Goal: Task Accomplishment & Management: Use online tool/utility

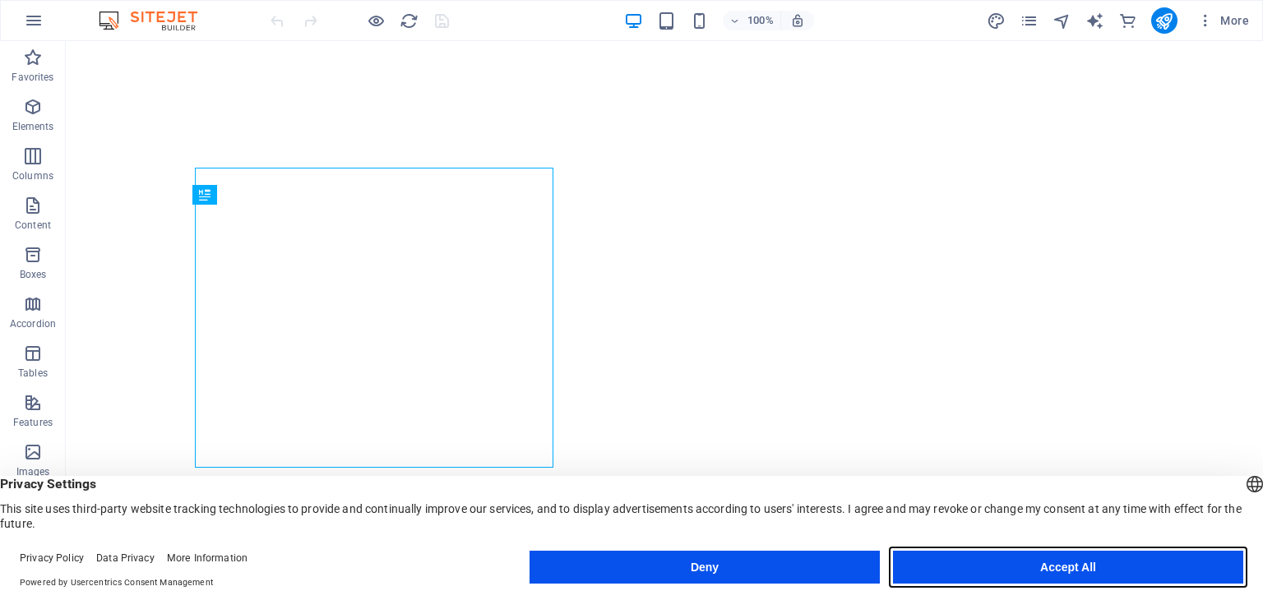
click at [1100, 565] on button "Accept All" at bounding box center [1068, 567] width 350 height 33
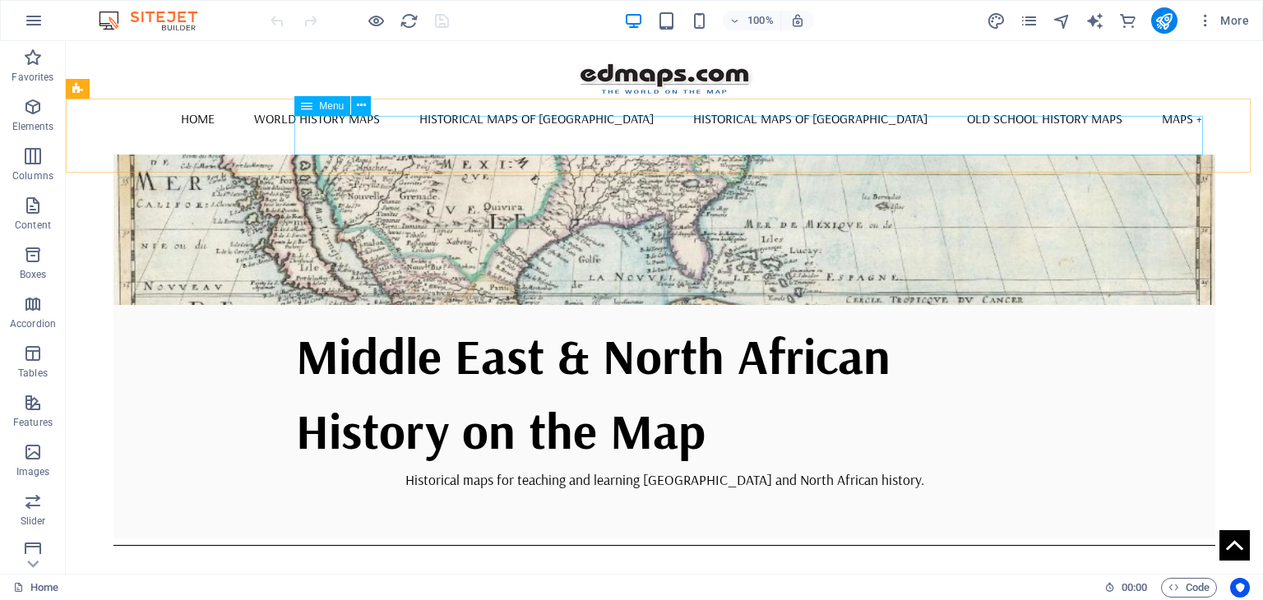
scroll to position [263, 0]
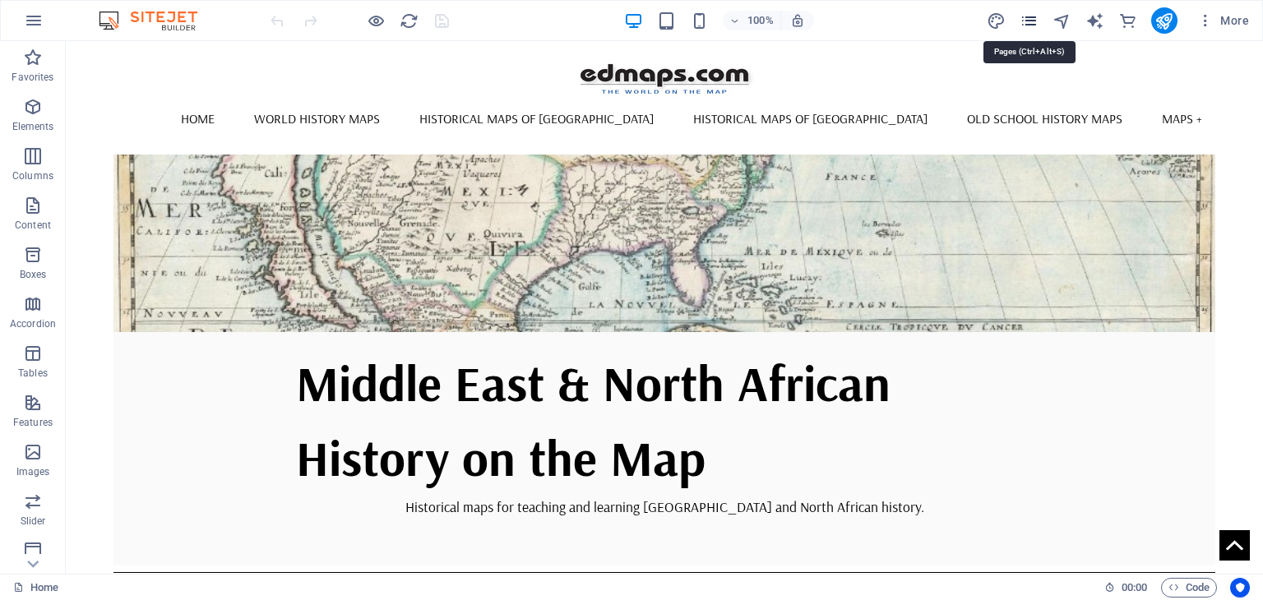
click at [1033, 19] on icon "pages" at bounding box center [1028, 21] width 19 height 19
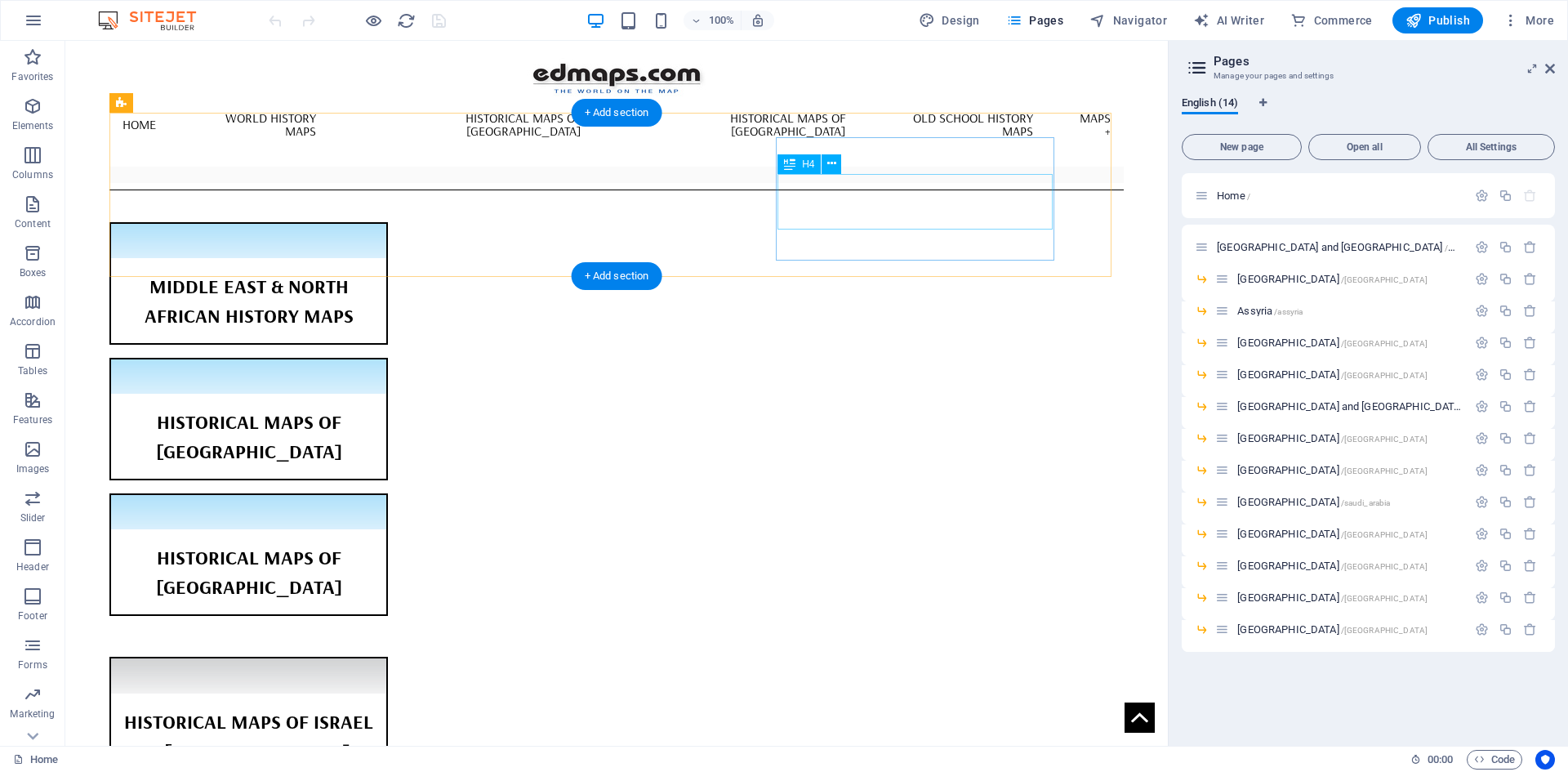
scroll to position [897, 0]
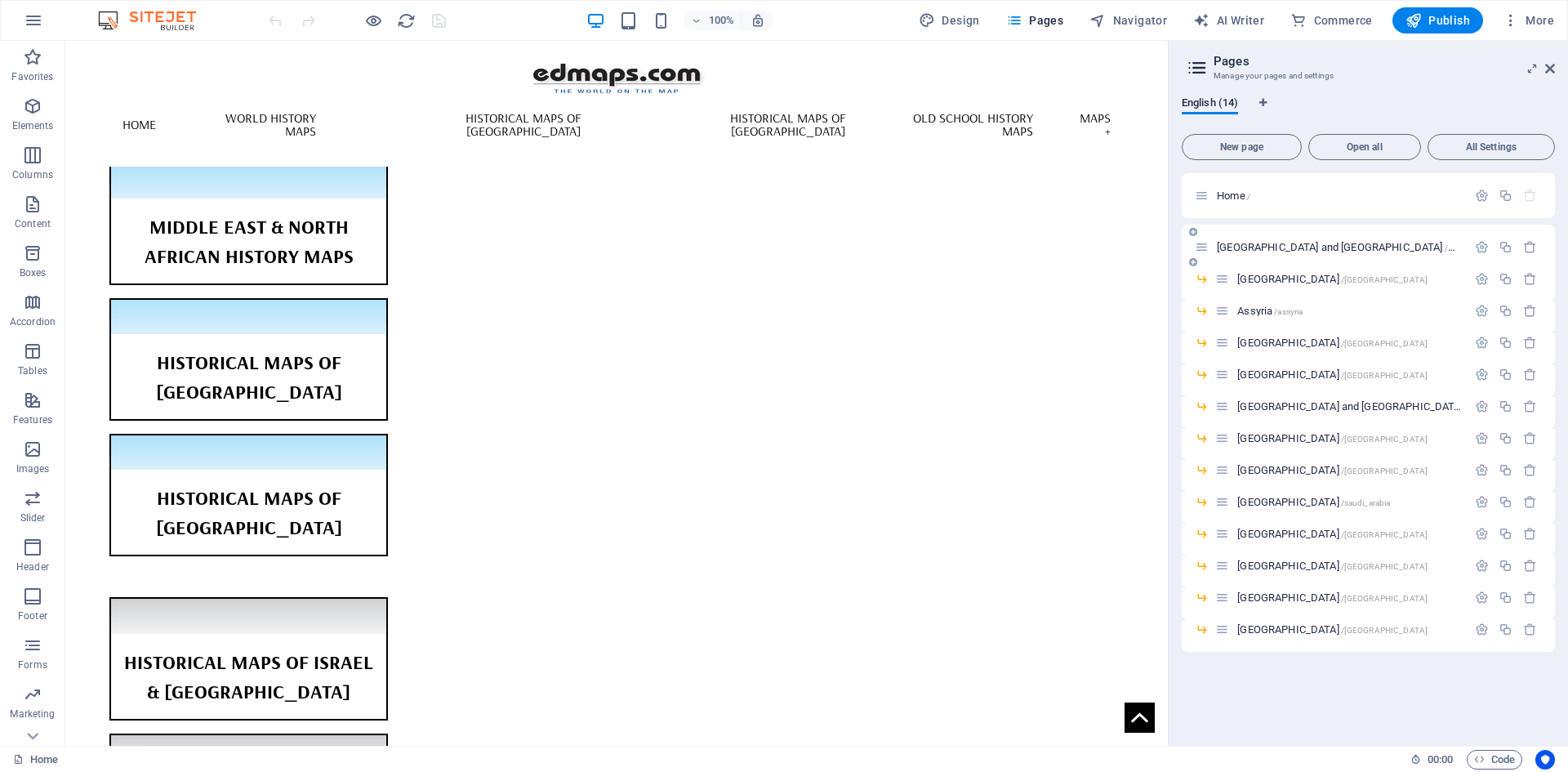
click at [1241, 244] on span "[GEOGRAPHIC_DATA] and [GEOGRAPHIC_DATA] /middle_east" at bounding box center [1354, 247] width 275 height 12
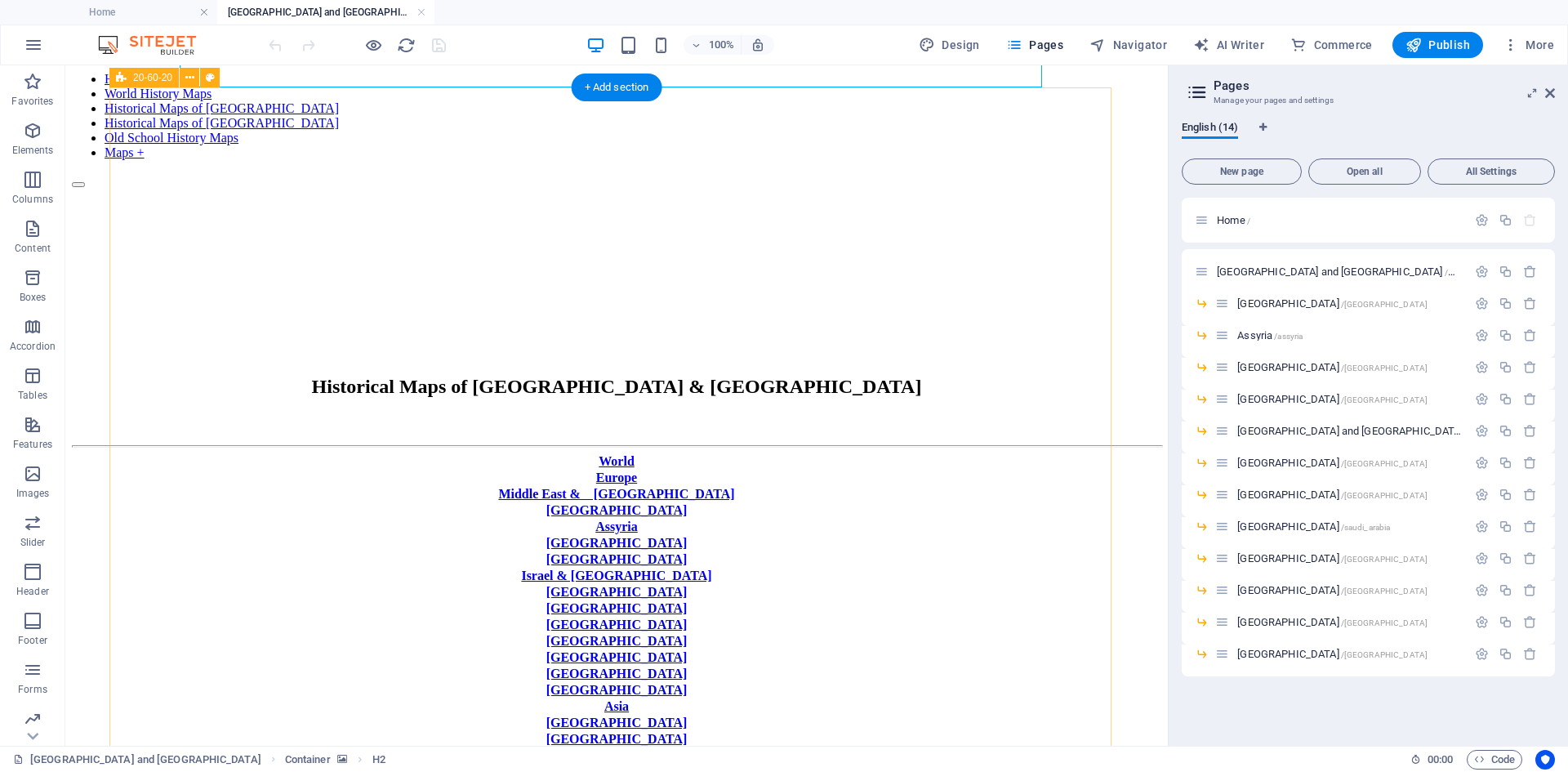
scroll to position [0, 0]
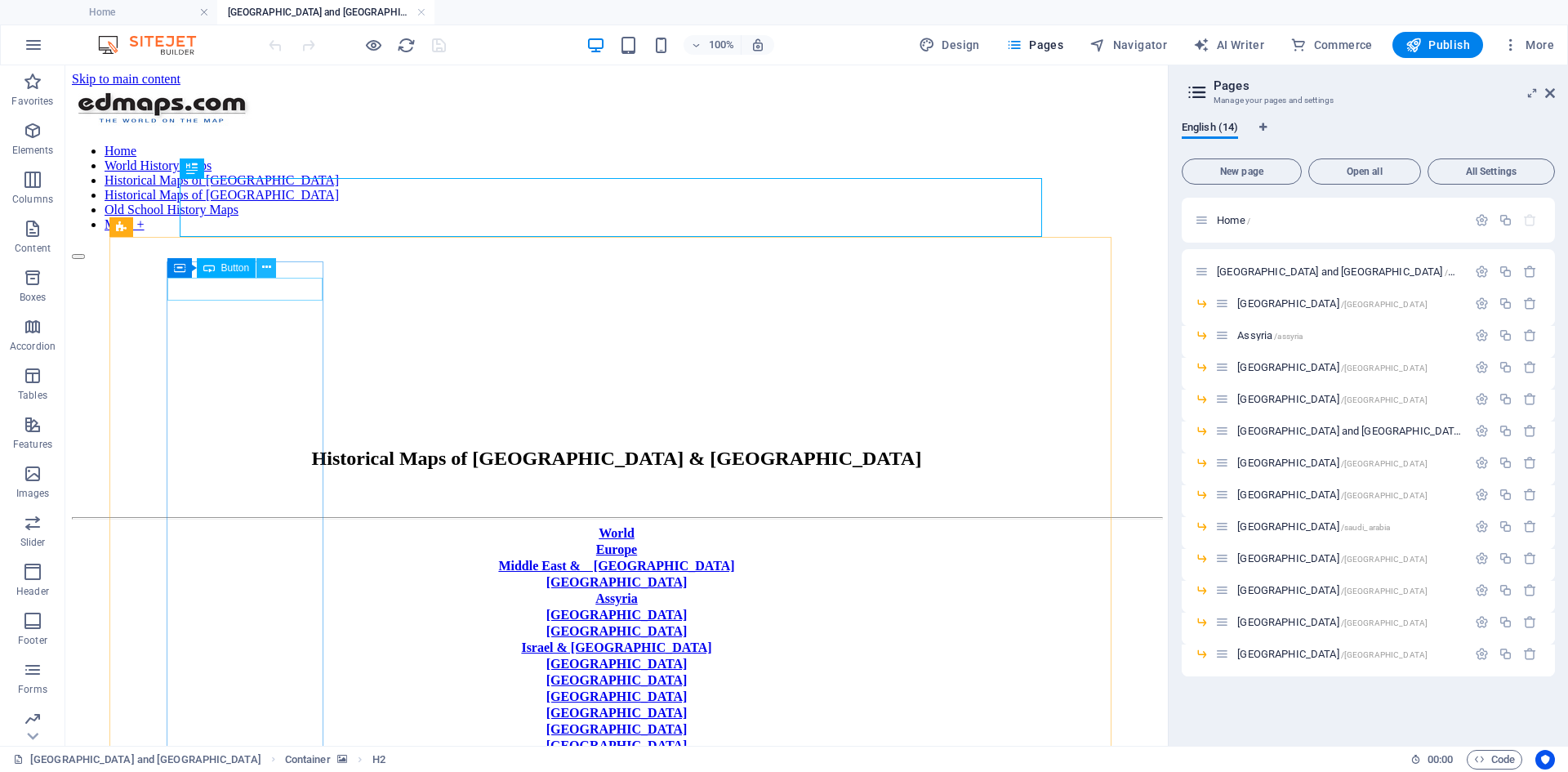
click at [265, 268] on icon at bounding box center [266, 267] width 9 height 17
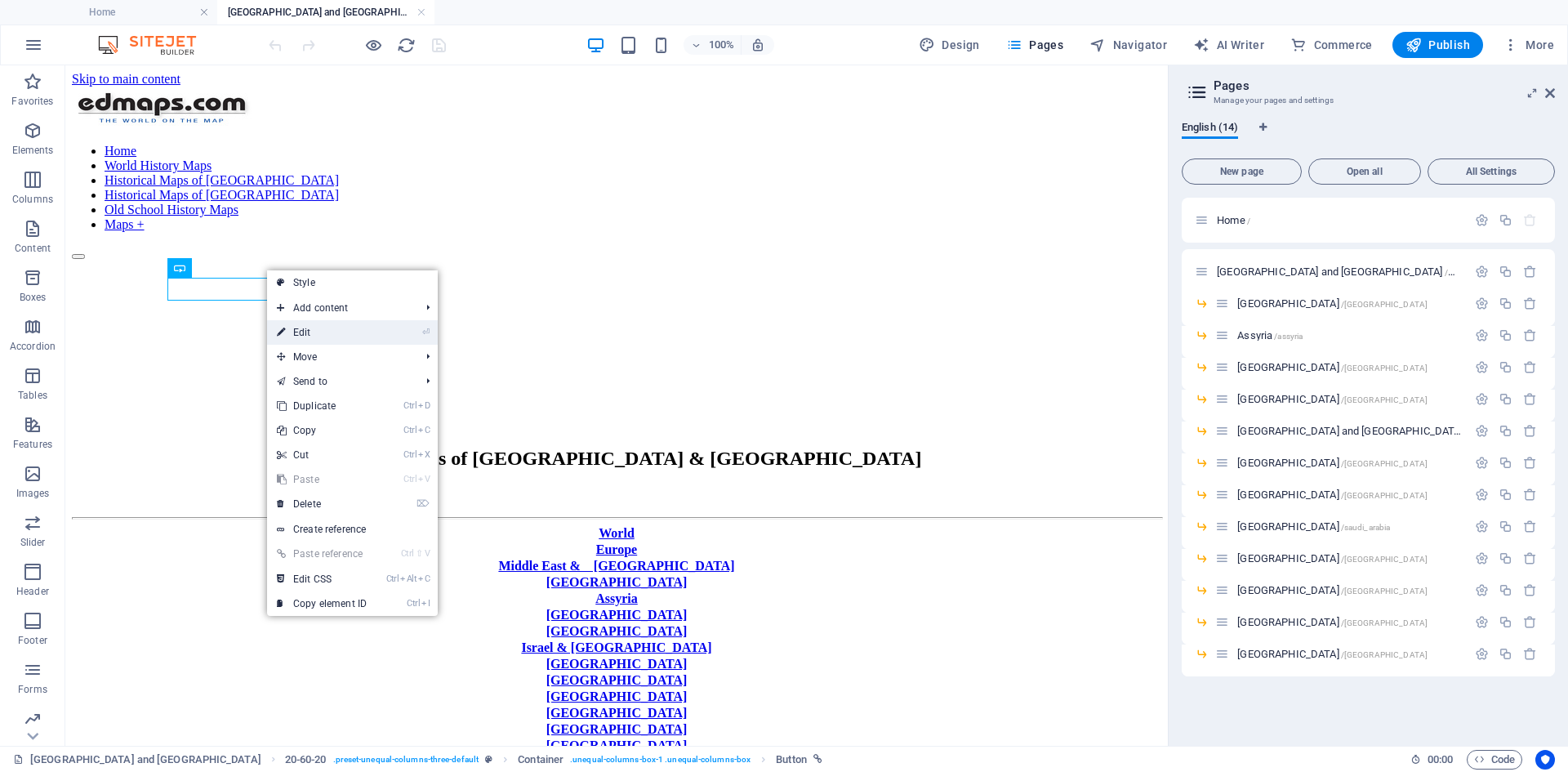
click at [320, 333] on link "⏎ Edit" at bounding box center [322, 332] width 109 height 25
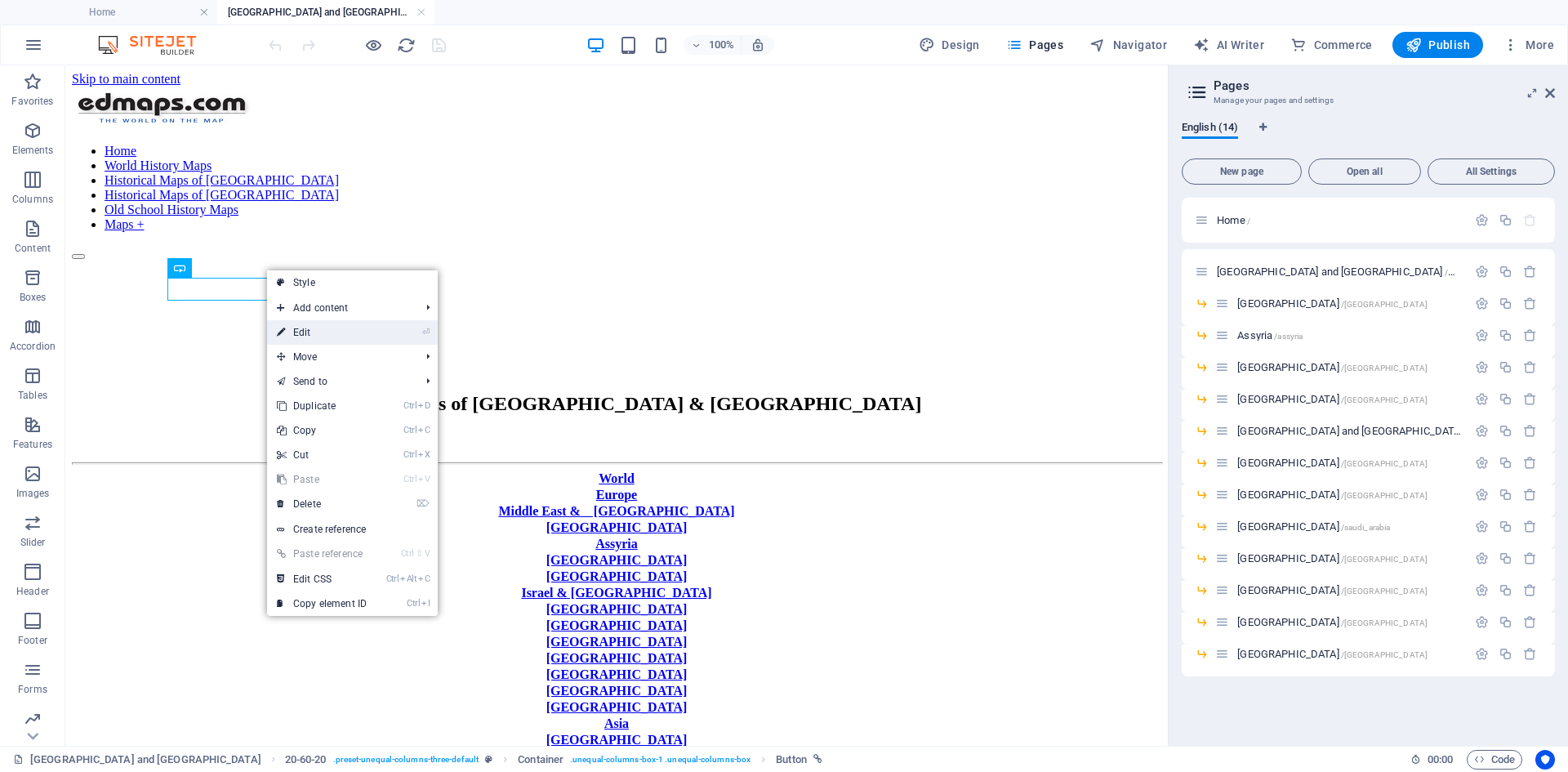
select select "px"
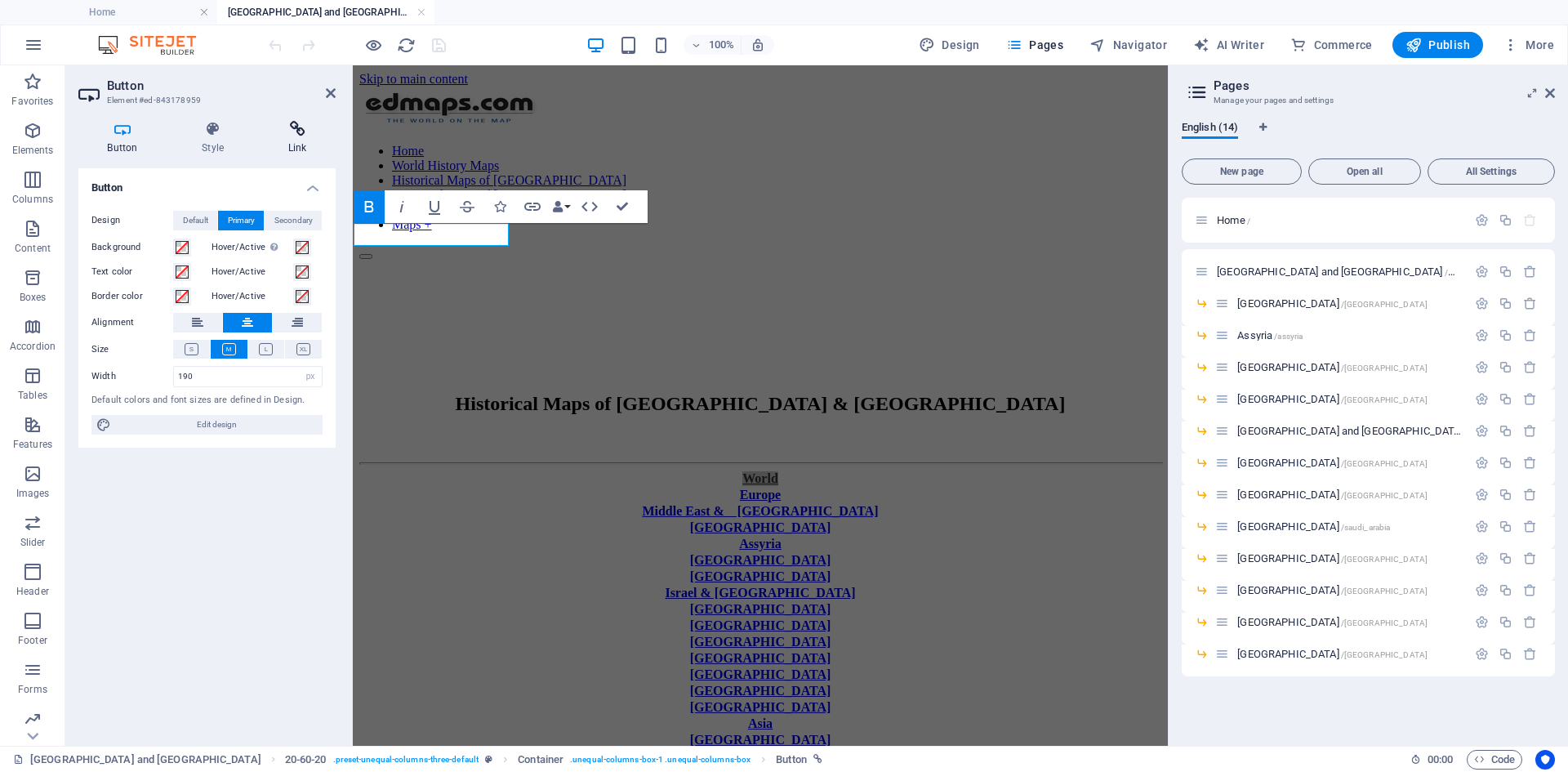
click at [300, 134] on icon at bounding box center [297, 129] width 76 height 16
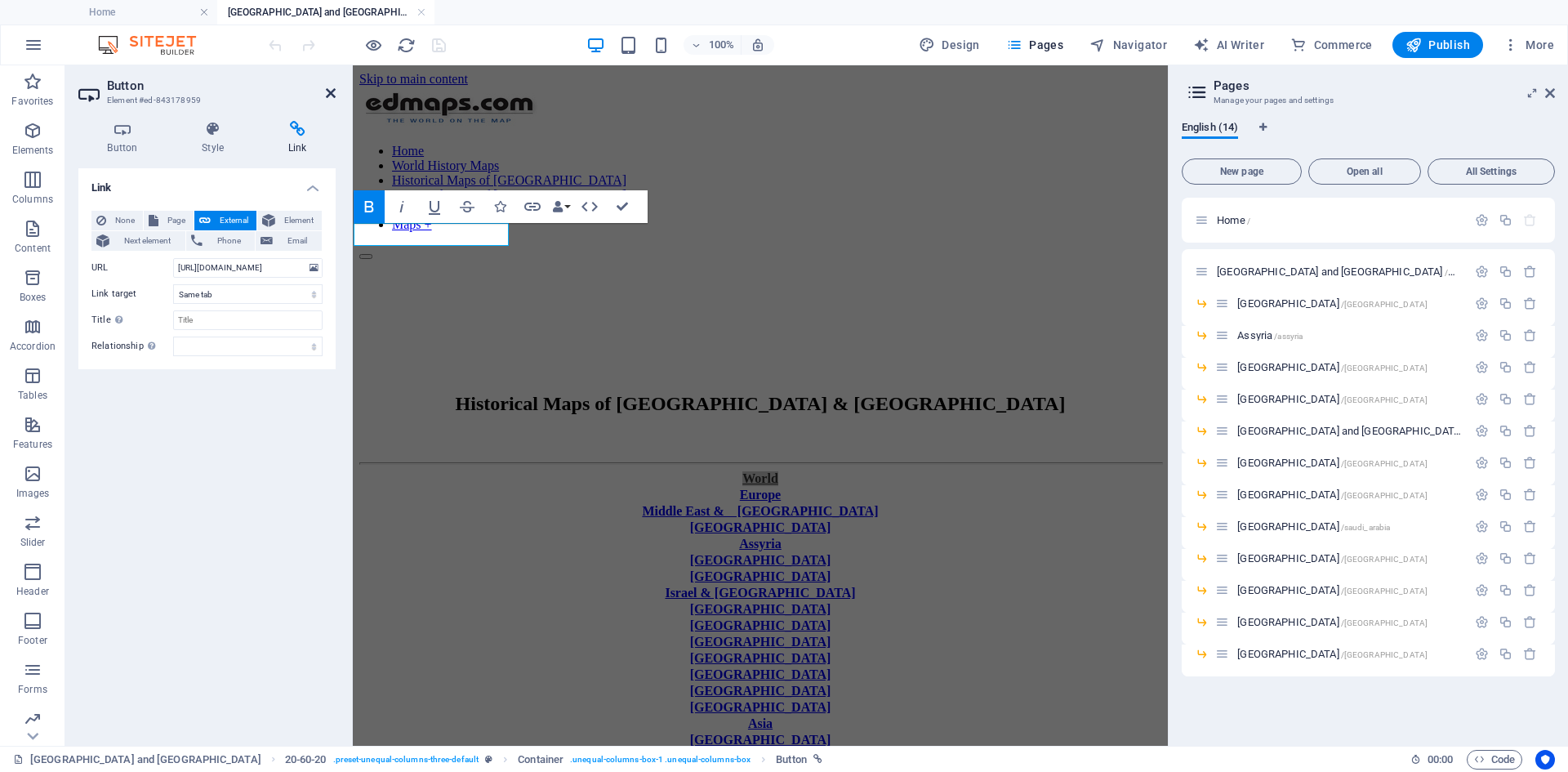
click at [329, 93] on icon at bounding box center [331, 92] width 10 height 13
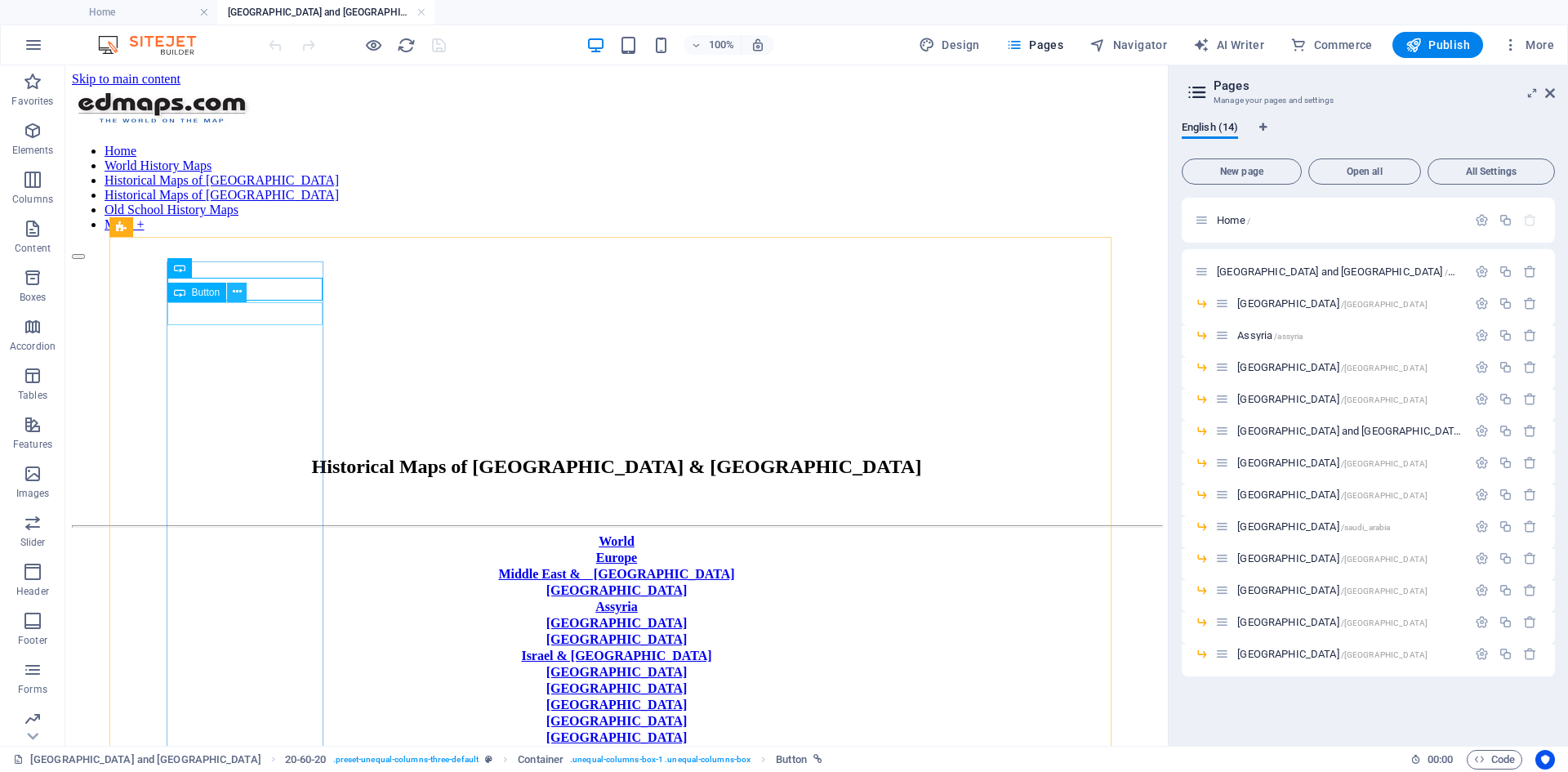
click at [238, 292] on icon at bounding box center [236, 291] width 9 height 17
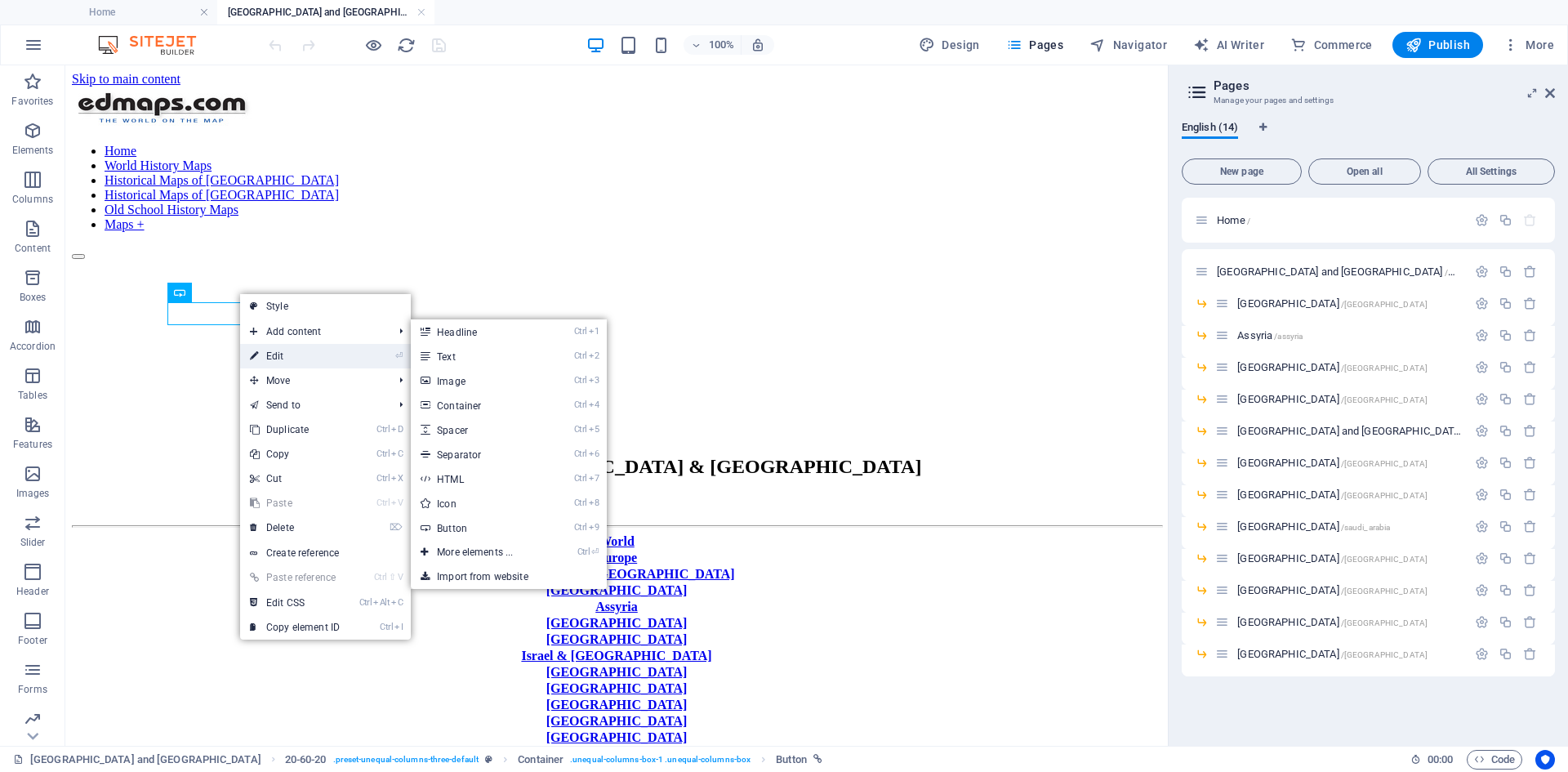
click at [278, 353] on link "⏎ Edit" at bounding box center [295, 356] width 109 height 25
select select "px"
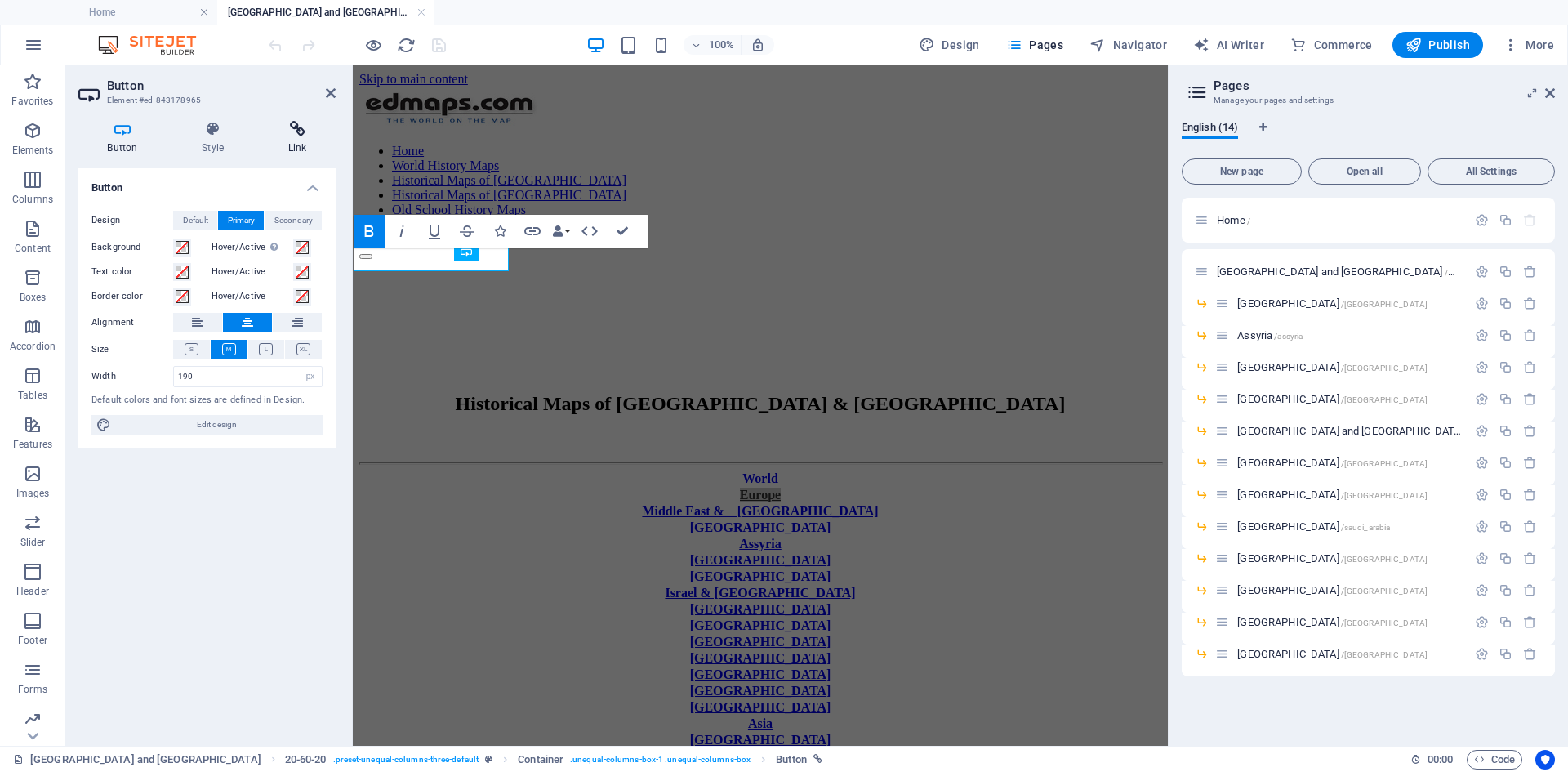
click at [296, 130] on icon at bounding box center [297, 129] width 76 height 16
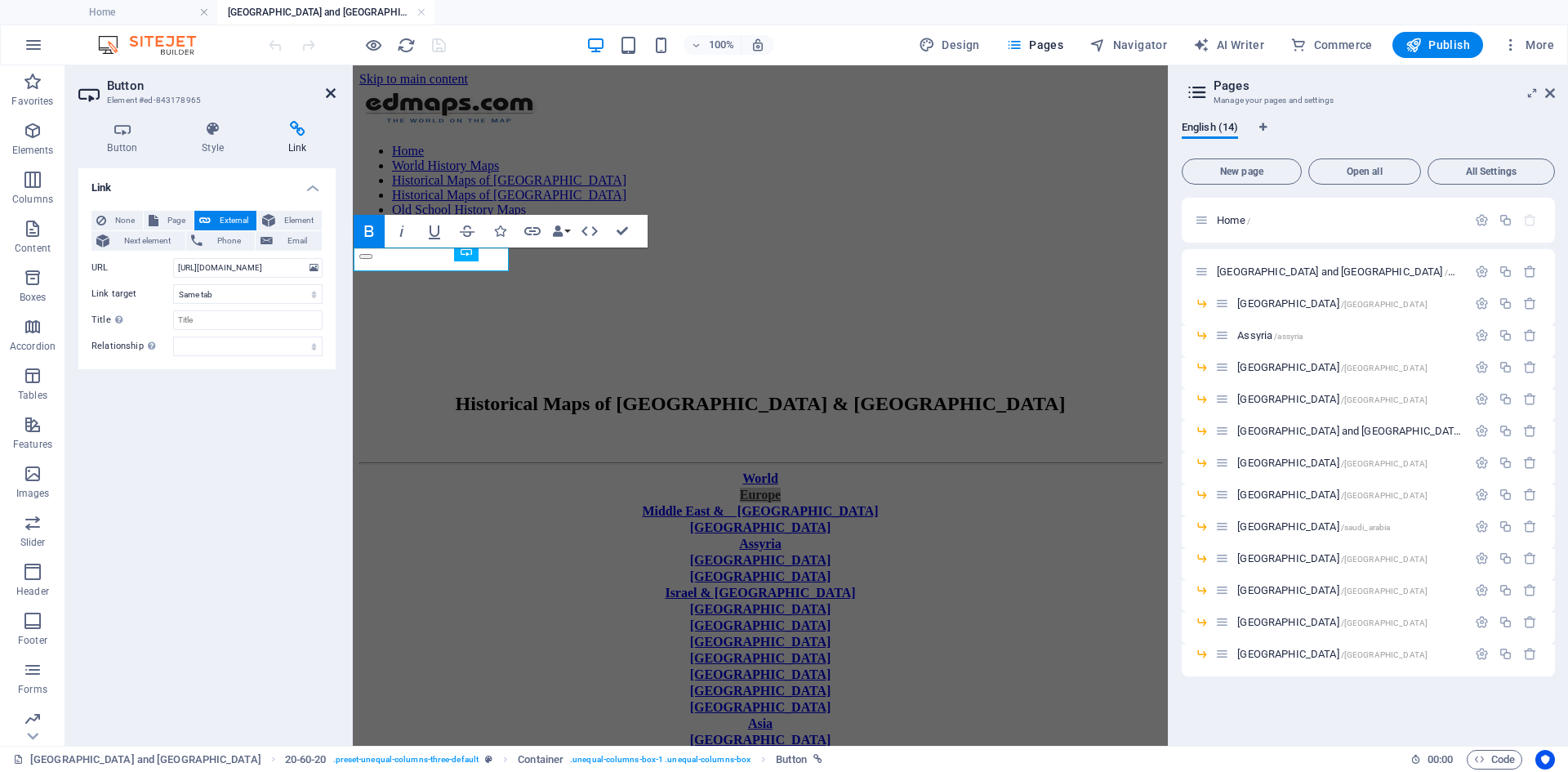
click at [332, 94] on icon at bounding box center [331, 92] width 10 height 13
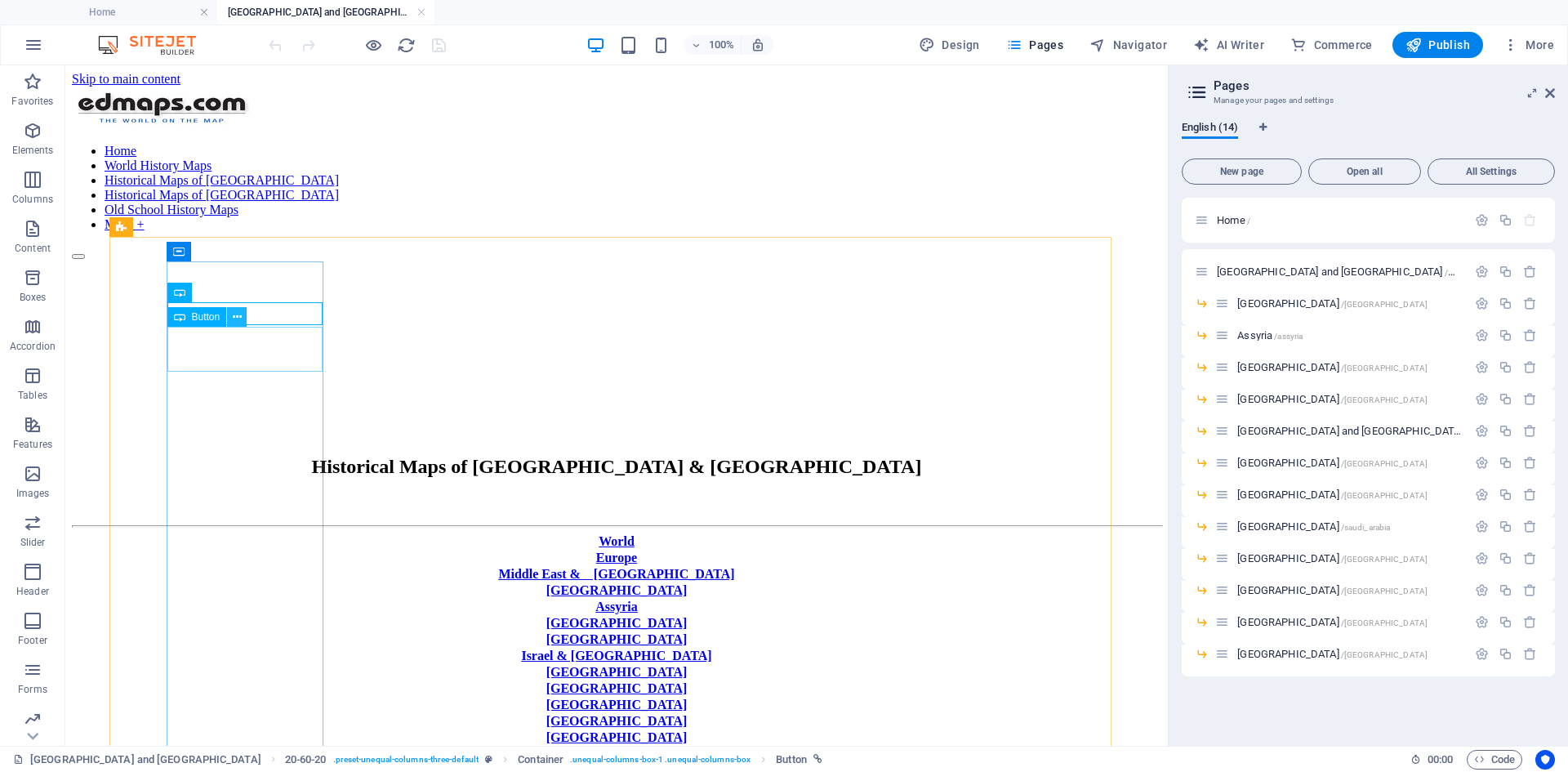
click at [234, 319] on icon at bounding box center [236, 317] width 9 height 17
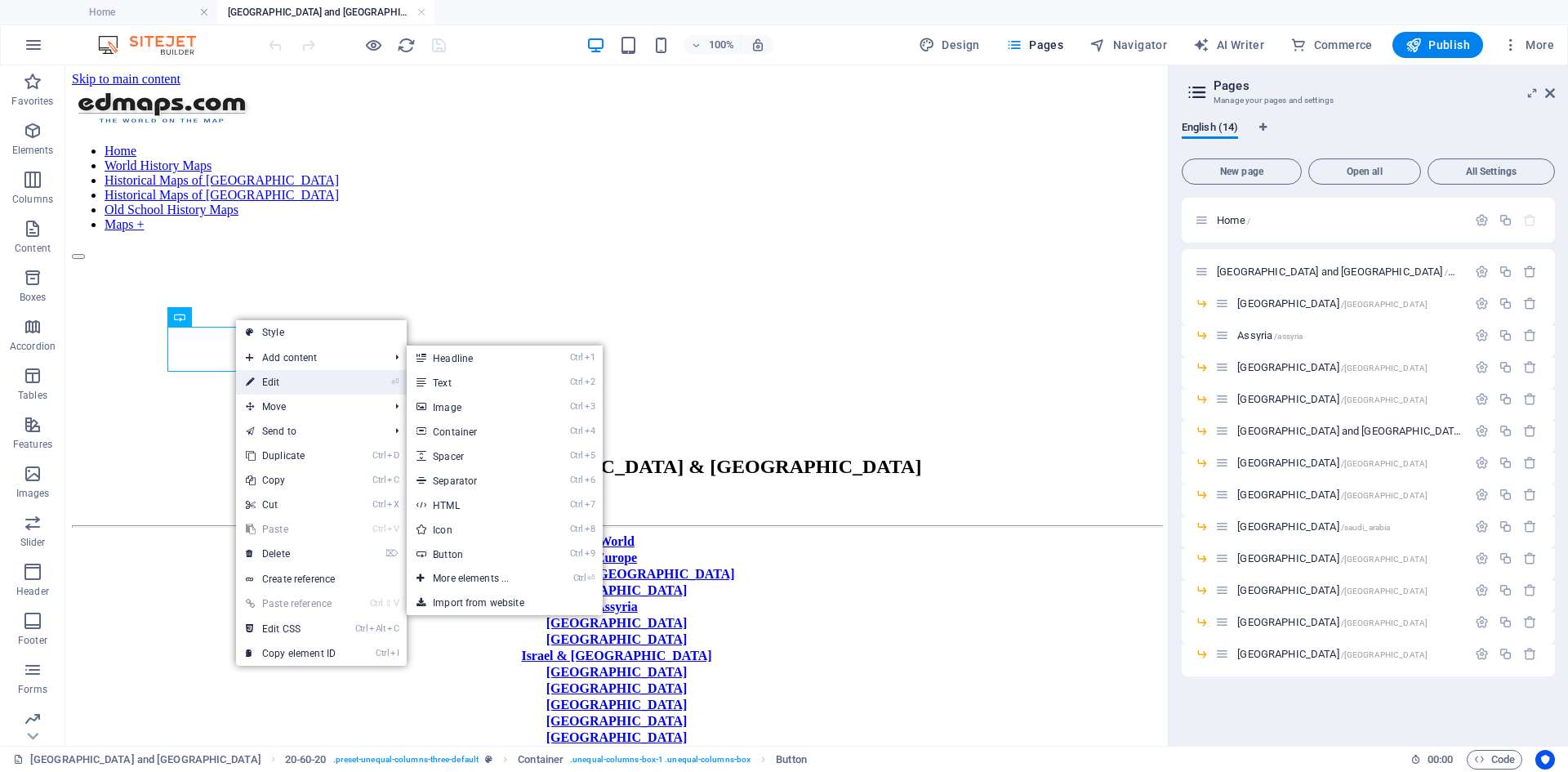
click at [273, 385] on link "⏎ Edit" at bounding box center [291, 382] width 109 height 25
select select "px"
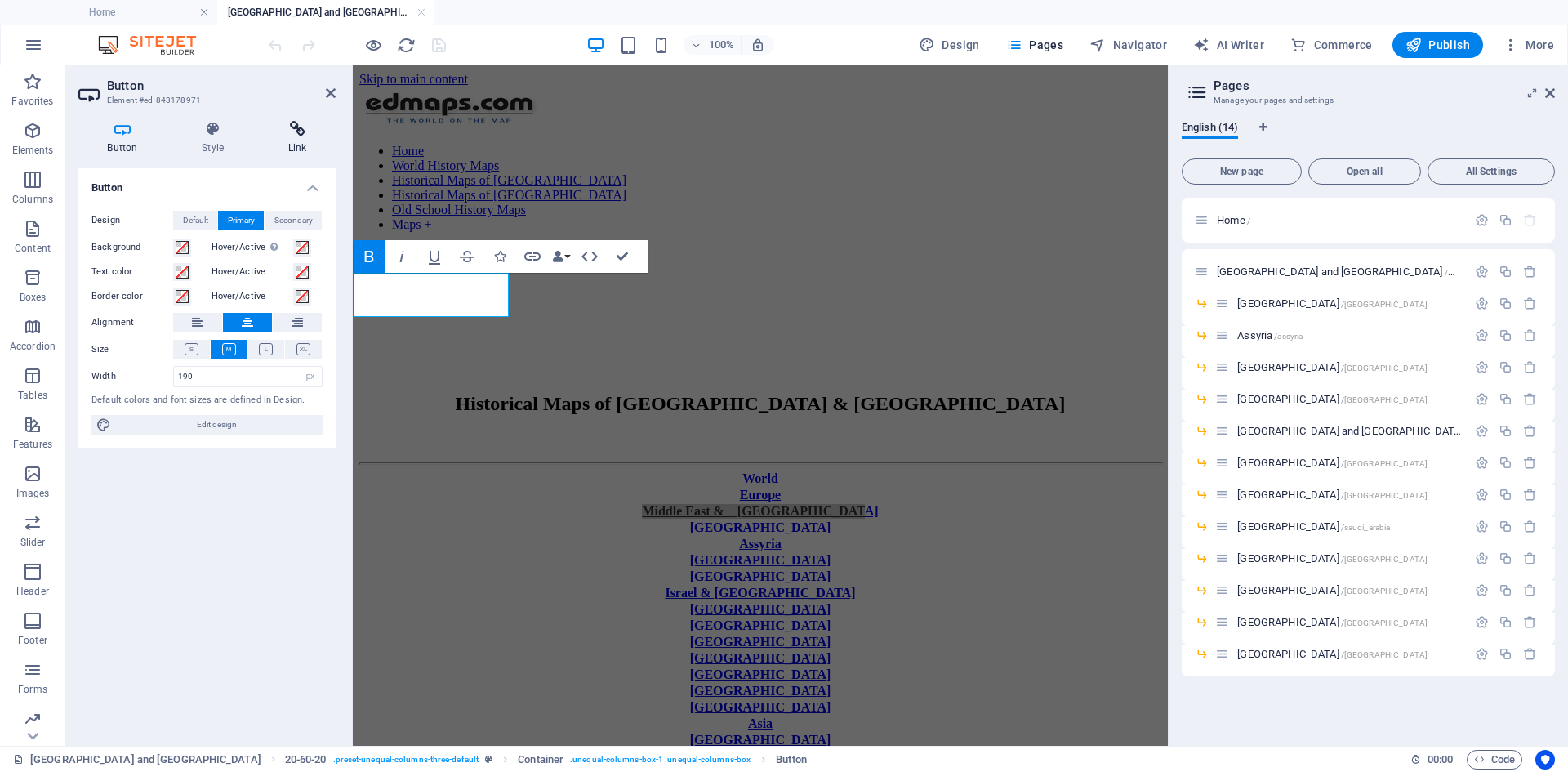
click at [296, 126] on icon at bounding box center [297, 129] width 76 height 16
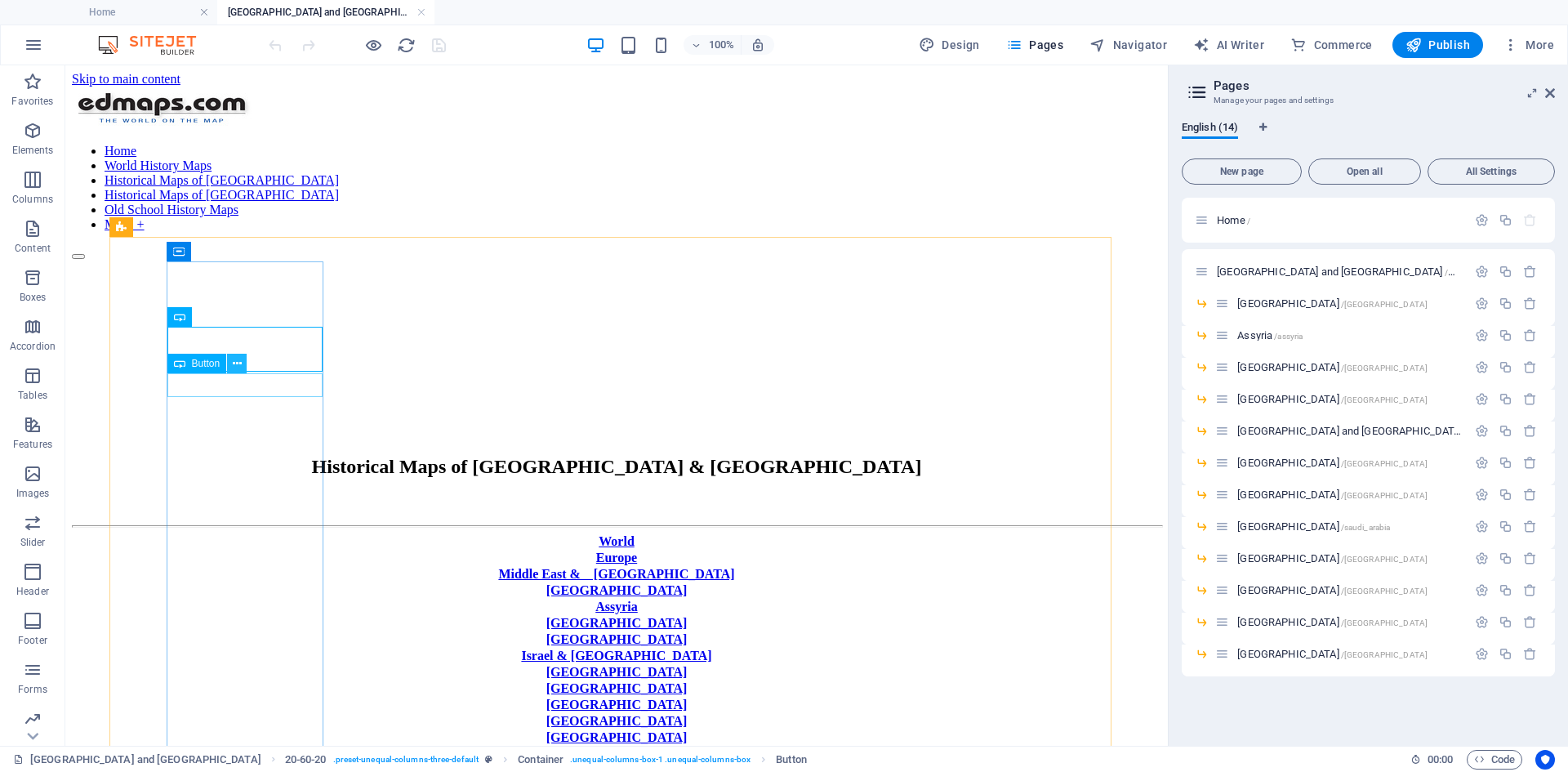
click at [237, 362] on icon at bounding box center [236, 364] width 9 height 17
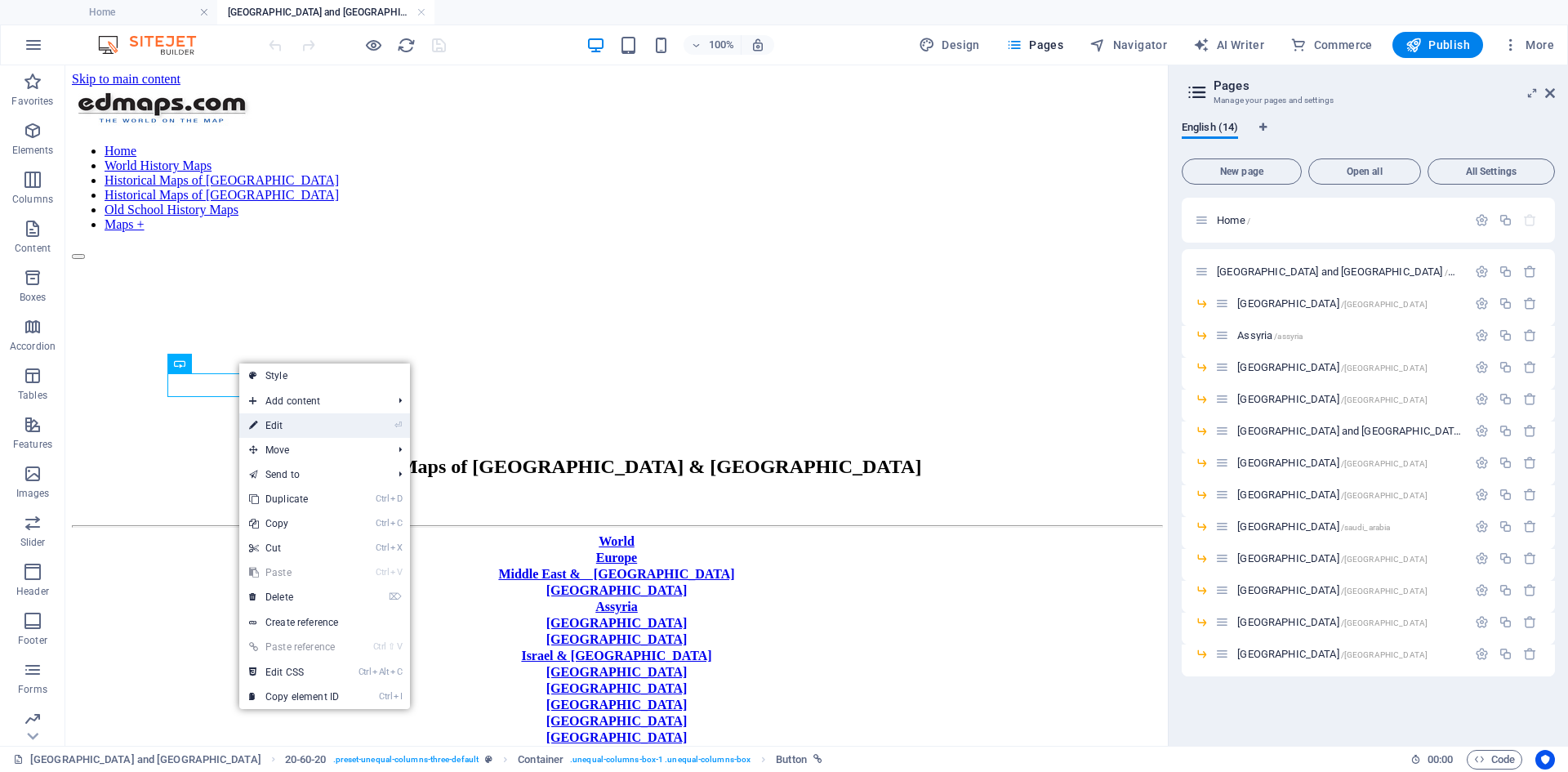
click at [308, 427] on link "⏎ Edit" at bounding box center [294, 425] width 109 height 25
select select "px"
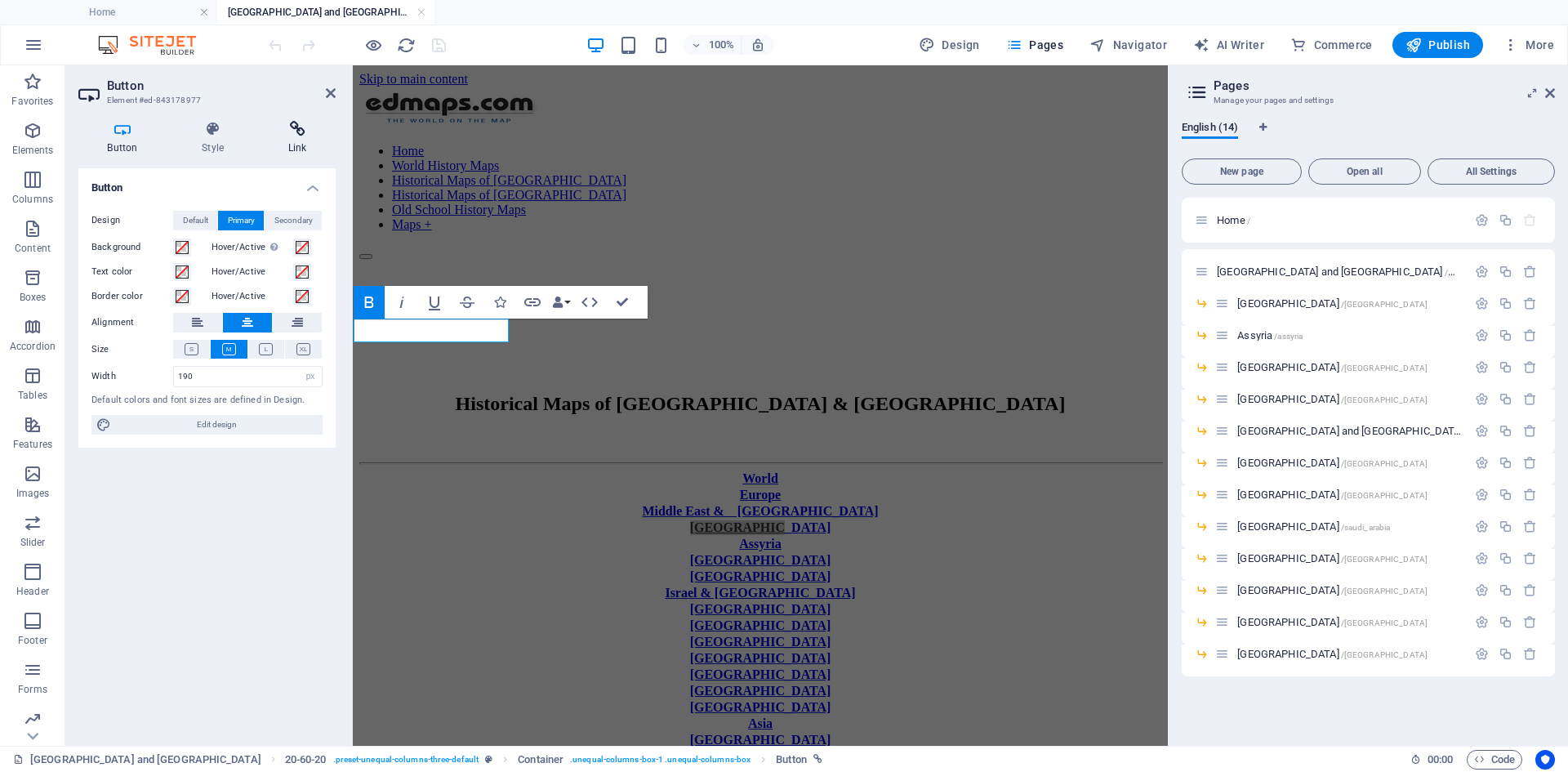
click at [297, 134] on icon at bounding box center [297, 129] width 76 height 16
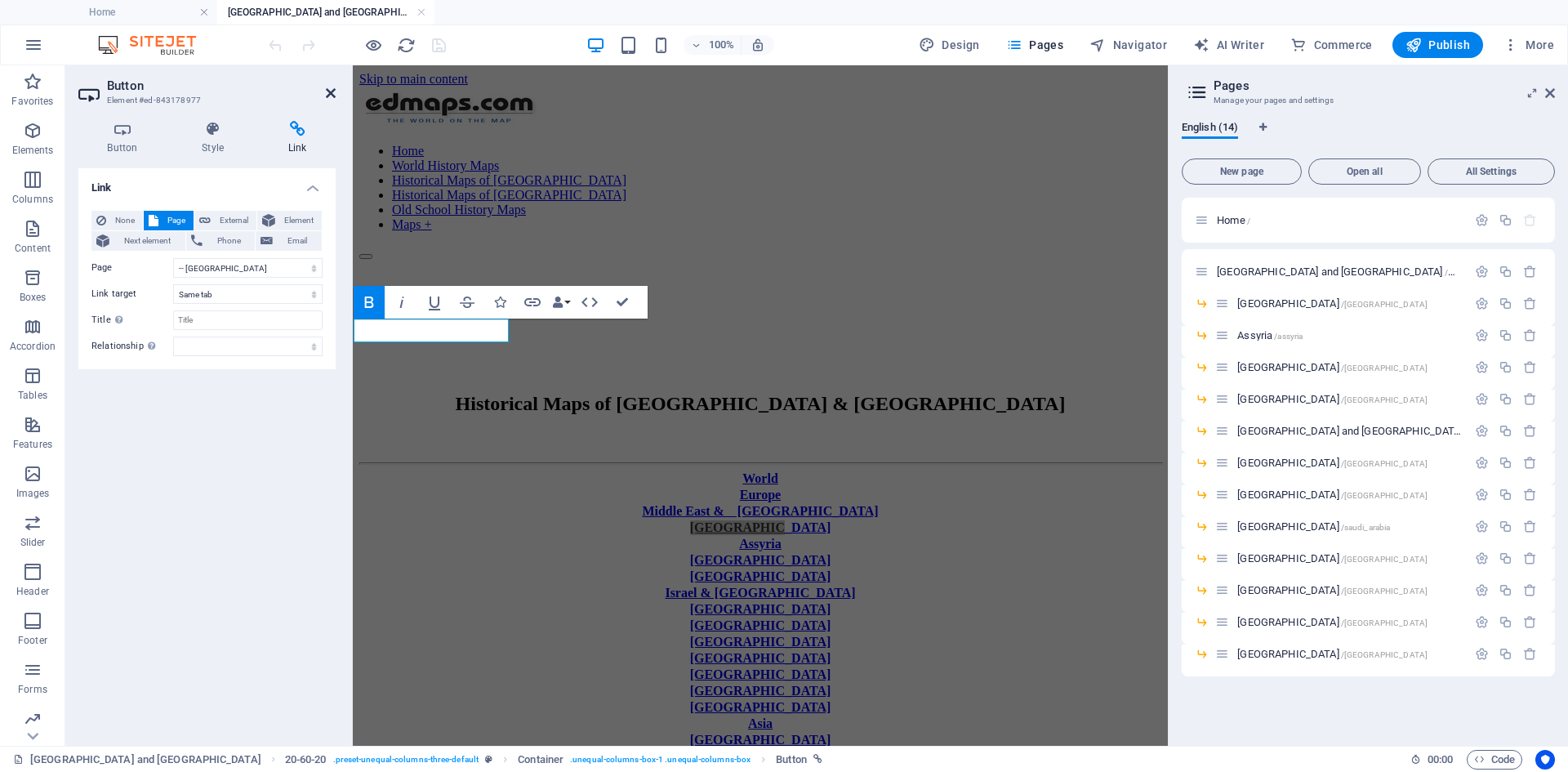
drag, startPoint x: 331, startPoint y: 94, endPoint x: 279, endPoint y: 99, distance: 52.2
click at [331, 94] on icon at bounding box center [331, 92] width 10 height 13
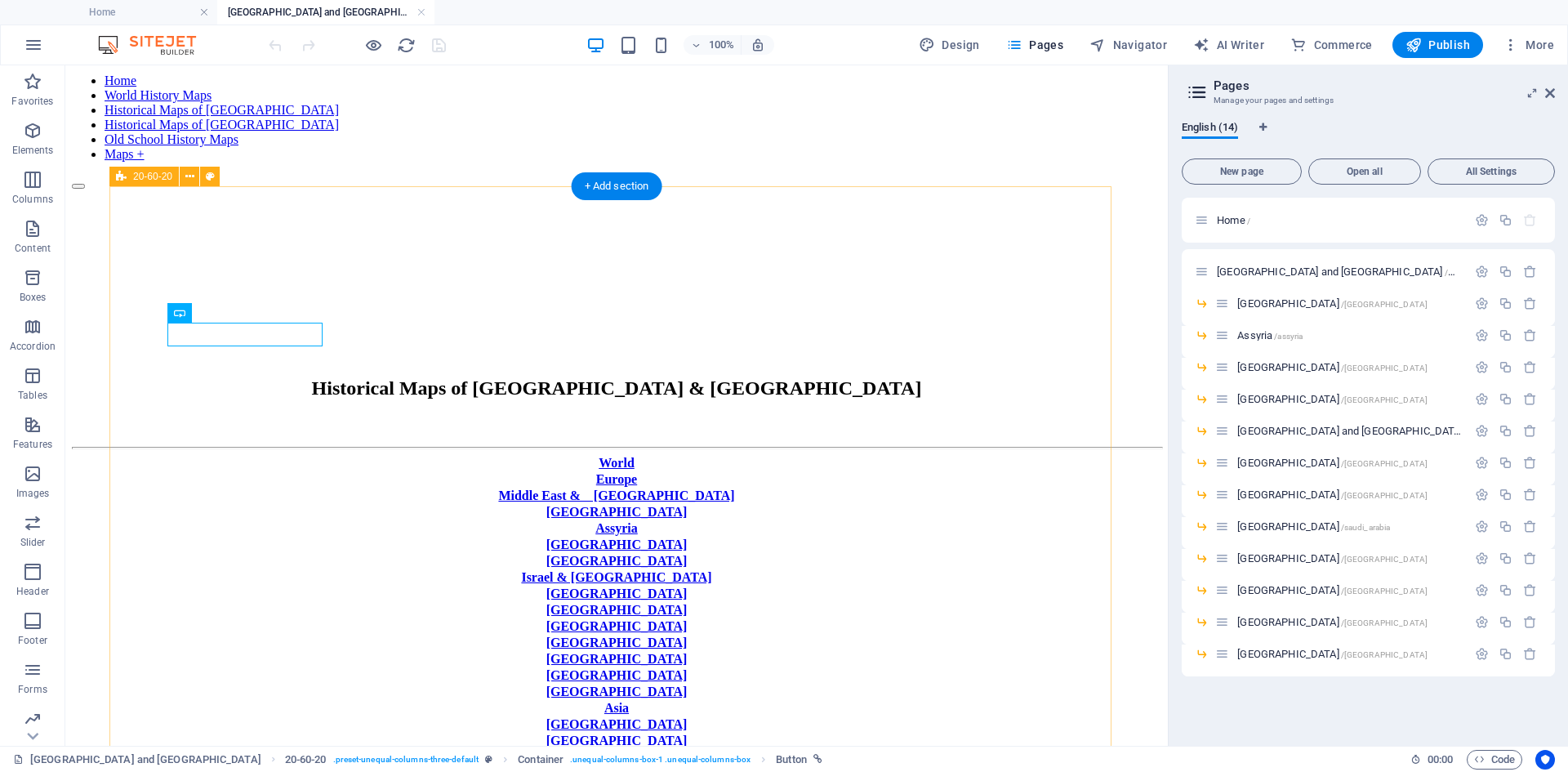
scroll to position [163, 0]
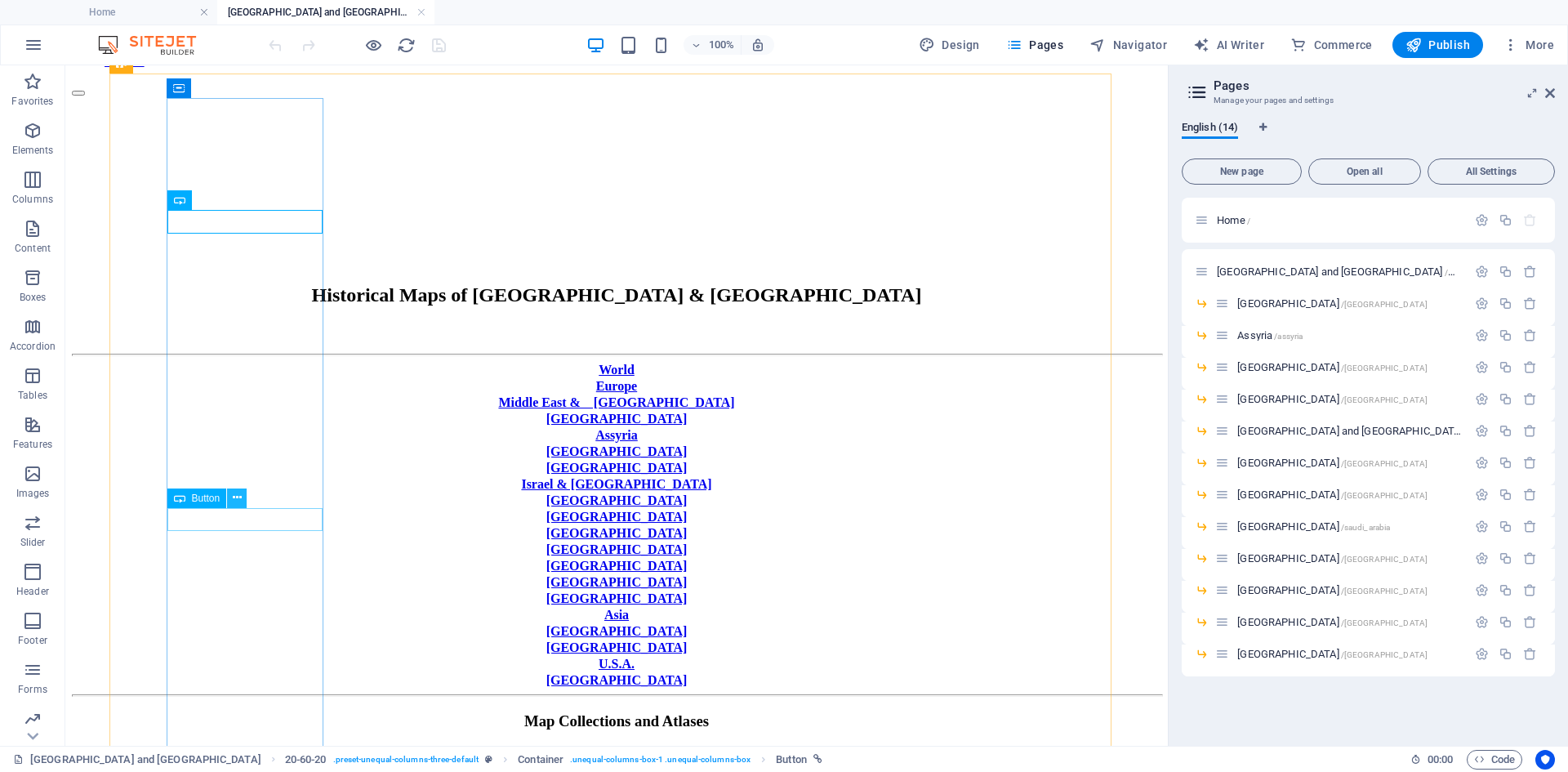
click at [236, 496] on icon at bounding box center [236, 497] width 9 height 17
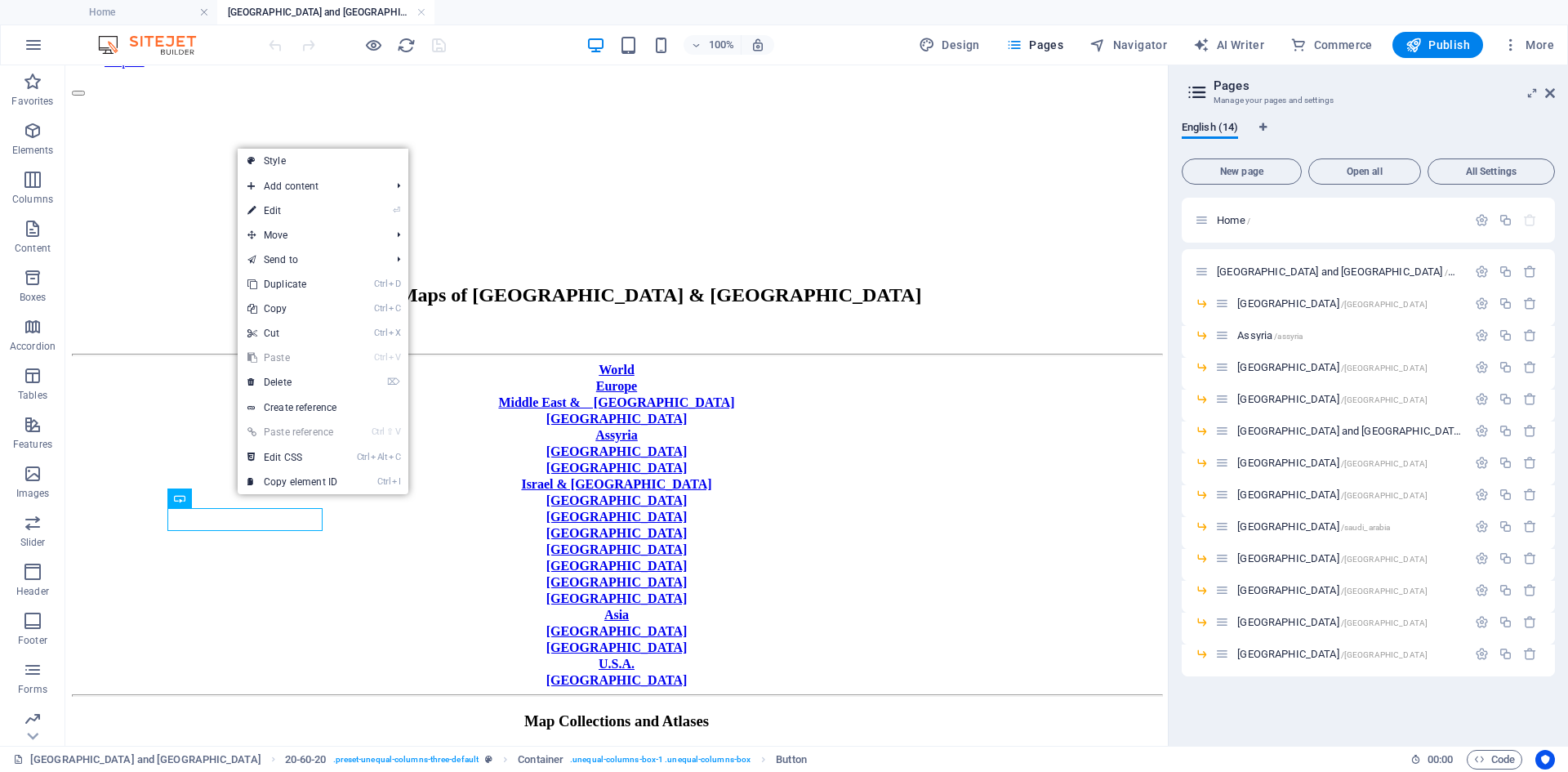
click at [285, 210] on link "⏎ Edit" at bounding box center [292, 211] width 109 height 25
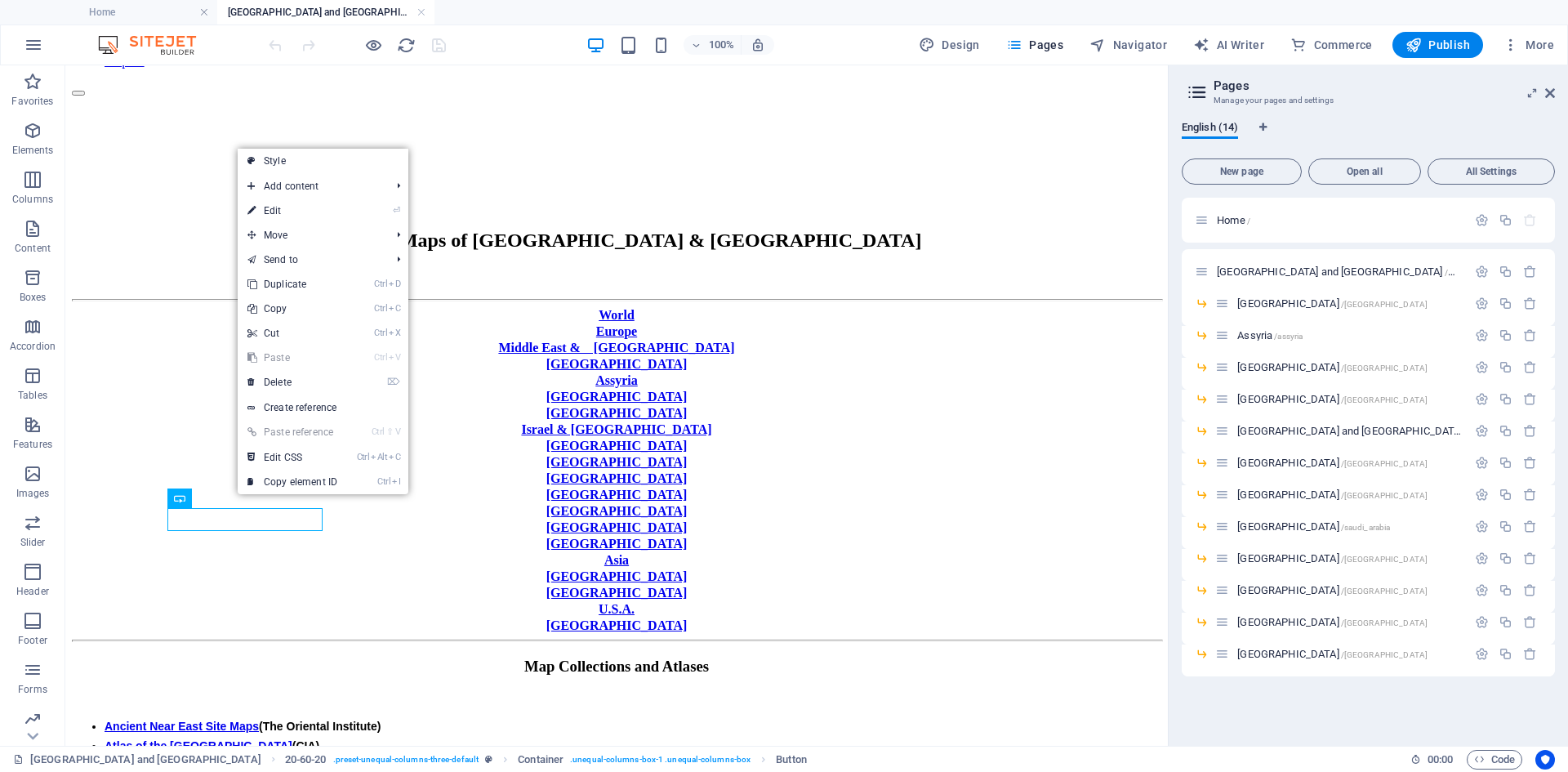
select select "px"
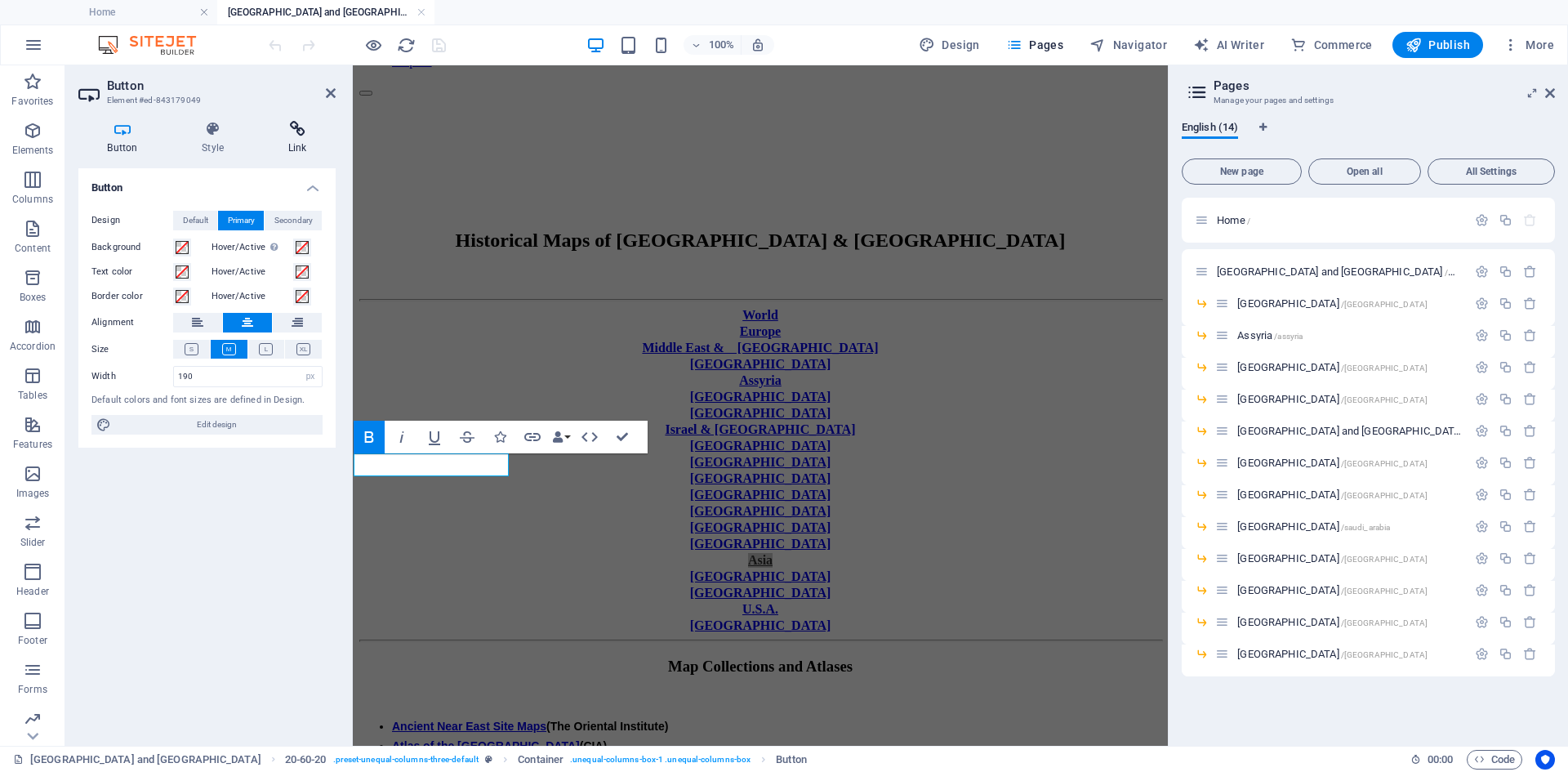
click at [296, 138] on h4 "Link" at bounding box center [297, 138] width 76 height 35
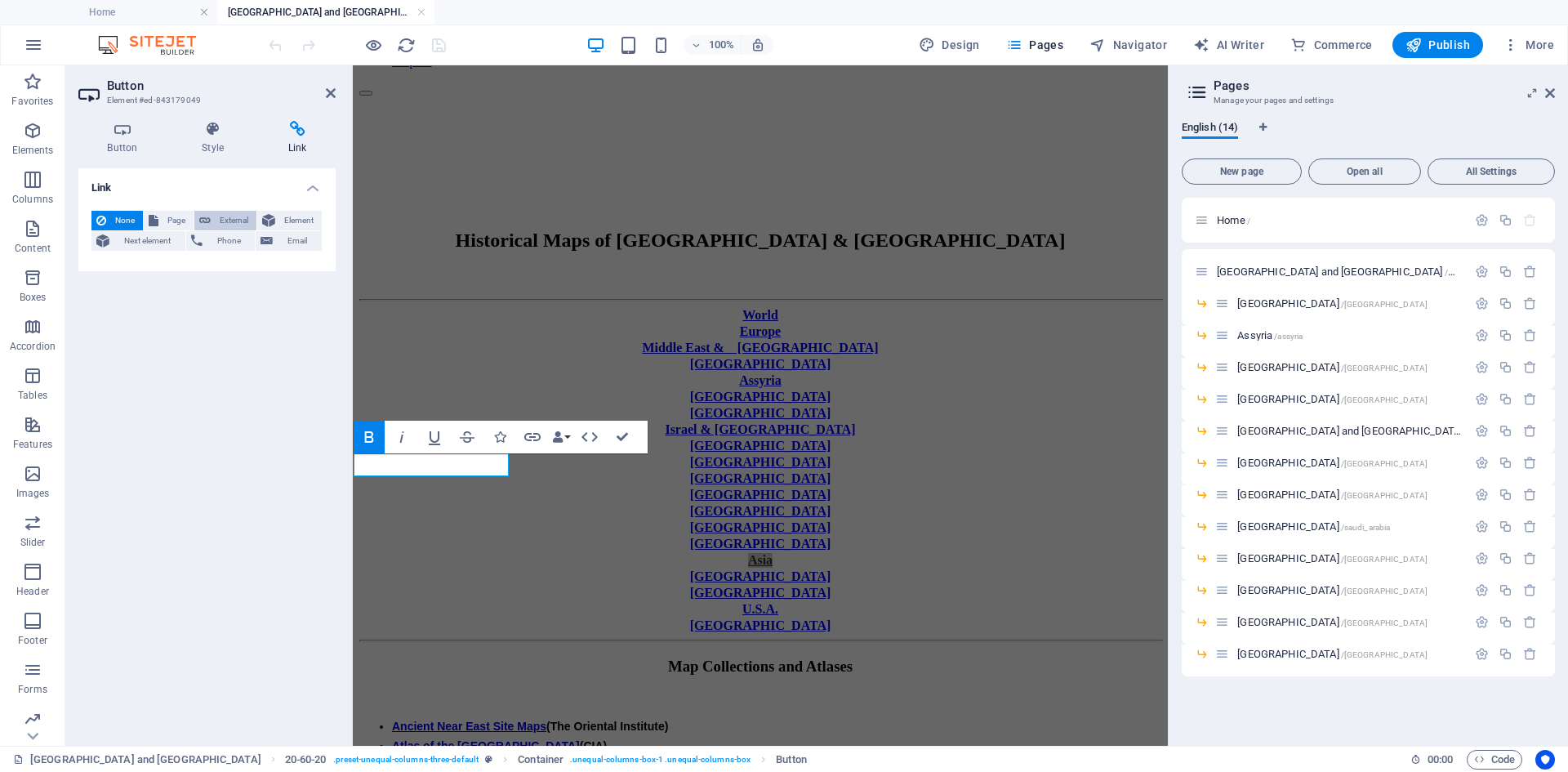
click at [237, 218] on span "External" at bounding box center [233, 221] width 36 height 20
select select "blank"
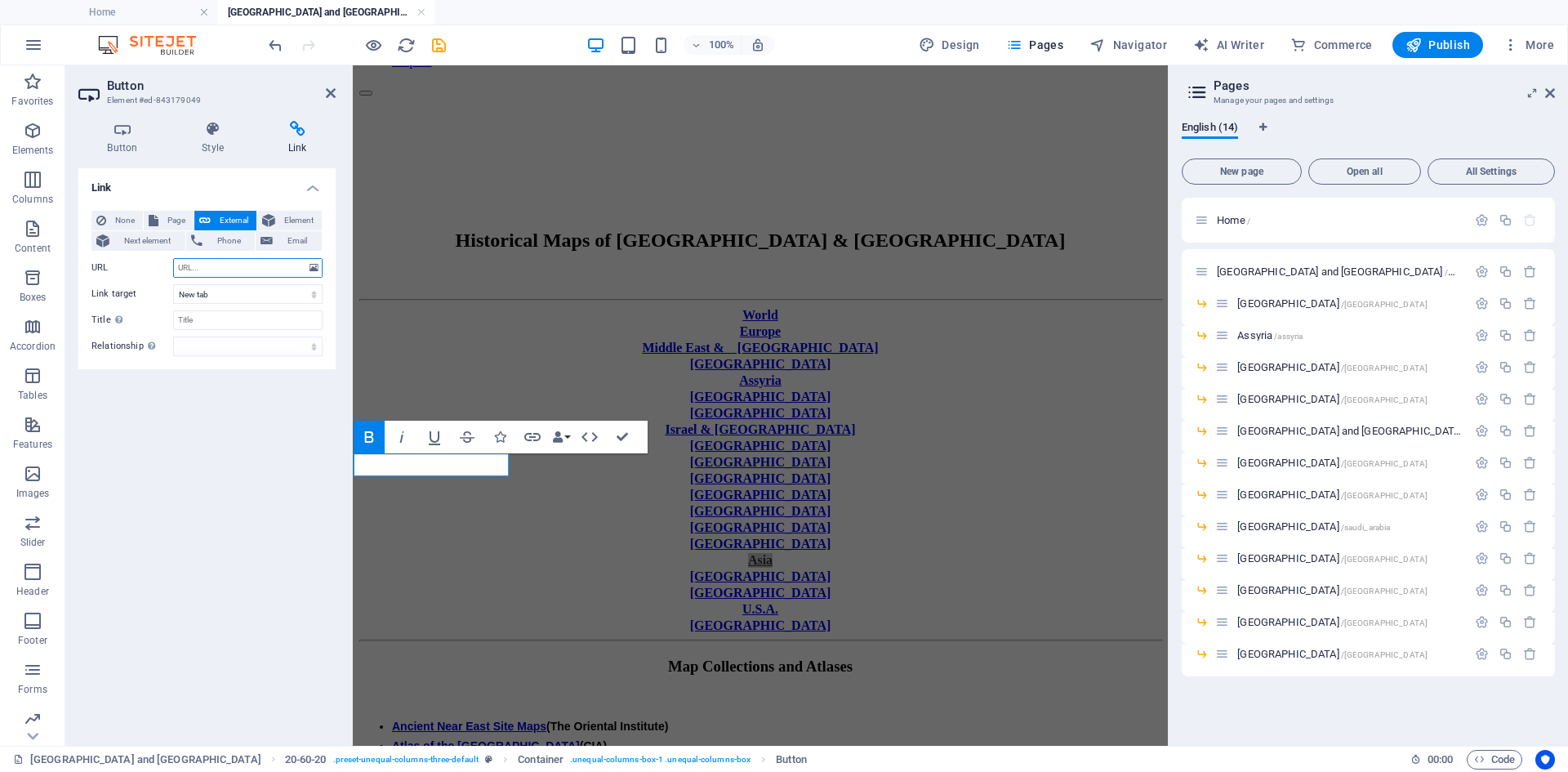
click at [230, 263] on input "URL" at bounding box center [247, 268] width 149 height 20
paste input "[URL][DOMAIN_NAME]"
type input "[URL][DOMAIN_NAME]"
click at [315, 296] on select "New tab Same tab Overlay" at bounding box center [247, 294] width 149 height 20
select select
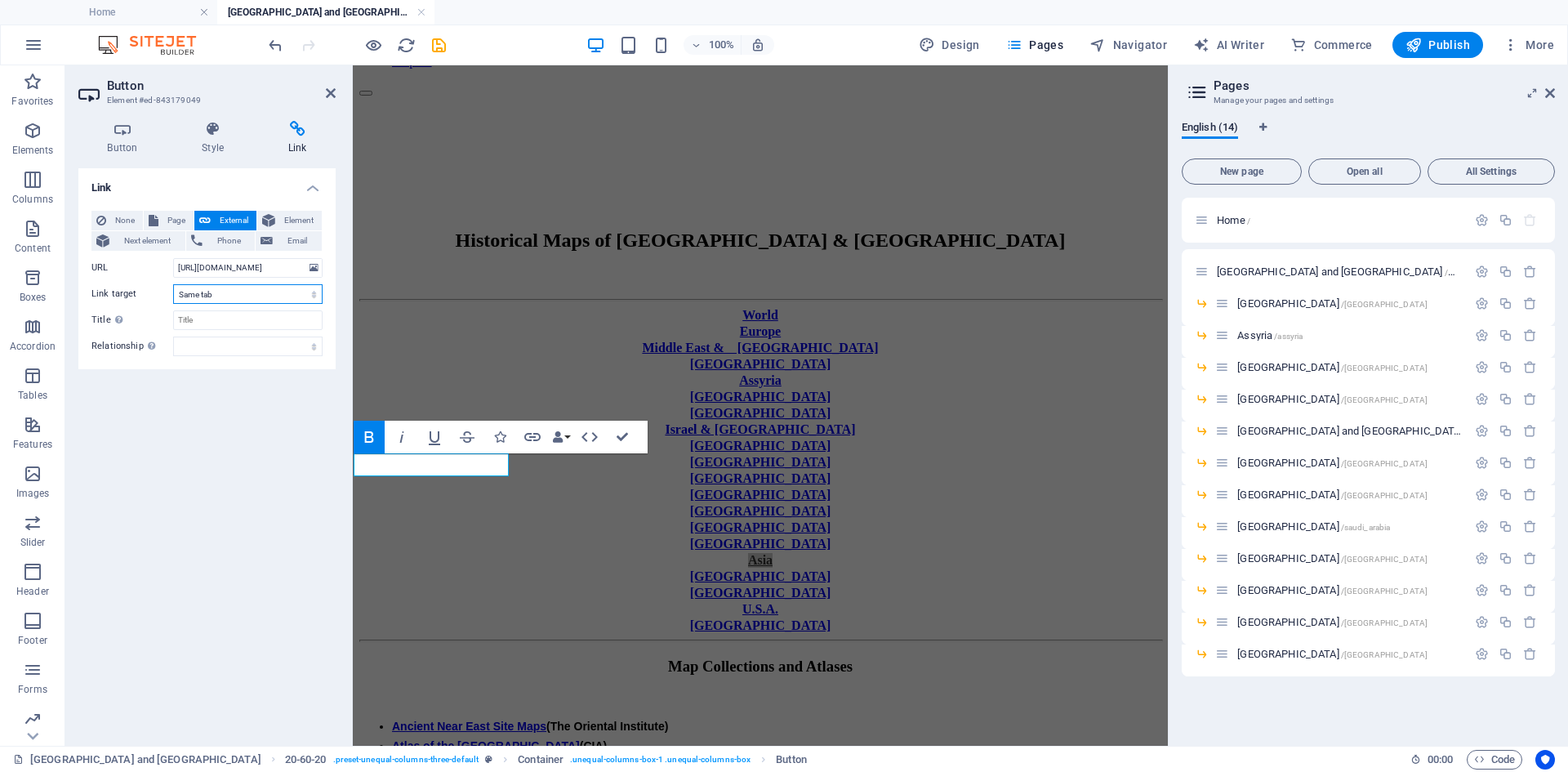
click at [173, 284] on select "New tab Same tab Overlay" at bounding box center [247, 294] width 149 height 20
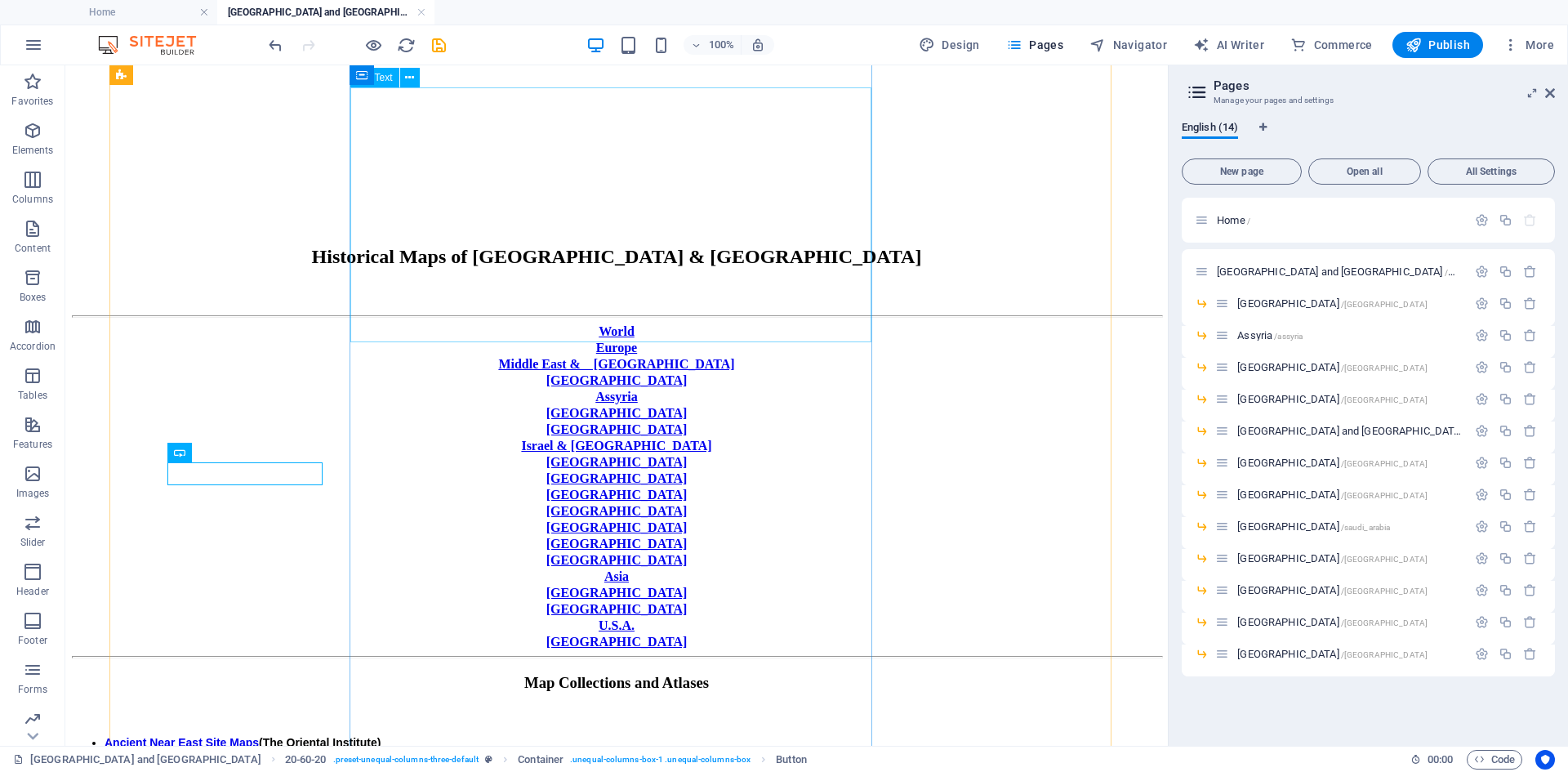
scroll to position [209, 0]
click at [439, 43] on icon "save" at bounding box center [438, 45] width 19 height 19
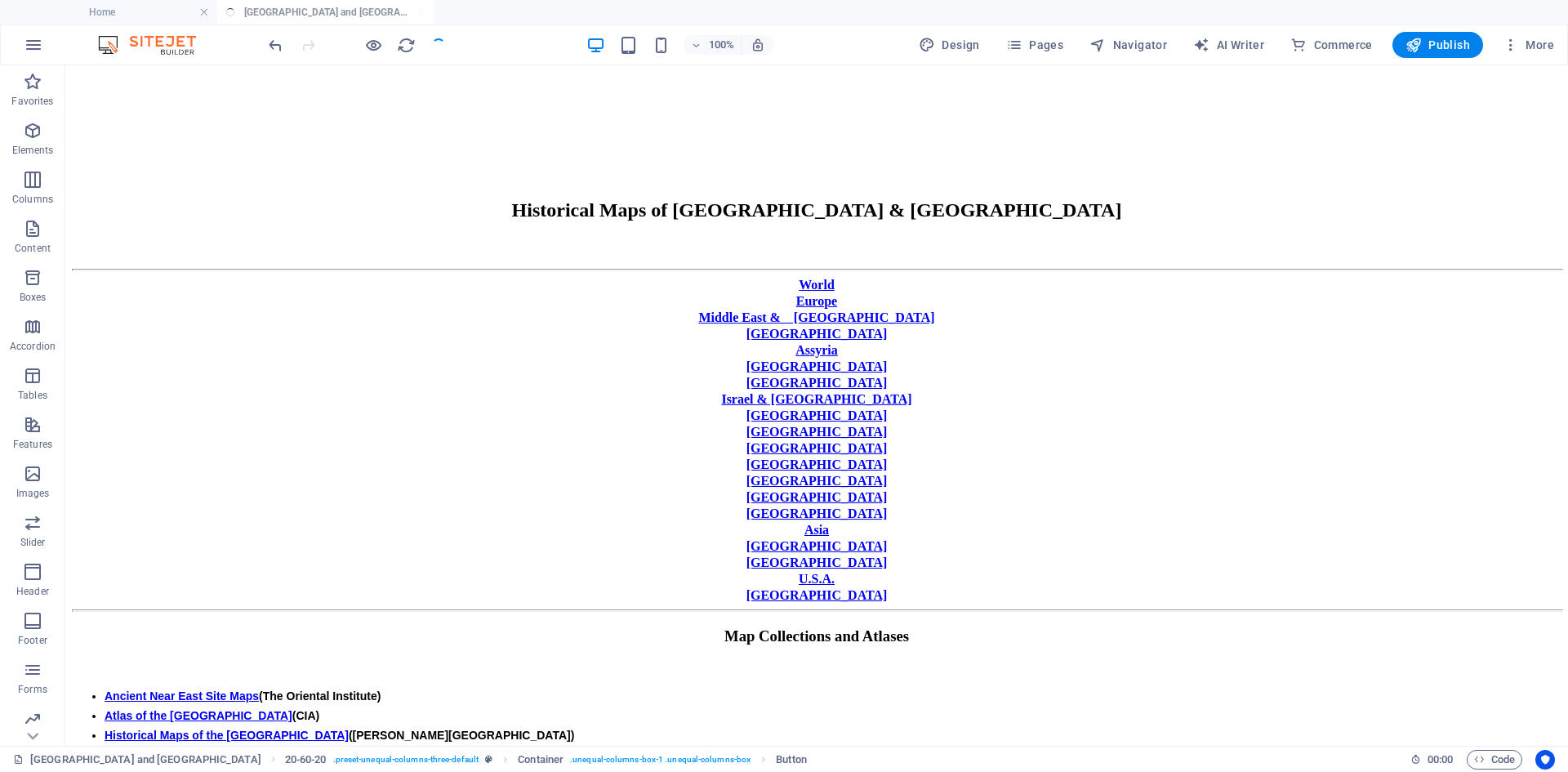
scroll to position [170, 0]
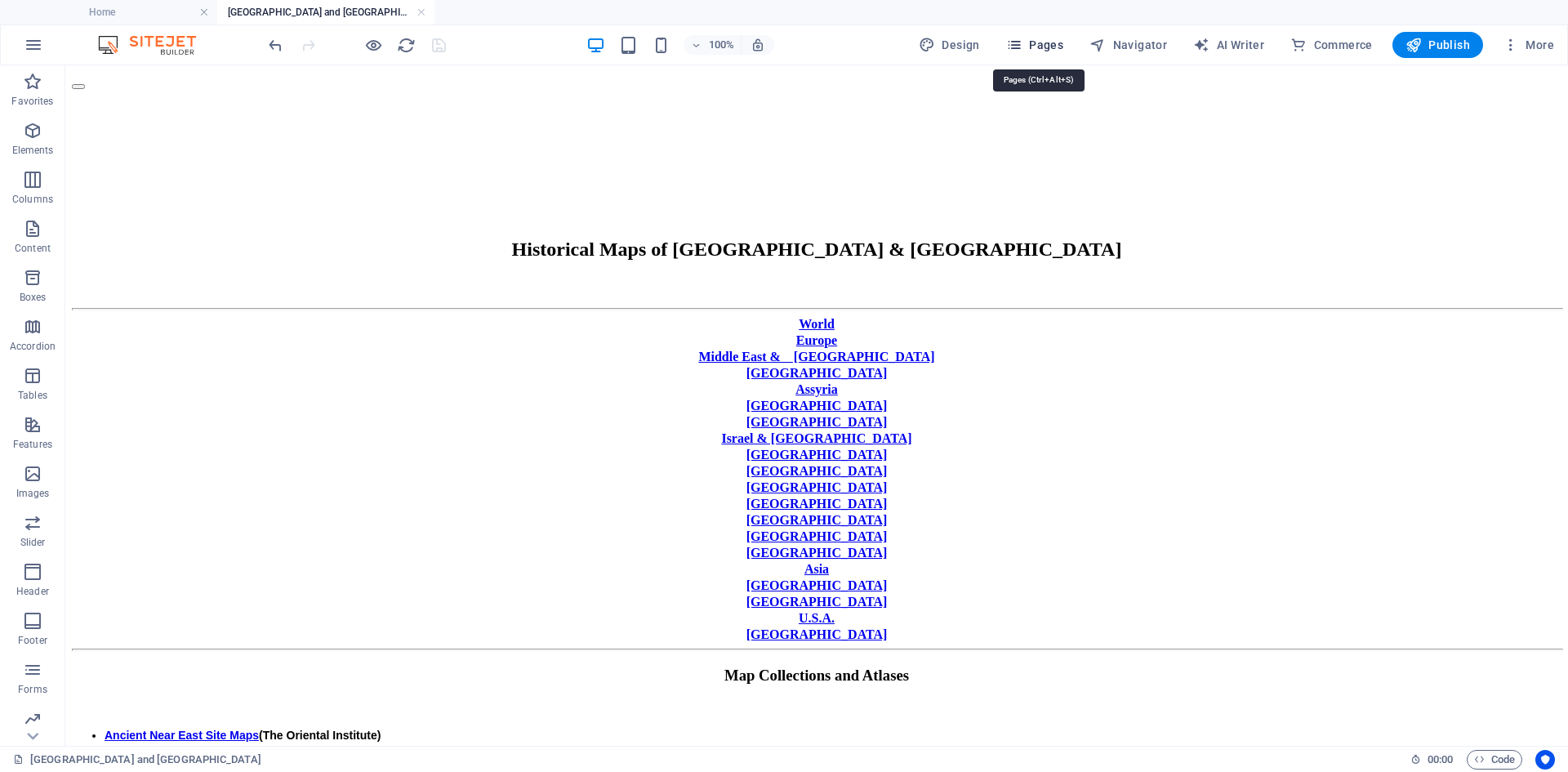
click at [1061, 42] on span "Pages" at bounding box center [1035, 45] width 58 height 16
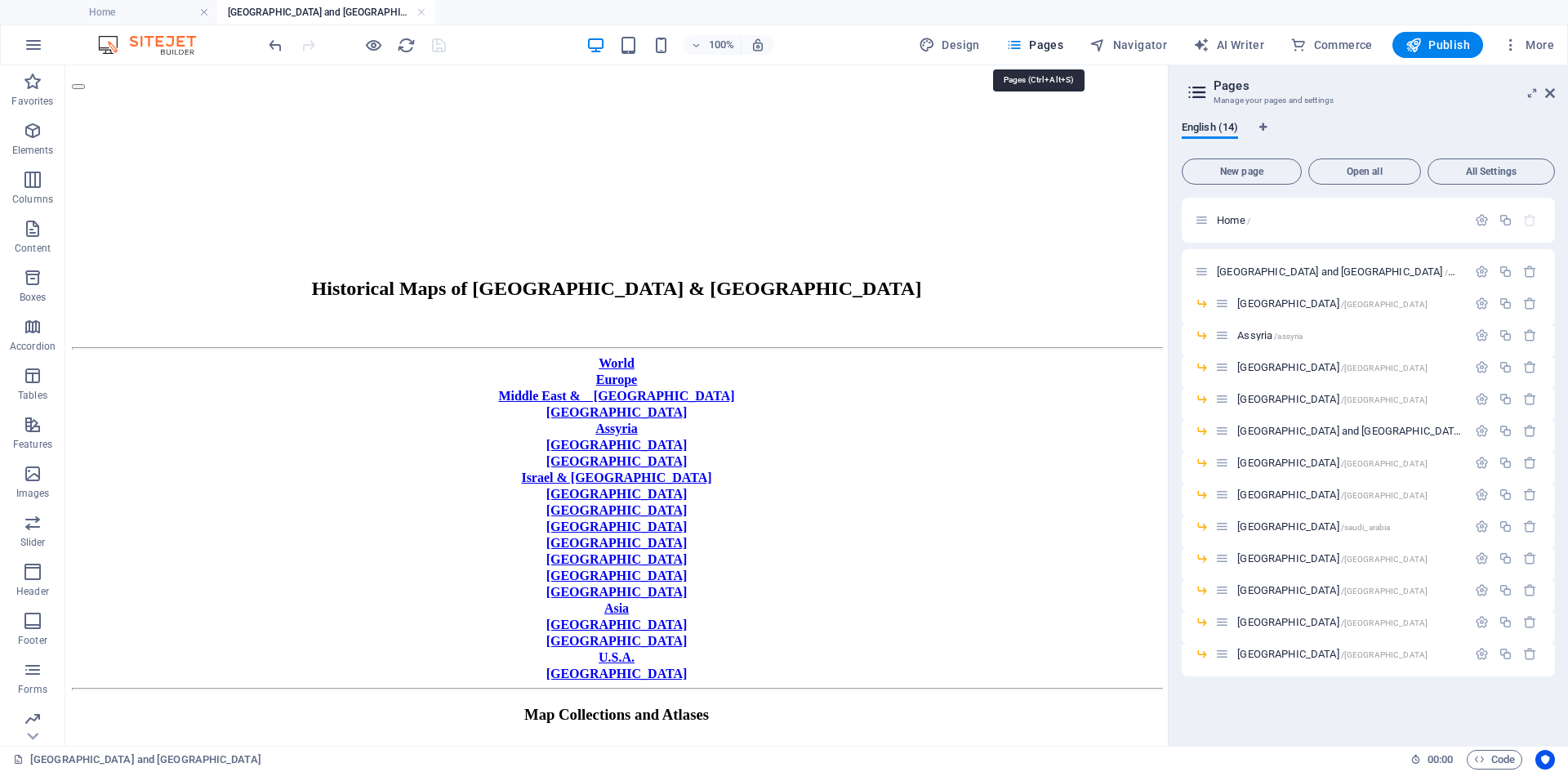
scroll to position [209, 0]
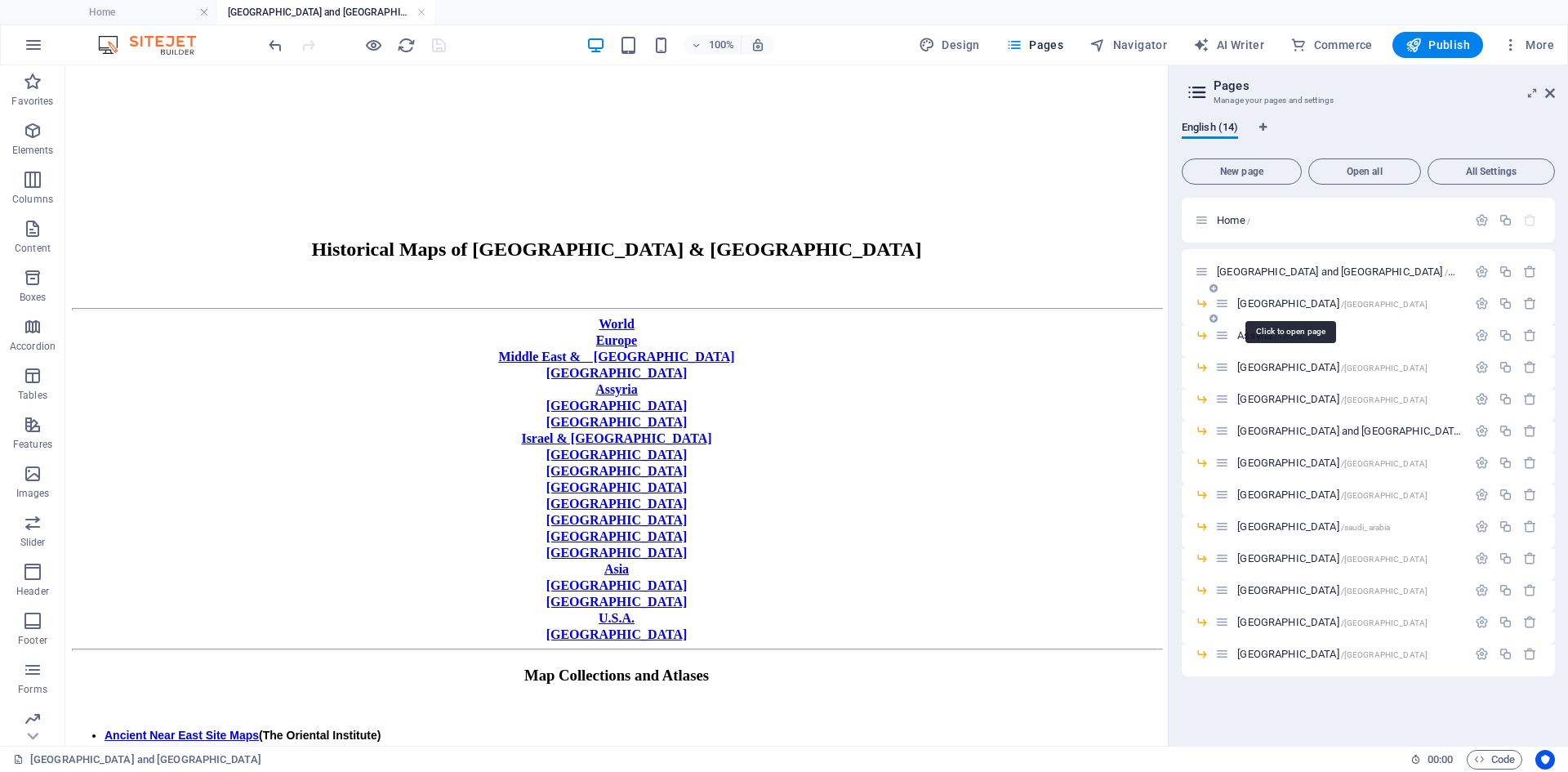
click at [1253, 307] on span "[GEOGRAPHIC_DATA] /[GEOGRAPHIC_DATA]" at bounding box center [1333, 303] width 191 height 12
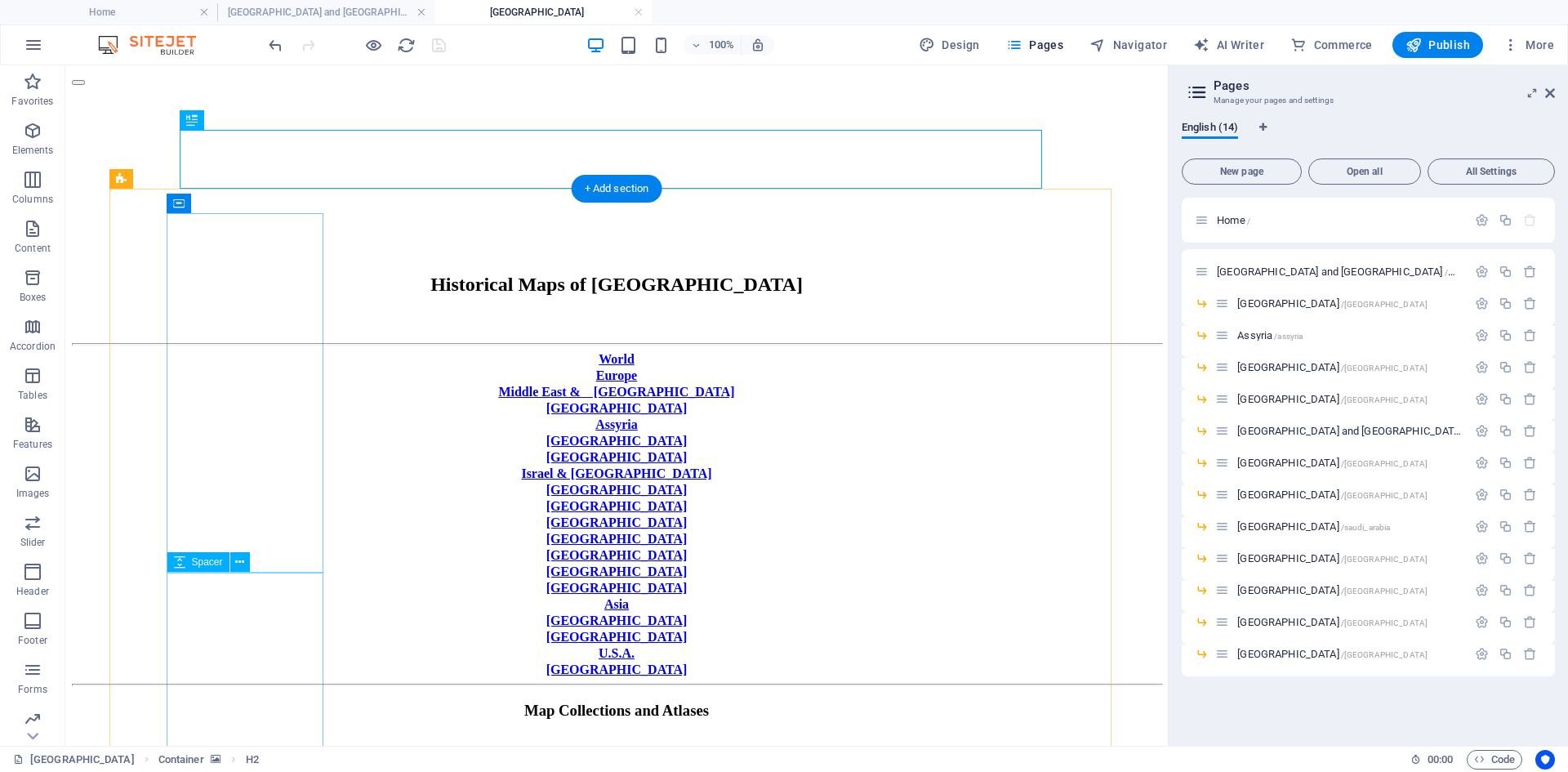
scroll to position [245, 0]
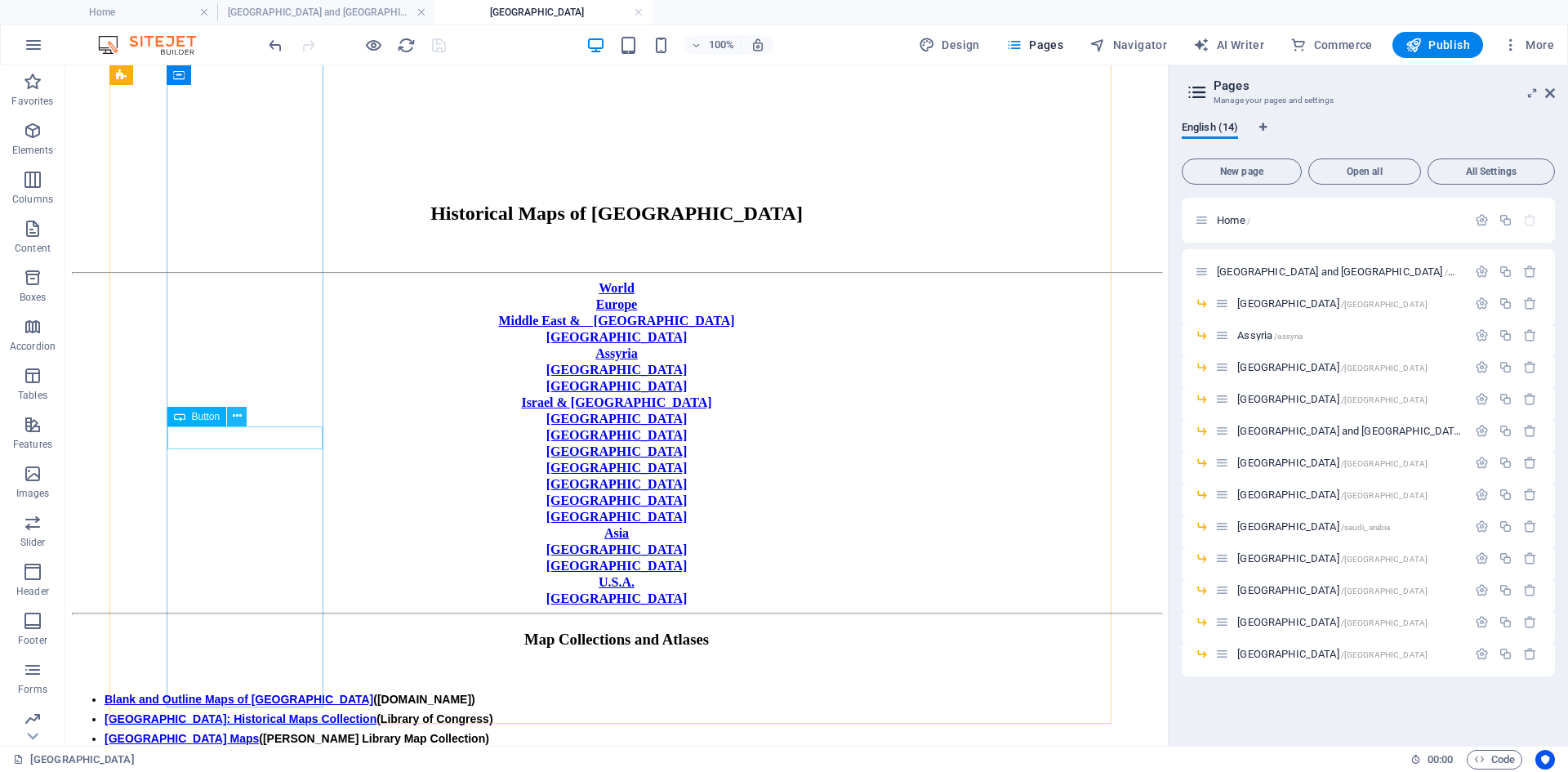
click at [237, 417] on icon at bounding box center [236, 415] width 9 height 17
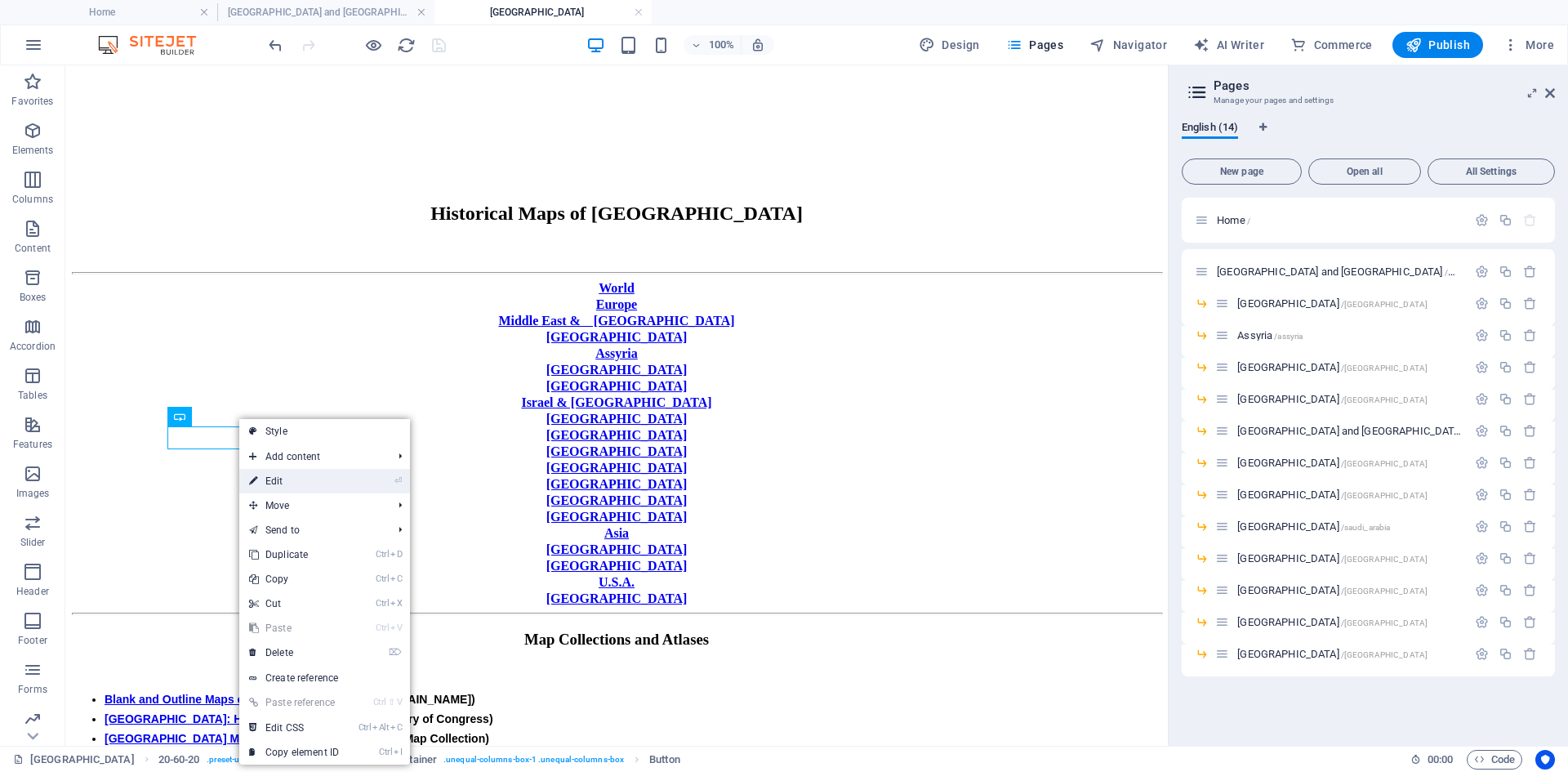
click at [273, 477] on link "⏎ Edit" at bounding box center [294, 481] width 109 height 25
select select "px"
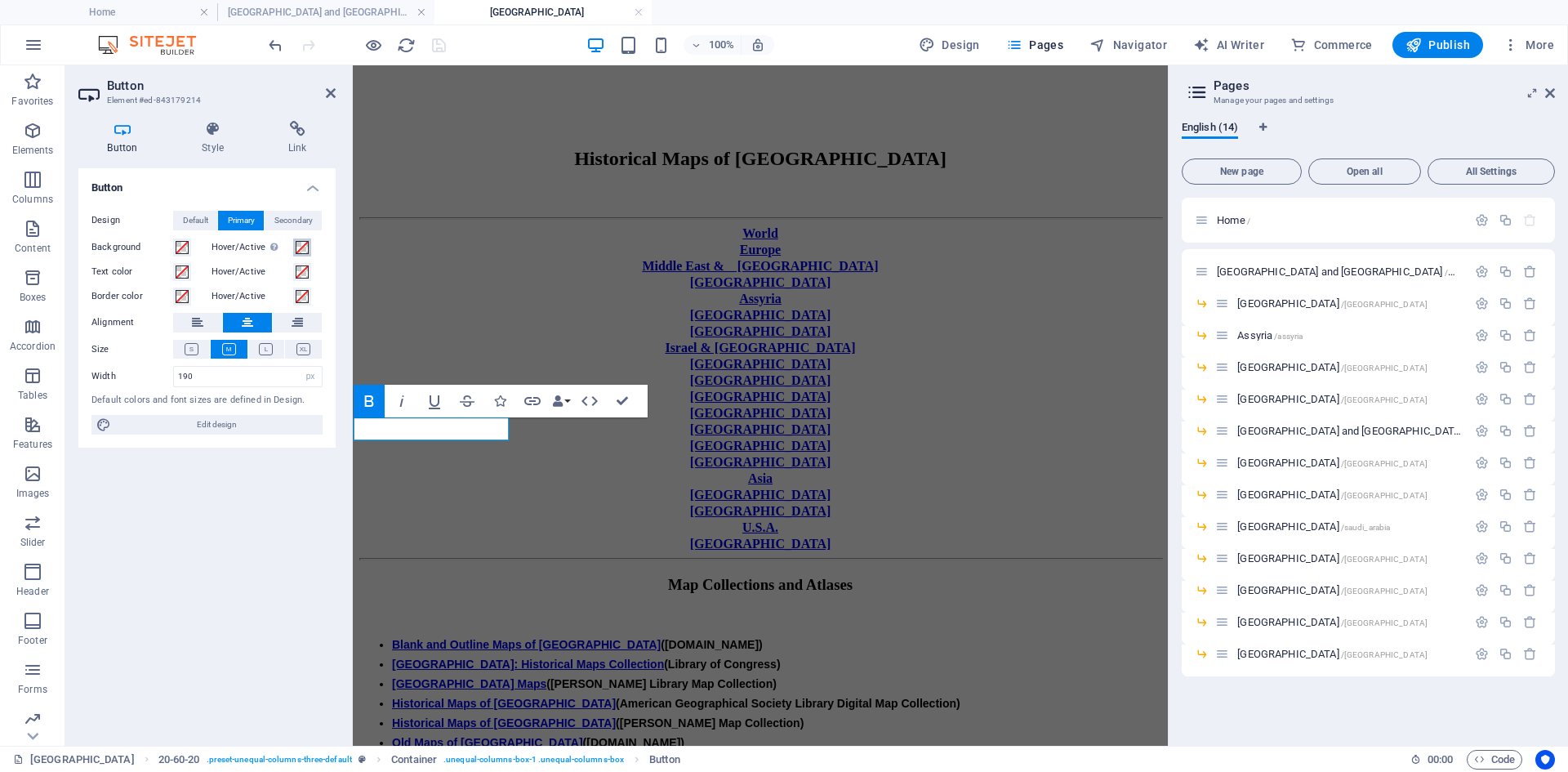
scroll to position [200, 0]
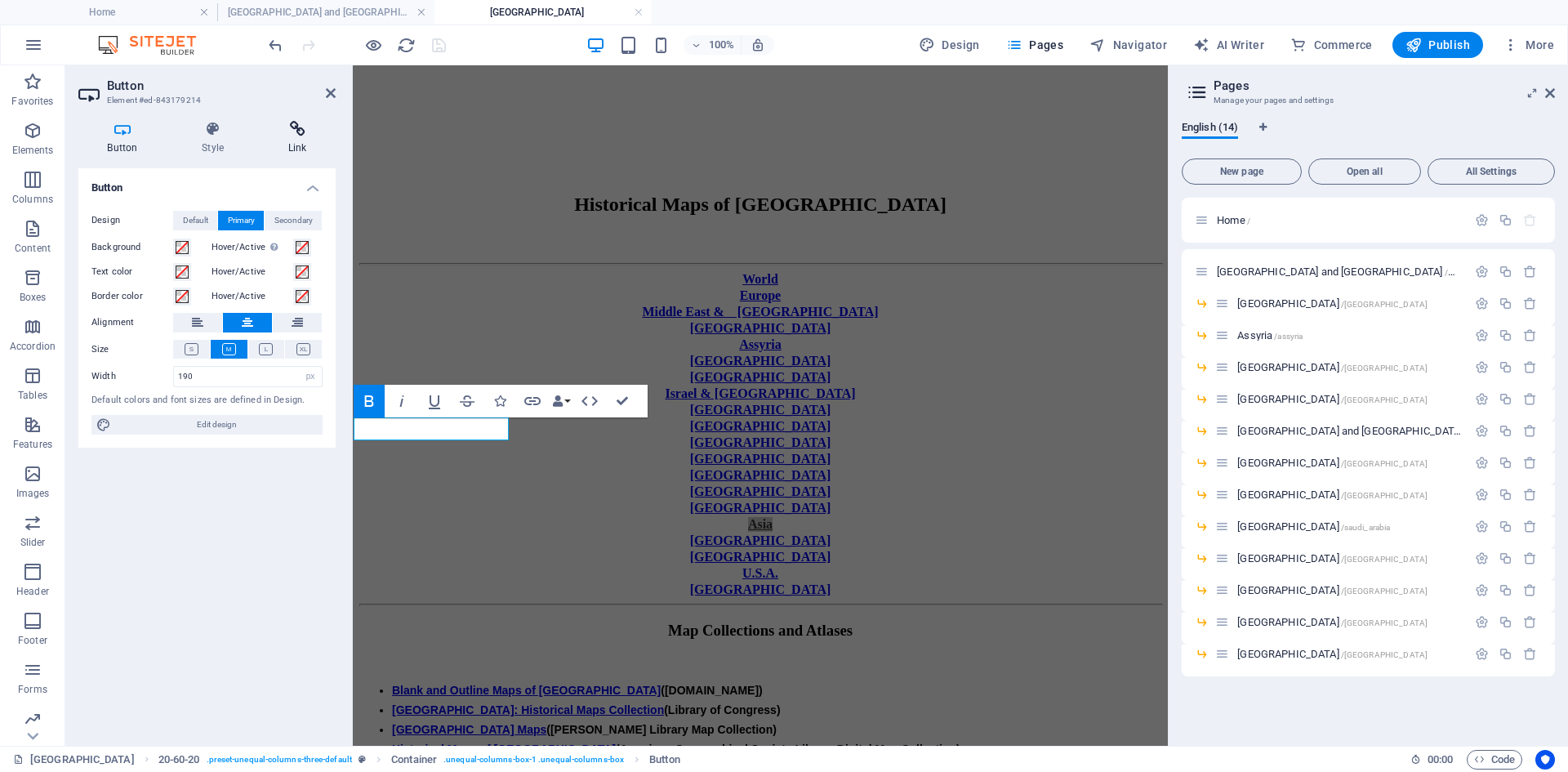
click at [300, 131] on icon at bounding box center [297, 129] width 76 height 16
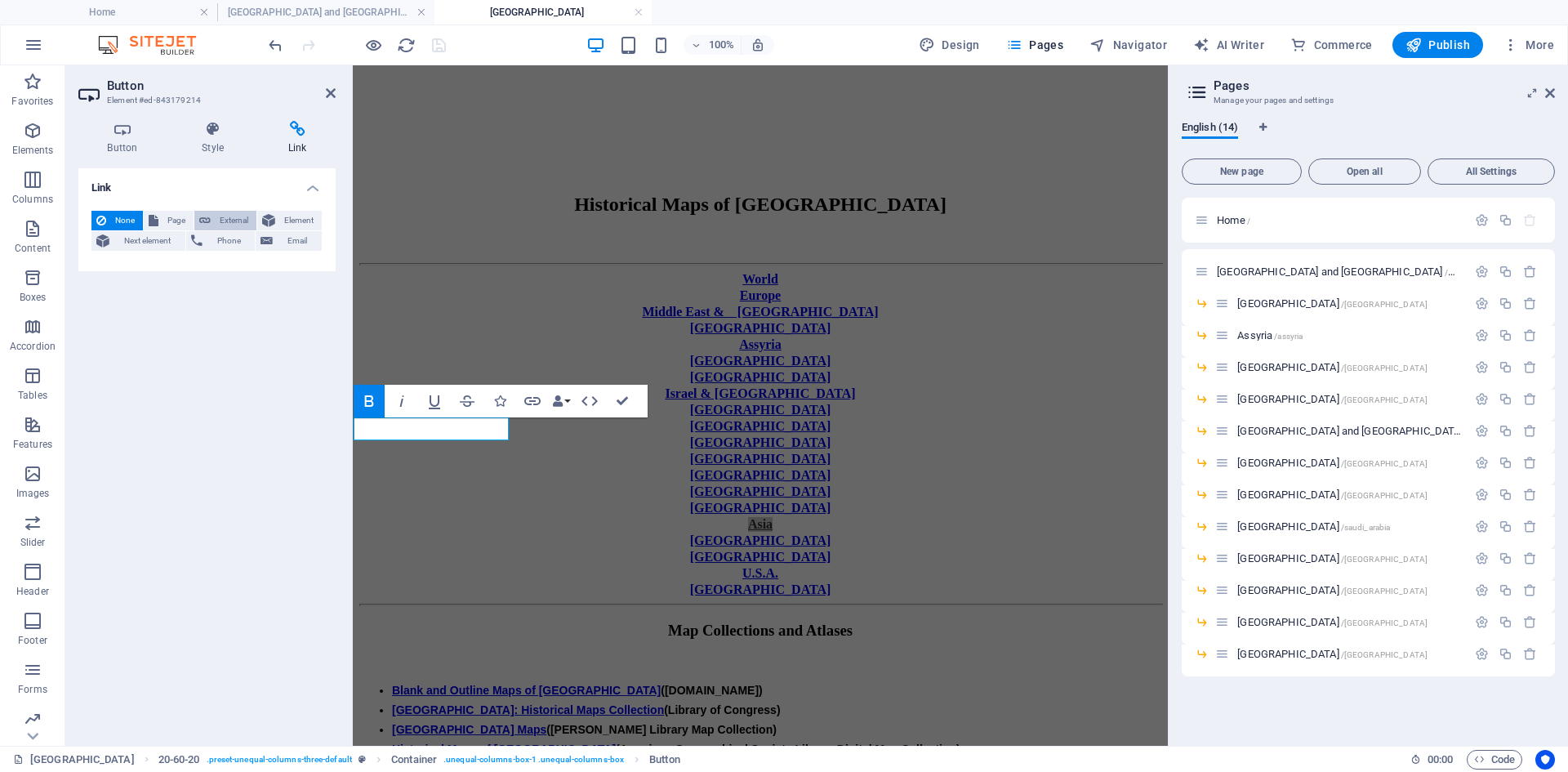
click at [236, 220] on span "External" at bounding box center [233, 221] width 36 height 20
select select "blank"
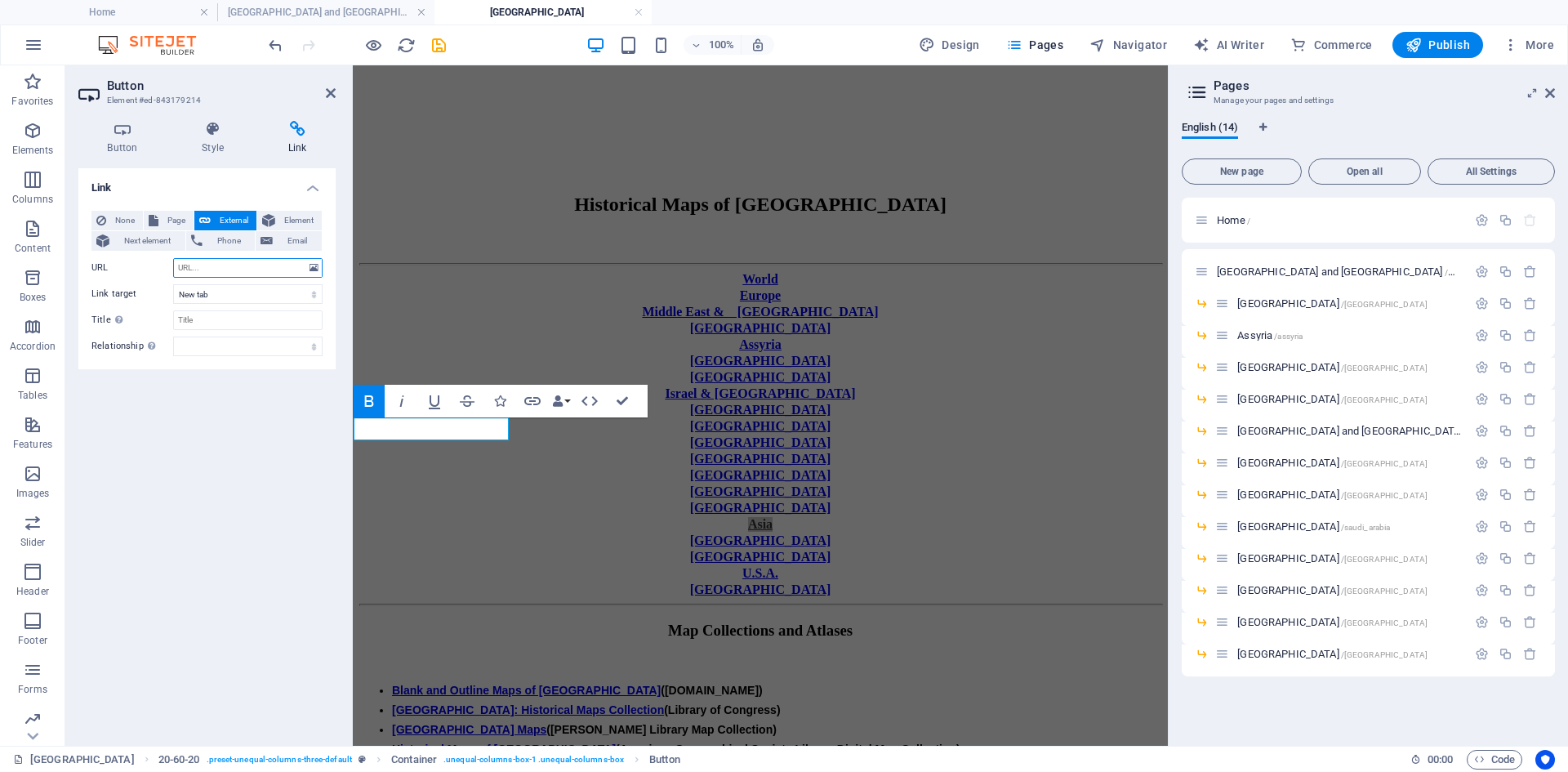
paste input "[URL][DOMAIN_NAME]"
type input "[URL][DOMAIN_NAME]"
click at [317, 294] on select "New tab Same tab Overlay" at bounding box center [247, 294] width 149 height 20
select select
click at [173, 284] on select "New tab Same tab Overlay" at bounding box center [247, 294] width 149 height 20
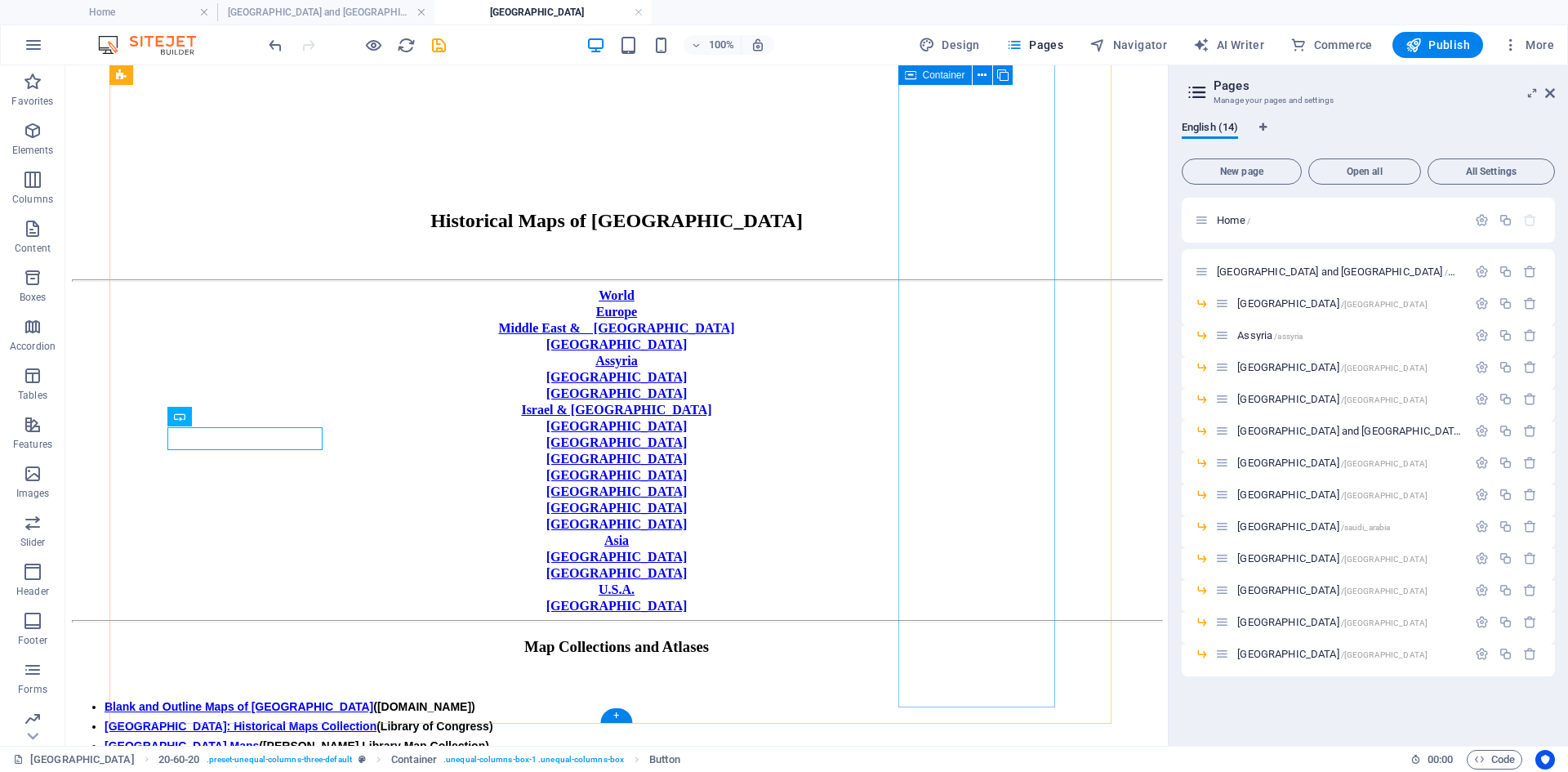
scroll to position [245, 0]
click at [1252, 337] on span "Assyria /assyria" at bounding box center [1270, 335] width 66 height 12
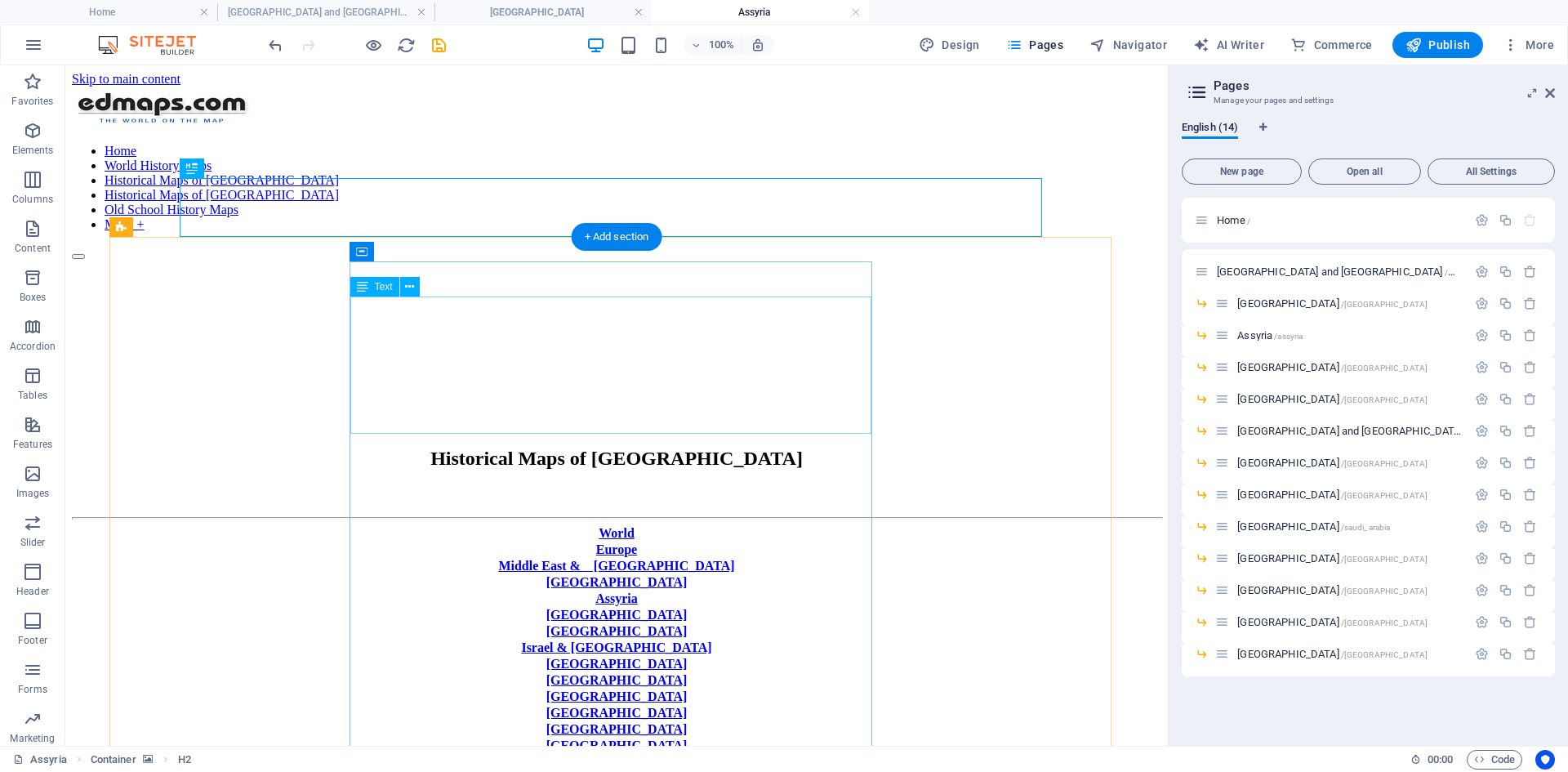
scroll to position [0, 0]
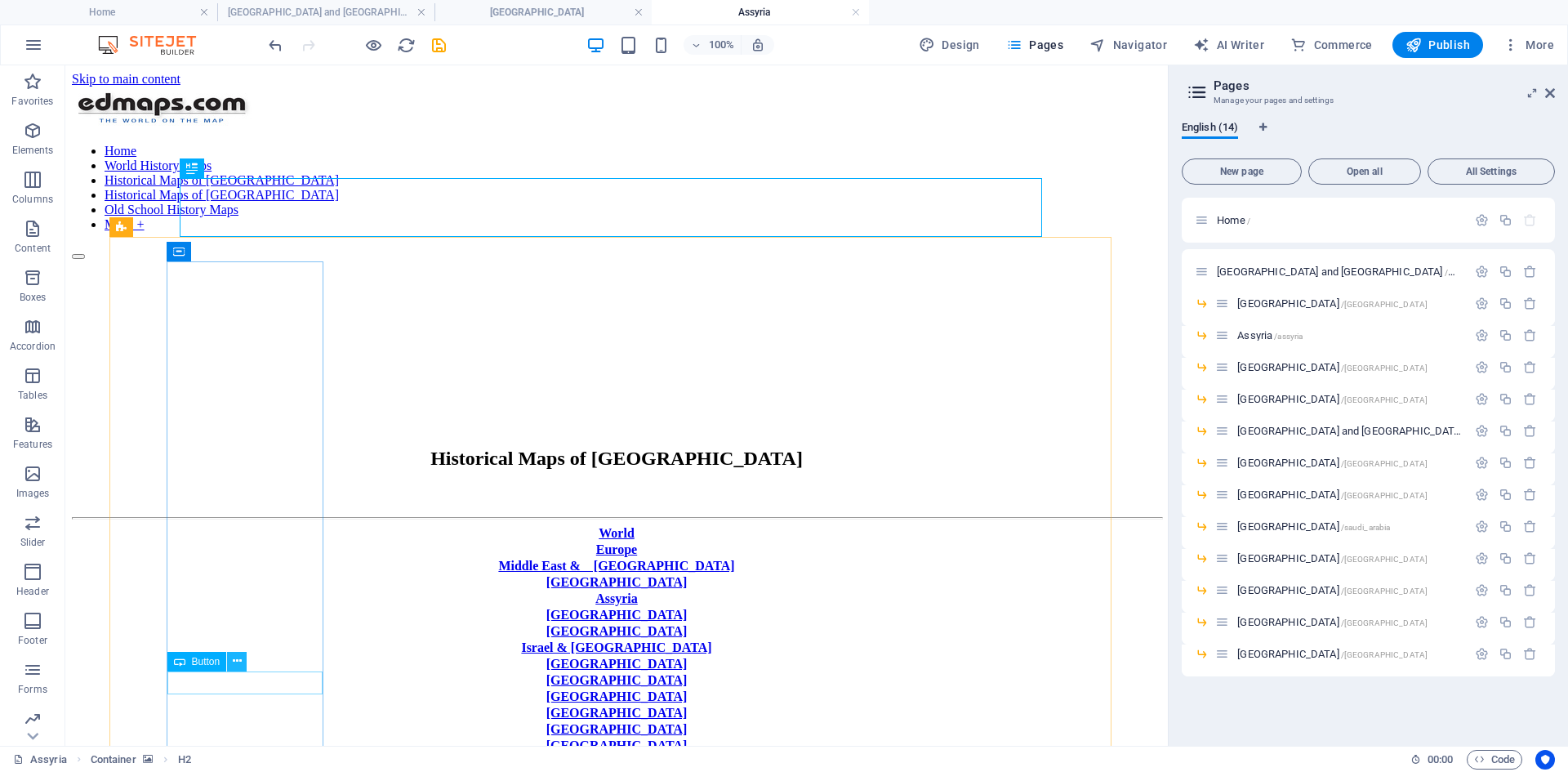
click at [235, 595] on icon at bounding box center [236, 661] width 9 height 17
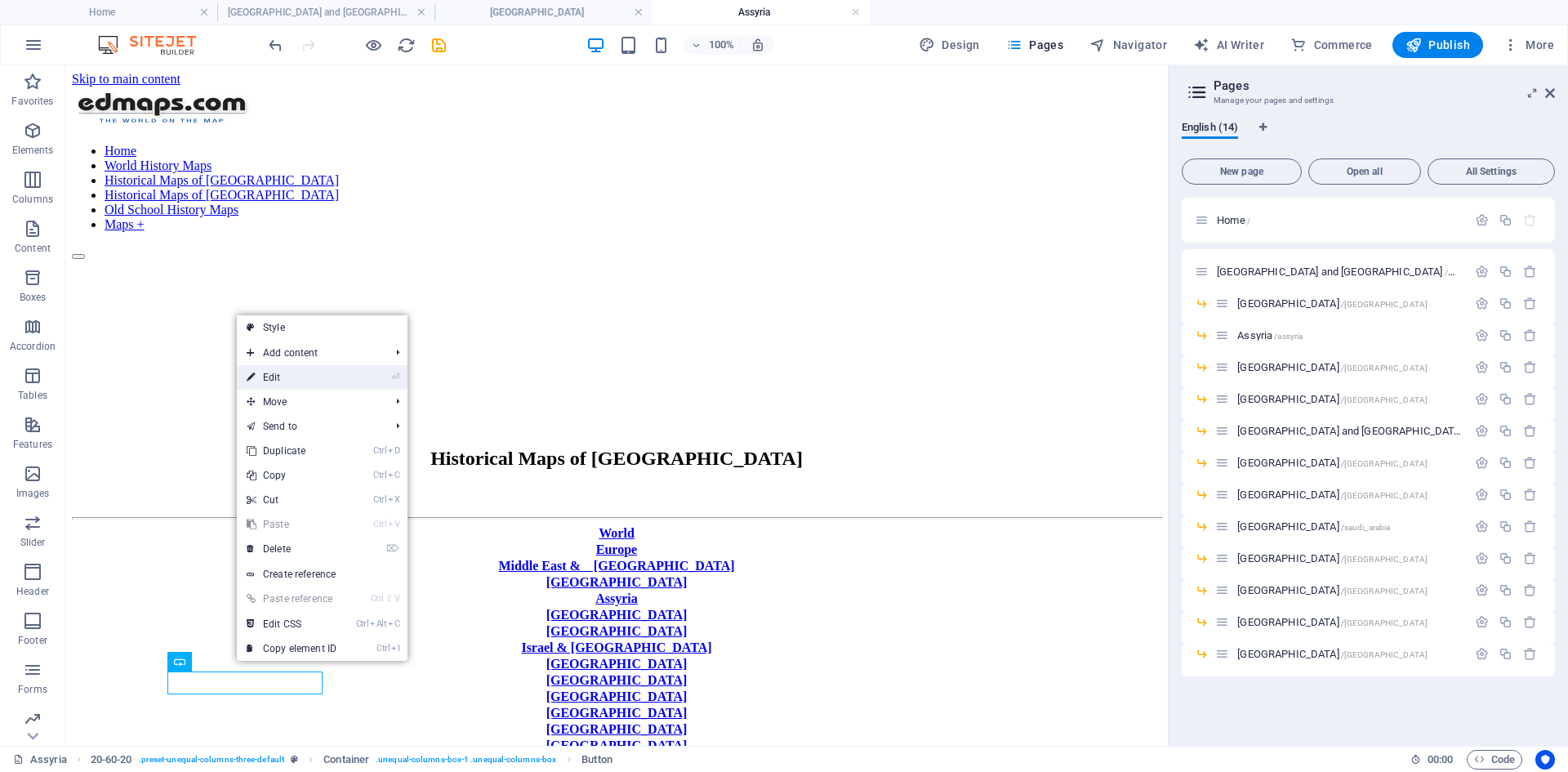
click at [278, 379] on link "⏎ Edit" at bounding box center [291, 377] width 109 height 25
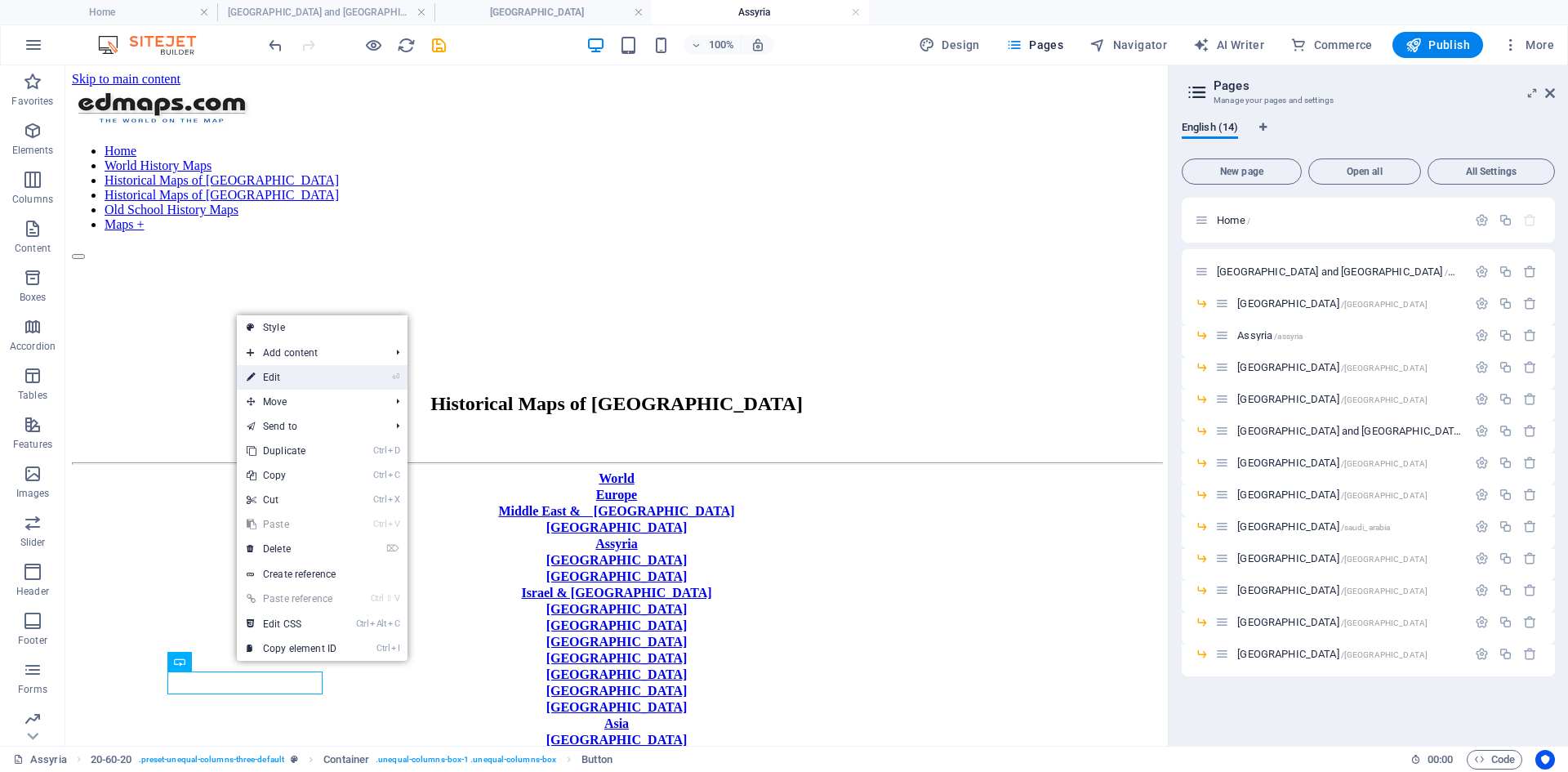
select select "px"
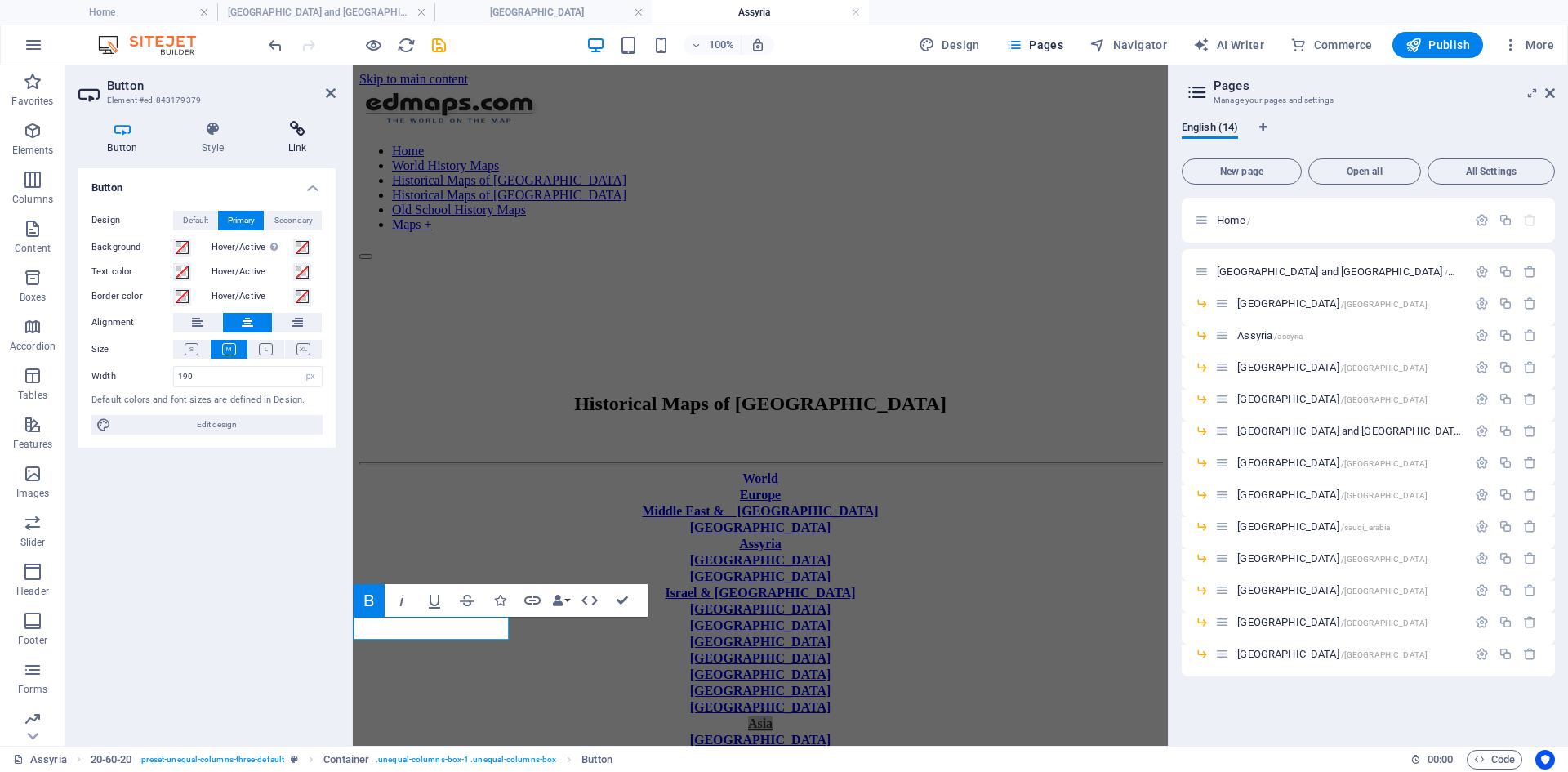
click at [296, 133] on icon at bounding box center [297, 129] width 76 height 16
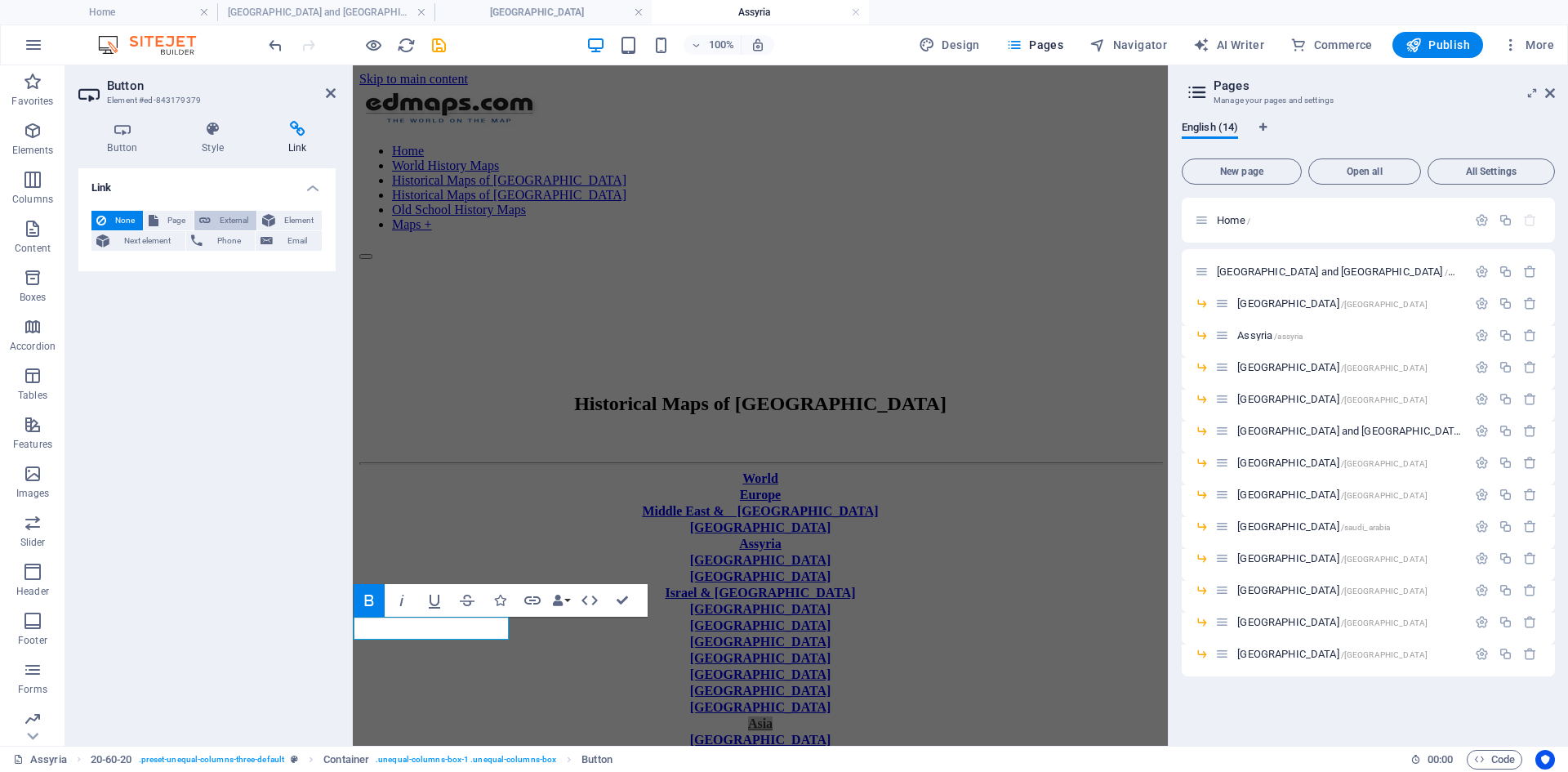
click at [222, 216] on span "External" at bounding box center [233, 221] width 36 height 20
select select "blank"
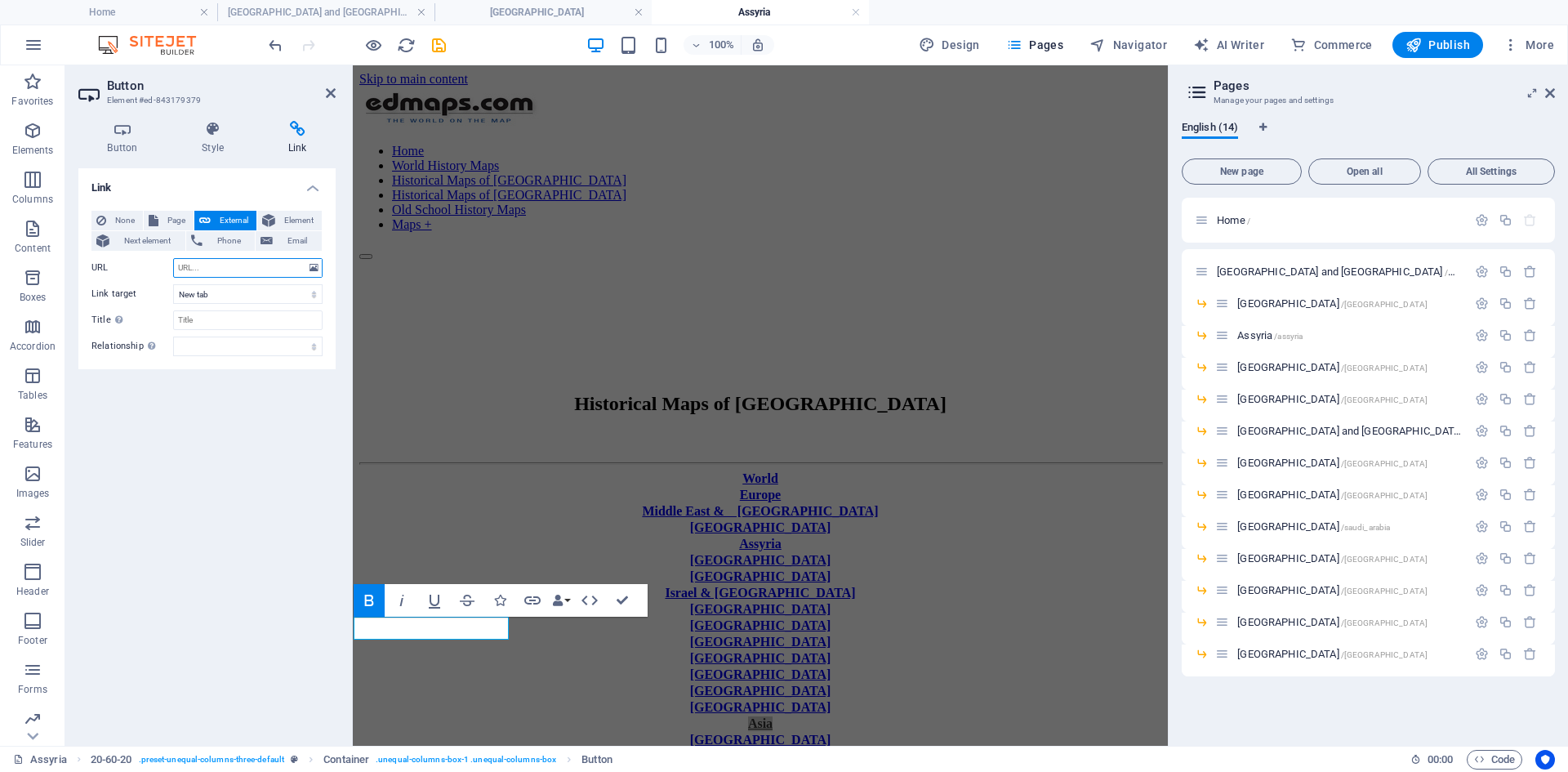
paste input "[URL][DOMAIN_NAME]"
type input "[URL][DOMAIN_NAME]"
click at [315, 296] on select "New tab Same tab Overlay" at bounding box center [247, 294] width 149 height 20
select select
click at [173, 284] on select "New tab Same tab Overlay" at bounding box center [247, 294] width 149 height 20
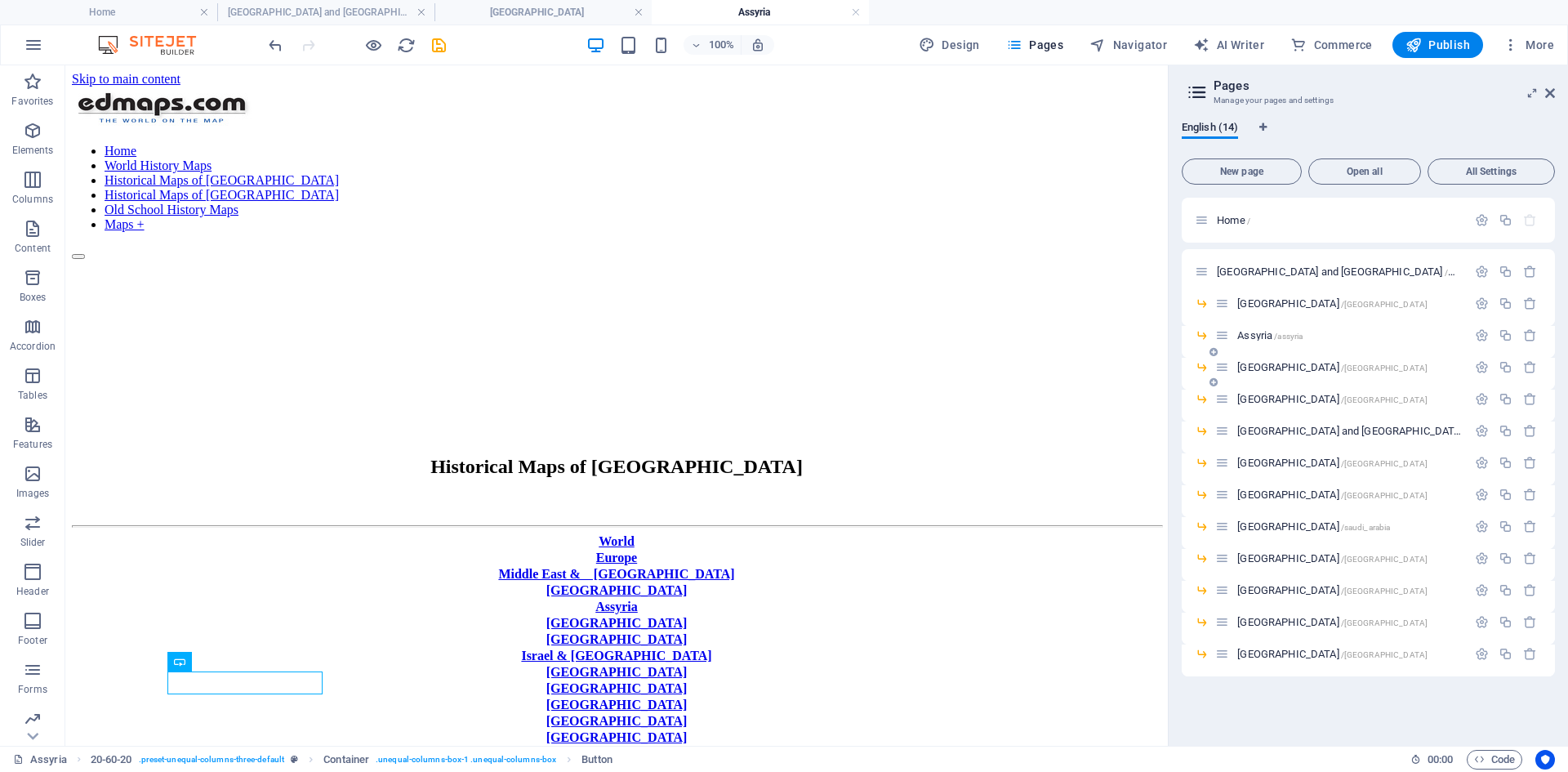
click at [1251, 368] on span "[GEOGRAPHIC_DATA] /[GEOGRAPHIC_DATA]" at bounding box center [1333, 367] width 191 height 12
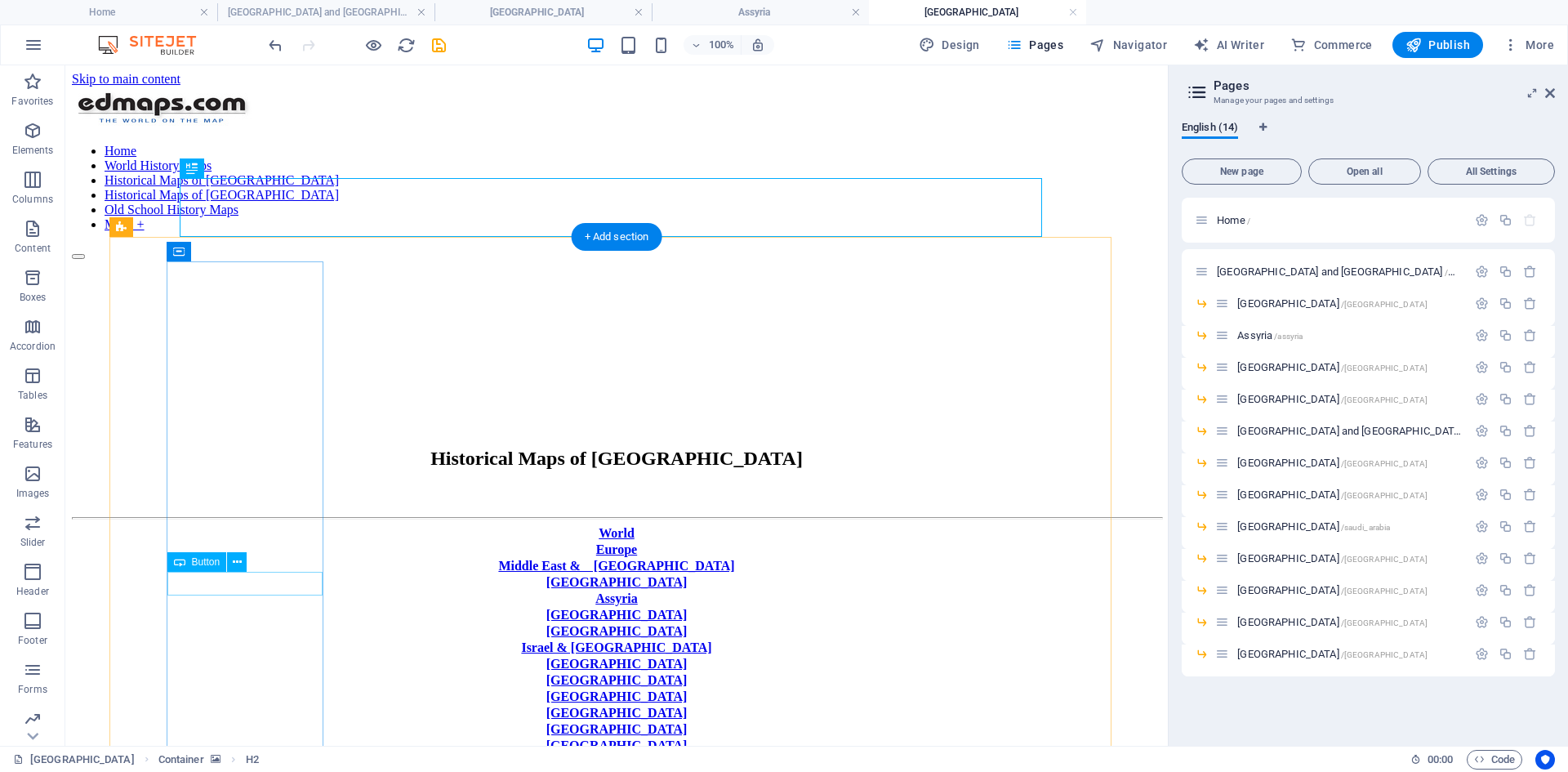
scroll to position [327, 0]
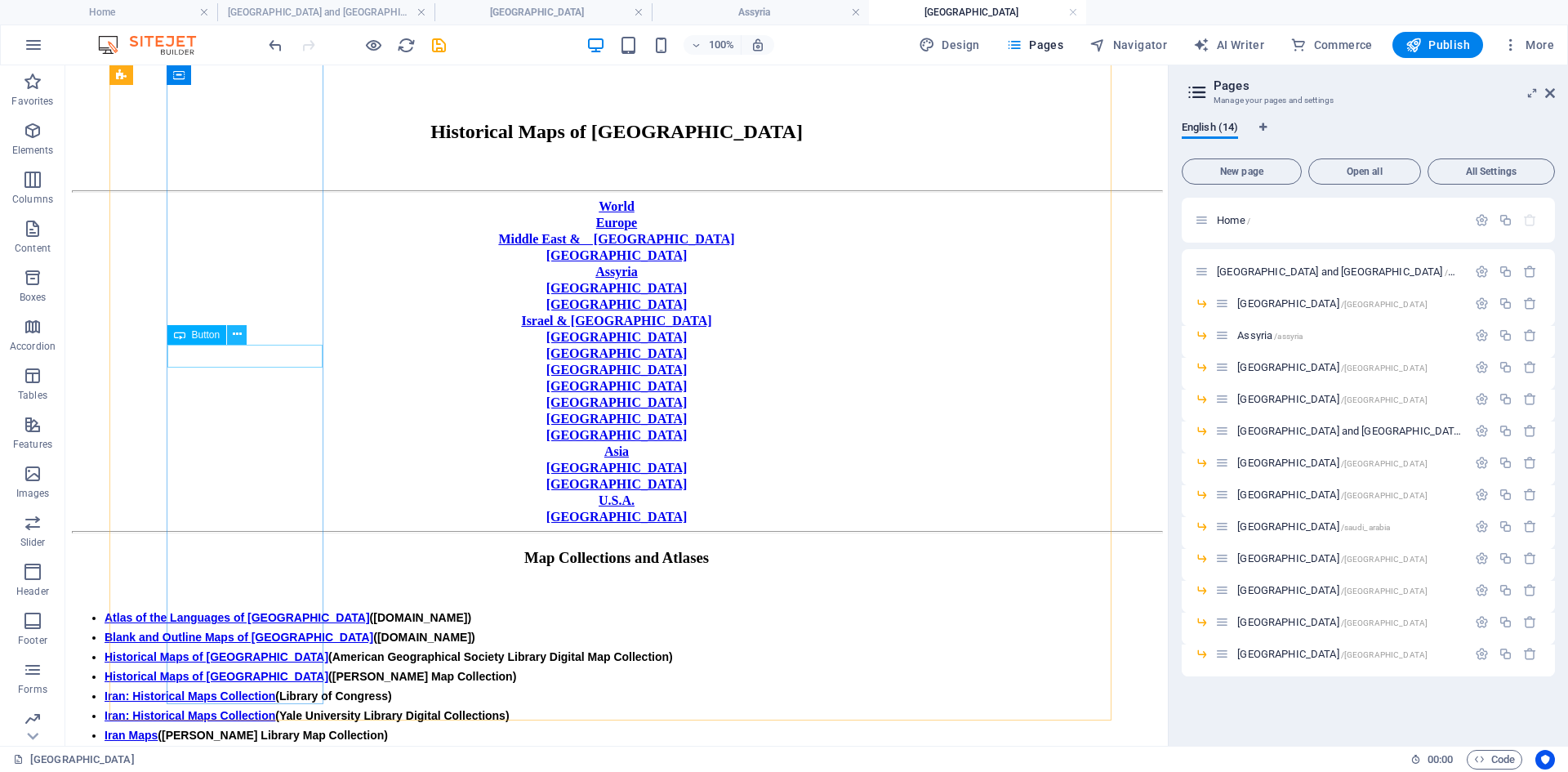
click at [235, 337] on icon at bounding box center [236, 334] width 9 height 17
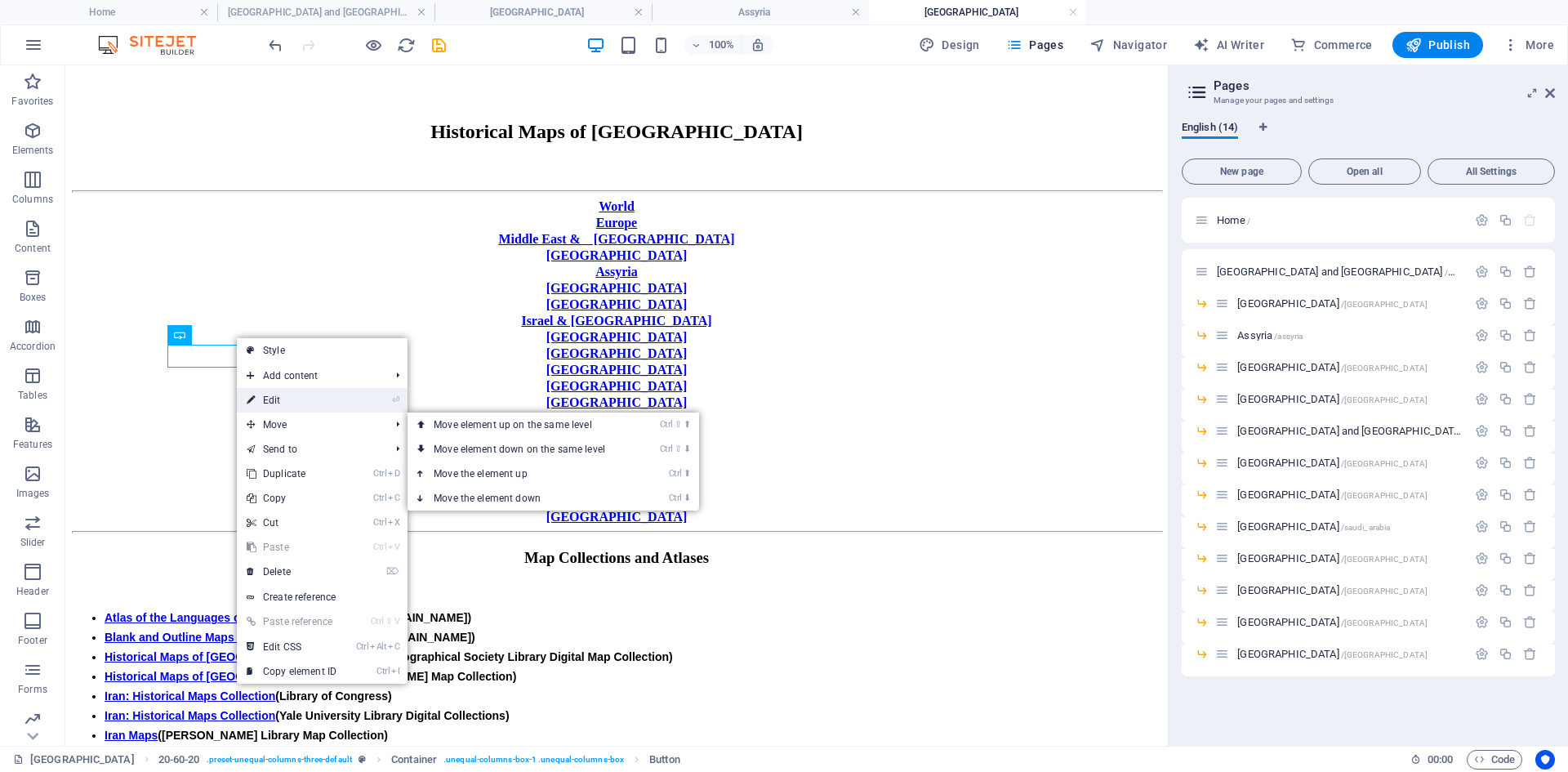
click at [278, 400] on link "⏎ Edit" at bounding box center [291, 400] width 109 height 25
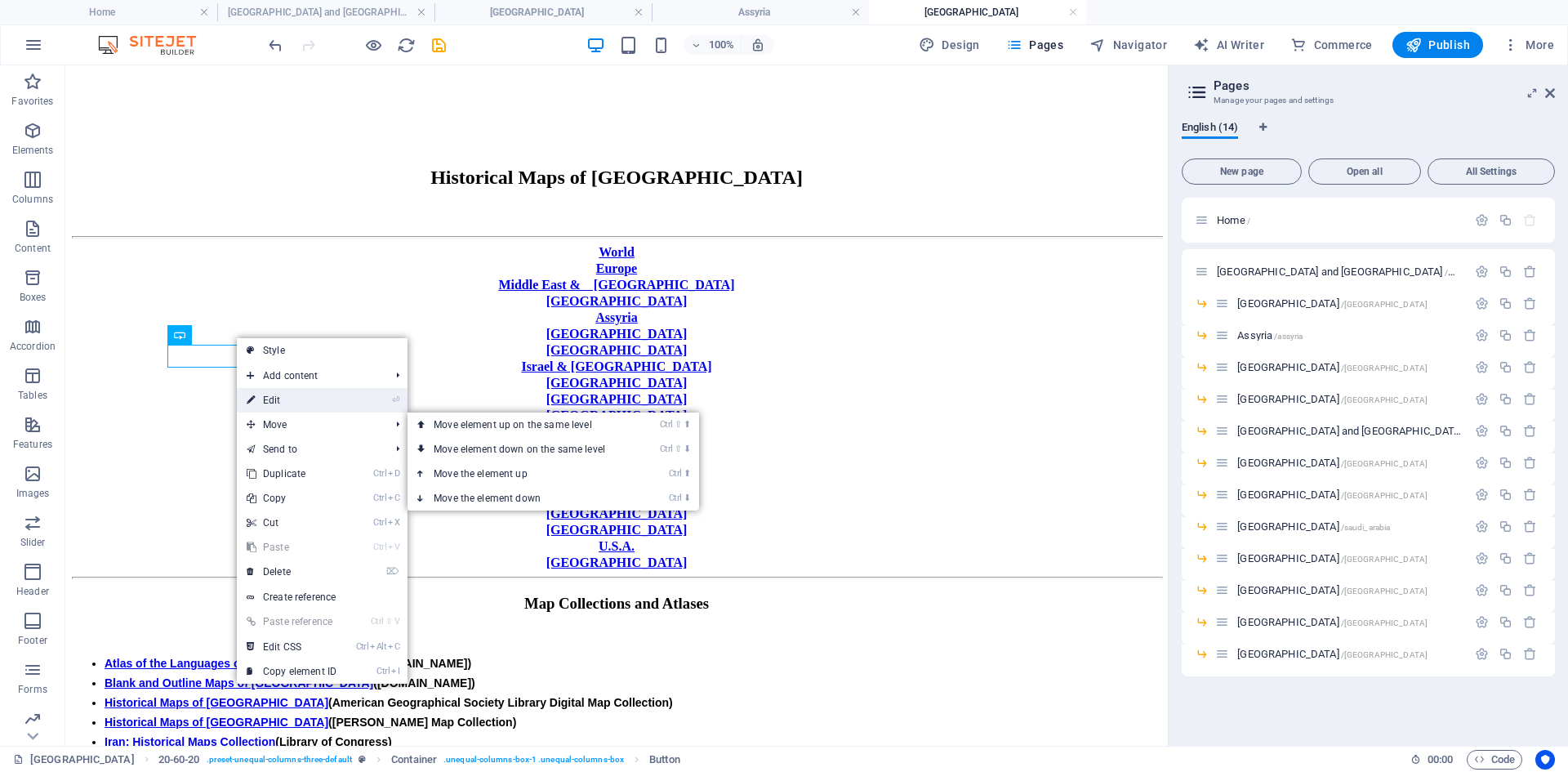
select select "px"
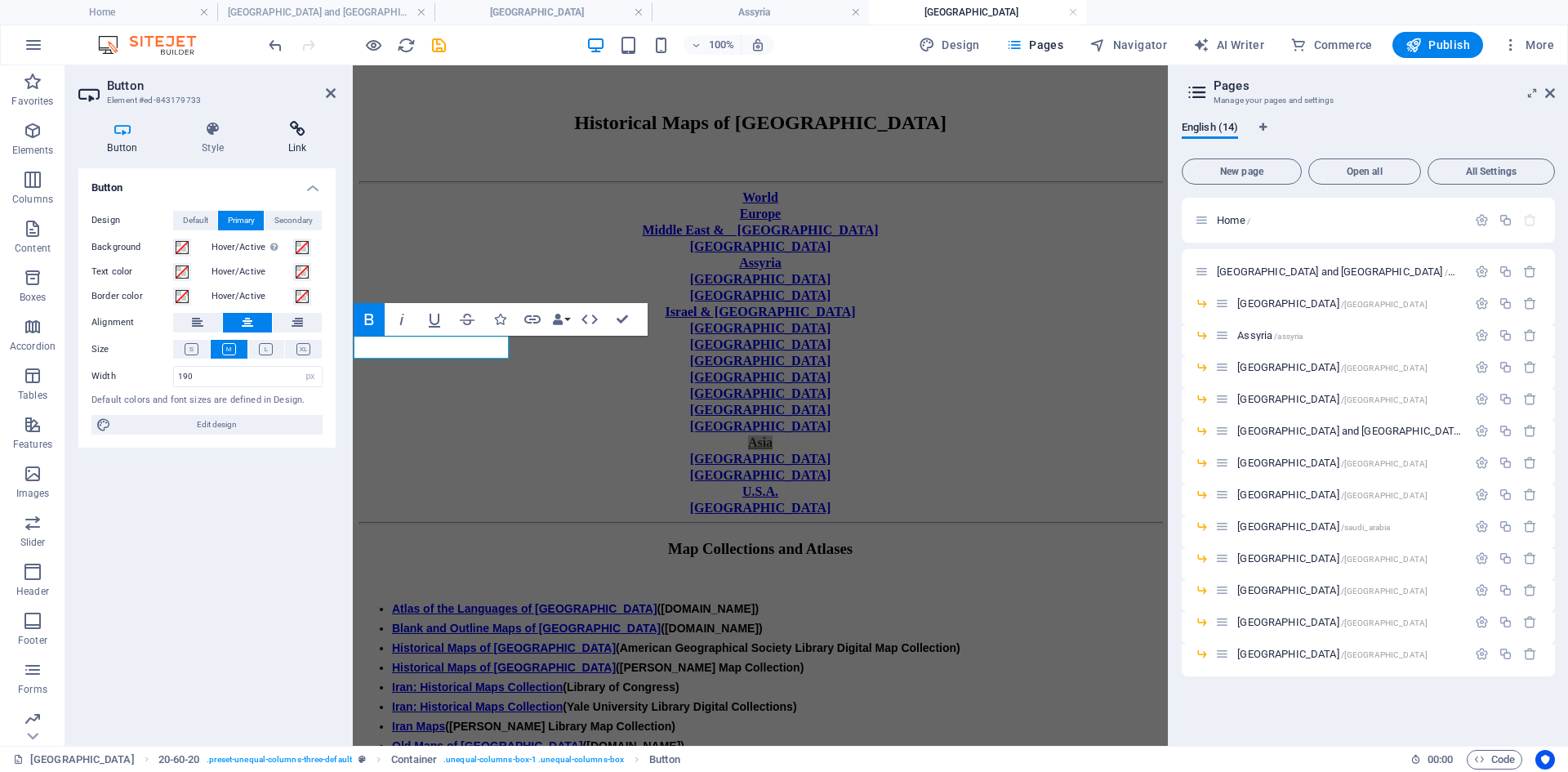
click at [296, 128] on icon at bounding box center [297, 129] width 76 height 16
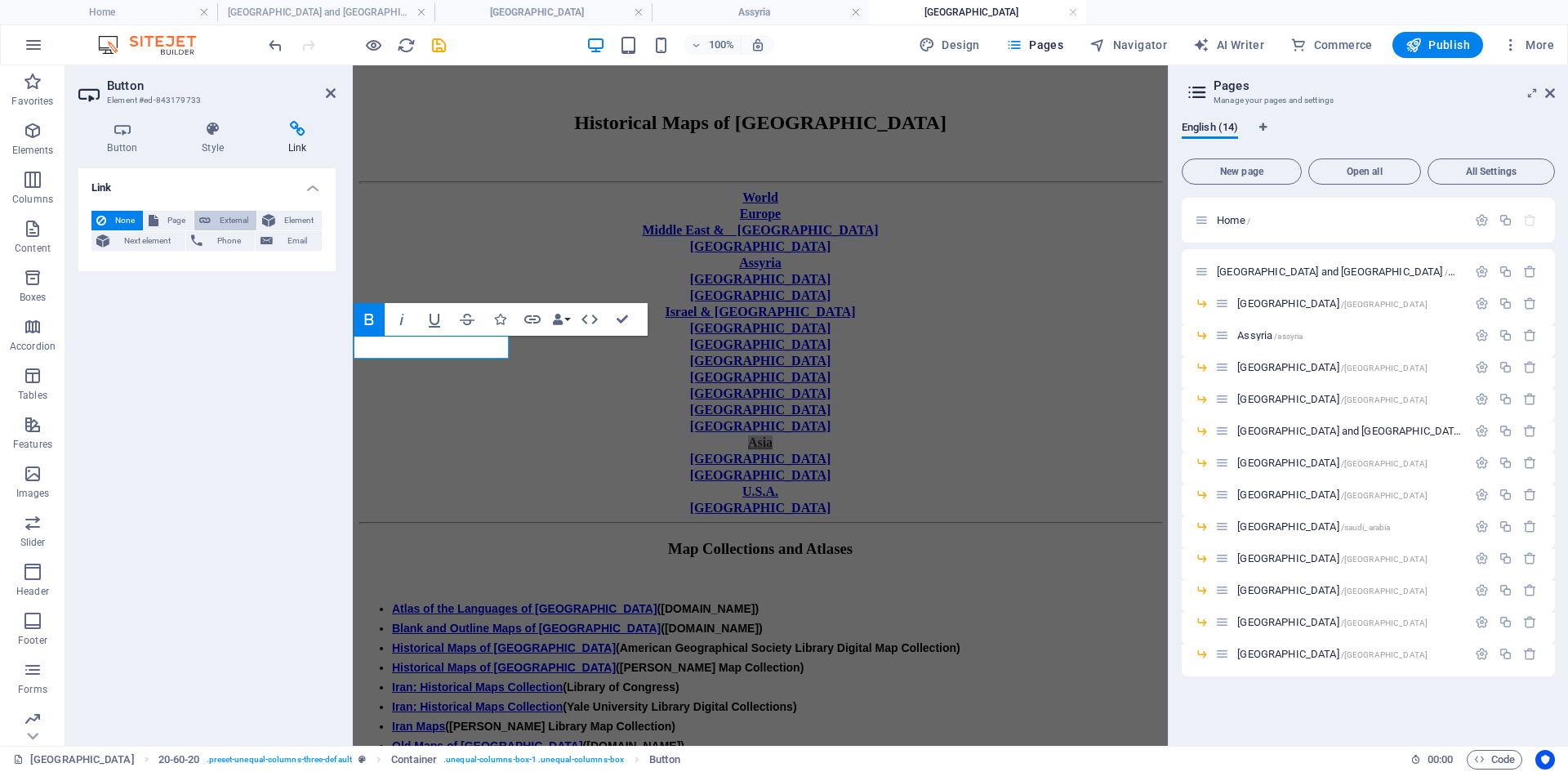
click at [231, 217] on span "External" at bounding box center [233, 221] width 36 height 20
select select "blank"
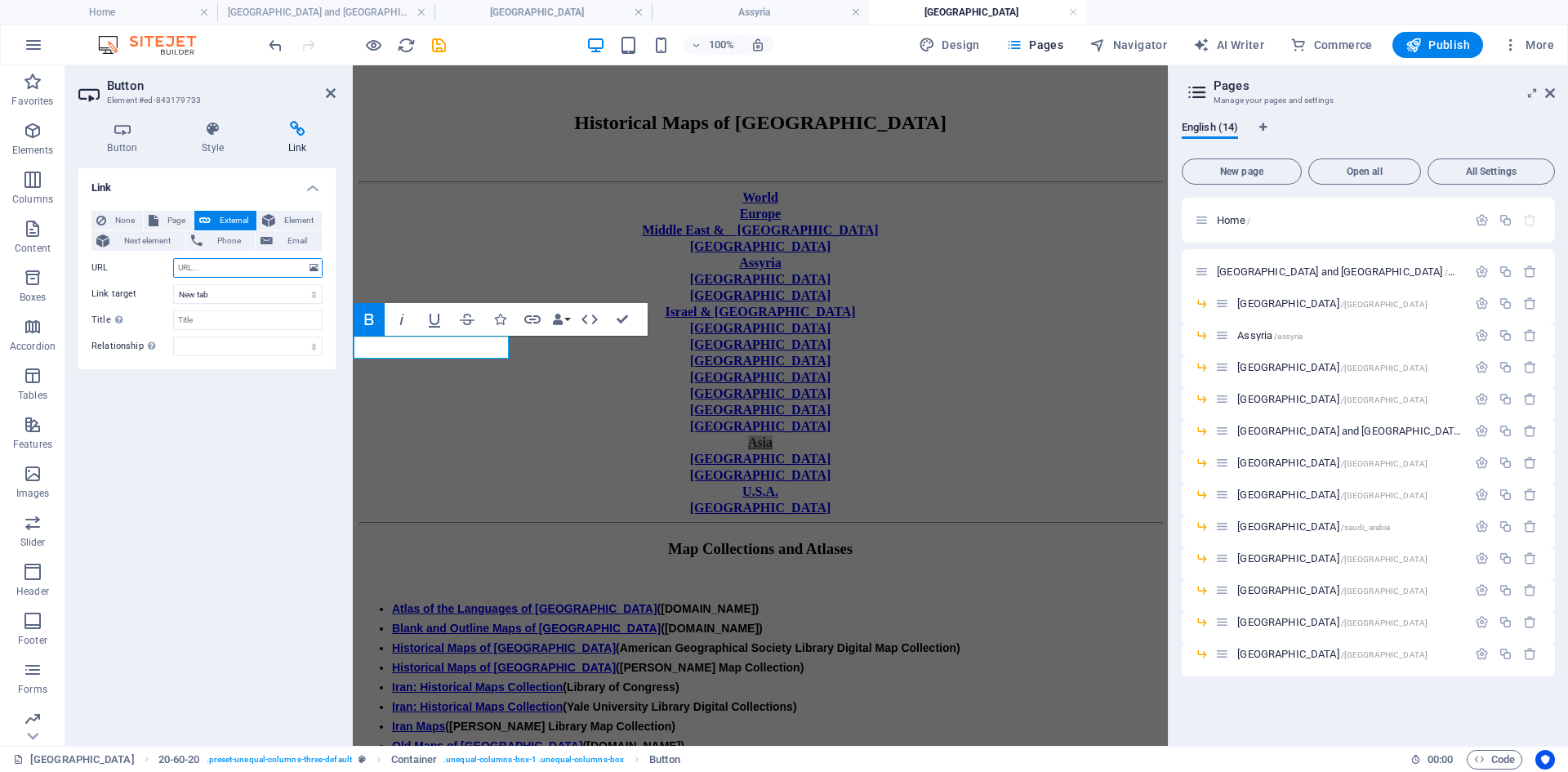
paste input "[URL][DOMAIN_NAME]"
type input "[URL][DOMAIN_NAME]"
click at [312, 294] on select "New tab Same tab Overlay" at bounding box center [247, 294] width 149 height 20
select select
click at [173, 284] on select "New tab Same tab Overlay" at bounding box center [247, 294] width 149 height 20
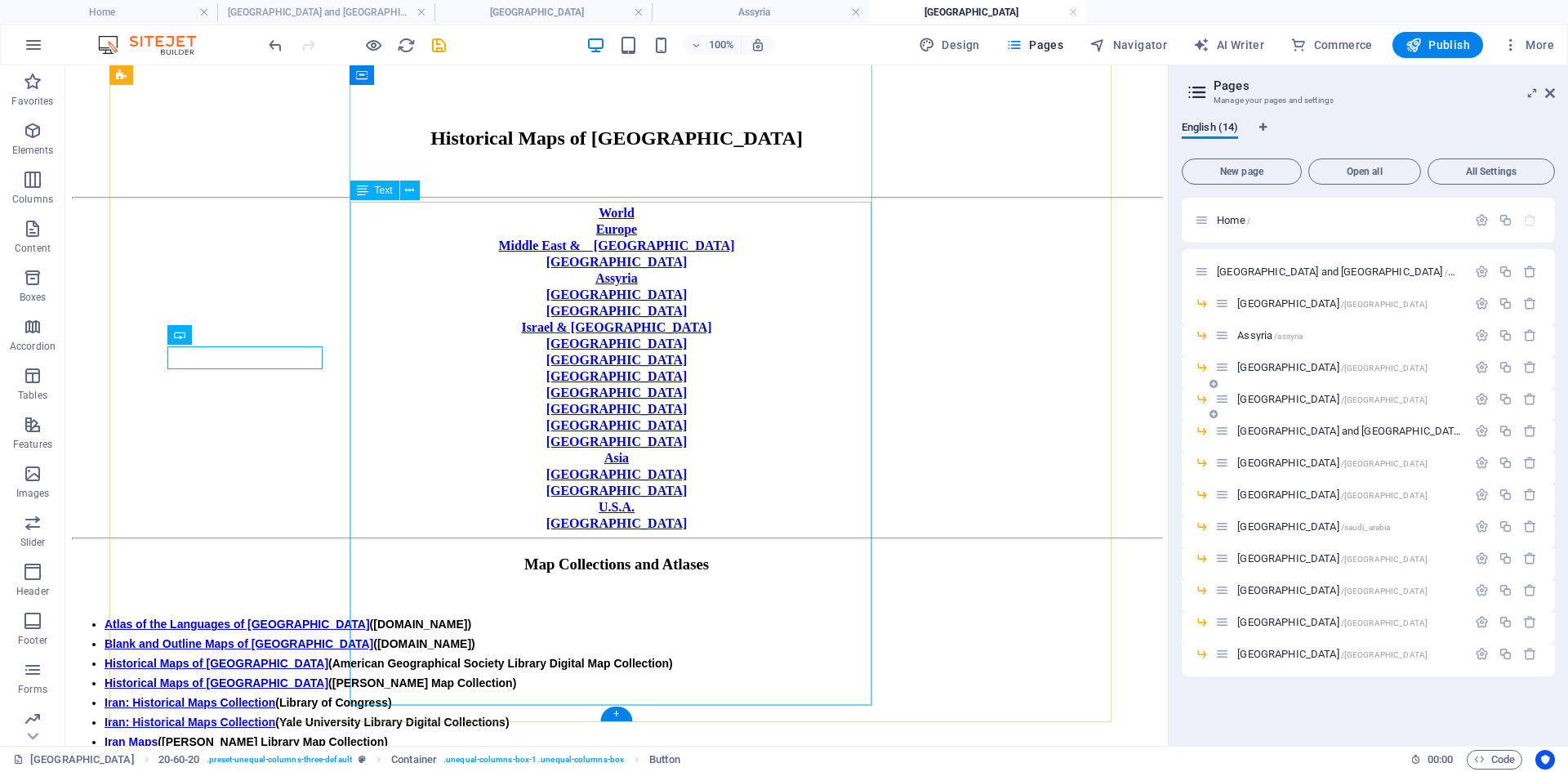
scroll to position [327, 0]
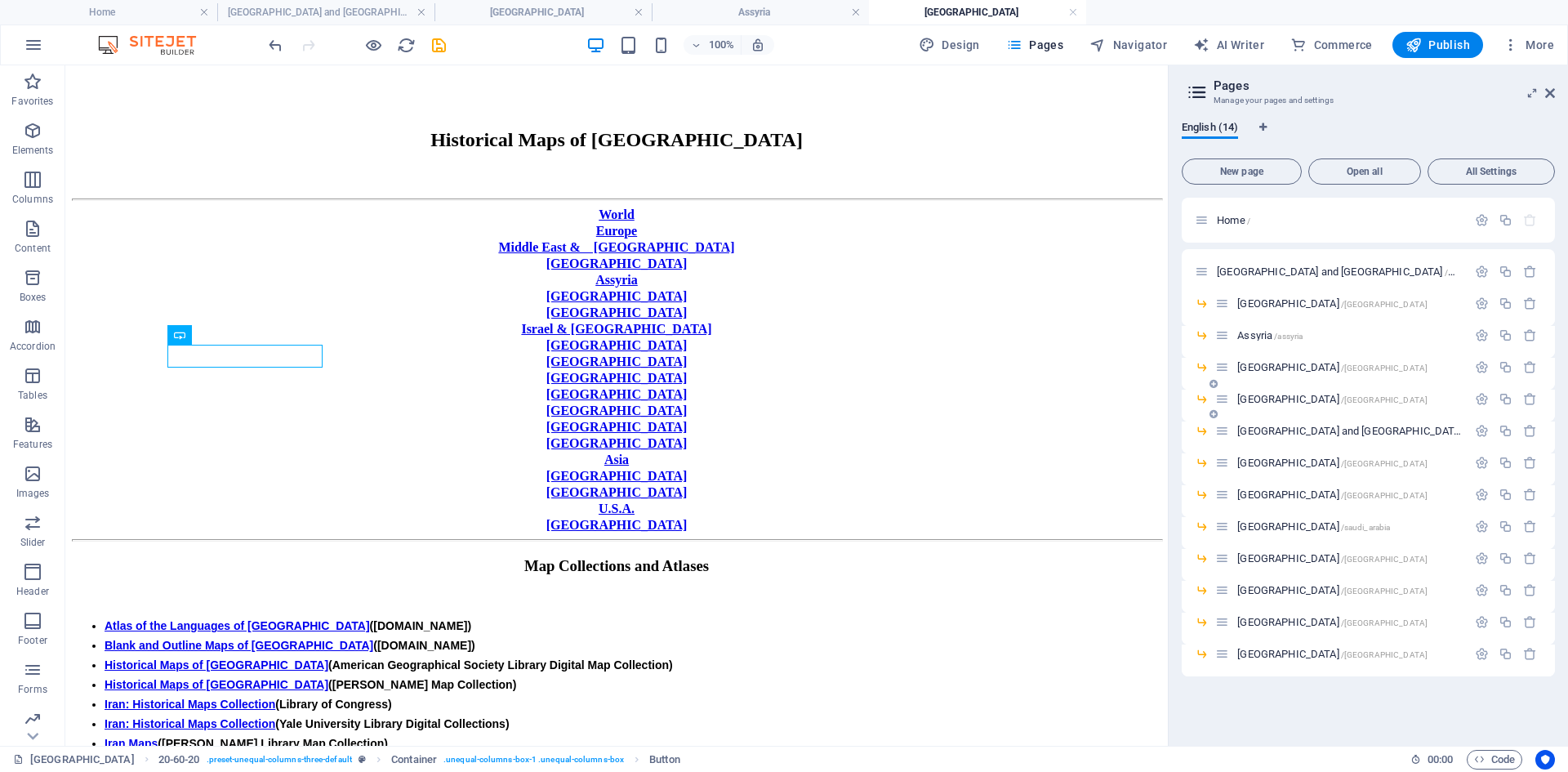
click at [1250, 400] on span "[GEOGRAPHIC_DATA] /[GEOGRAPHIC_DATA]" at bounding box center [1333, 398] width 191 height 12
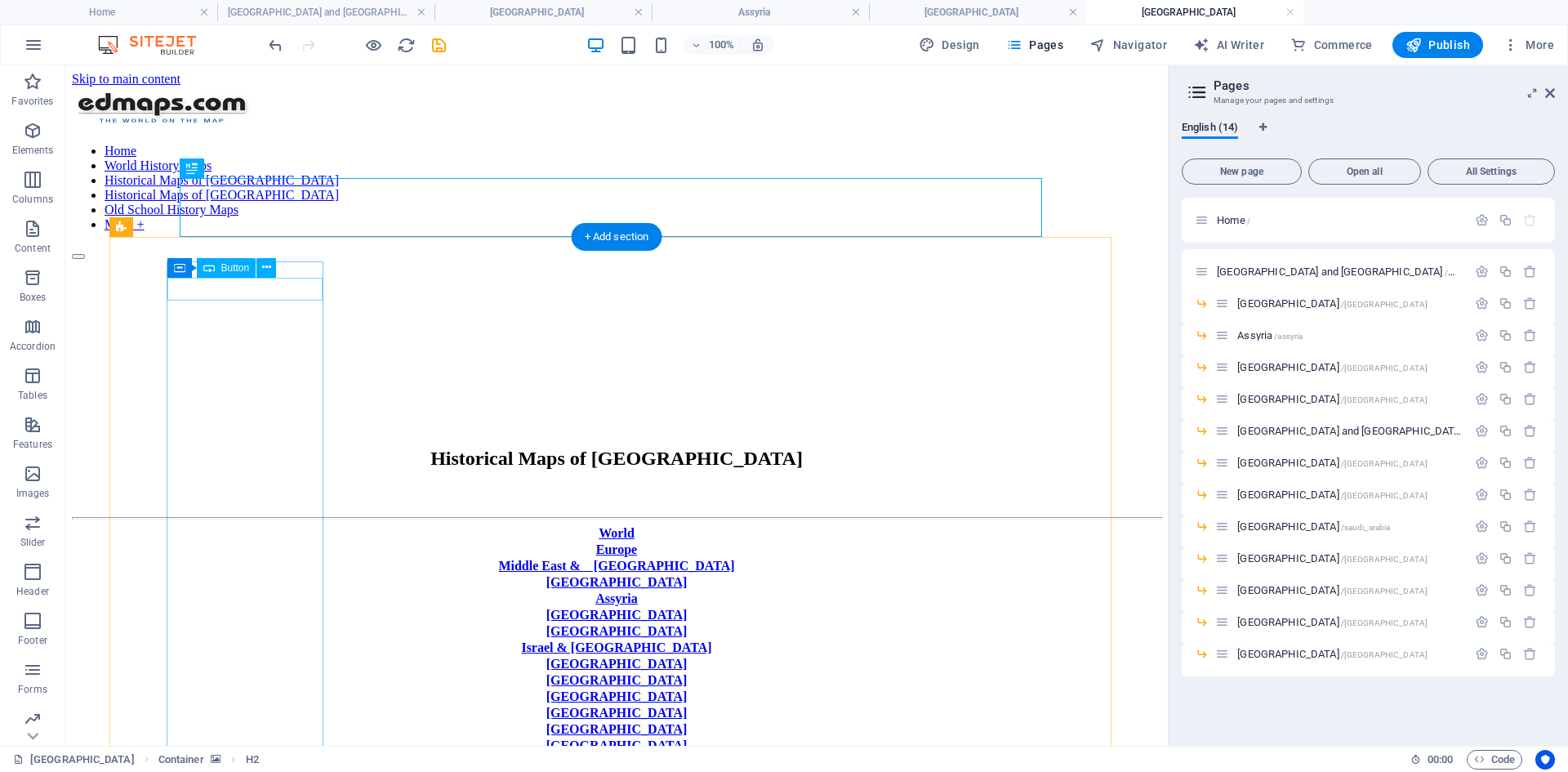
scroll to position [0, 0]
click at [232, 595] on icon at bounding box center [236, 661] width 9 height 17
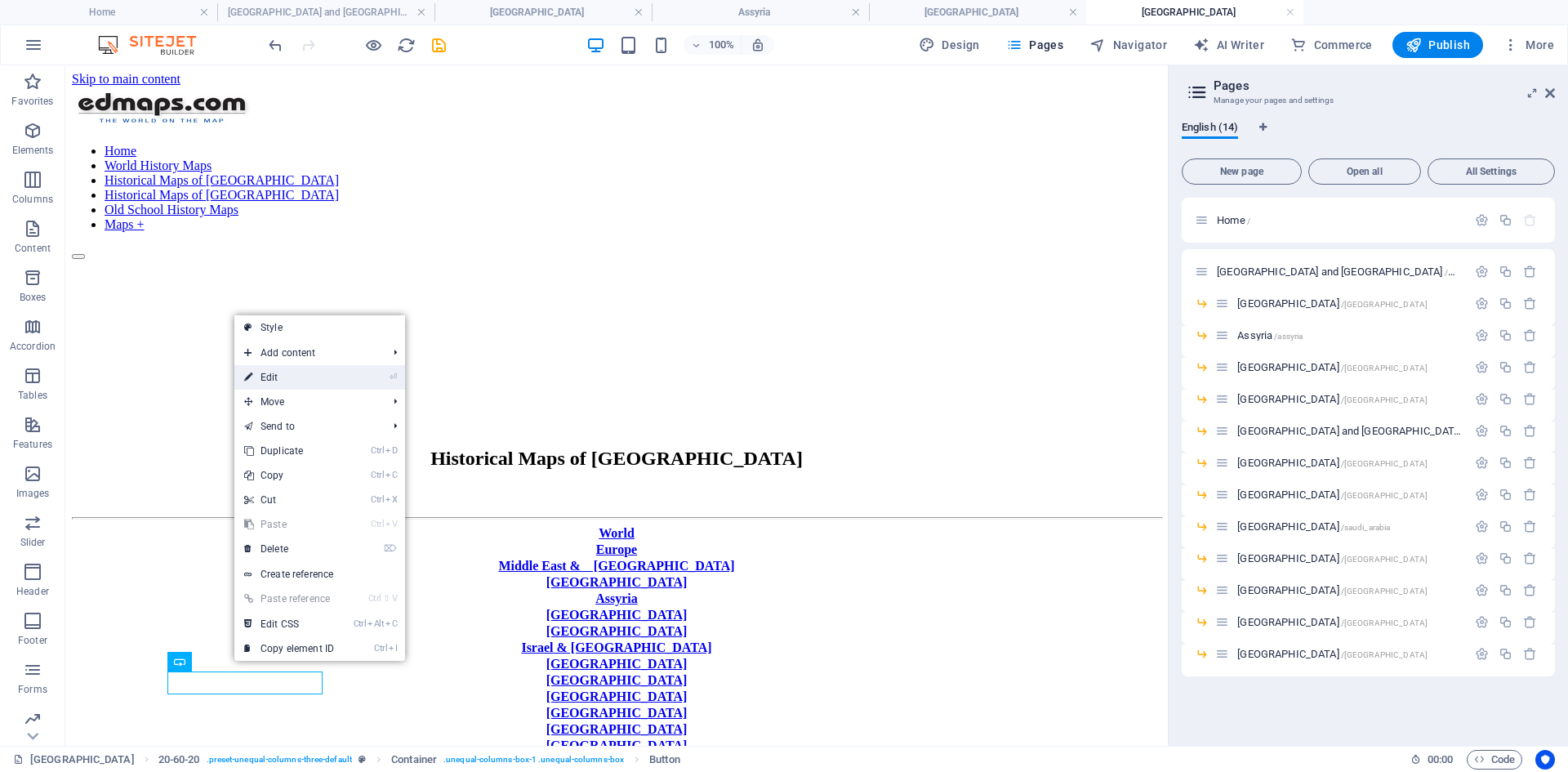
click at [275, 378] on link "⏎ Edit" at bounding box center [289, 377] width 109 height 25
select select "px"
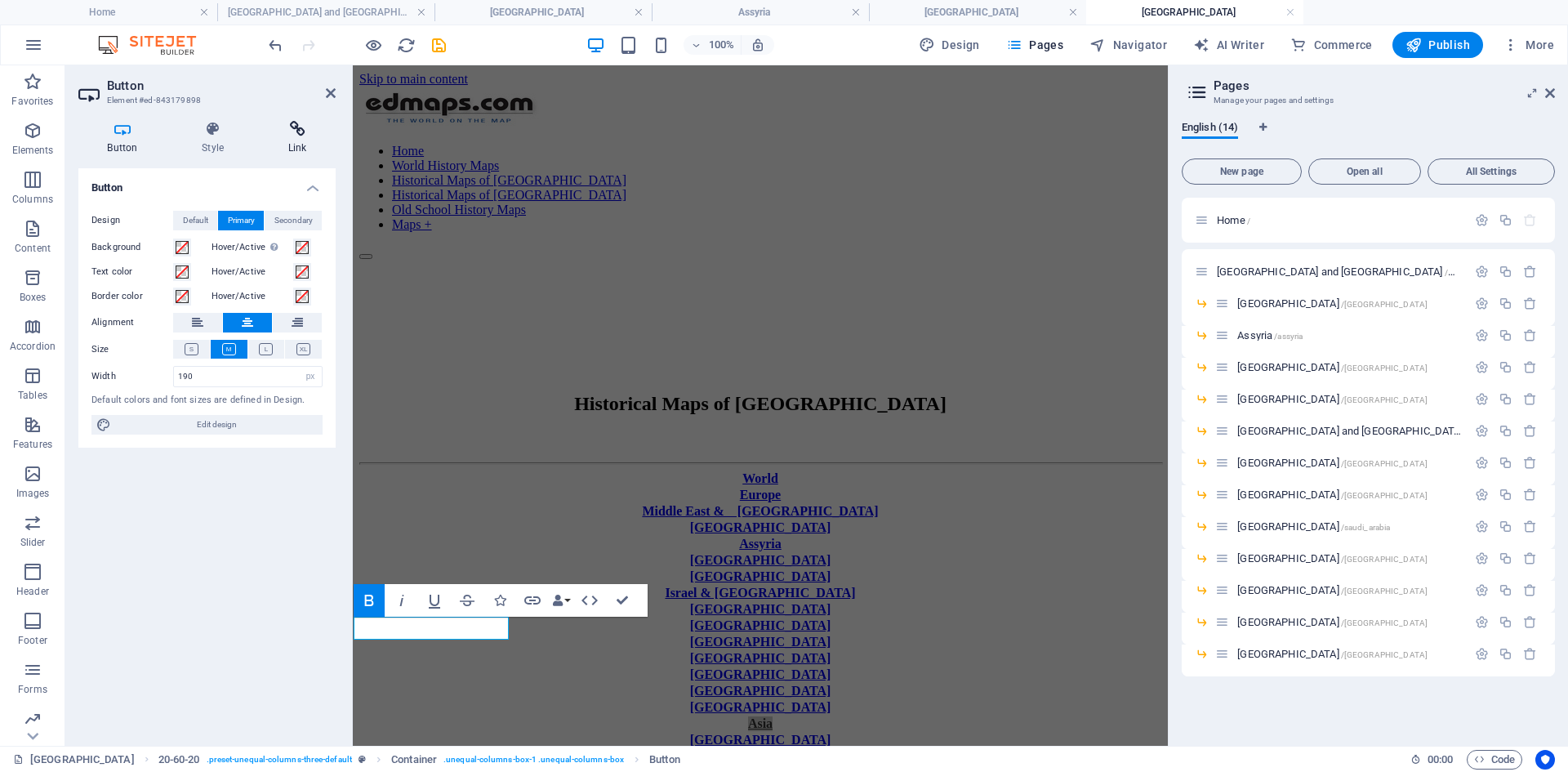
click at [301, 126] on icon at bounding box center [297, 129] width 76 height 16
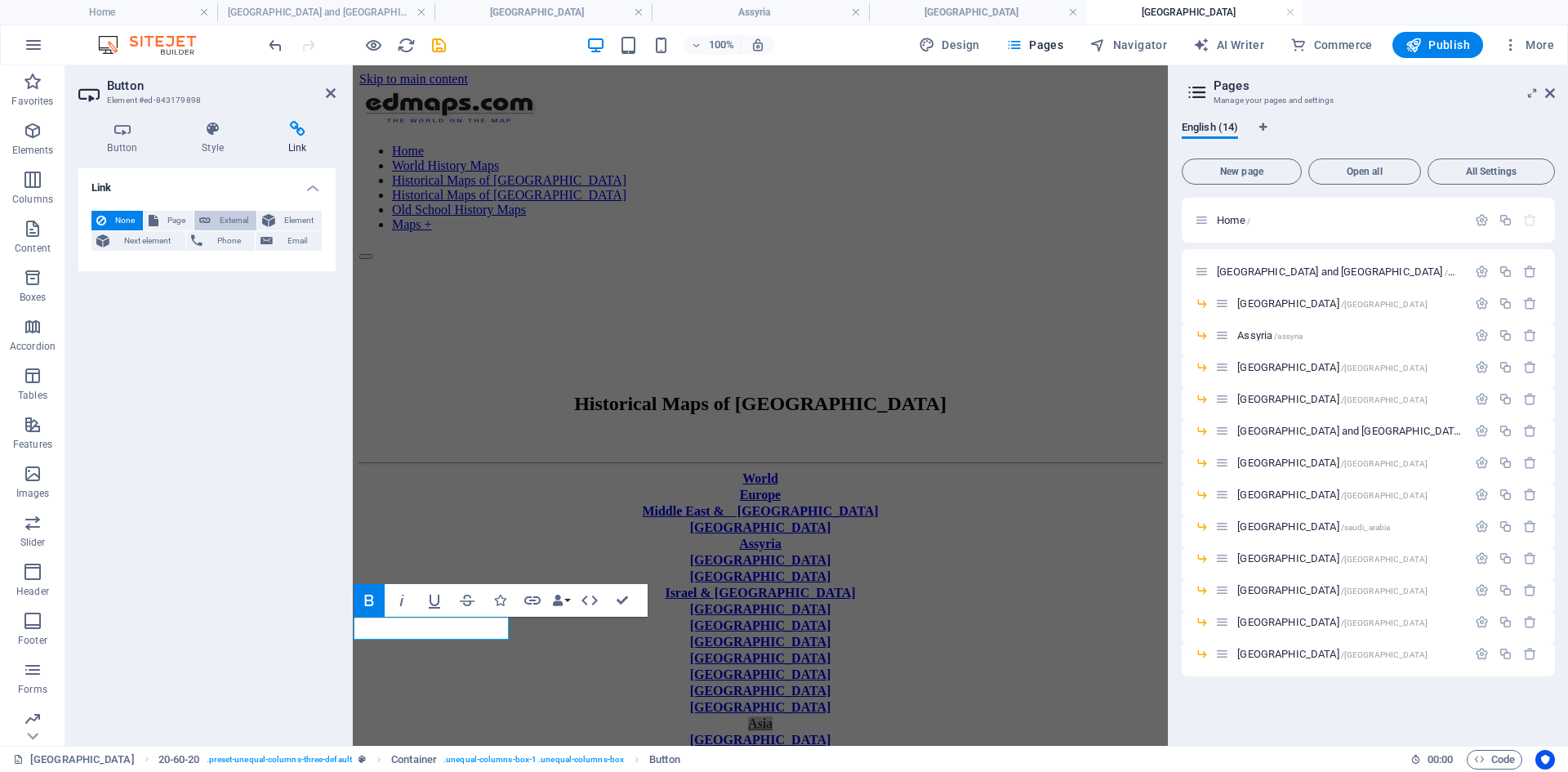
click at [227, 215] on span "External" at bounding box center [233, 221] width 36 height 20
select select "blank"
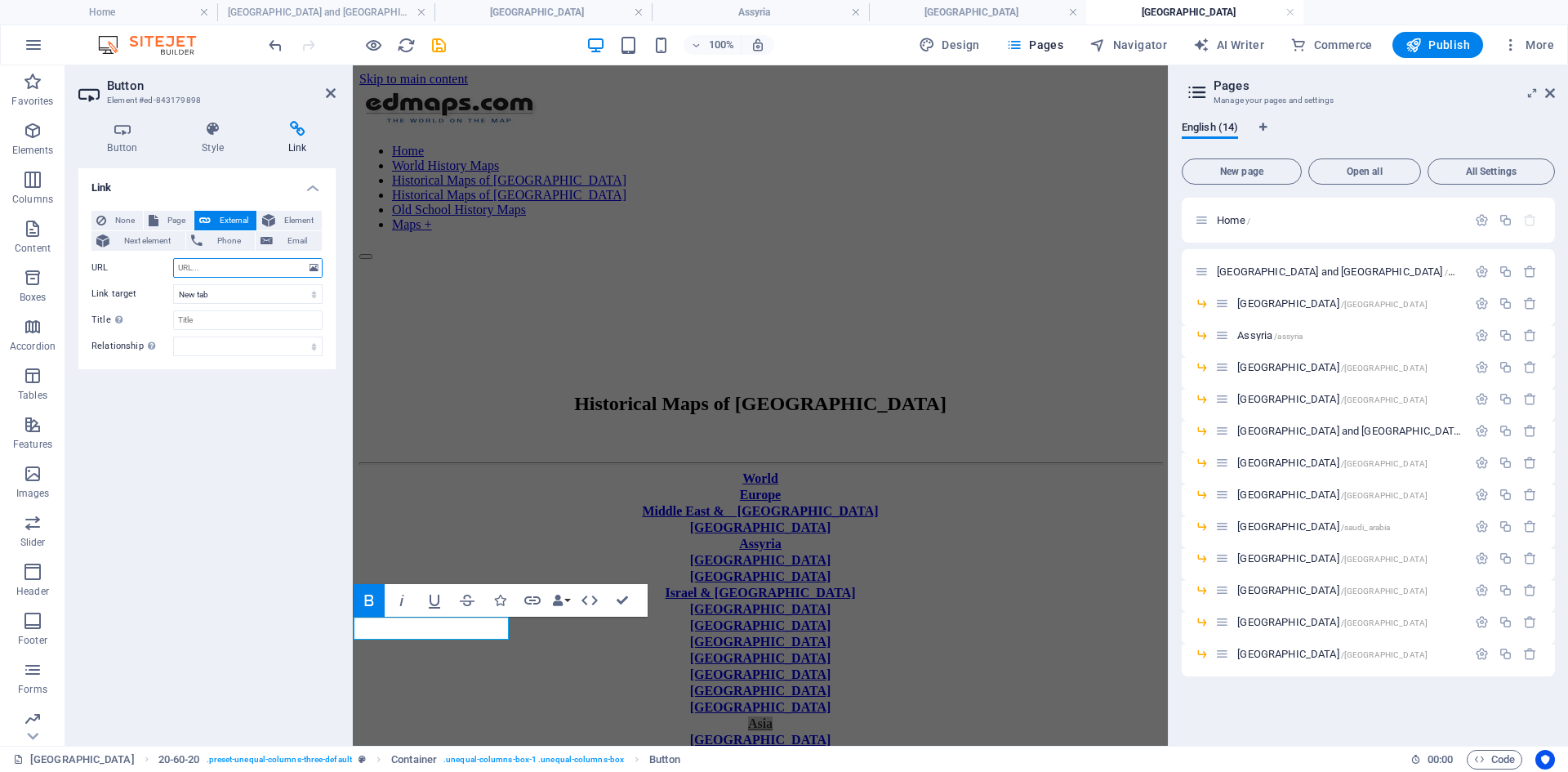
paste input "[URL][DOMAIN_NAME]"
type input "[URL][DOMAIN_NAME]"
click at [315, 295] on select "New tab Same tab Overlay" at bounding box center [247, 294] width 149 height 20
select select
click at [173, 284] on select "New tab Same tab Overlay" at bounding box center [247, 294] width 149 height 20
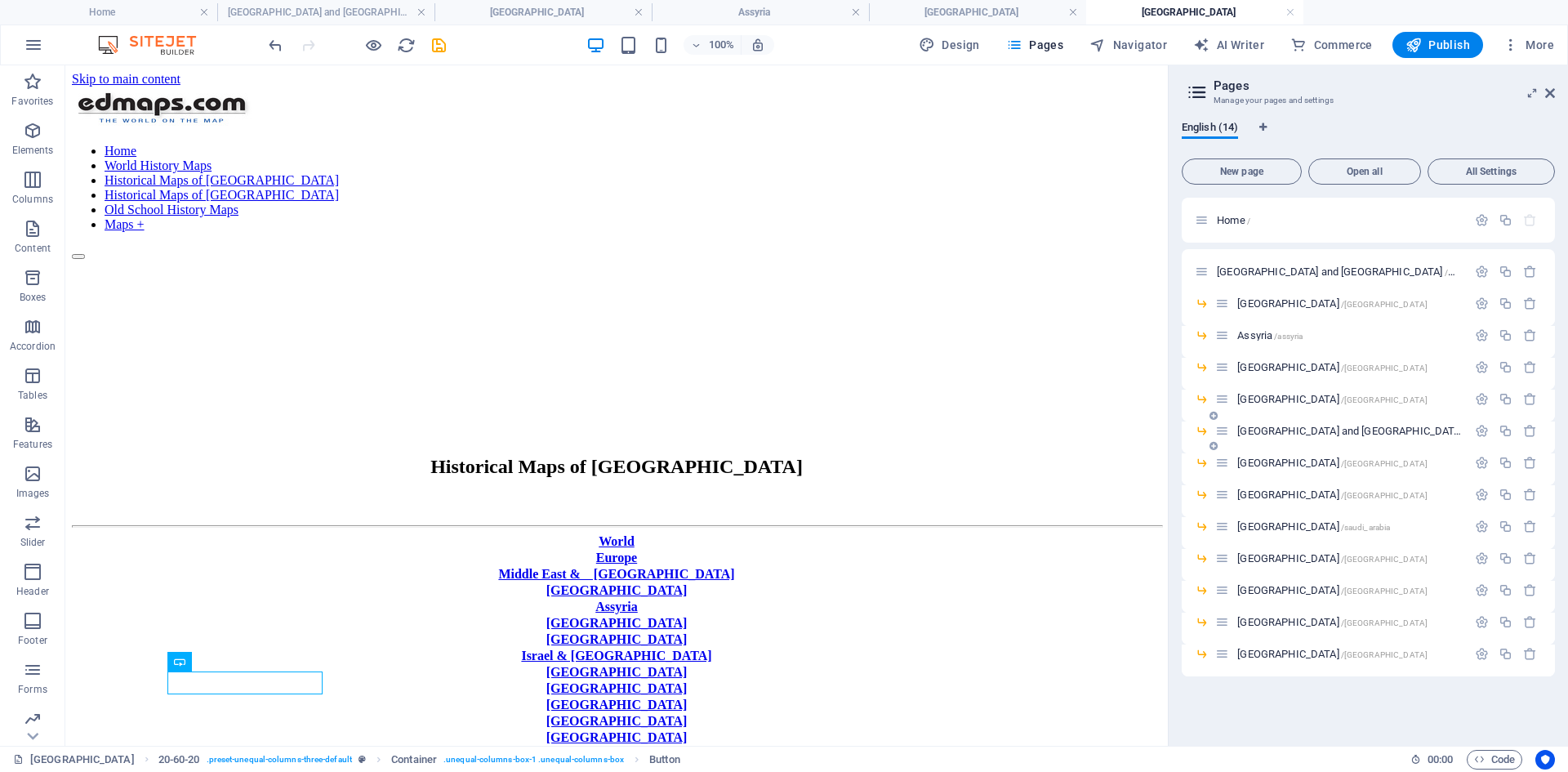
click at [1250, 431] on span "[GEOGRAPHIC_DATA] and [GEOGRAPHIC_DATA] /[GEOGRAPHIC_DATA]" at bounding box center [1389, 431] width 305 height 12
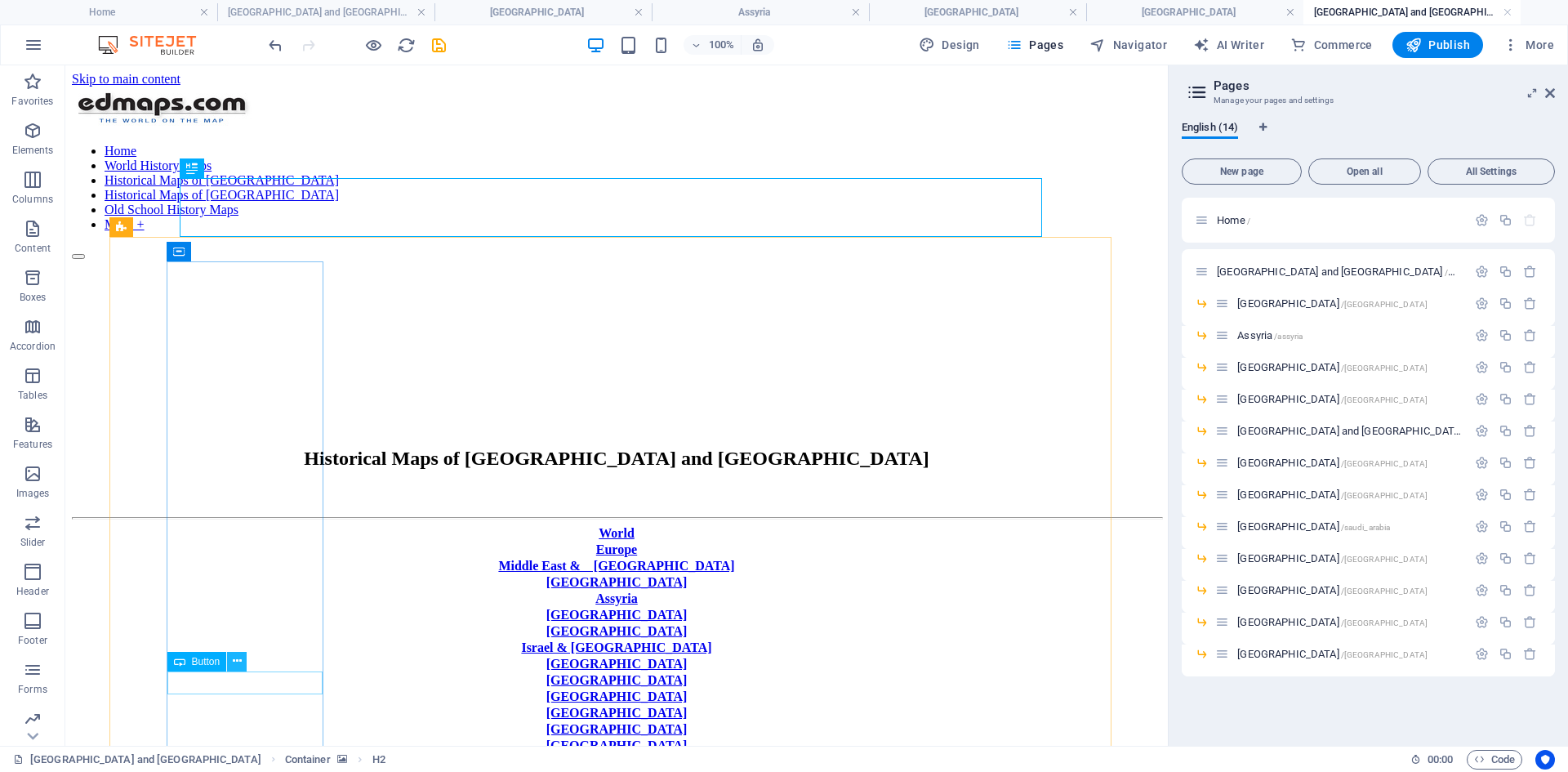
click at [236, 595] on icon at bounding box center [236, 661] width 9 height 17
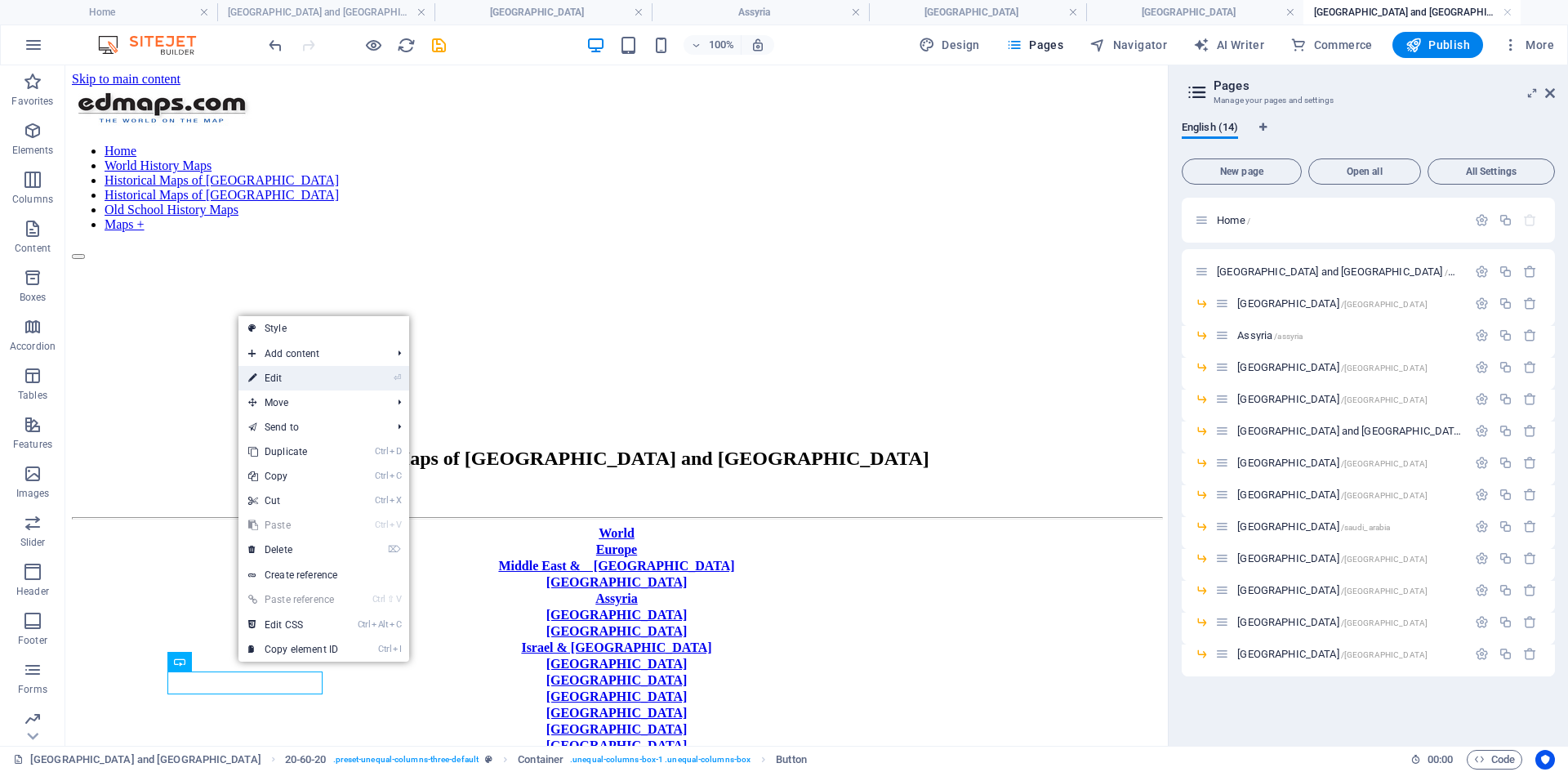
click at [285, 377] on link "⏎ Edit" at bounding box center [293, 378] width 109 height 25
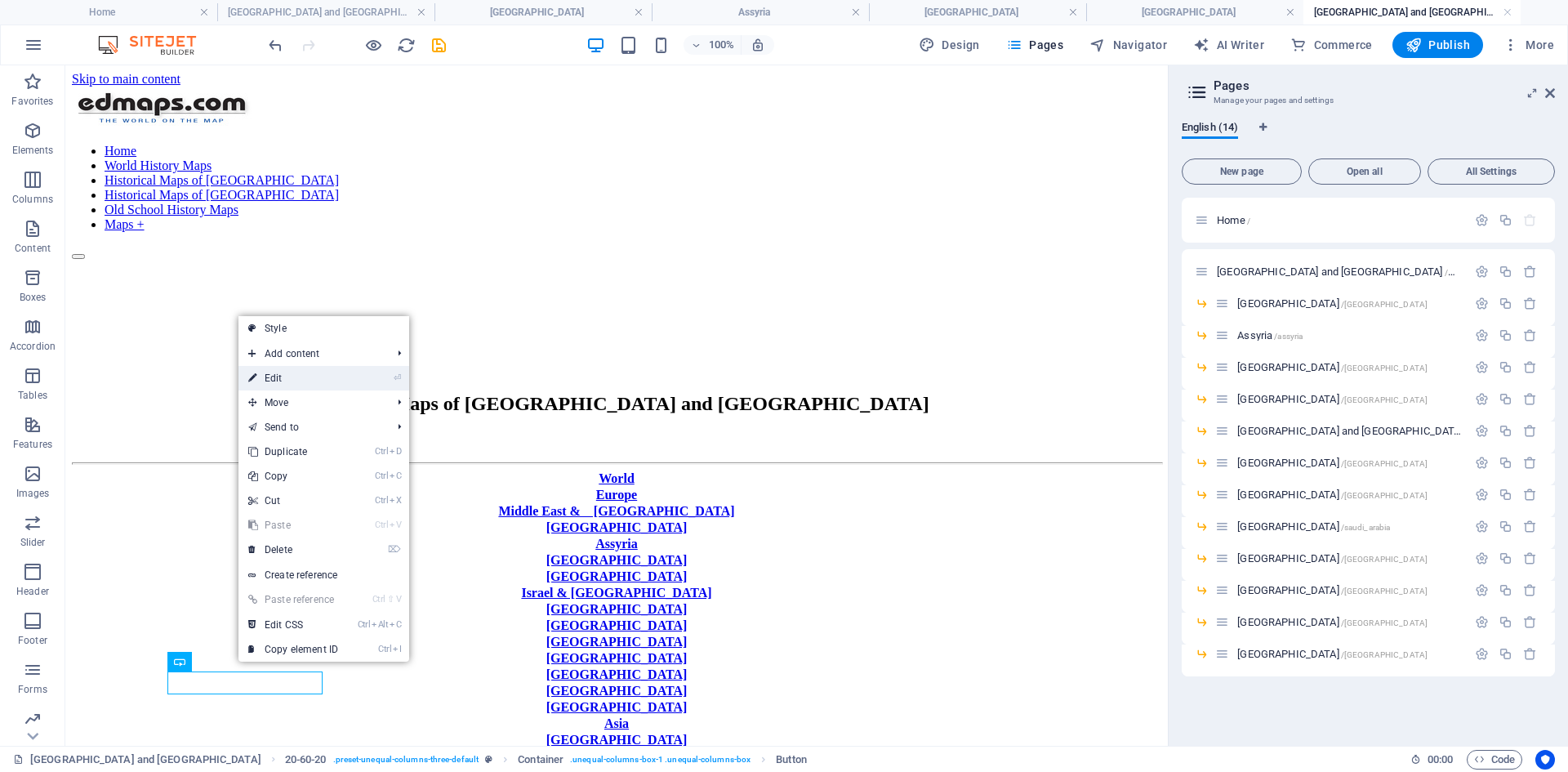
select select "px"
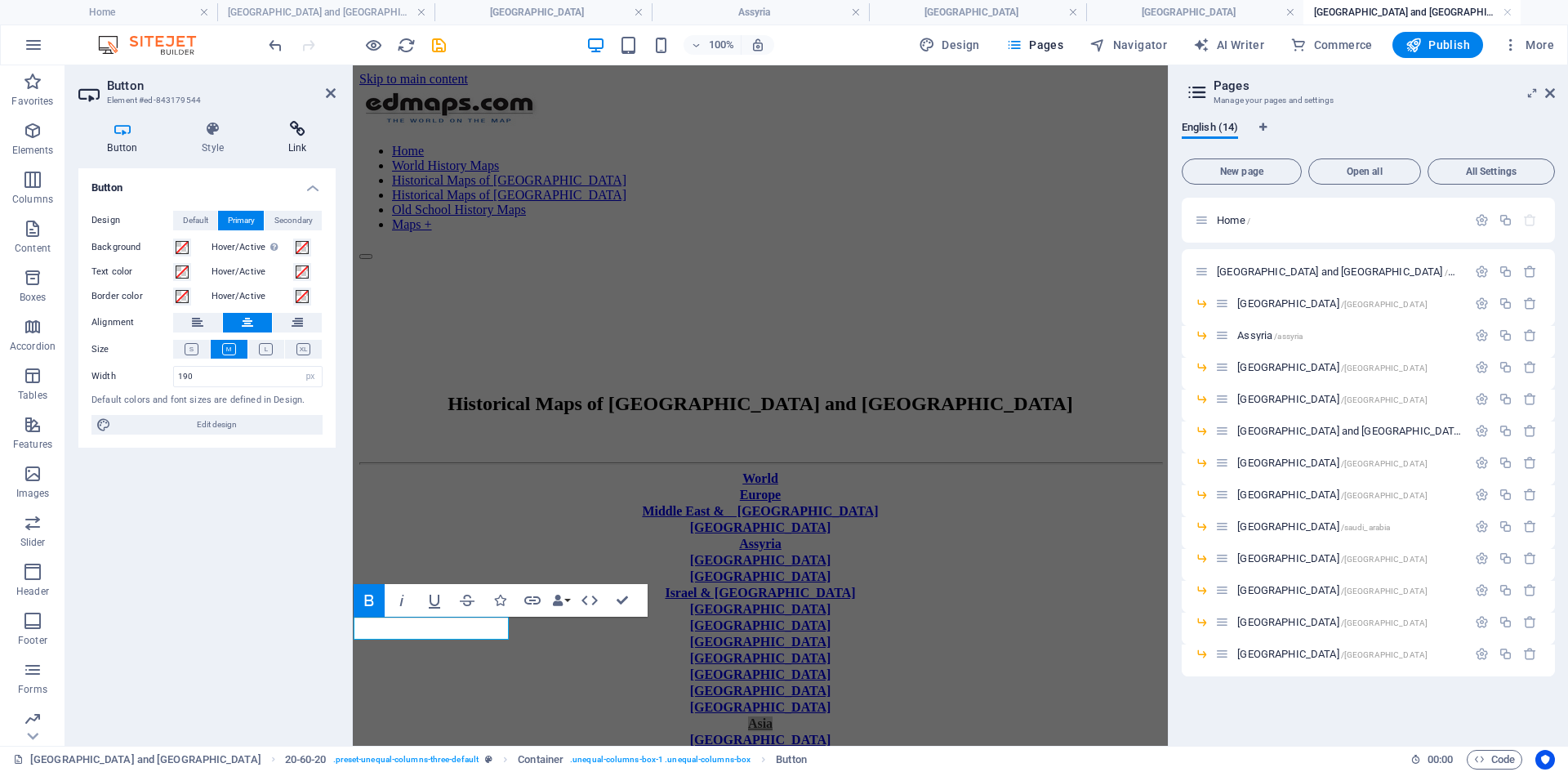
click at [305, 131] on icon at bounding box center [297, 129] width 76 height 16
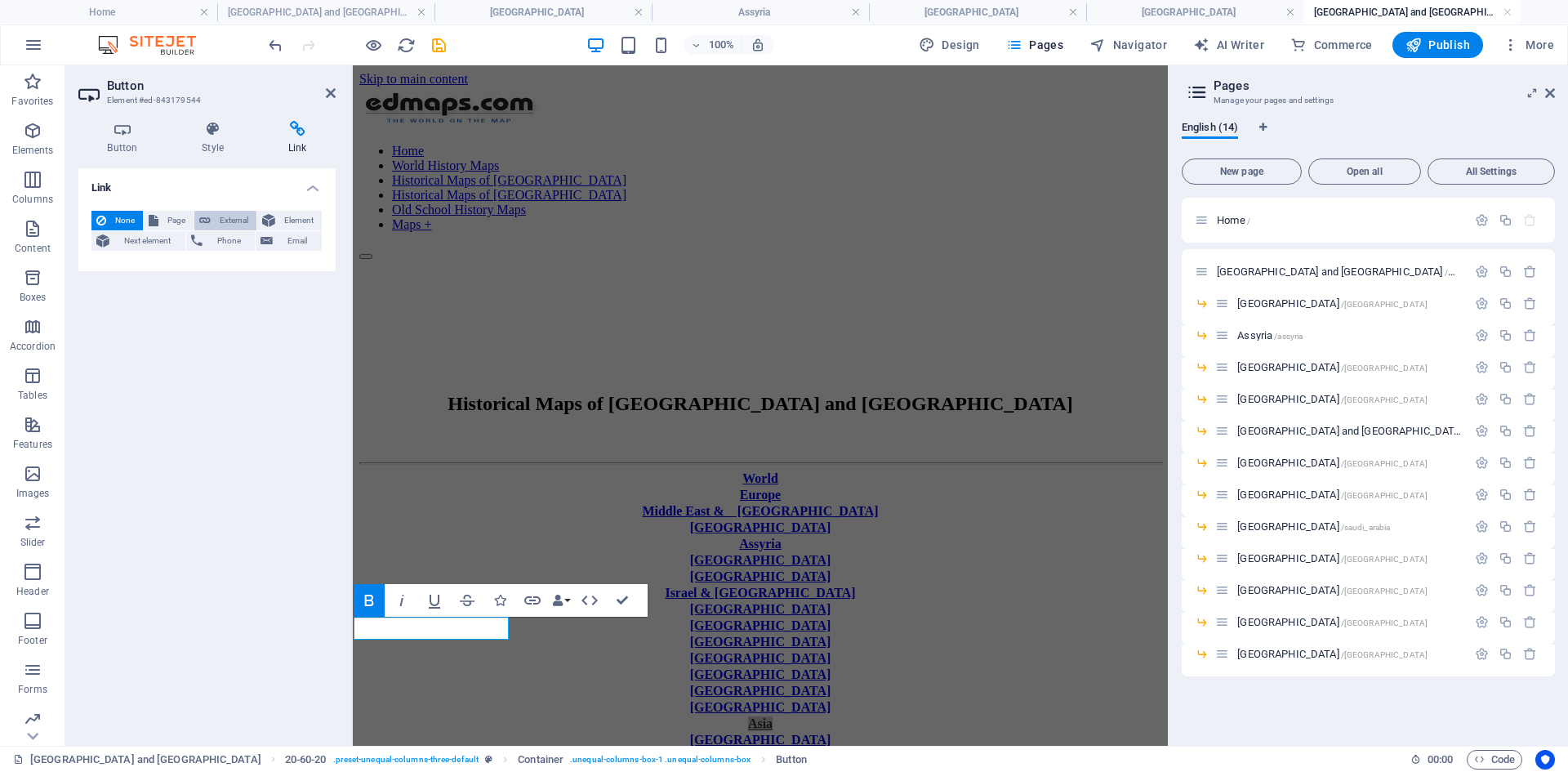
click at [228, 219] on span "External" at bounding box center [233, 221] width 36 height 20
select select "blank"
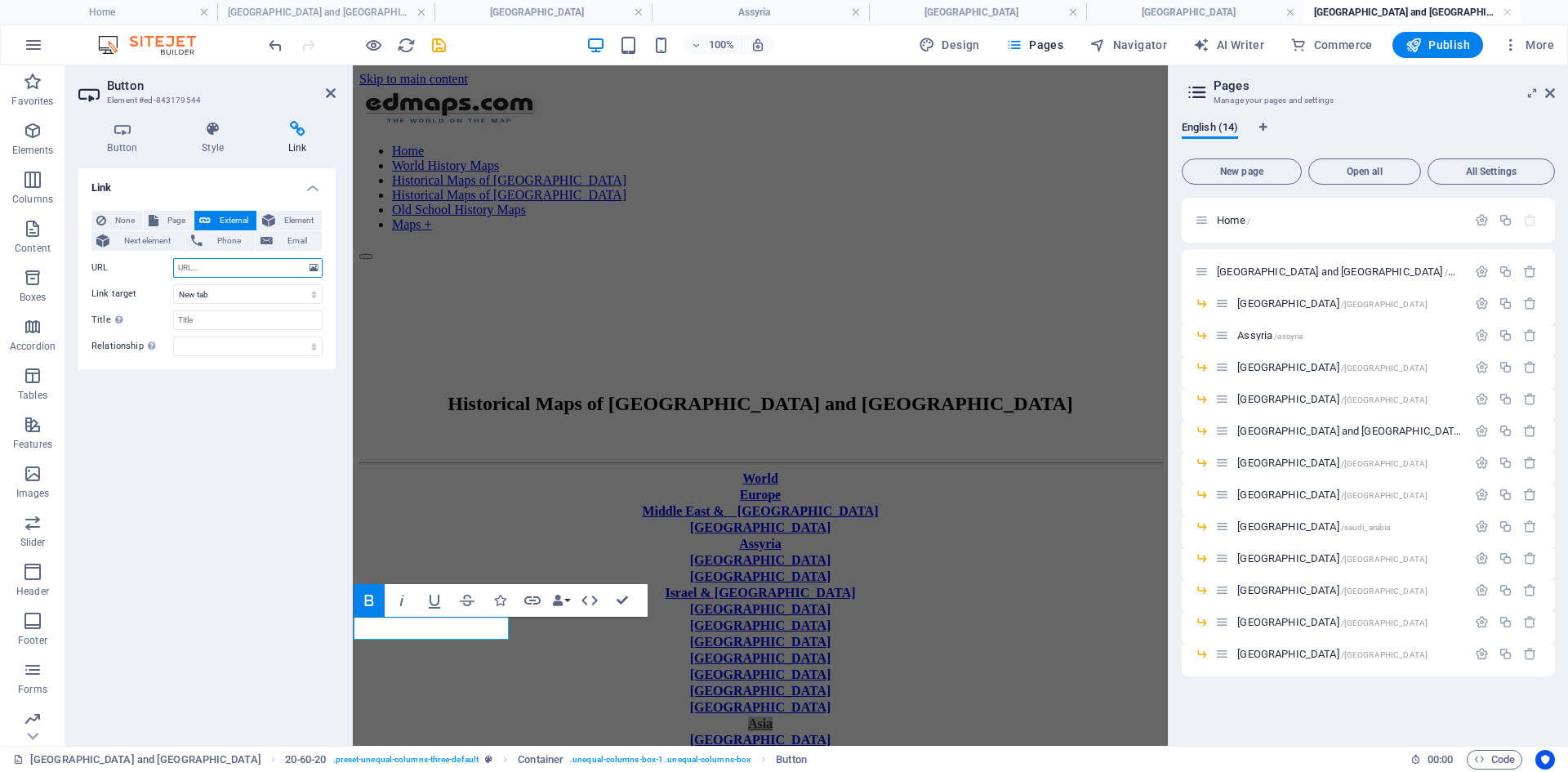
click at [225, 267] on input "URL" at bounding box center [247, 268] width 149 height 20
paste input "[URL][DOMAIN_NAME]"
type input "[URL][DOMAIN_NAME]"
click at [312, 295] on select "New tab Same tab Overlay" at bounding box center [247, 294] width 149 height 20
select select
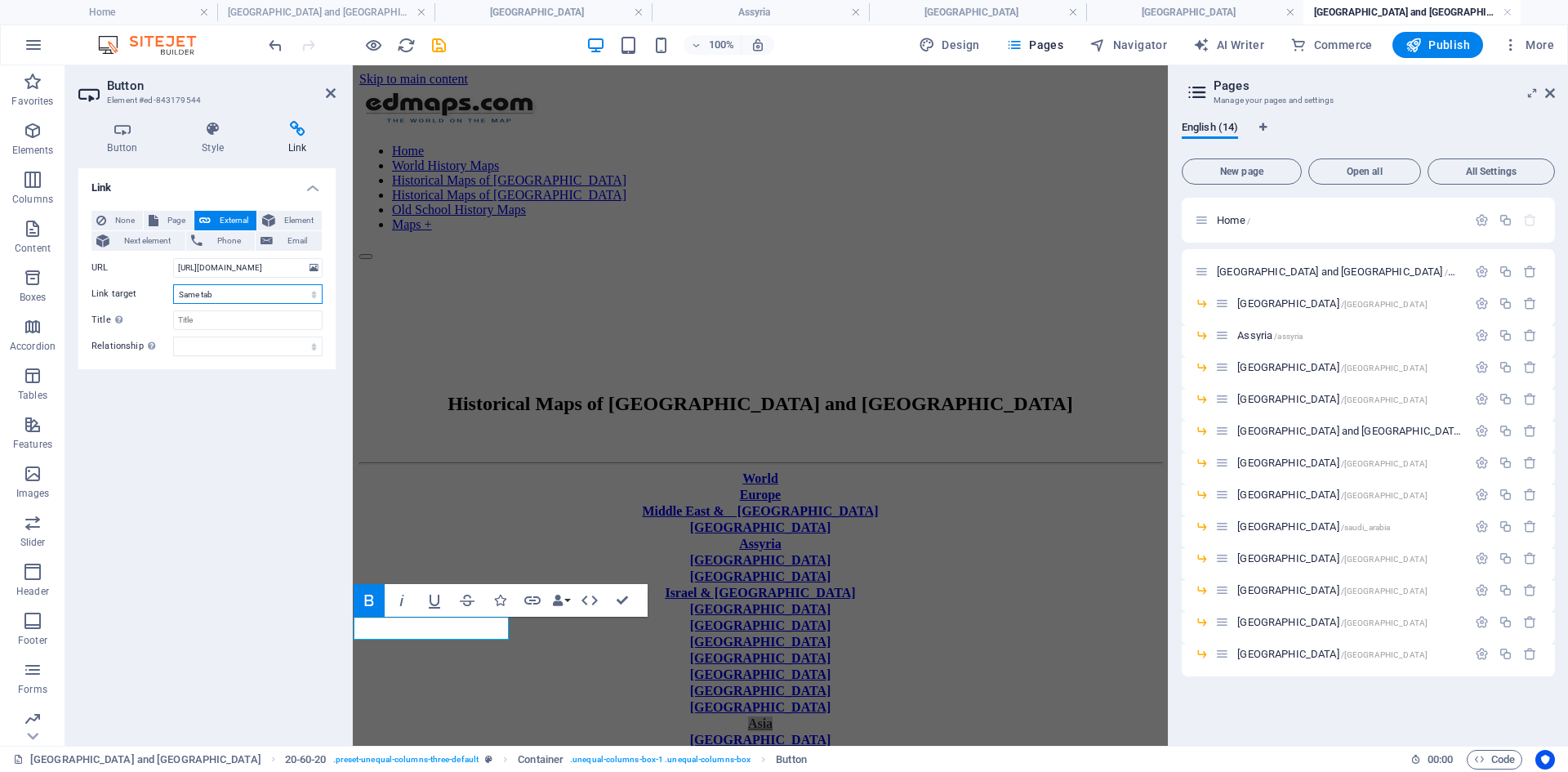
click at [173, 284] on select "New tab Same tab Overlay" at bounding box center [247, 294] width 149 height 20
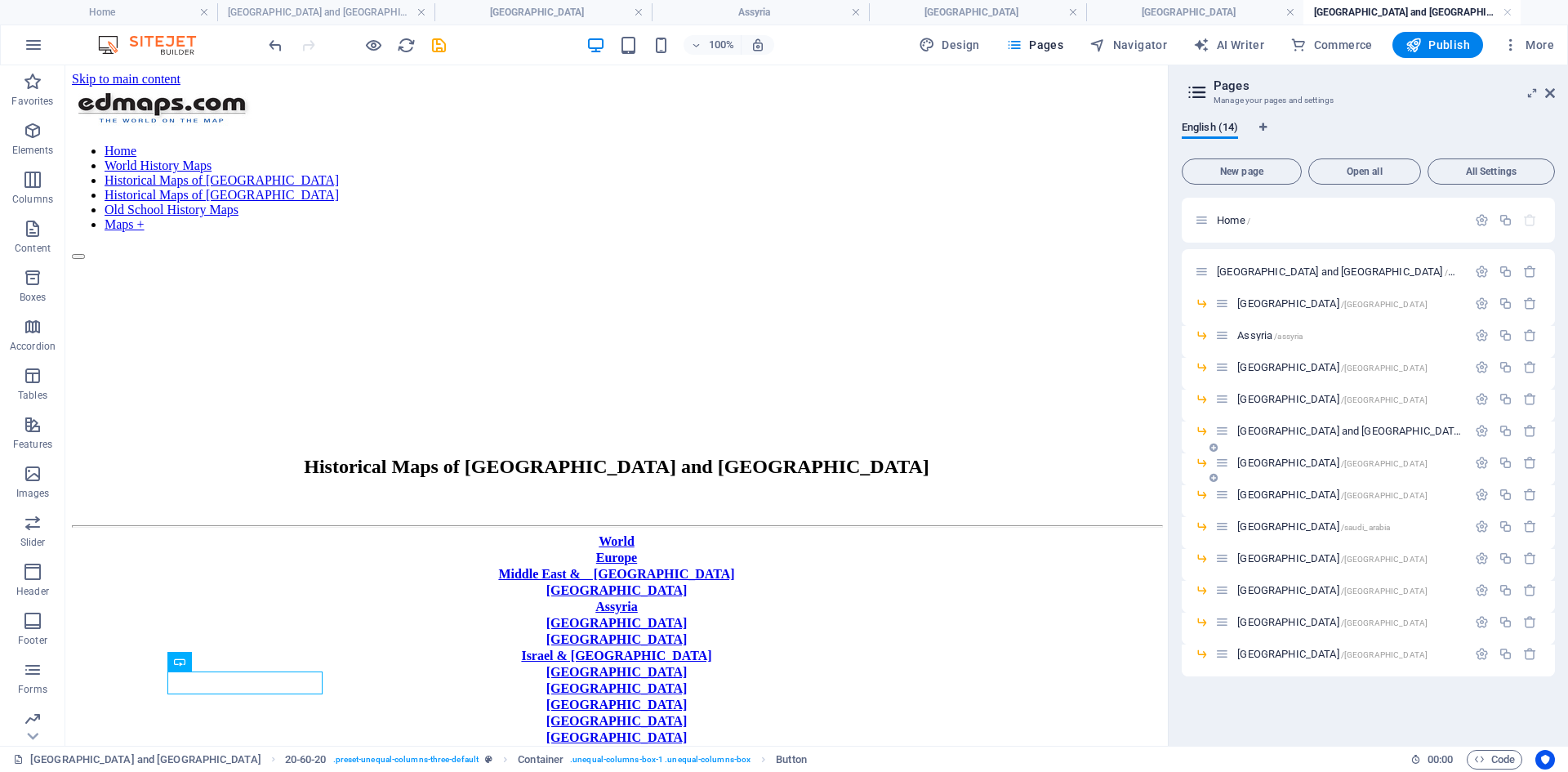
click at [1253, 461] on span "[GEOGRAPHIC_DATA] /[GEOGRAPHIC_DATA]" at bounding box center [1333, 463] width 191 height 12
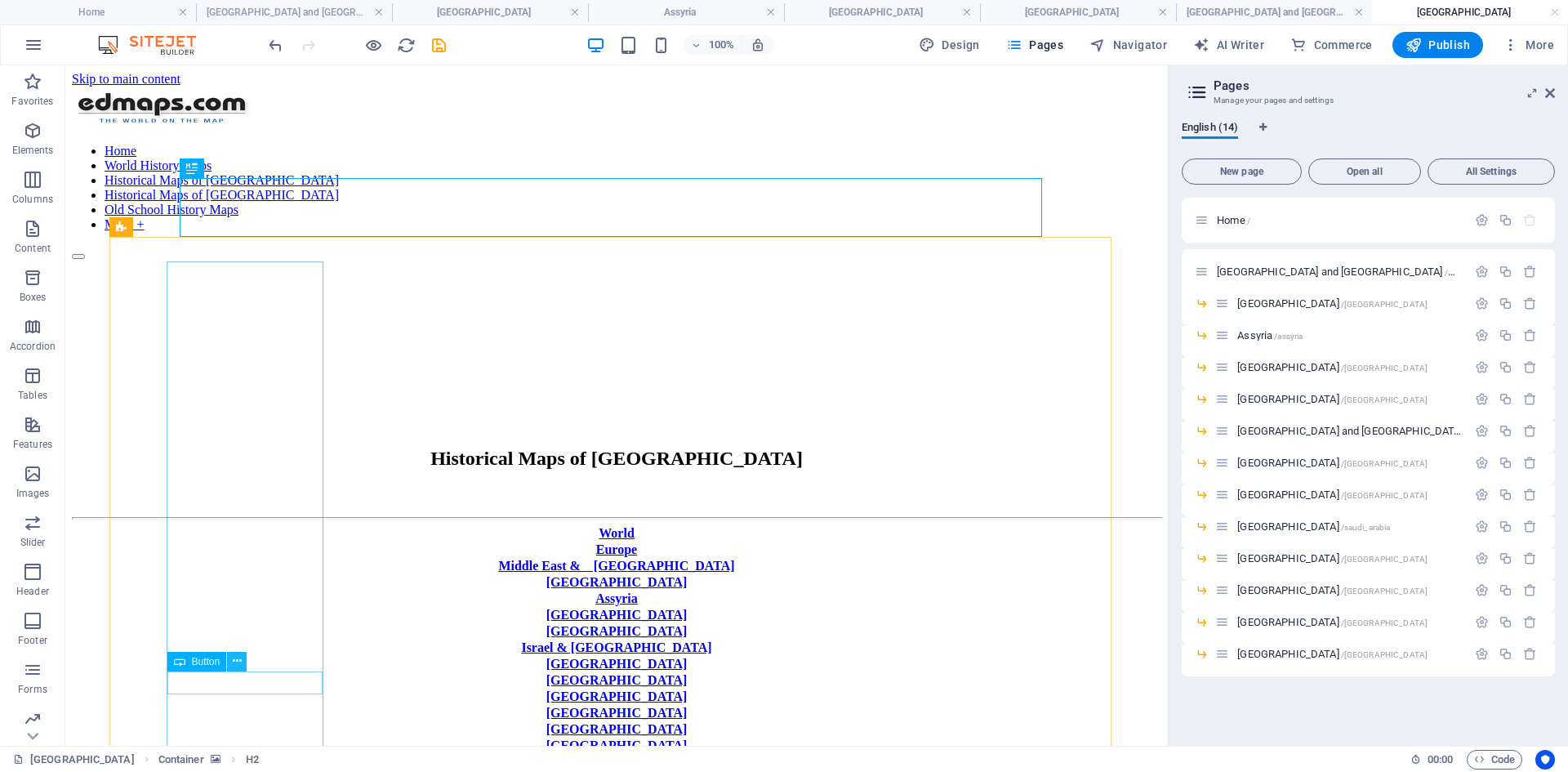
click at [241, 595] on button at bounding box center [237, 662] width 20 height 20
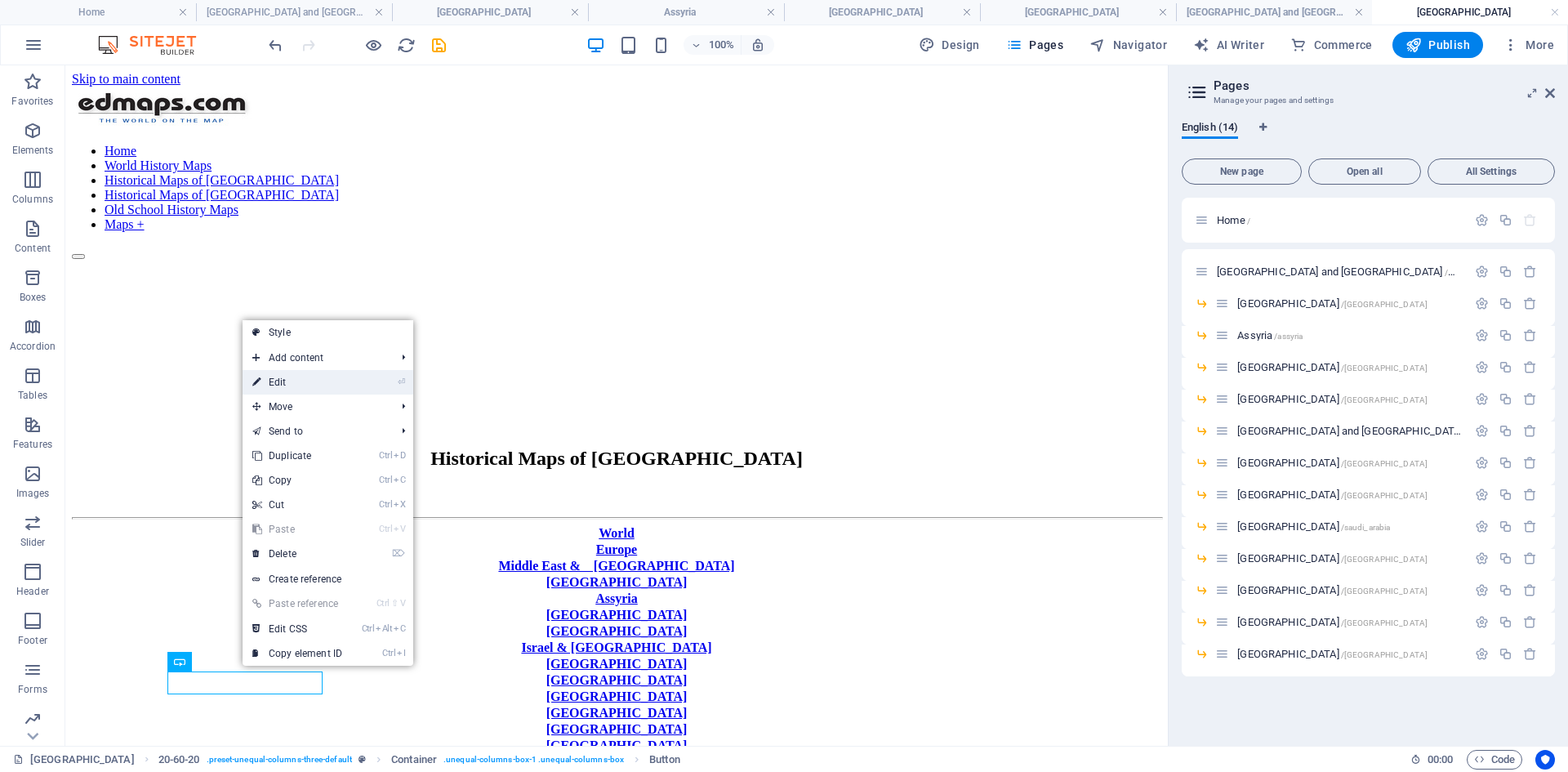
click at [276, 379] on link "⏎ Edit" at bounding box center [297, 382] width 109 height 25
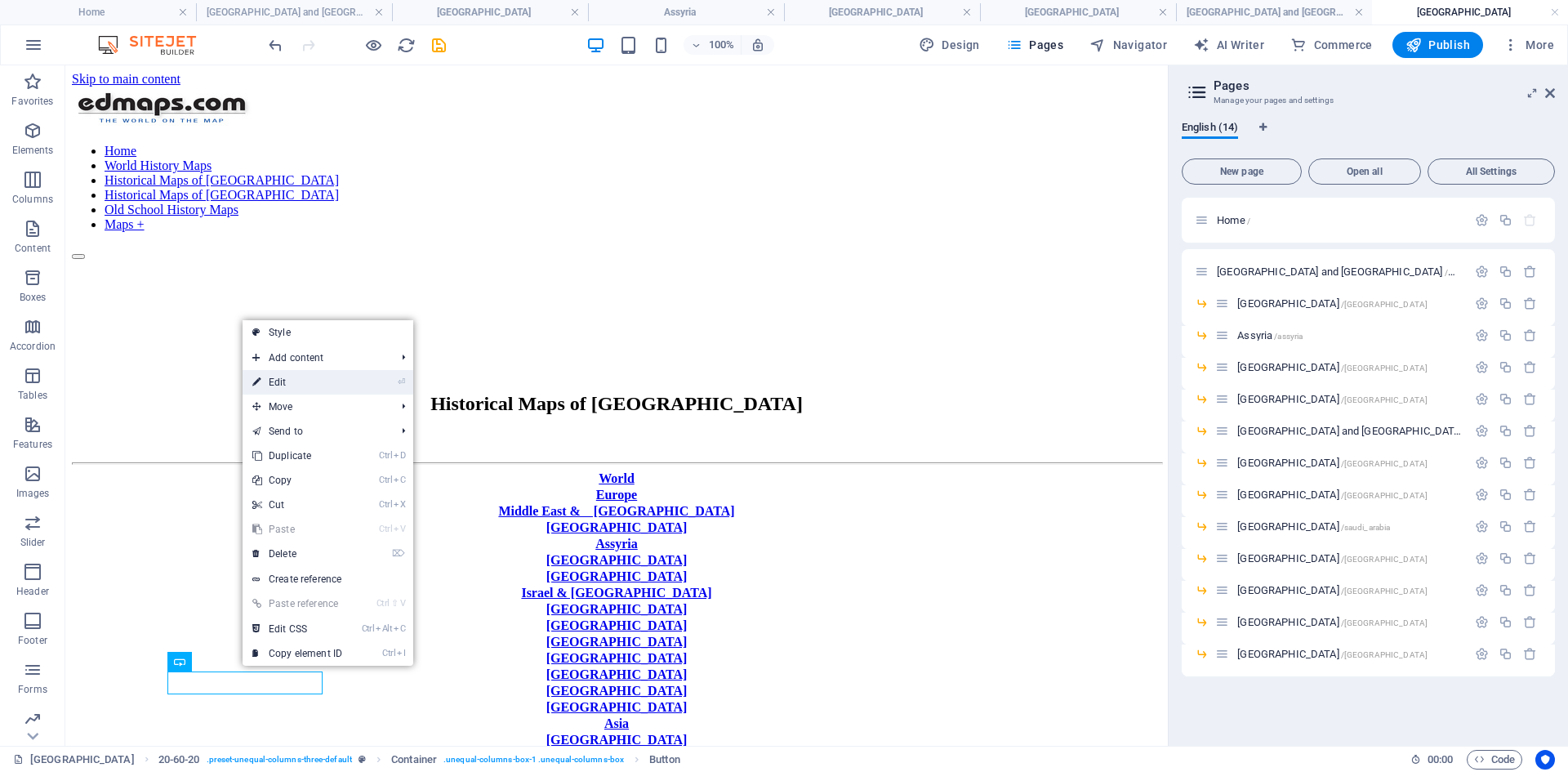
select select "px"
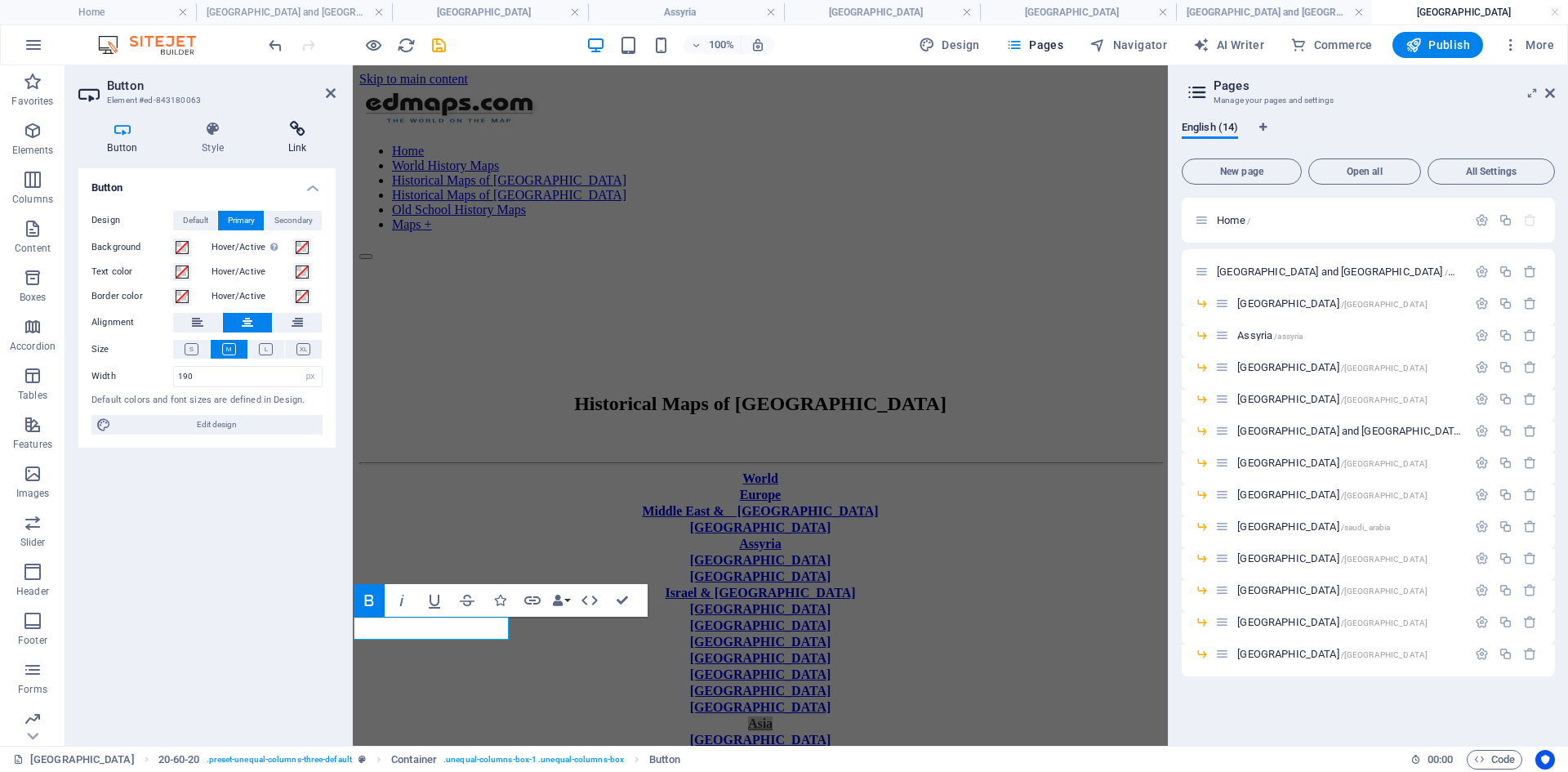
click at [297, 131] on icon at bounding box center [297, 129] width 76 height 16
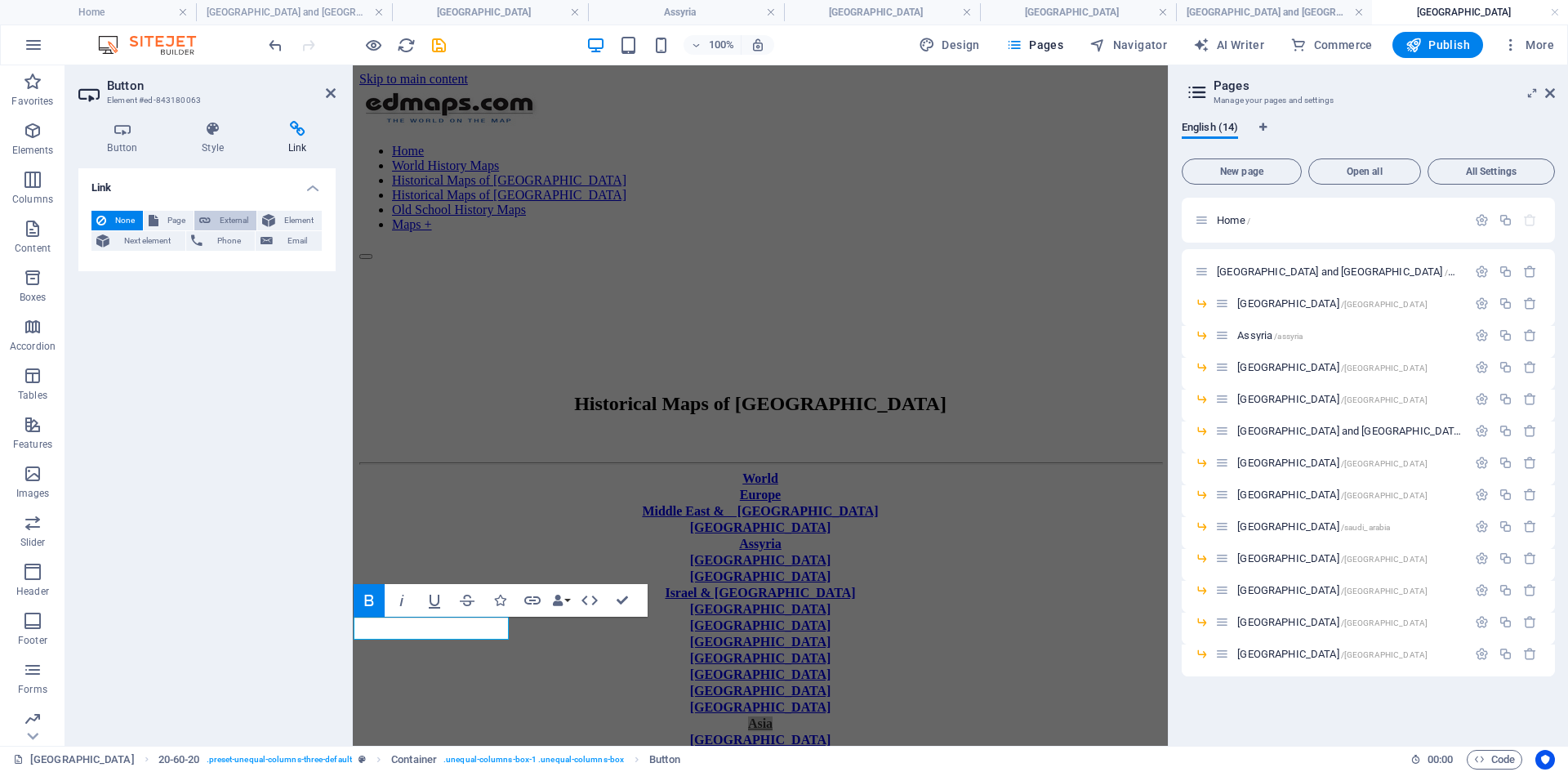
click at [232, 219] on span "External" at bounding box center [233, 221] width 36 height 20
select select "blank"
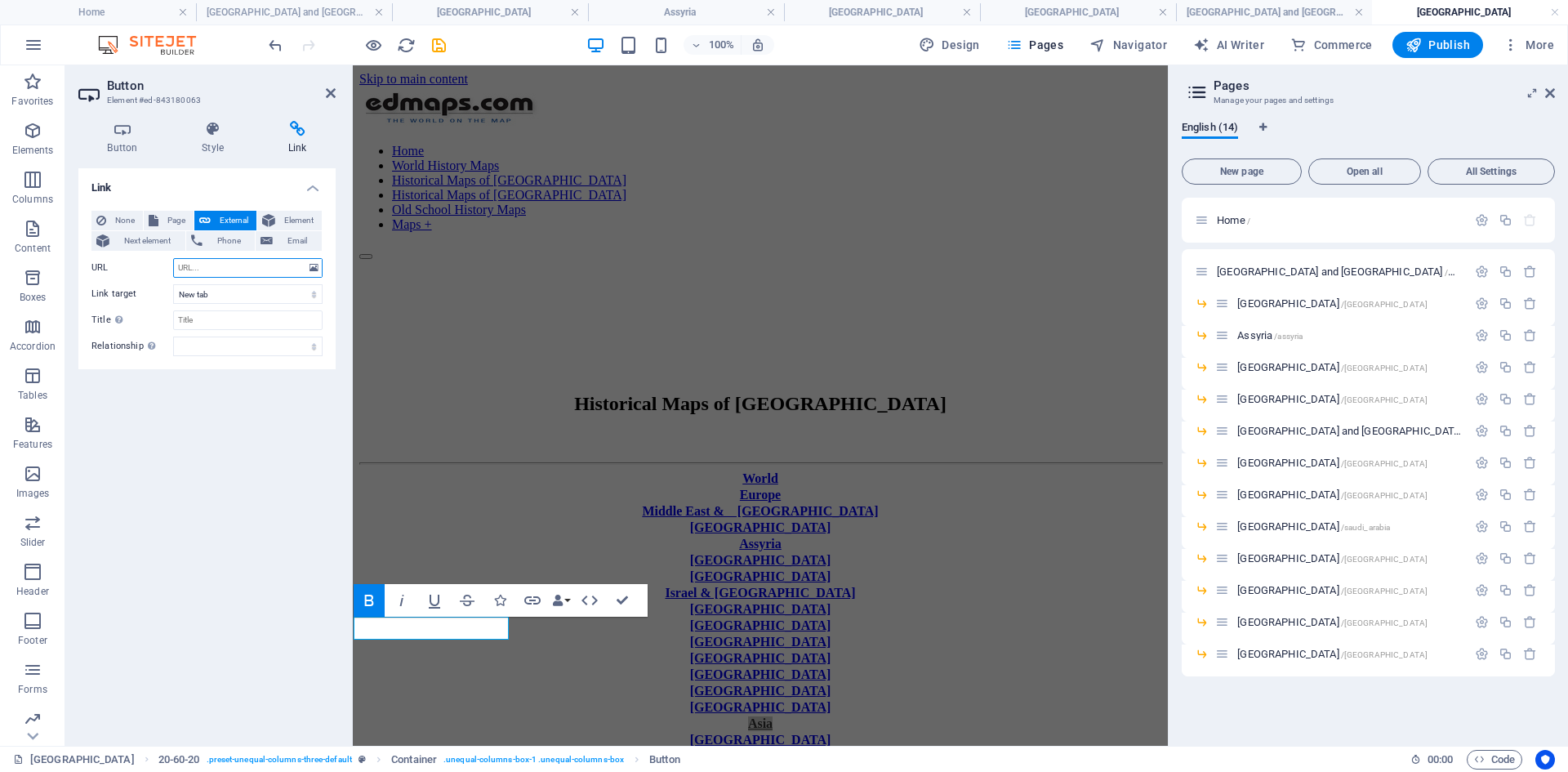
paste input "[URL][DOMAIN_NAME]"
type input "[URL][DOMAIN_NAME]"
click at [314, 297] on select "New tab Same tab Overlay" at bounding box center [247, 294] width 149 height 20
select select
click at [173, 284] on select "New tab Same tab Overlay" at bounding box center [247, 294] width 149 height 20
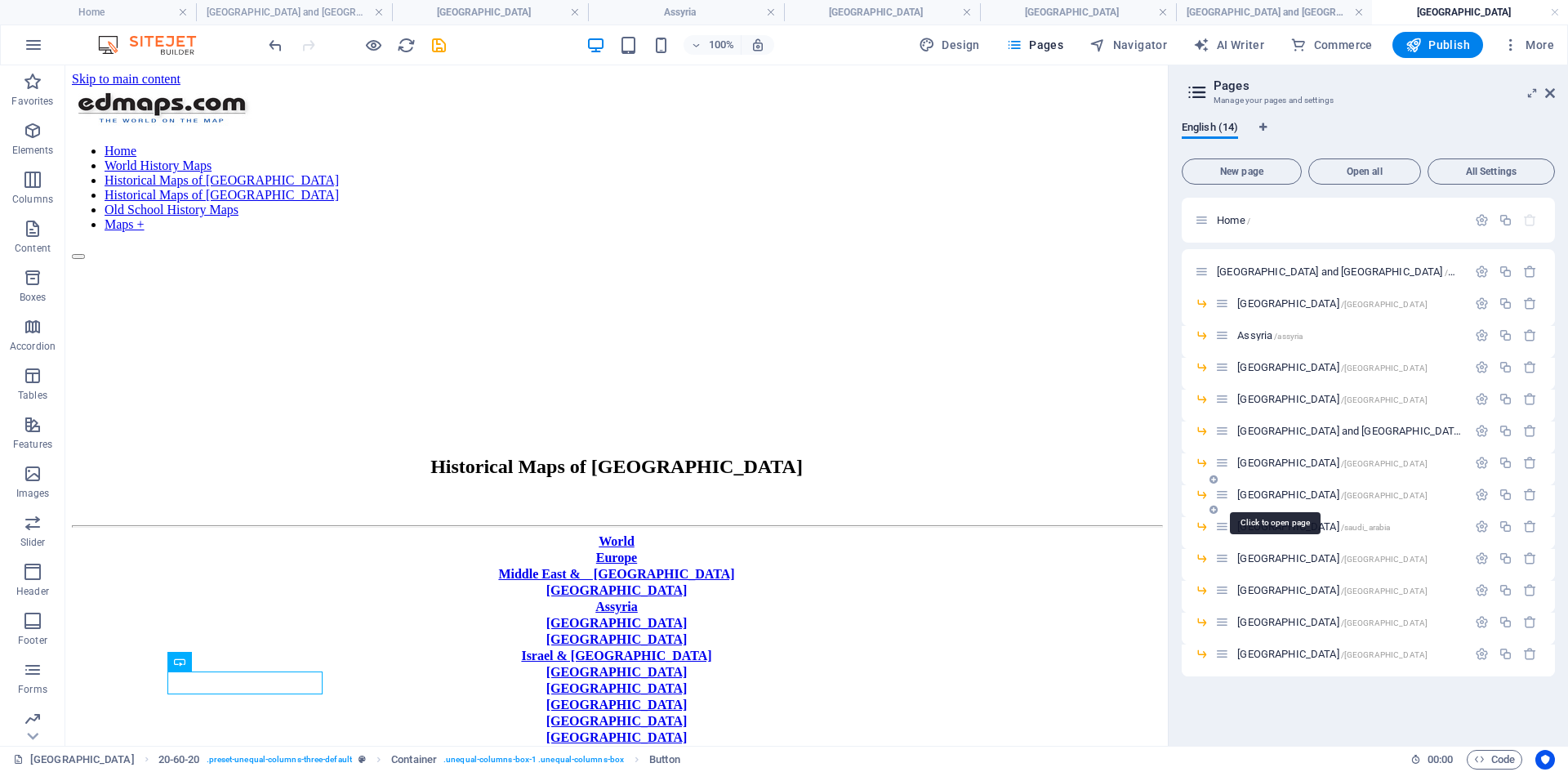
click at [1253, 493] on span "[GEOGRAPHIC_DATA] /[GEOGRAPHIC_DATA]" at bounding box center [1333, 495] width 191 height 12
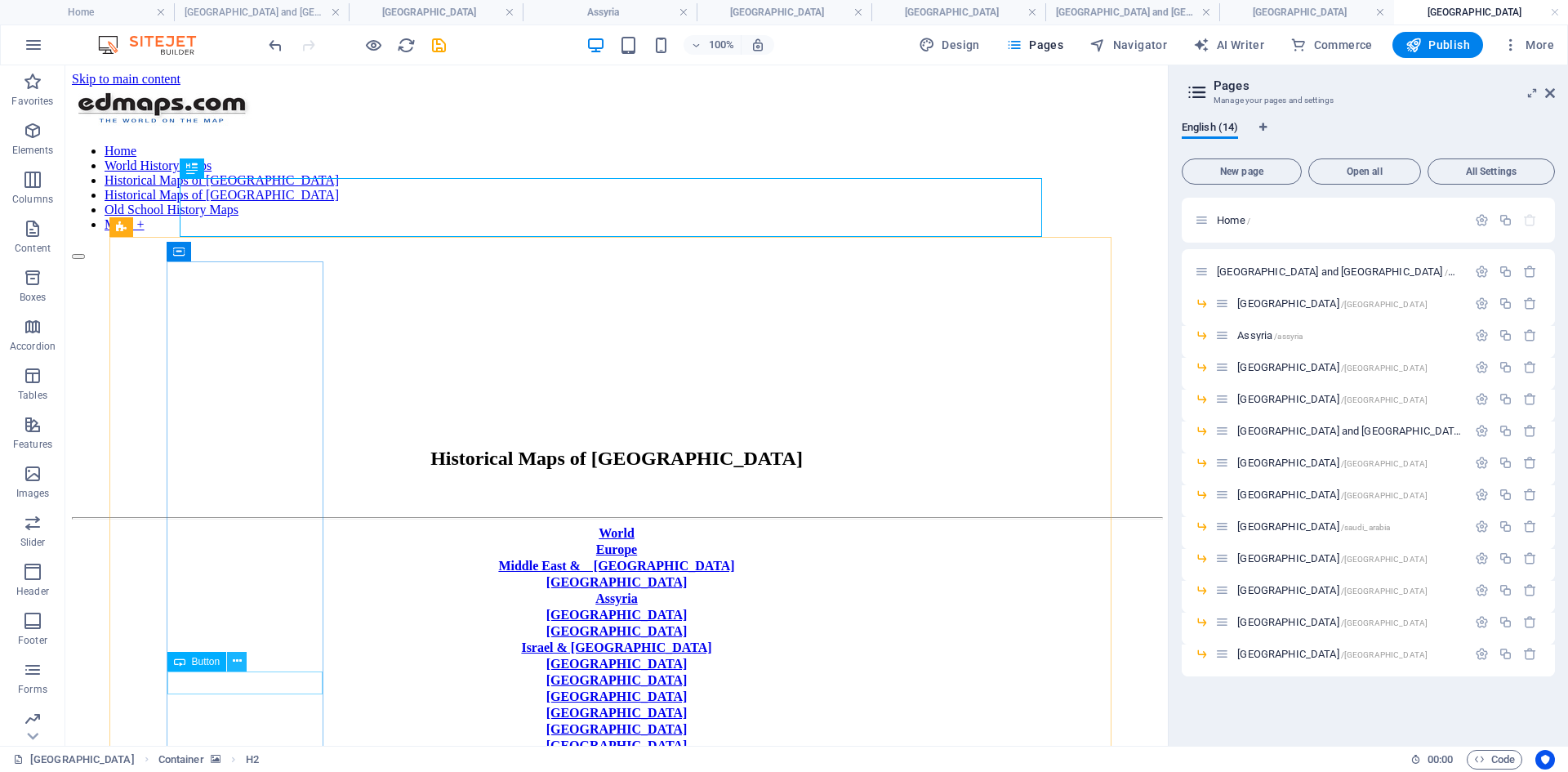
click at [235, 595] on icon at bounding box center [236, 661] width 9 height 17
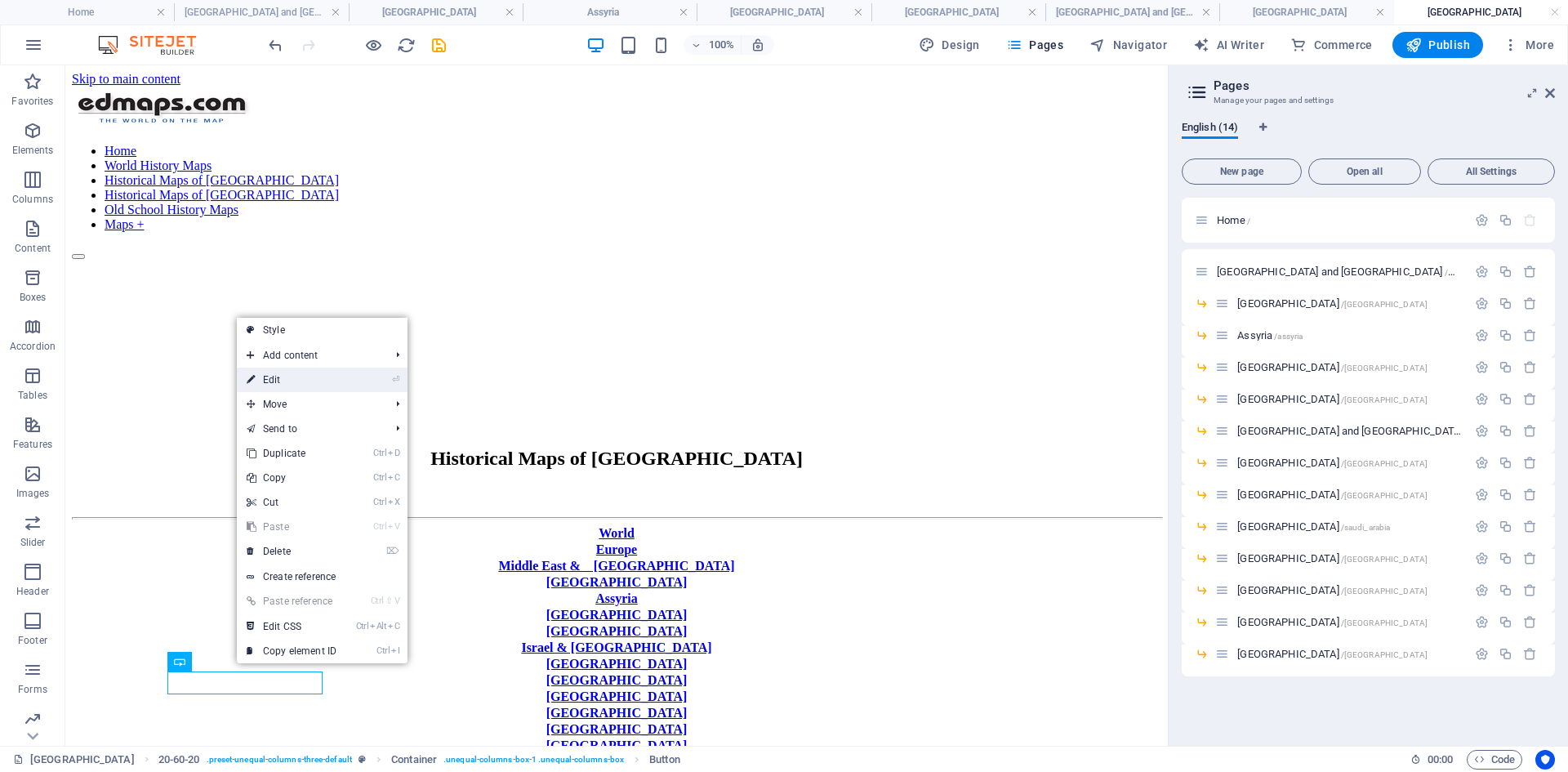
click at [281, 378] on link "⏎ Edit" at bounding box center [291, 380] width 109 height 25
select select "px"
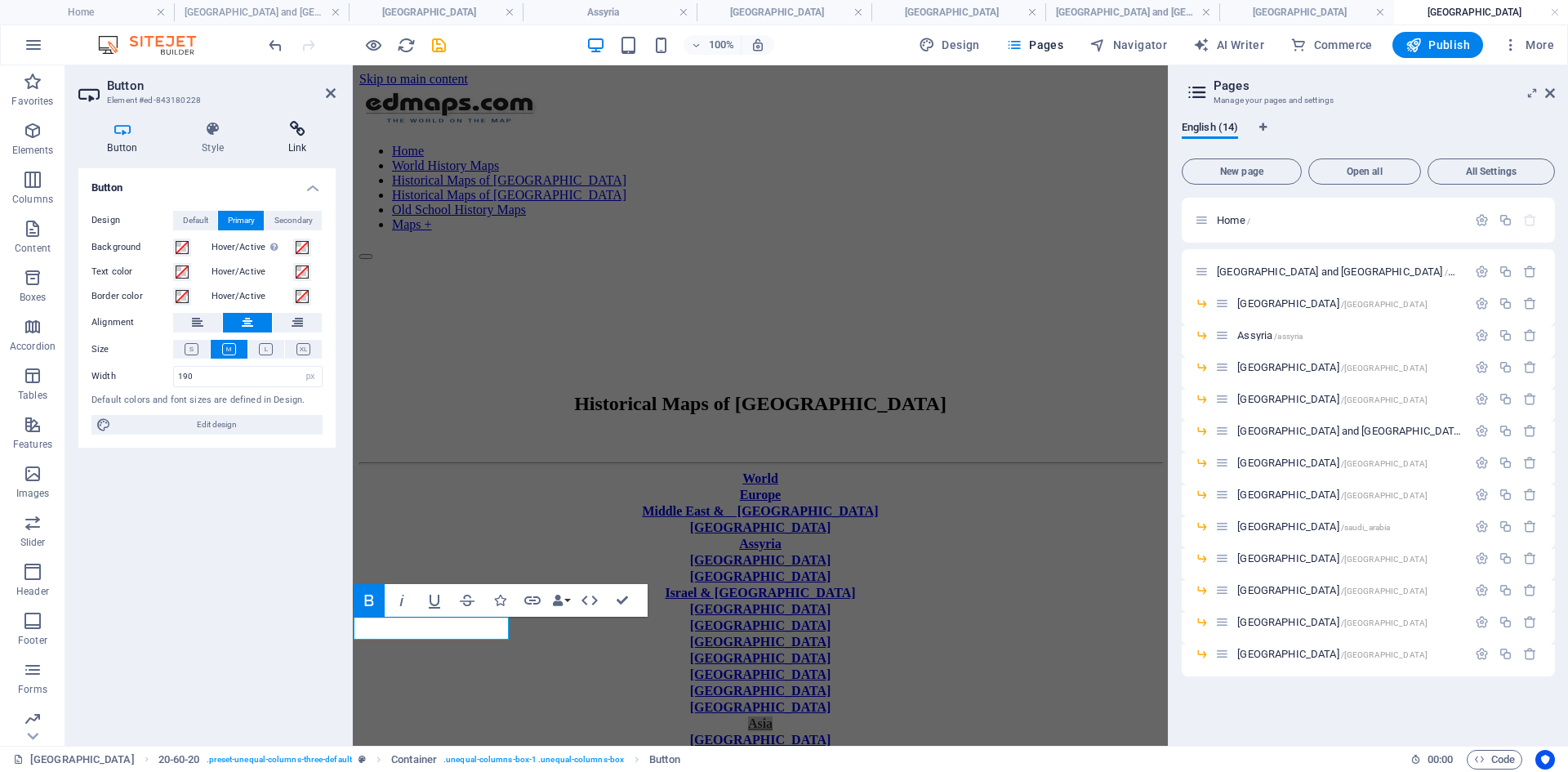
click at [298, 131] on icon at bounding box center [297, 129] width 76 height 16
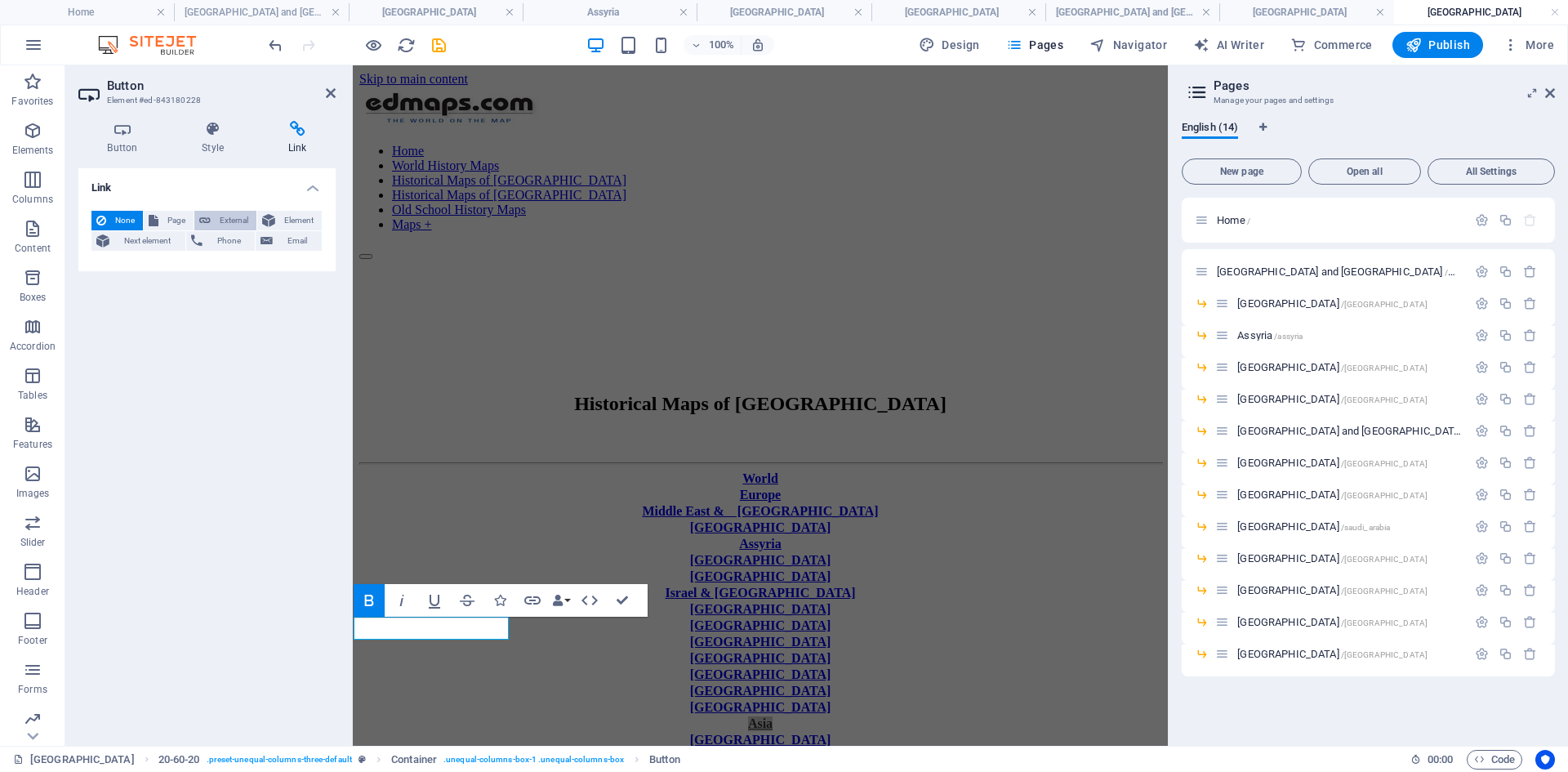
click at [230, 221] on span "External" at bounding box center [233, 221] width 36 height 20
select select "blank"
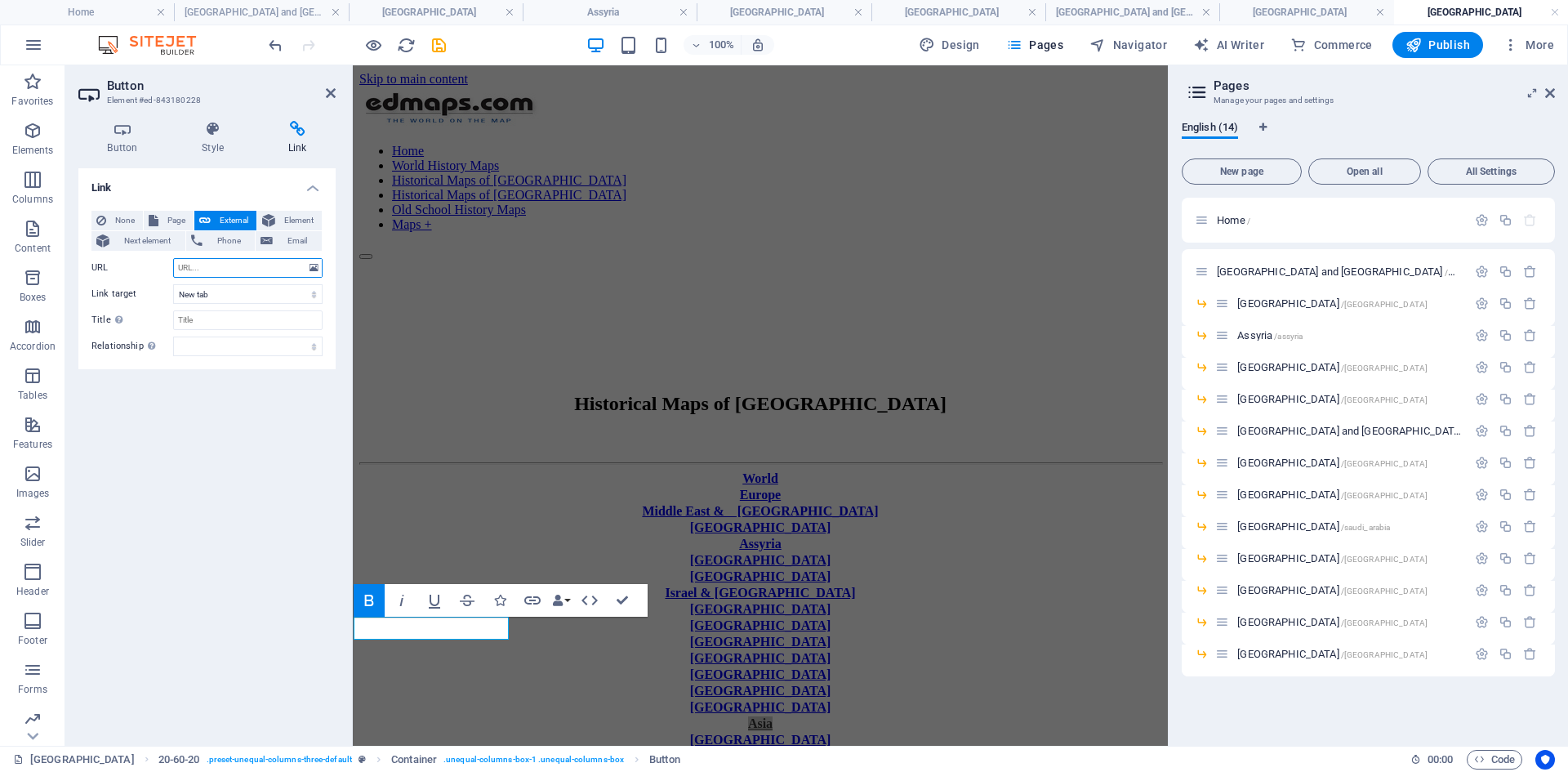
paste input "[URL][DOMAIN_NAME]"
type input "[URL][DOMAIN_NAME]"
click at [314, 296] on select "New tab Same tab Overlay" at bounding box center [247, 294] width 149 height 20
select select
click at [173, 284] on select "New tab Same tab Overlay" at bounding box center [247, 294] width 149 height 20
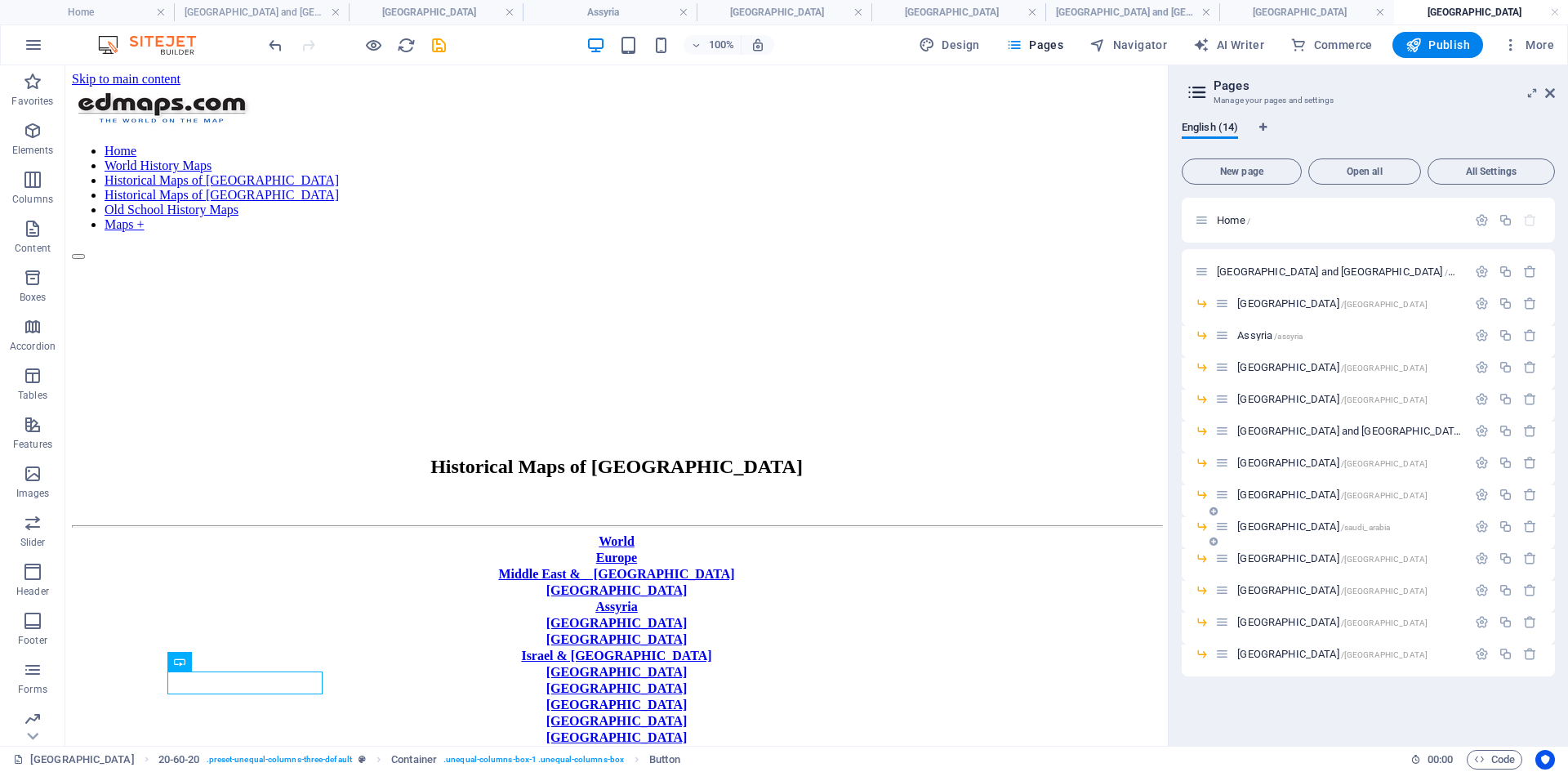
click at [1246, 525] on span "[GEOGRAPHIC_DATA] /saudi_arabia" at bounding box center [1314, 527] width 153 height 12
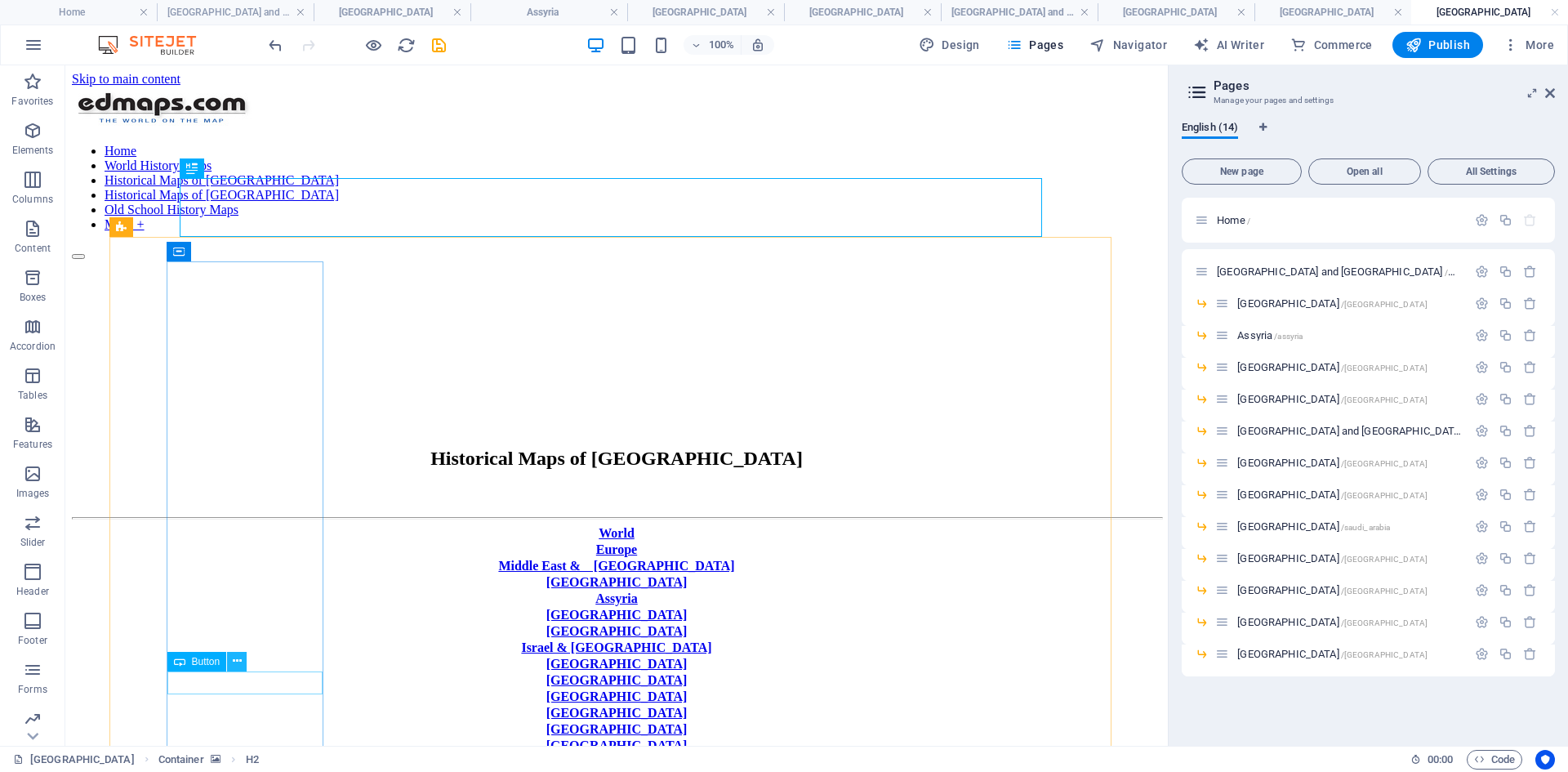
click at [236, 595] on icon at bounding box center [236, 661] width 9 height 17
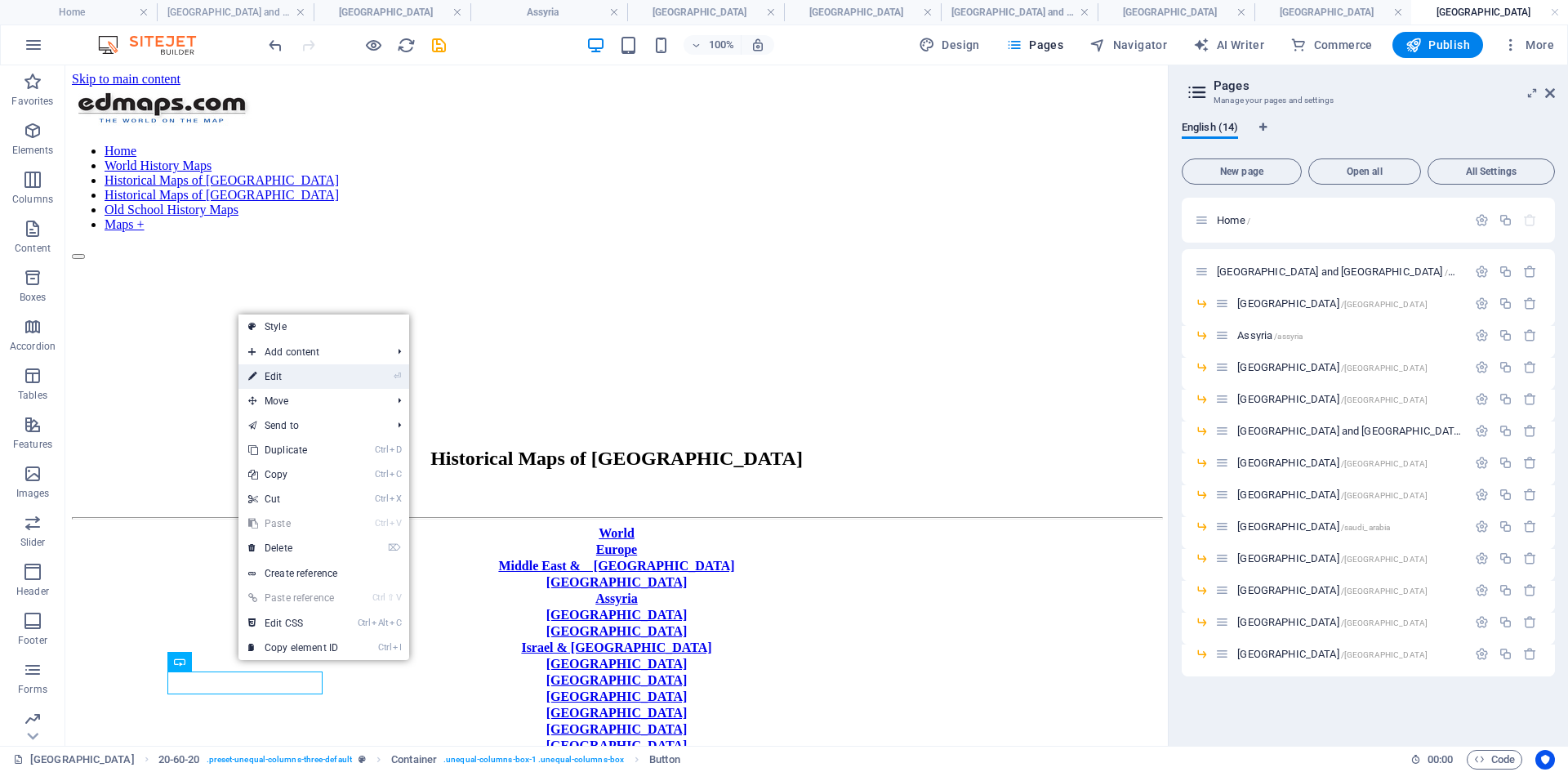
click at [282, 376] on link "⏎ Edit" at bounding box center [293, 377] width 109 height 25
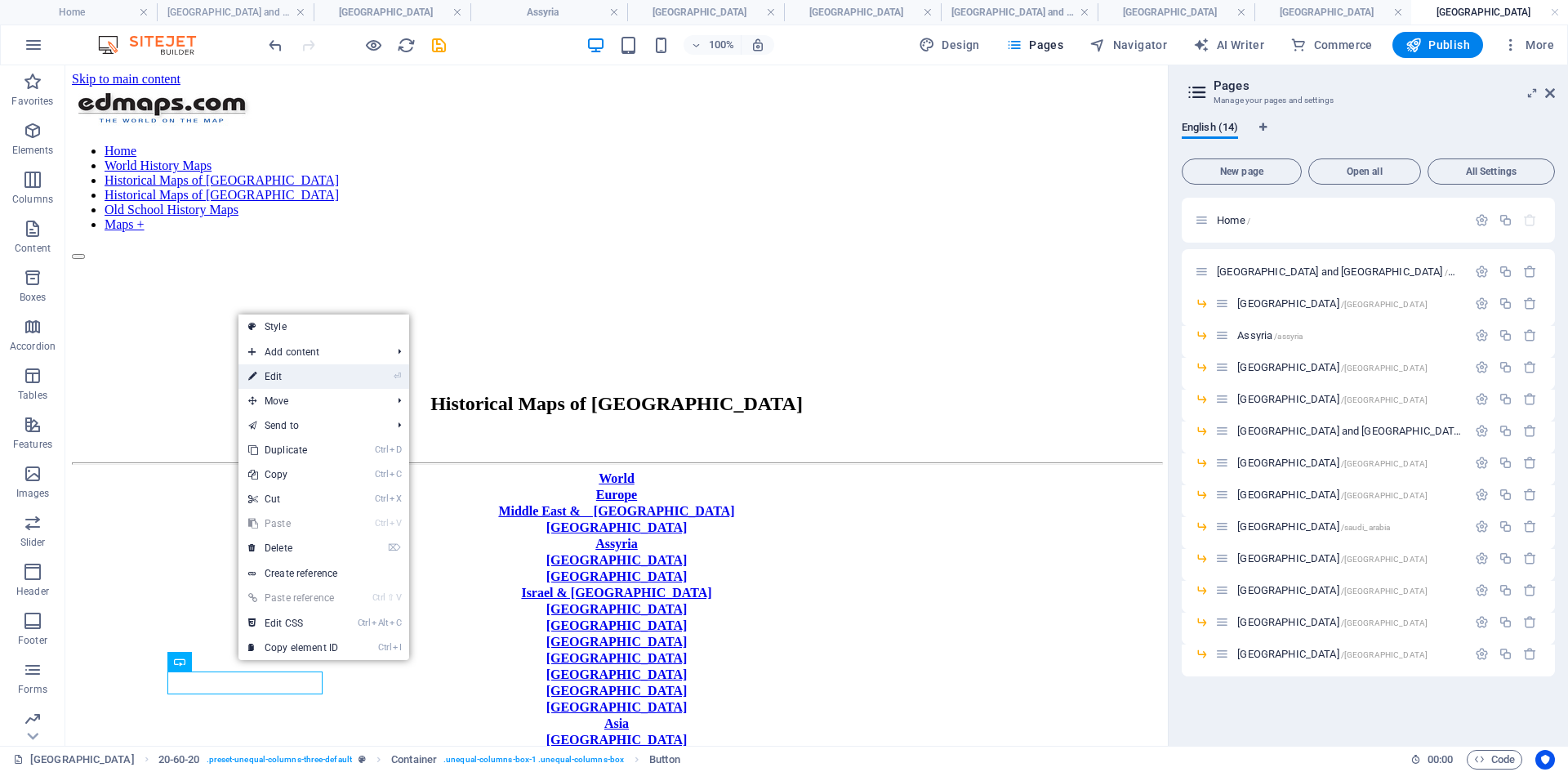
select select "px"
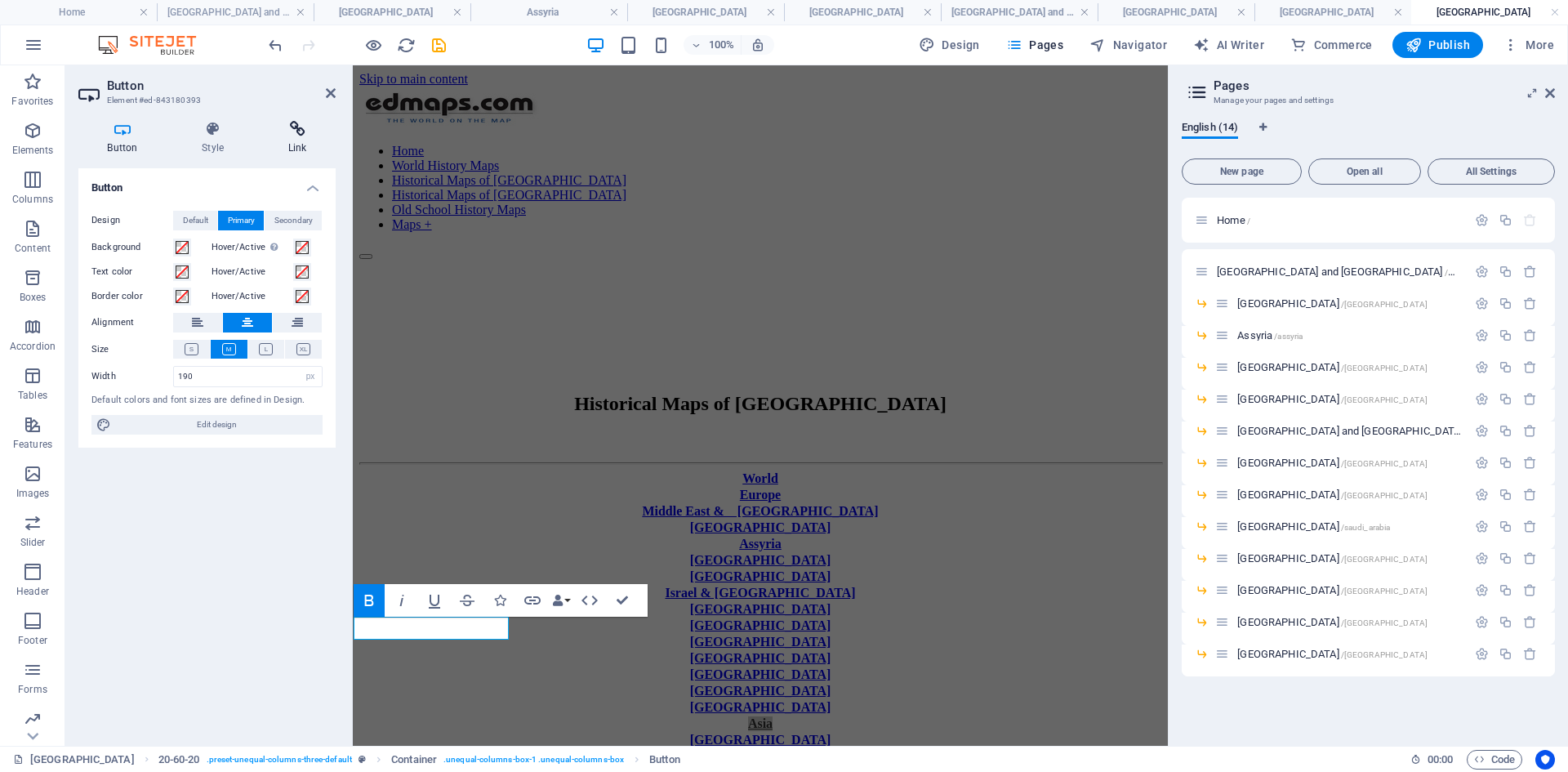
click at [296, 129] on icon at bounding box center [297, 129] width 76 height 16
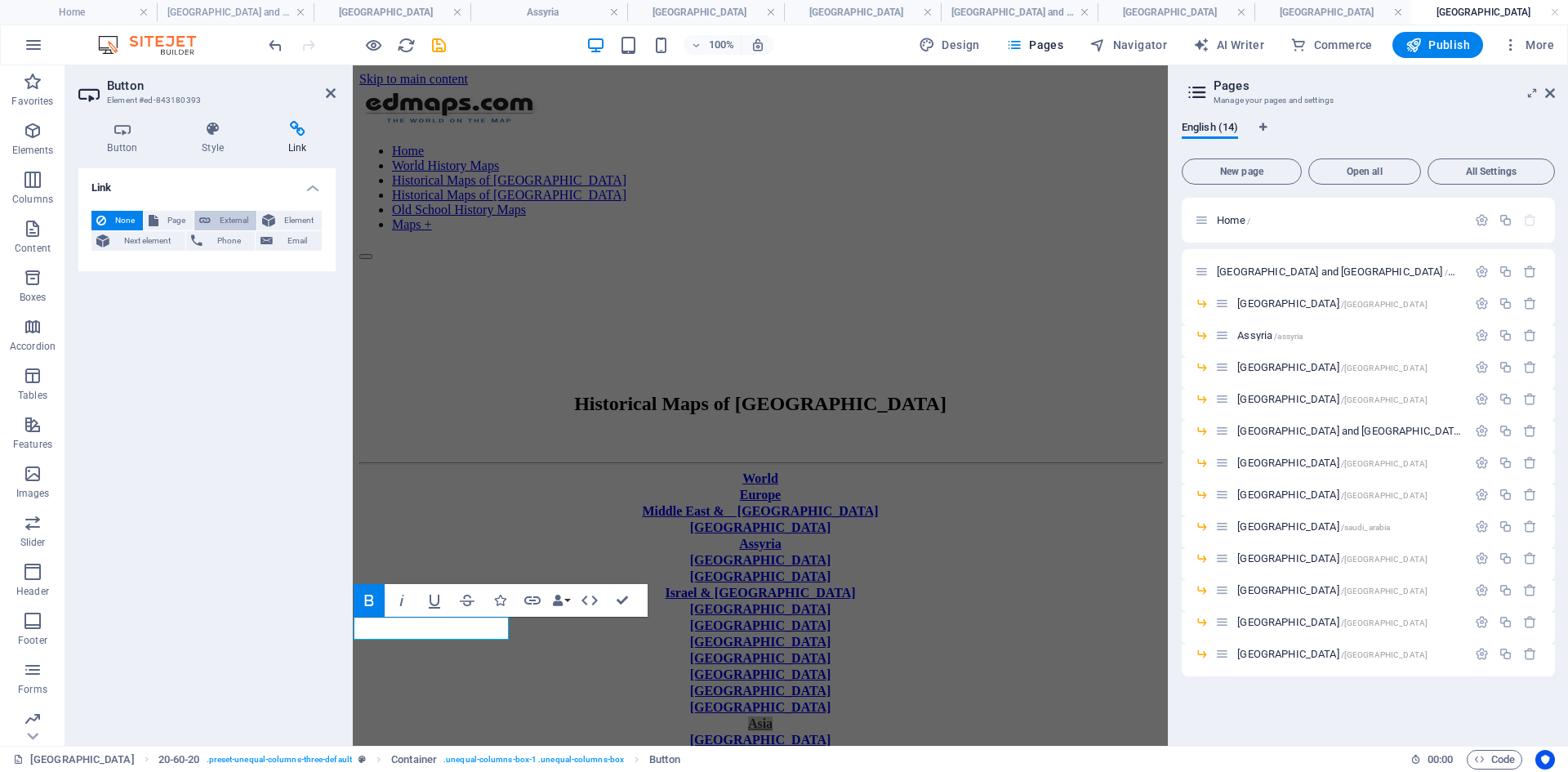
click at [232, 218] on span "External" at bounding box center [233, 221] width 36 height 20
select select "blank"
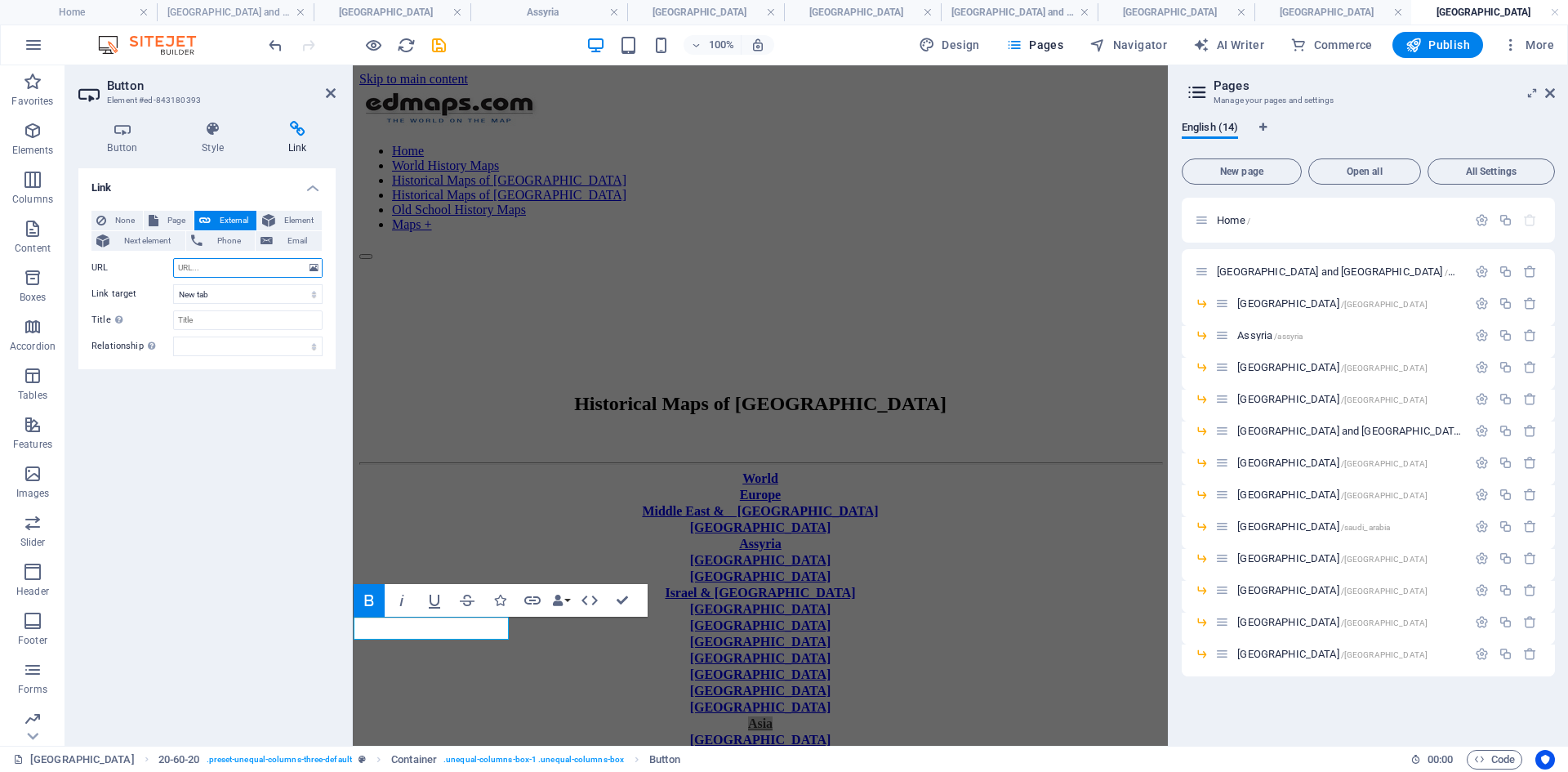
paste input "[URL][DOMAIN_NAME]"
type input "[URL][DOMAIN_NAME]"
click at [317, 293] on select "New tab Same tab Overlay" at bounding box center [247, 294] width 149 height 20
select select
click at [173, 284] on select "New tab Same tab Overlay" at bounding box center [247, 294] width 149 height 20
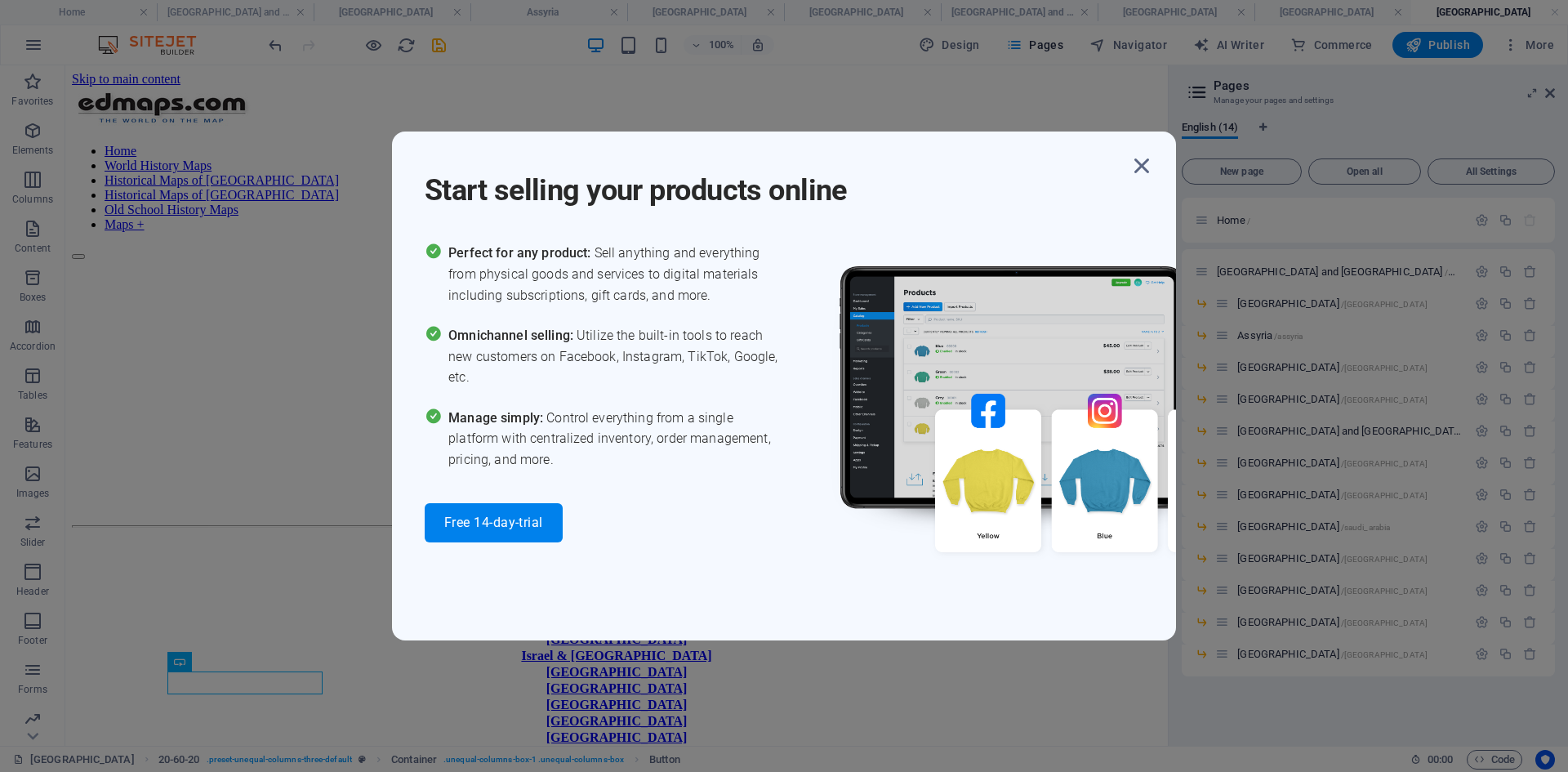
click at [1248, 558] on div "Start selling your products online Perfect for any product: Sell anything and e…" at bounding box center [784, 386] width 1568 height 772
click at [1141, 158] on icon "button" at bounding box center [1142, 166] width 30 height 30
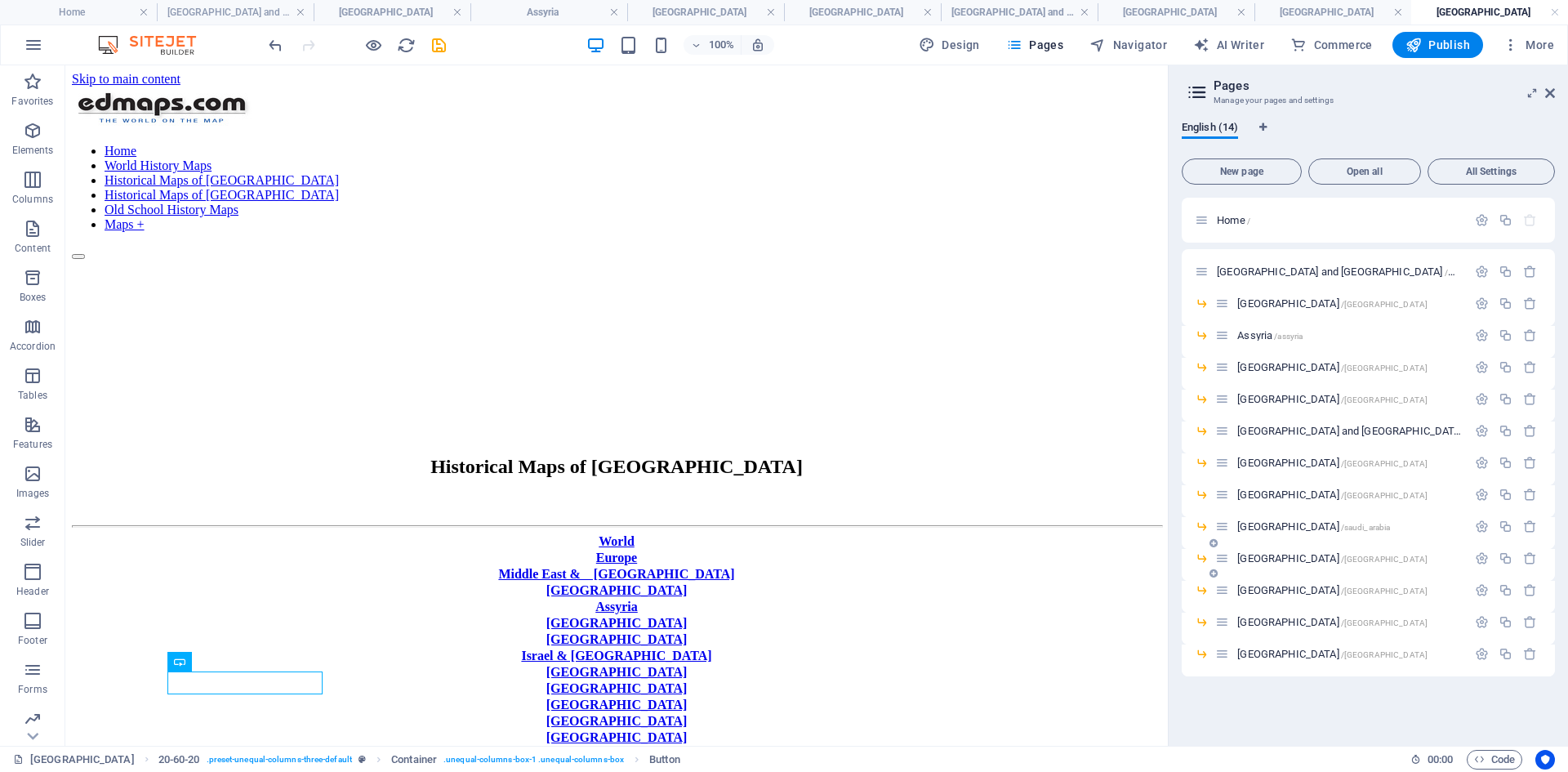
click at [1249, 557] on span "[GEOGRAPHIC_DATA] /[GEOGRAPHIC_DATA]" at bounding box center [1333, 558] width 191 height 12
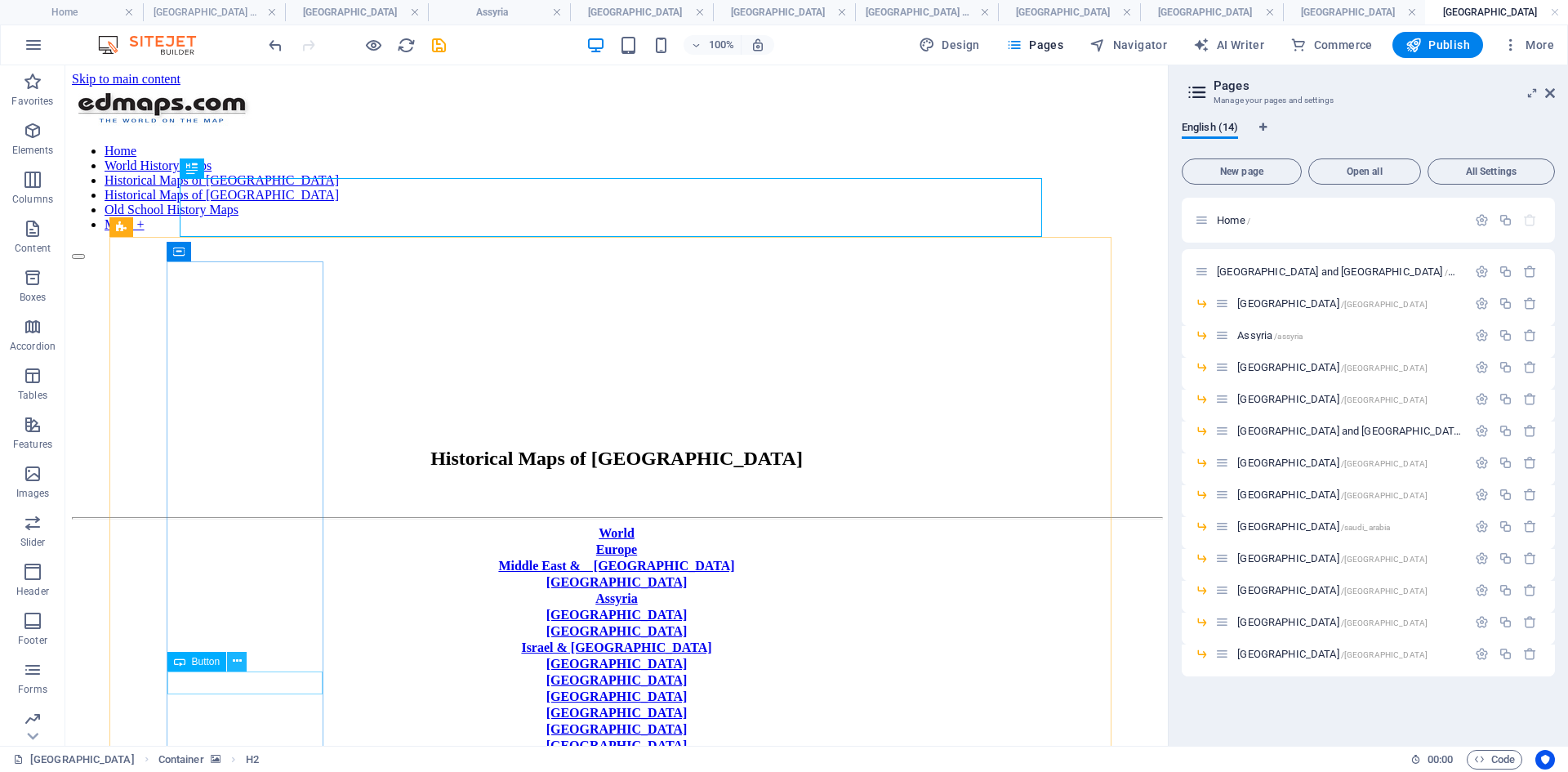
click at [237, 595] on icon at bounding box center [236, 661] width 9 height 17
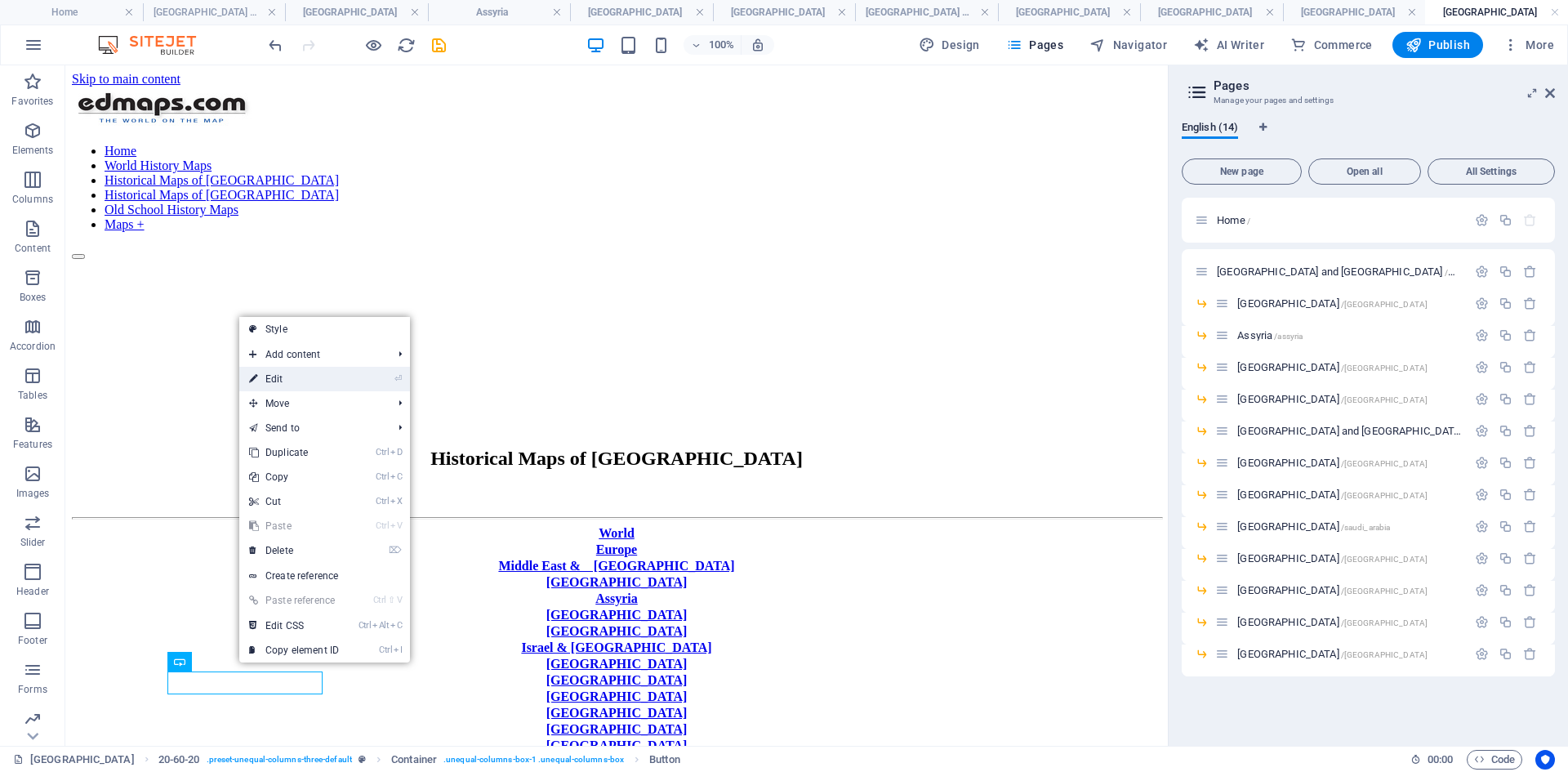
click at [292, 380] on link "⏎ Edit" at bounding box center [294, 379] width 109 height 25
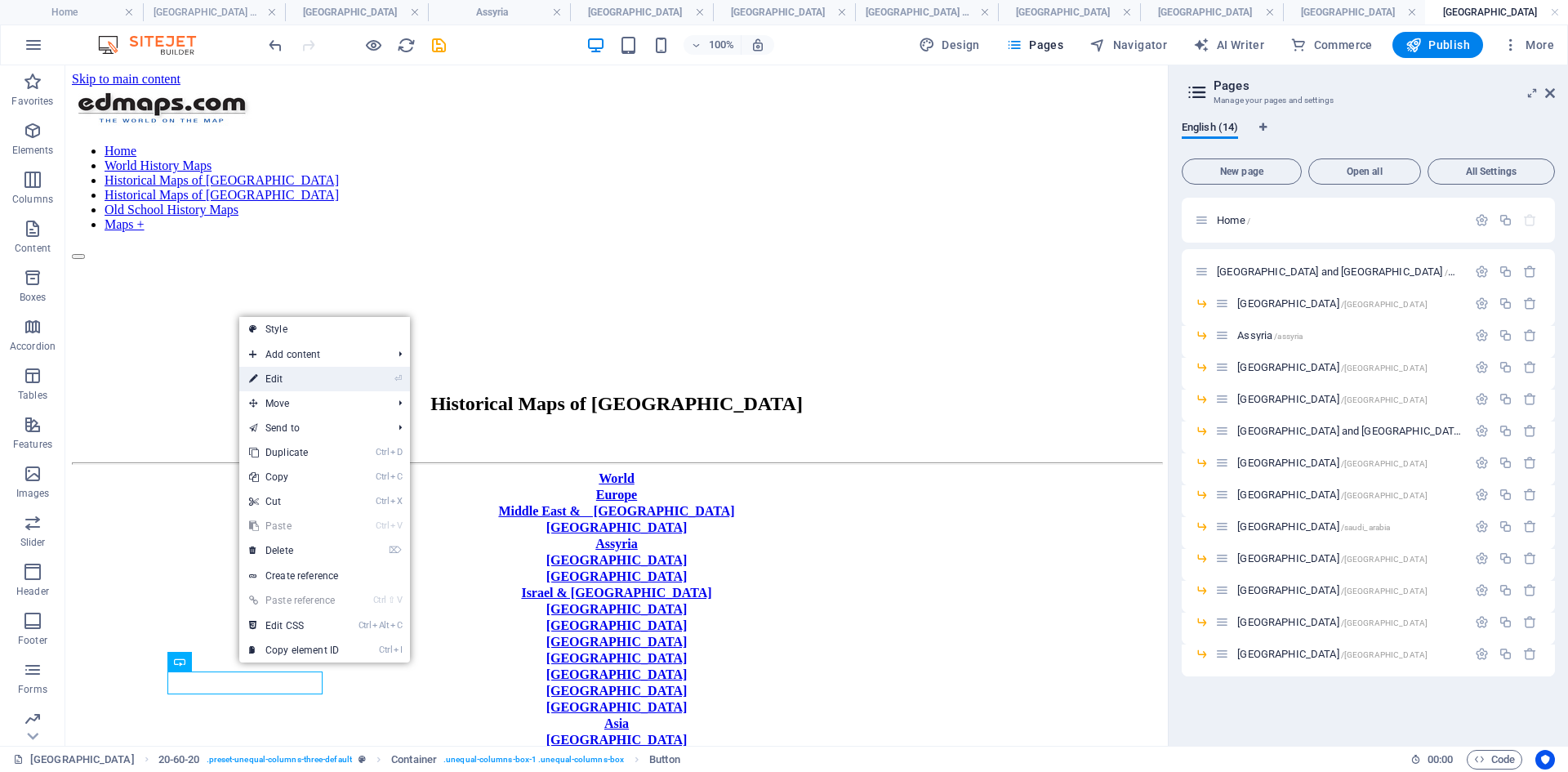
select select "px"
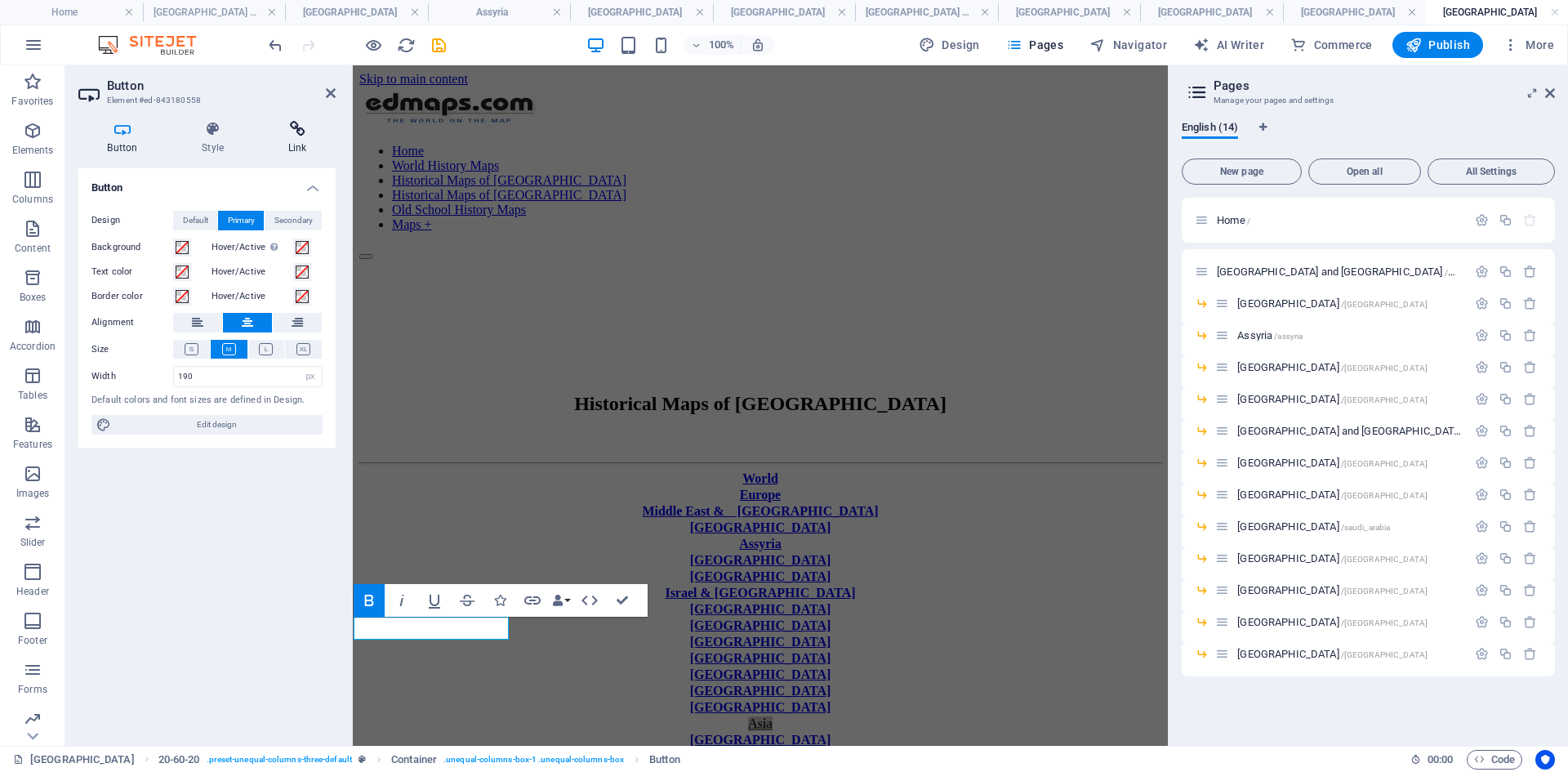
click at [302, 131] on icon at bounding box center [297, 129] width 76 height 16
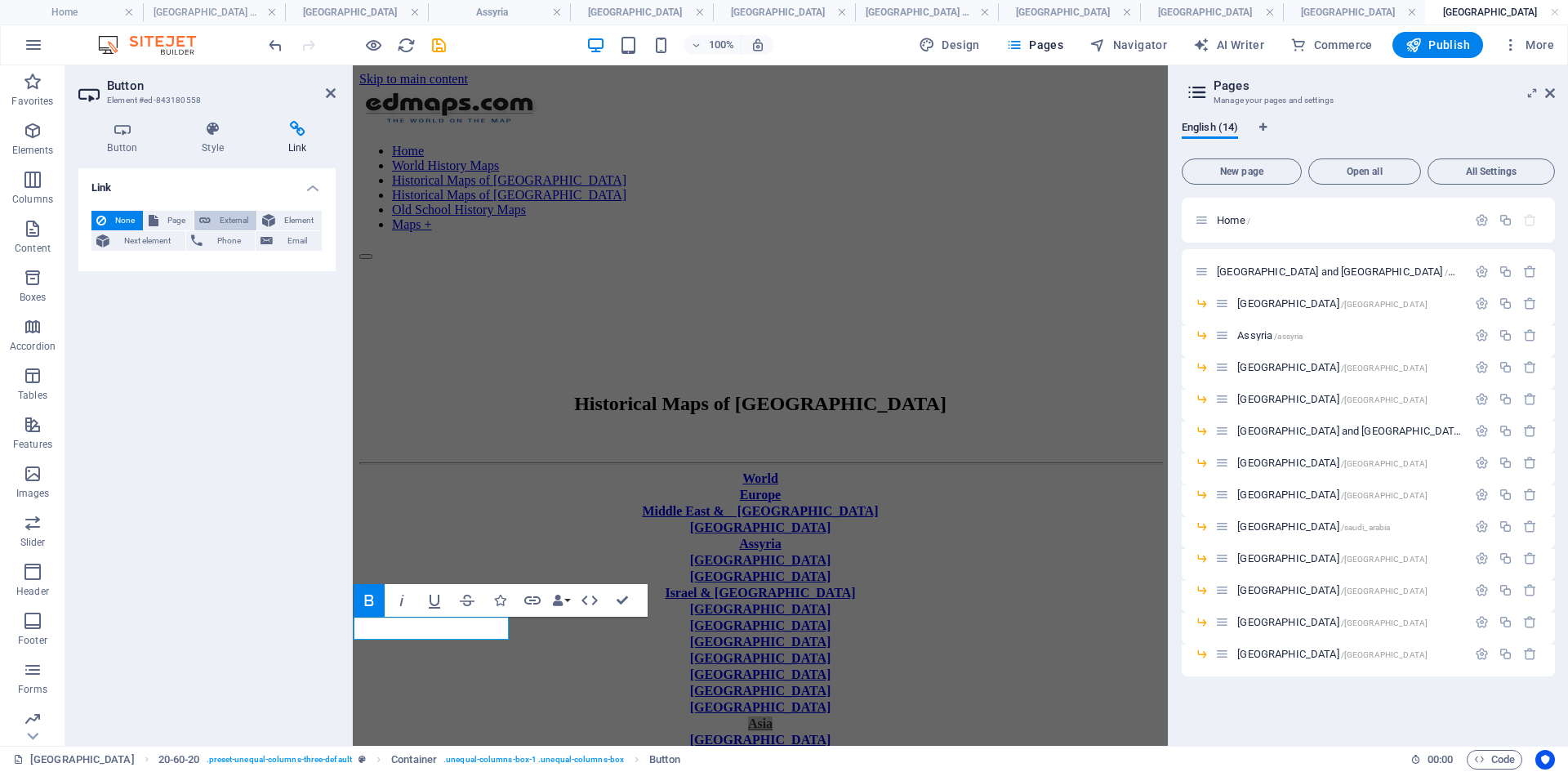
click at [236, 223] on span "External" at bounding box center [233, 221] width 36 height 20
select select "blank"
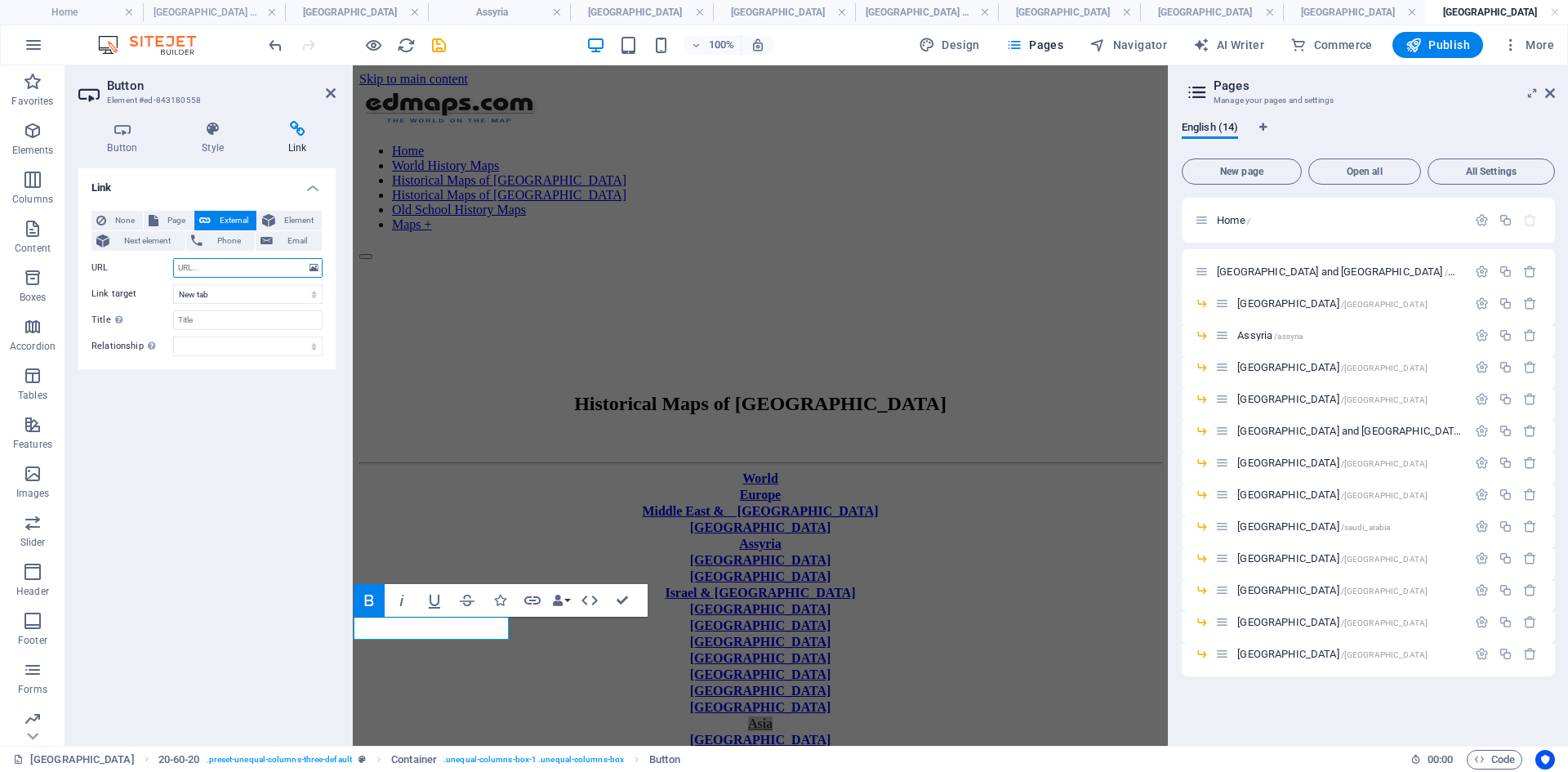
paste input "[URL][DOMAIN_NAME]"
type input "[URL][DOMAIN_NAME]"
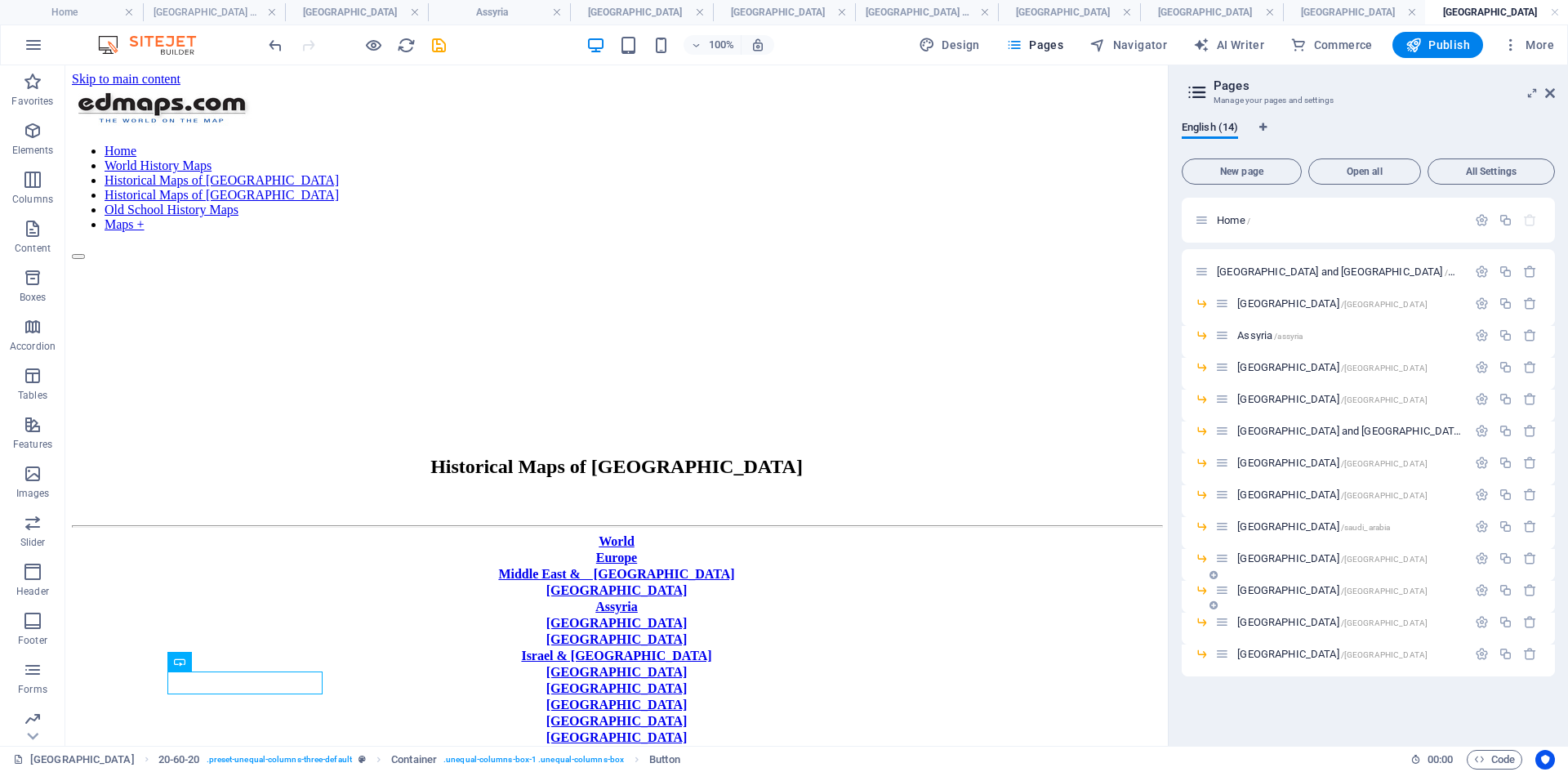
click at [1253, 592] on span "[GEOGRAPHIC_DATA] /[GEOGRAPHIC_DATA]" at bounding box center [1333, 590] width 191 height 12
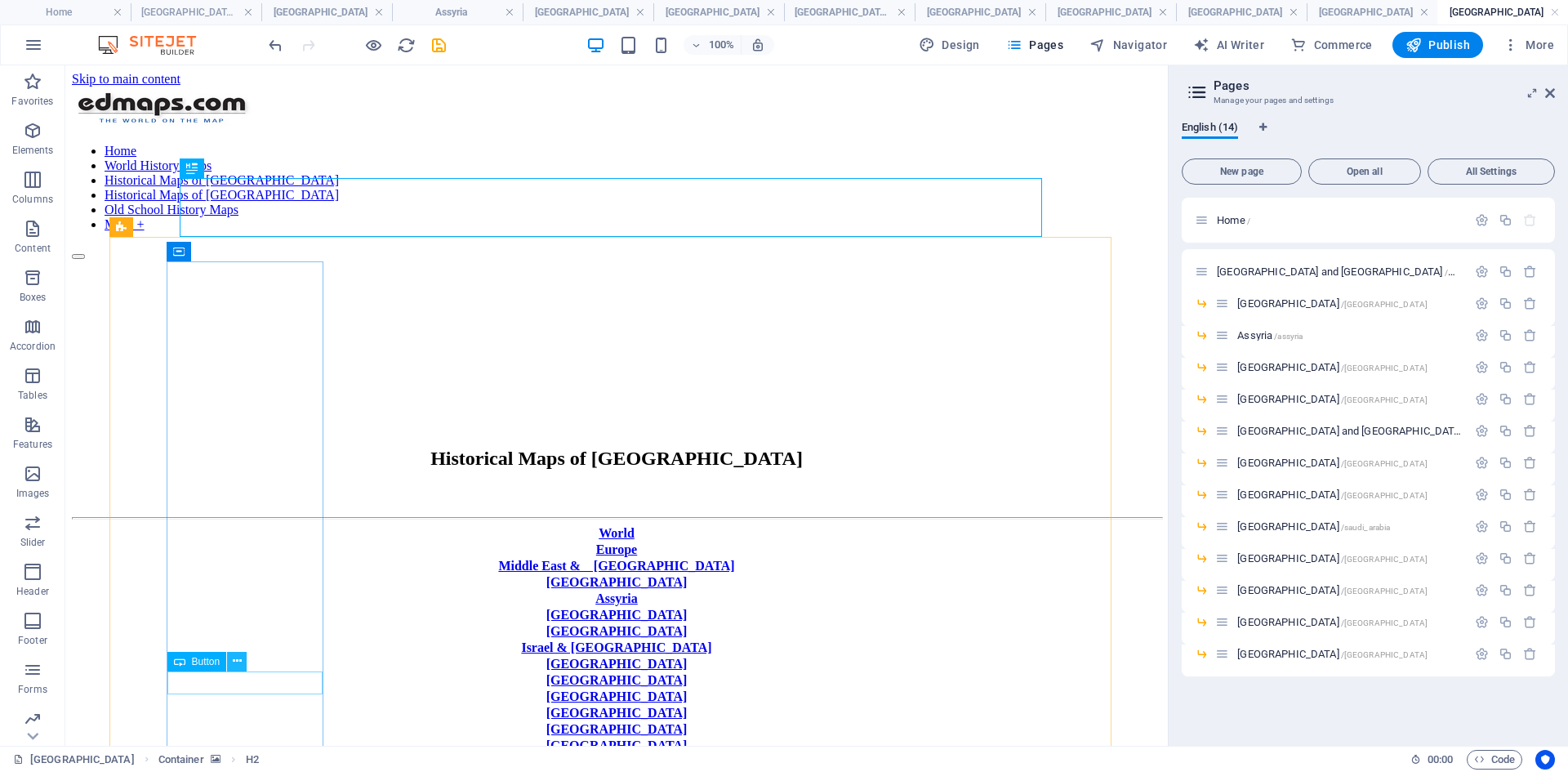
click at [240, 595] on icon at bounding box center [236, 661] width 9 height 17
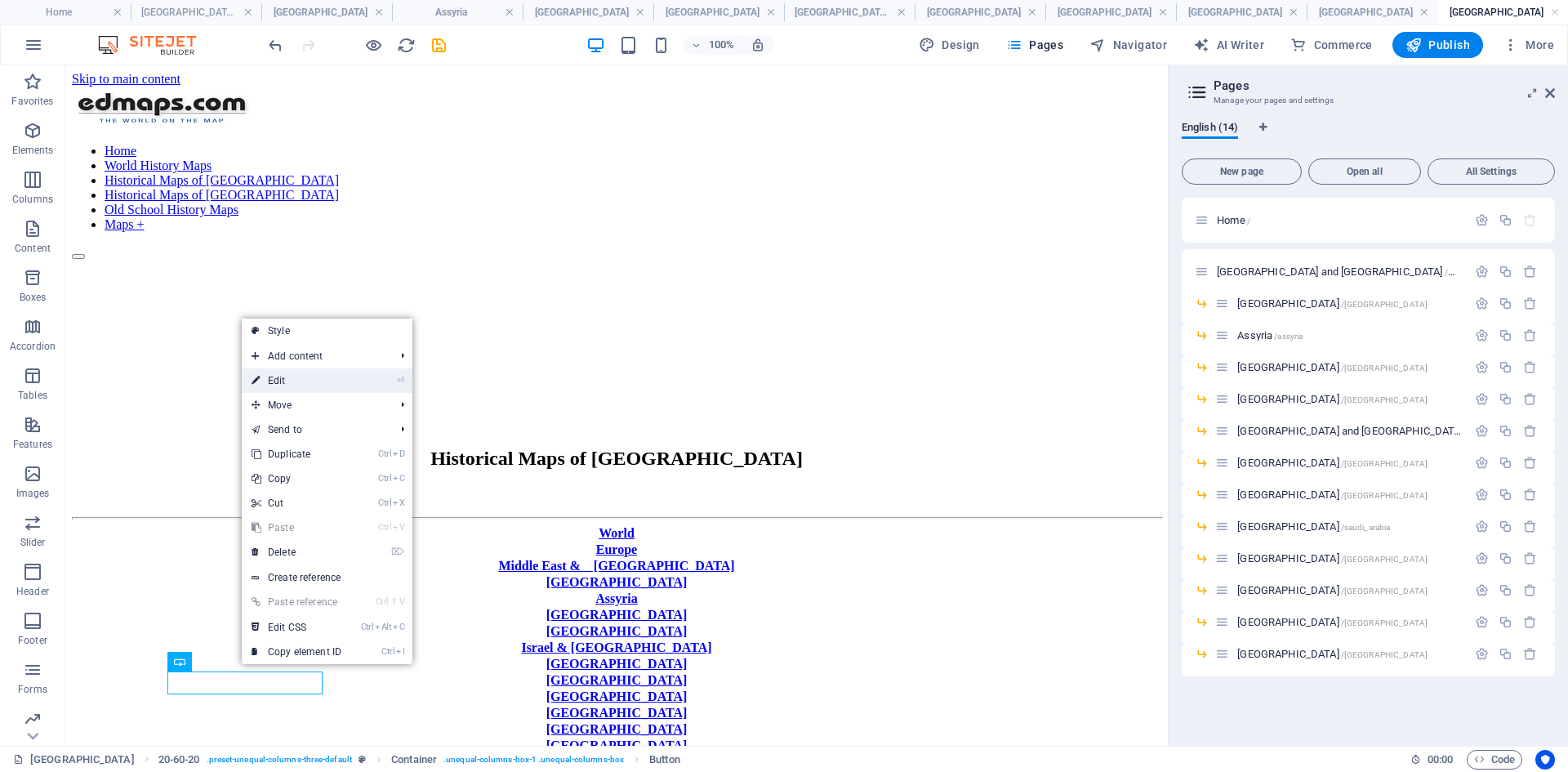
click at [295, 380] on link "⏎ Edit" at bounding box center [296, 381] width 109 height 25
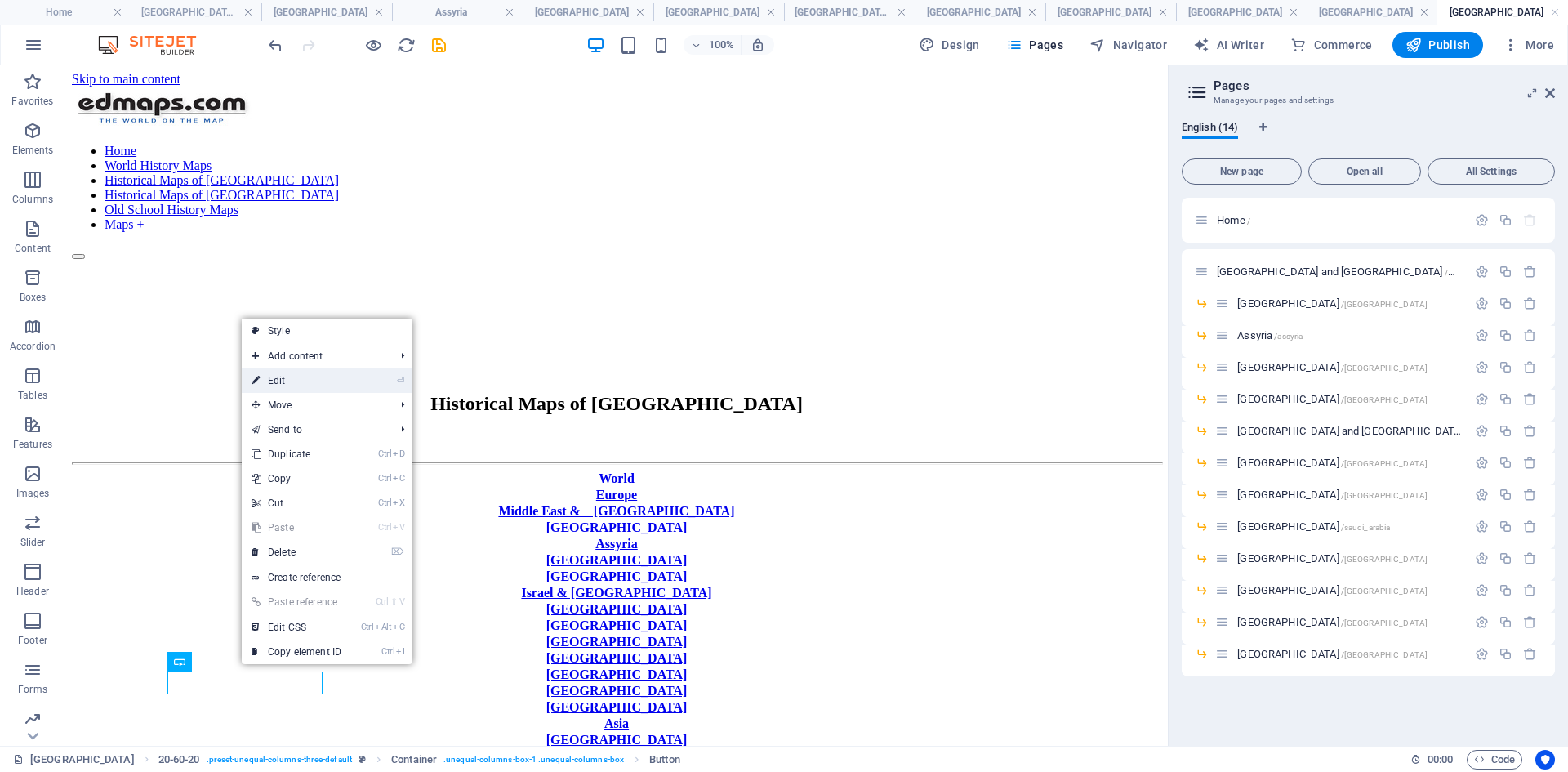
select select "px"
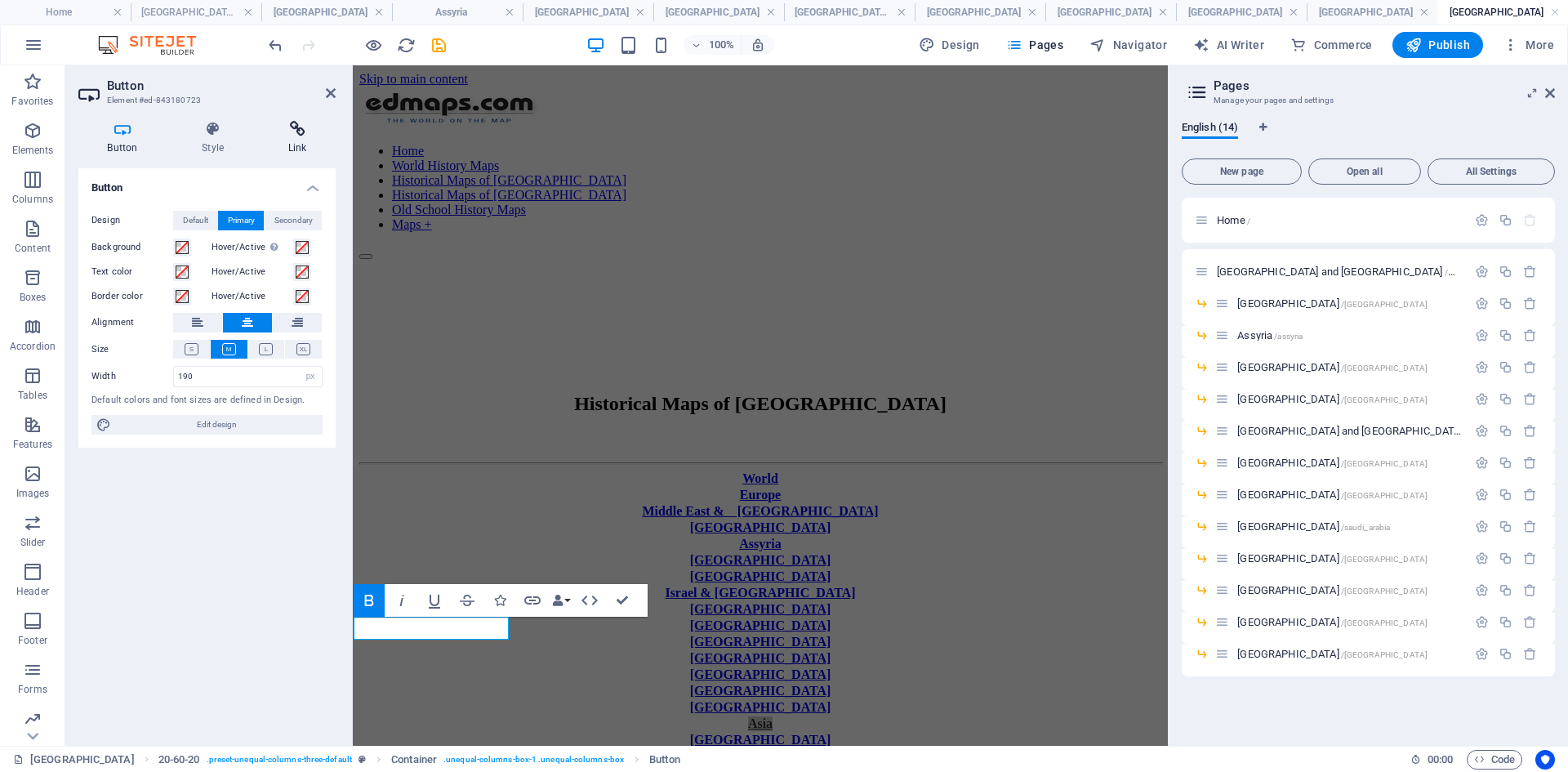
click at [295, 131] on icon at bounding box center [297, 129] width 76 height 16
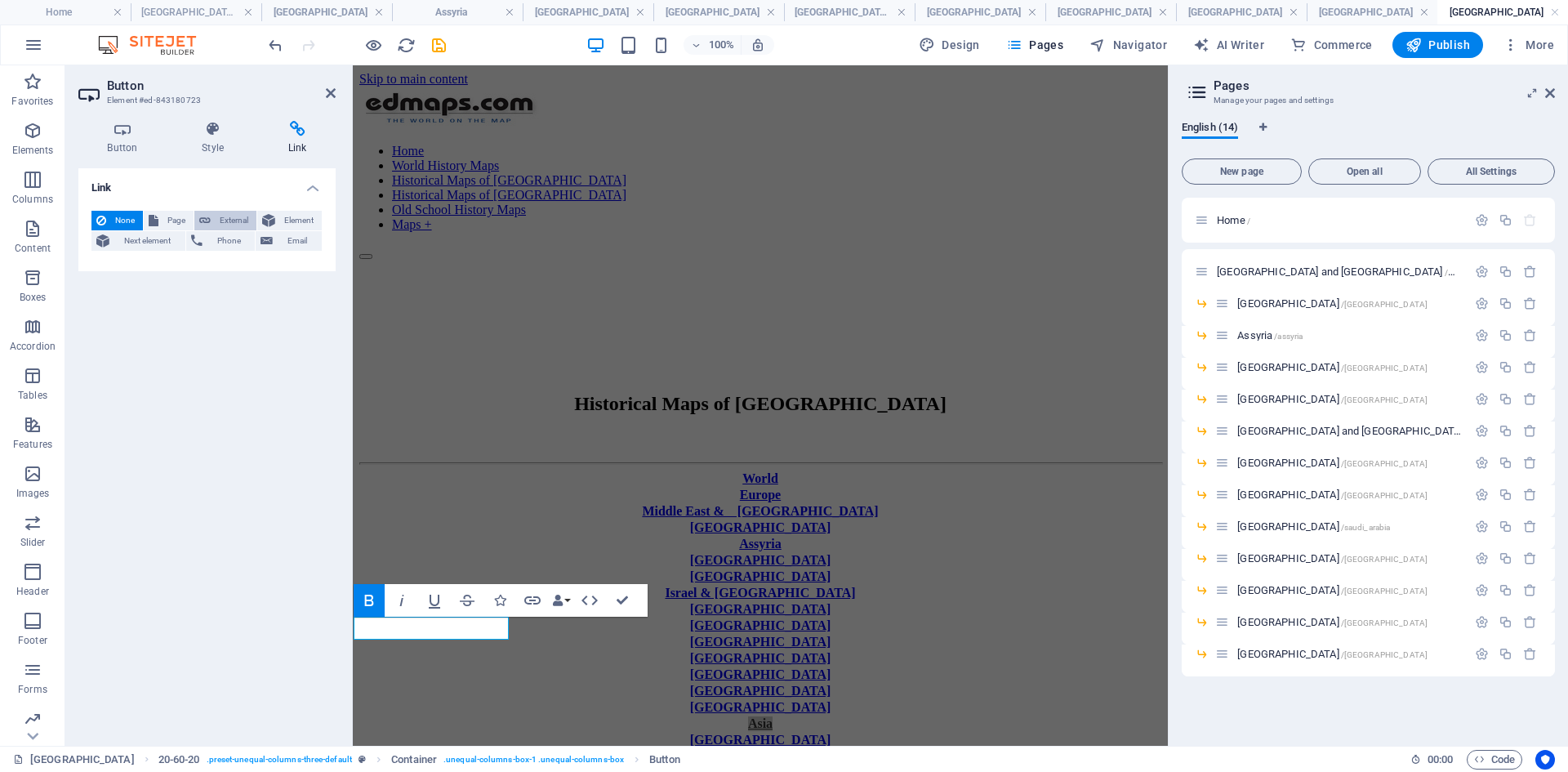
click at [230, 215] on span "External" at bounding box center [233, 221] width 36 height 20
select select "blank"
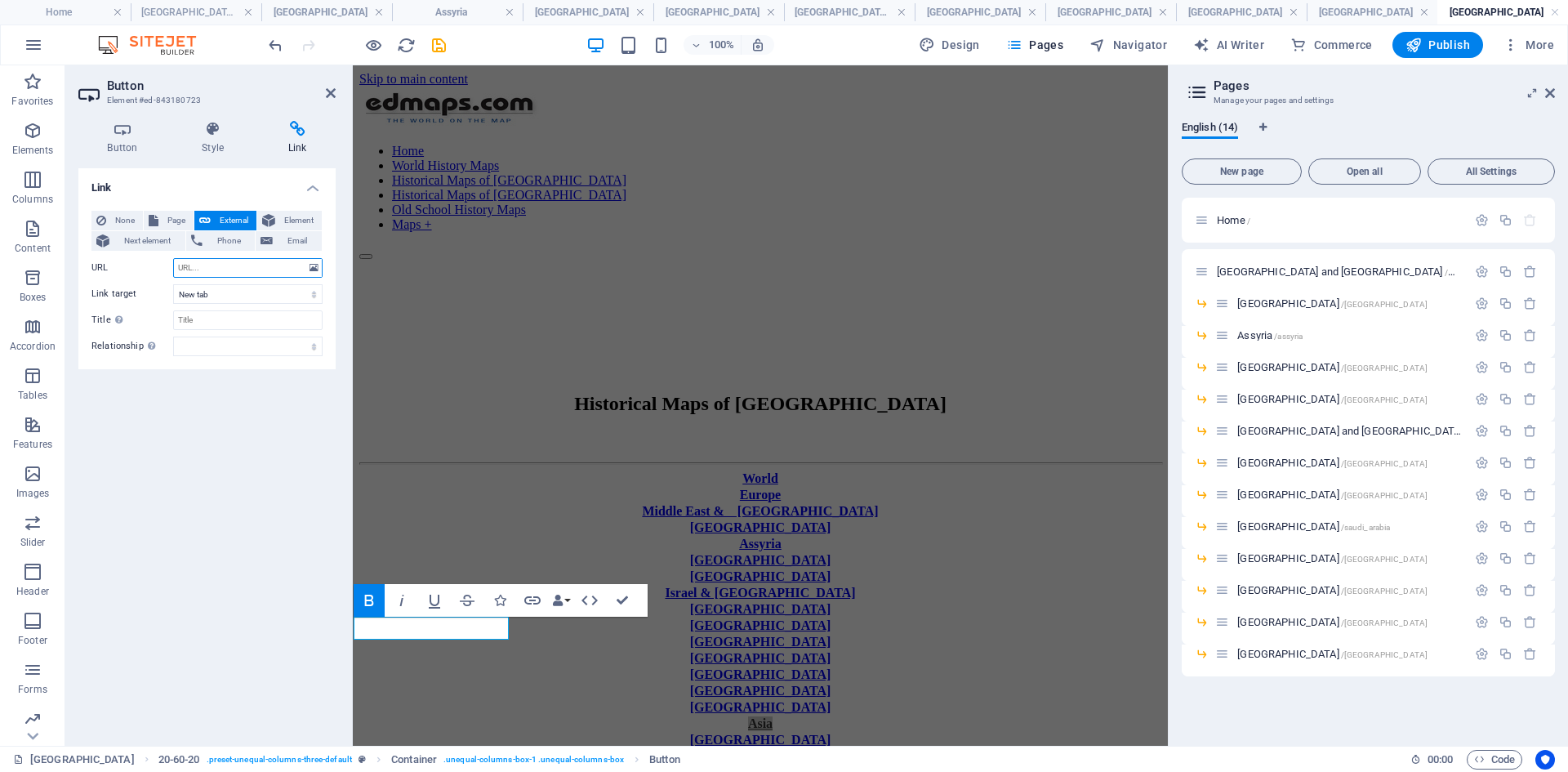
paste input "[URL][DOMAIN_NAME]"
type input "[URL][DOMAIN_NAME]"
click at [313, 295] on select "New tab Same tab Overlay" at bounding box center [247, 294] width 149 height 20
select select
click at [173, 284] on select "New tab Same tab Overlay" at bounding box center [247, 294] width 149 height 20
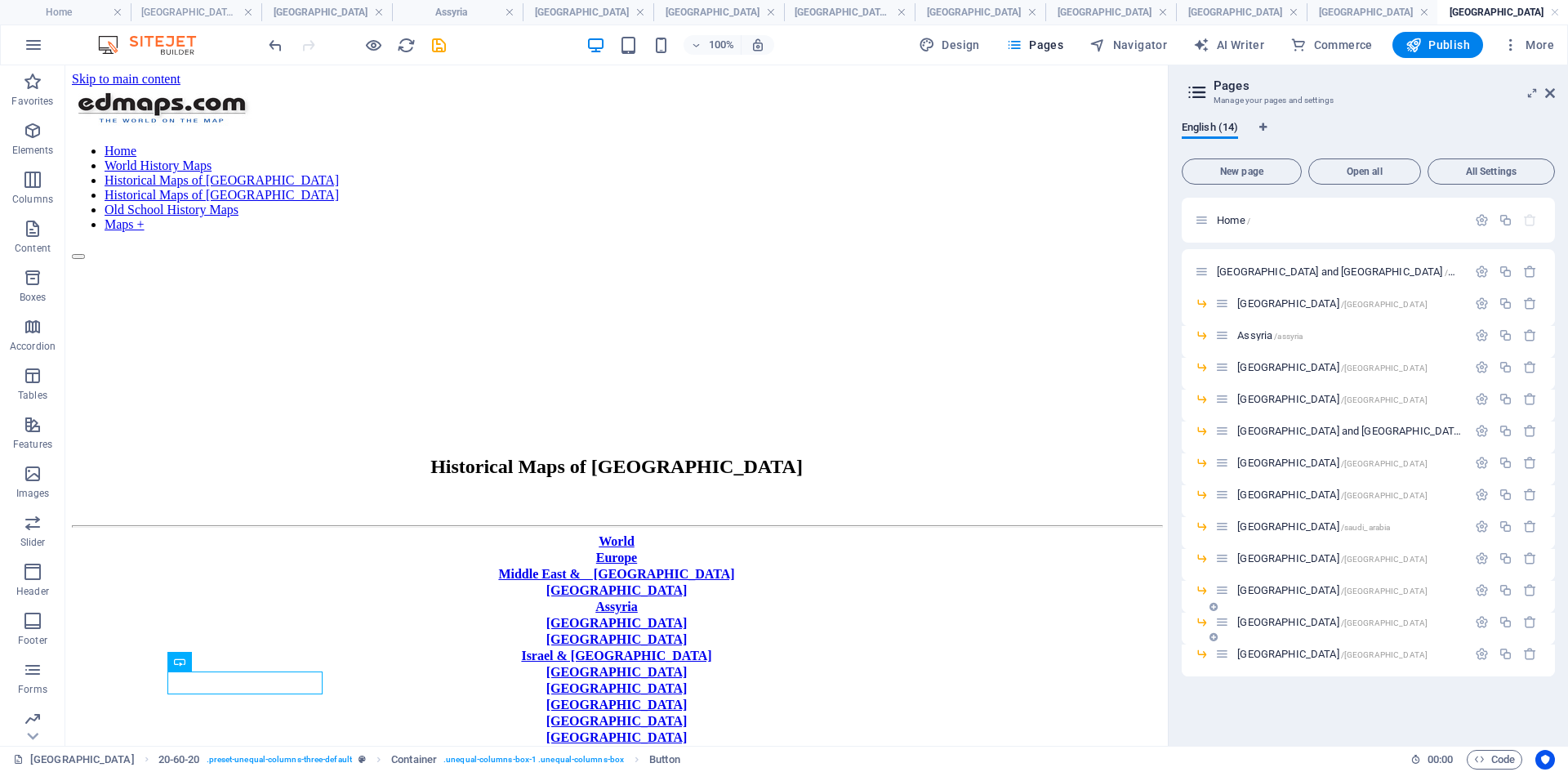
click at [1253, 595] on span "[GEOGRAPHIC_DATA] /[GEOGRAPHIC_DATA]" at bounding box center [1333, 622] width 191 height 12
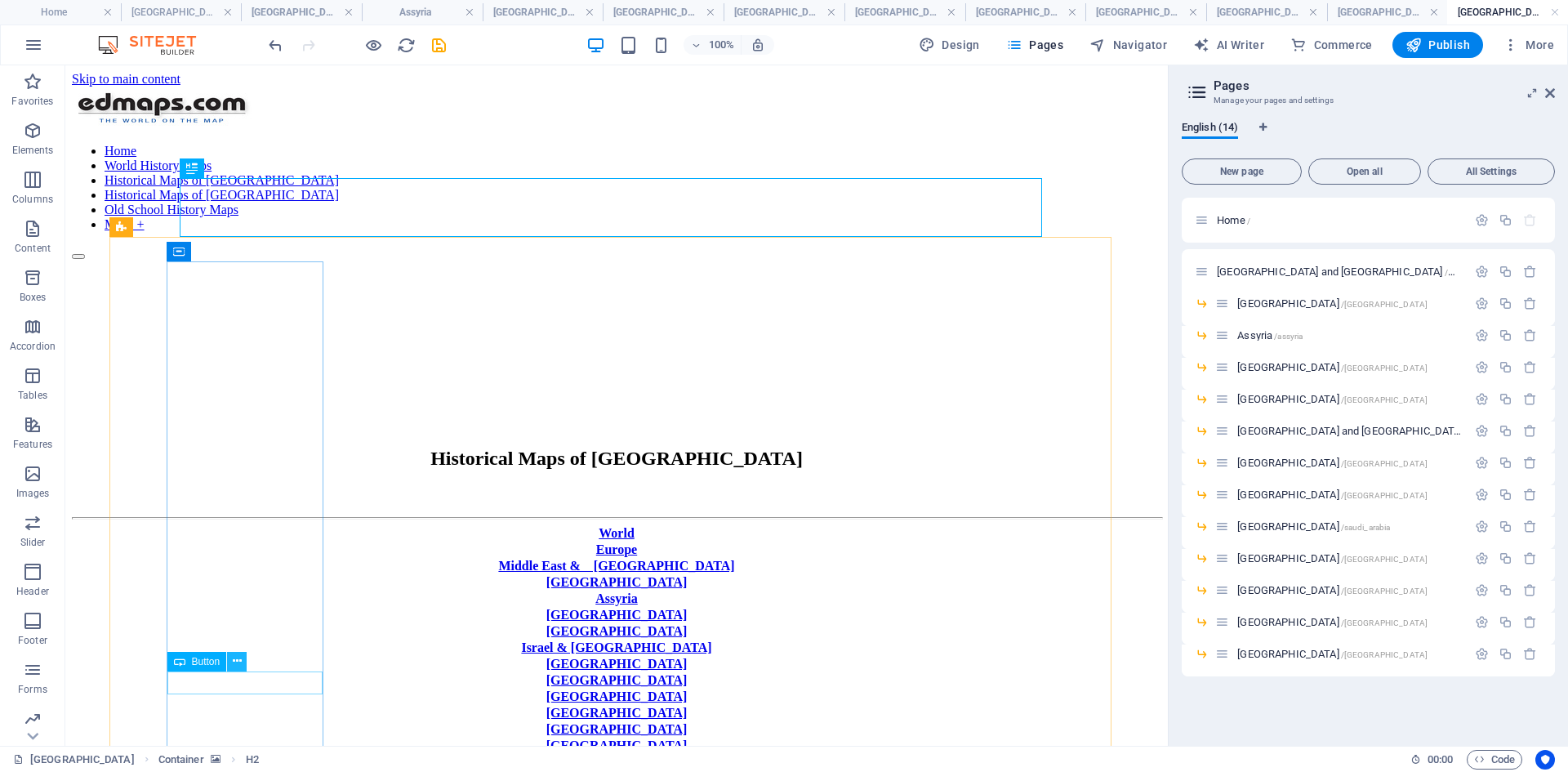
click at [235, 595] on icon at bounding box center [236, 661] width 9 height 17
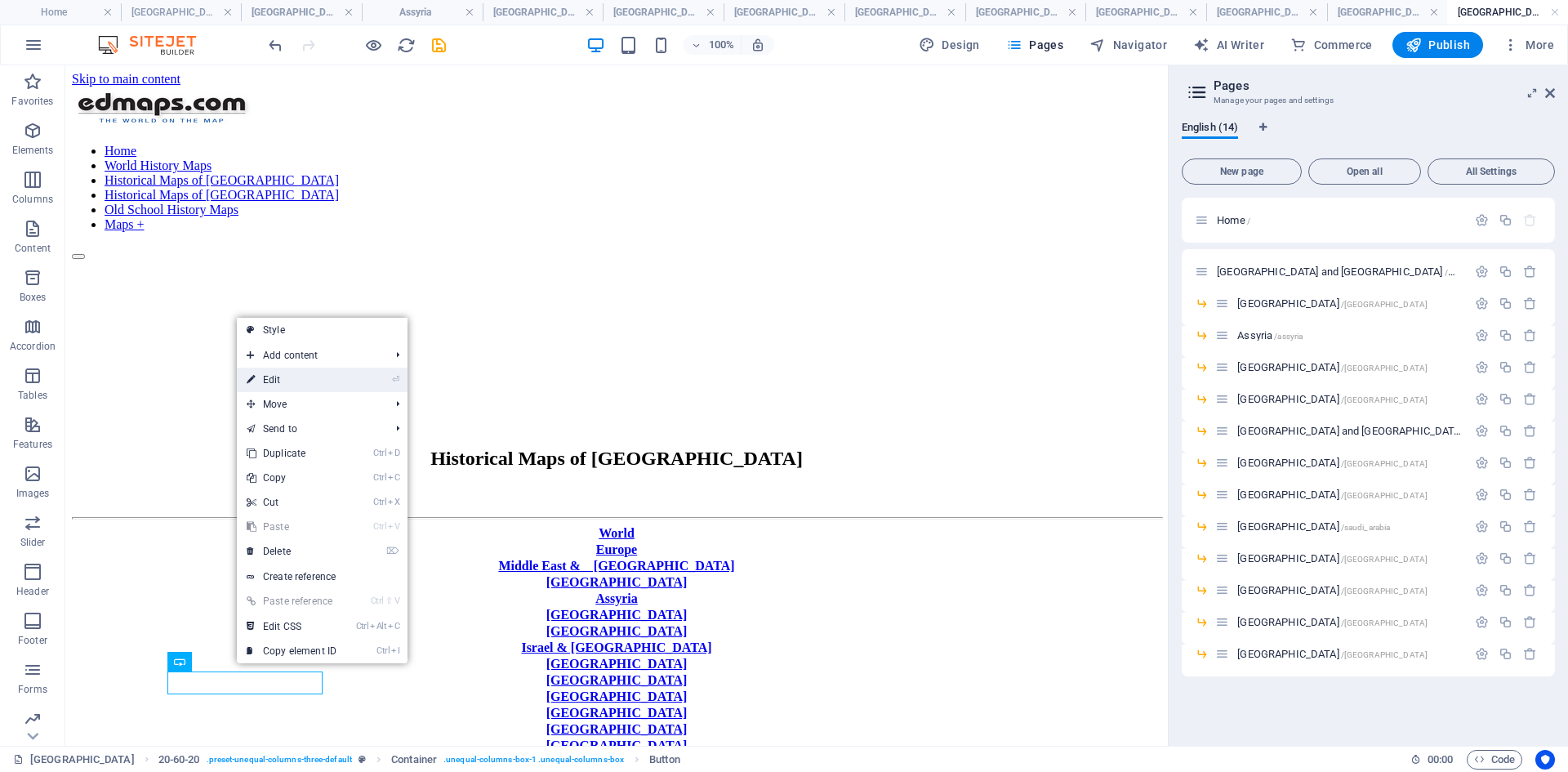
click at [277, 375] on link "⏎ Edit" at bounding box center [291, 380] width 109 height 25
select select "px"
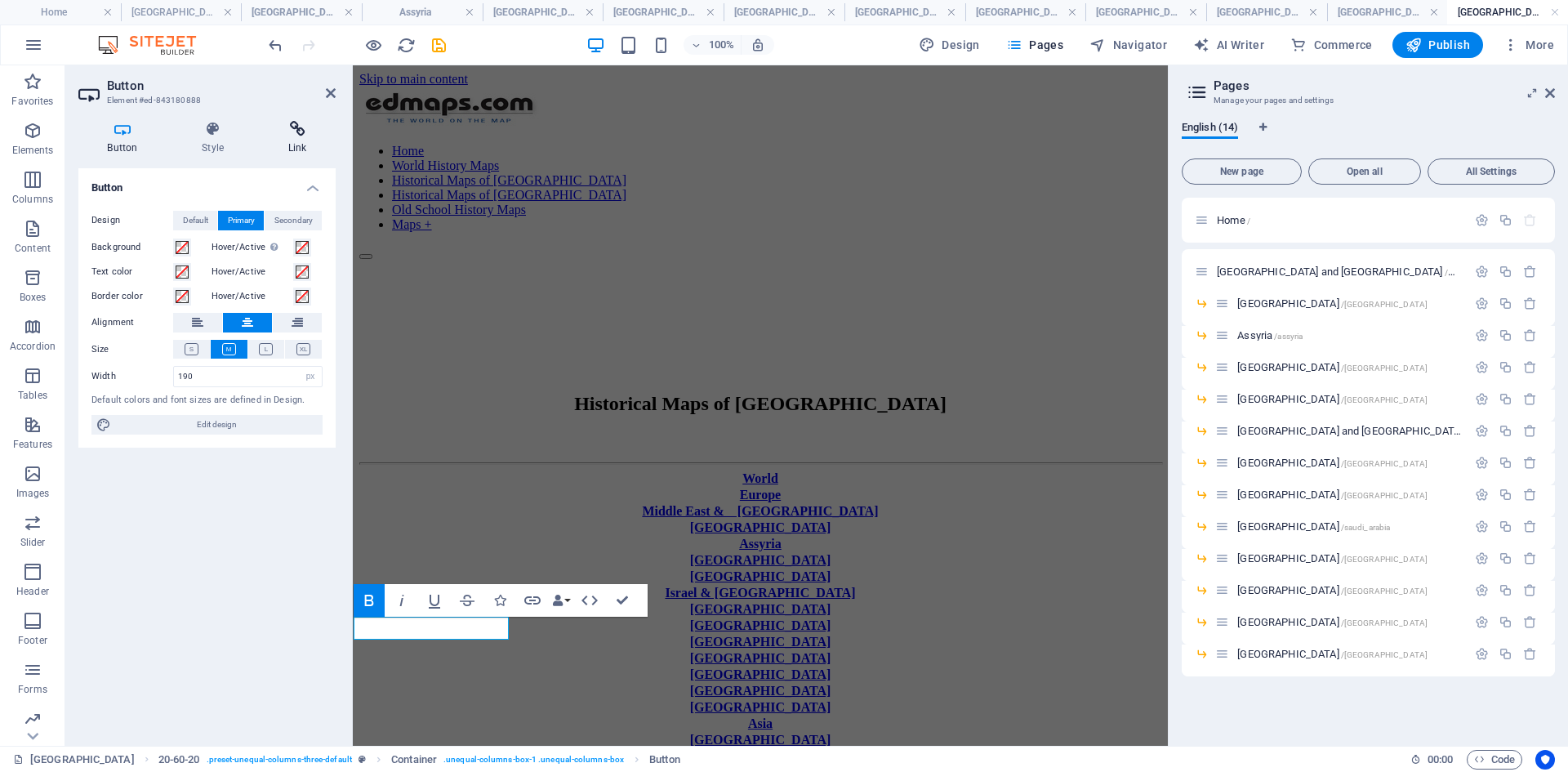
click at [301, 121] on icon at bounding box center [297, 129] width 76 height 16
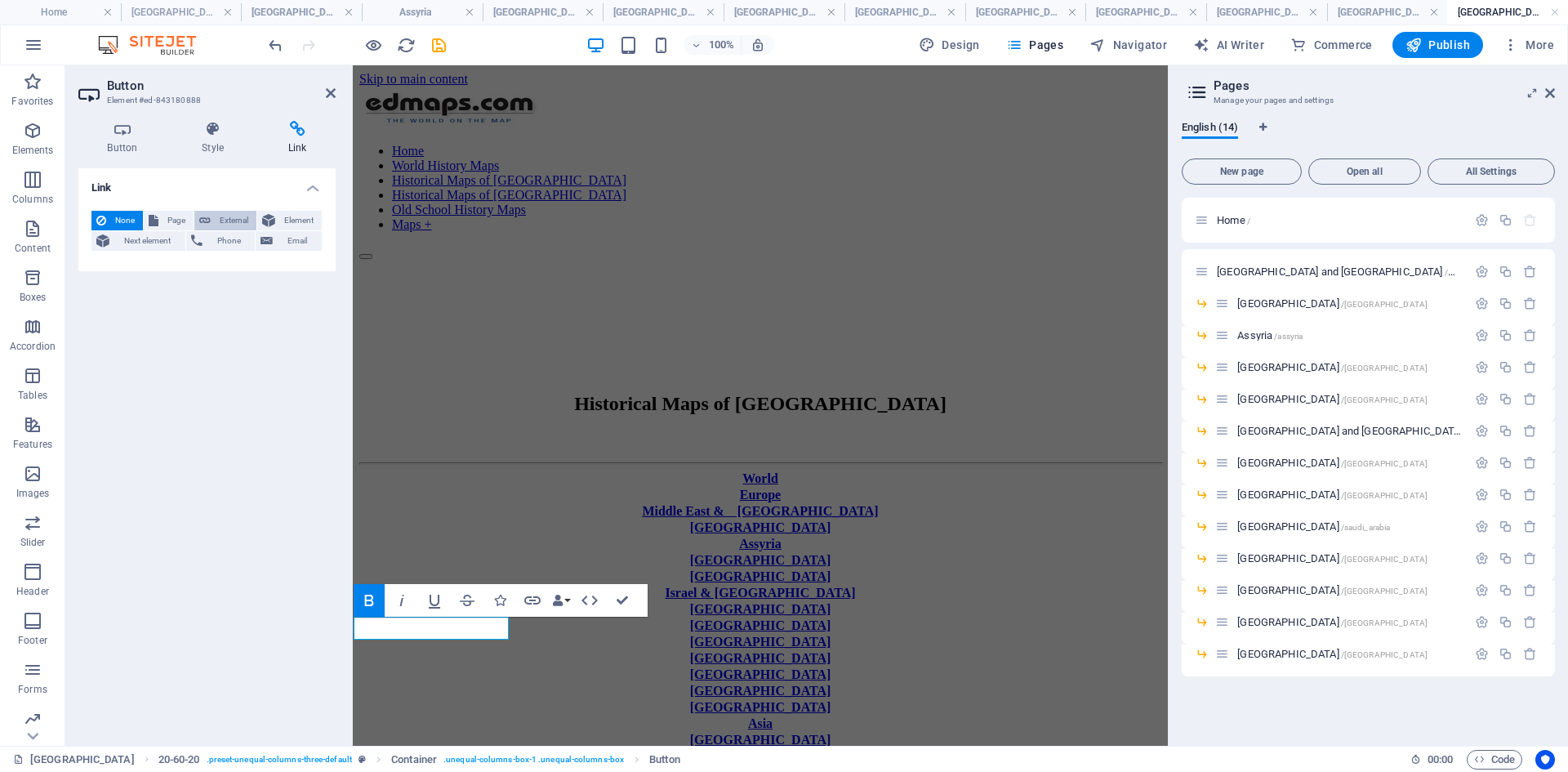
click at [229, 220] on span "External" at bounding box center [233, 221] width 36 height 20
select select "blank"
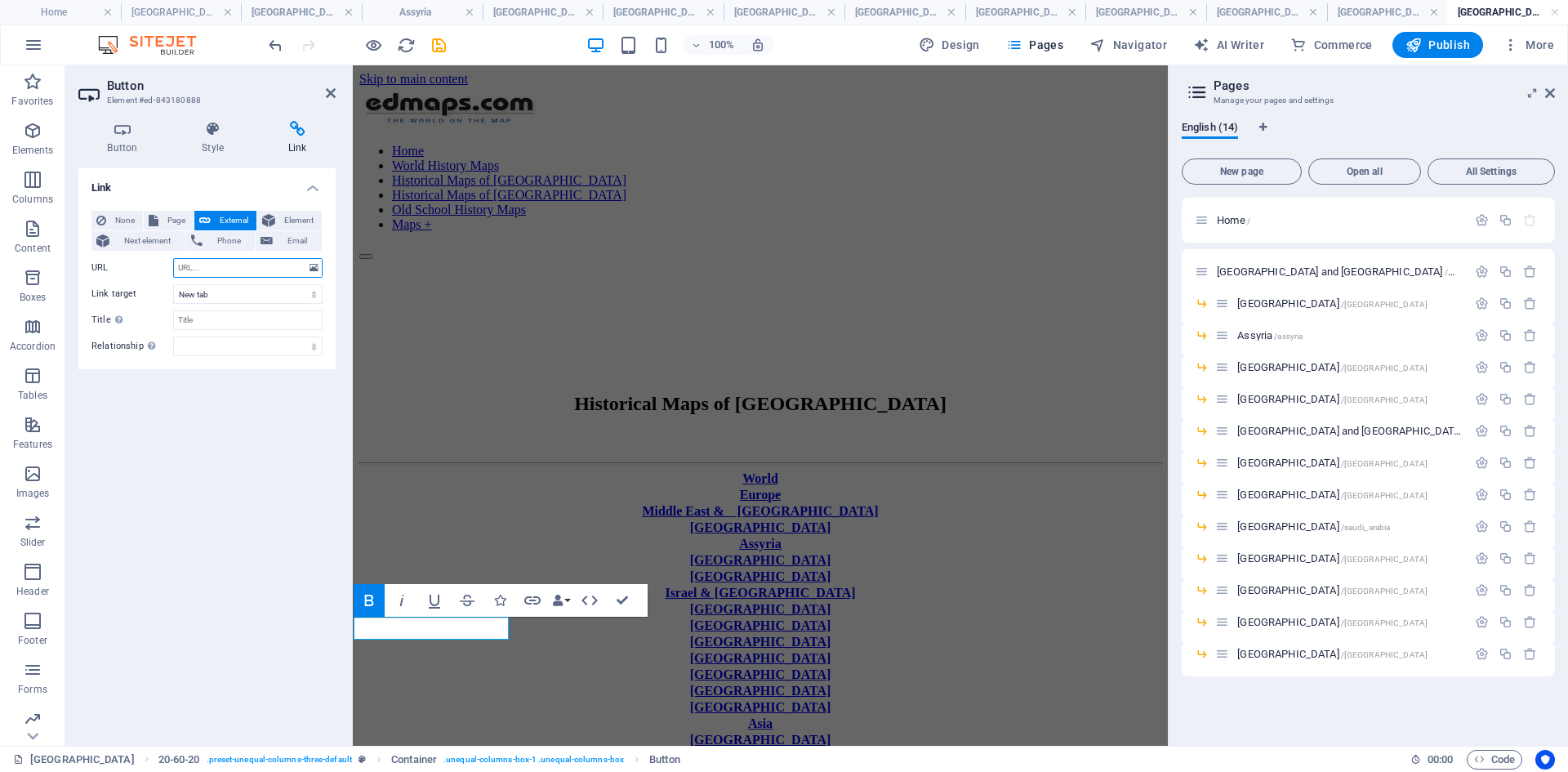
paste input "[URL][DOMAIN_NAME]"
type input "[URL][DOMAIN_NAME]"
click at [248, 292] on select "New tab Same tab Overlay" at bounding box center [247, 294] width 149 height 20
click at [314, 297] on select "New tab Same tab Overlay" at bounding box center [247, 294] width 149 height 20
click at [315, 294] on select "New tab Same tab Overlay" at bounding box center [247, 294] width 149 height 20
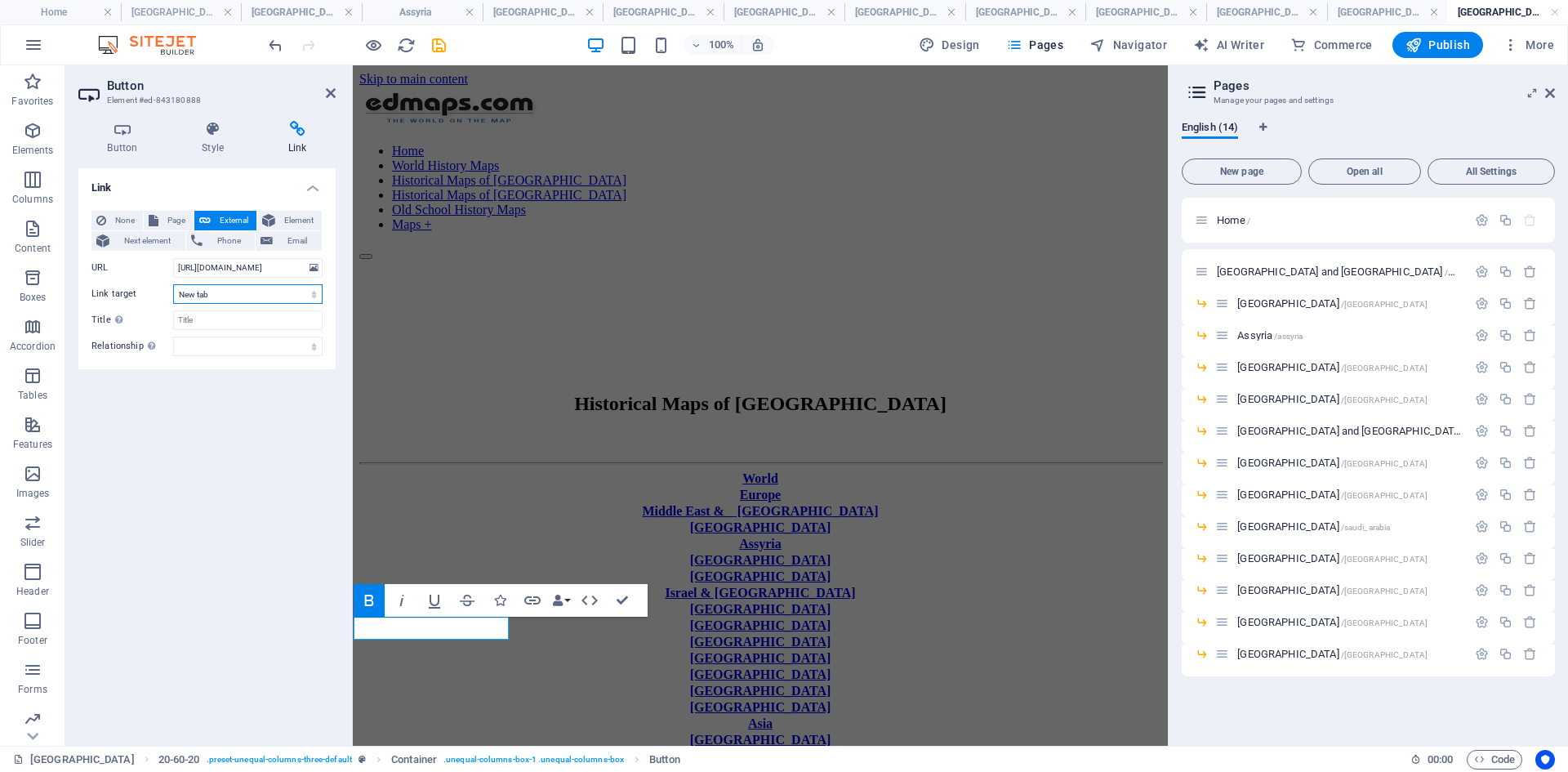
select select
click at [173, 284] on select "New tab Same tab Overlay" at bounding box center [247, 294] width 149 height 20
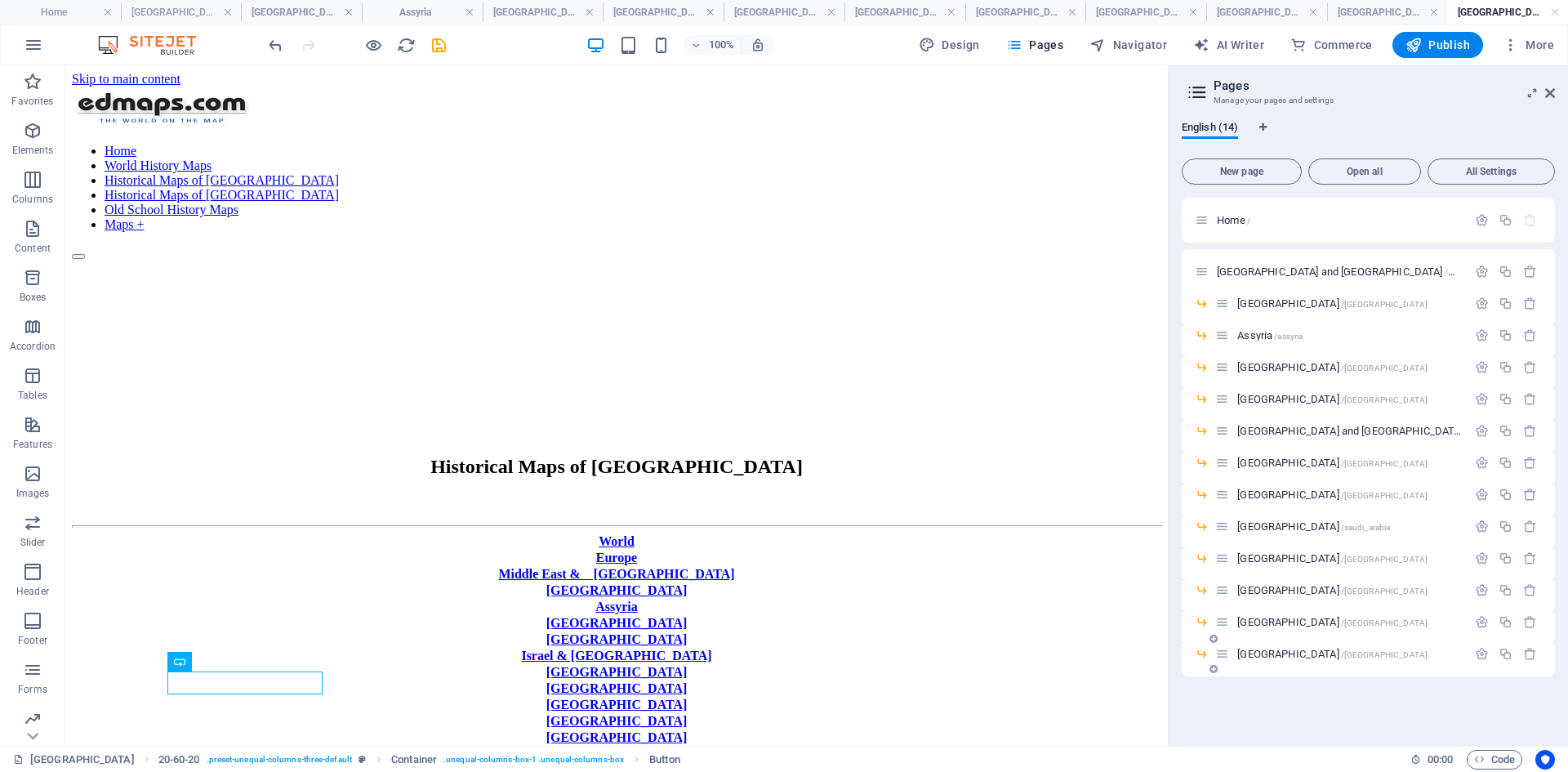
click at [1252, 595] on span "[GEOGRAPHIC_DATA] /[GEOGRAPHIC_DATA]" at bounding box center [1333, 654] width 191 height 12
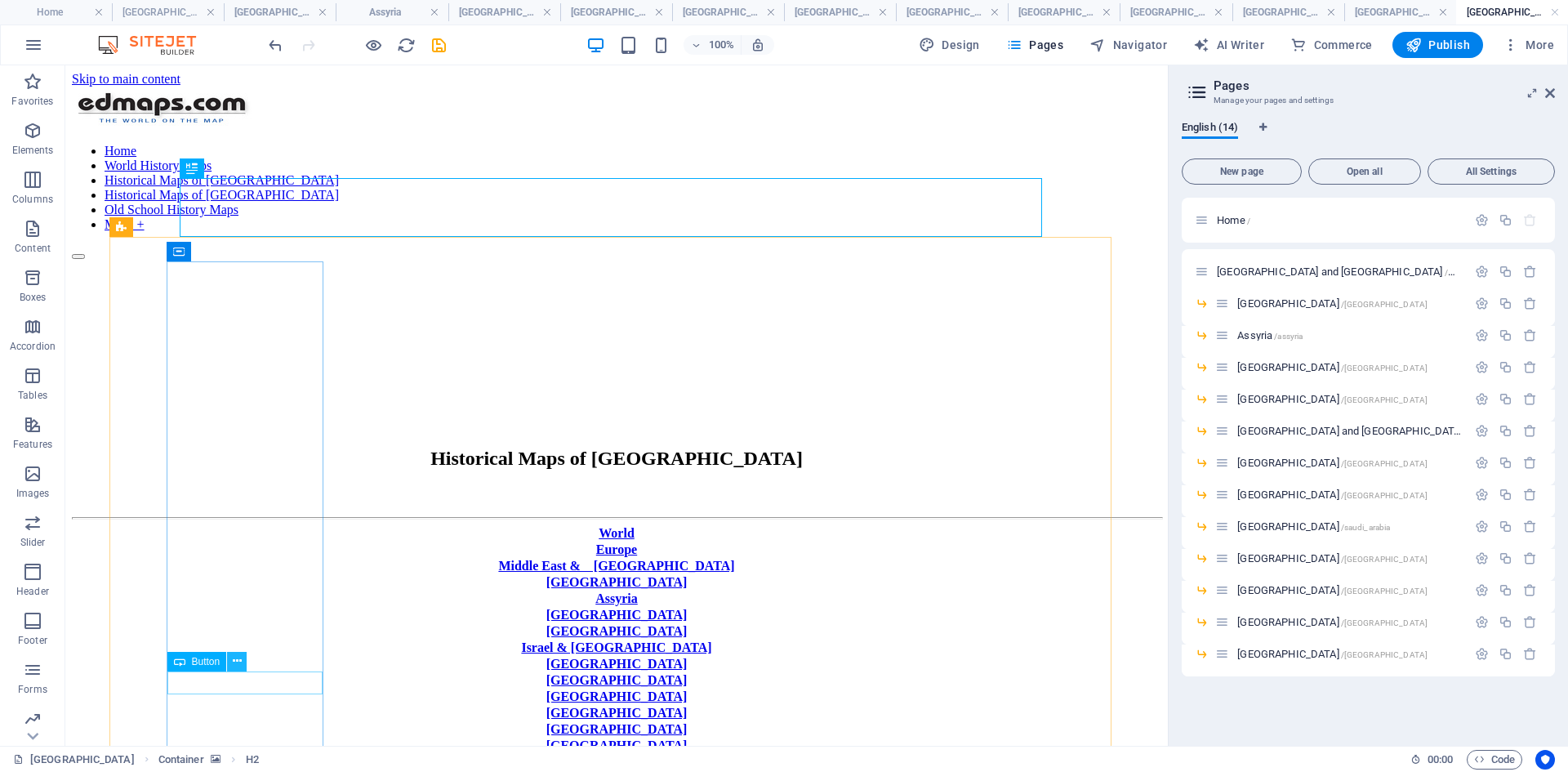
click at [236, 595] on icon at bounding box center [236, 661] width 9 height 17
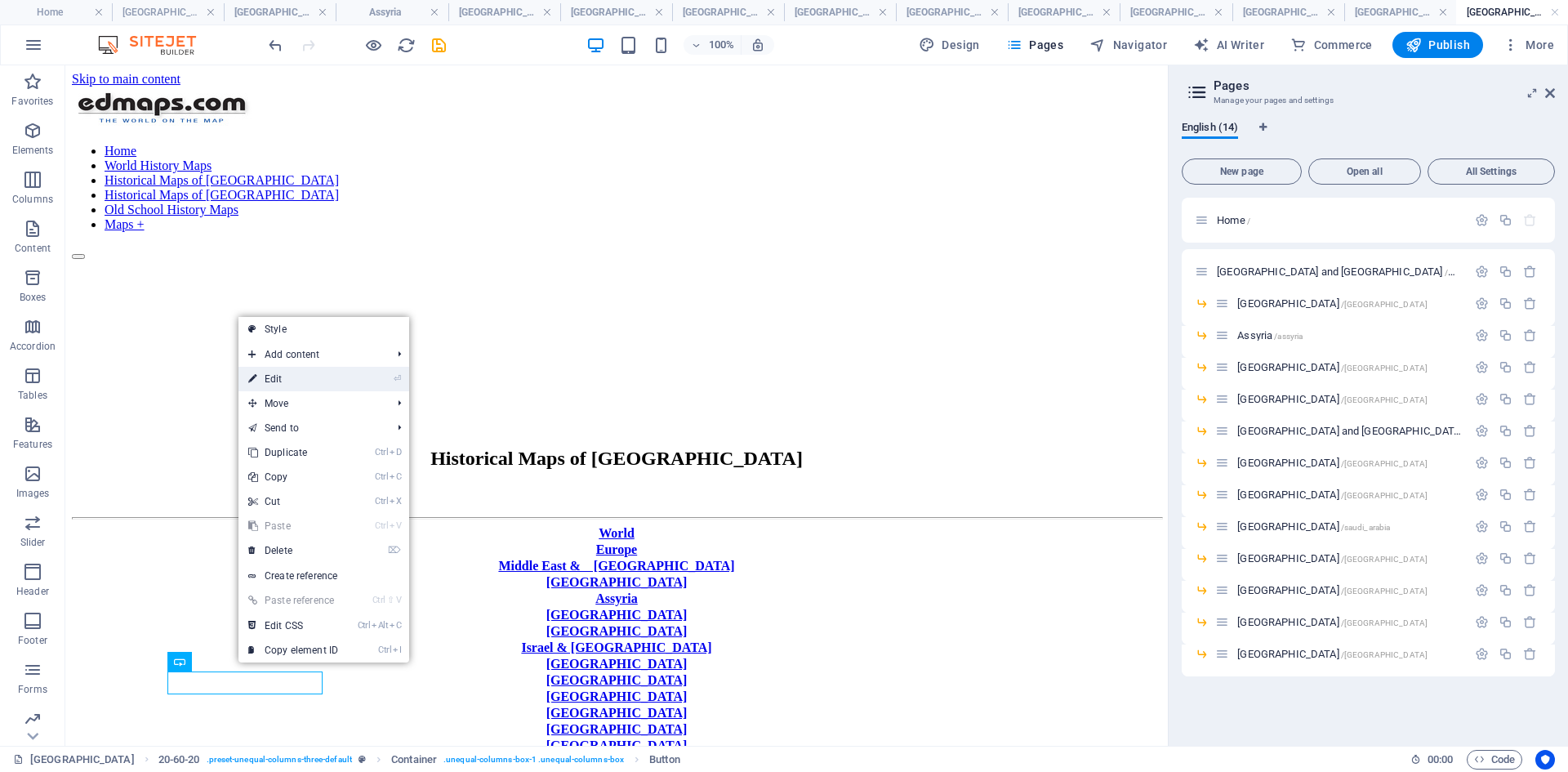
click at [284, 377] on link "⏎ Edit" at bounding box center [293, 379] width 109 height 25
select select "px"
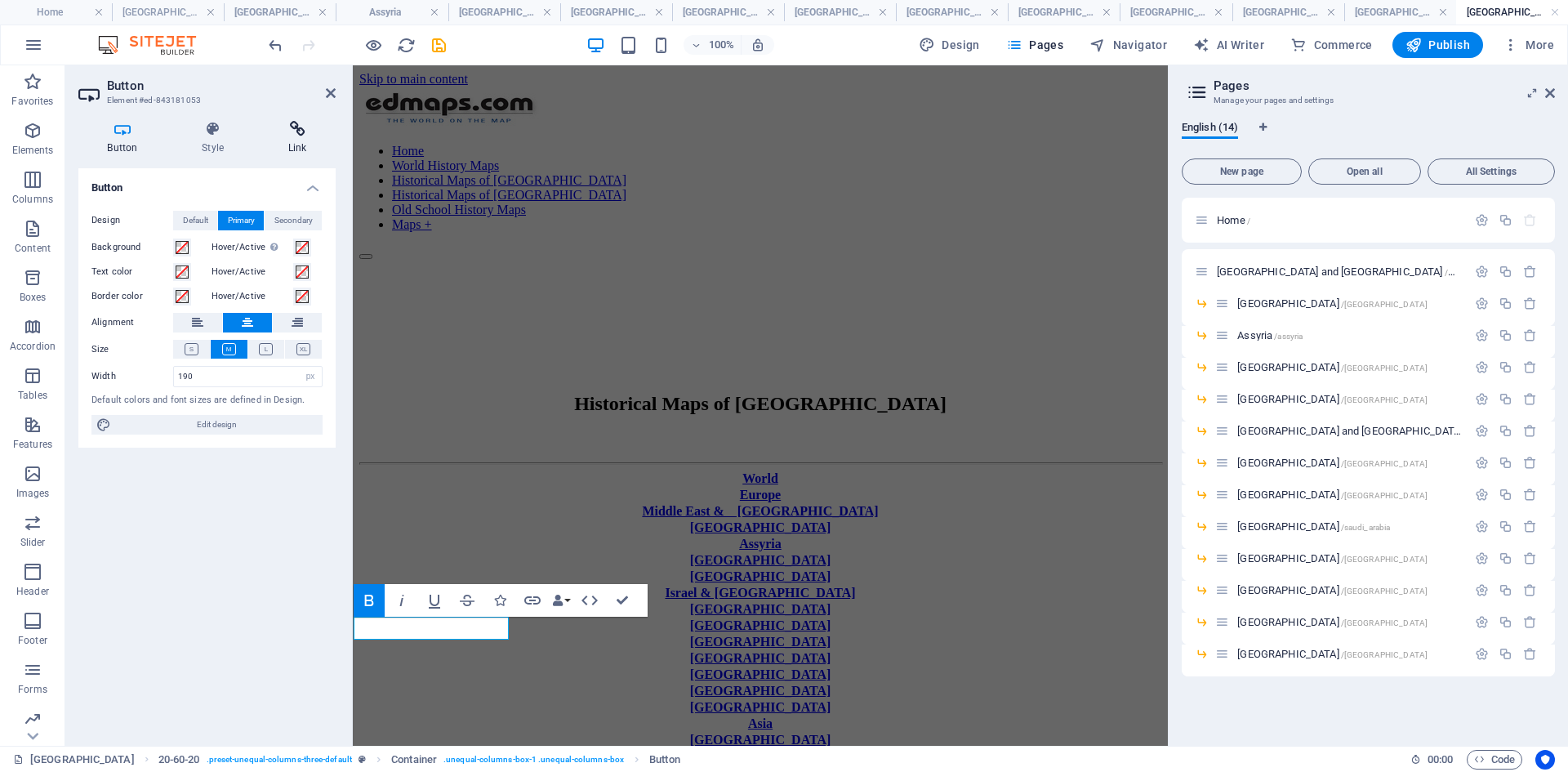
click at [299, 130] on icon at bounding box center [297, 129] width 76 height 16
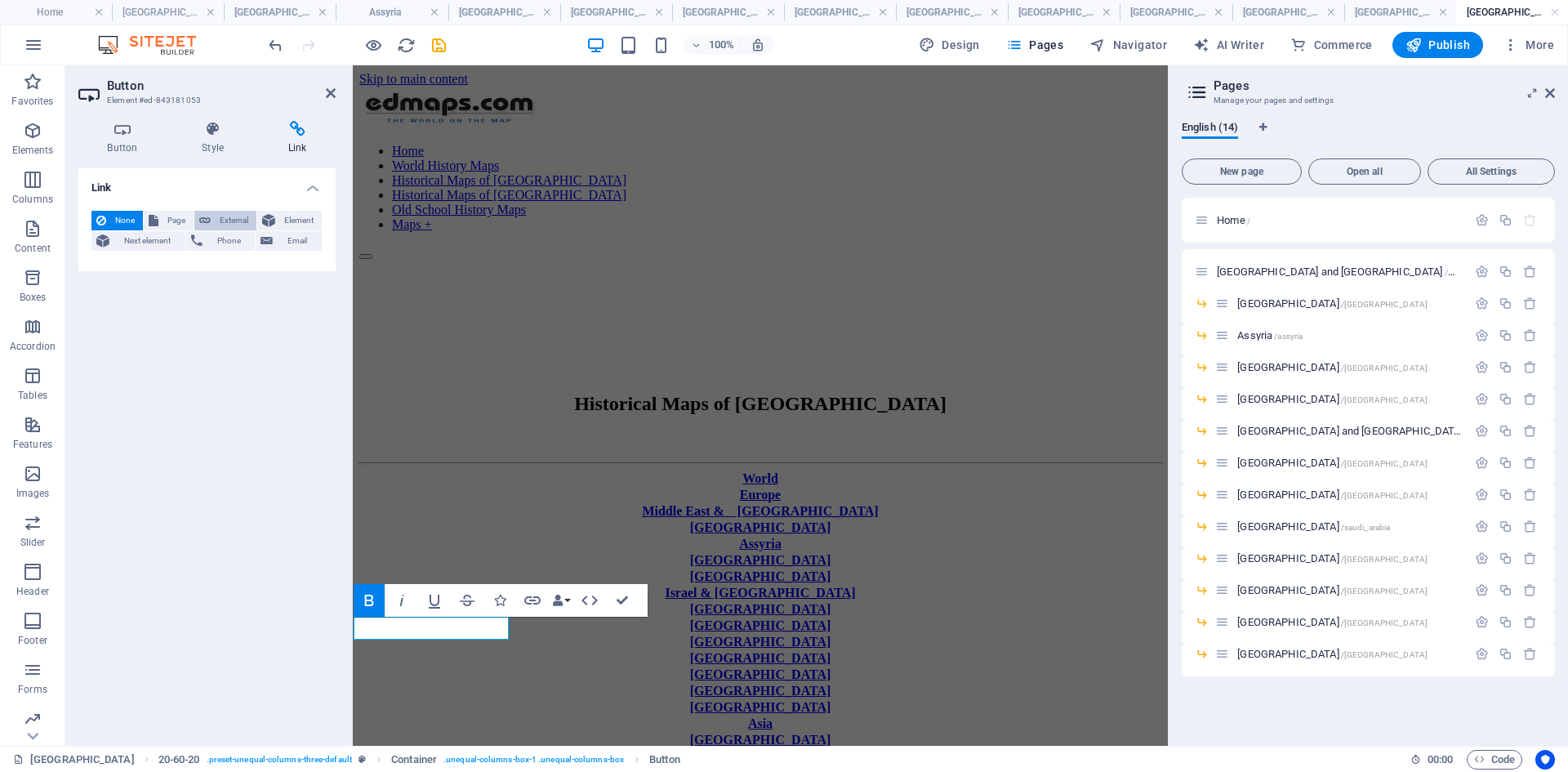
click at [227, 218] on span "External" at bounding box center [233, 221] width 36 height 20
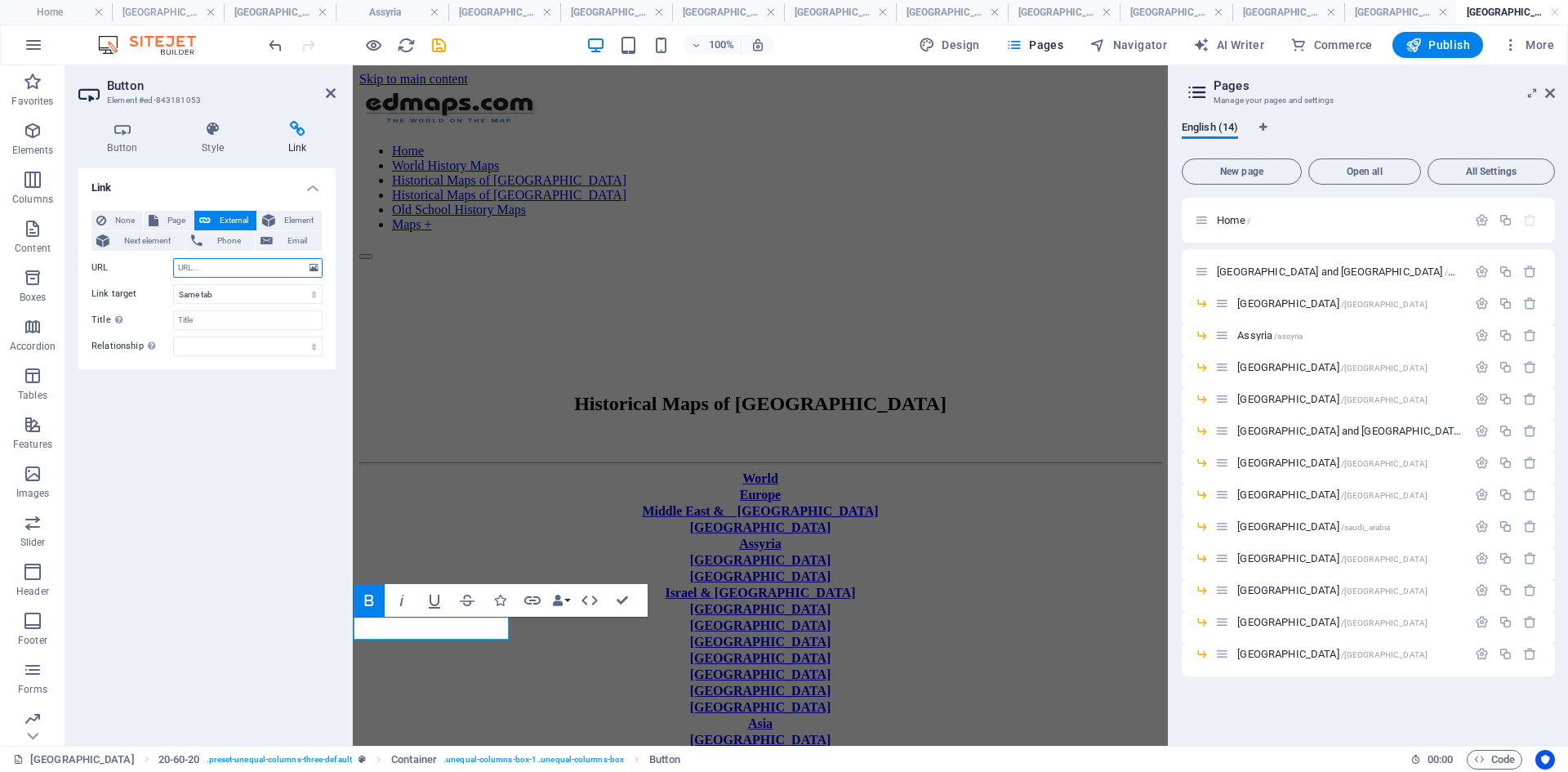
select select "blank"
paste input "[URL][DOMAIN_NAME]"
type input "[URL][DOMAIN_NAME]"
click at [313, 296] on select "New tab Same tab Overlay" at bounding box center [247, 294] width 149 height 20
select select
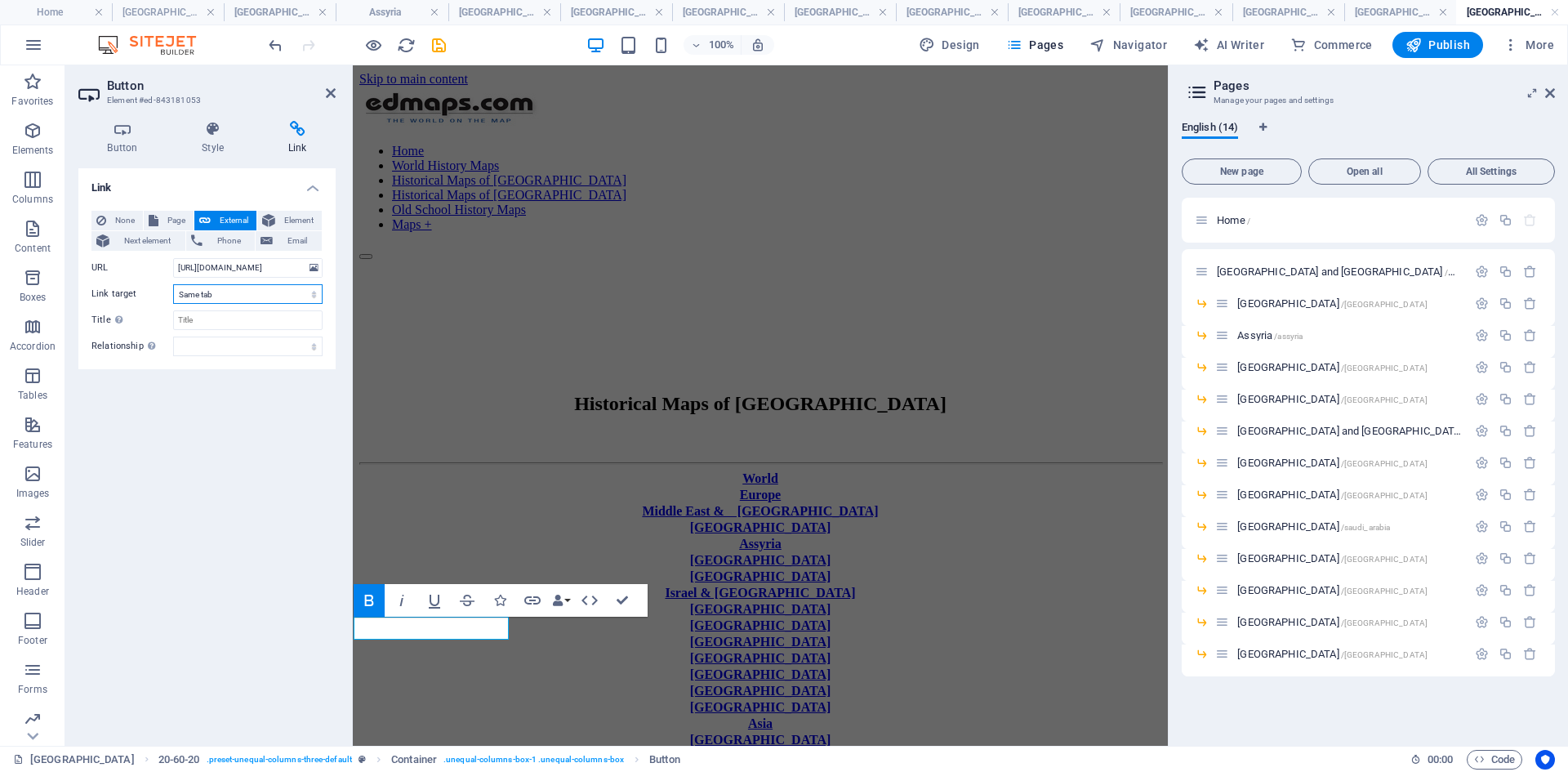
click at [173, 284] on select "New tab Same tab Overlay" at bounding box center [247, 294] width 149 height 20
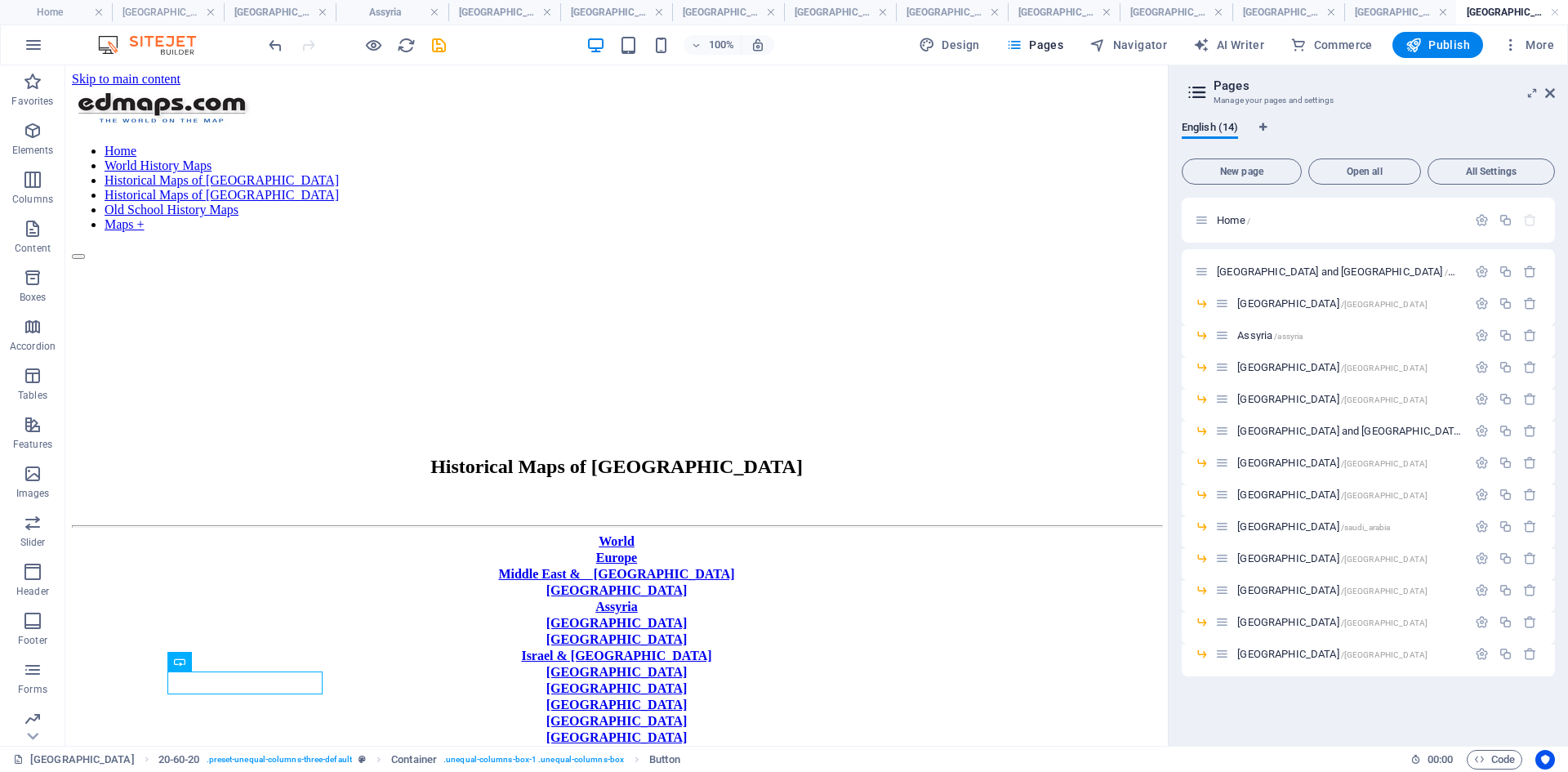
click at [437, 46] on icon "save" at bounding box center [438, 45] width 19 height 19
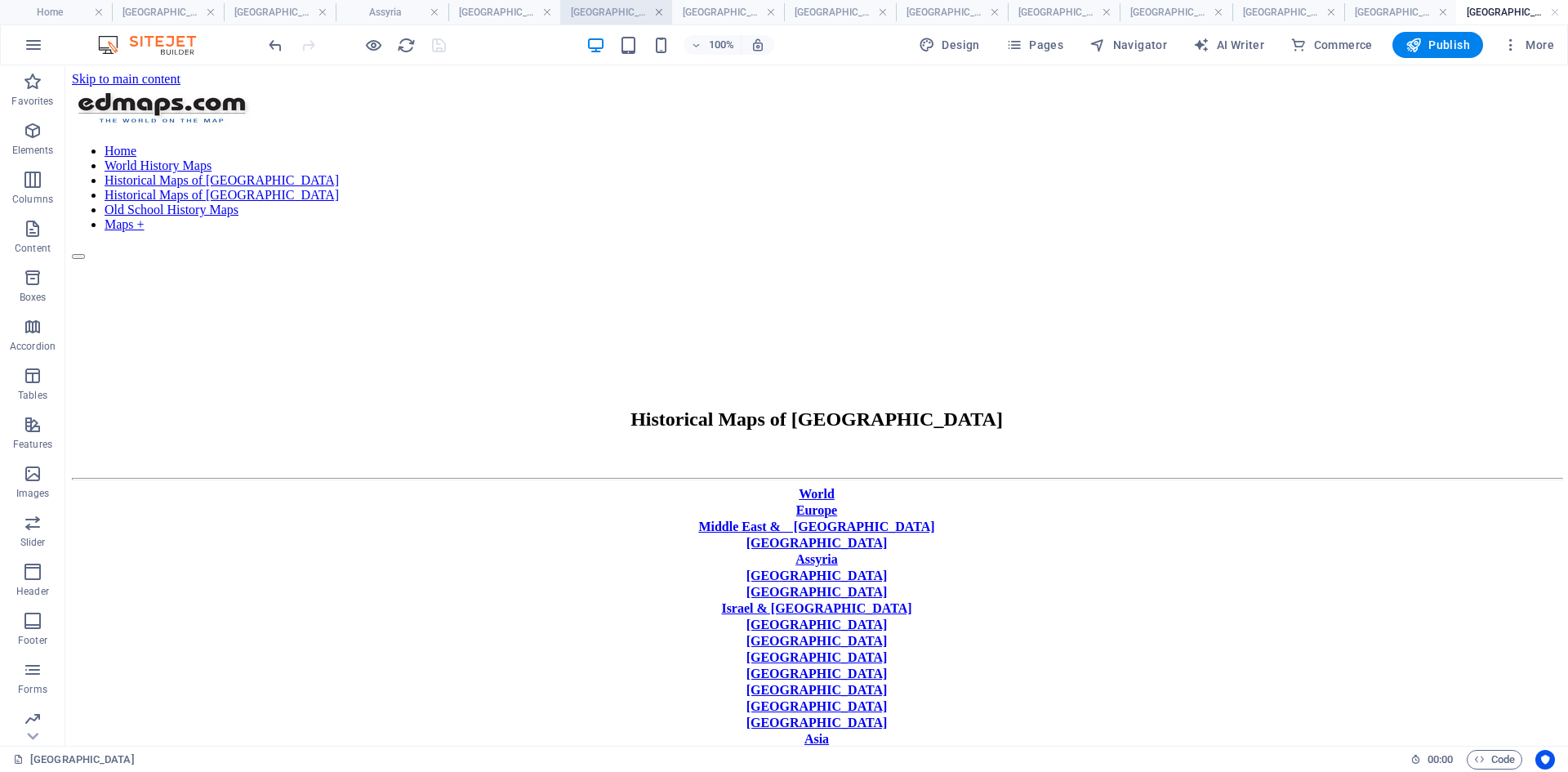
click at [662, 12] on link at bounding box center [659, 13] width 10 height 16
click at [709, 14] on link at bounding box center [710, 13] width 10 height 16
click at [710, 13] on h4 "[GEOGRAPHIC_DATA]" at bounding box center [719, 12] width 131 height 18
click at [771, 12] on link at bounding box center [771, 13] width 10 height 16
click at [842, 12] on link at bounding box center [842, 13] width 10 height 16
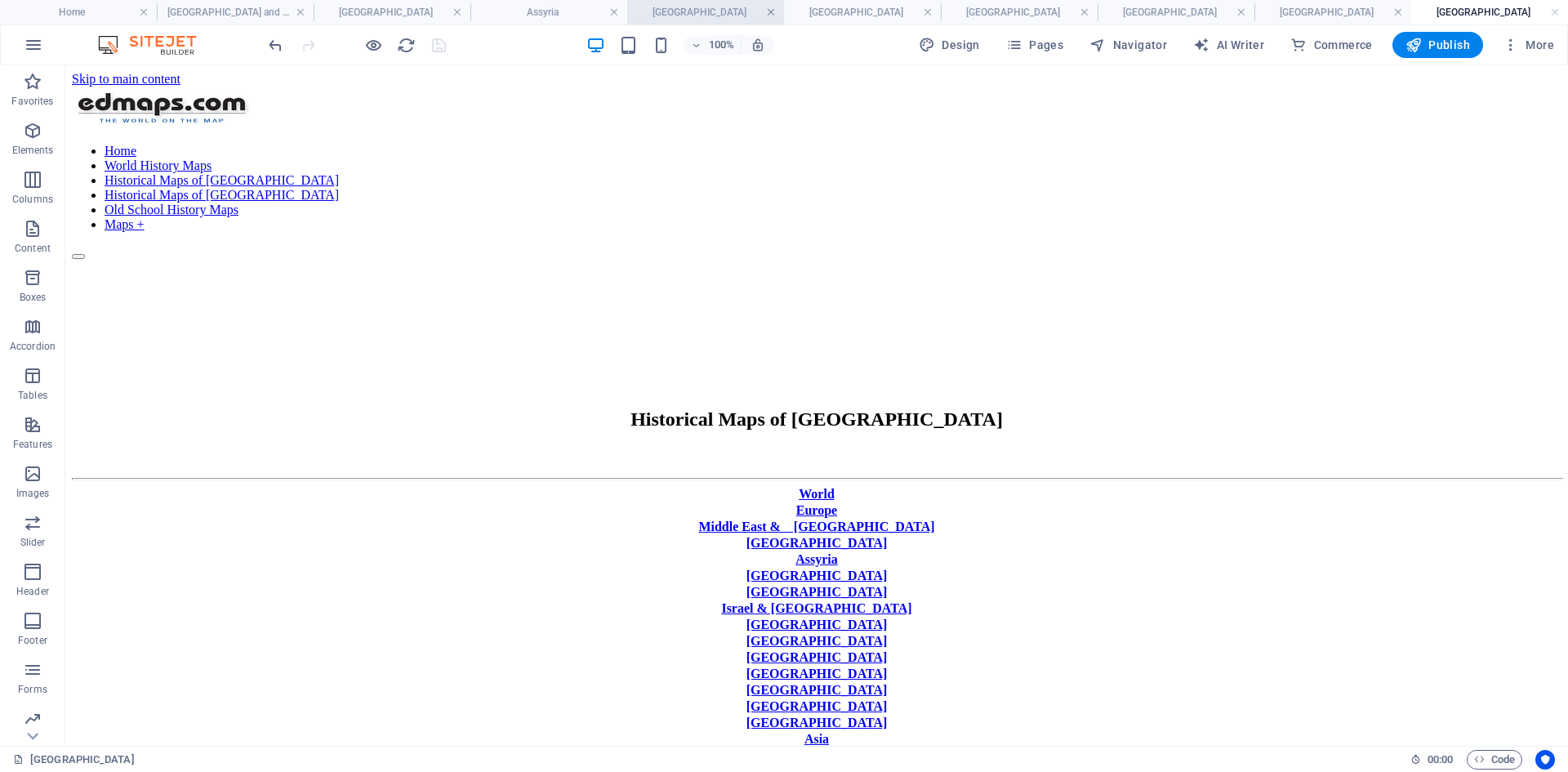
click at [768, 9] on link at bounding box center [771, 13] width 10 height 16
click at [686, 12] on link at bounding box center [683, 13] width 10 height 16
click at [576, 12] on link at bounding box center [575, 13] width 10 height 16
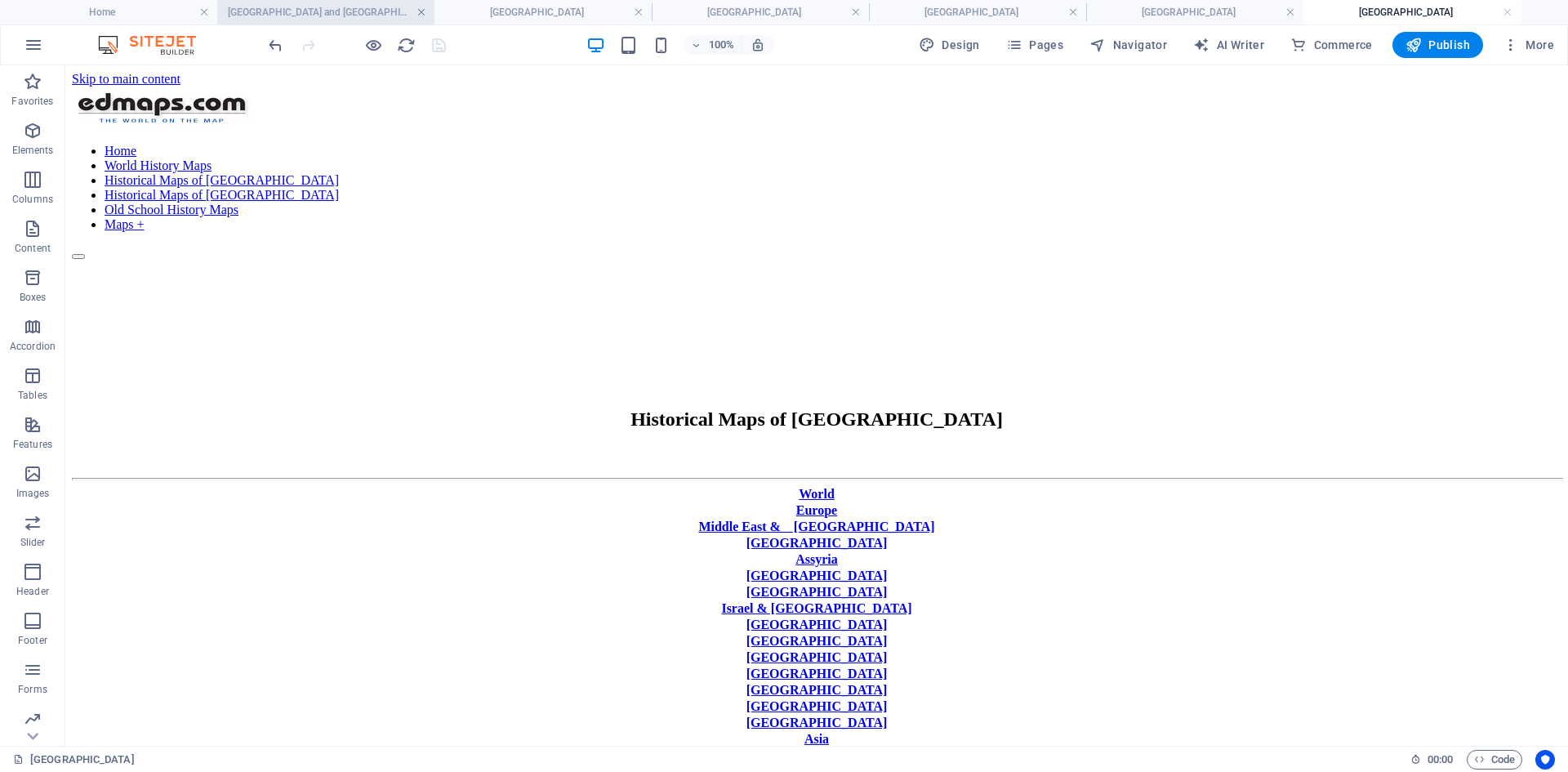
click at [425, 10] on link at bounding box center [421, 13] width 10 height 16
click at [636, 12] on link at bounding box center [639, 13] width 10 height 16
click at [423, 12] on link at bounding box center [421, 13] width 10 height 16
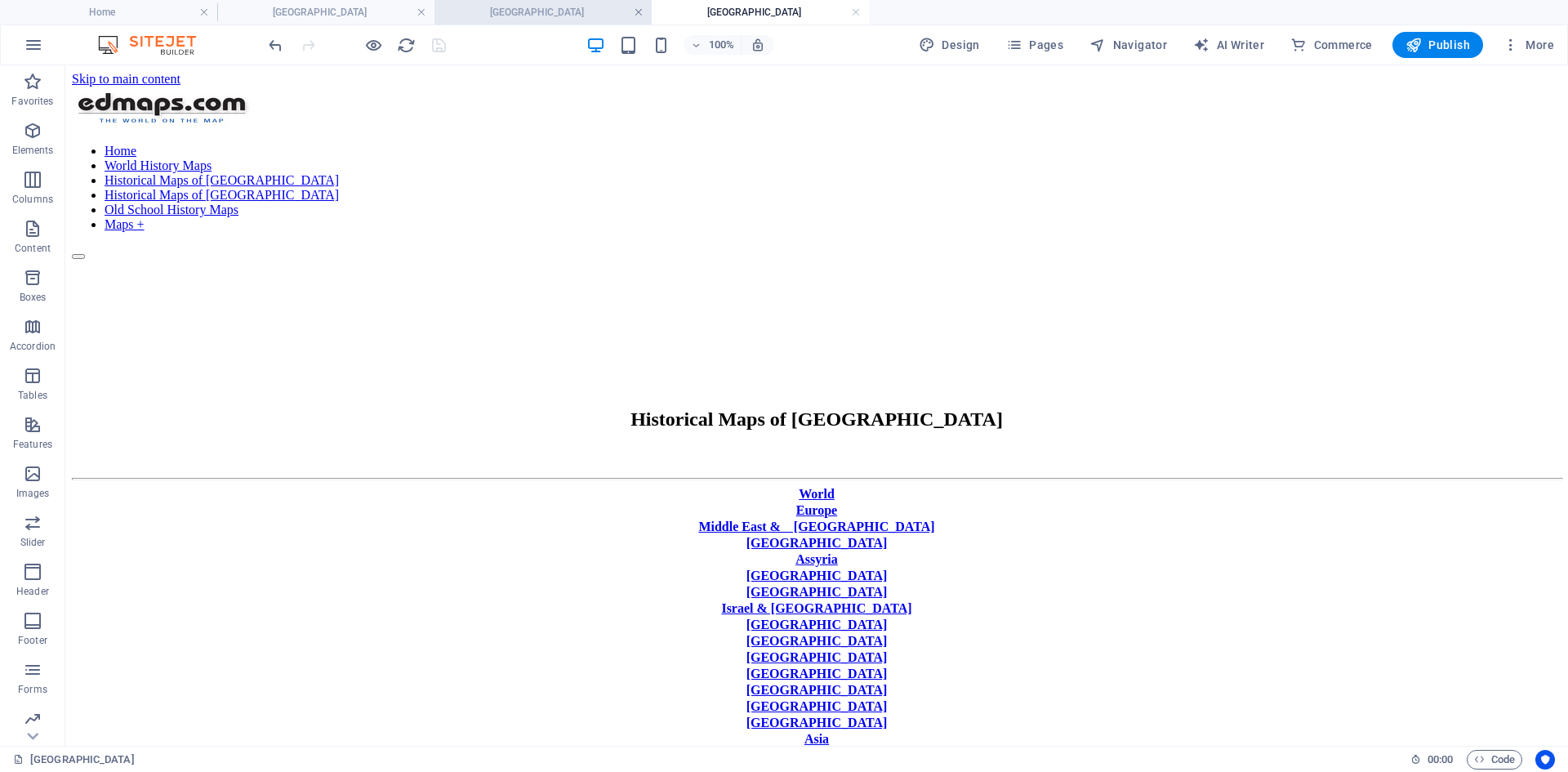
click at [637, 10] on link at bounding box center [639, 13] width 10 height 16
drag, startPoint x: 637, startPoint y: 10, endPoint x: 541, endPoint y: 13, distance: 96.0
click at [423, 12] on link at bounding box center [421, 13] width 10 height 16
click at [420, 13] on link at bounding box center [421, 13] width 10 height 16
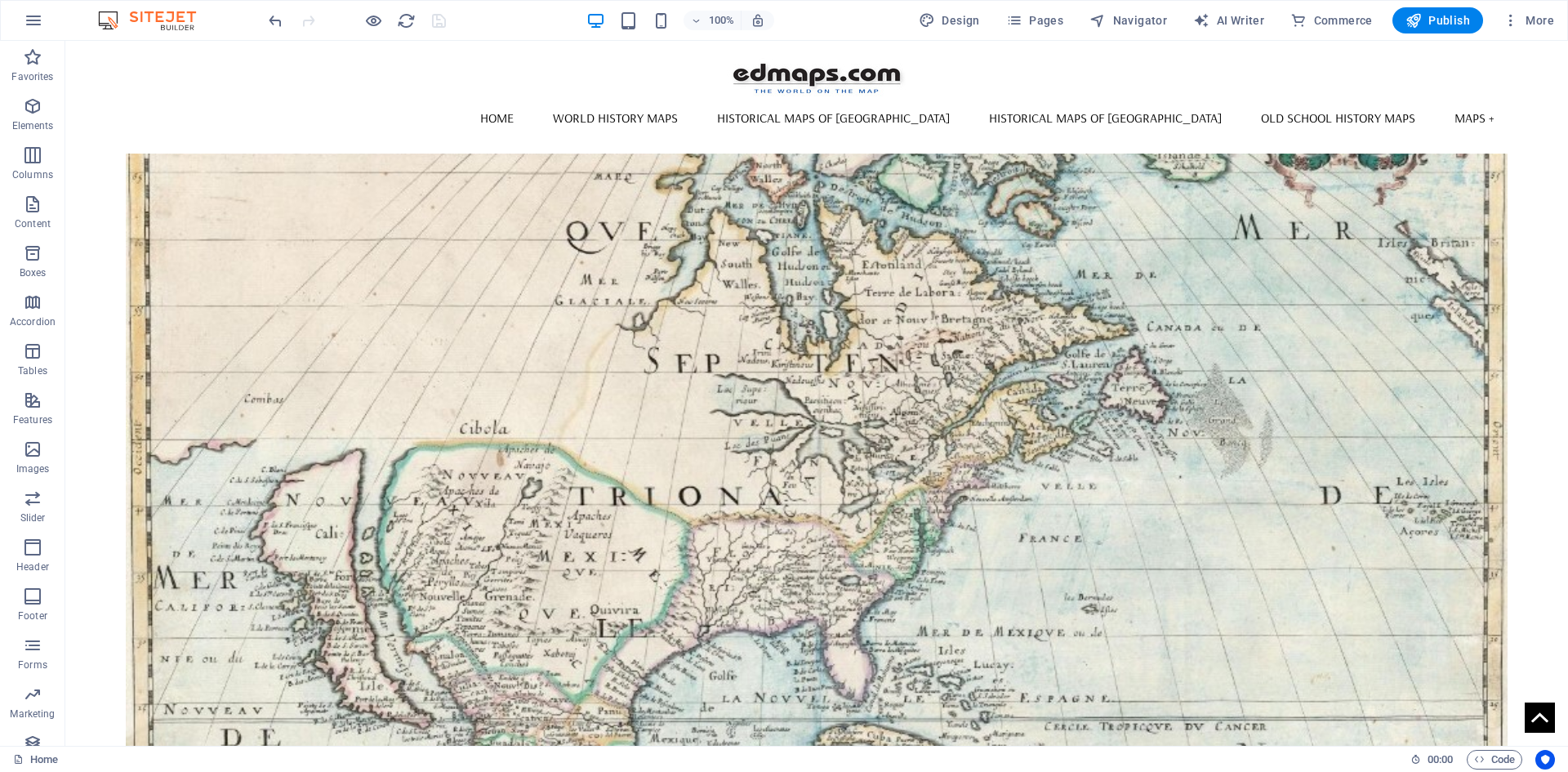
scroll to position [893, 0]
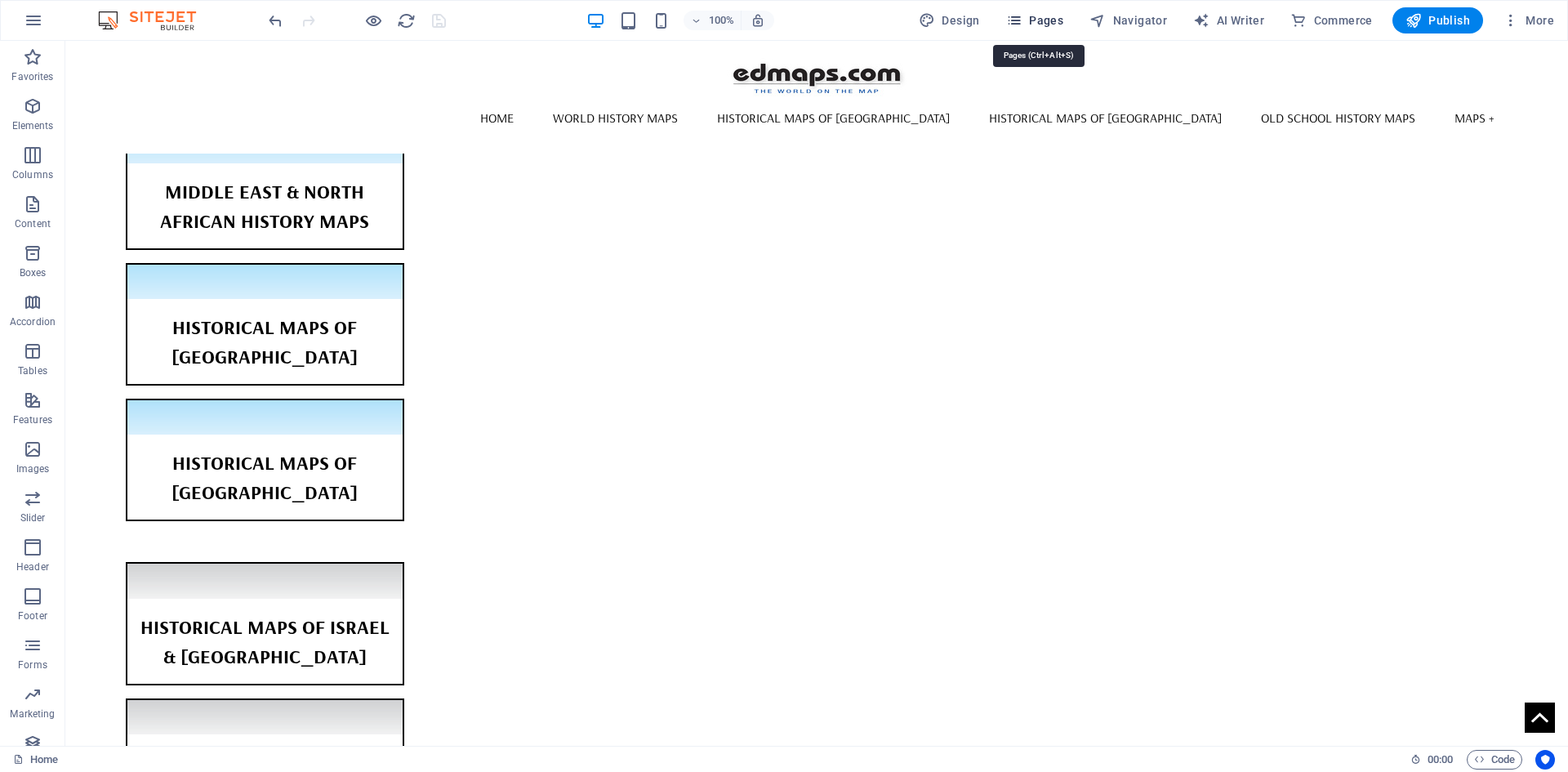
click at [1055, 22] on span "Pages" at bounding box center [1035, 20] width 58 height 16
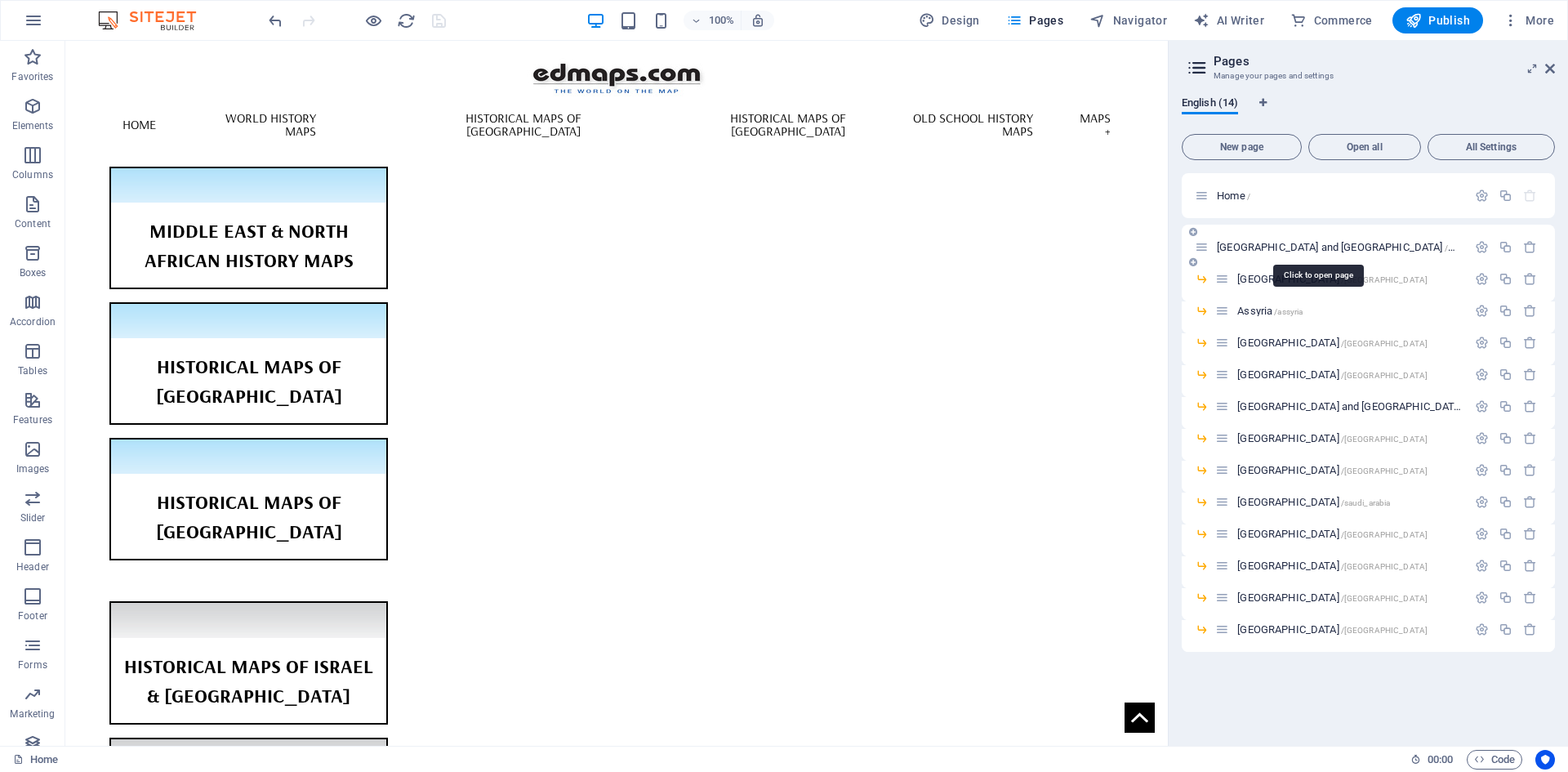
click at [1235, 245] on span "[GEOGRAPHIC_DATA] and [GEOGRAPHIC_DATA] /middle_east" at bounding box center [1354, 247] width 275 height 12
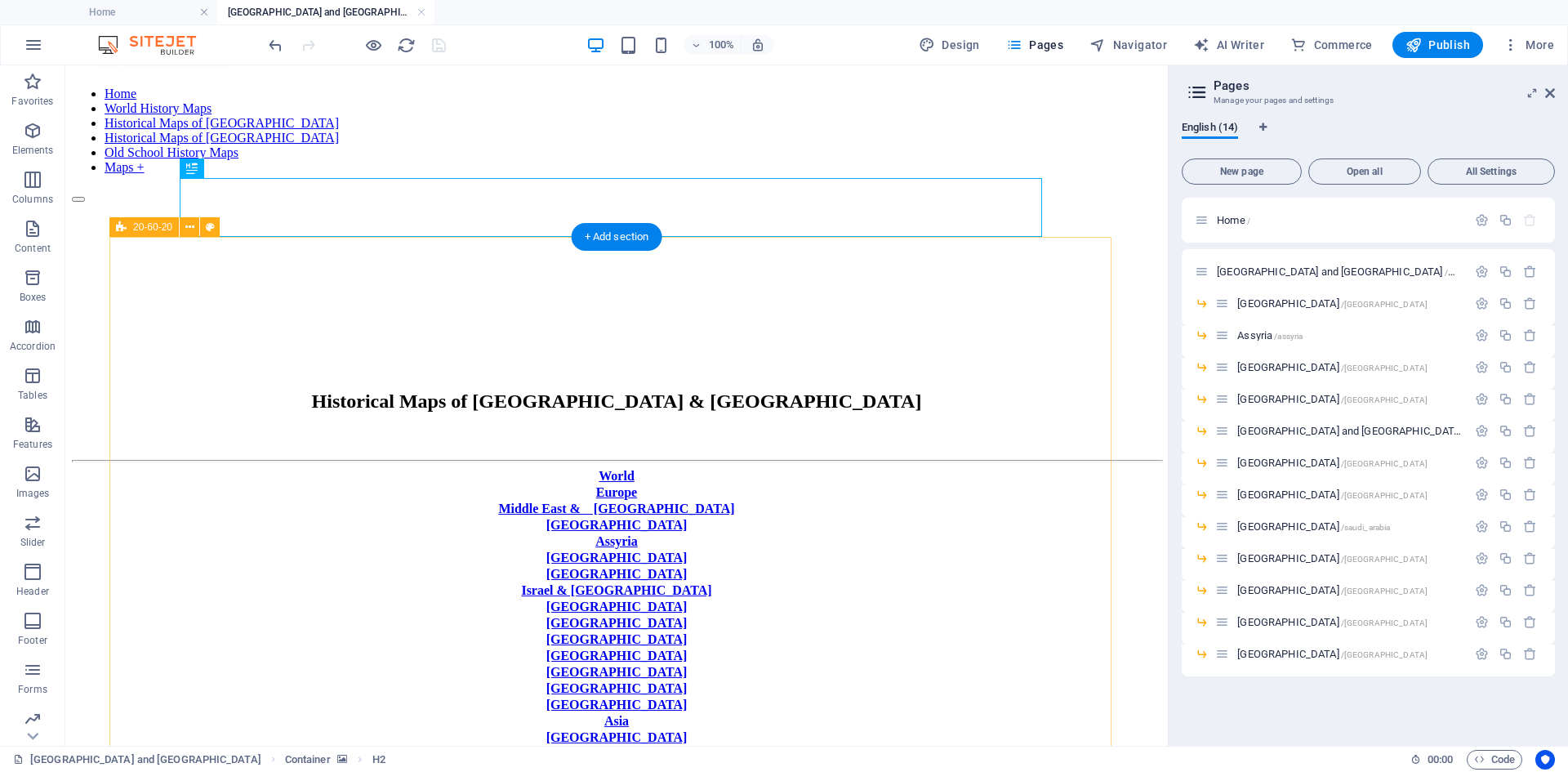
scroll to position [81, 0]
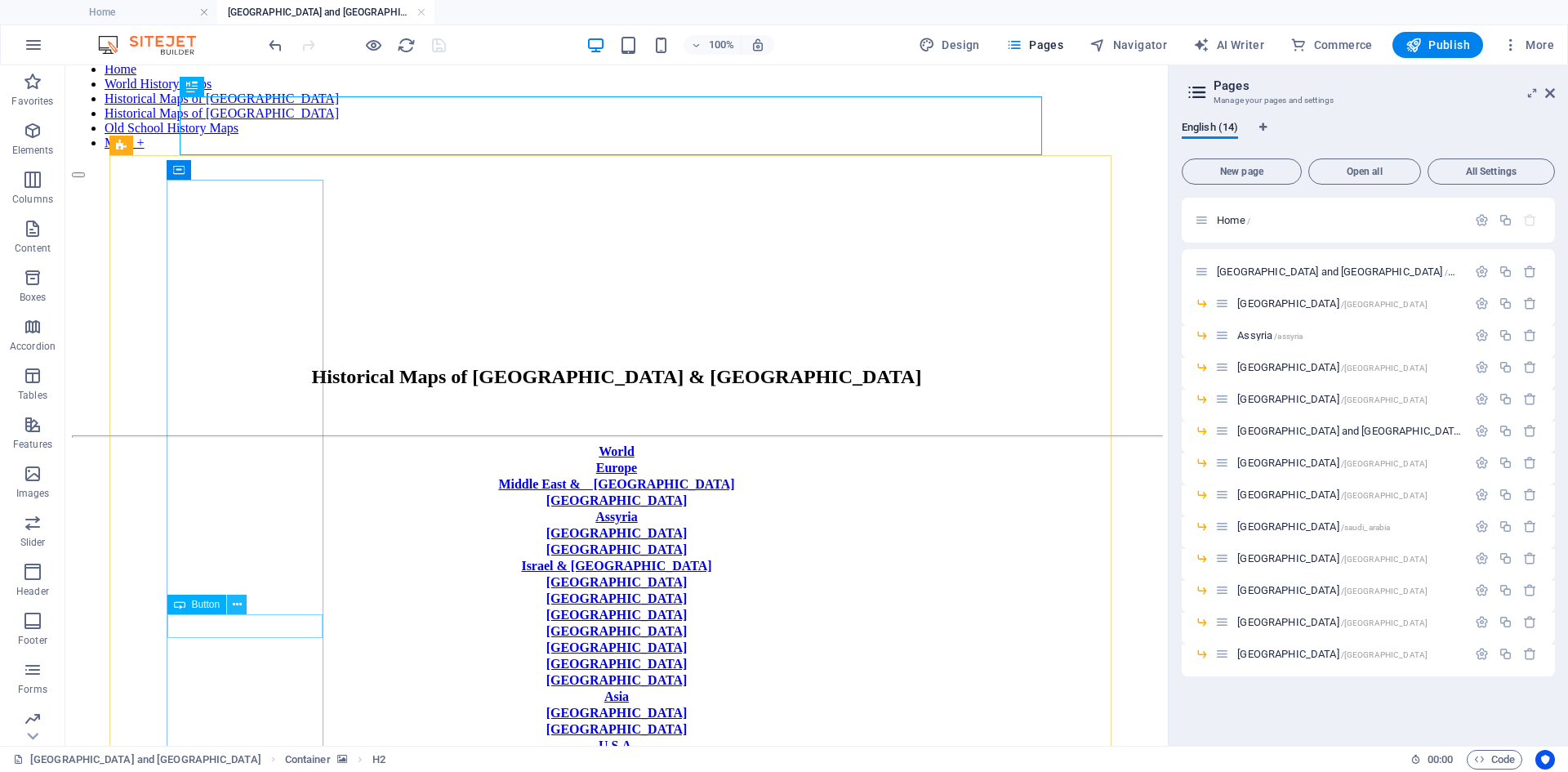
click at [234, 595] on icon at bounding box center [236, 604] width 9 height 17
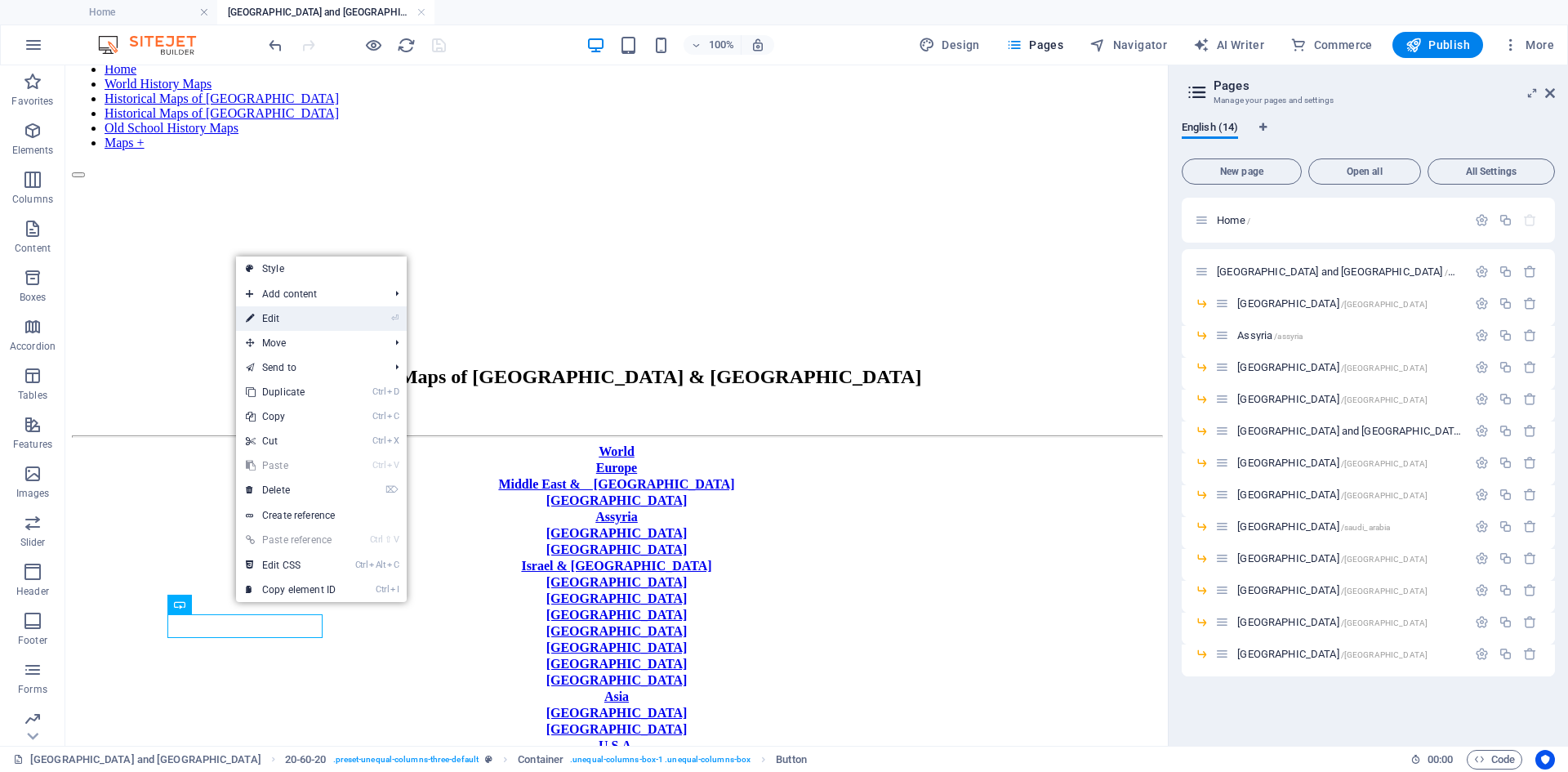
click at [287, 319] on link "⏎ Edit" at bounding box center [291, 318] width 109 height 25
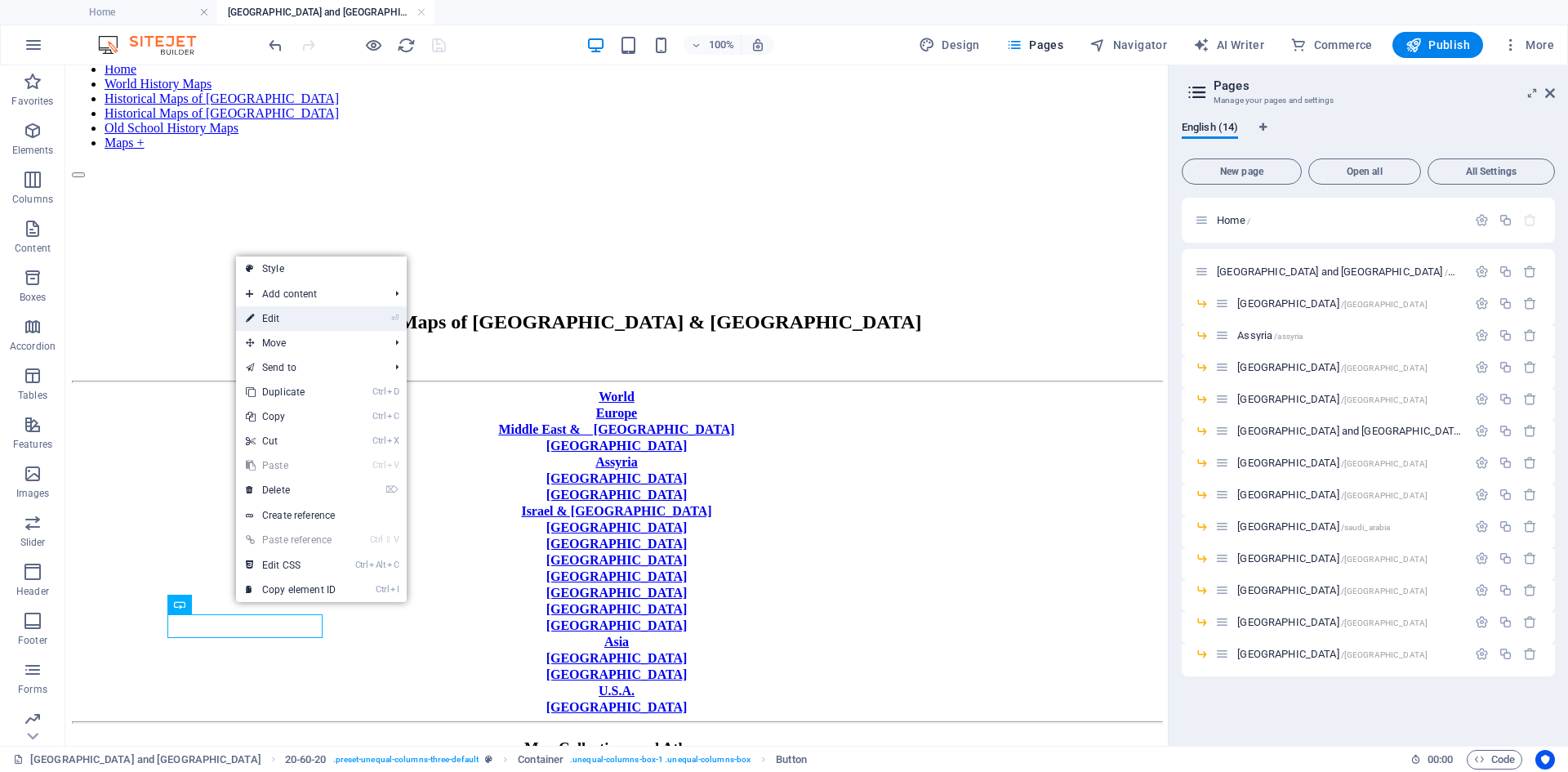
select select "px"
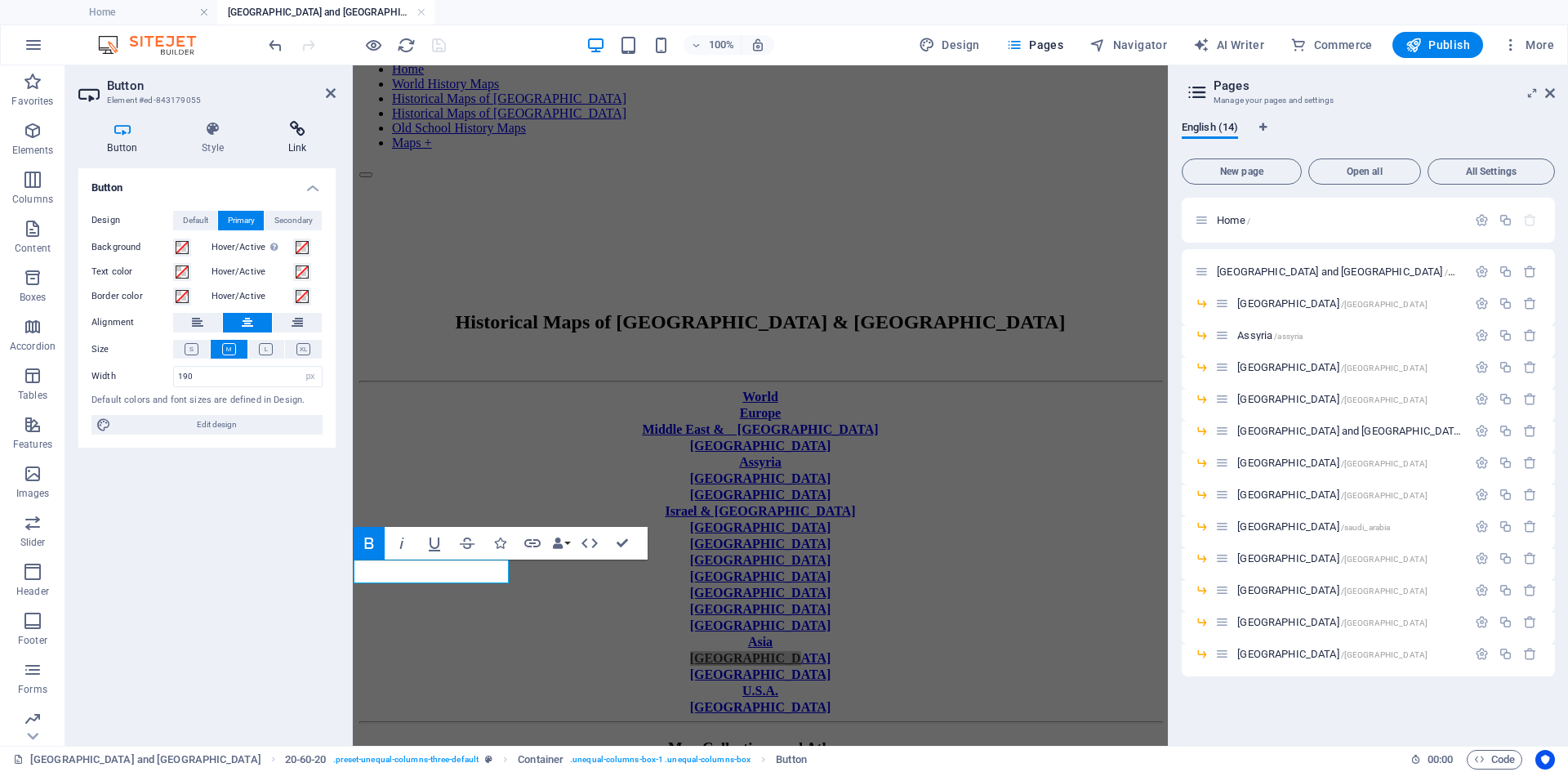
click at [297, 121] on icon at bounding box center [297, 129] width 76 height 16
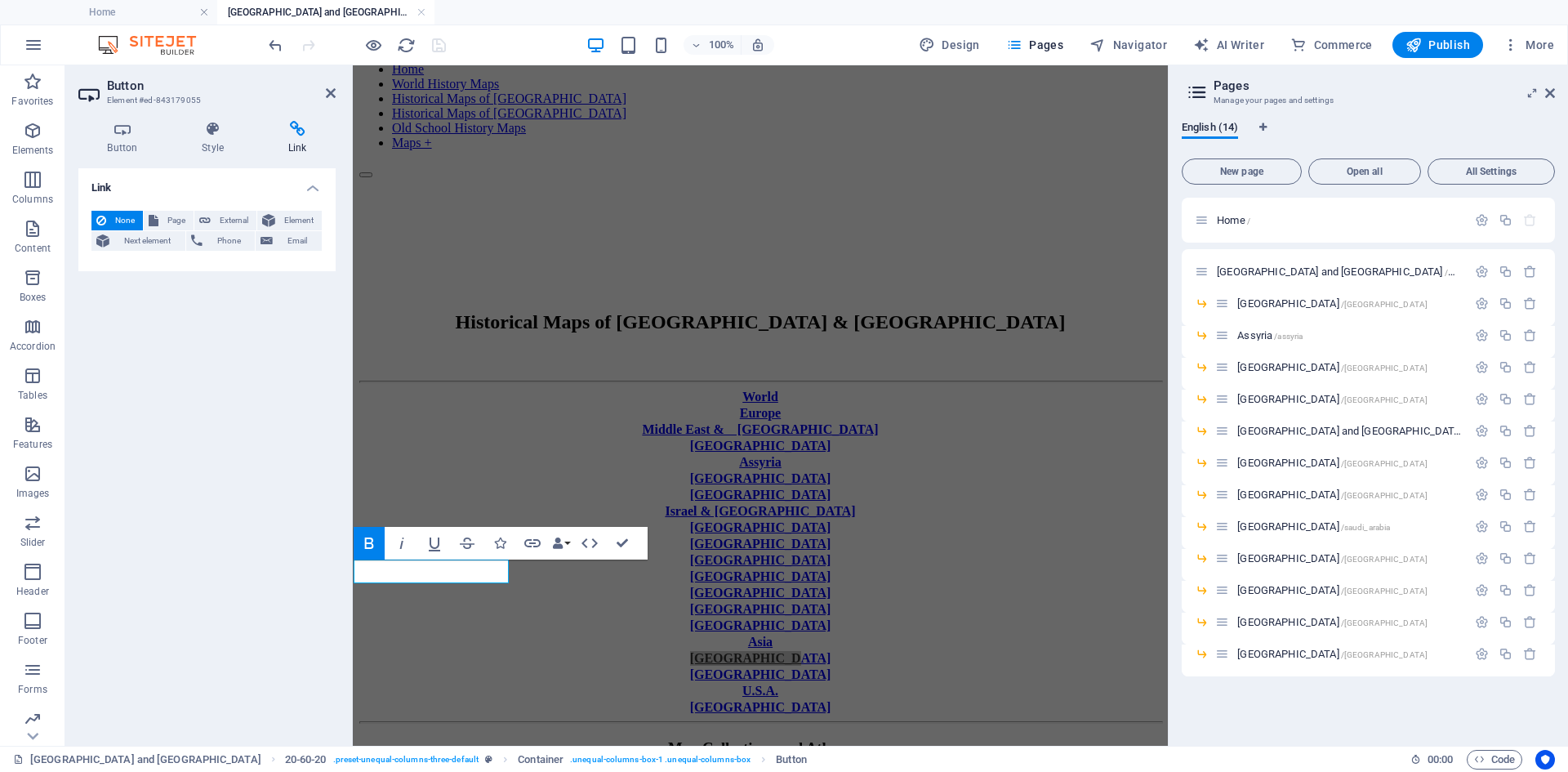
drag, startPoint x: 225, startPoint y: 220, endPoint x: 257, endPoint y: 198, distance: 38.8
click at [225, 220] on span "External" at bounding box center [233, 221] width 36 height 20
select select "blank"
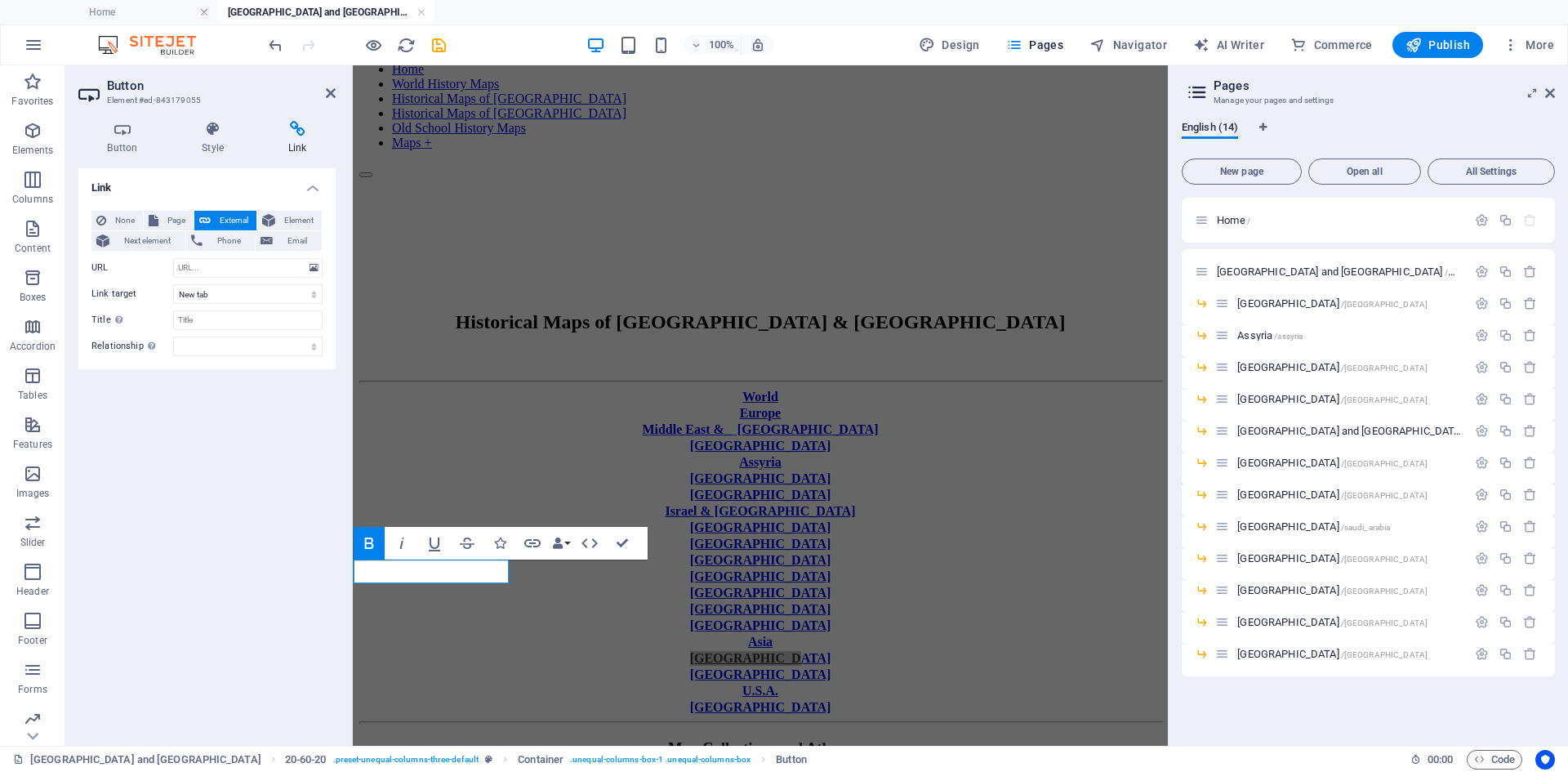
click at [301, 133] on icon at bounding box center [297, 129] width 76 height 16
click at [220, 265] on input "URL" at bounding box center [247, 268] width 149 height 20
paste input "[URL][DOMAIN_NAME]"
type input "[URL][DOMAIN_NAME]"
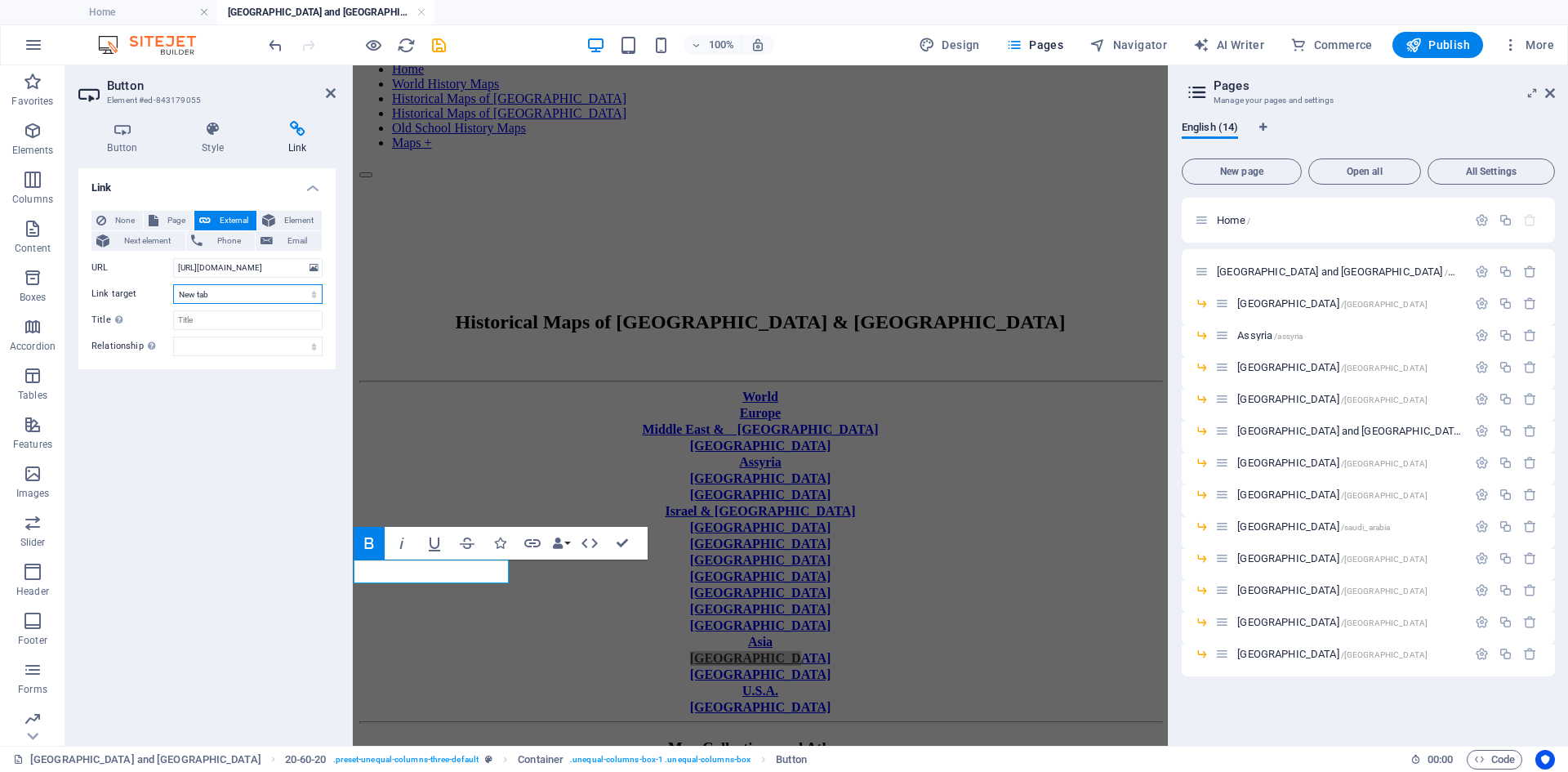
scroll to position [0, 0]
click at [316, 292] on select "New tab Same tab Overlay" at bounding box center [247, 294] width 149 height 20
select select
click at [173, 284] on select "New tab Same tab Overlay" at bounding box center [247, 294] width 149 height 20
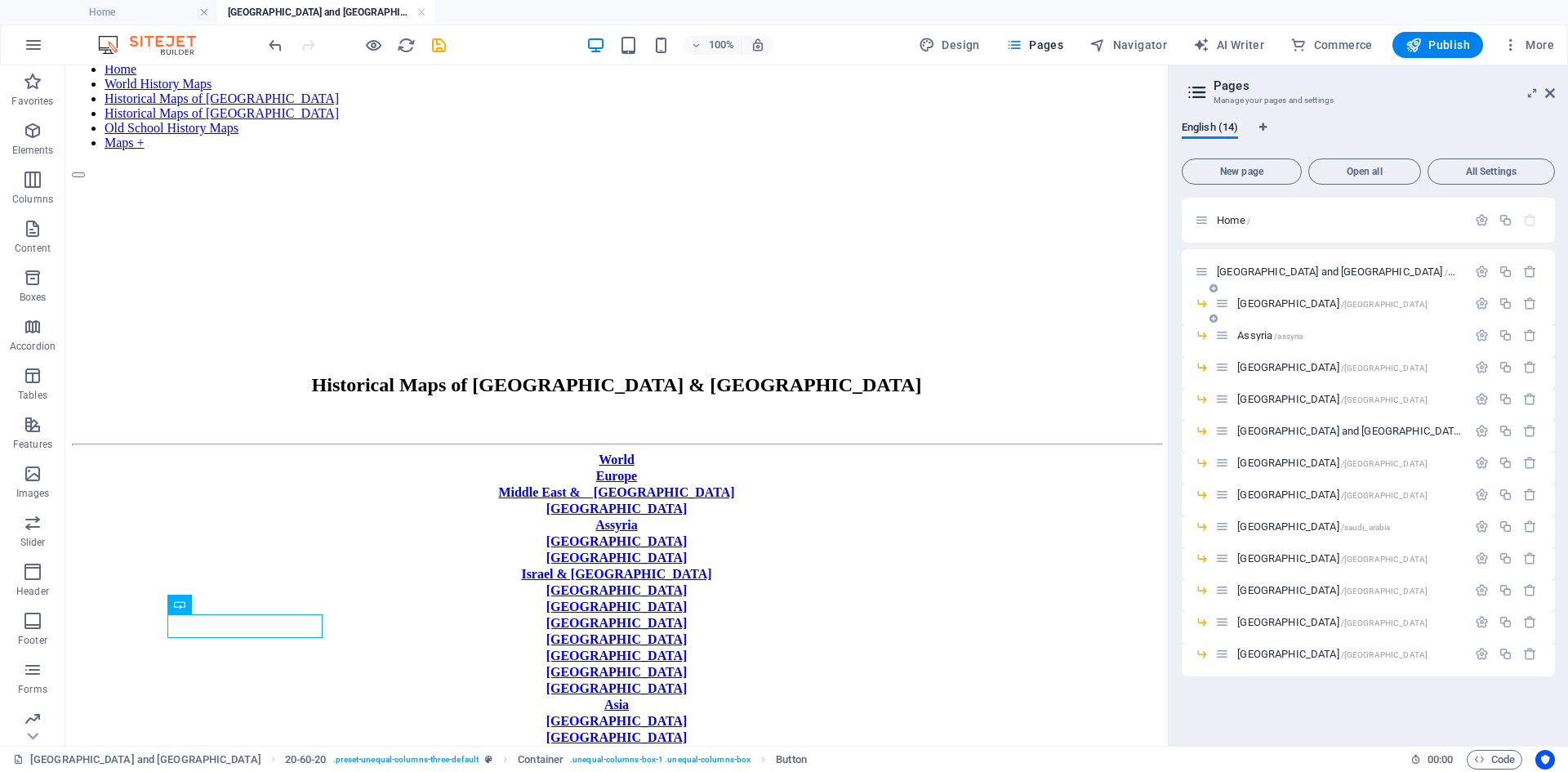
click at [1253, 301] on span "[GEOGRAPHIC_DATA] /[GEOGRAPHIC_DATA]" at bounding box center [1333, 303] width 191 height 12
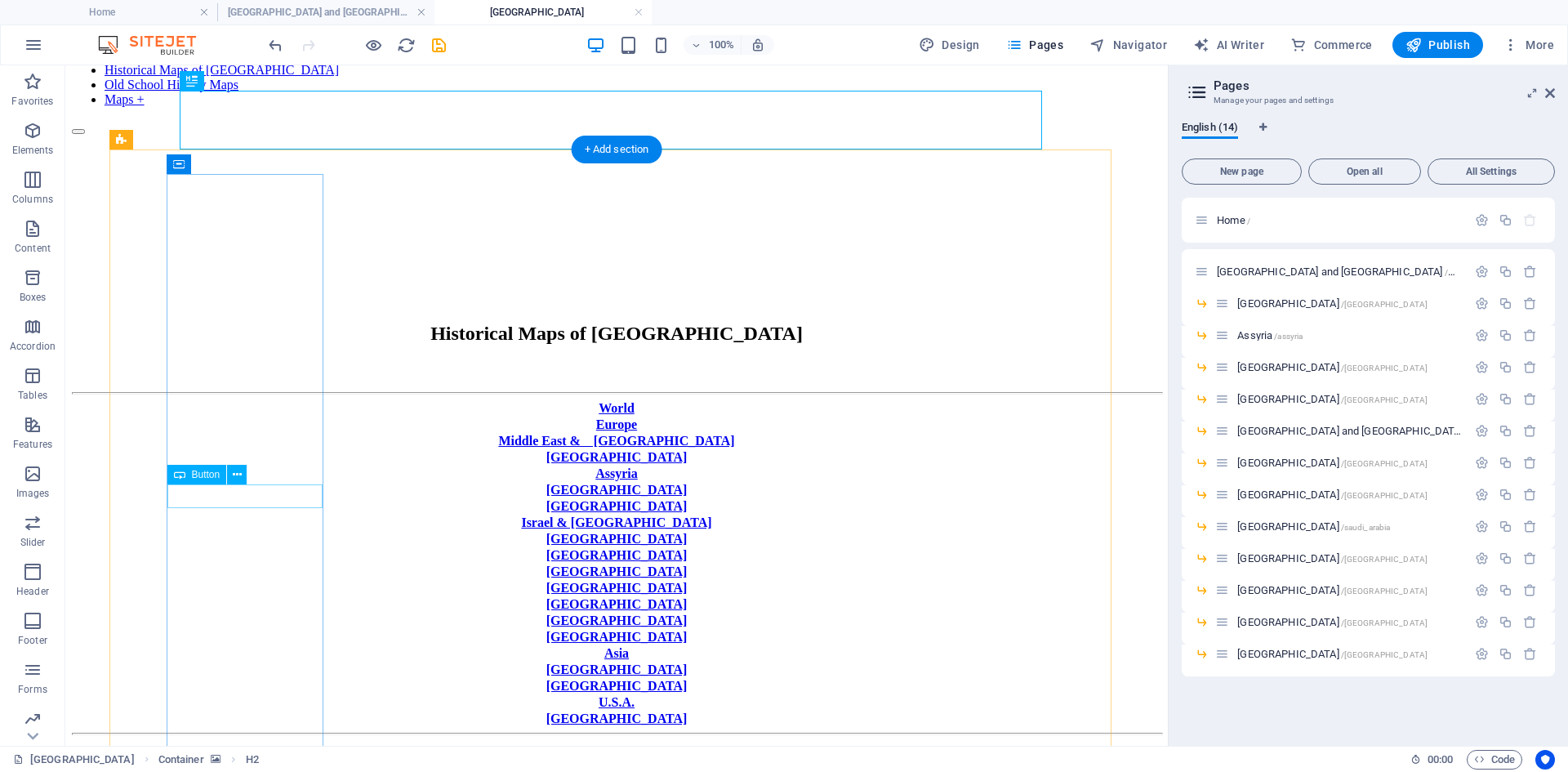
scroll to position [322, 0]
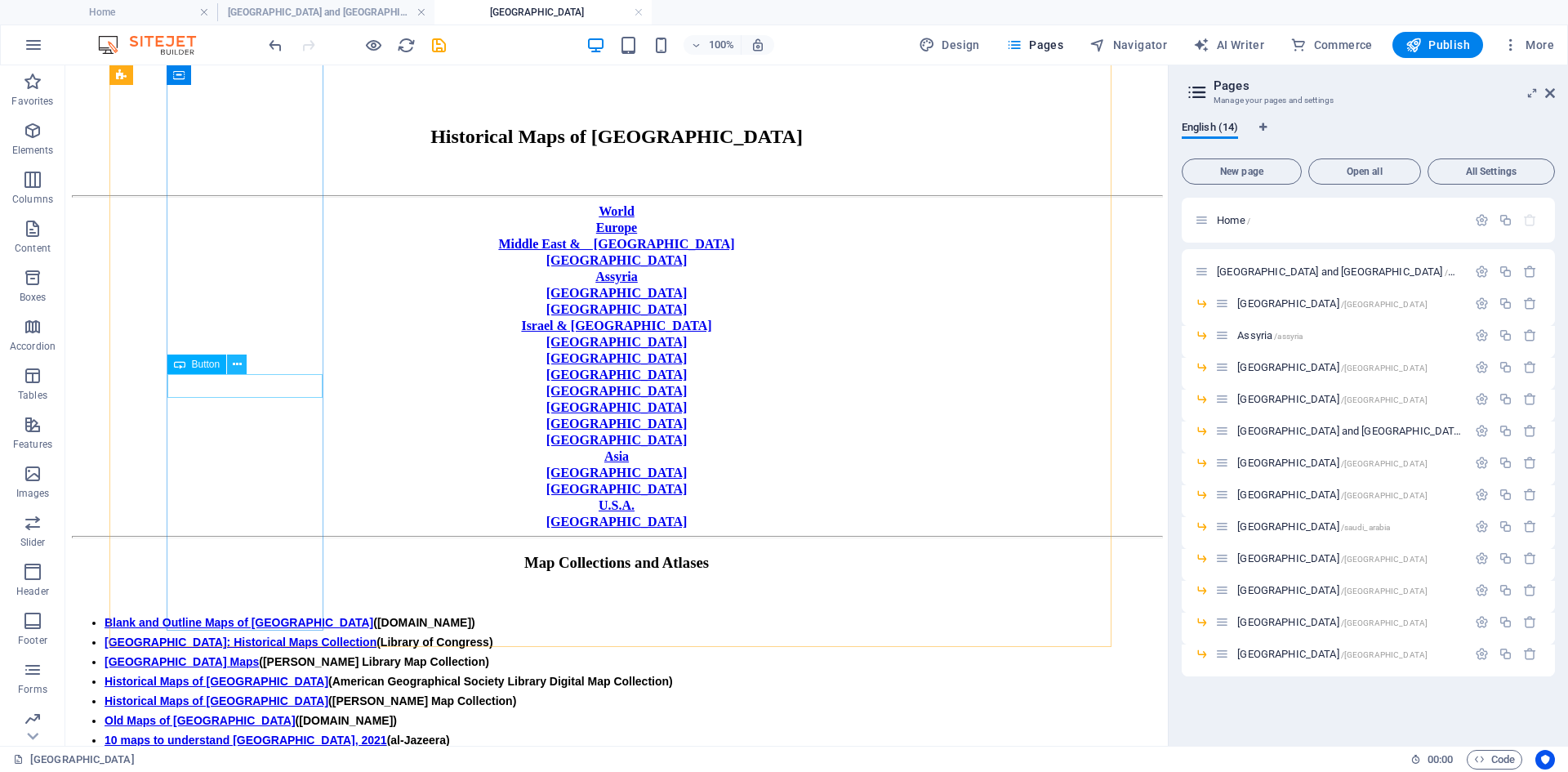
click at [235, 360] on icon at bounding box center [236, 364] width 9 height 17
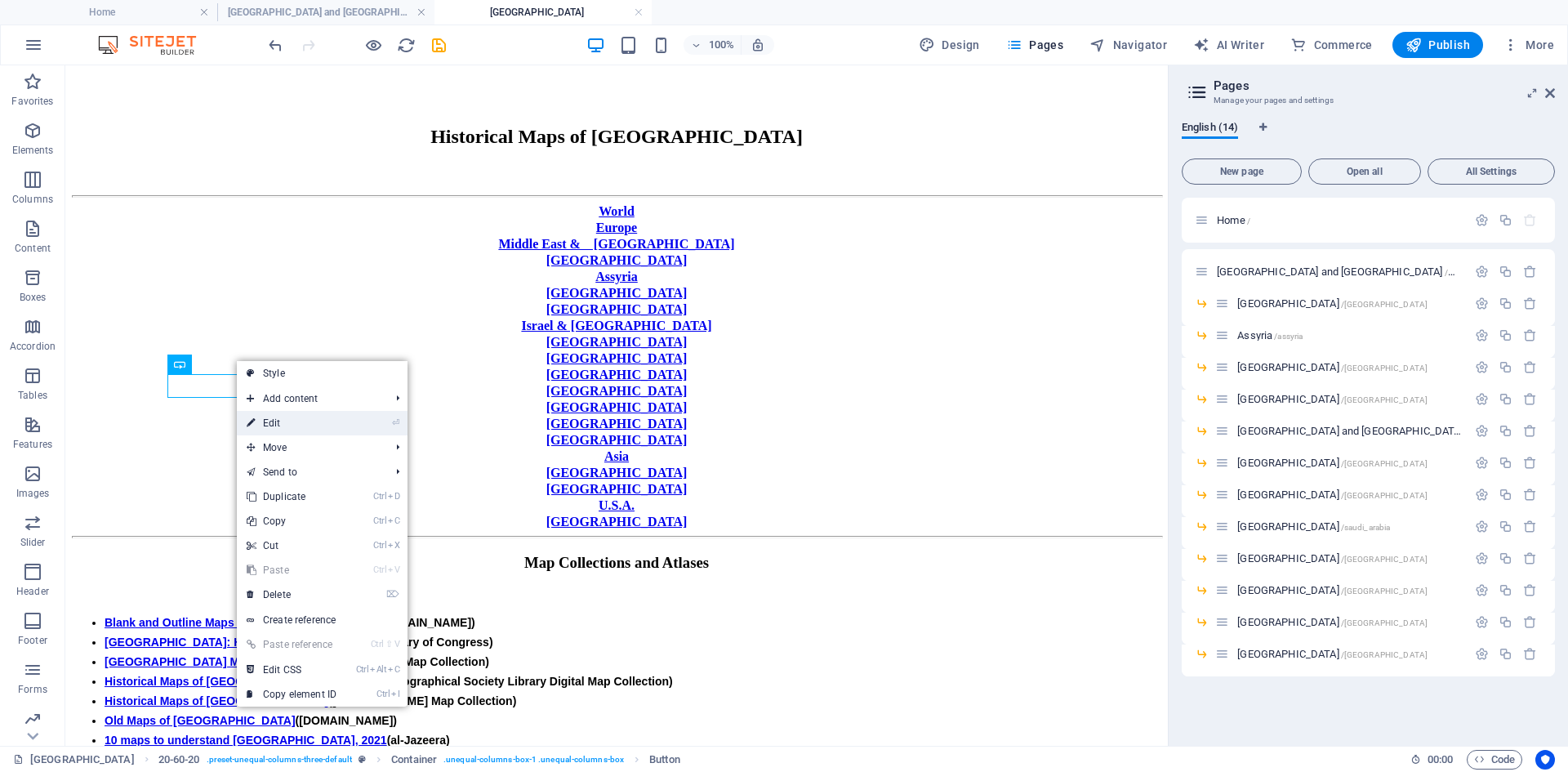
click at [279, 421] on link "⏎ Edit" at bounding box center [291, 423] width 109 height 25
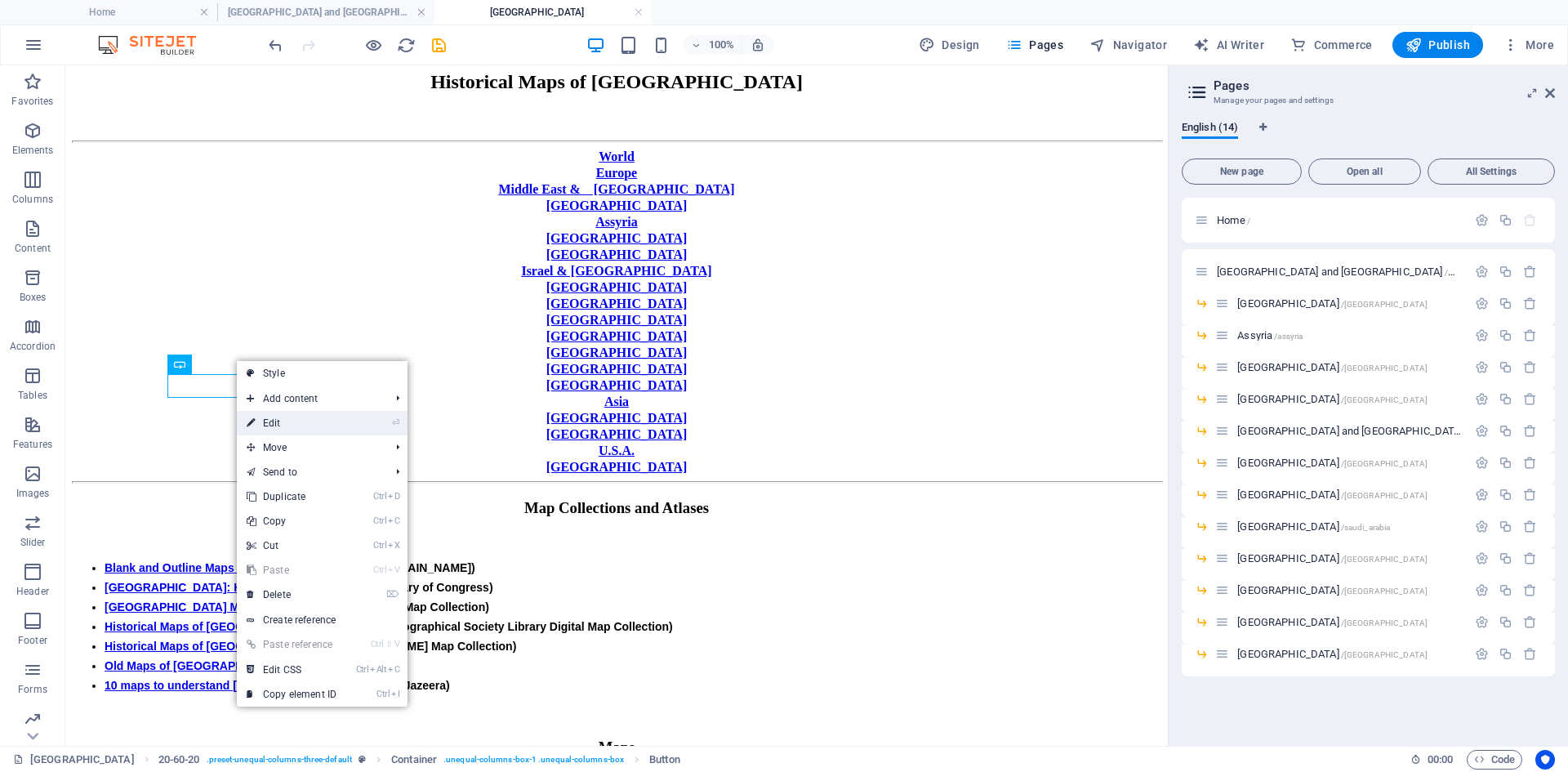
select select "px"
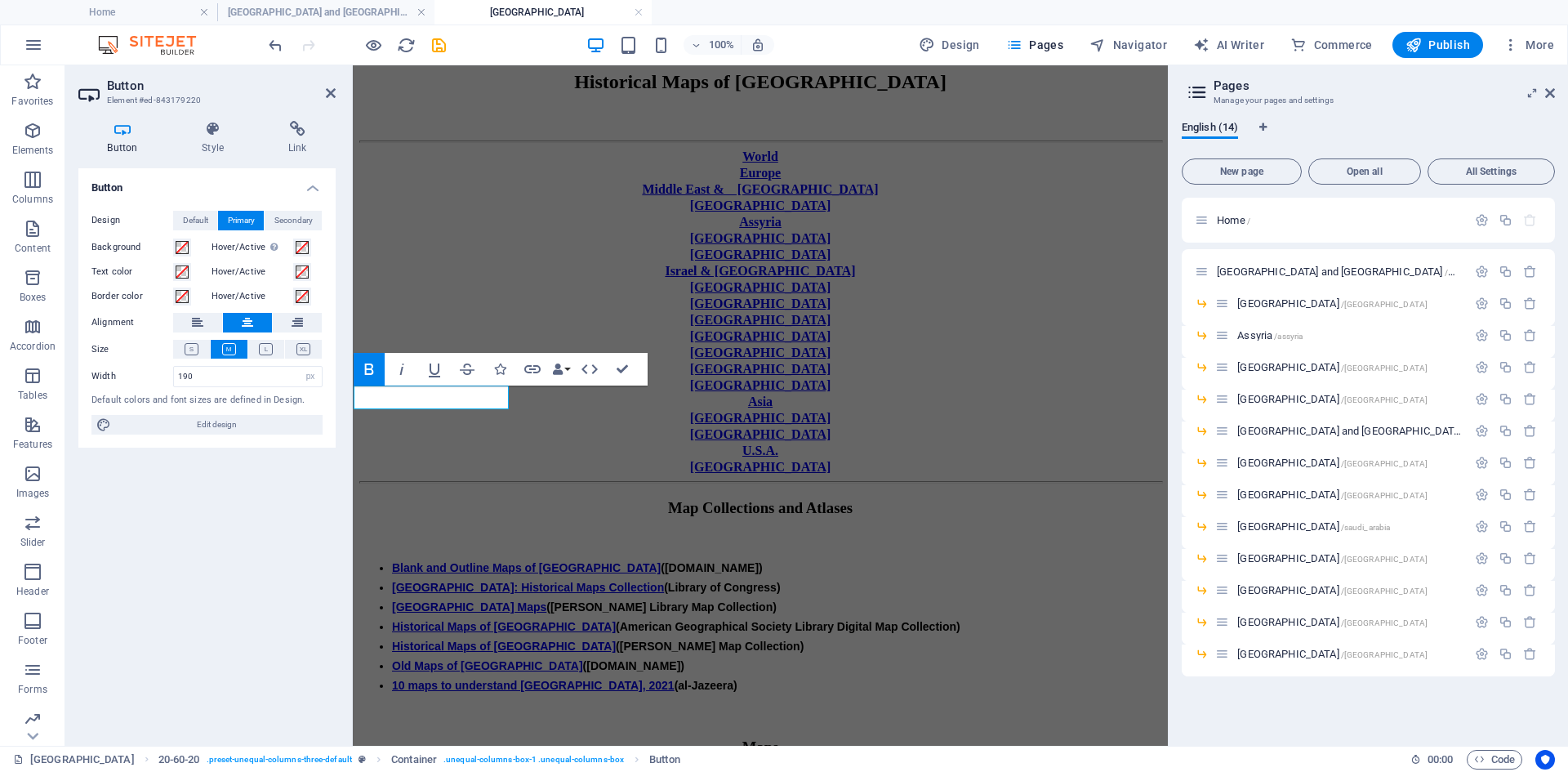
scroll to position [255, 0]
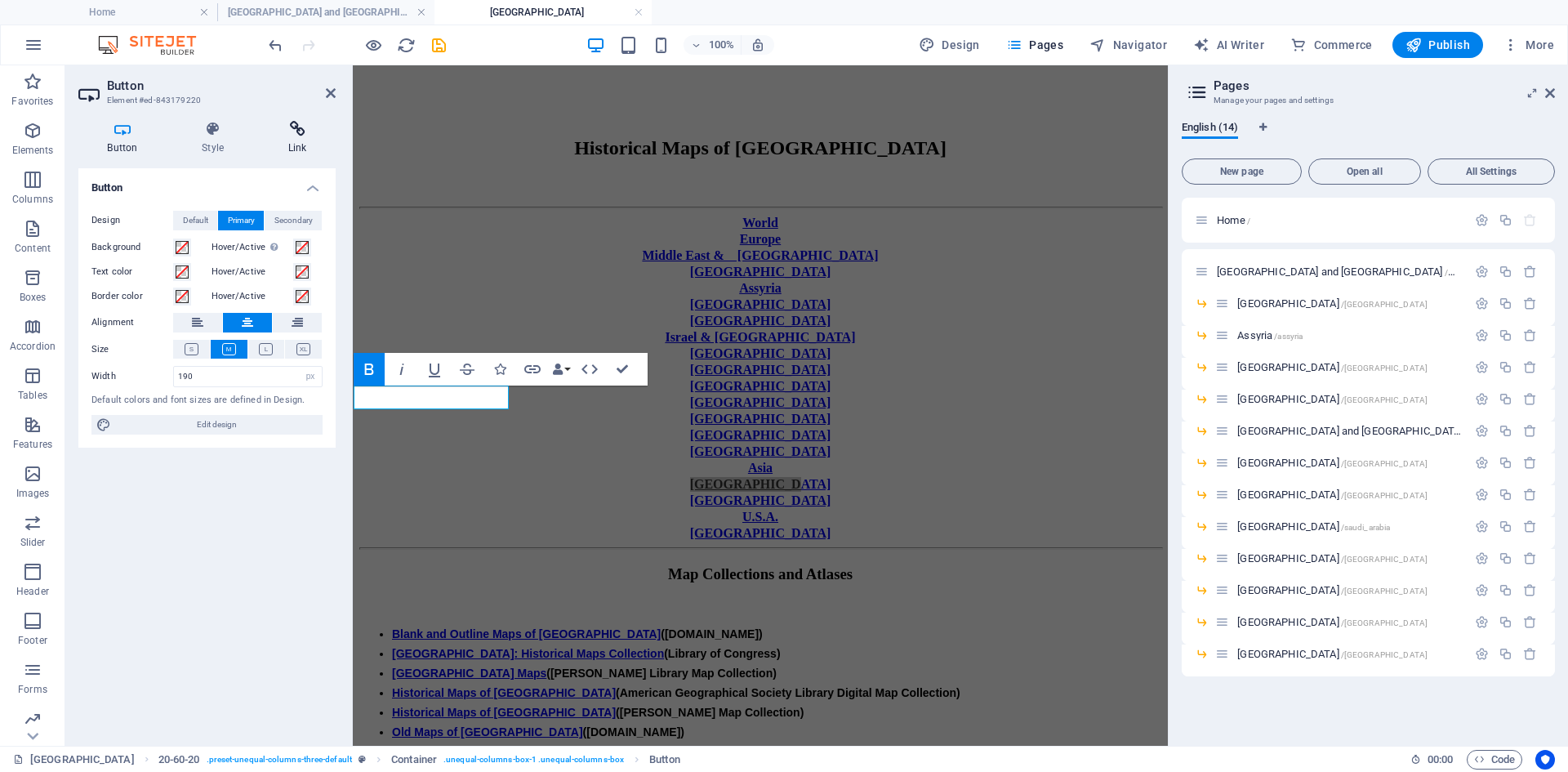
click at [301, 127] on icon at bounding box center [297, 129] width 76 height 16
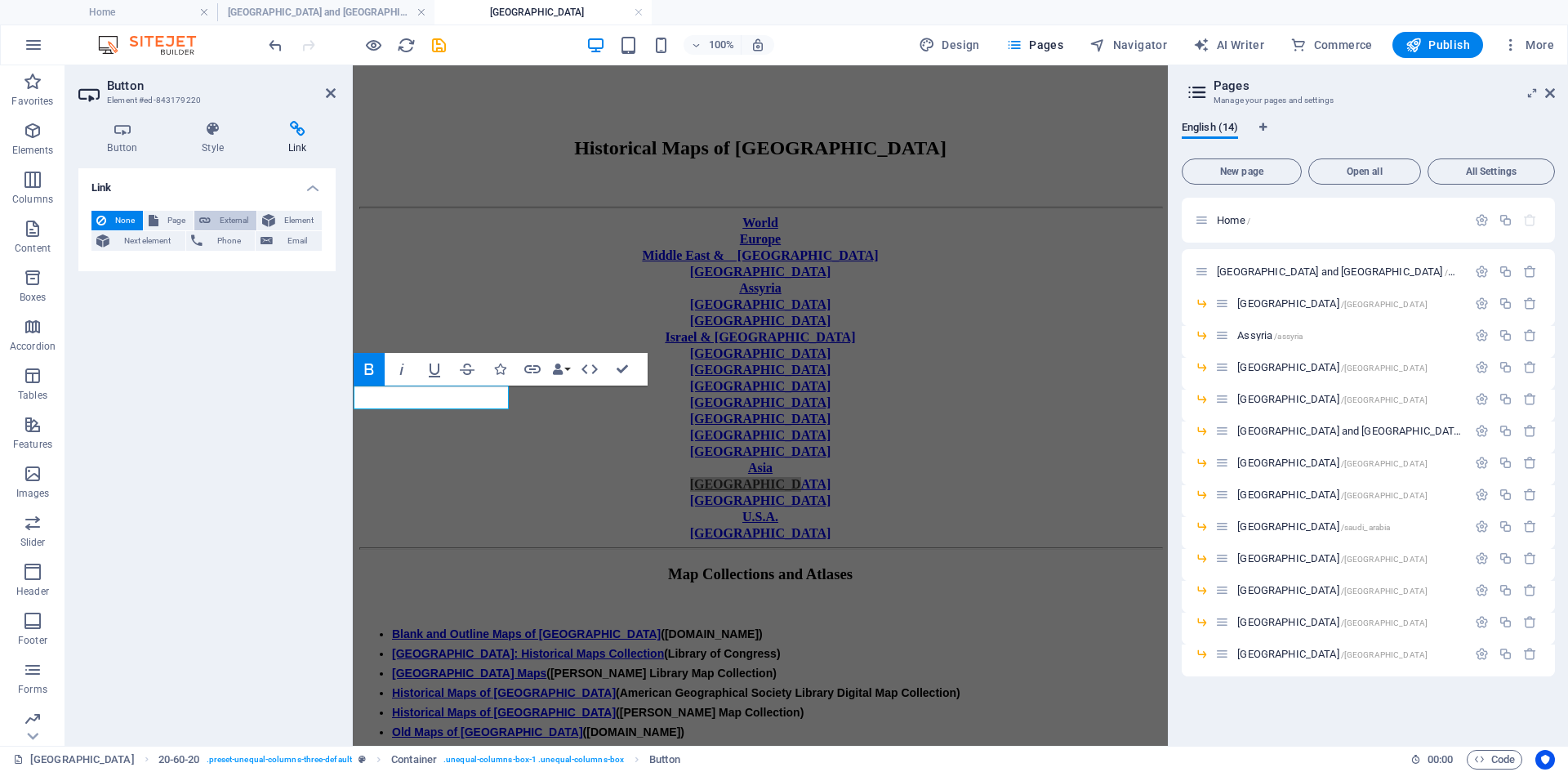
click at [241, 217] on span "External" at bounding box center [233, 221] width 36 height 20
select select "blank"
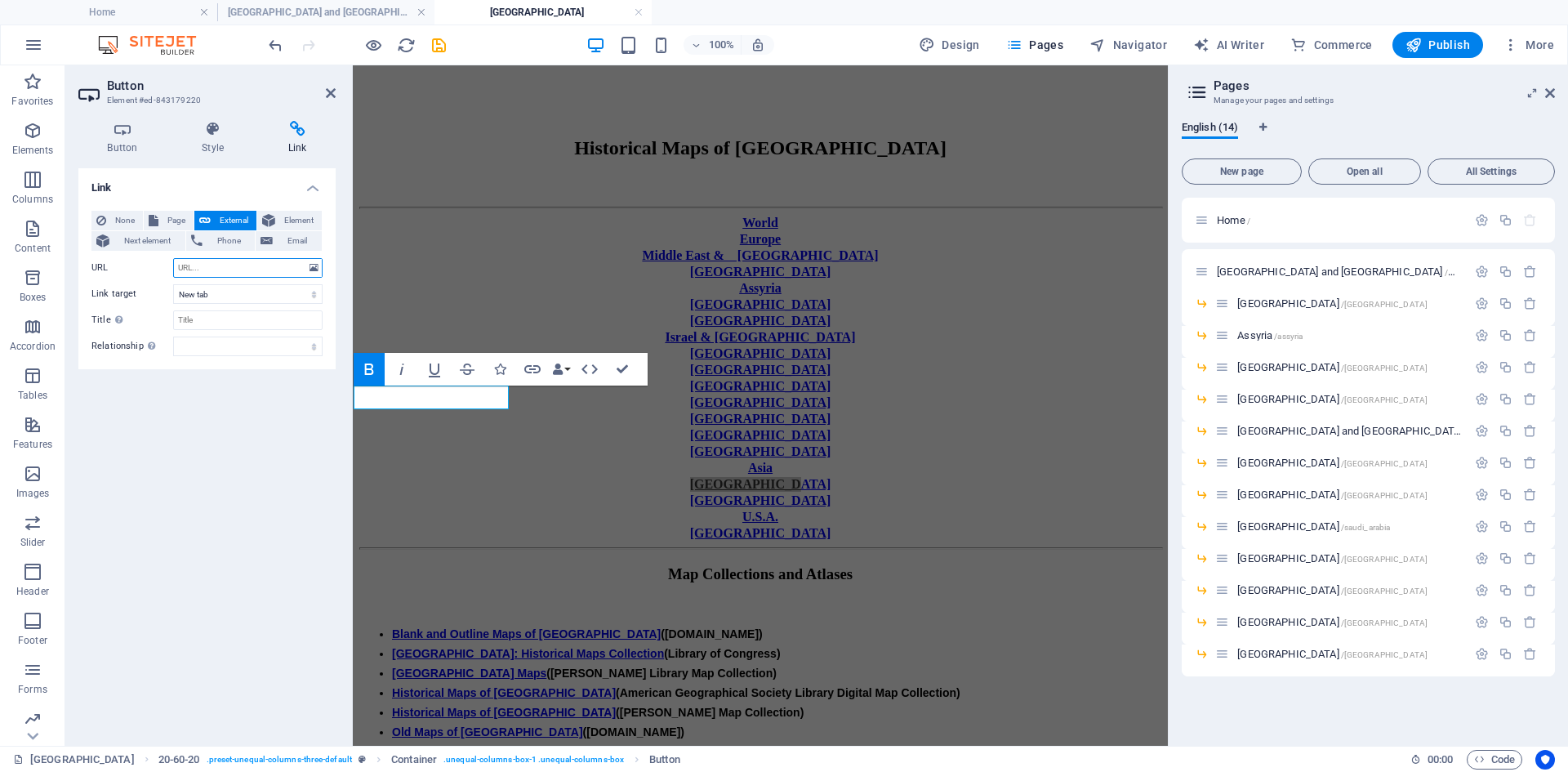
paste input "[URL][DOMAIN_NAME]"
type input "[URL][DOMAIN_NAME]"
click at [315, 296] on select "New tab Same tab Overlay" at bounding box center [247, 294] width 149 height 20
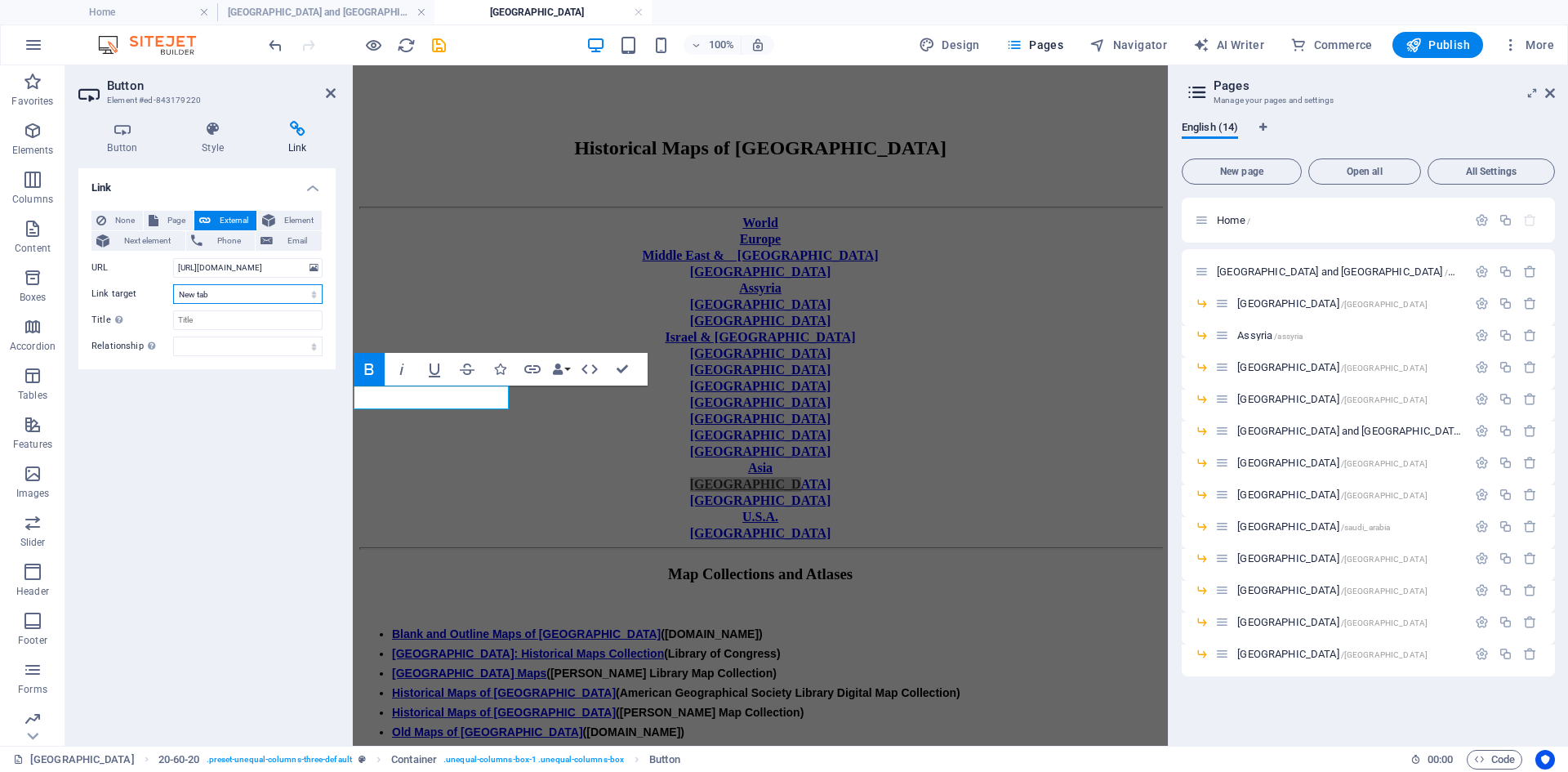
select select
click at [173, 284] on select "New tab Same tab Overlay" at bounding box center [247, 294] width 149 height 20
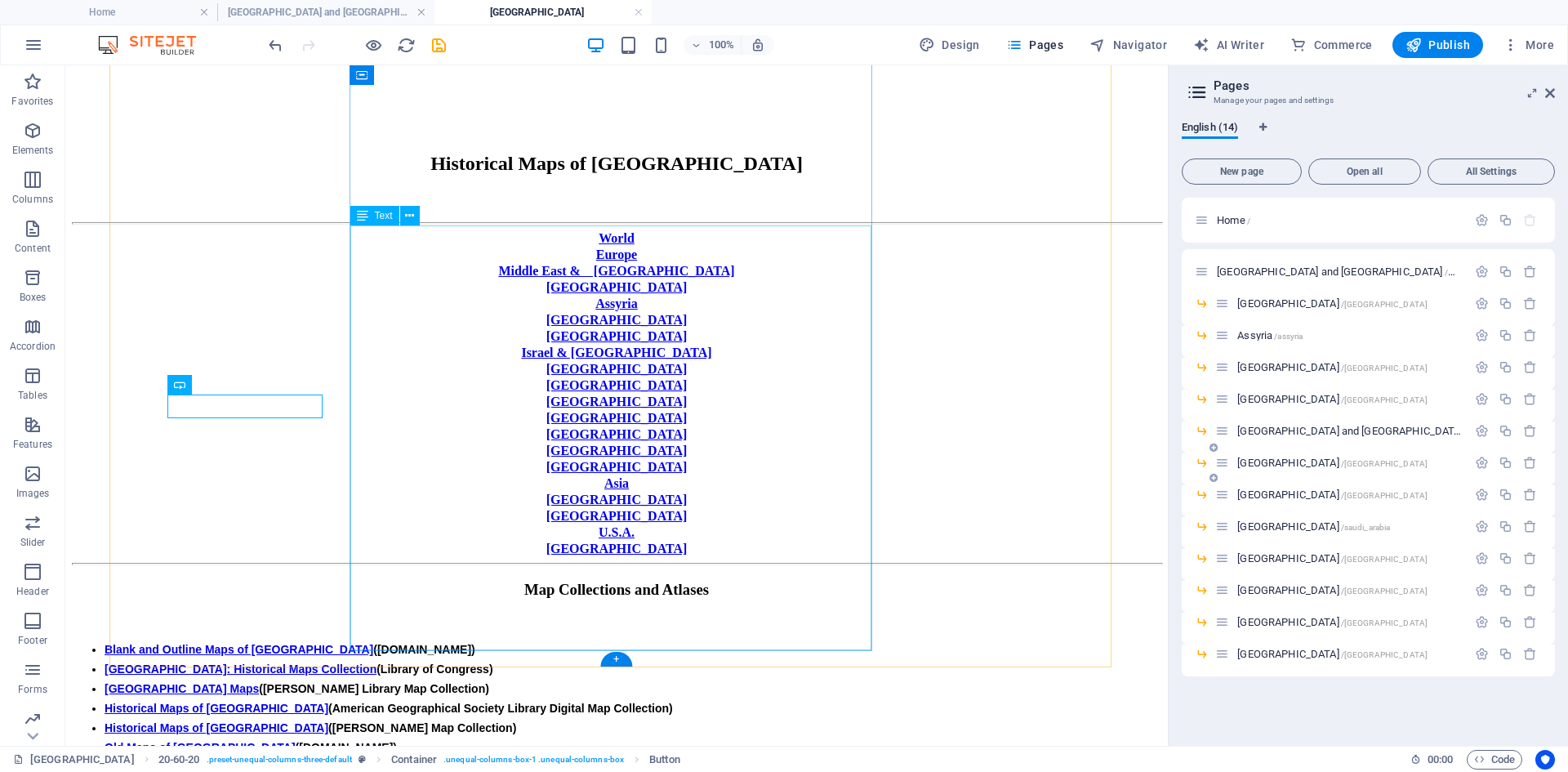
scroll to position [301, 0]
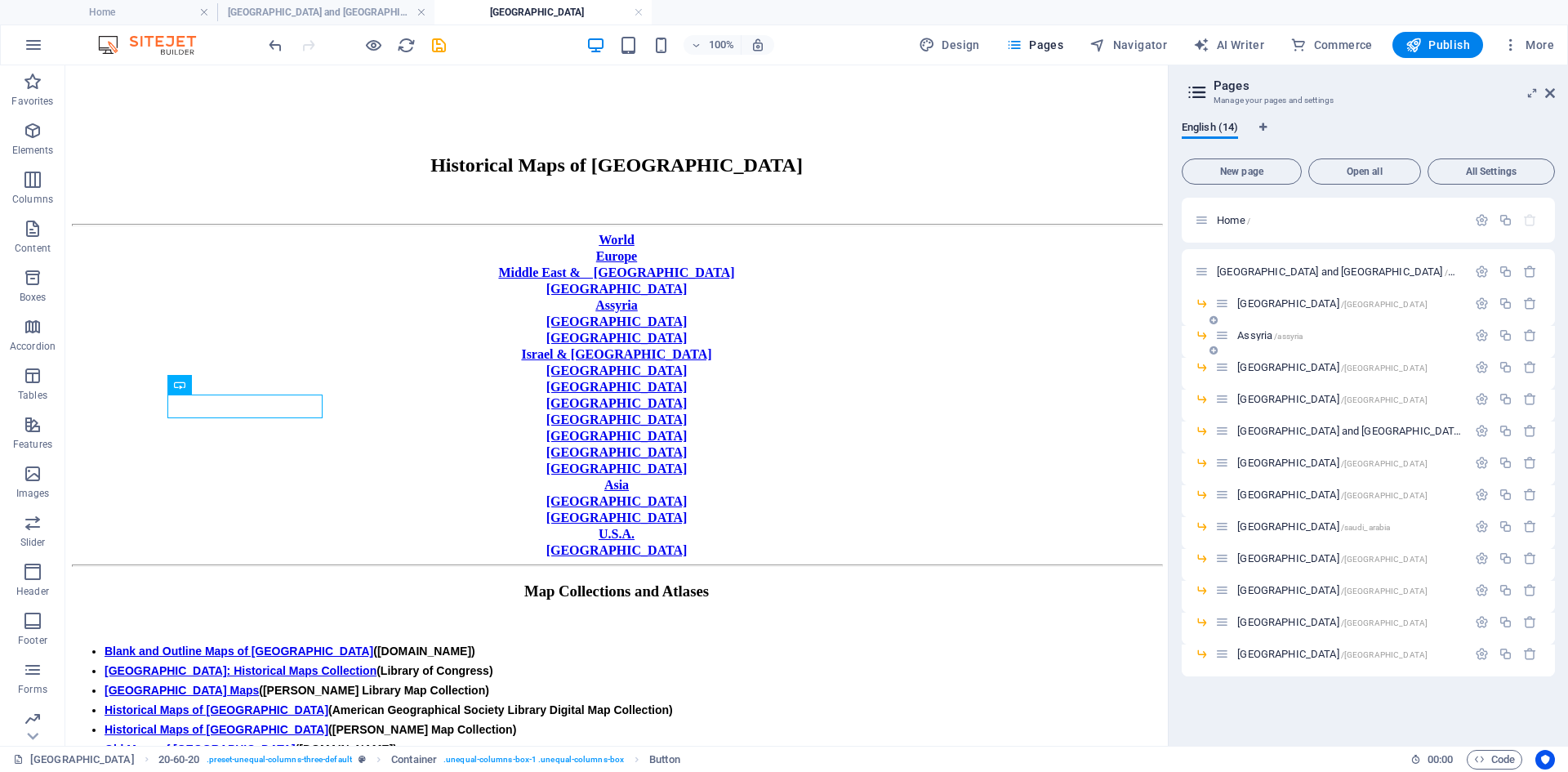
click at [1253, 335] on span "Assyria /assyria" at bounding box center [1270, 335] width 66 height 12
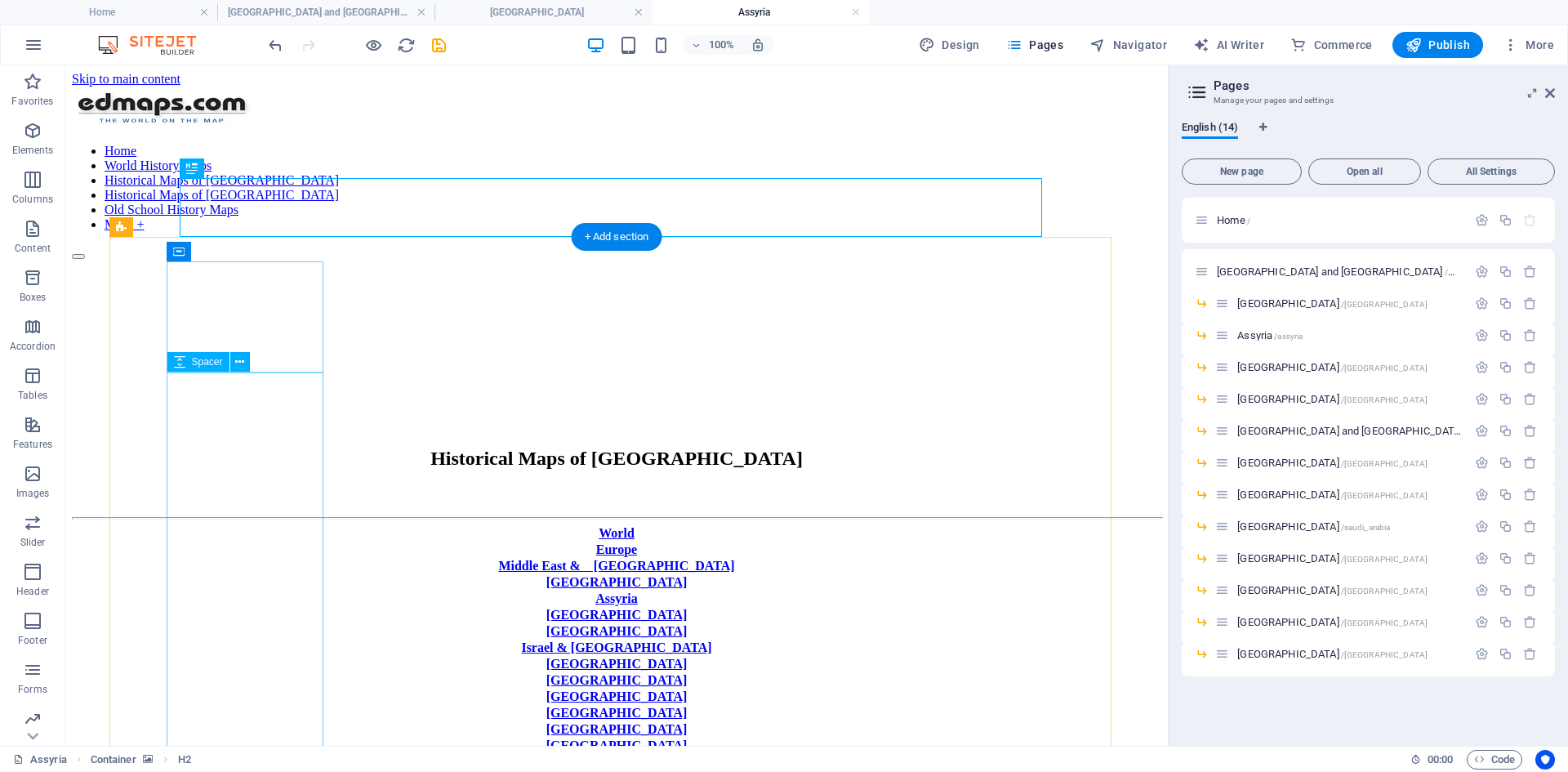
scroll to position [0, 0]
click at [236, 595] on icon at bounding box center [236, 686] width 9 height 17
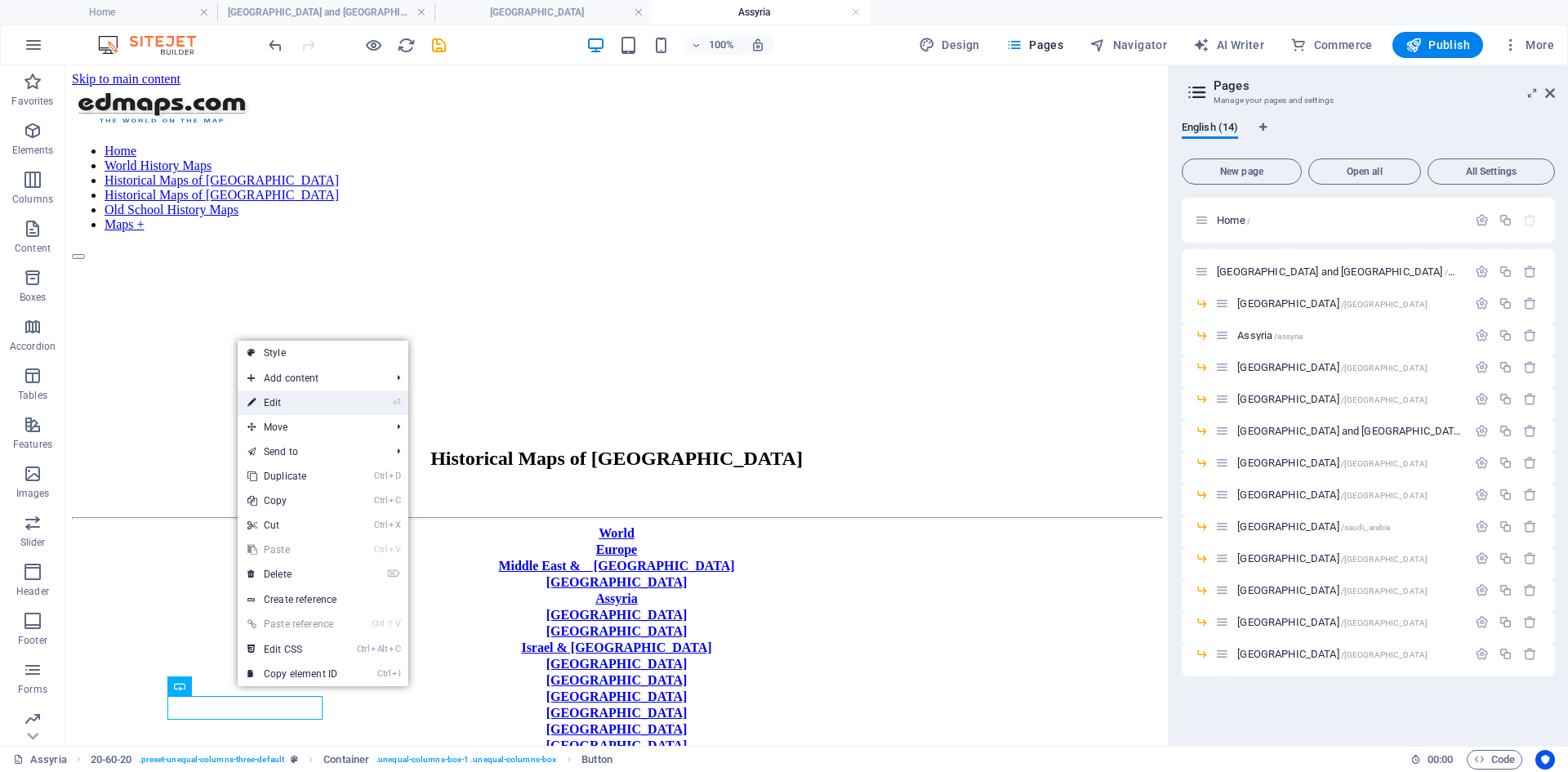
click at [283, 402] on link "⏎ Edit" at bounding box center [292, 402] width 109 height 25
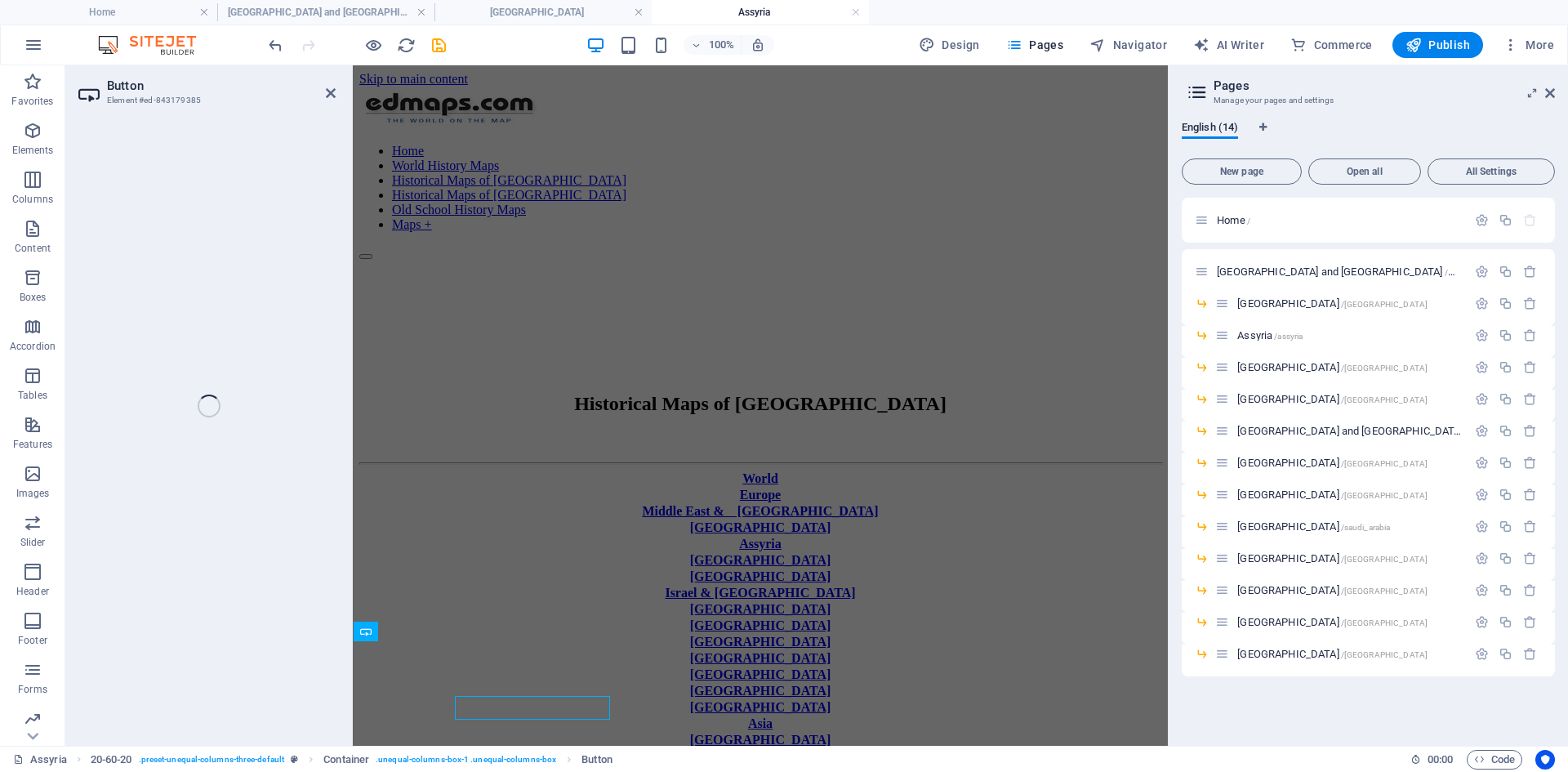
select select "px"
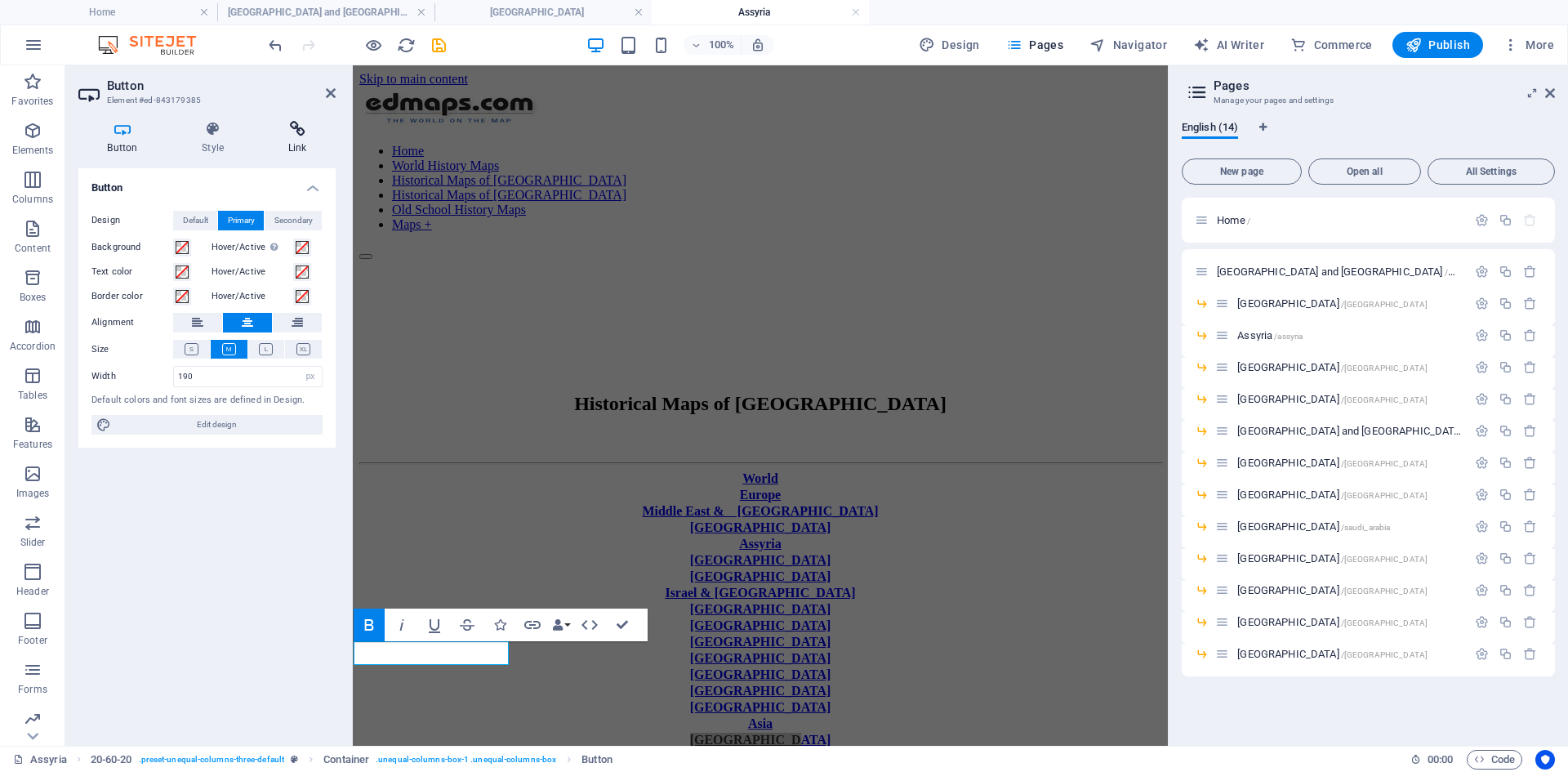
click at [301, 129] on icon at bounding box center [297, 129] width 76 height 16
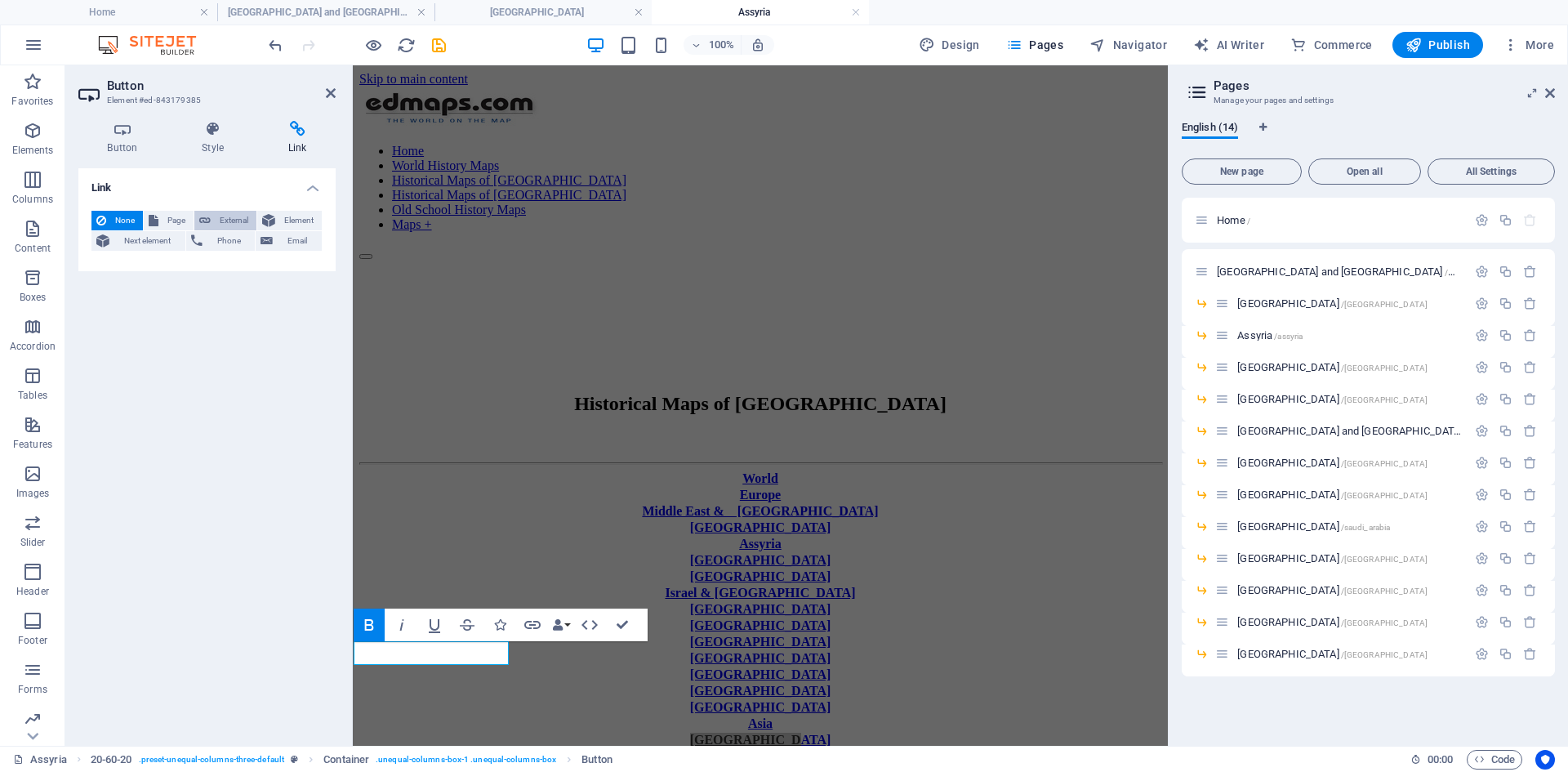
click at [228, 219] on span "External" at bounding box center [233, 221] width 36 height 20
select select "blank"
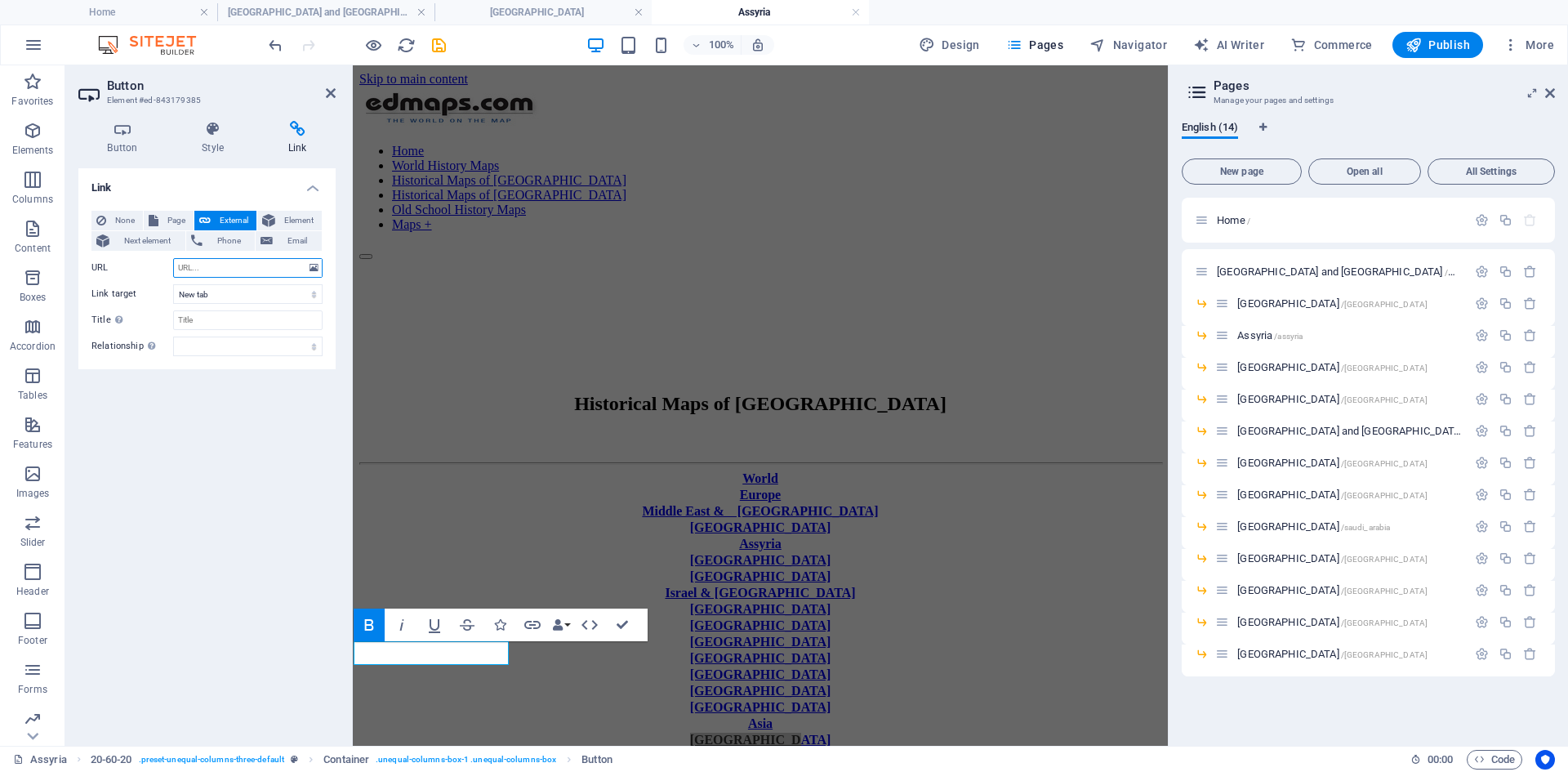
paste input "[URL][DOMAIN_NAME]"
type input "[URL][DOMAIN_NAME]"
click at [315, 295] on select "New tab Same tab Overlay" at bounding box center [247, 294] width 149 height 20
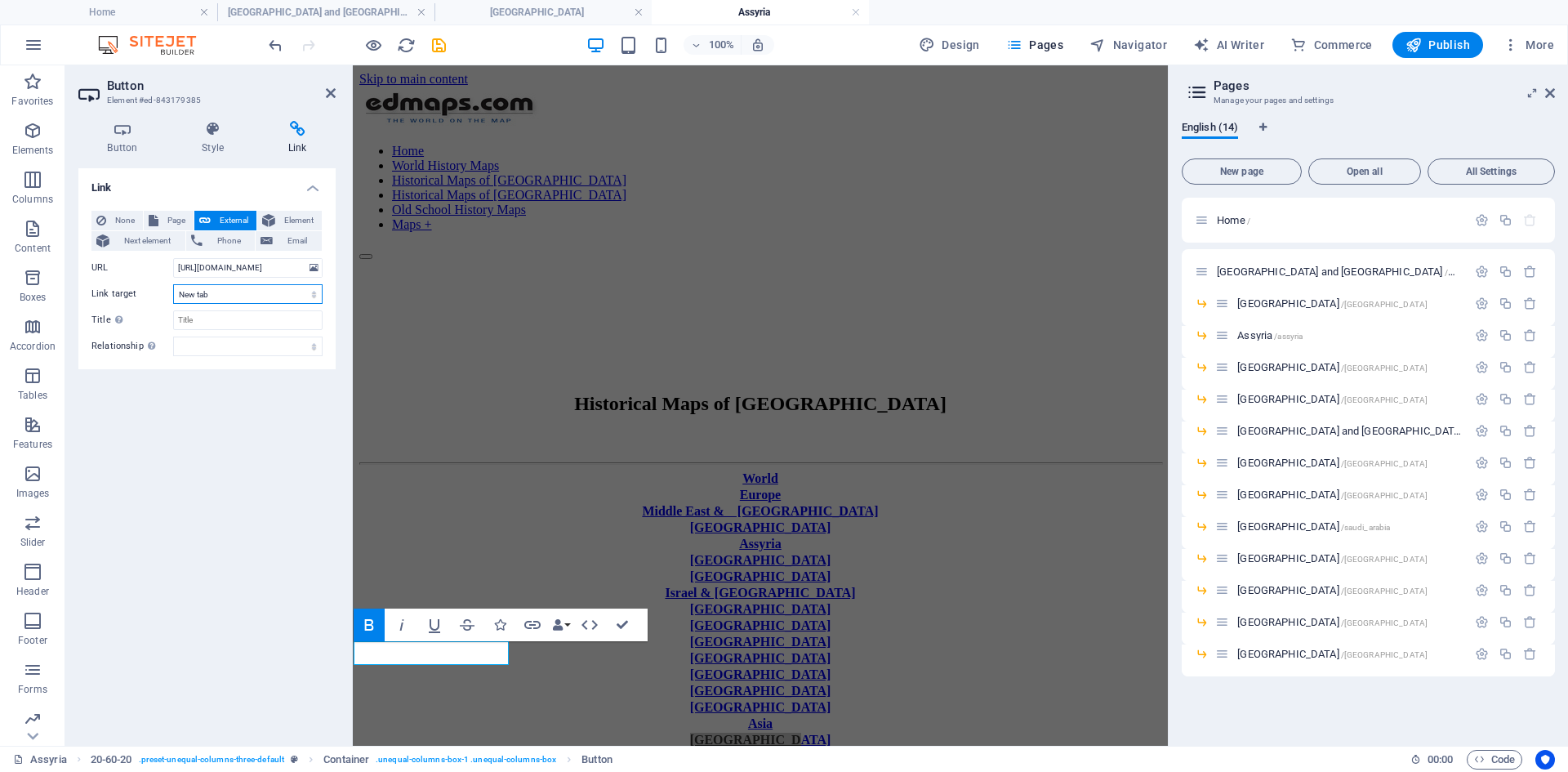
select select
click at [173, 284] on select "New tab Same tab Overlay" at bounding box center [247, 294] width 149 height 20
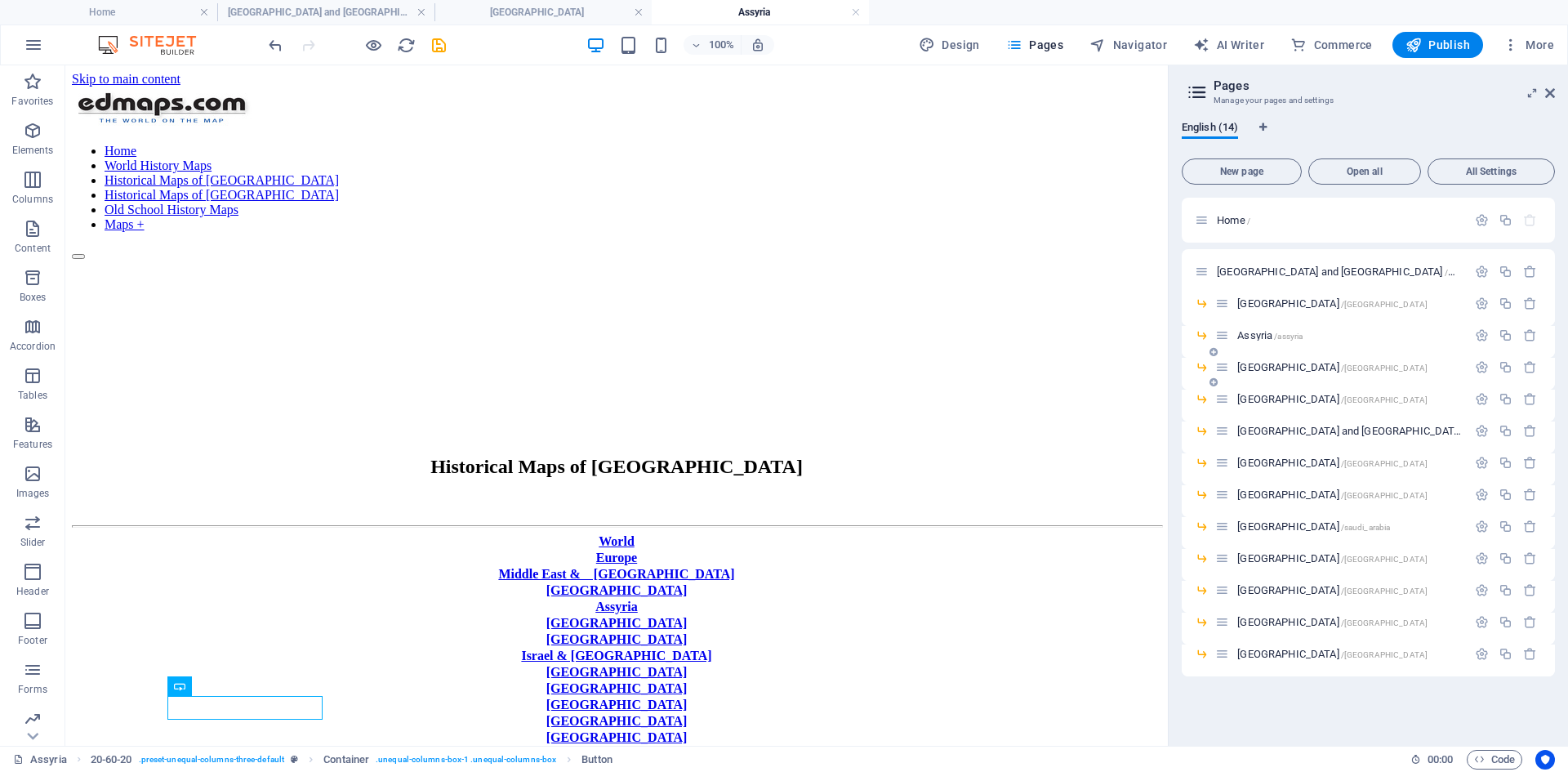
click at [1247, 368] on span "[GEOGRAPHIC_DATA] /[GEOGRAPHIC_DATA]" at bounding box center [1333, 367] width 191 height 12
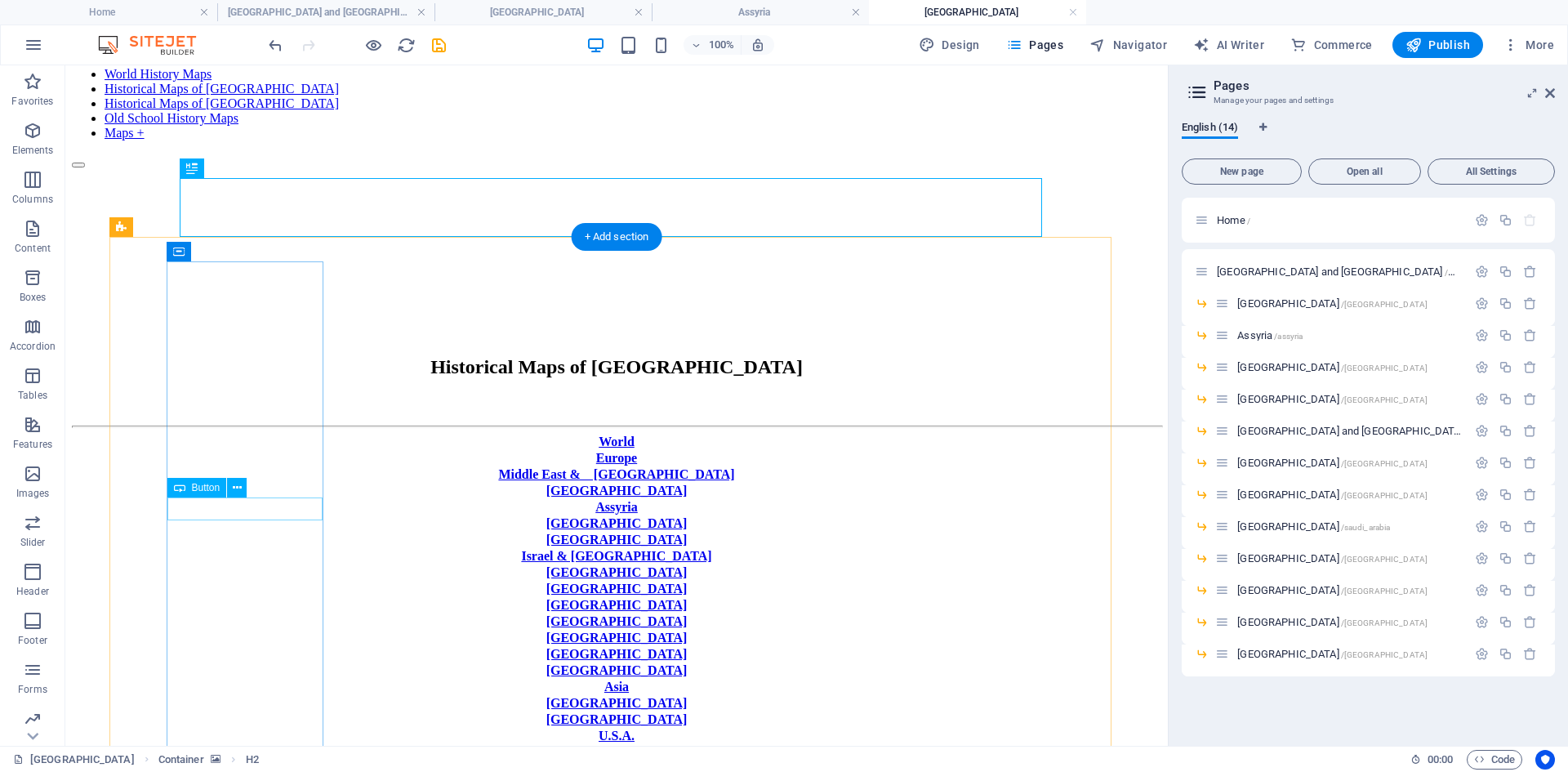
scroll to position [163, 0]
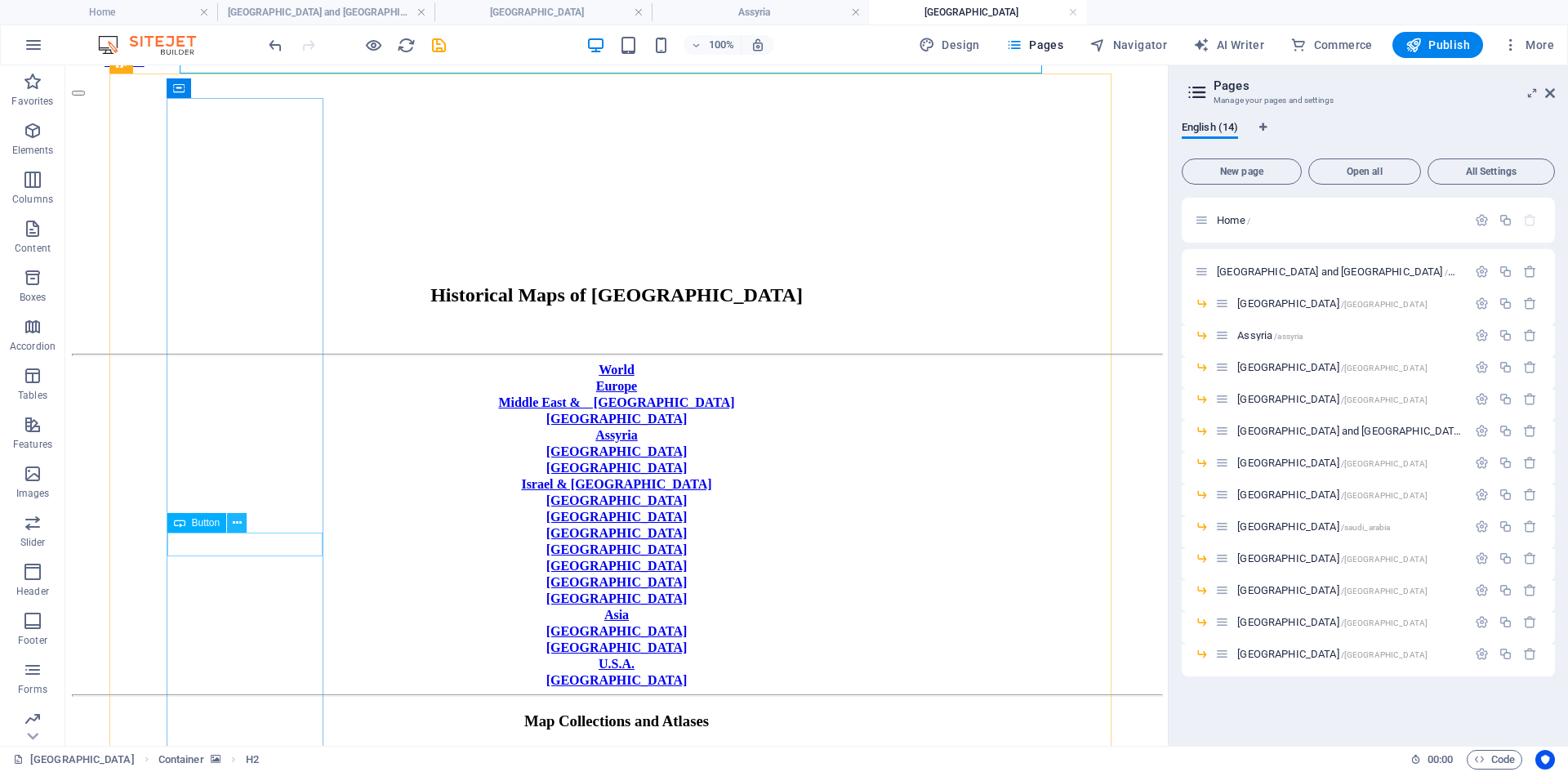
click at [240, 522] on icon at bounding box center [236, 523] width 9 height 17
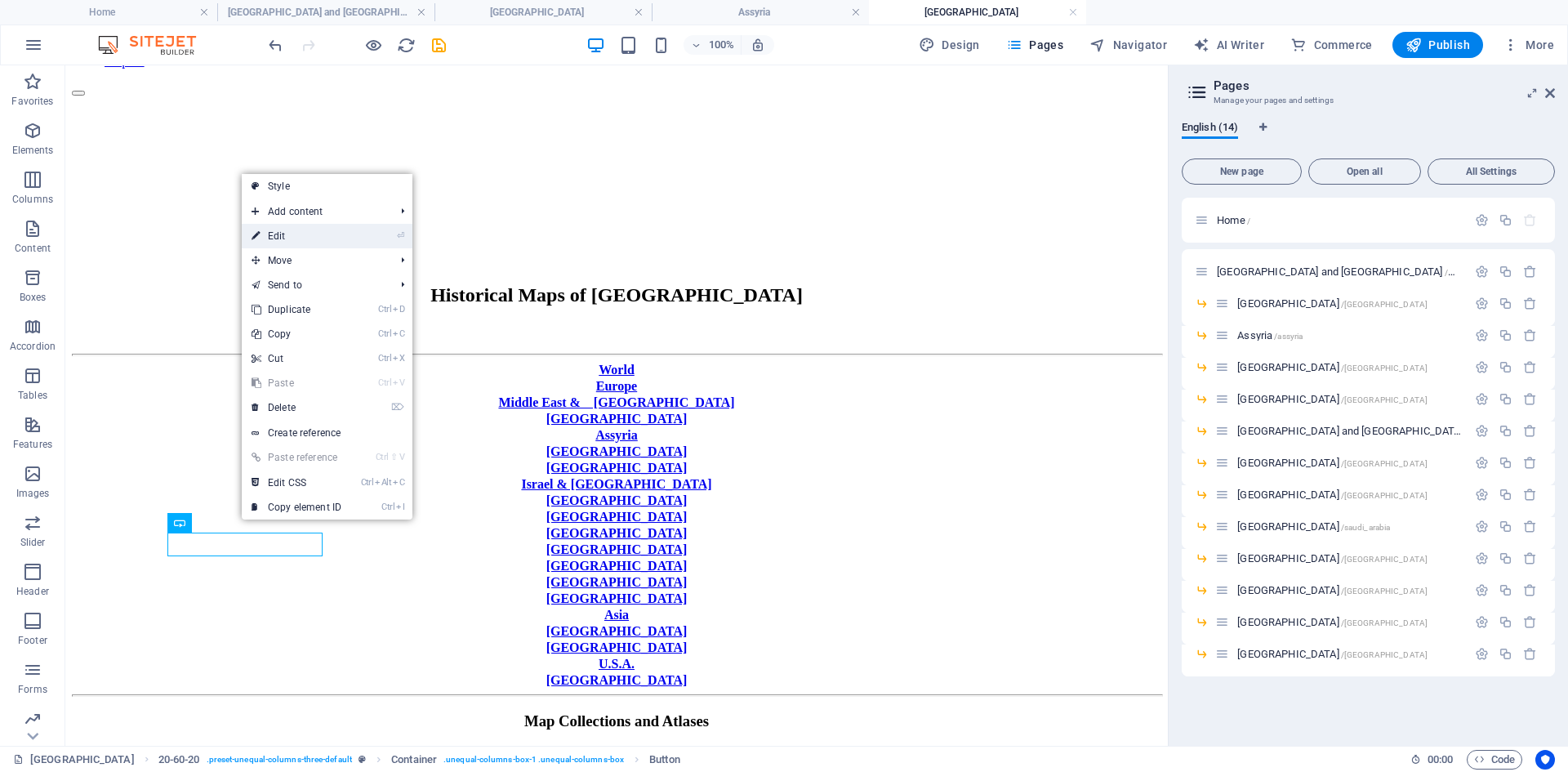
click at [292, 234] on link "⏎ Edit" at bounding box center [296, 235] width 109 height 25
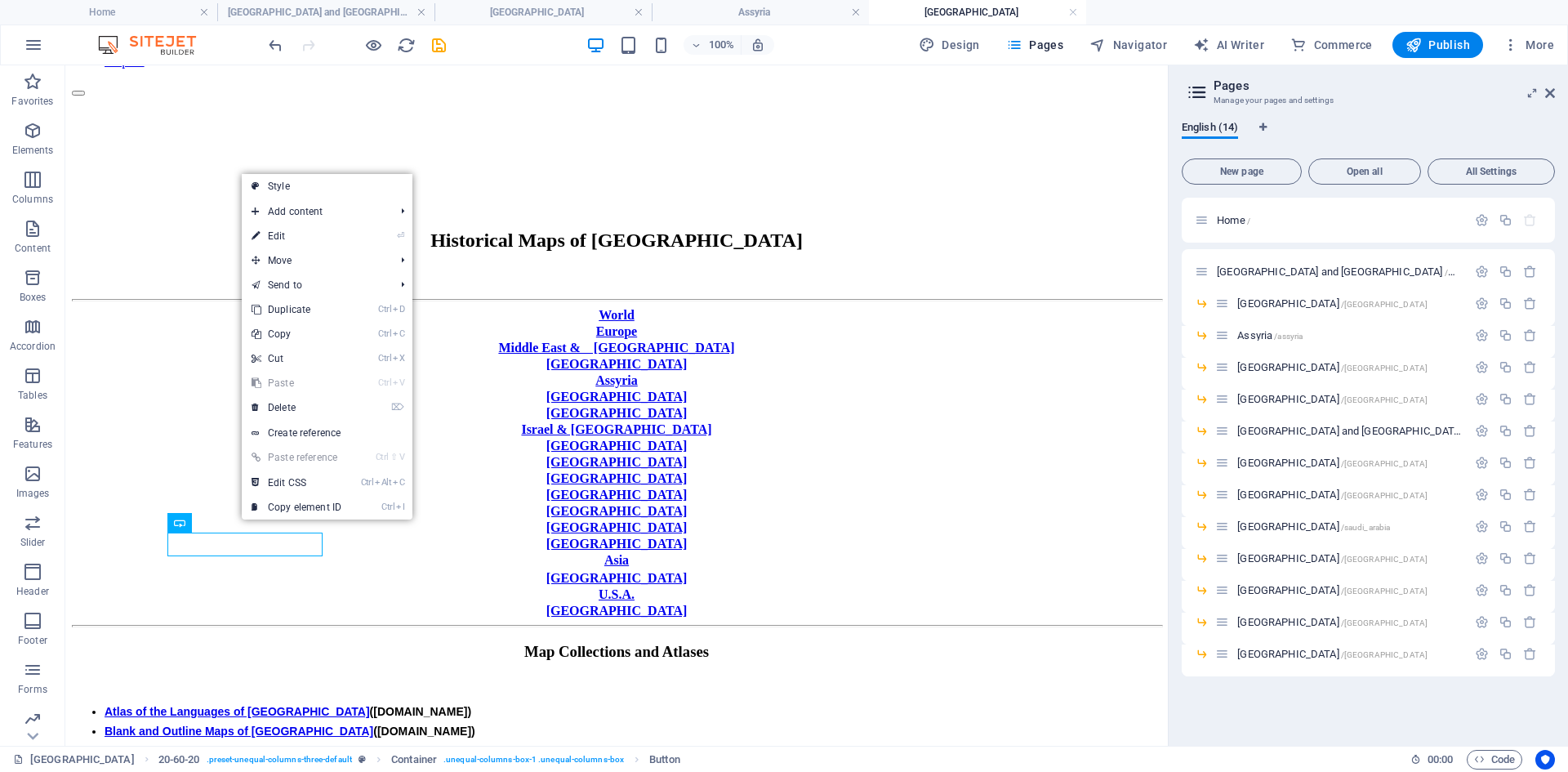
select select "px"
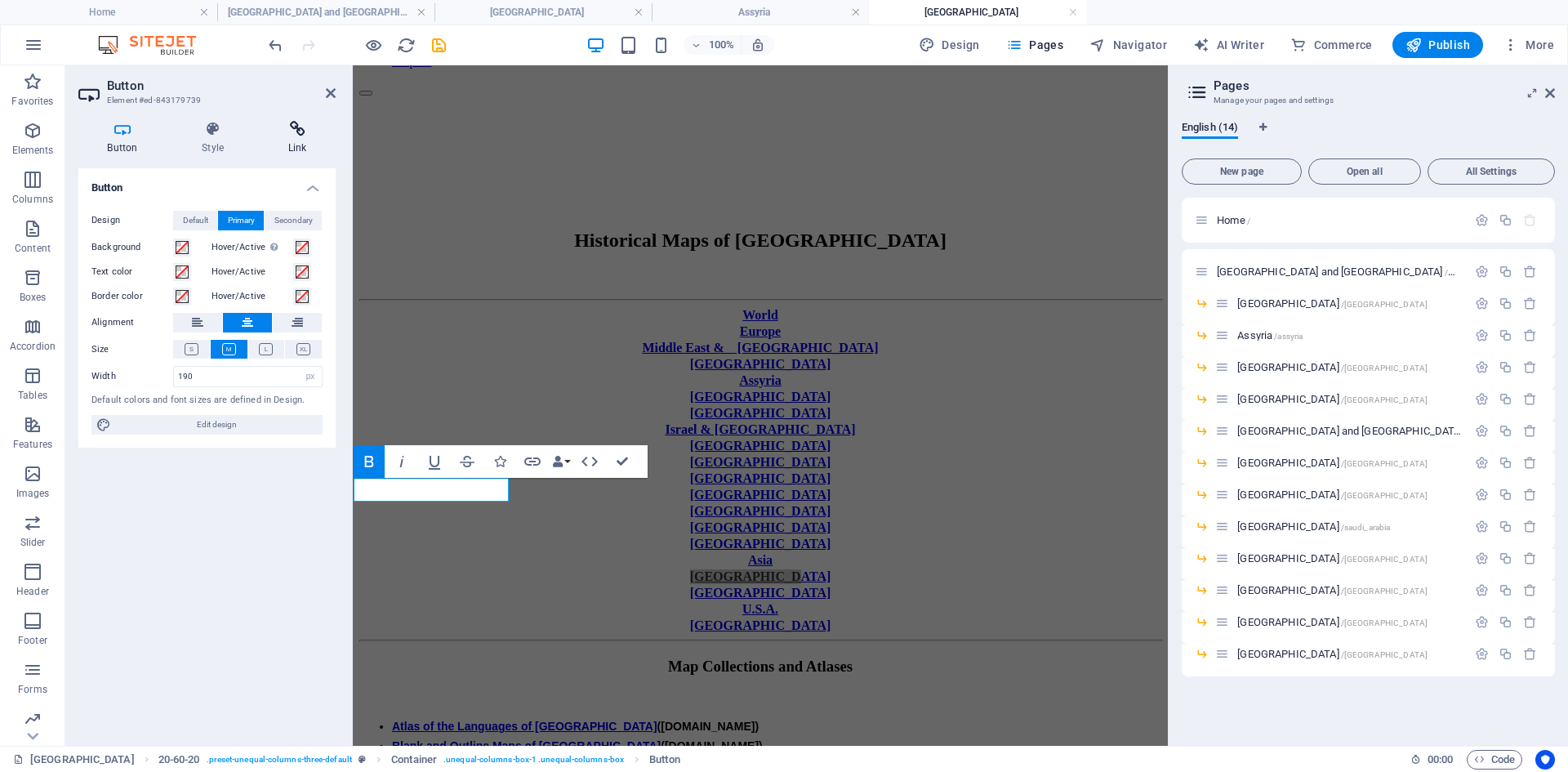
click at [301, 128] on icon at bounding box center [297, 129] width 76 height 16
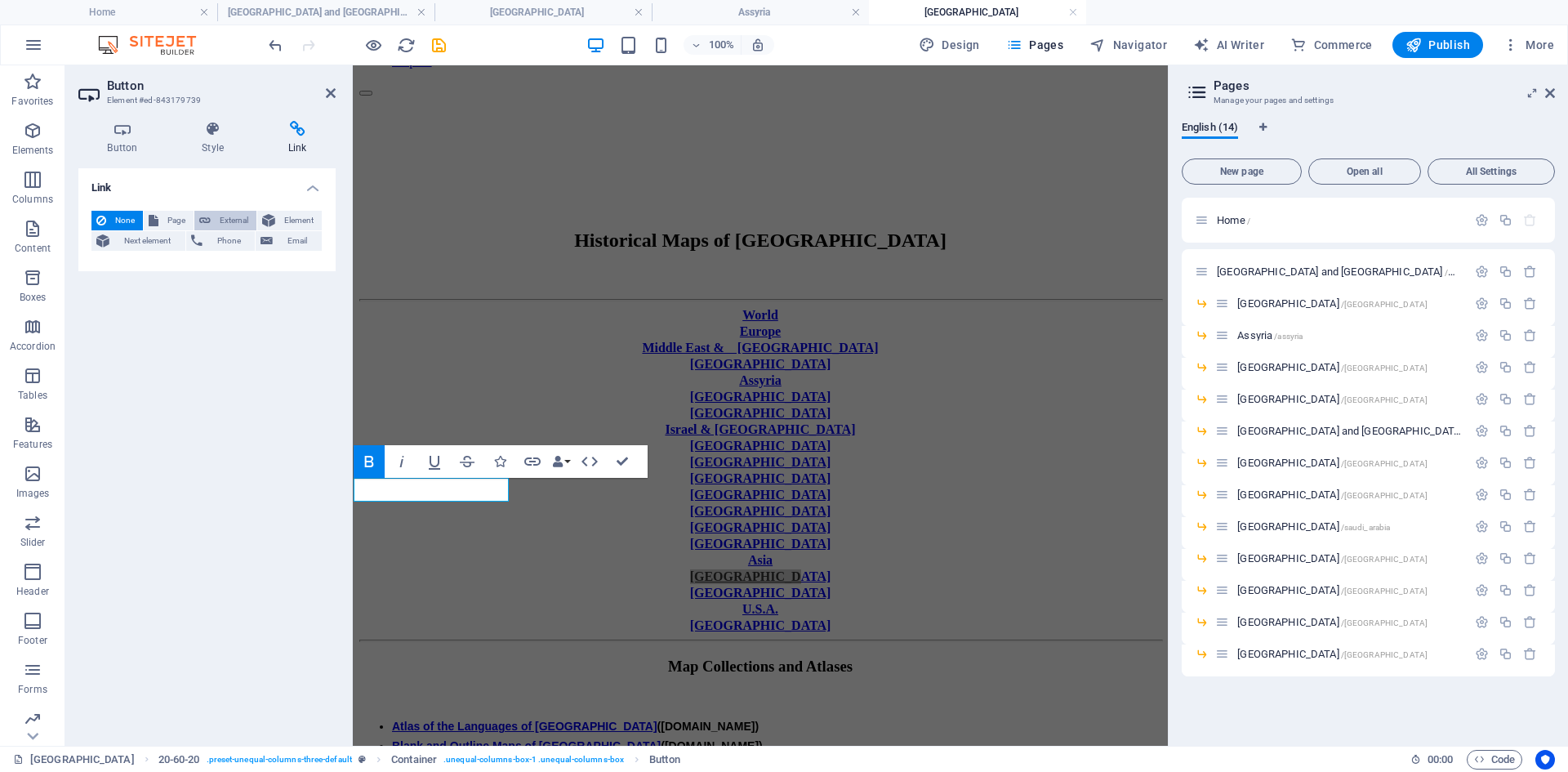
click at [230, 219] on span "External" at bounding box center [233, 221] width 36 height 20
select select "blank"
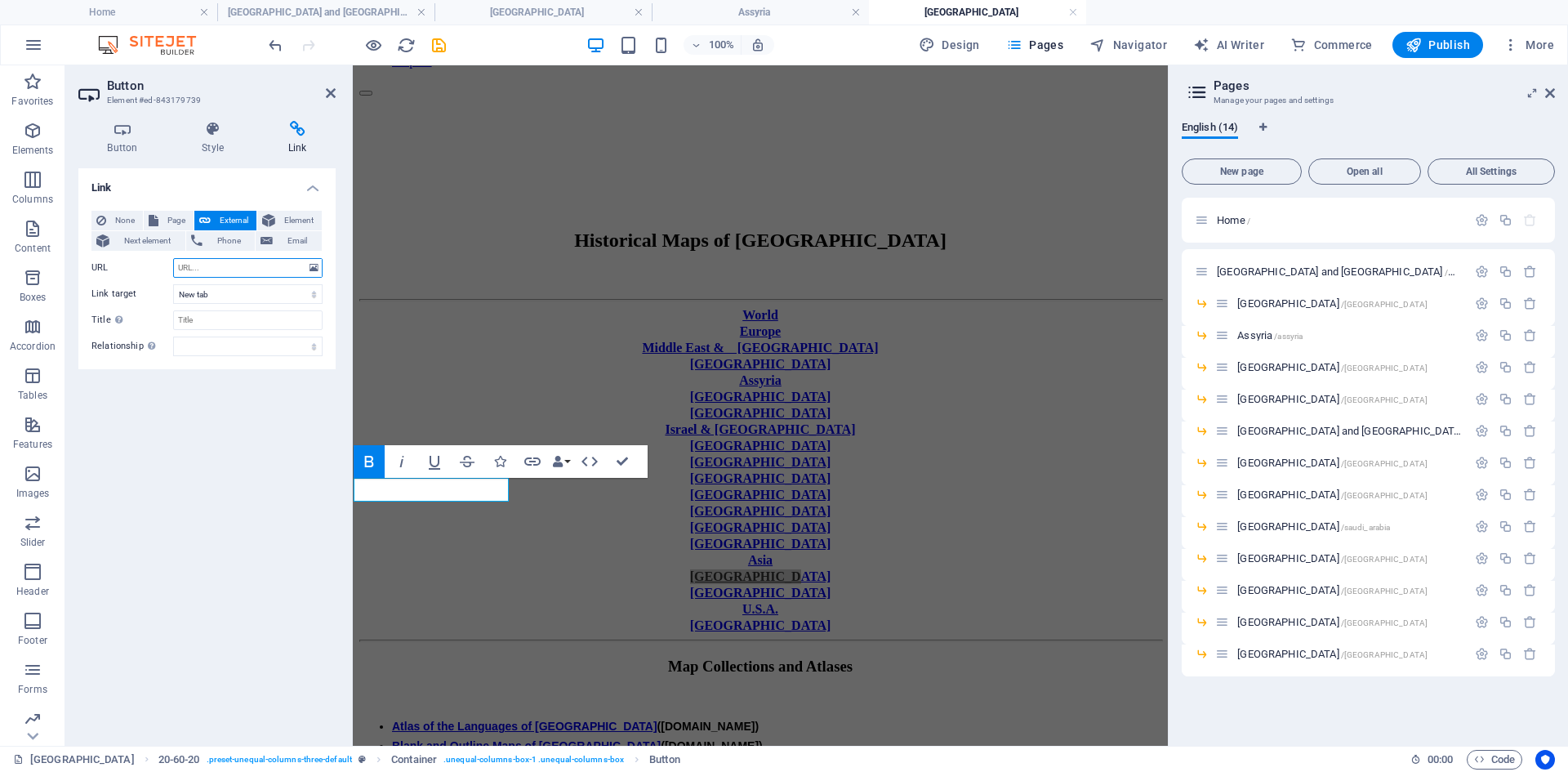
paste input "[URL][DOMAIN_NAME]"
type input "[URL][DOMAIN_NAME]"
click at [315, 298] on select "New tab Same tab Overlay" at bounding box center [247, 294] width 149 height 20
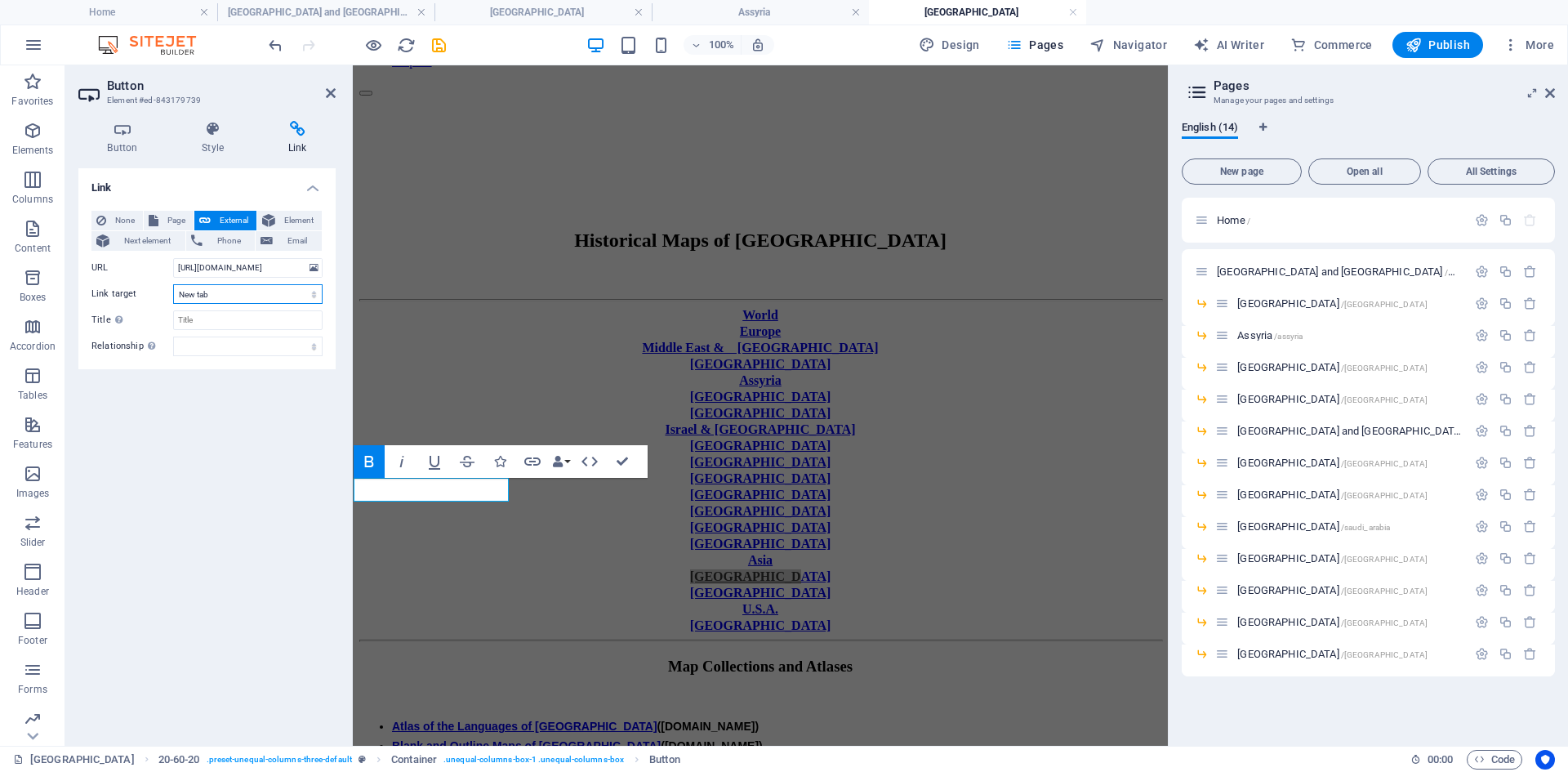
select select
click at [173, 284] on select "New tab Same tab Overlay" at bounding box center [247, 294] width 149 height 20
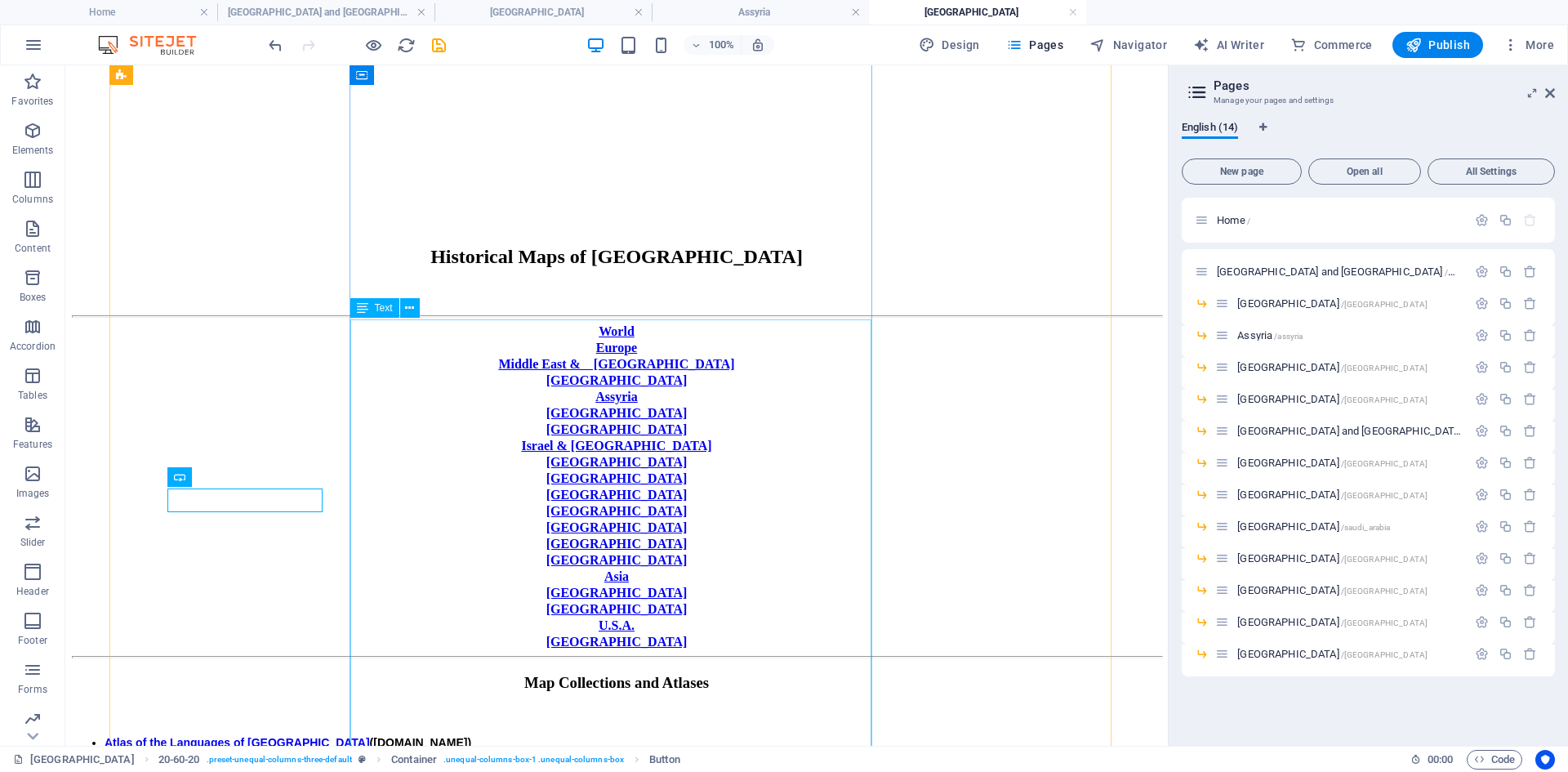
scroll to position [209, 0]
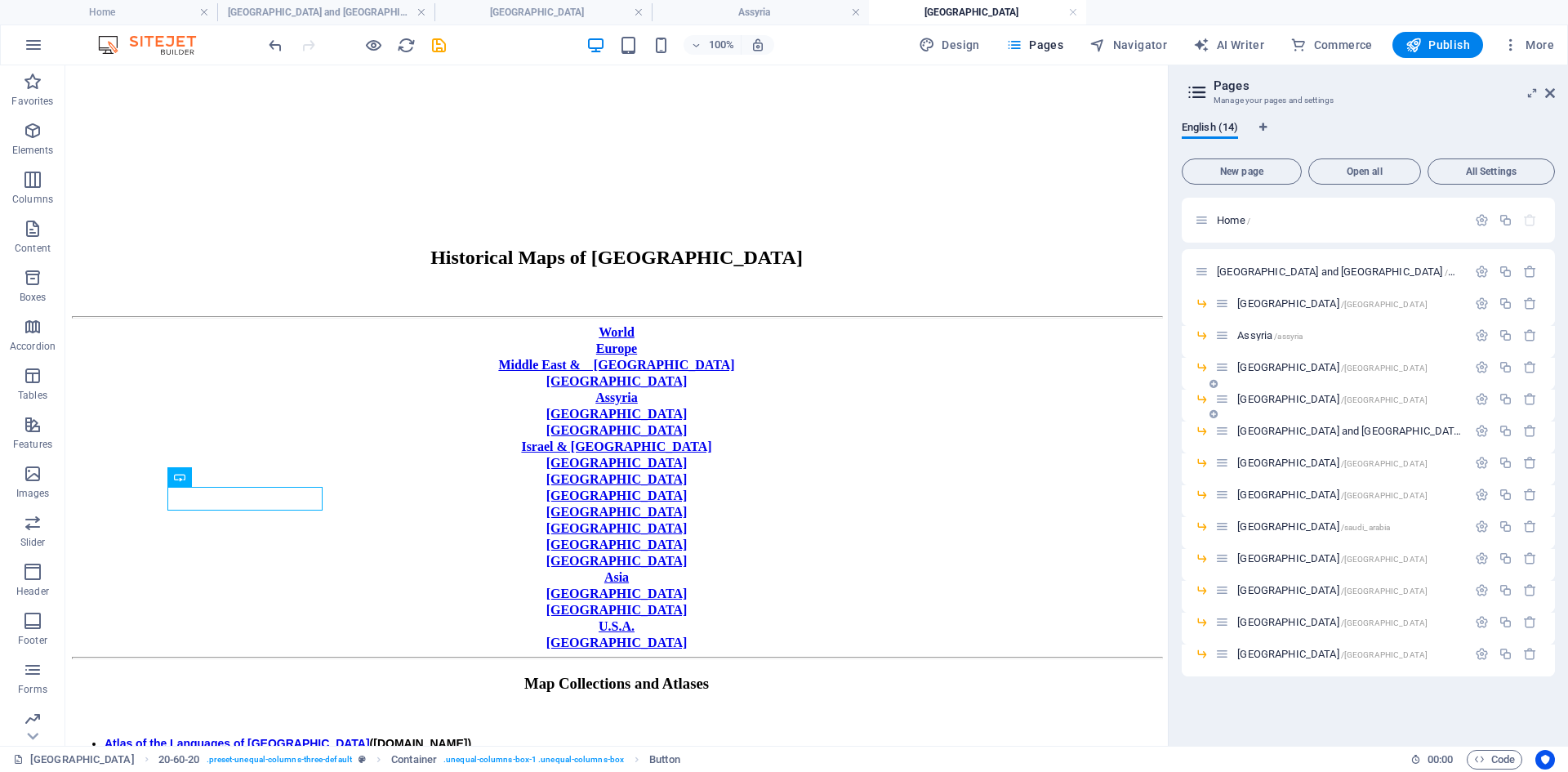
click at [1251, 400] on span "[GEOGRAPHIC_DATA] /[GEOGRAPHIC_DATA]" at bounding box center [1333, 398] width 191 height 12
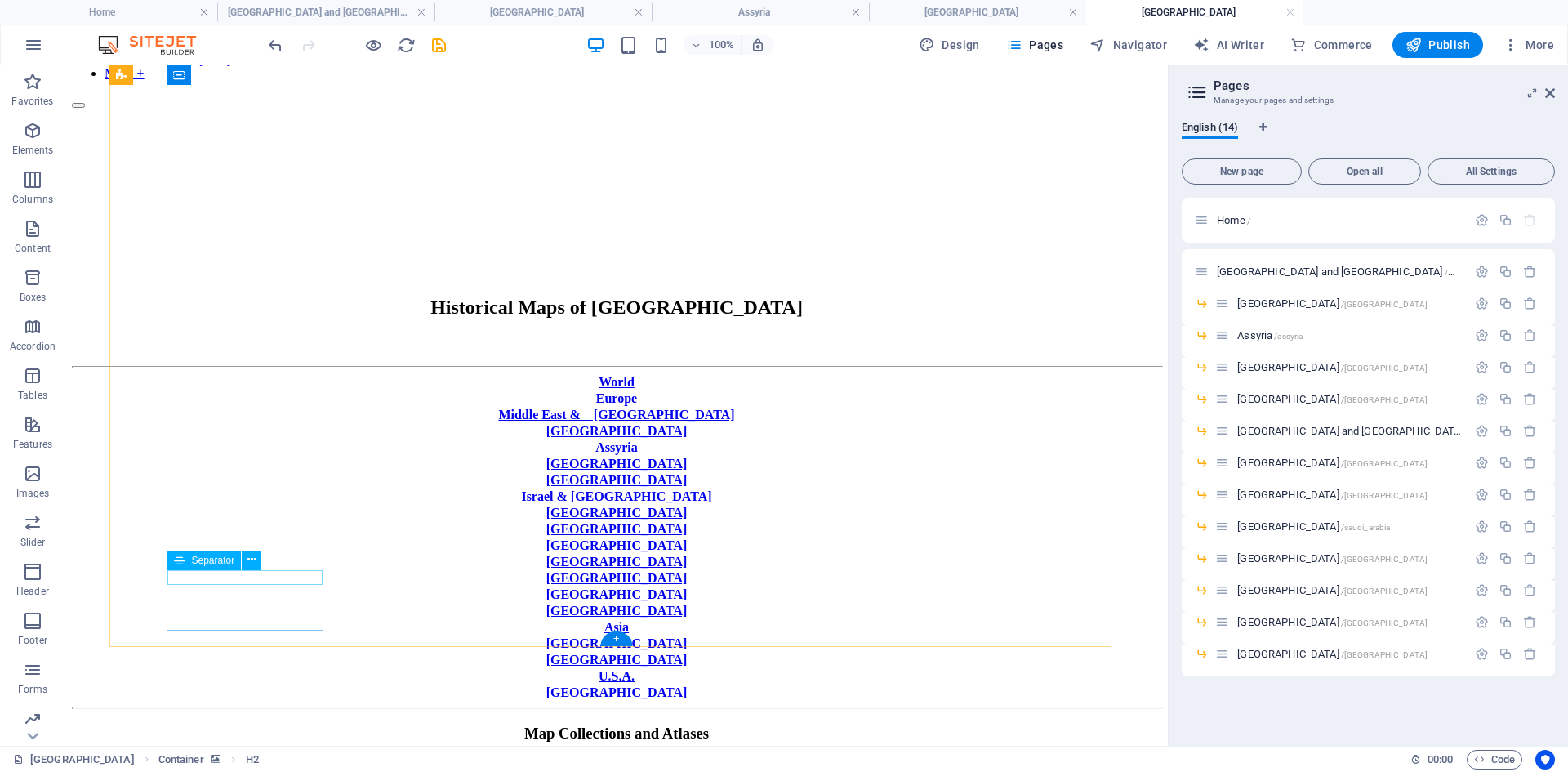
scroll to position [224, 0]
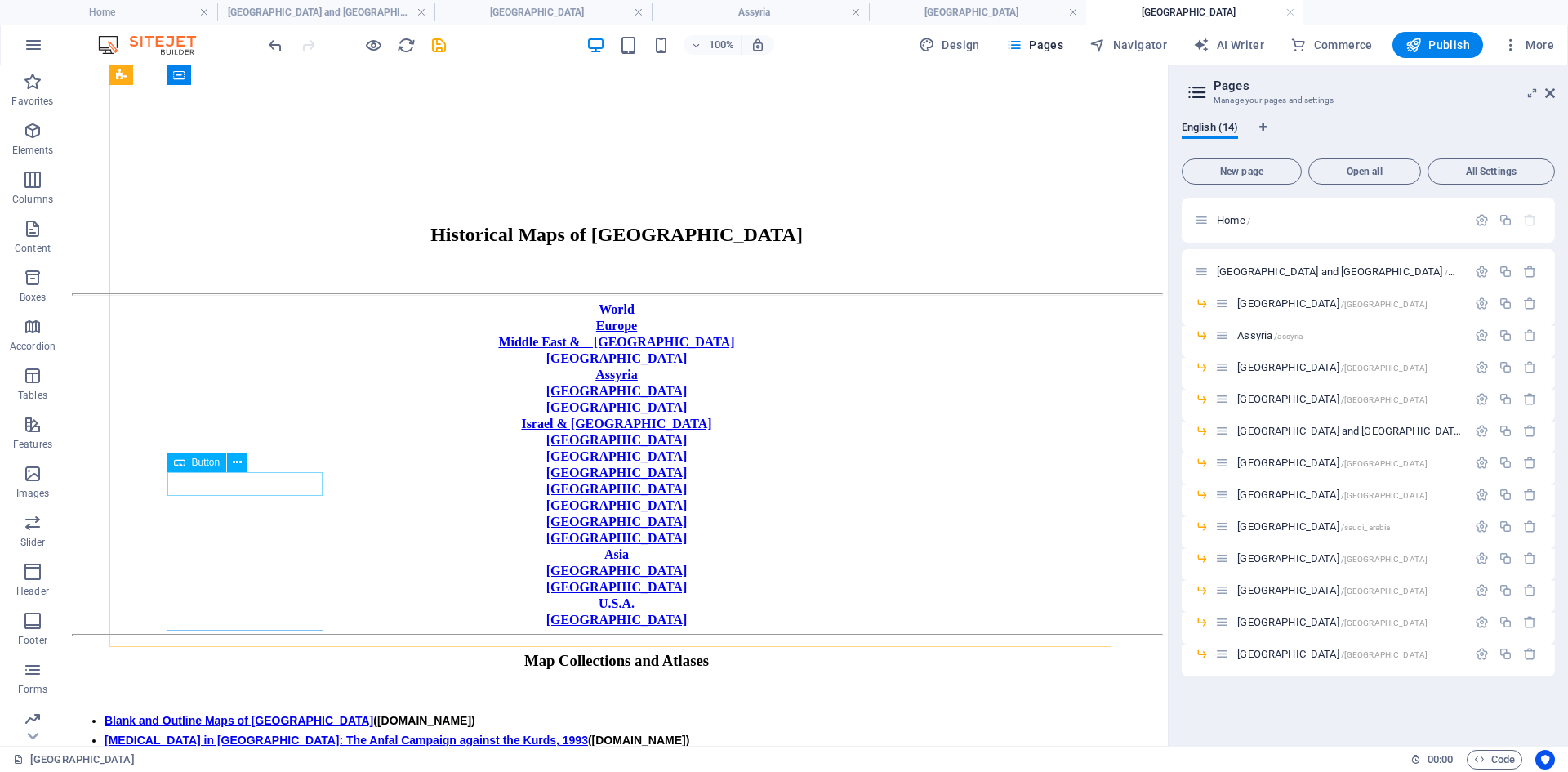
click at [236, 462] on icon at bounding box center [236, 462] width 9 height 17
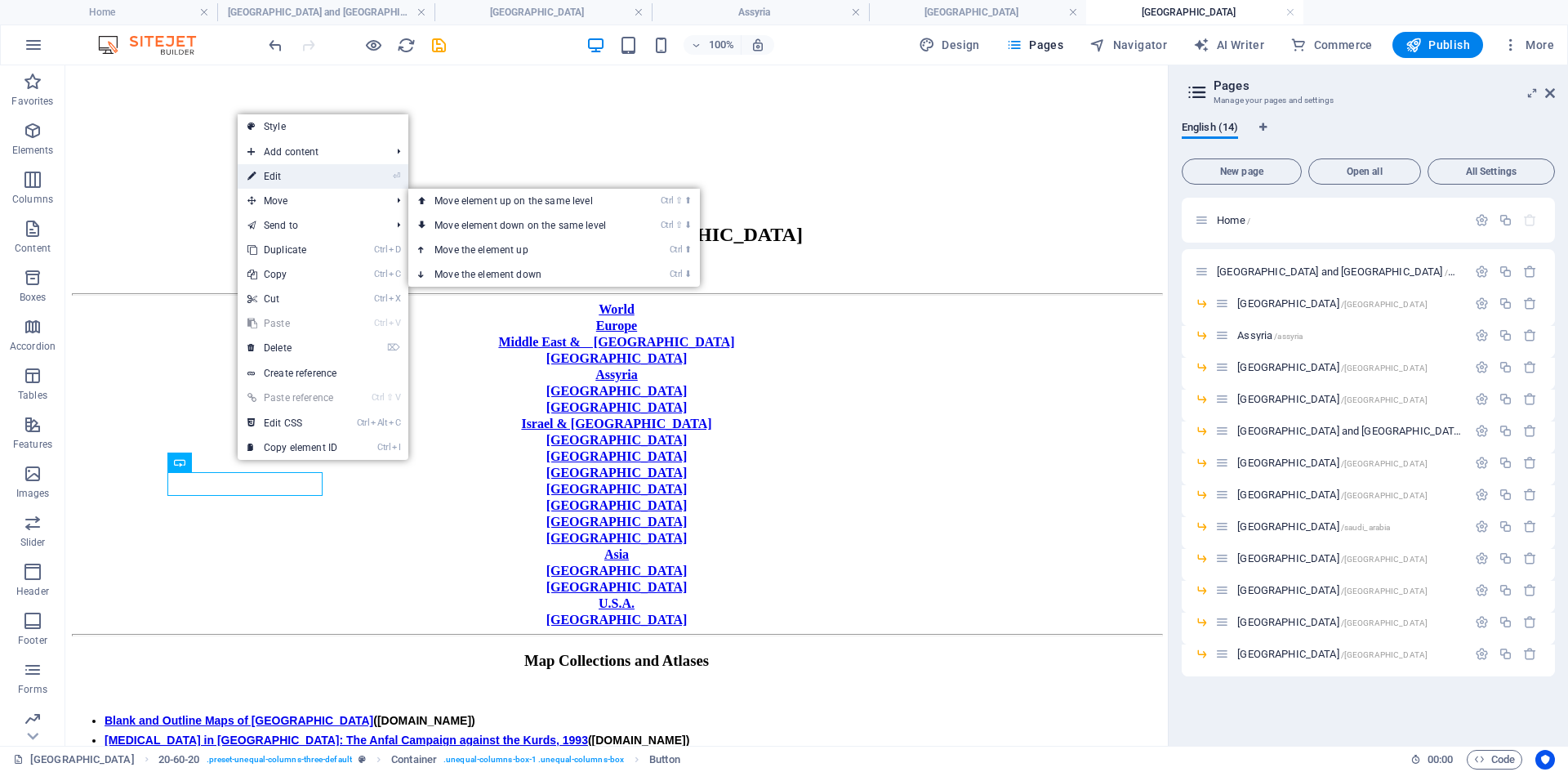
click at [277, 177] on link "⏎ Edit" at bounding box center [292, 176] width 109 height 25
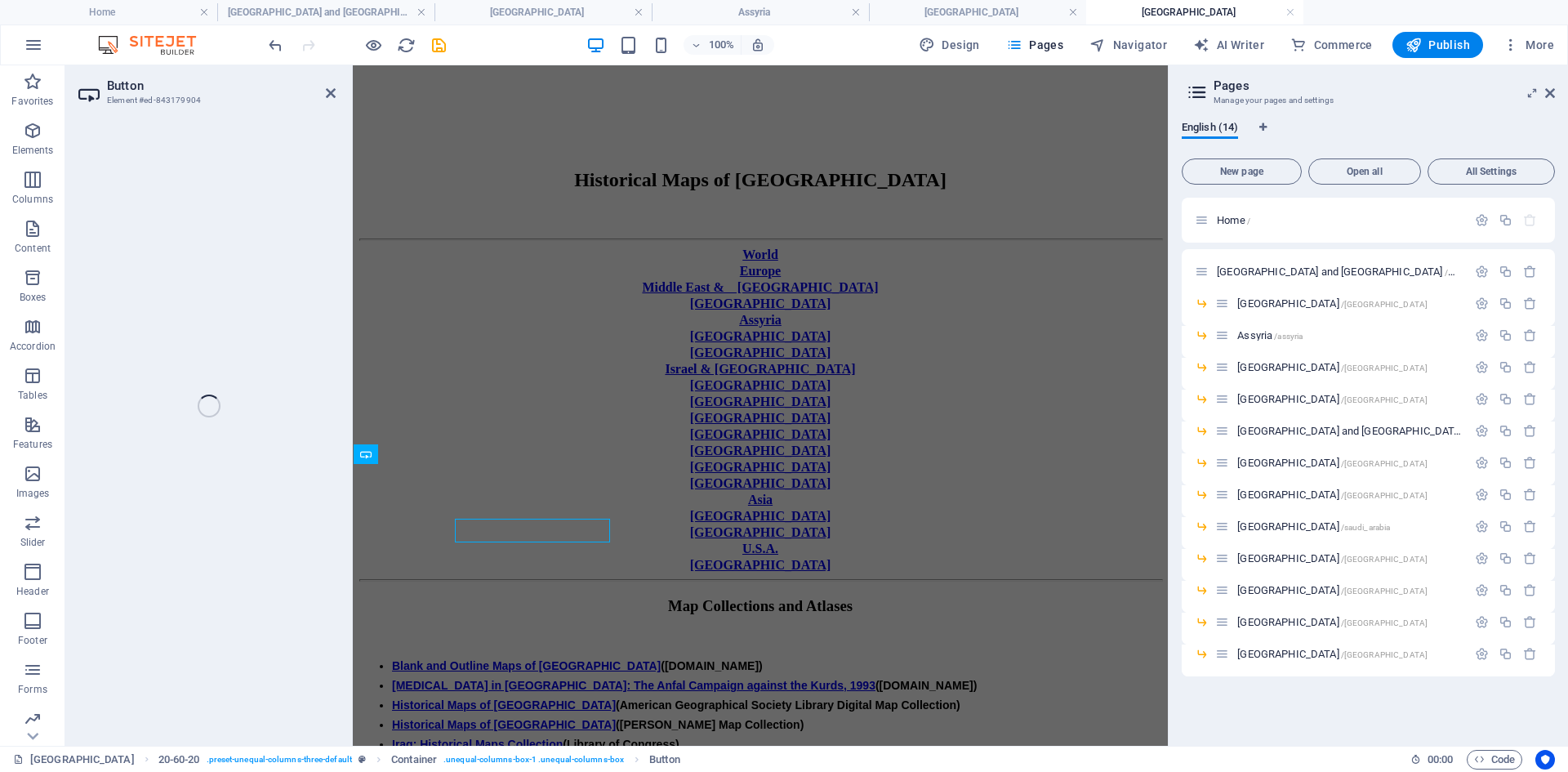
select select "px"
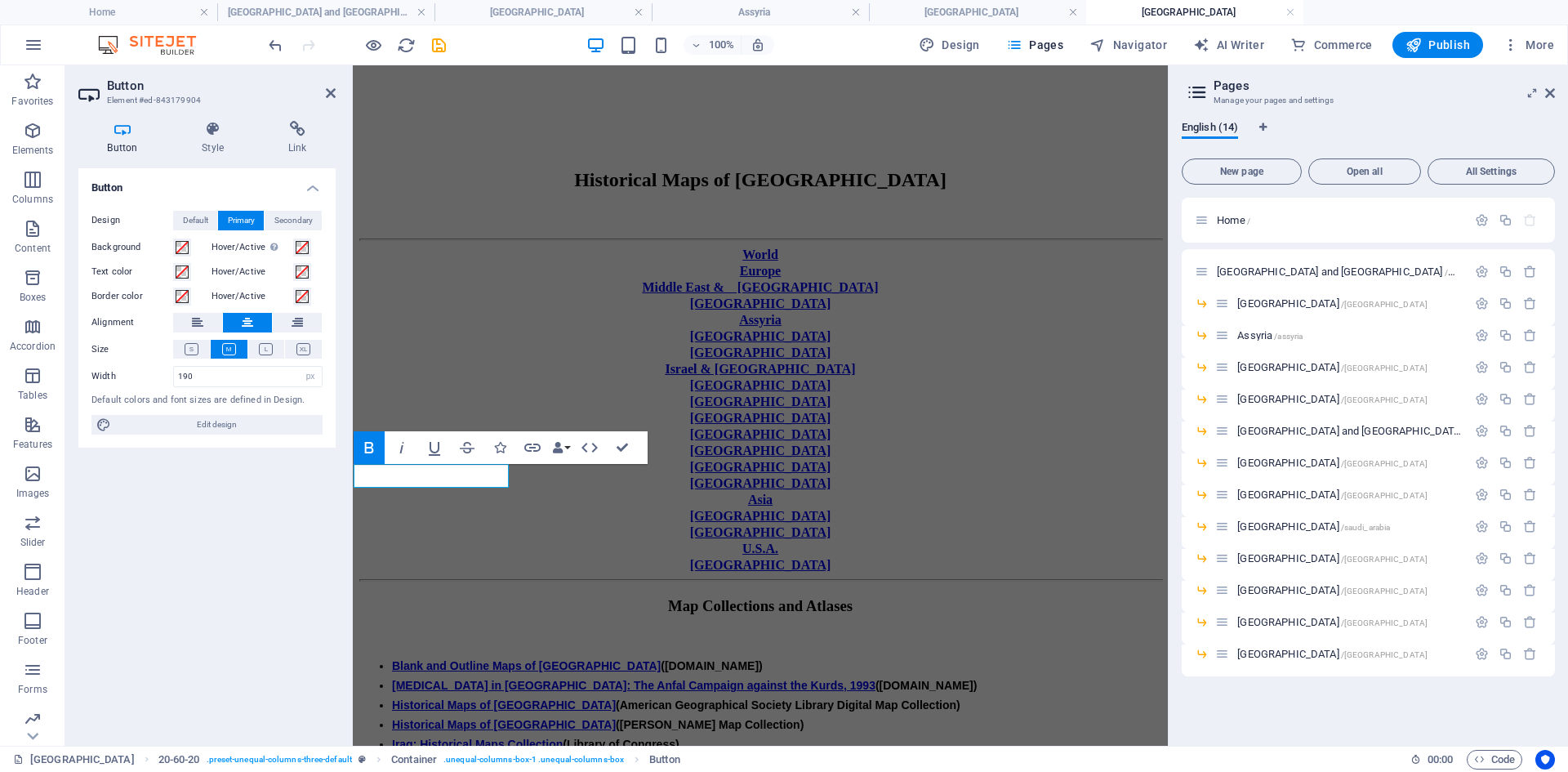
scroll to position [177, 0]
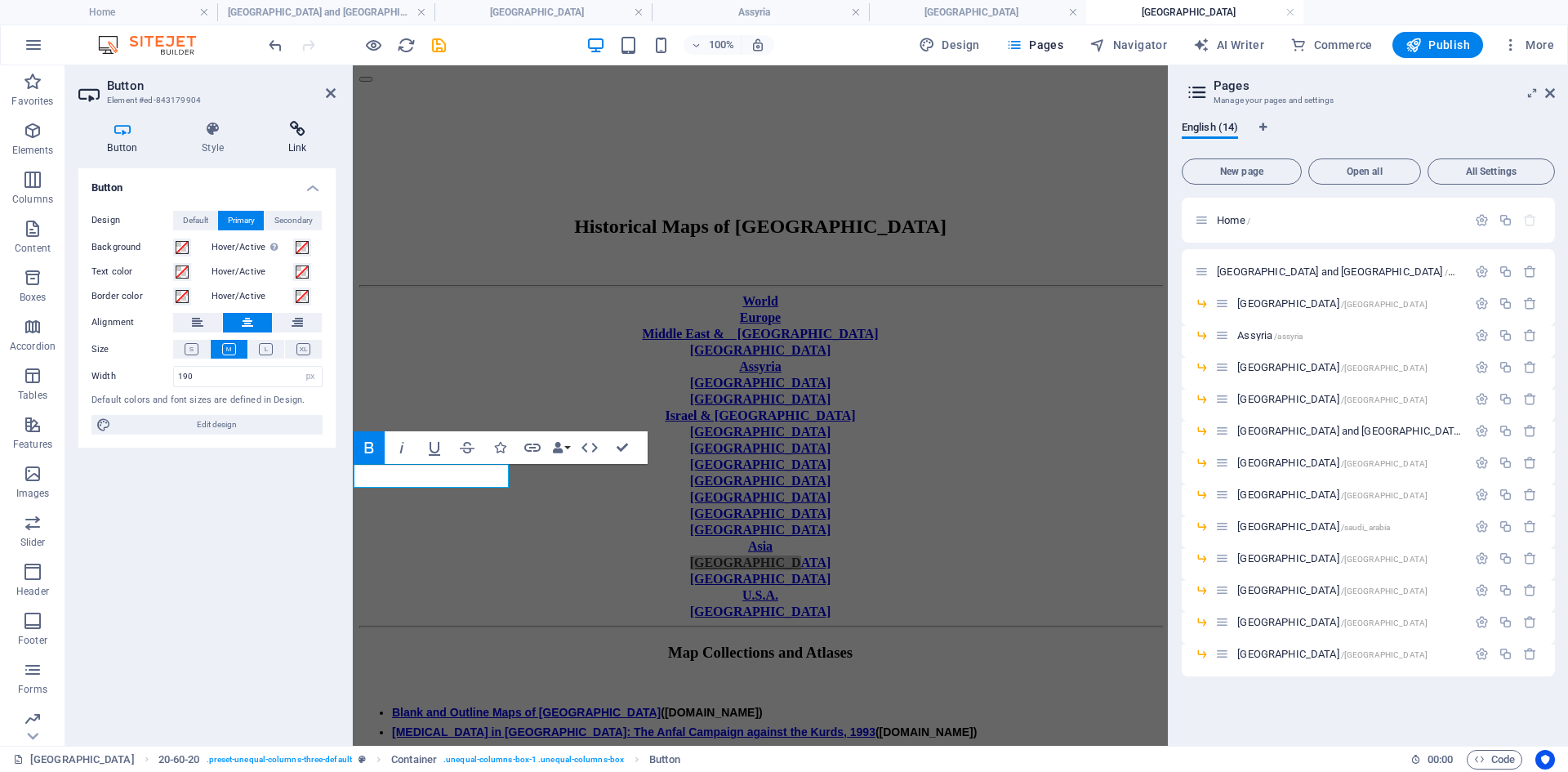
click at [300, 127] on icon at bounding box center [297, 129] width 76 height 16
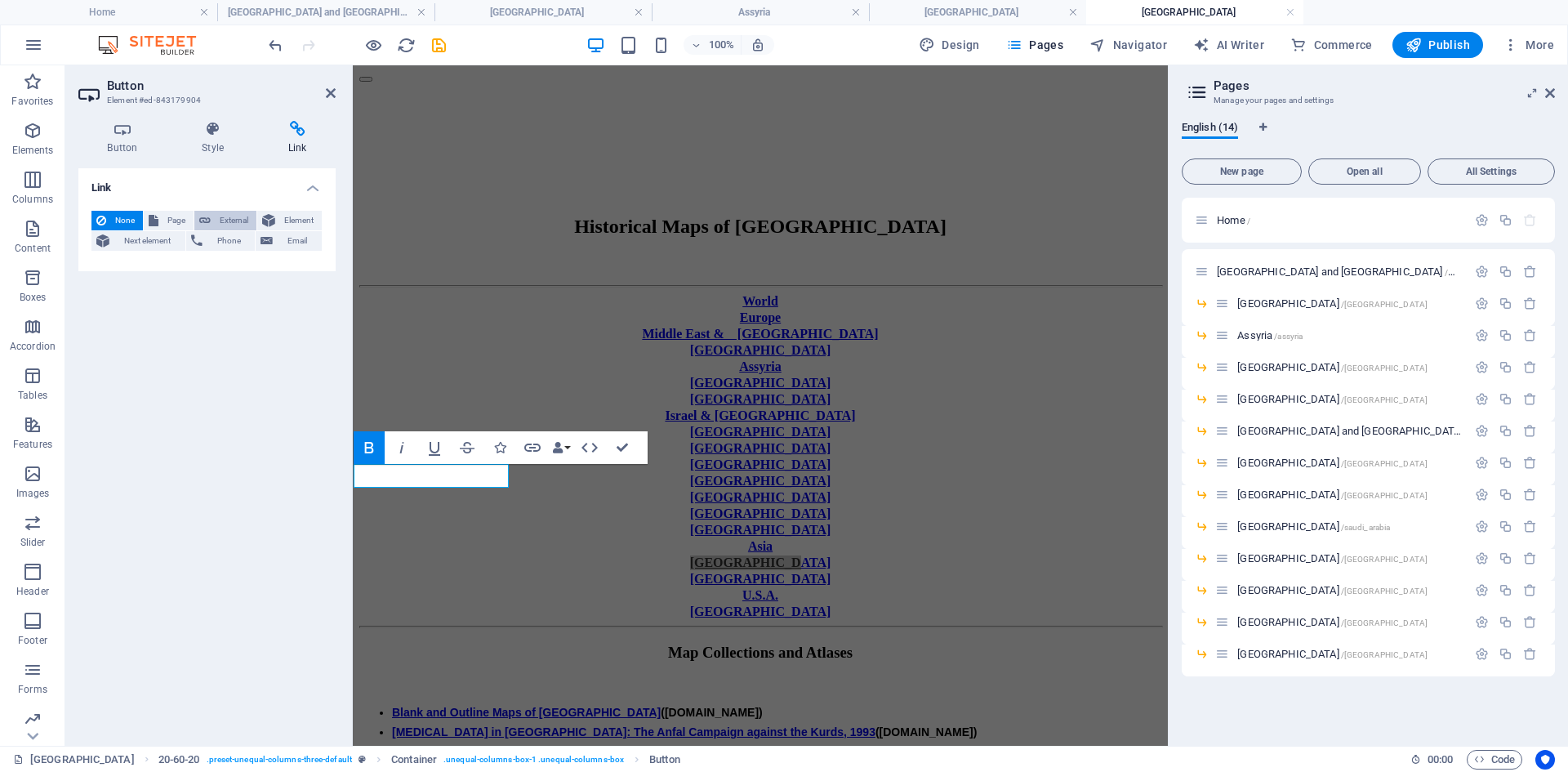
click at [226, 219] on span "External" at bounding box center [233, 221] width 36 height 20
select select "blank"
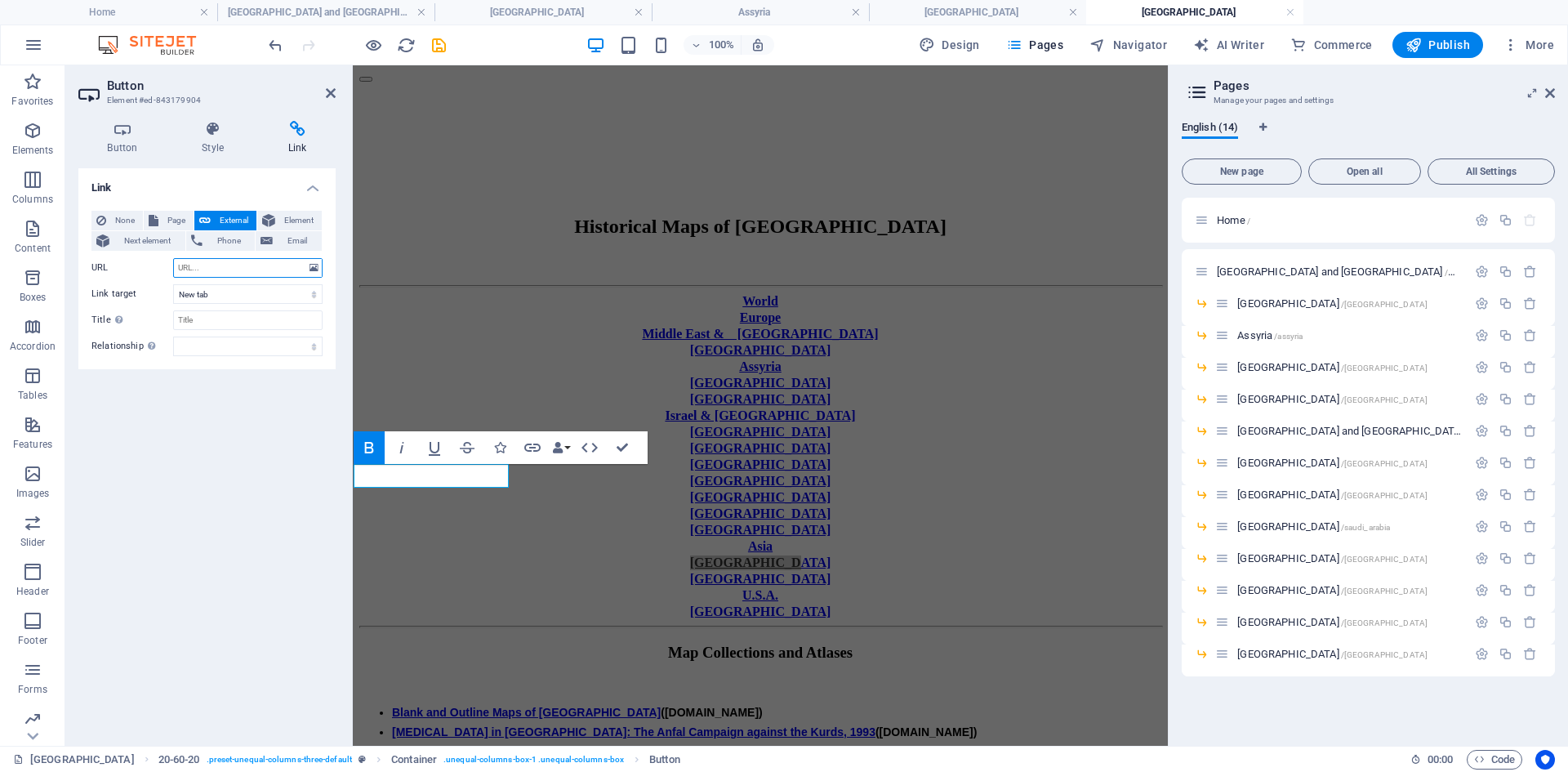
paste input "[URL][DOMAIN_NAME]"
type input "[URL][DOMAIN_NAME]"
click at [315, 296] on select "New tab Same tab Overlay" at bounding box center [247, 294] width 149 height 20
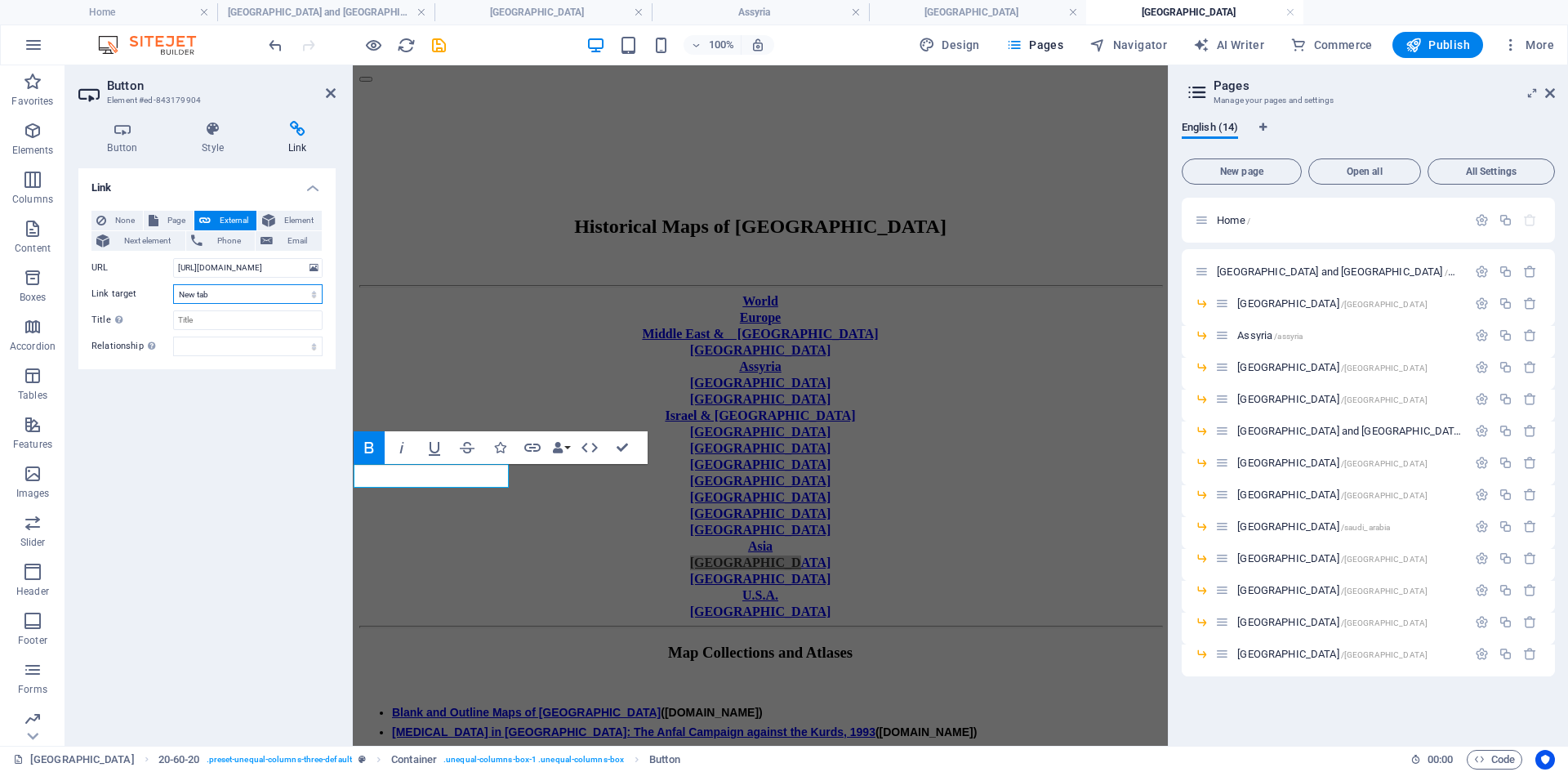
select select
click at [173, 284] on select "New tab Same tab Overlay" at bounding box center [247, 294] width 149 height 20
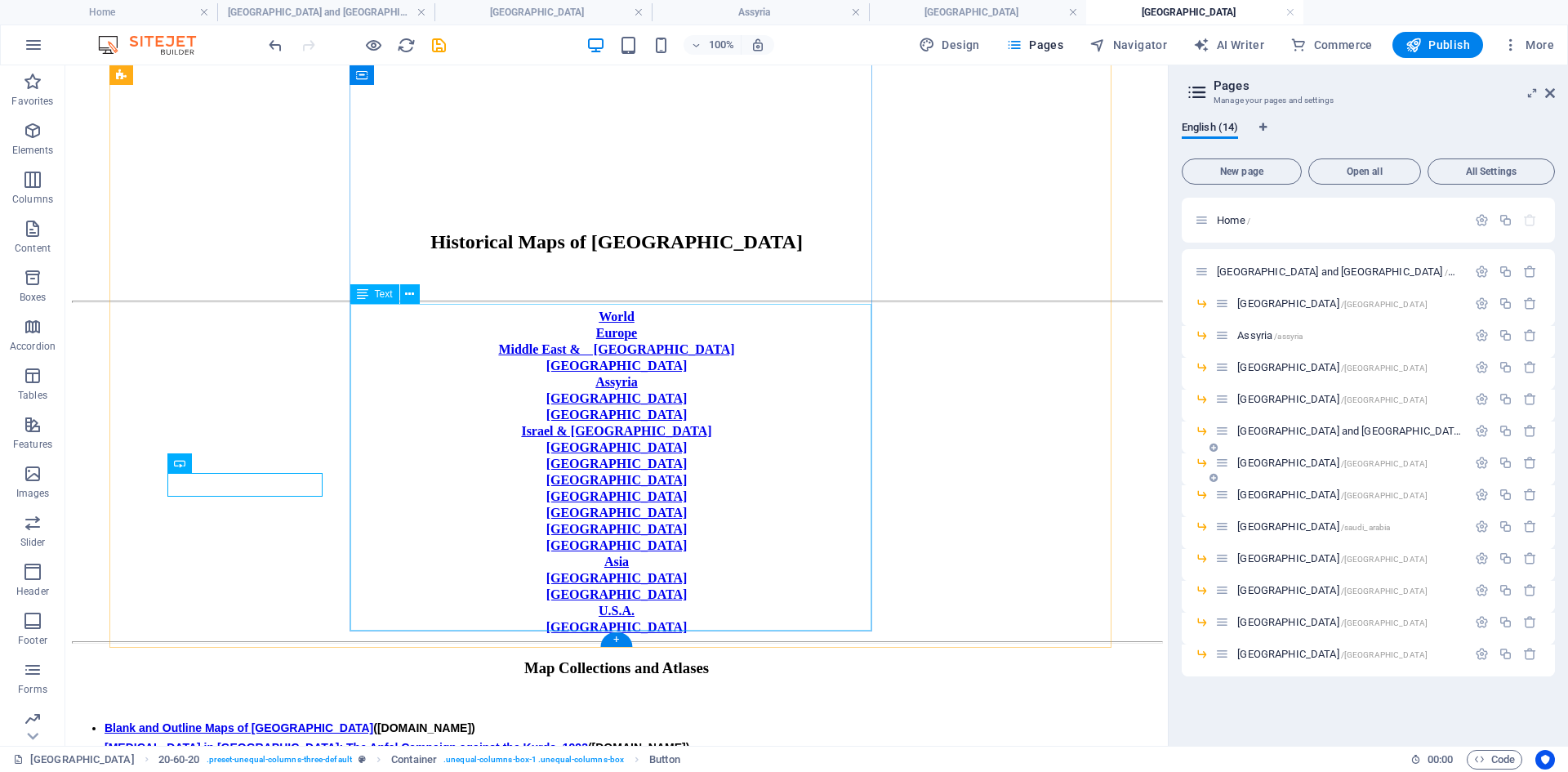
scroll to position [223, 0]
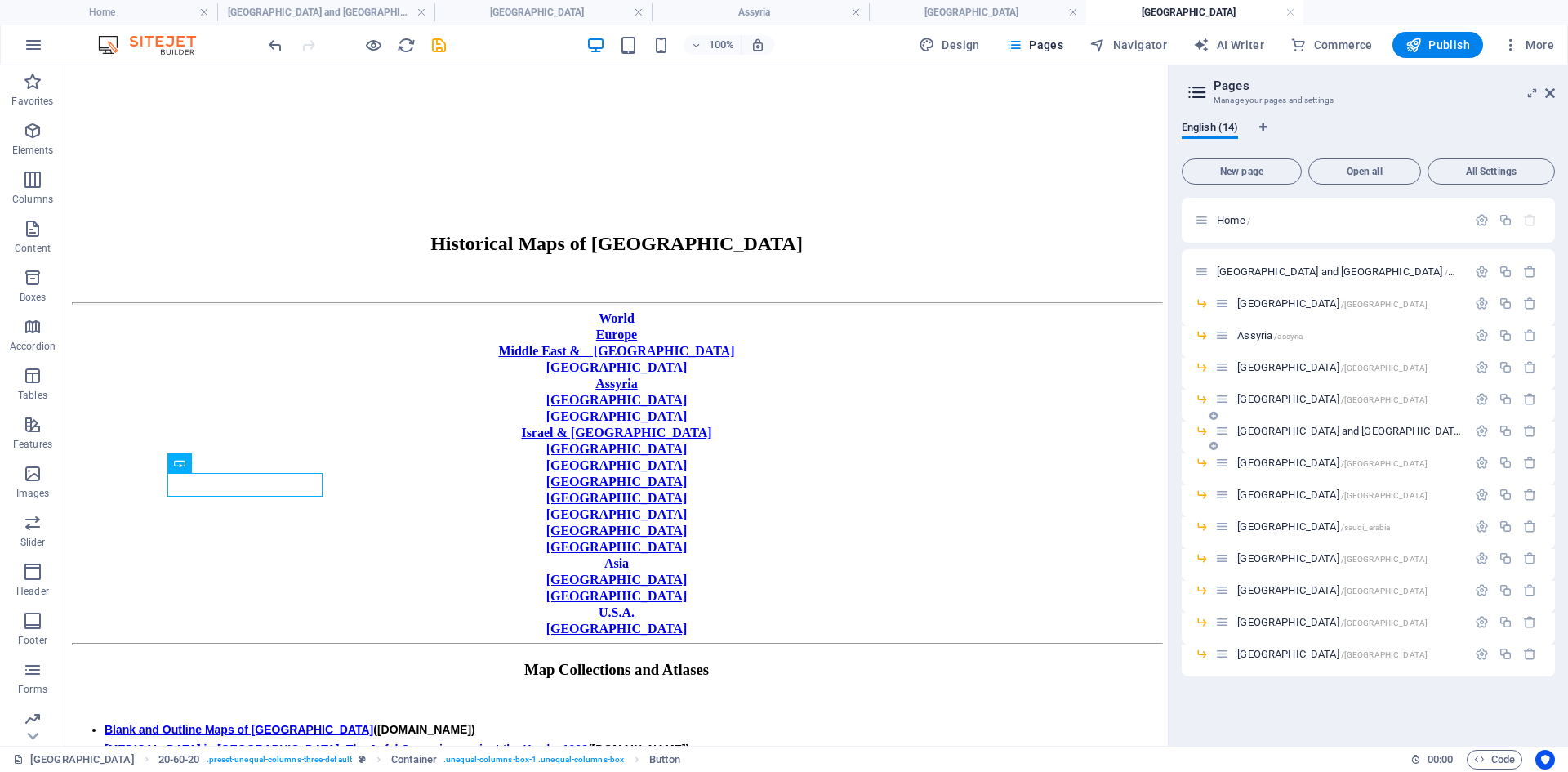
click at [1253, 430] on span "[GEOGRAPHIC_DATA] and [GEOGRAPHIC_DATA] /[GEOGRAPHIC_DATA]" at bounding box center [1389, 431] width 305 height 12
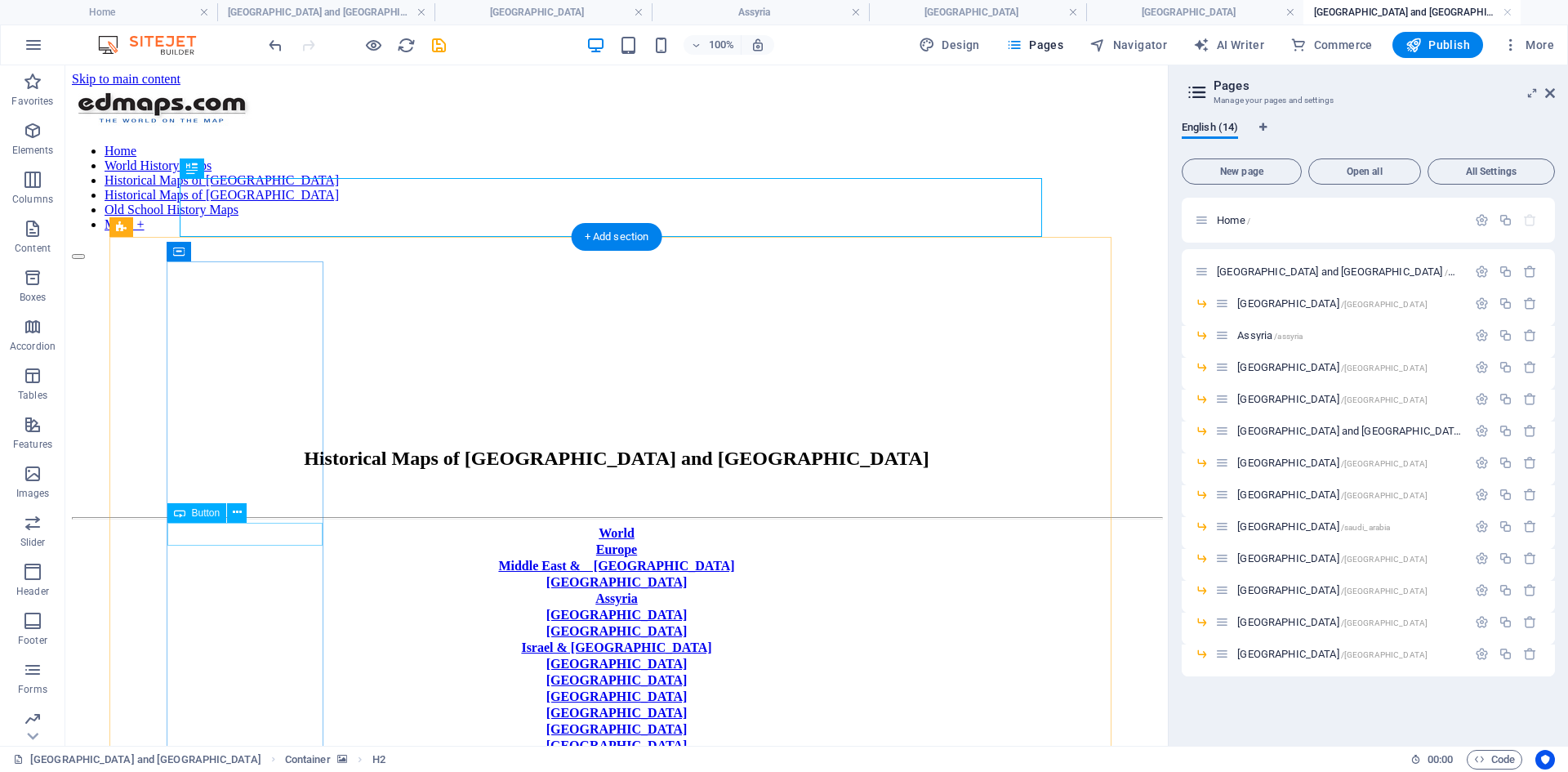
scroll to position [327, 0]
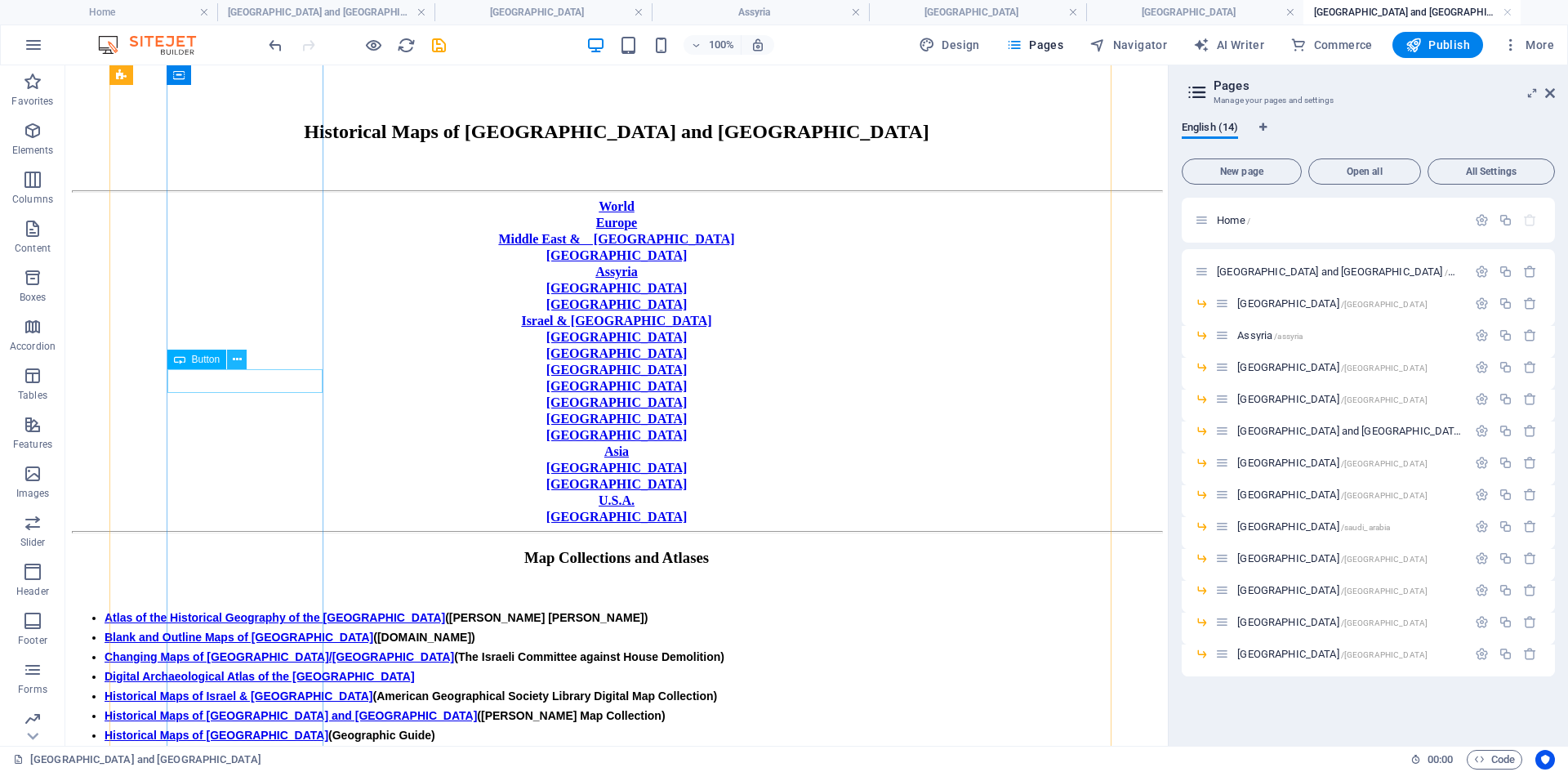
click at [240, 356] on icon at bounding box center [236, 360] width 9 height 17
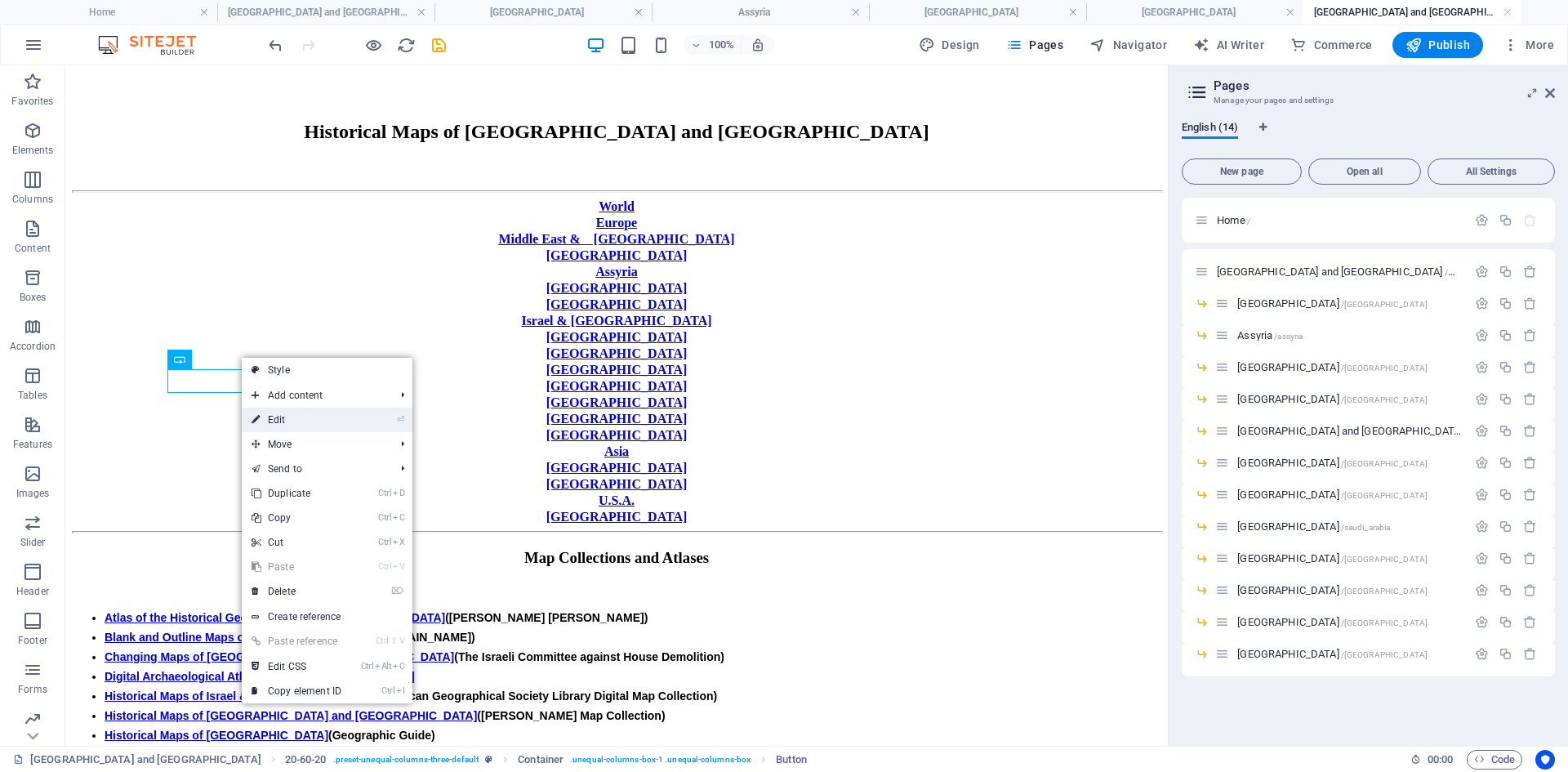
click at [288, 420] on link "⏎ Edit" at bounding box center [296, 419] width 109 height 25
select select "px"
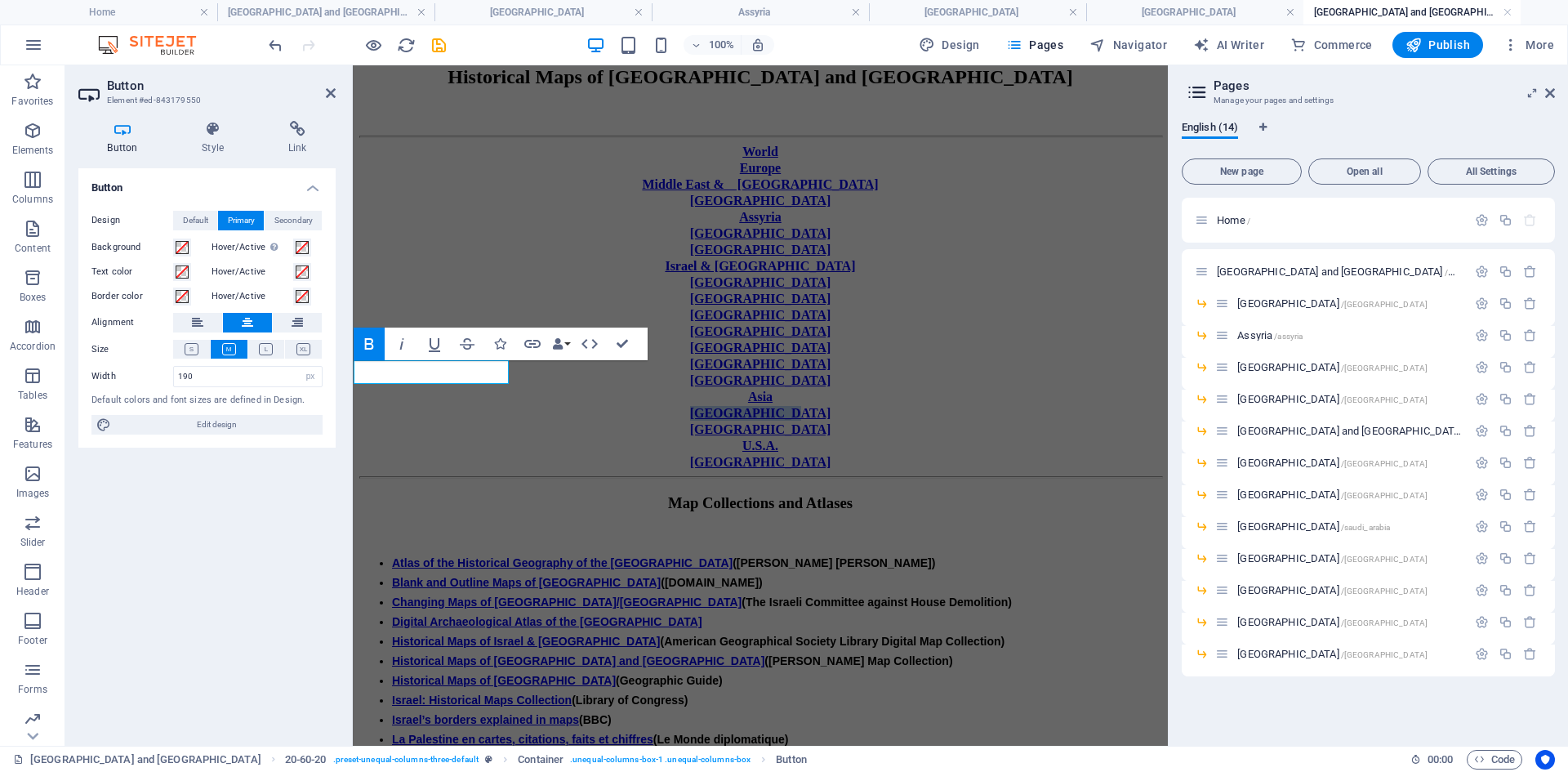
scroll to position [281, 0]
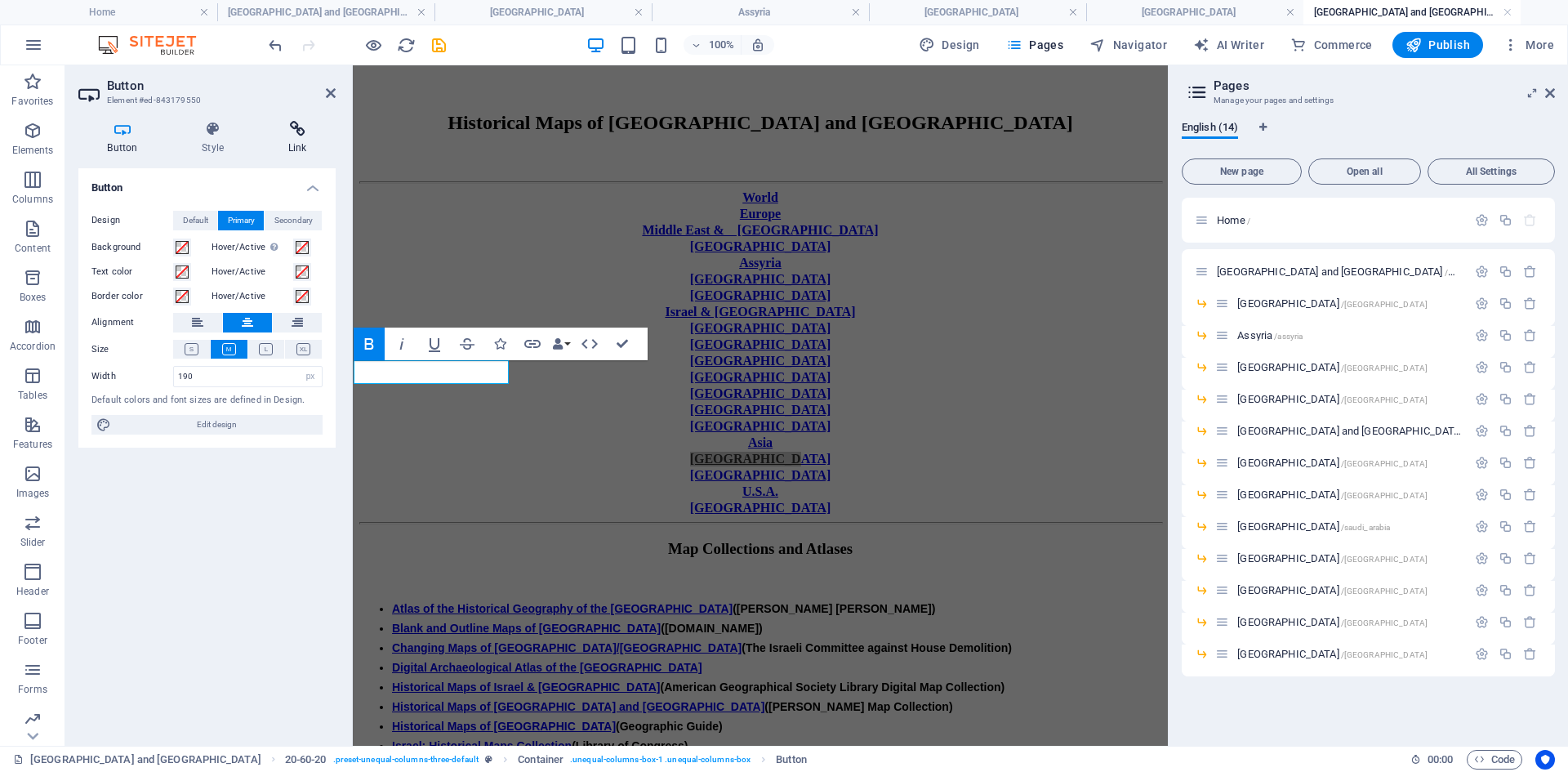
click at [301, 132] on icon at bounding box center [297, 129] width 76 height 16
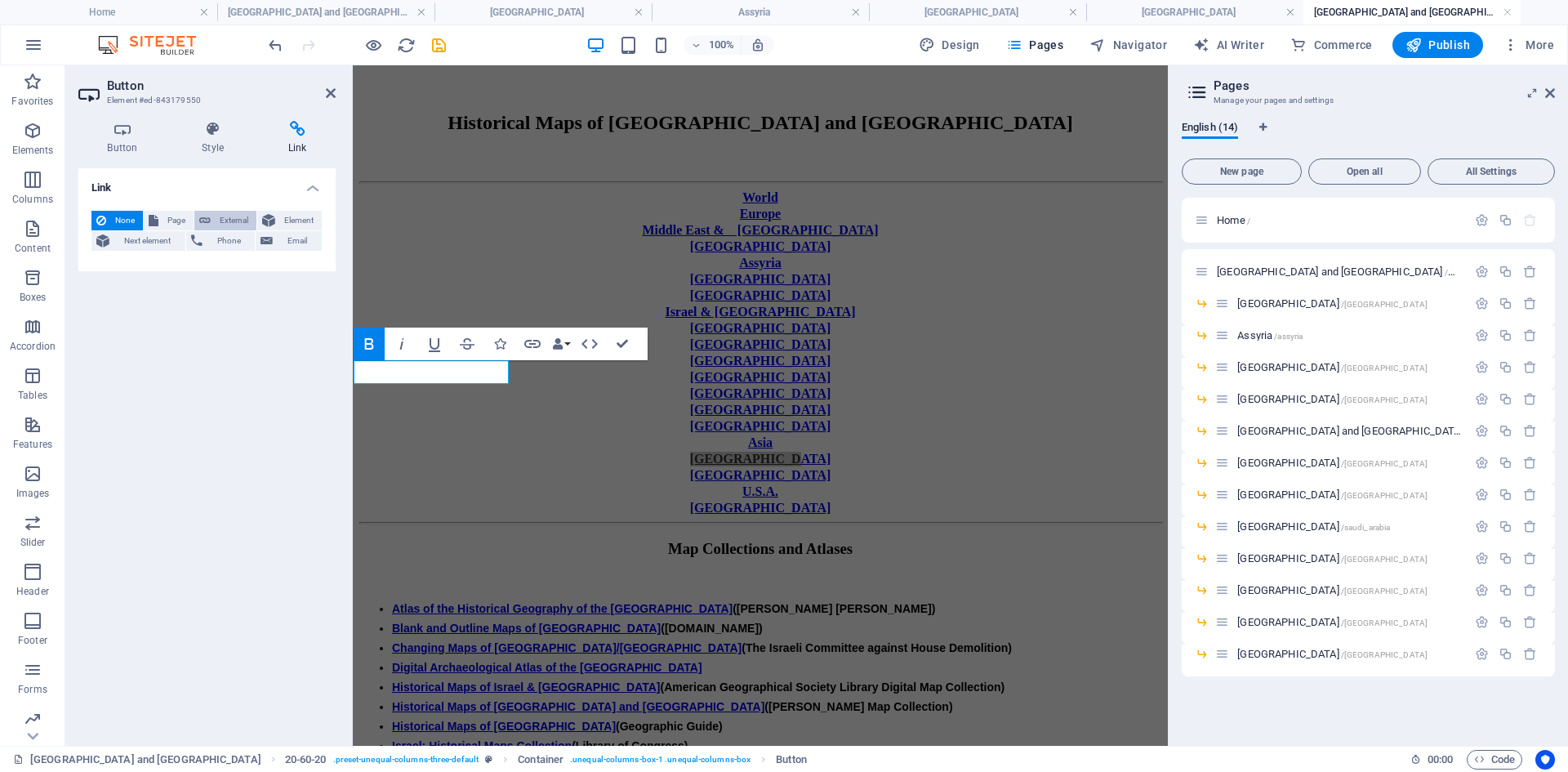
click at [222, 219] on span "External" at bounding box center [233, 221] width 36 height 20
select select "blank"
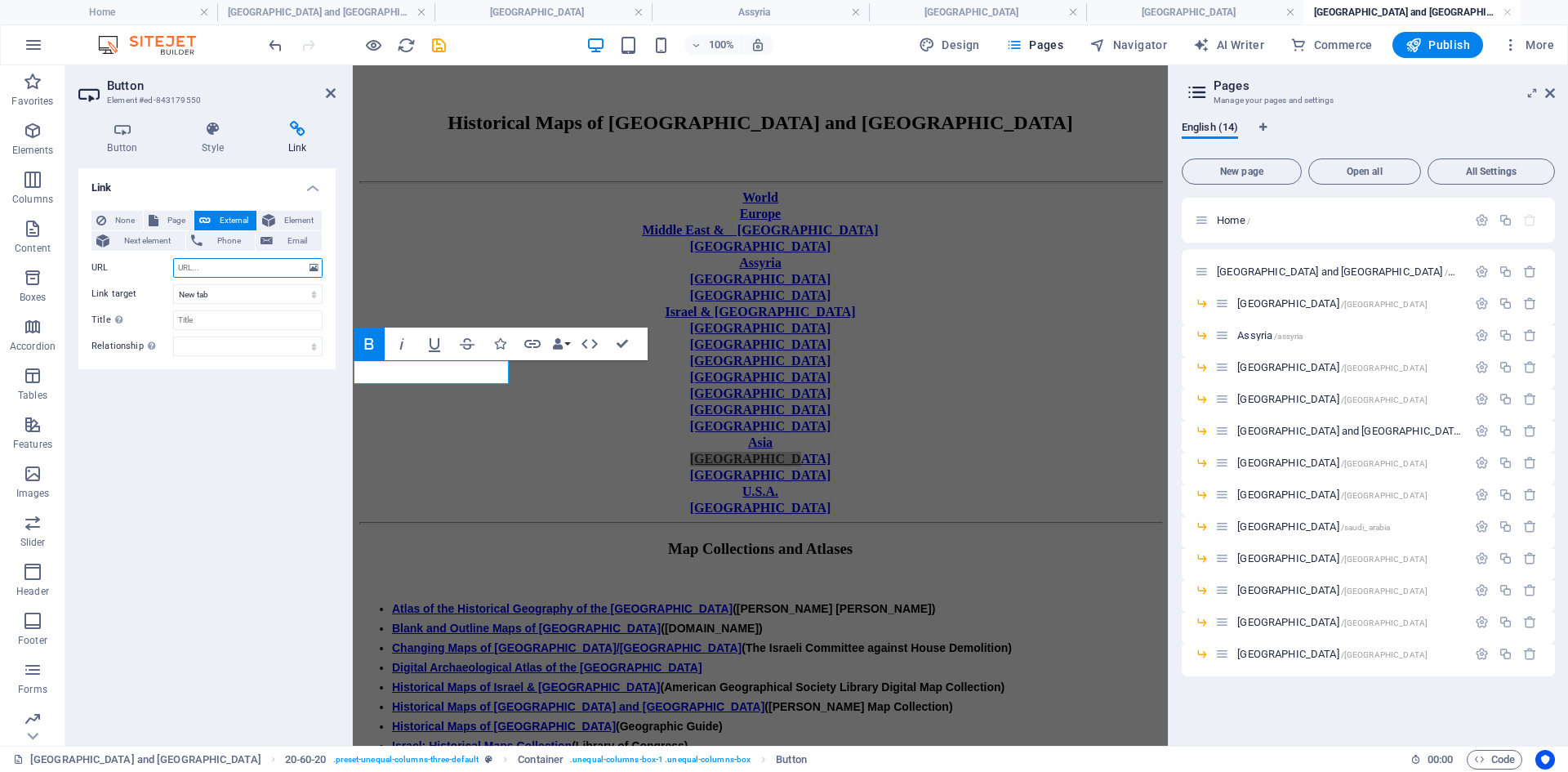
paste input "[URL][DOMAIN_NAME]"
type input "[URL][DOMAIN_NAME]"
click at [319, 295] on select "New tab Same tab Overlay" at bounding box center [247, 294] width 149 height 20
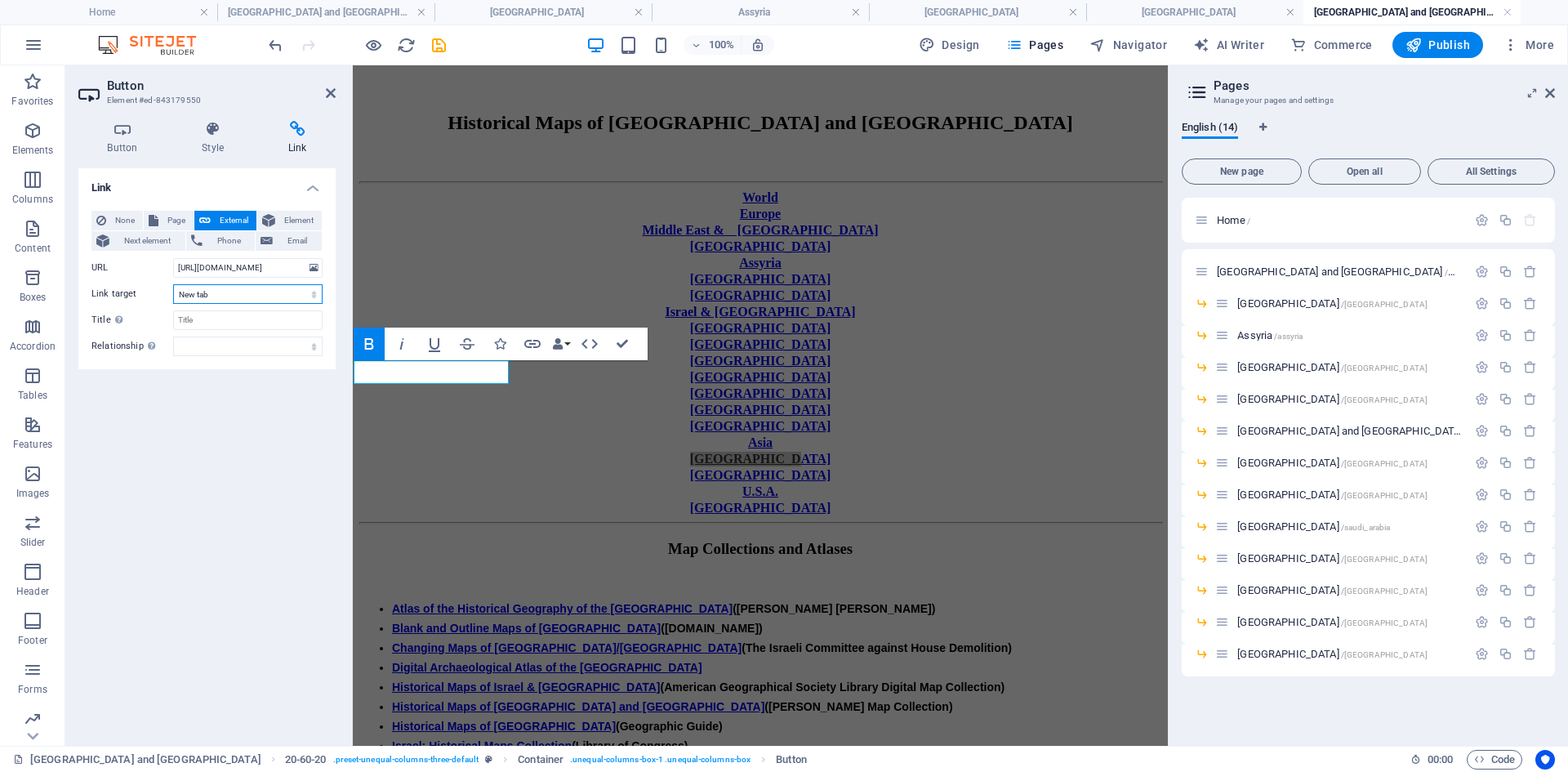
select select
click at [173, 284] on select "New tab Same tab Overlay" at bounding box center [247, 294] width 149 height 20
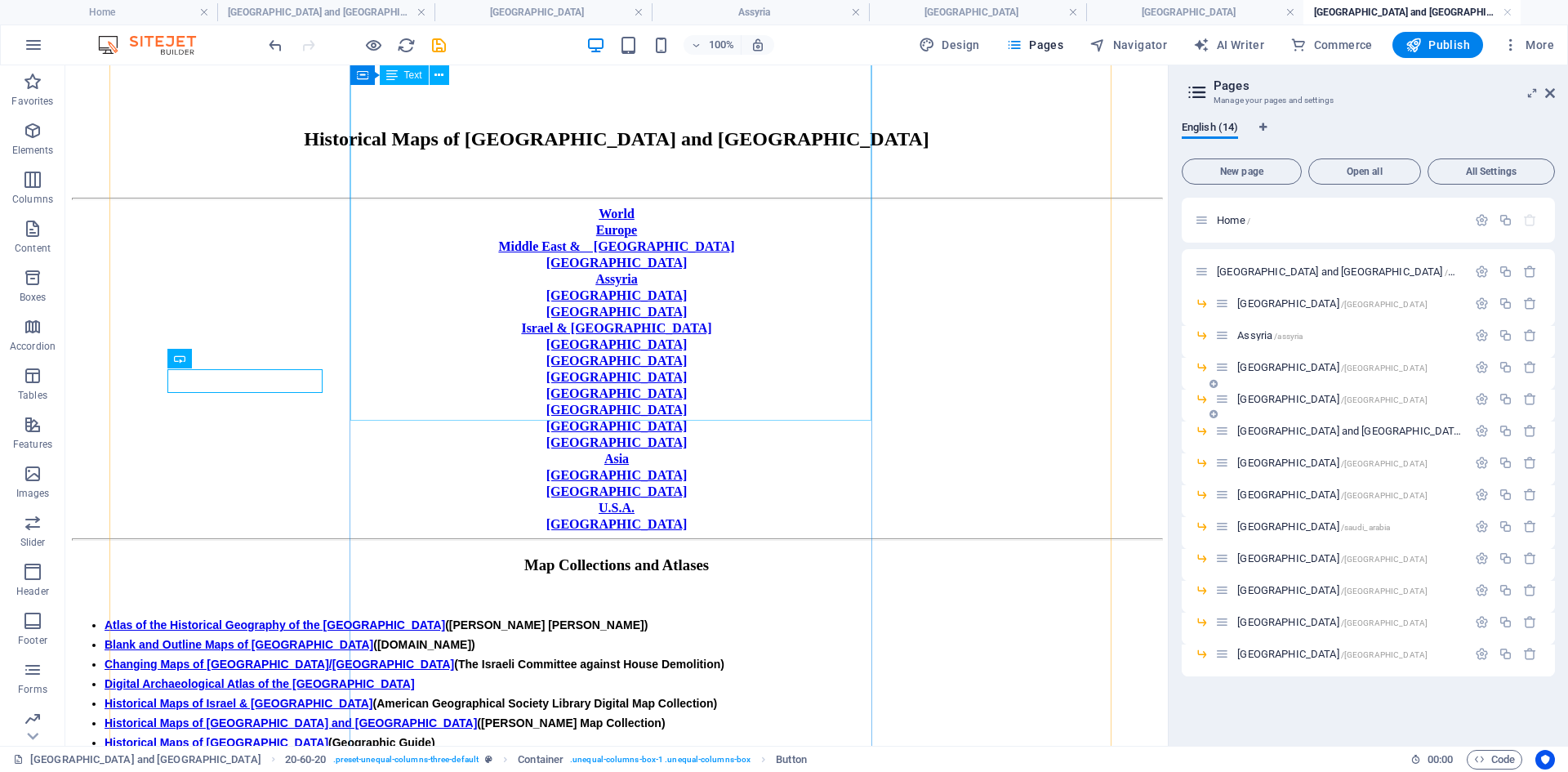
scroll to position [327, 0]
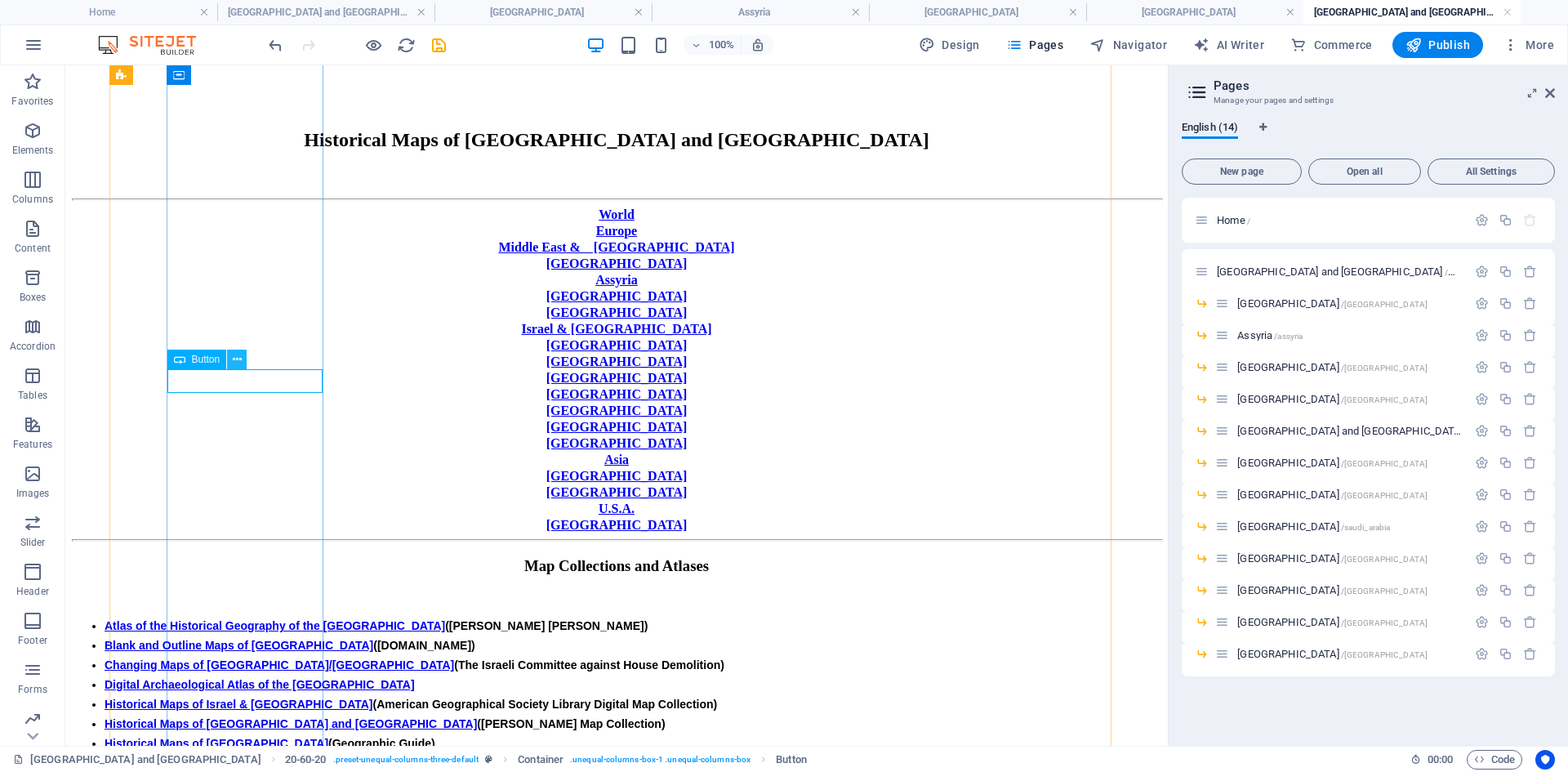
click at [236, 356] on icon at bounding box center [236, 360] width 9 height 17
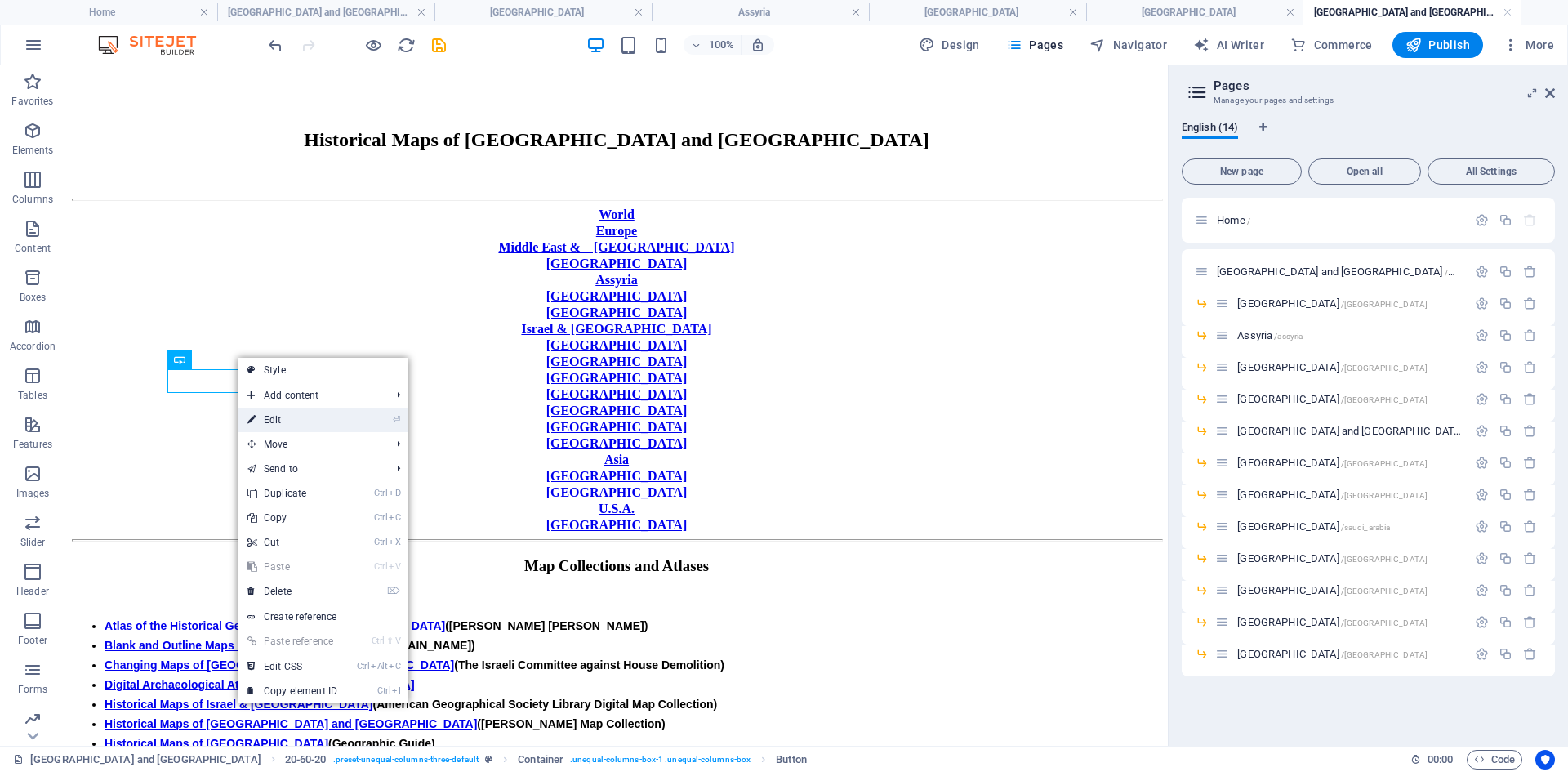
click at [282, 420] on link "⏎ Edit" at bounding box center [292, 419] width 109 height 25
select select
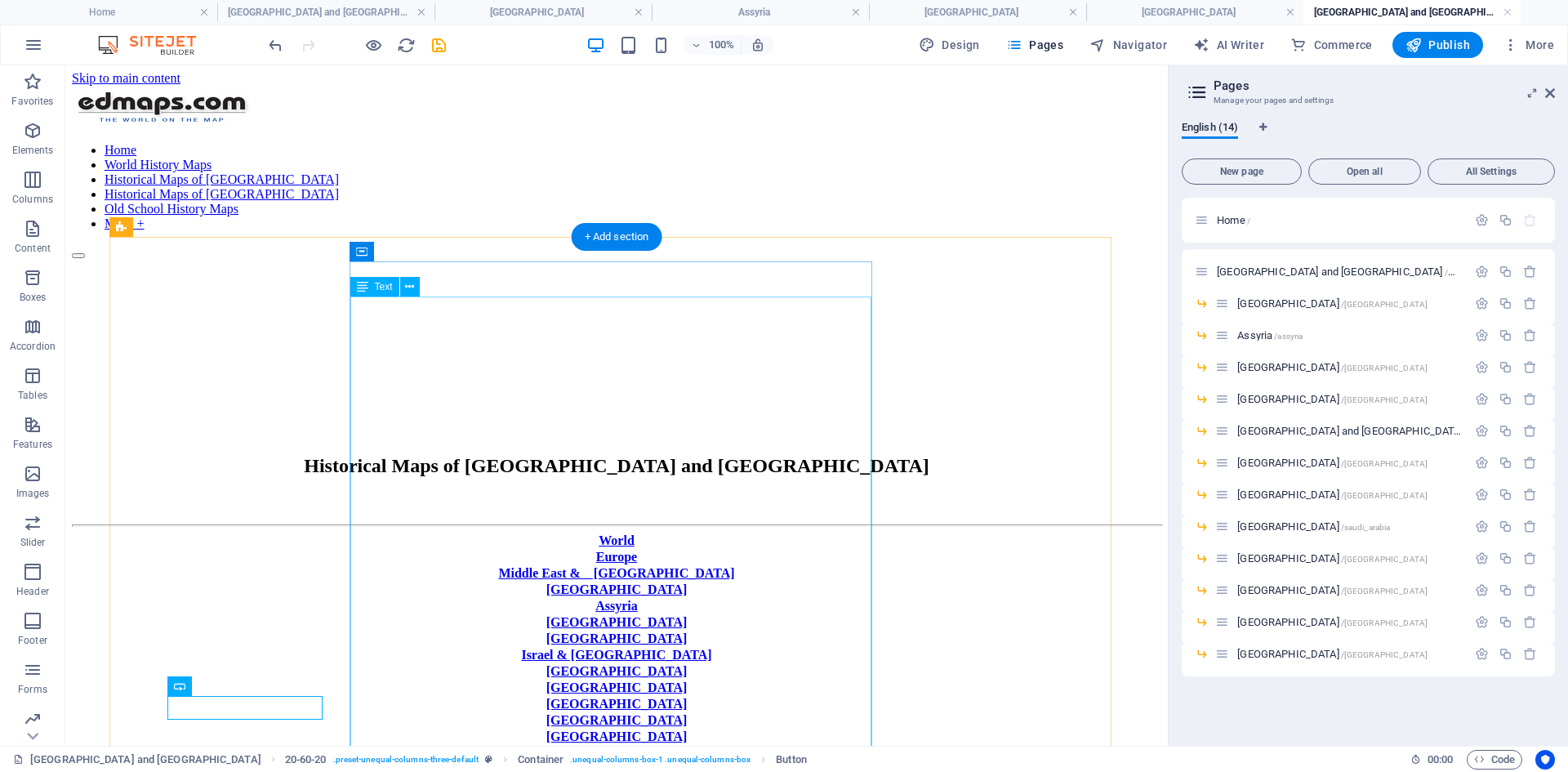
scroll to position [0, 0]
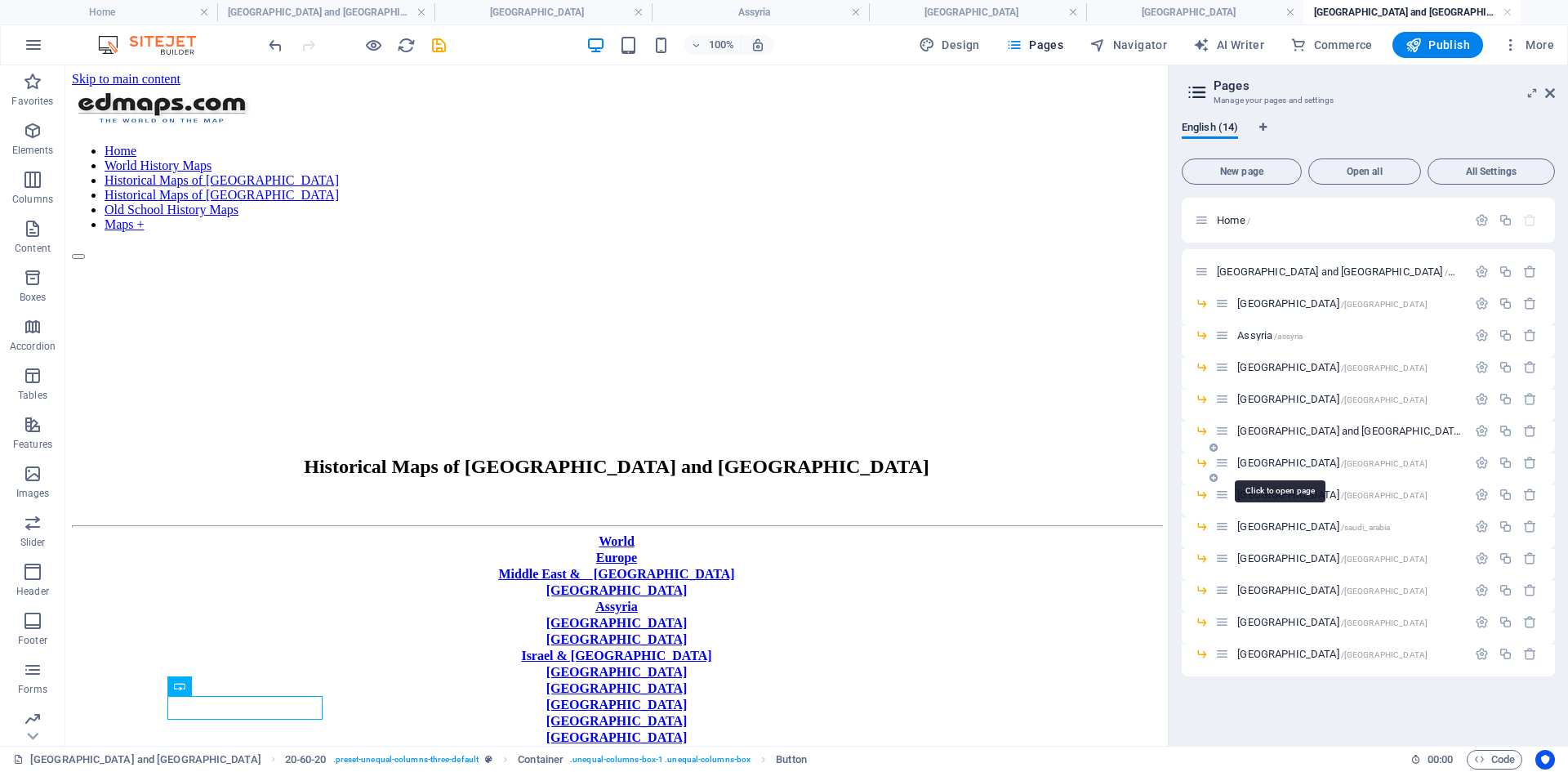
click at [1253, 462] on span "[GEOGRAPHIC_DATA] /[GEOGRAPHIC_DATA]" at bounding box center [1333, 463] width 191 height 12
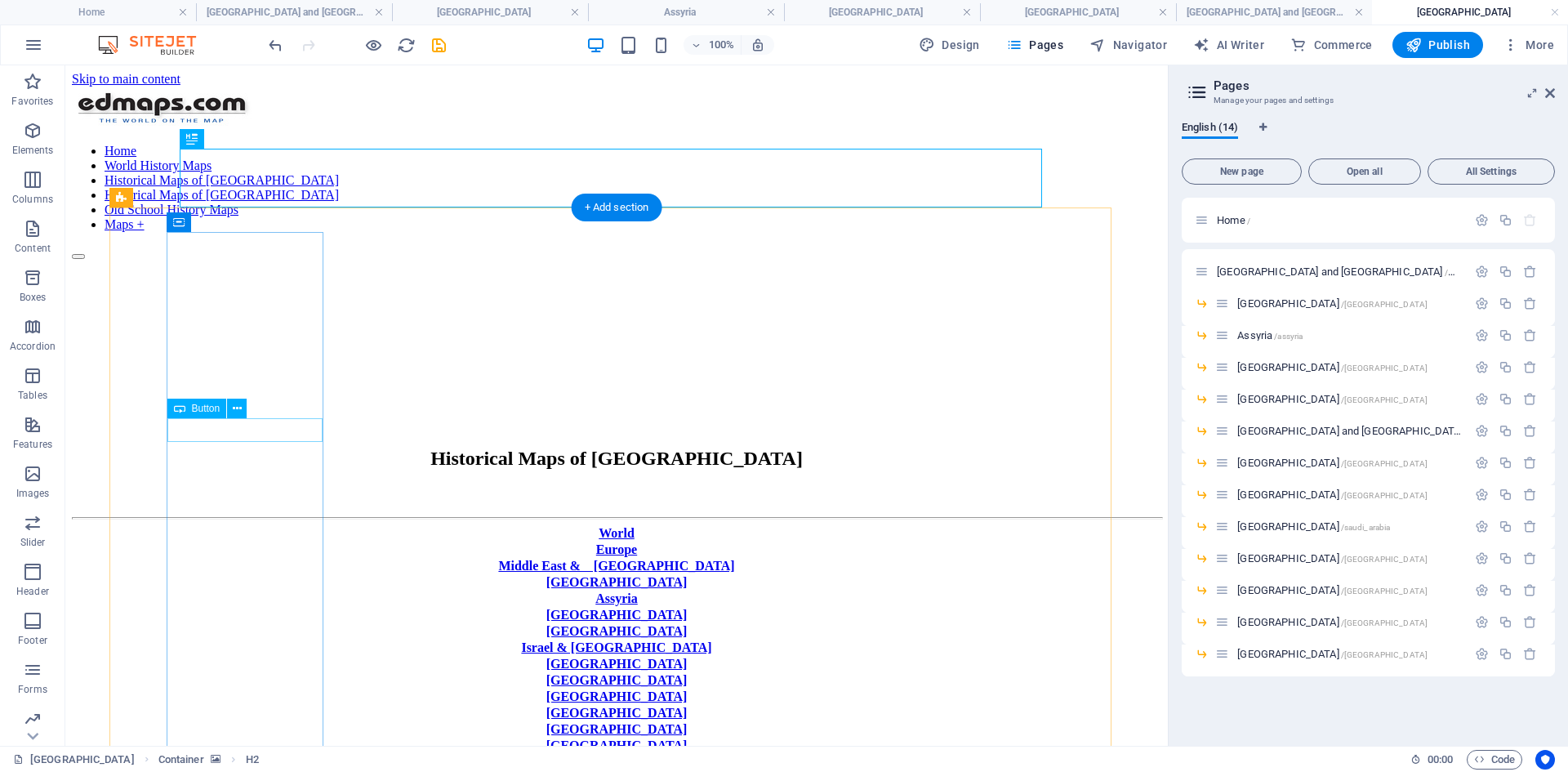
scroll to position [245, 0]
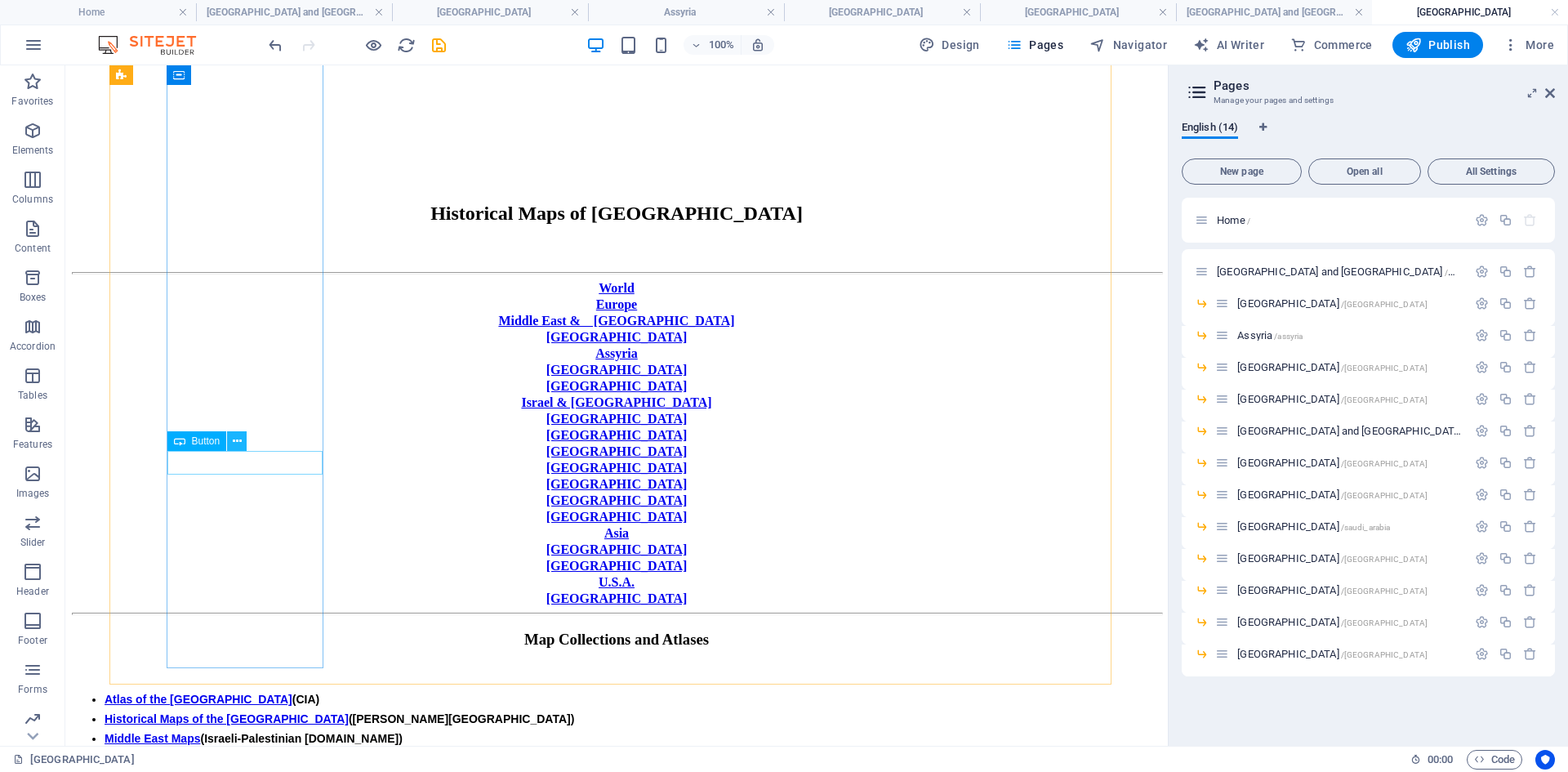
click at [233, 439] on icon at bounding box center [236, 441] width 9 height 17
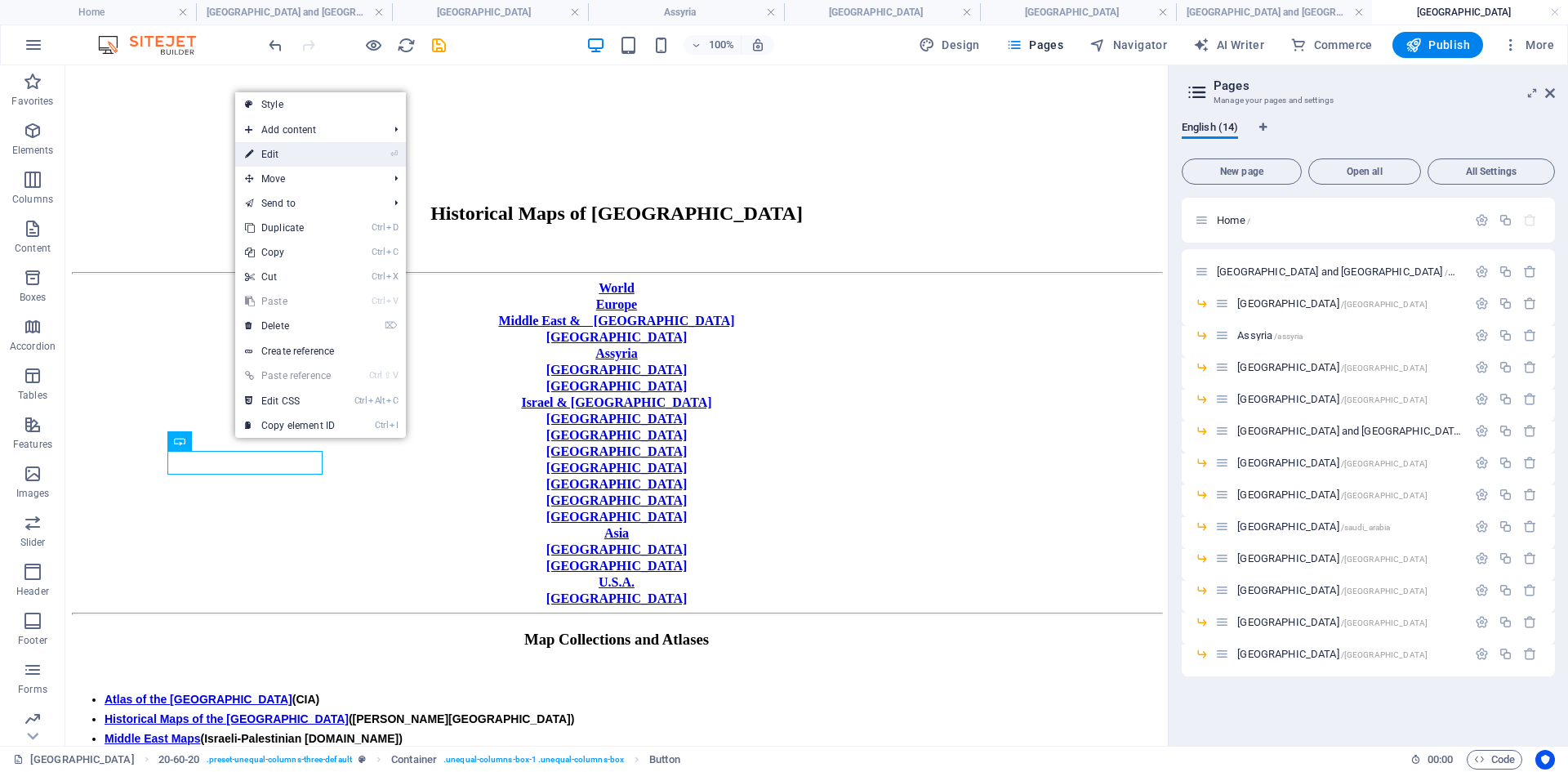
click at [275, 152] on link "⏎ Edit" at bounding box center [290, 154] width 109 height 25
select select "px"
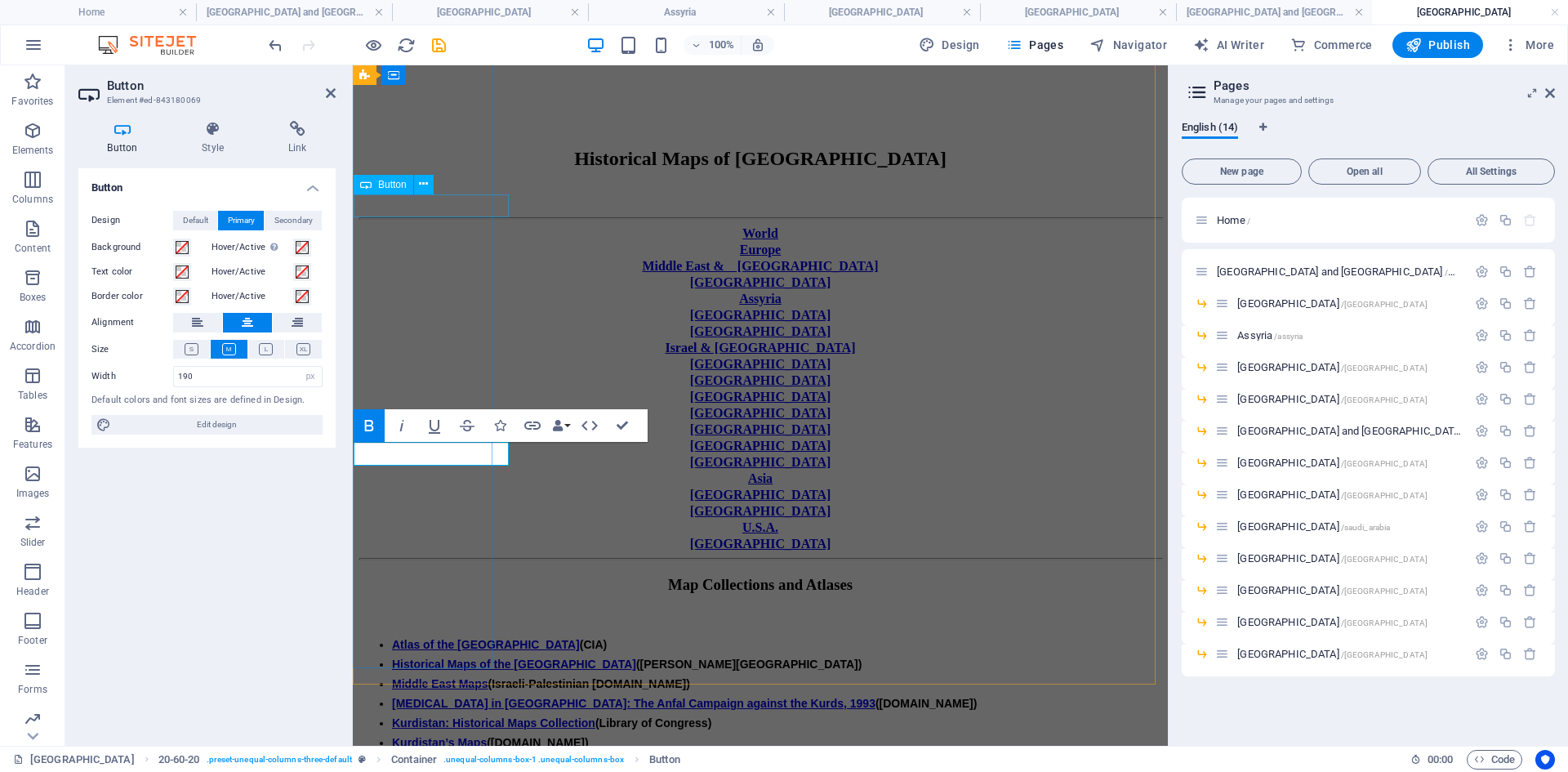
scroll to position [200, 0]
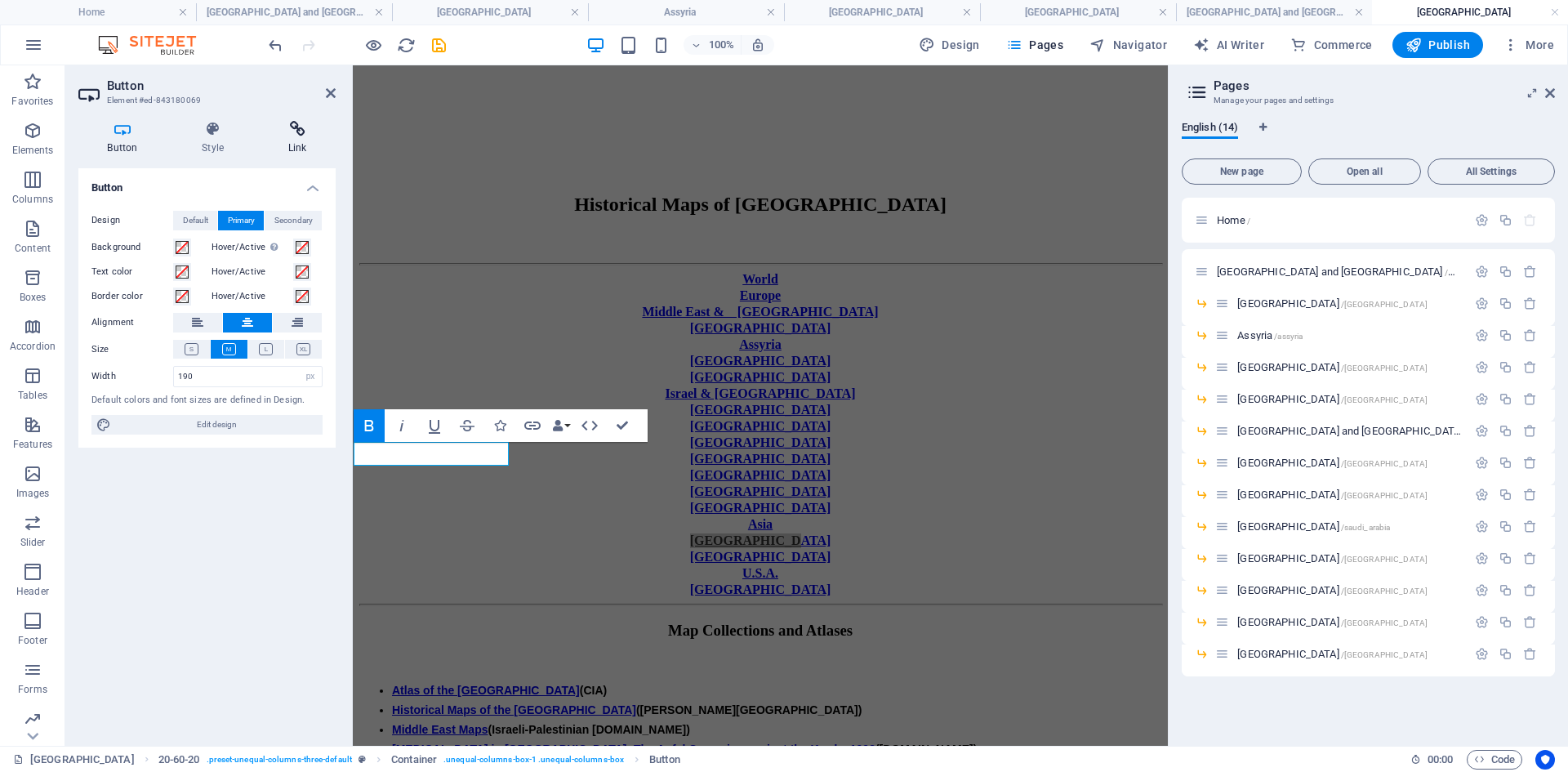
click at [296, 127] on icon at bounding box center [297, 129] width 76 height 16
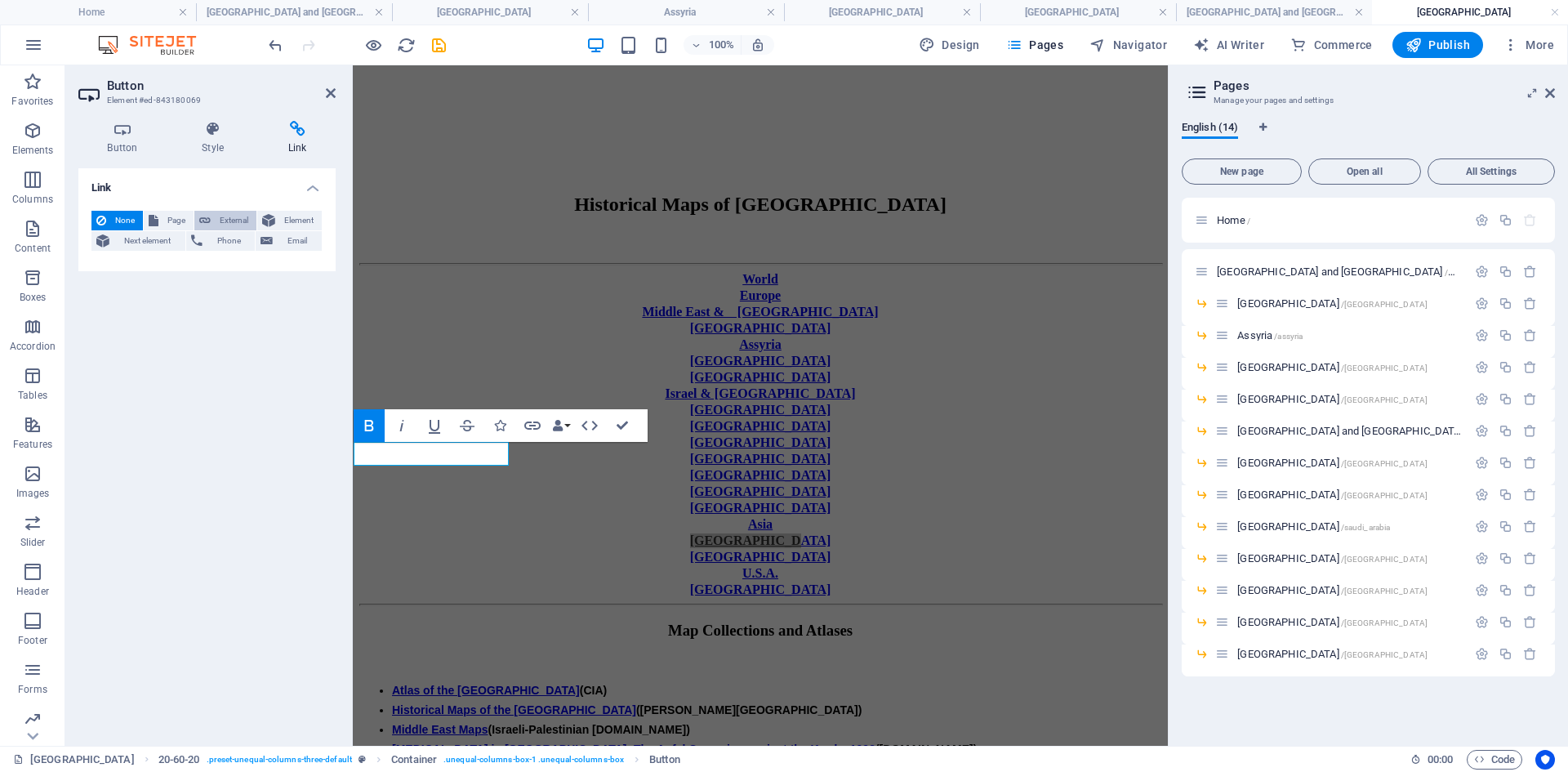
click at [231, 218] on span "External" at bounding box center [233, 221] width 36 height 20
select select "blank"
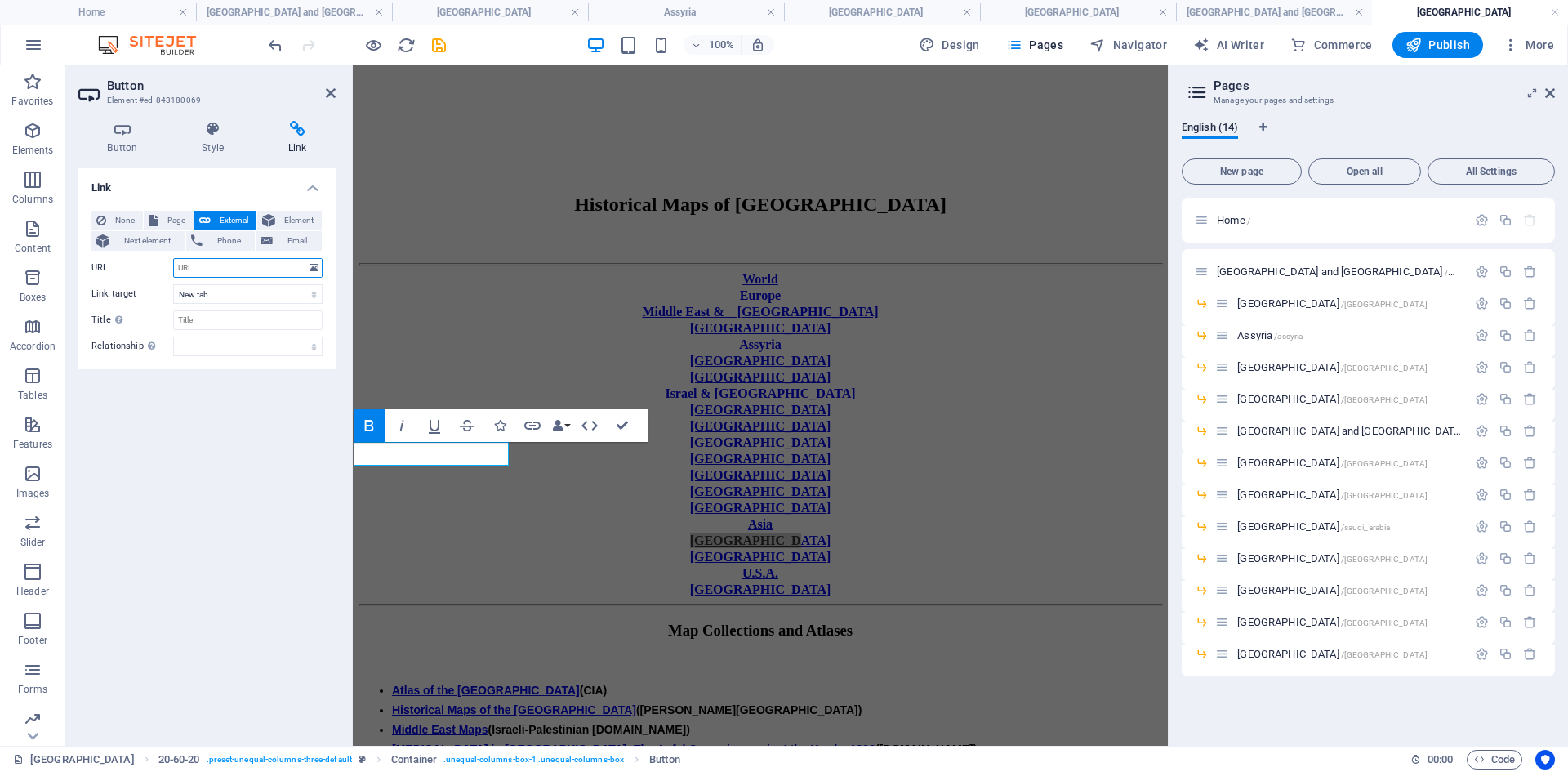
paste input "[URL][DOMAIN_NAME]"
type input "[URL][DOMAIN_NAME]"
click at [315, 295] on select "New tab Same tab Overlay" at bounding box center [247, 294] width 149 height 20
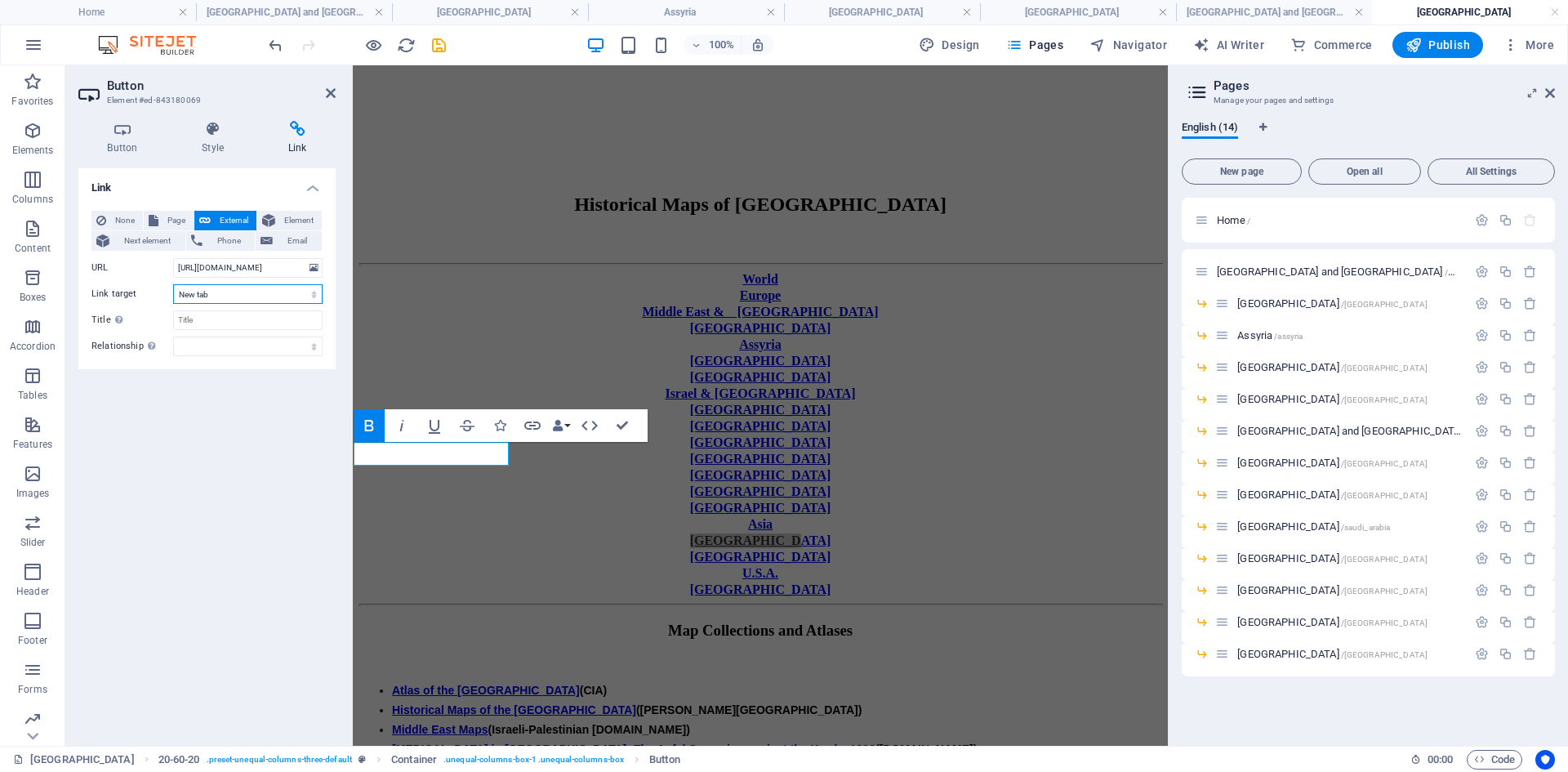
select select
click at [173, 284] on select "New tab Same tab Overlay" at bounding box center [247, 294] width 149 height 20
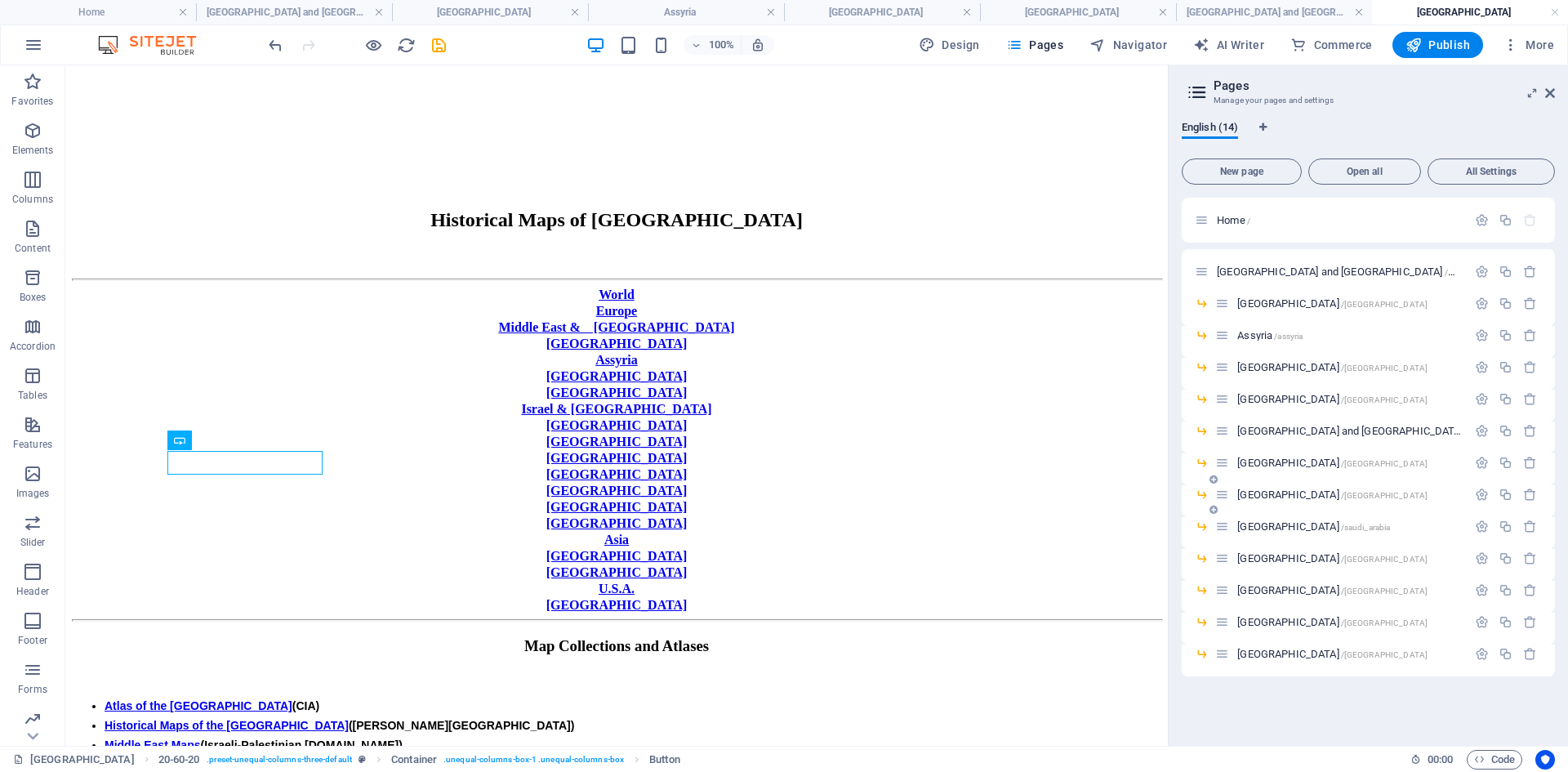
scroll to position [245, 0]
click at [1253, 494] on span "[GEOGRAPHIC_DATA] /[GEOGRAPHIC_DATA]" at bounding box center [1333, 495] width 191 height 12
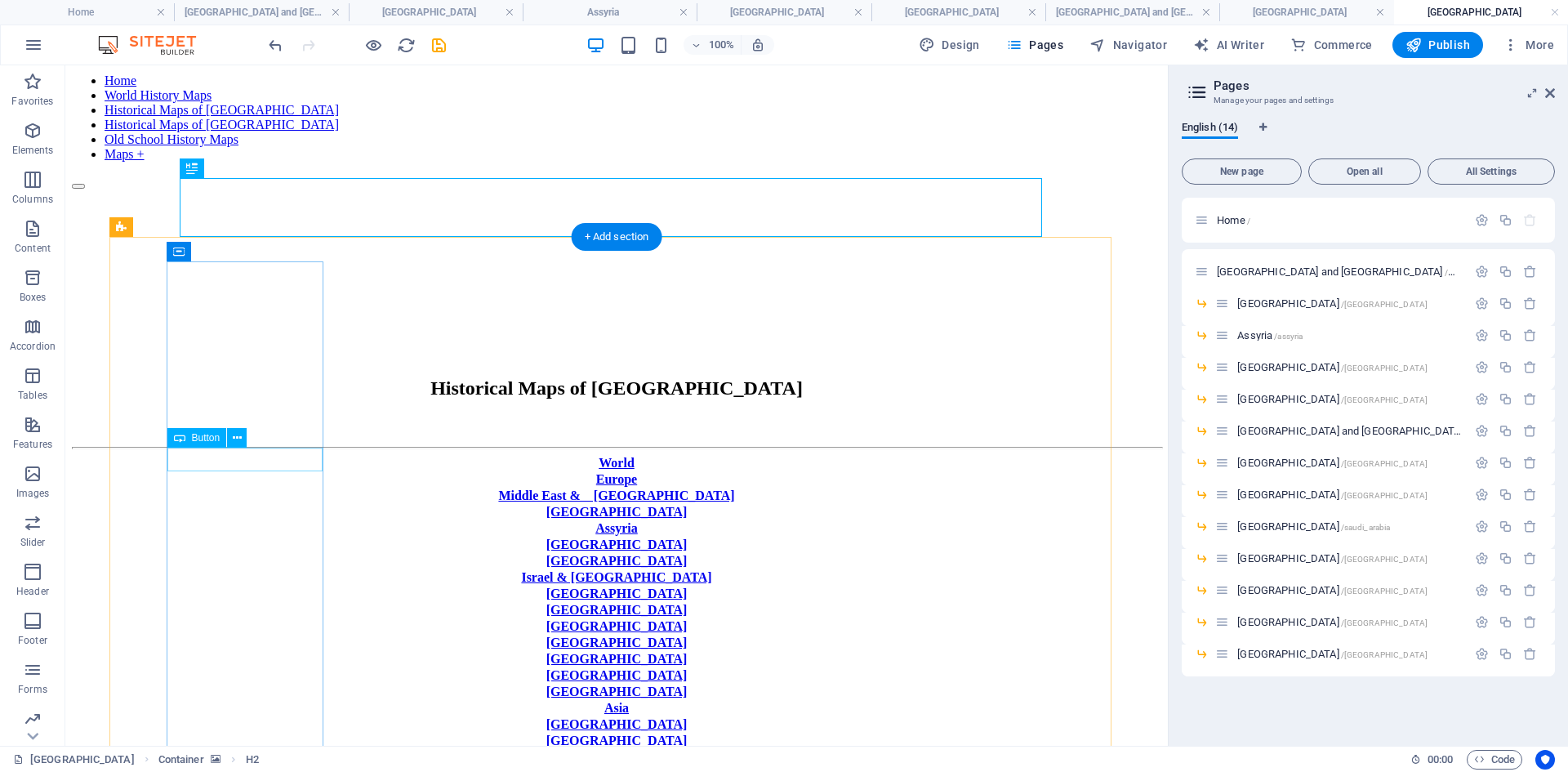
scroll to position [163, 0]
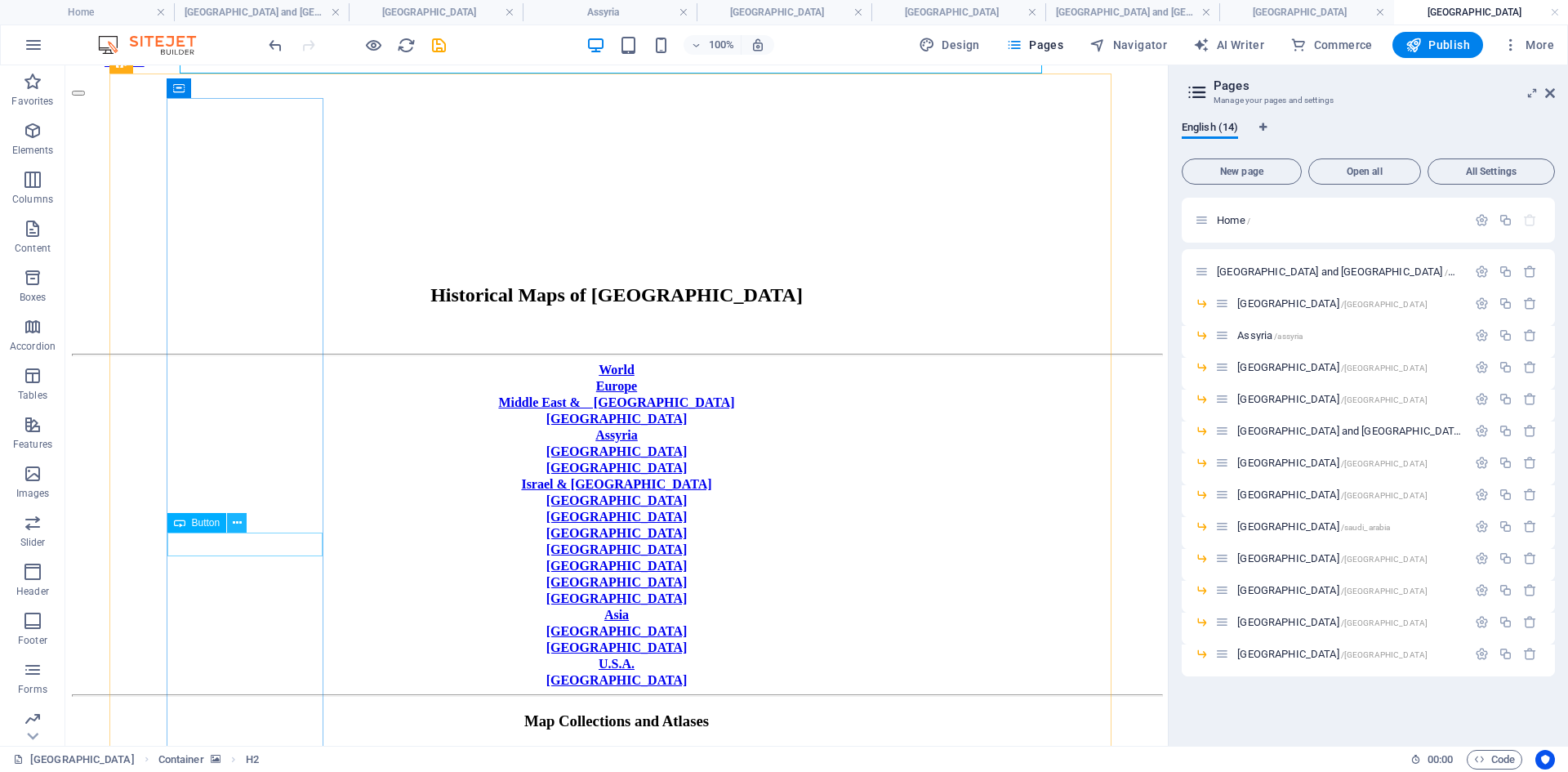
click at [235, 520] on icon at bounding box center [236, 523] width 9 height 17
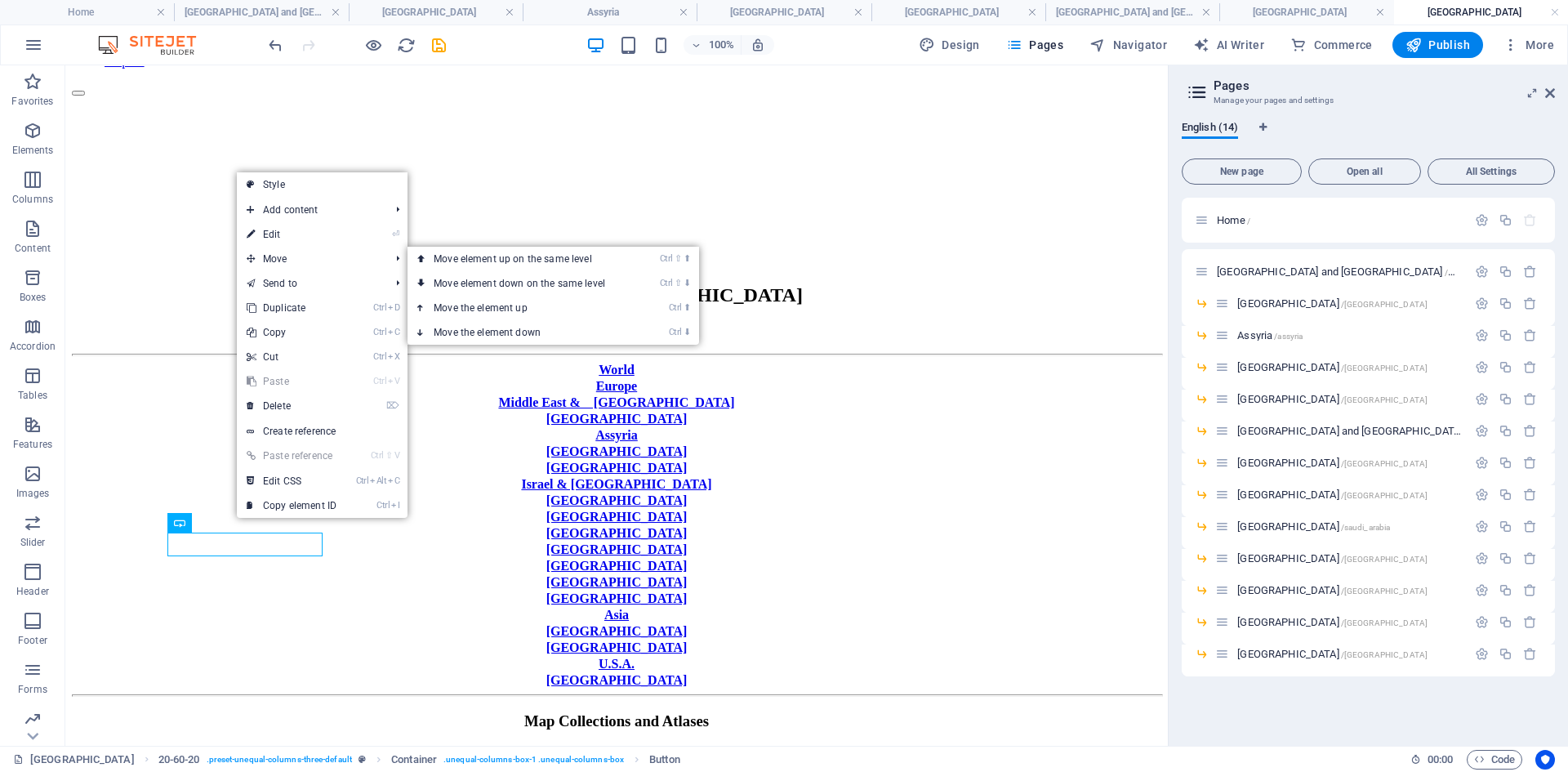
click at [281, 233] on link "⏎ Edit" at bounding box center [291, 234] width 109 height 25
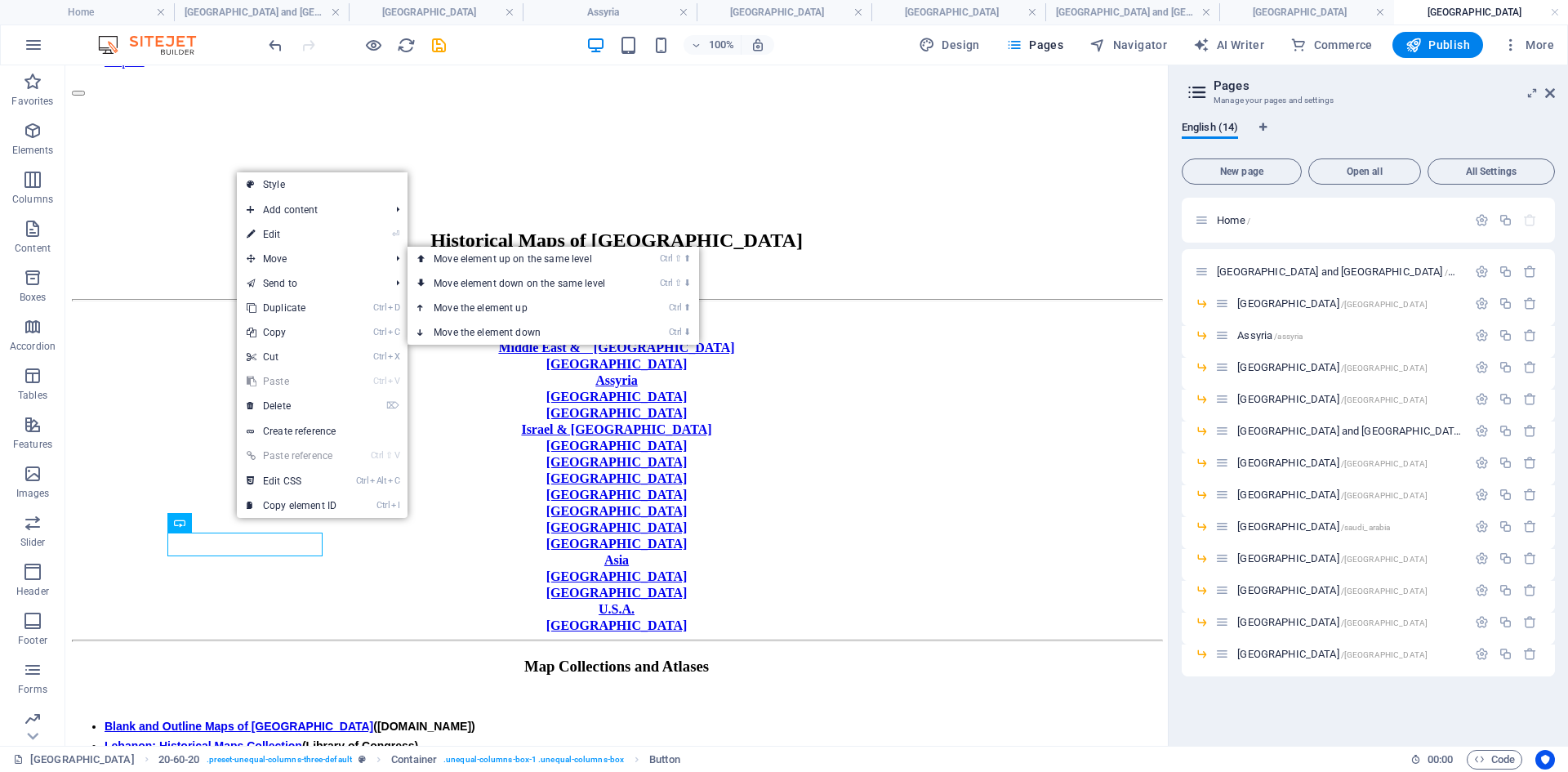
select select "px"
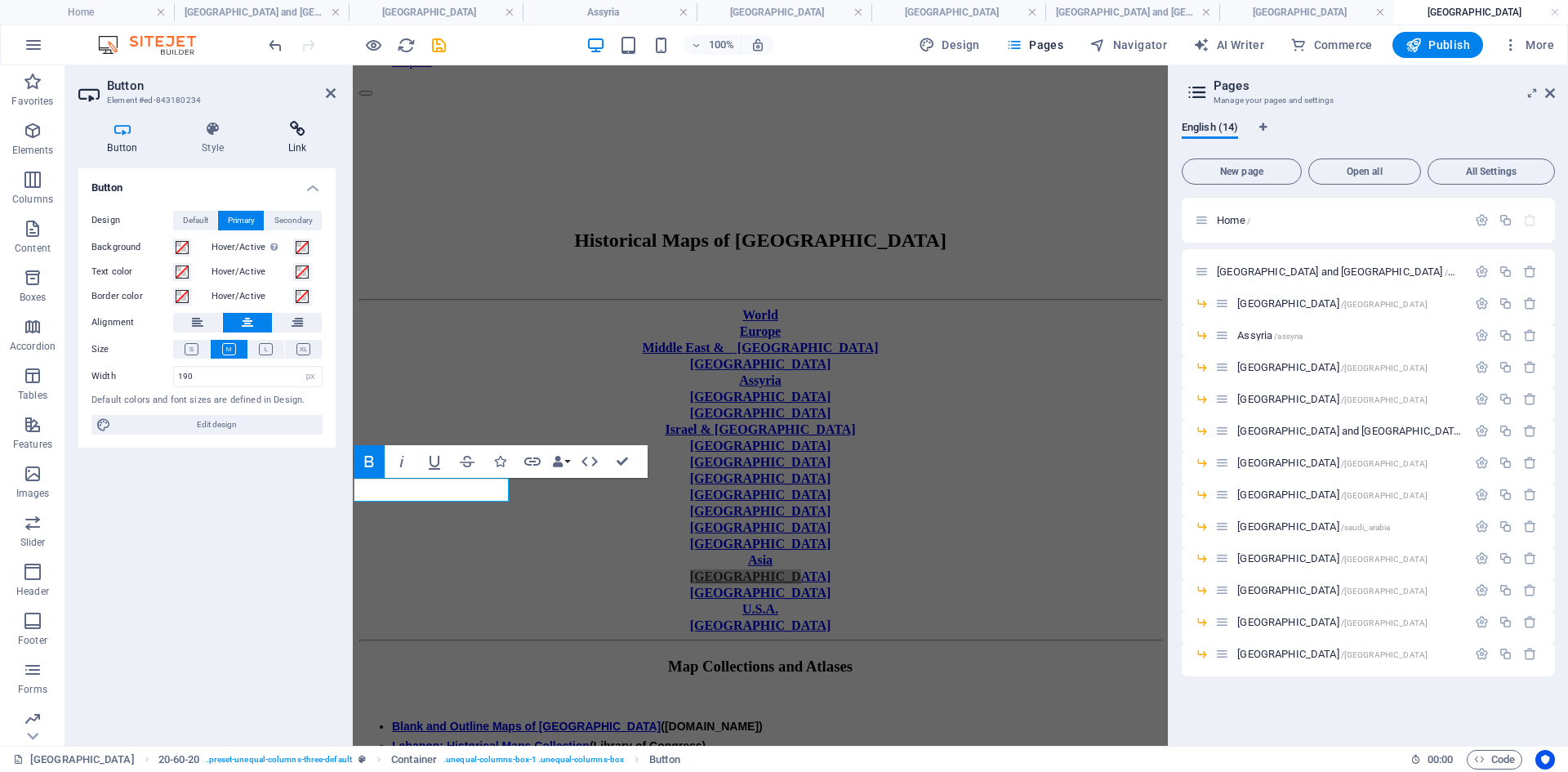
click at [295, 135] on icon at bounding box center [297, 129] width 76 height 16
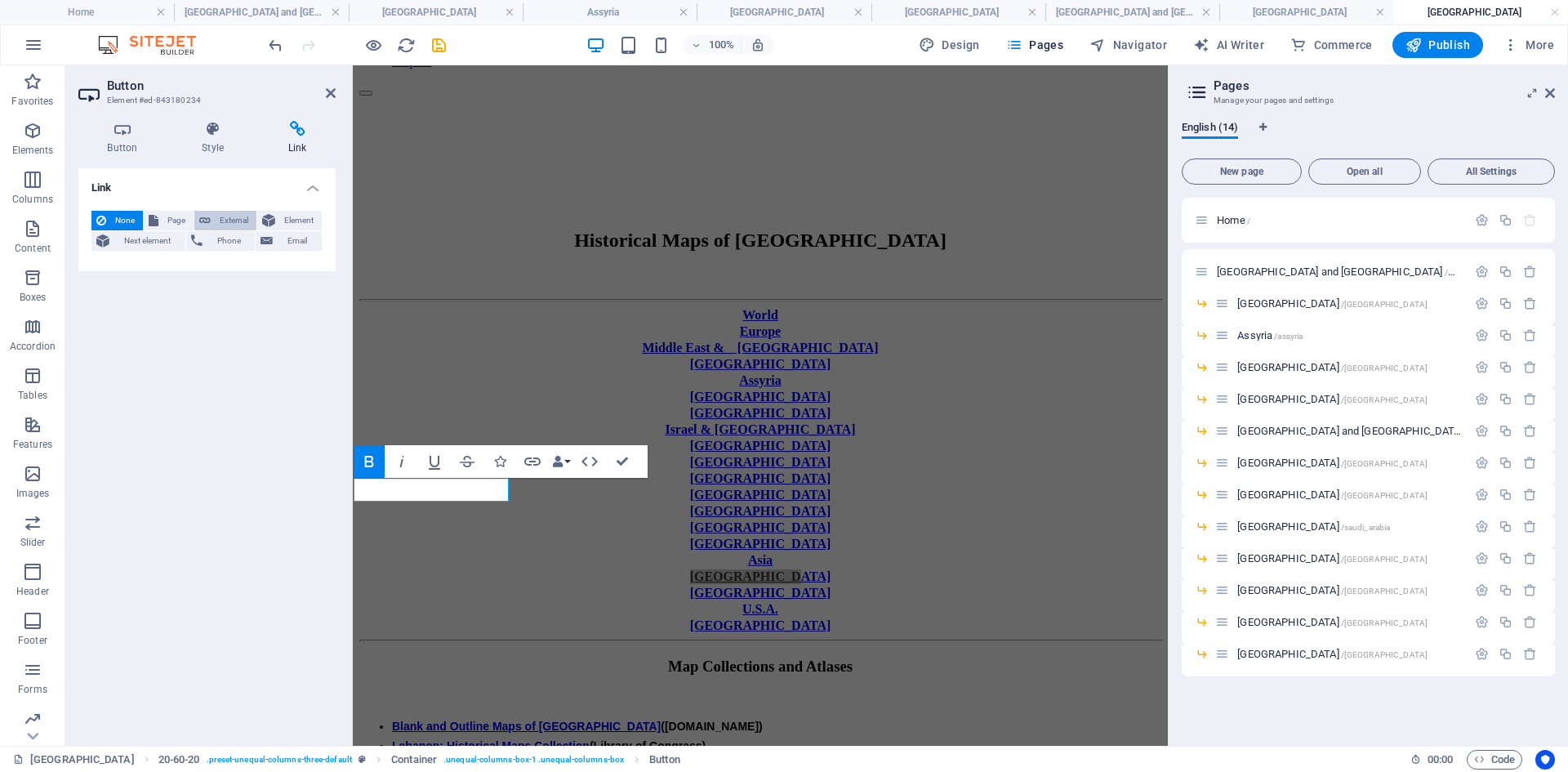
click at [230, 223] on span "External" at bounding box center [233, 221] width 36 height 20
select select "blank"
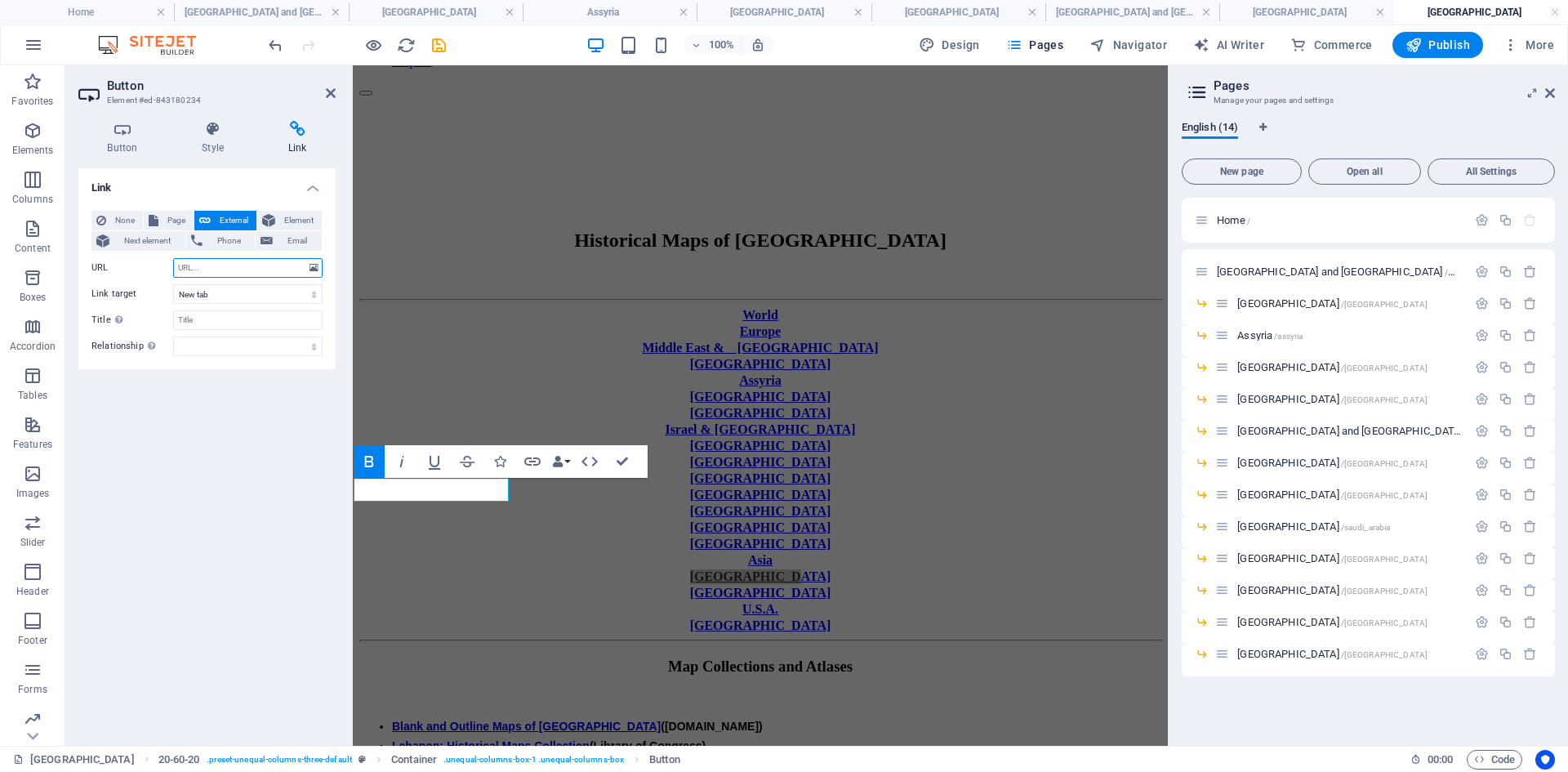
paste input "[URL][DOMAIN_NAME]"
type input "[URL][DOMAIN_NAME]"
click at [312, 295] on select "New tab Same tab Overlay" at bounding box center [247, 294] width 149 height 20
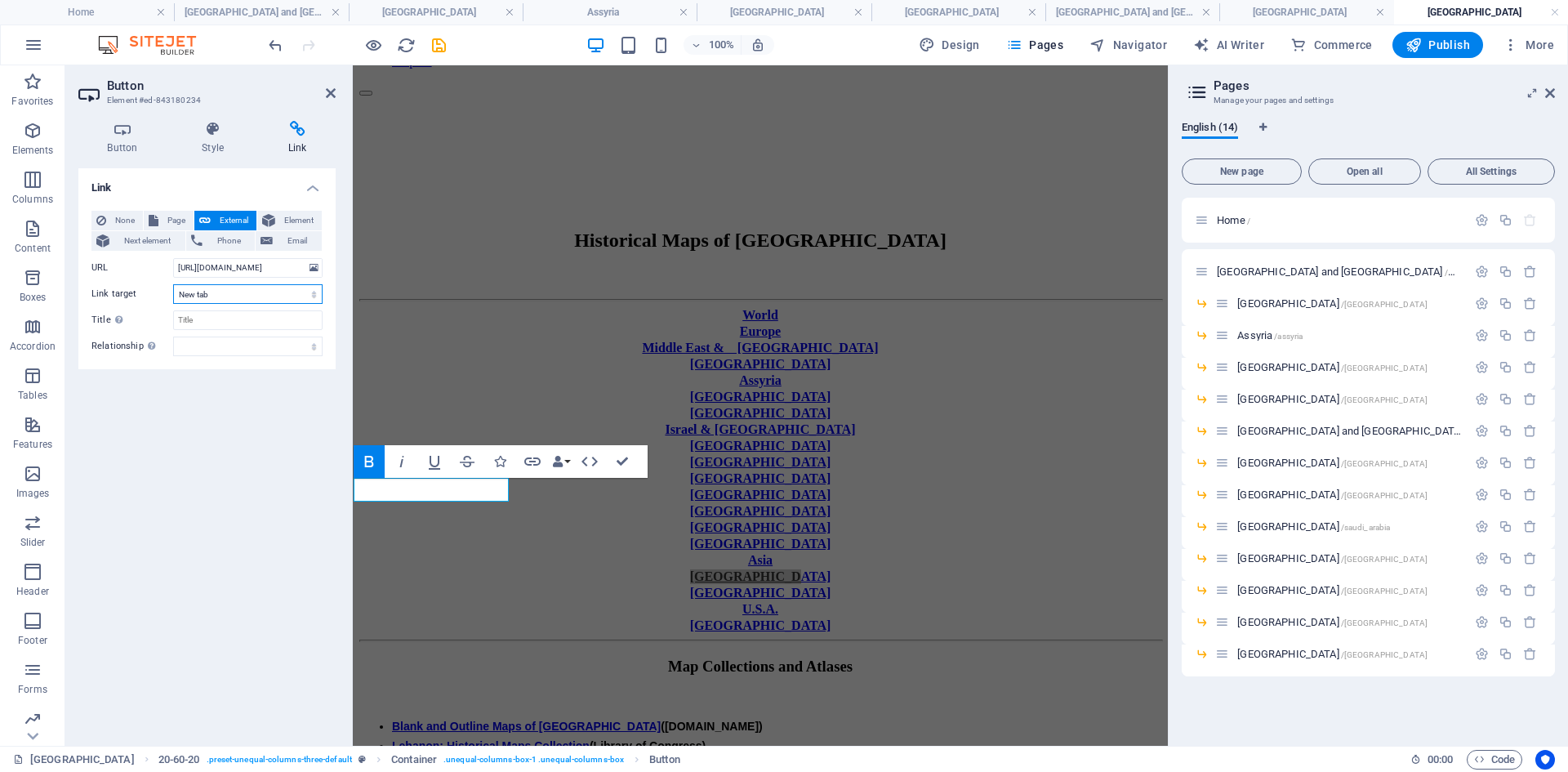
select select
click at [173, 284] on select "New tab Same tab Overlay" at bounding box center [247, 294] width 149 height 20
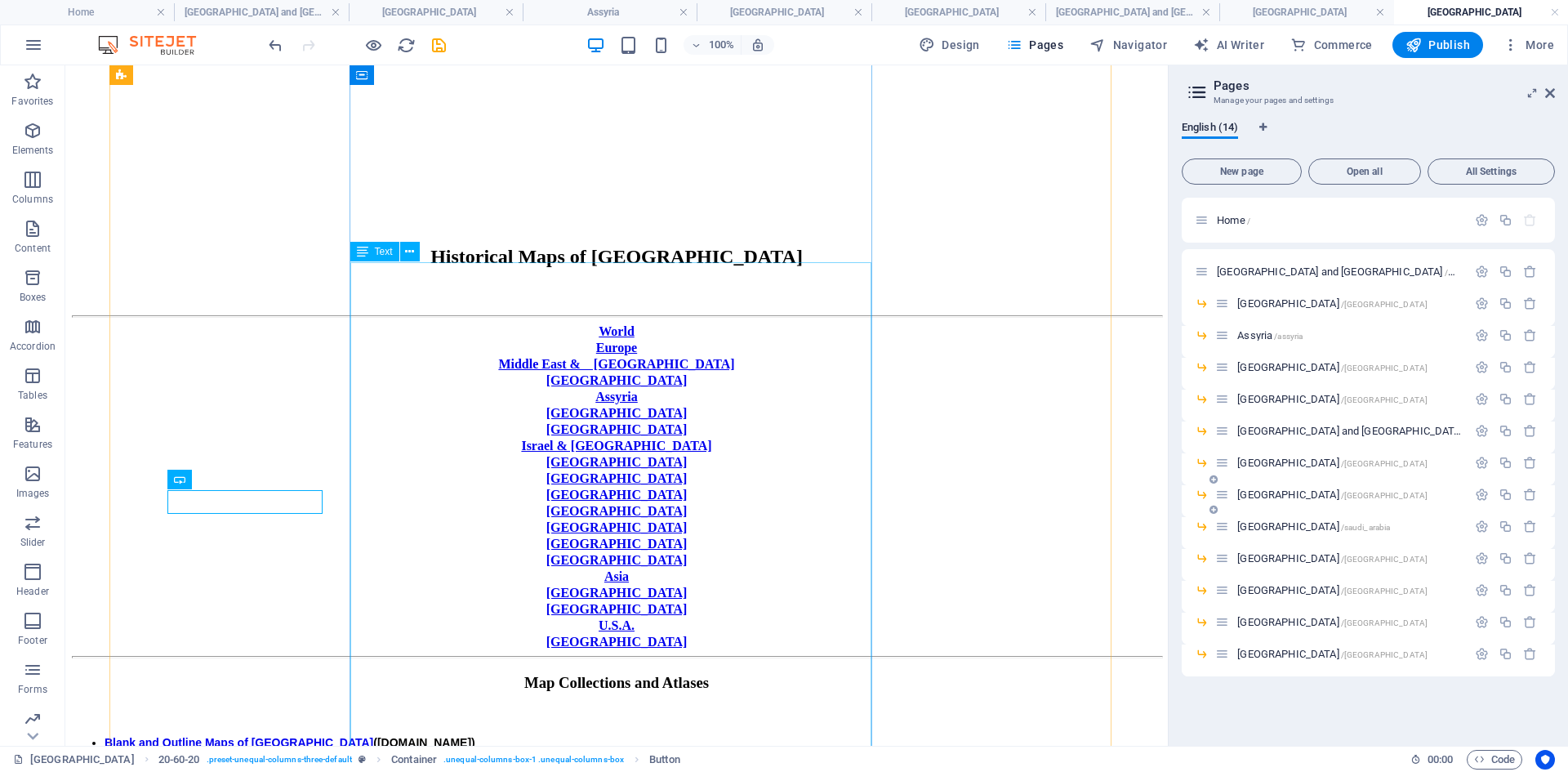
scroll to position [209, 0]
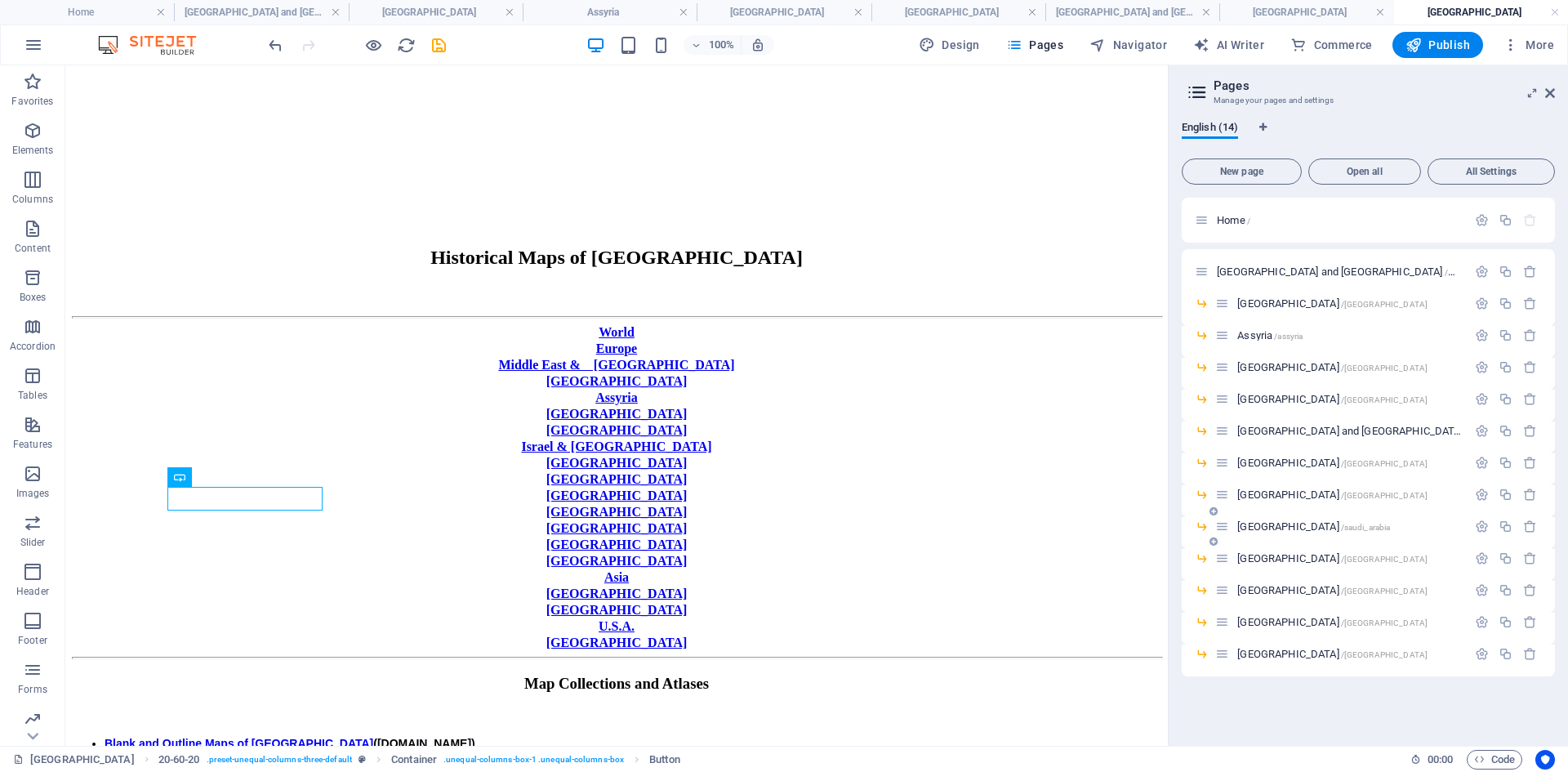
click at [1251, 530] on span "[GEOGRAPHIC_DATA] /saudi_arabia" at bounding box center [1314, 527] width 153 height 12
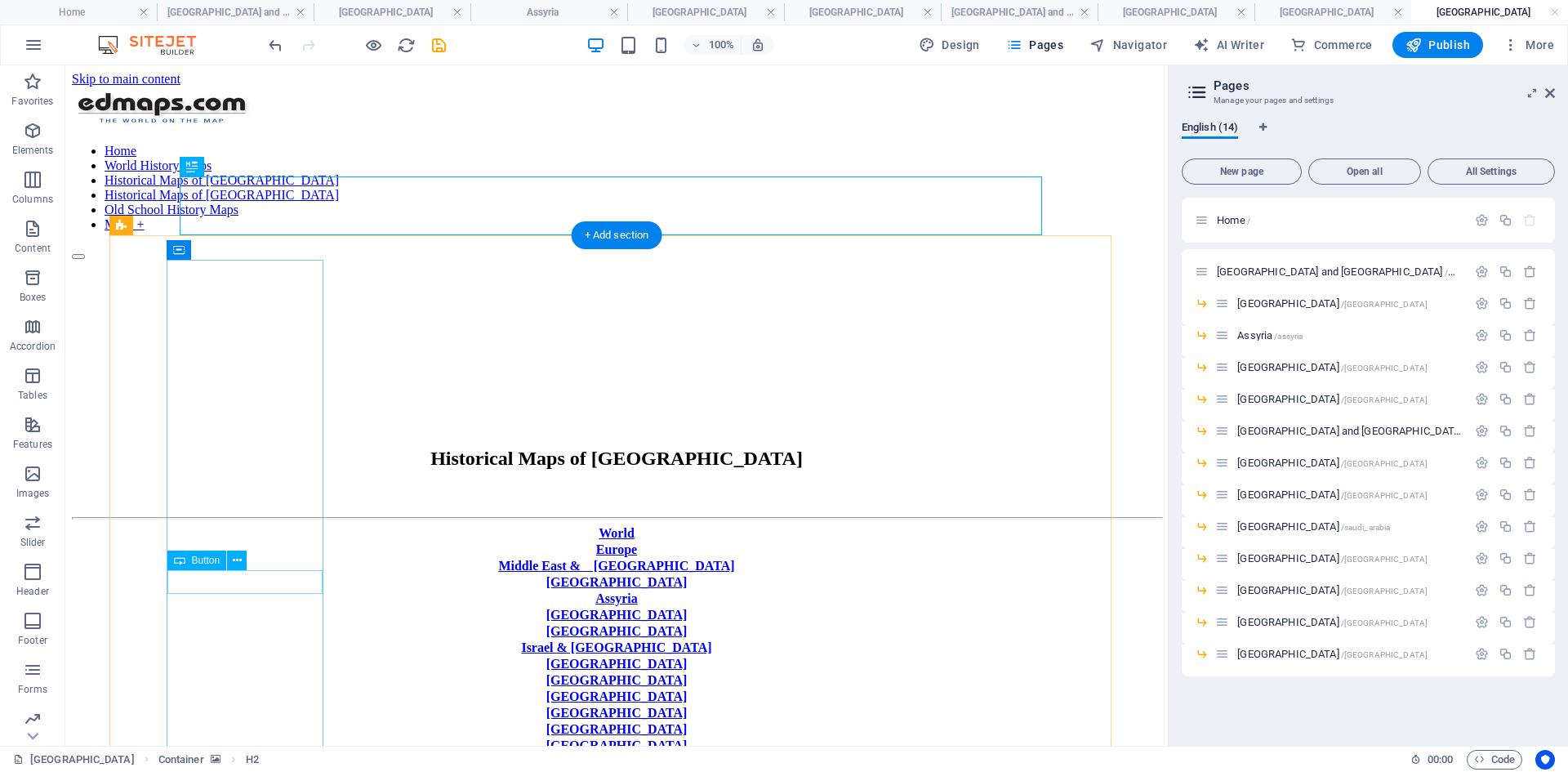
scroll to position [243, 0]
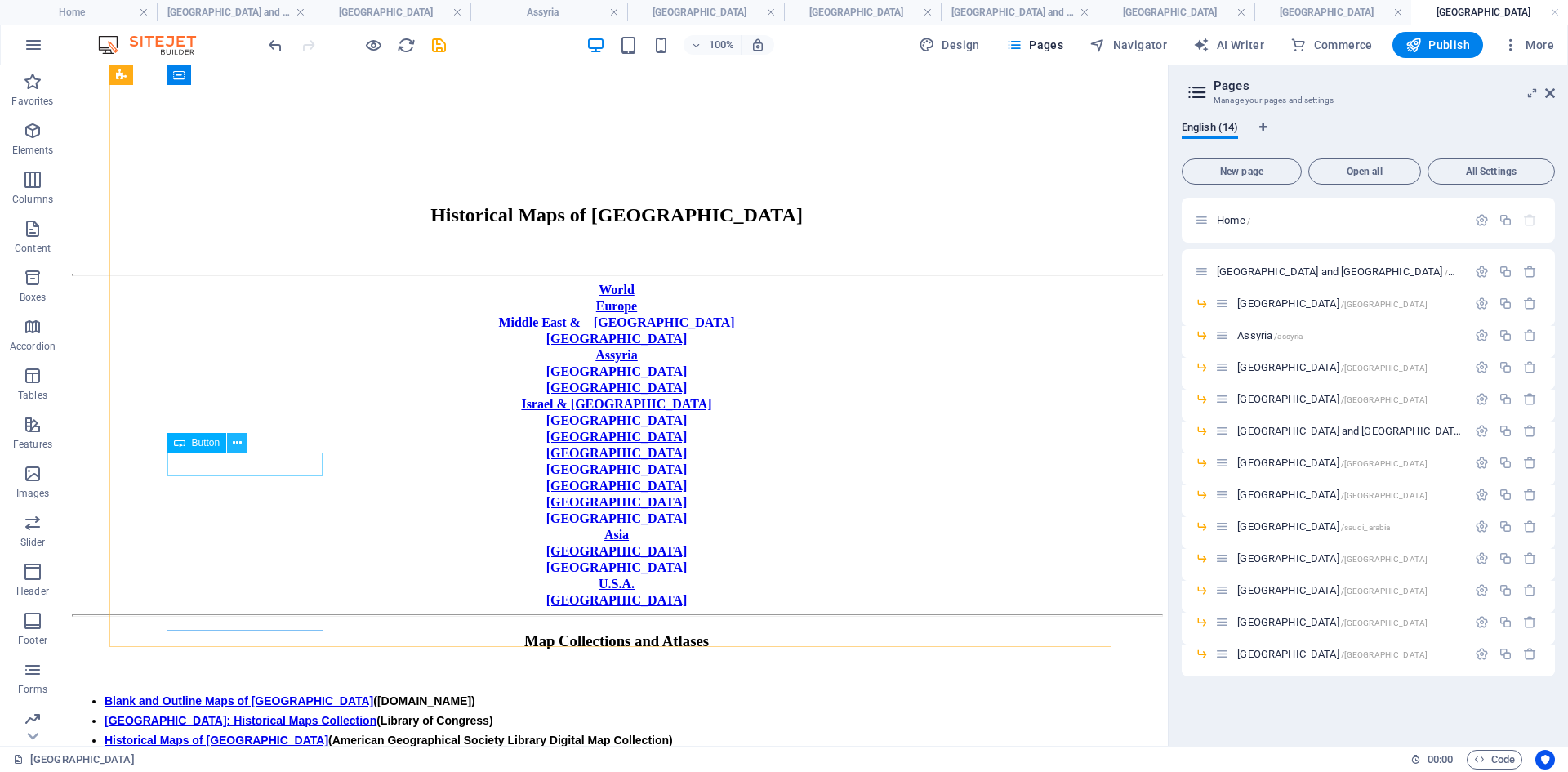
click at [239, 440] on icon at bounding box center [236, 442] width 9 height 17
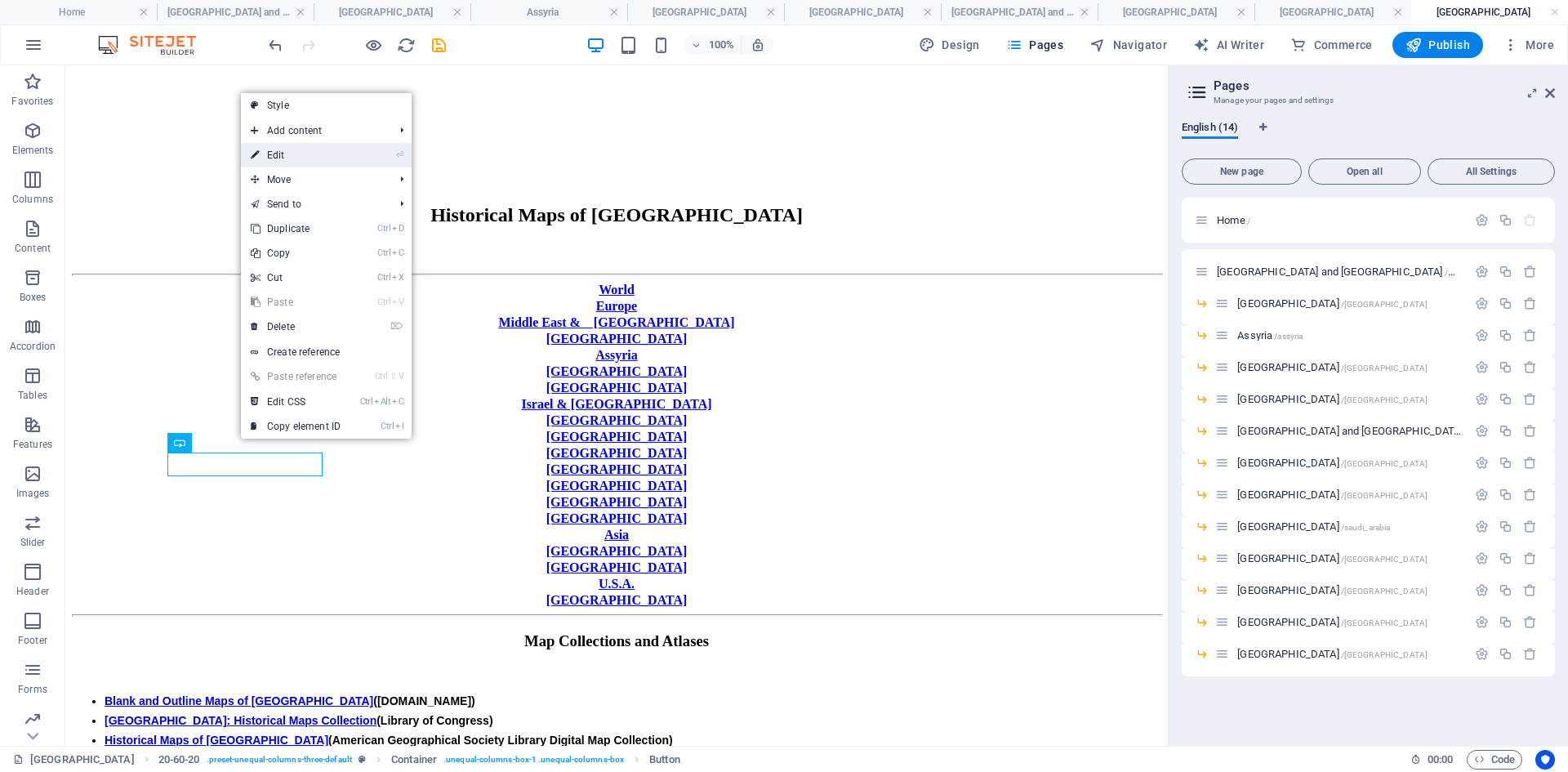
click at [289, 156] on link "⏎ Edit" at bounding box center [296, 155] width 109 height 25
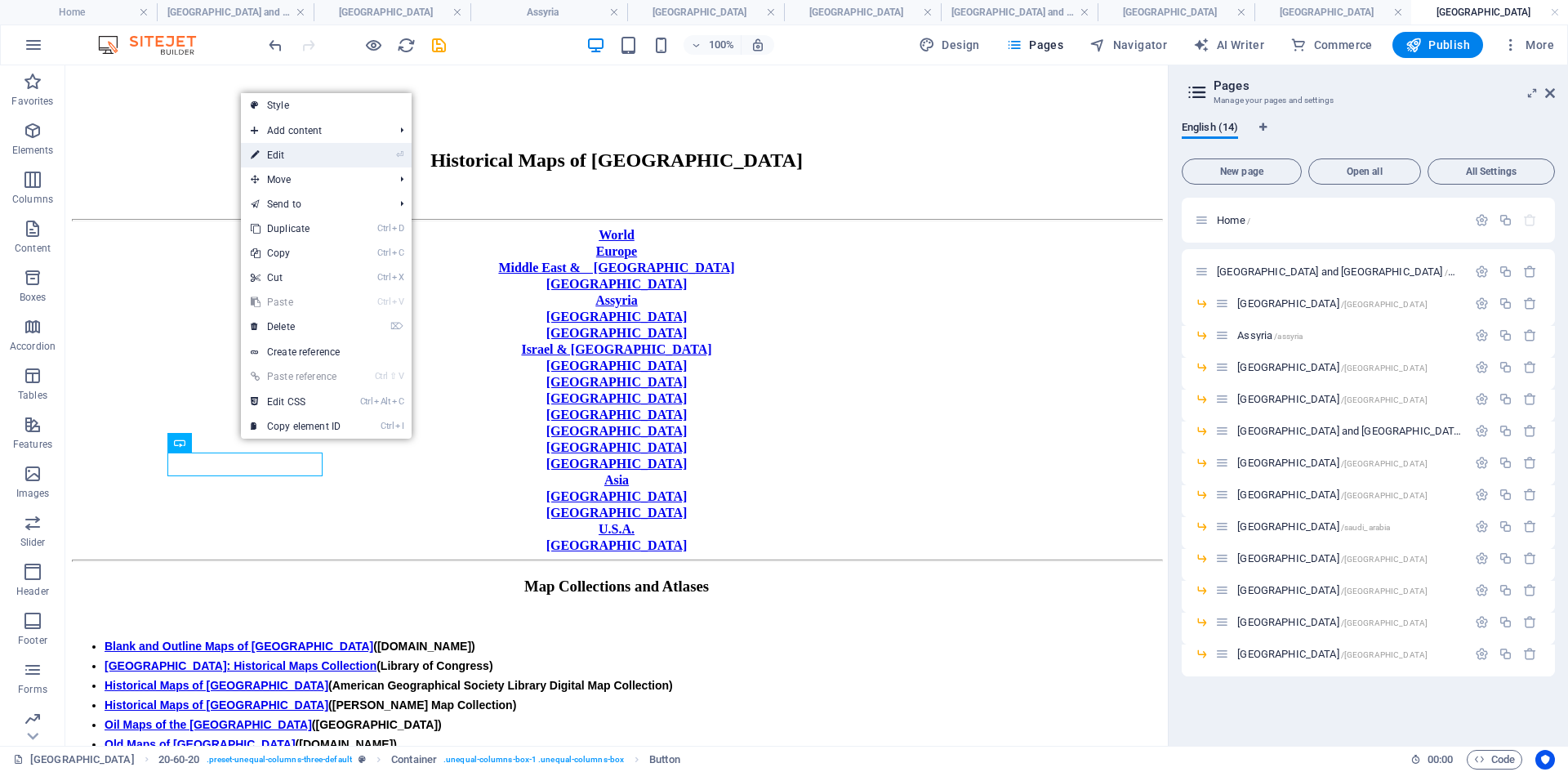
select select "px"
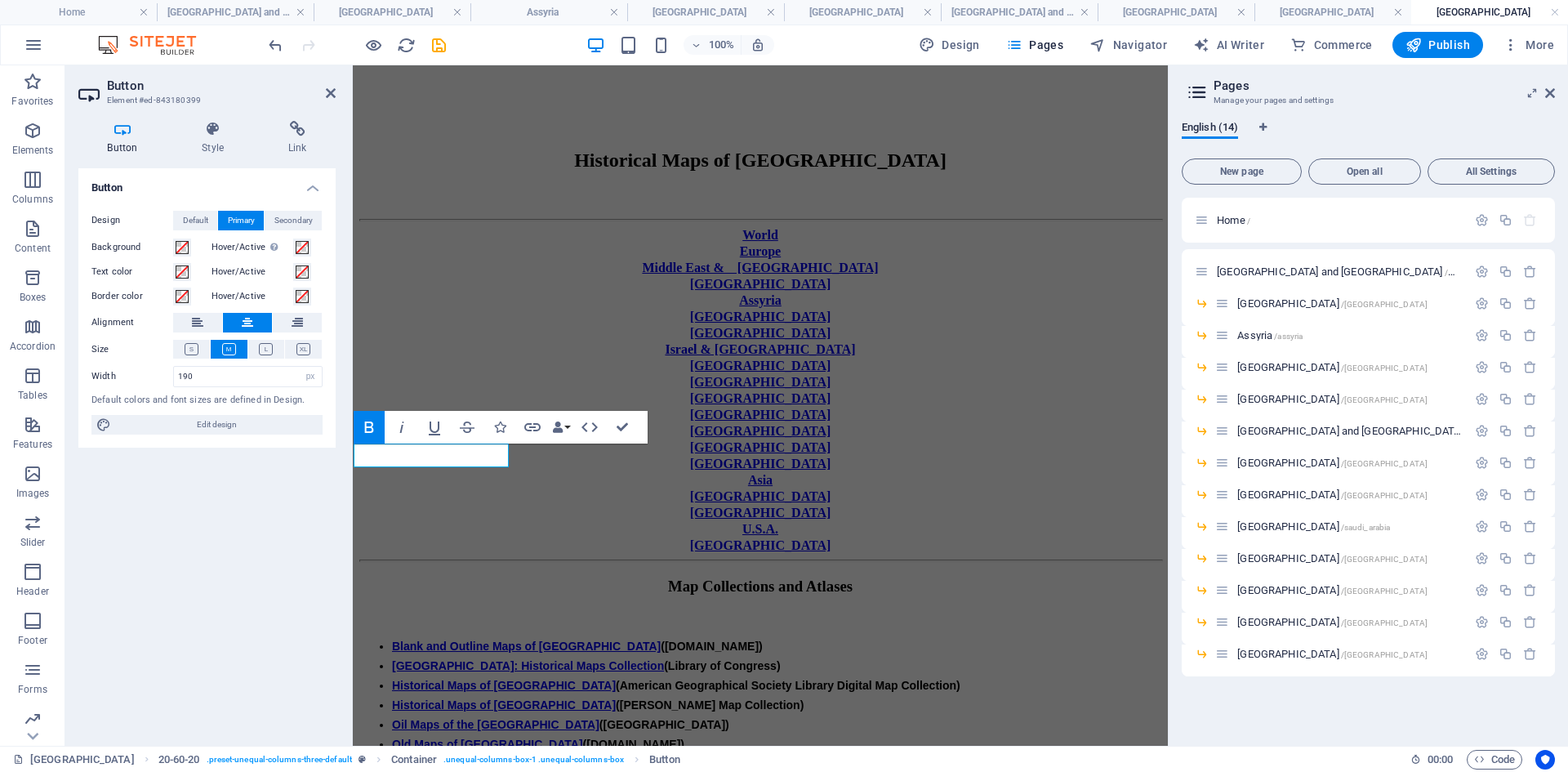
scroll to position [198, 0]
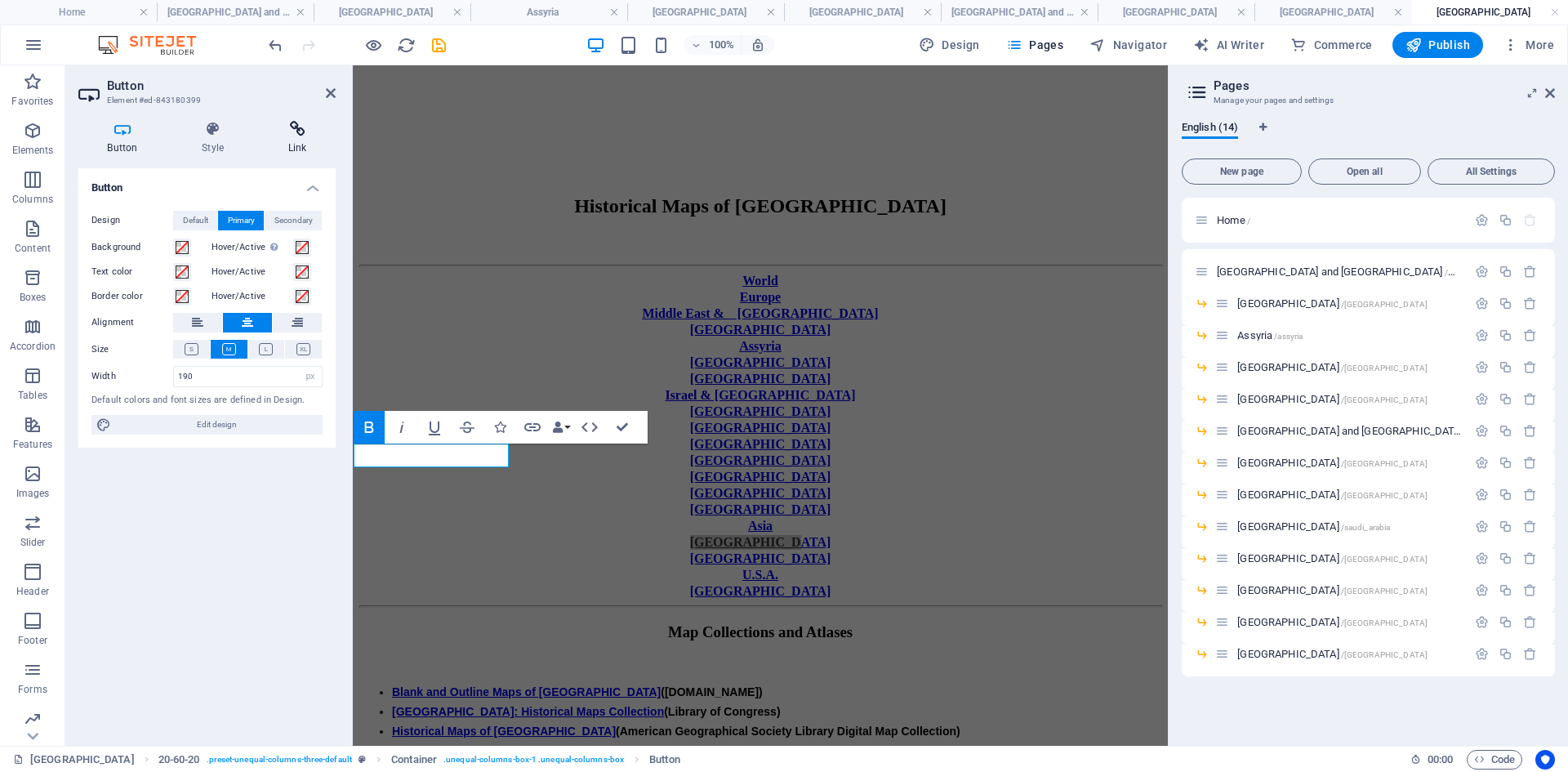
click at [301, 132] on icon at bounding box center [297, 129] width 76 height 16
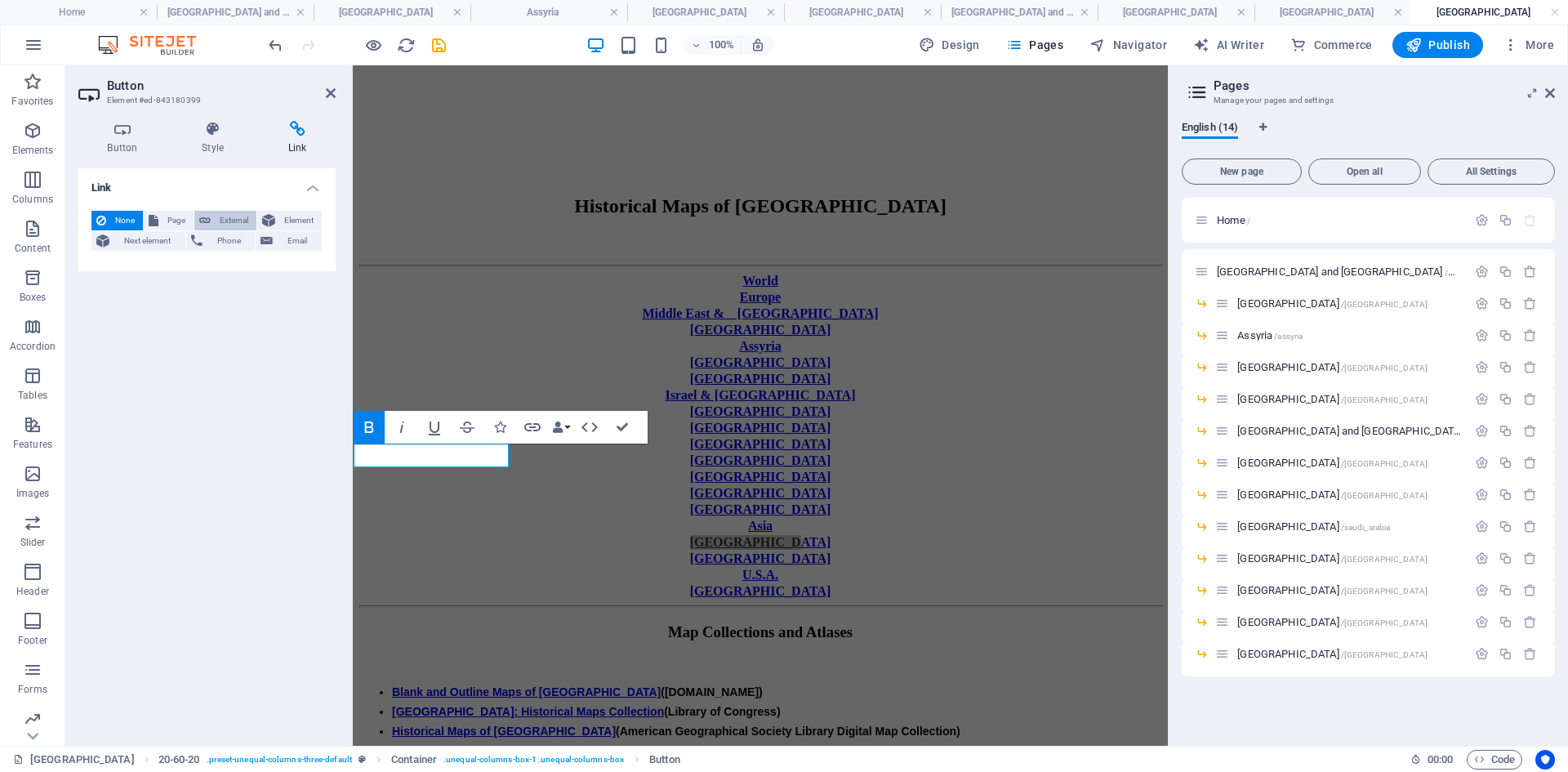
click at [231, 219] on span "External" at bounding box center [233, 221] width 36 height 20
select select "blank"
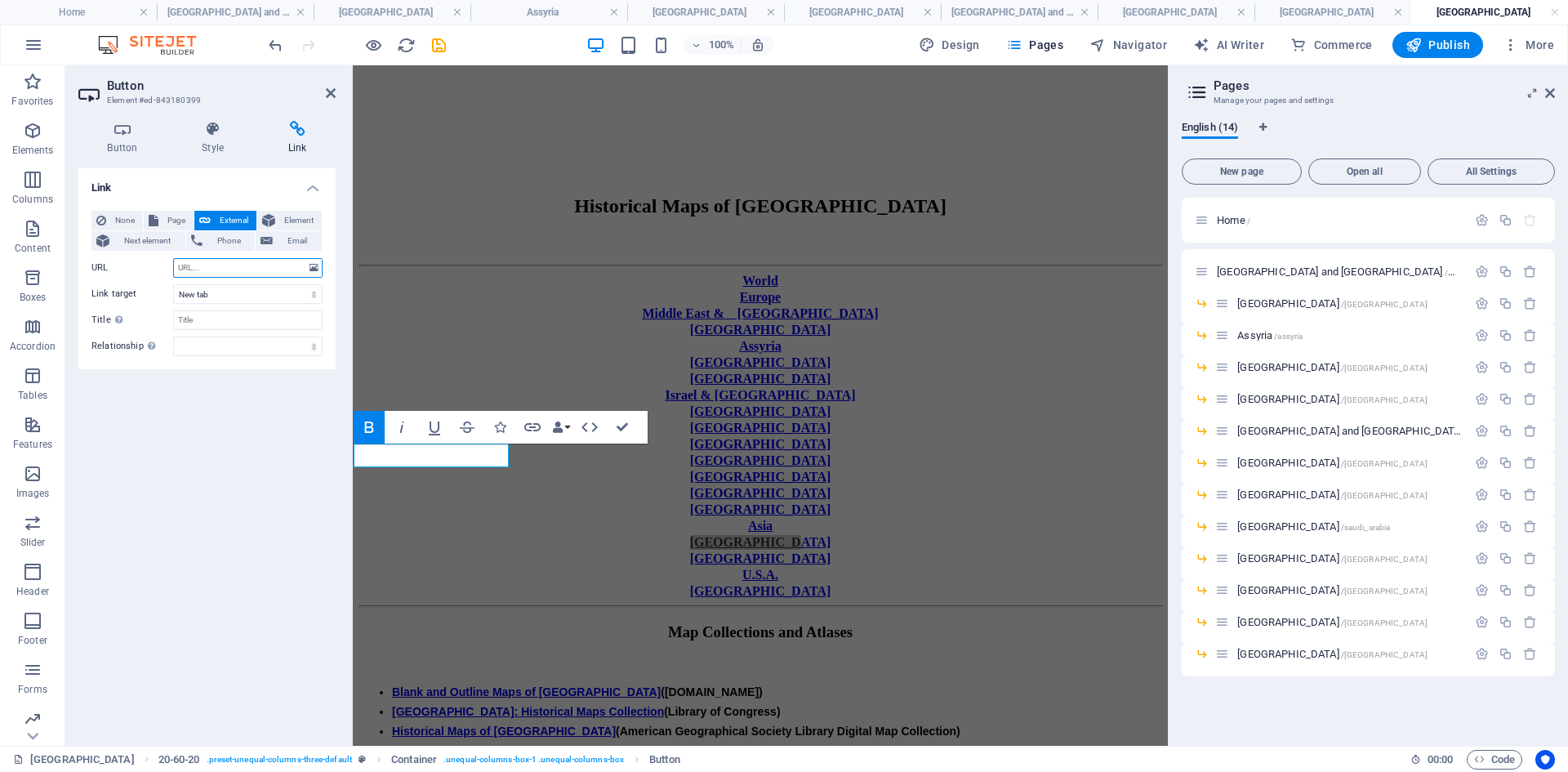
paste input "[URL][DOMAIN_NAME]"
type input "[URL][DOMAIN_NAME]"
click at [315, 296] on select "New tab Same tab Overlay" at bounding box center [247, 294] width 149 height 20
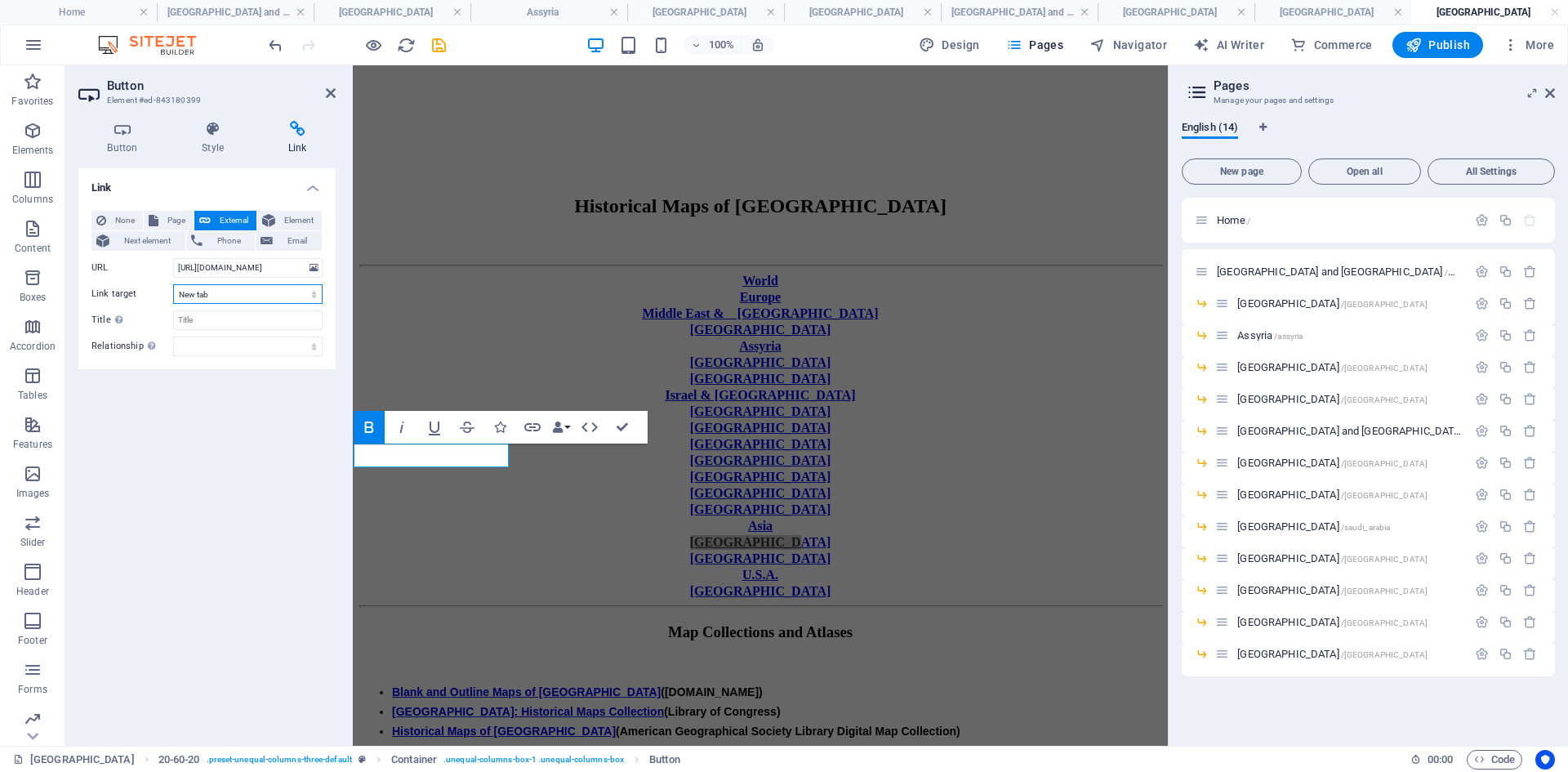
select select
click at [173, 284] on select "New tab Same tab Overlay" at bounding box center [247, 294] width 149 height 20
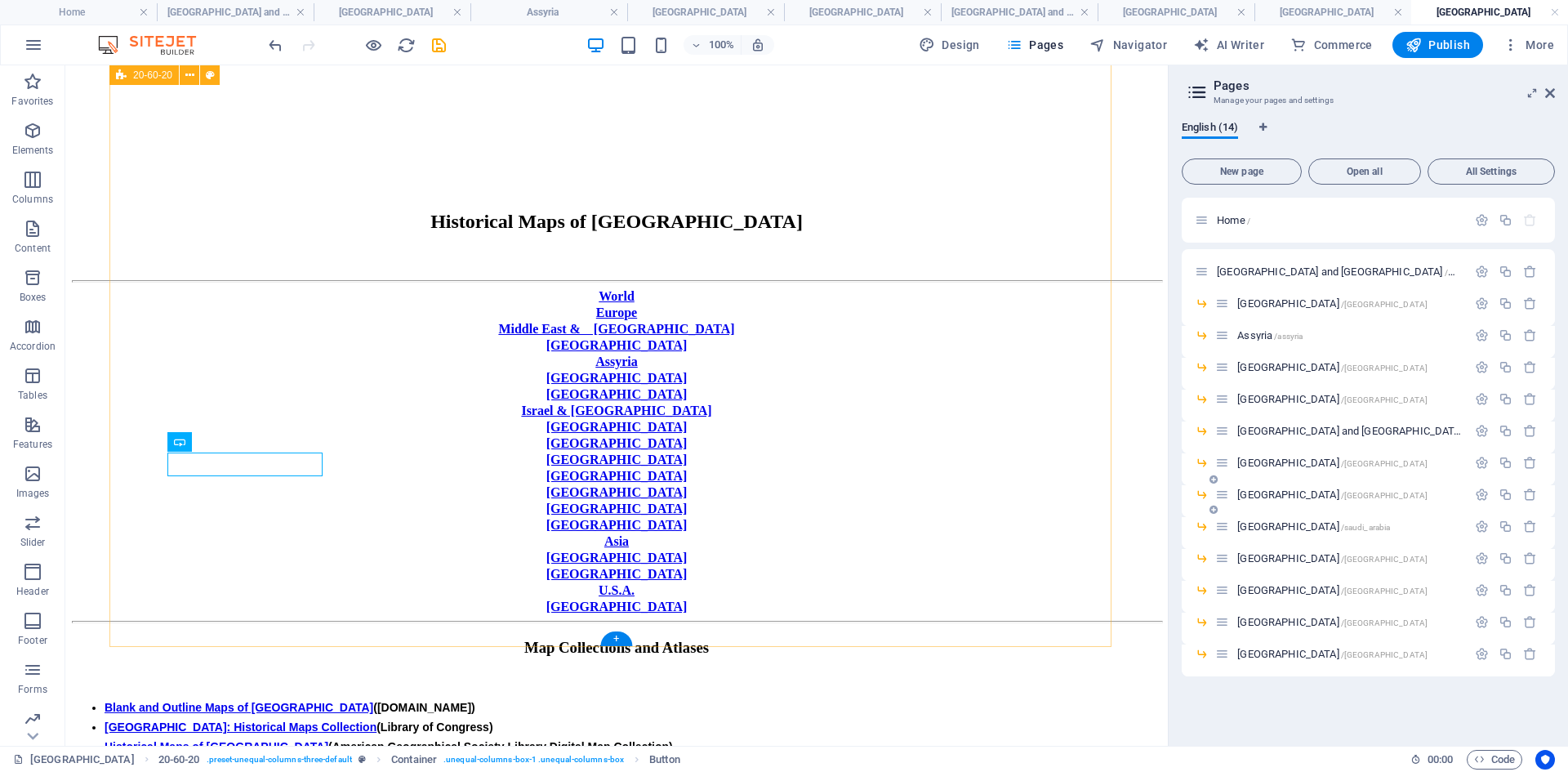
scroll to position [243, 0]
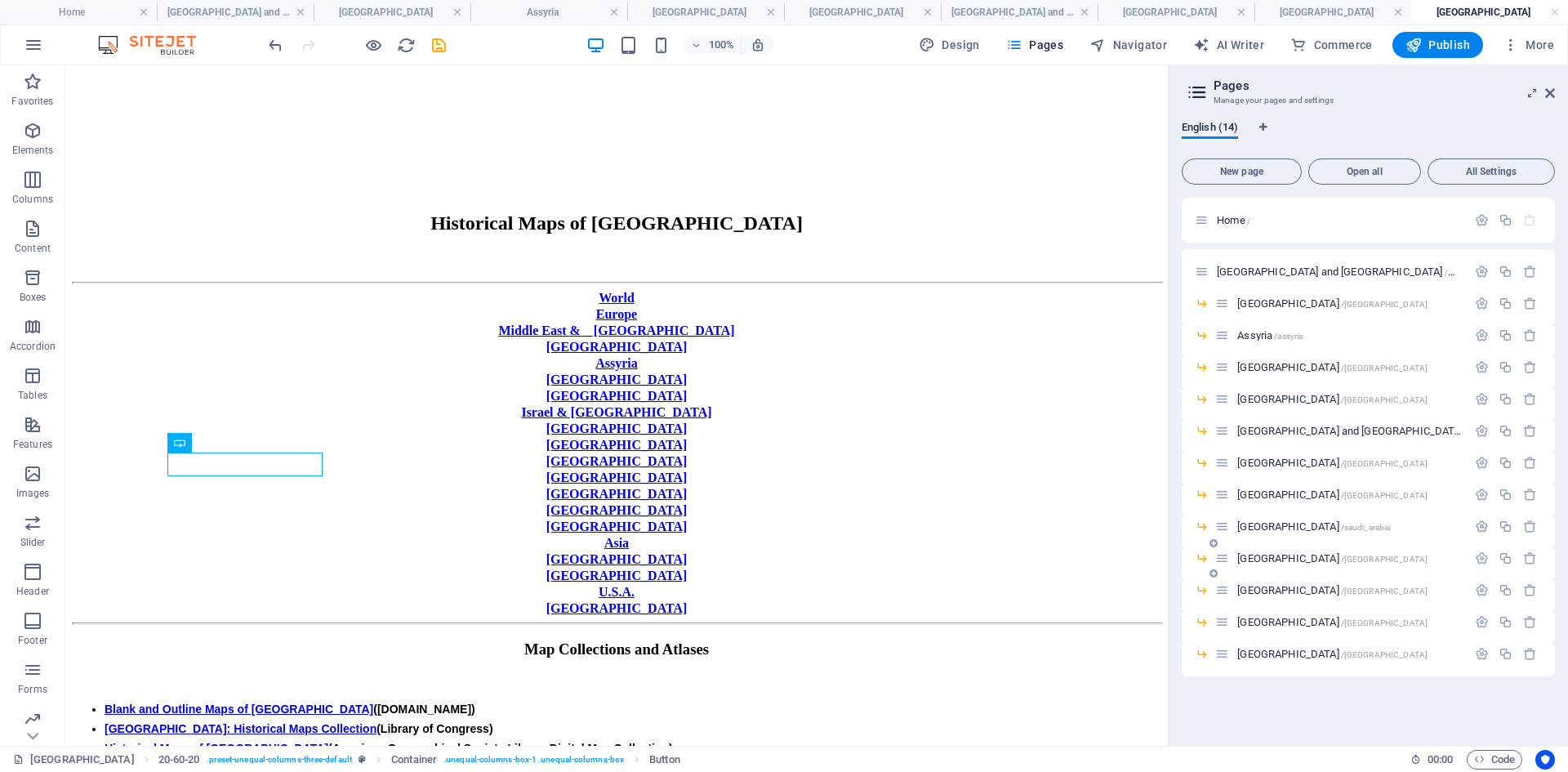
click at [1253, 562] on span "[GEOGRAPHIC_DATA] /[GEOGRAPHIC_DATA]" at bounding box center [1333, 558] width 191 height 12
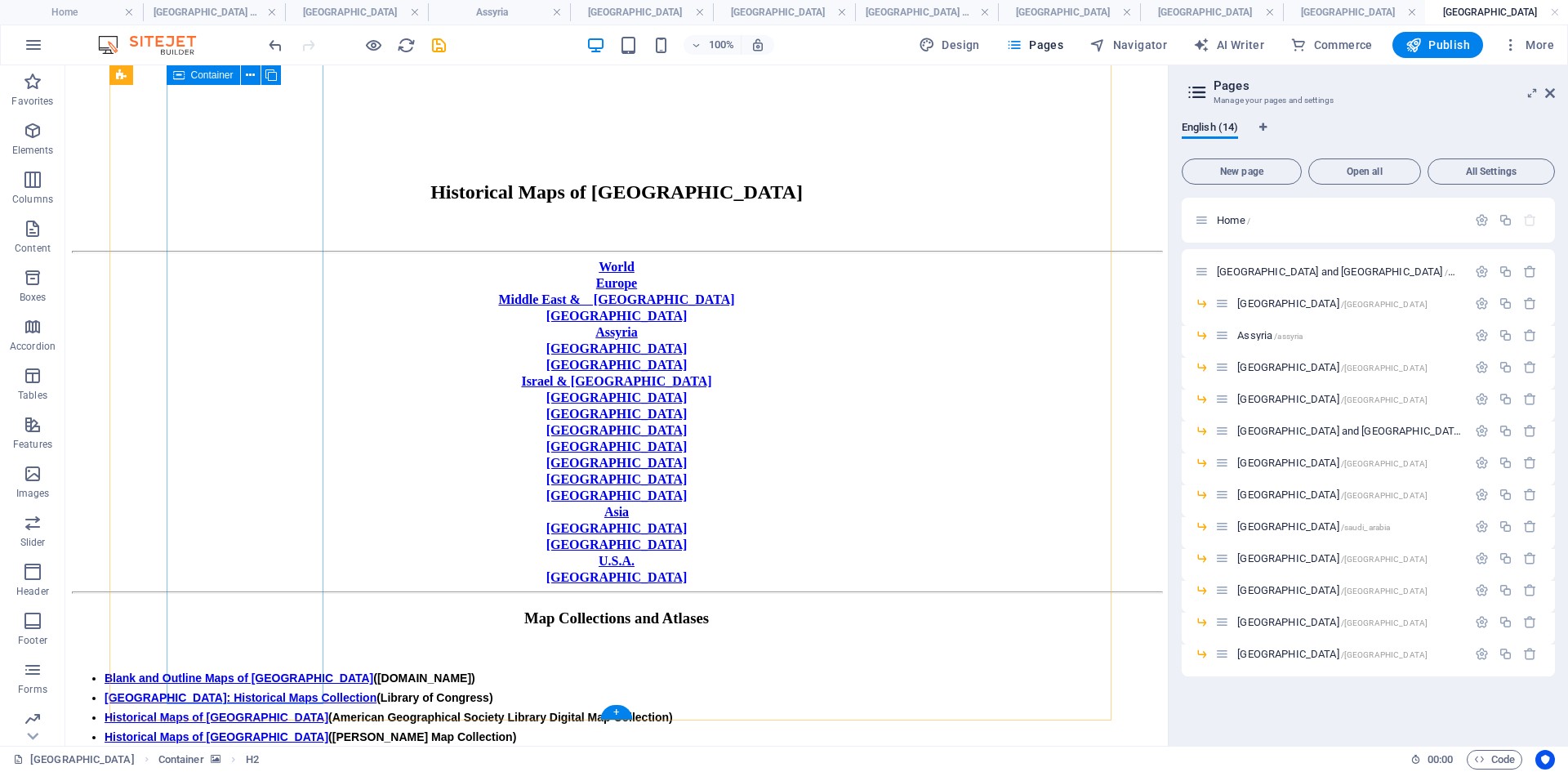
scroll to position [327, 0]
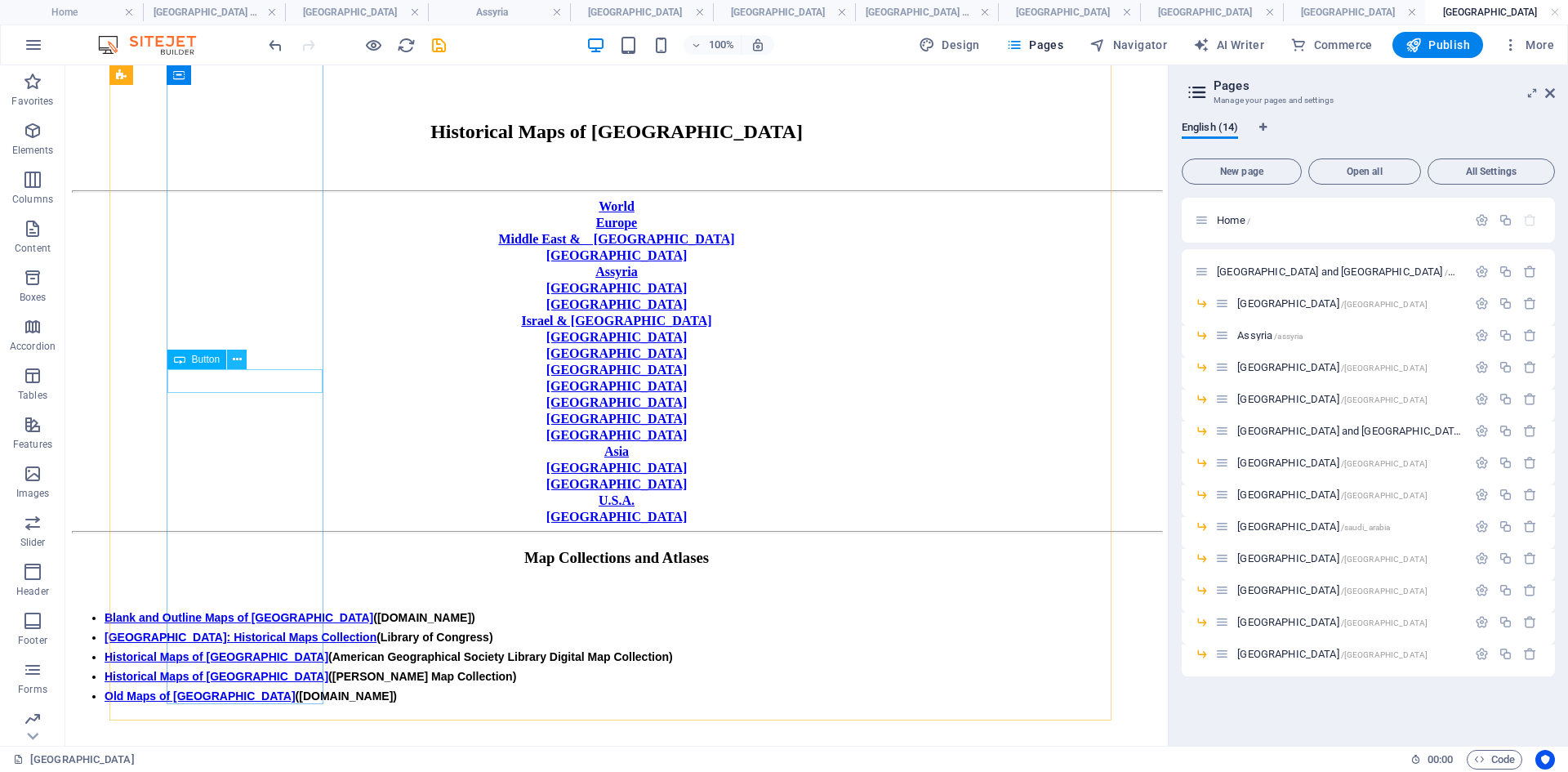
click at [238, 356] on icon at bounding box center [236, 360] width 9 height 17
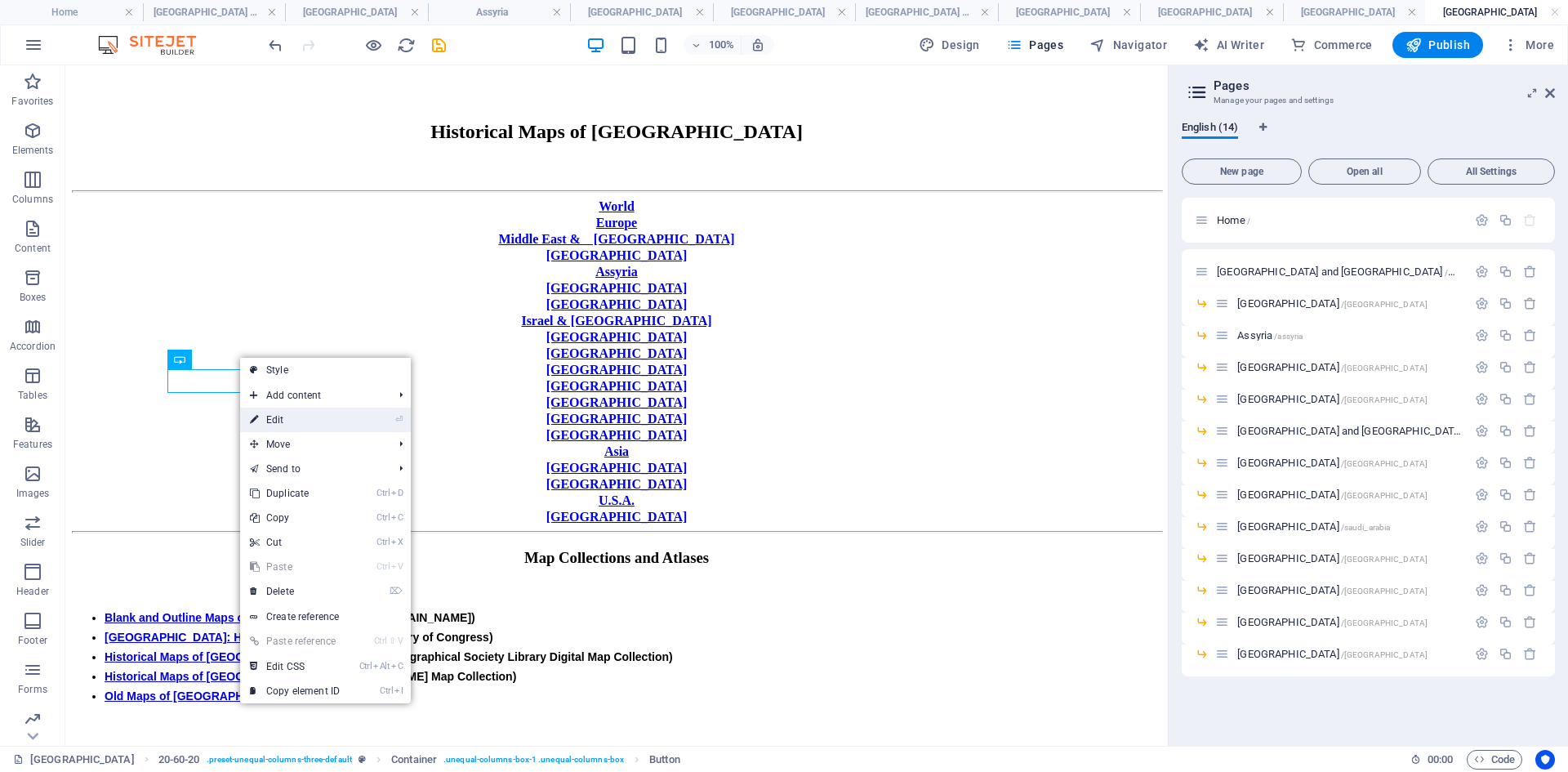
click at [286, 417] on link "⏎ Edit" at bounding box center [295, 419] width 109 height 25
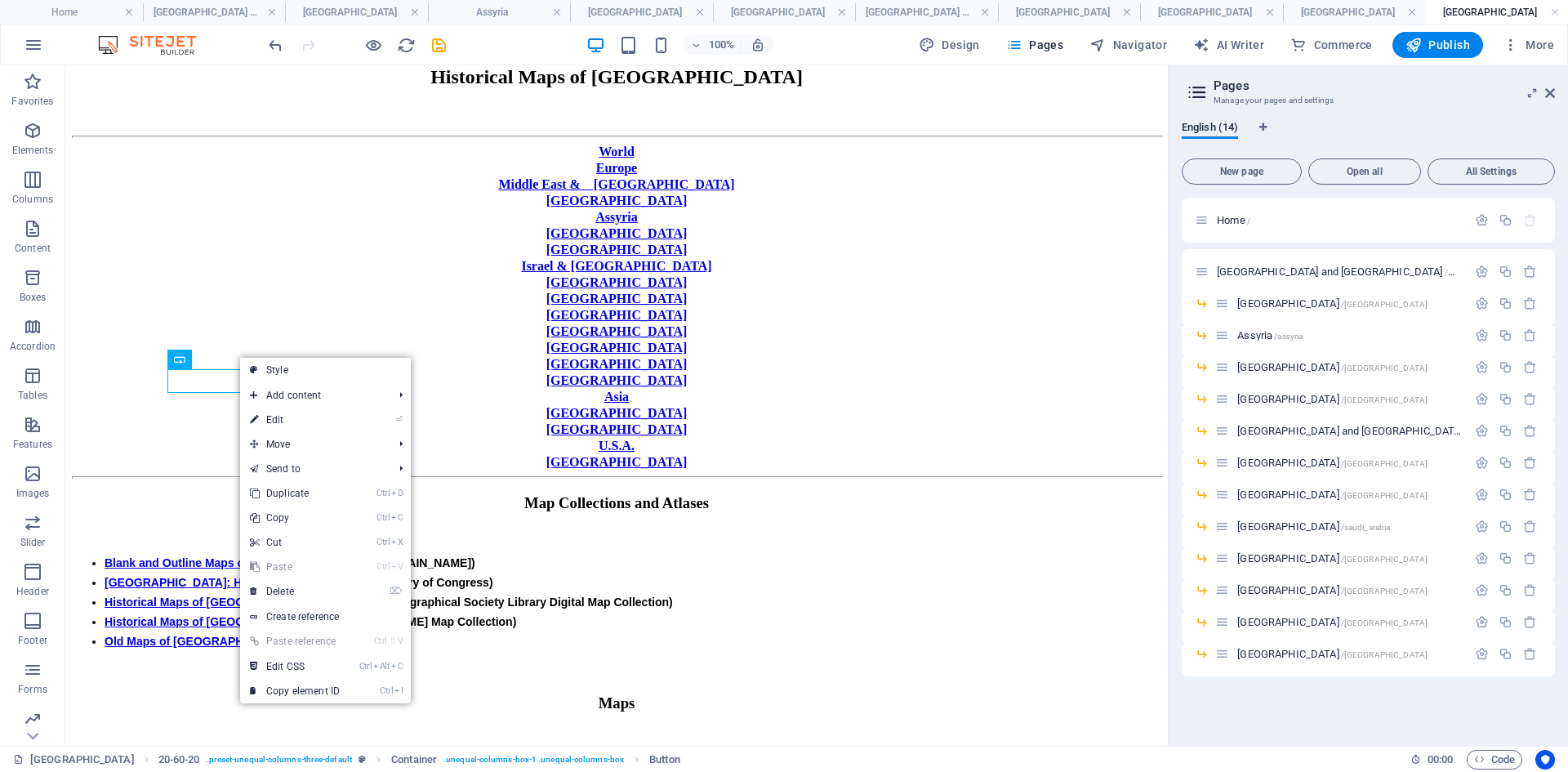
select select "px"
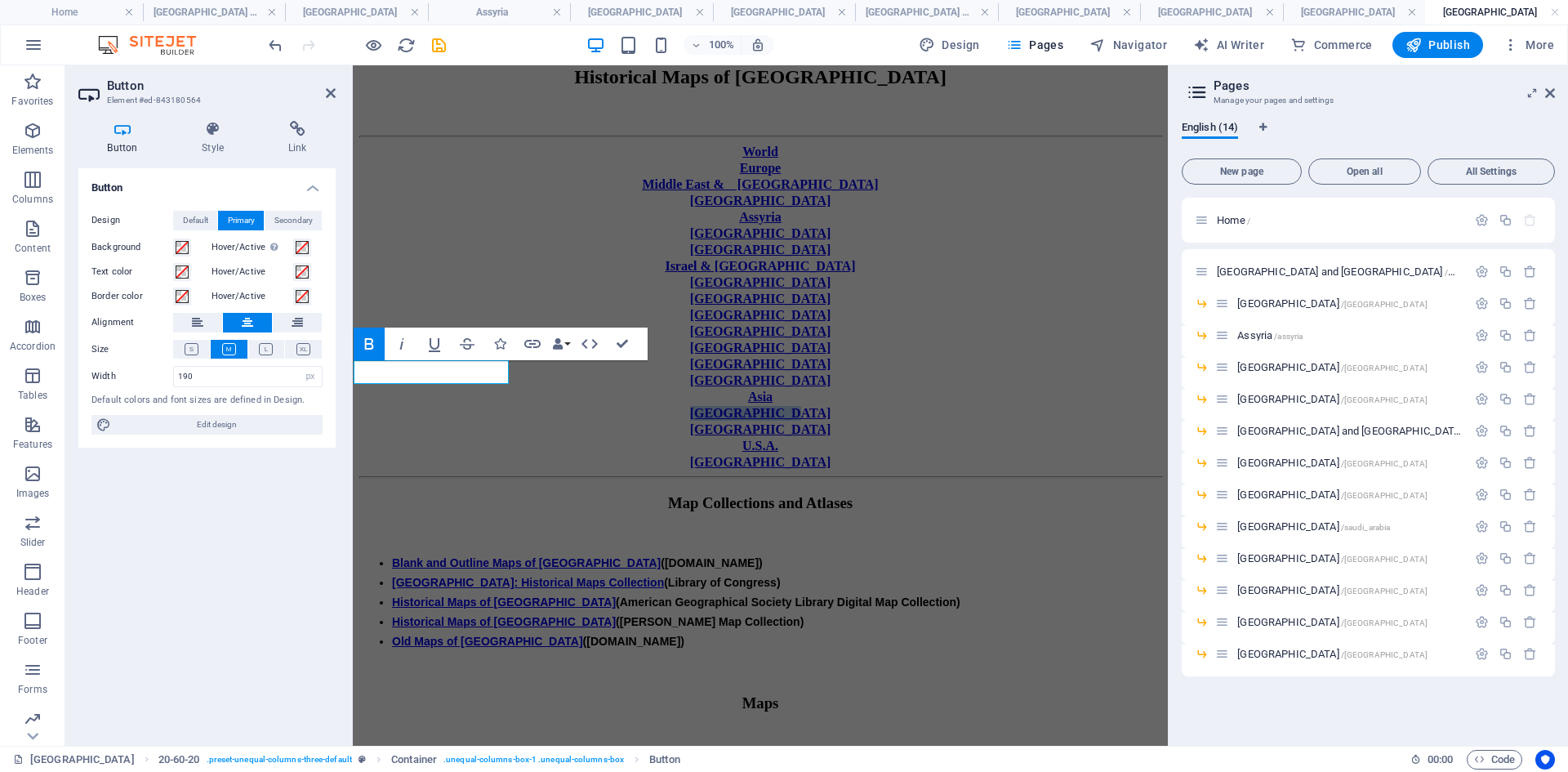
scroll to position [281, 0]
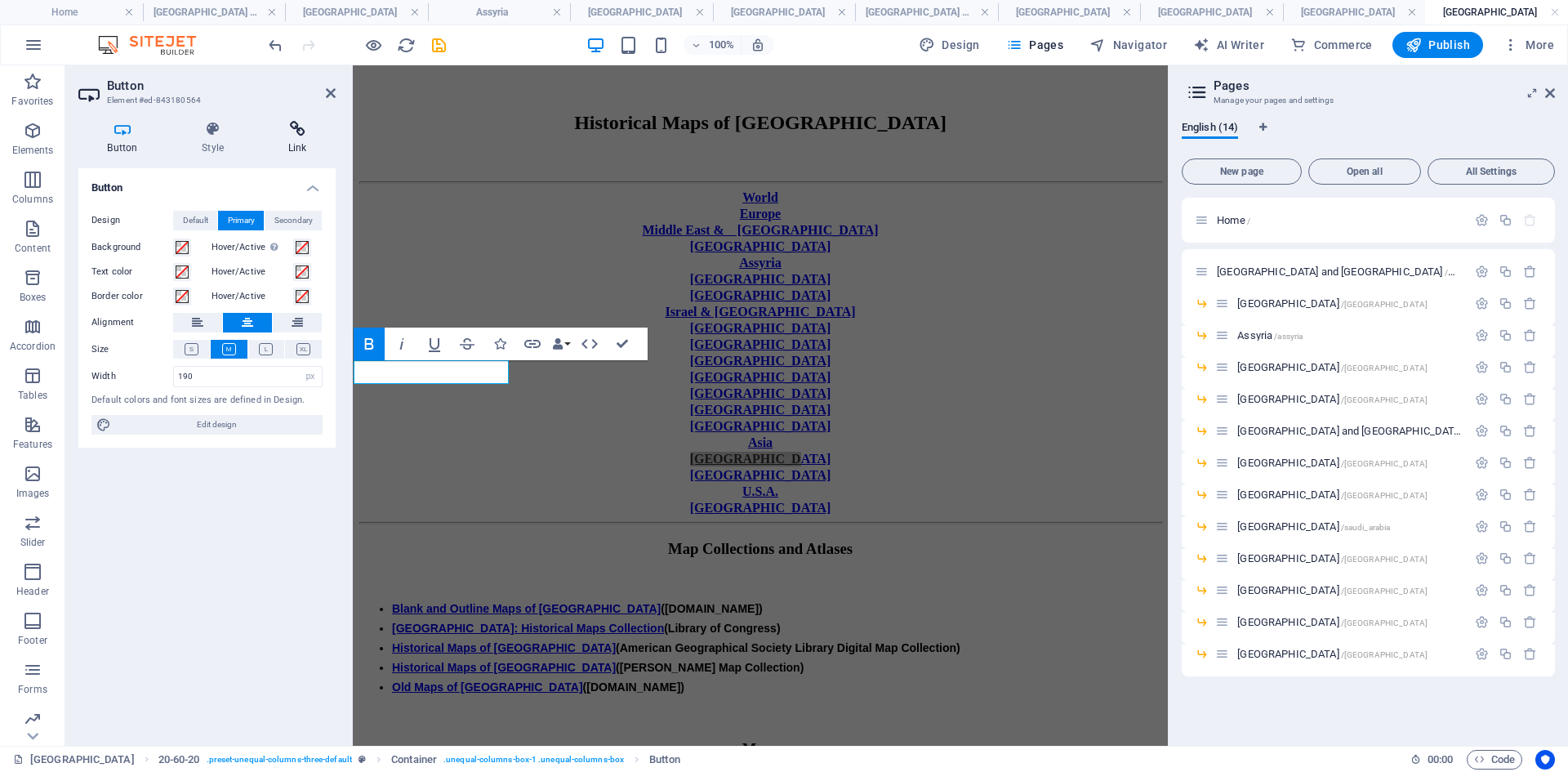
click at [301, 132] on icon at bounding box center [297, 129] width 76 height 16
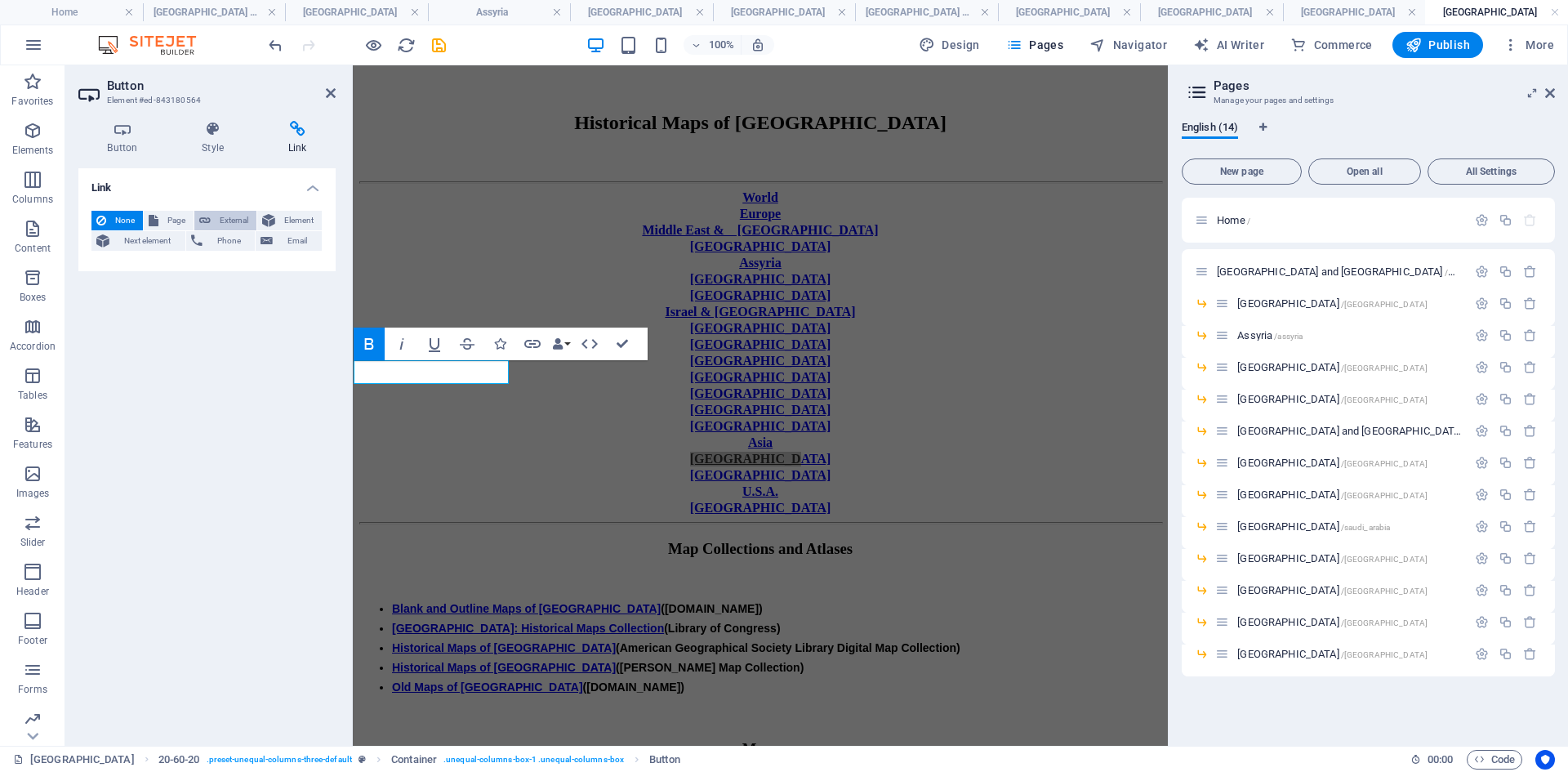
click at [239, 217] on span "External" at bounding box center [233, 221] width 36 height 20
select select "blank"
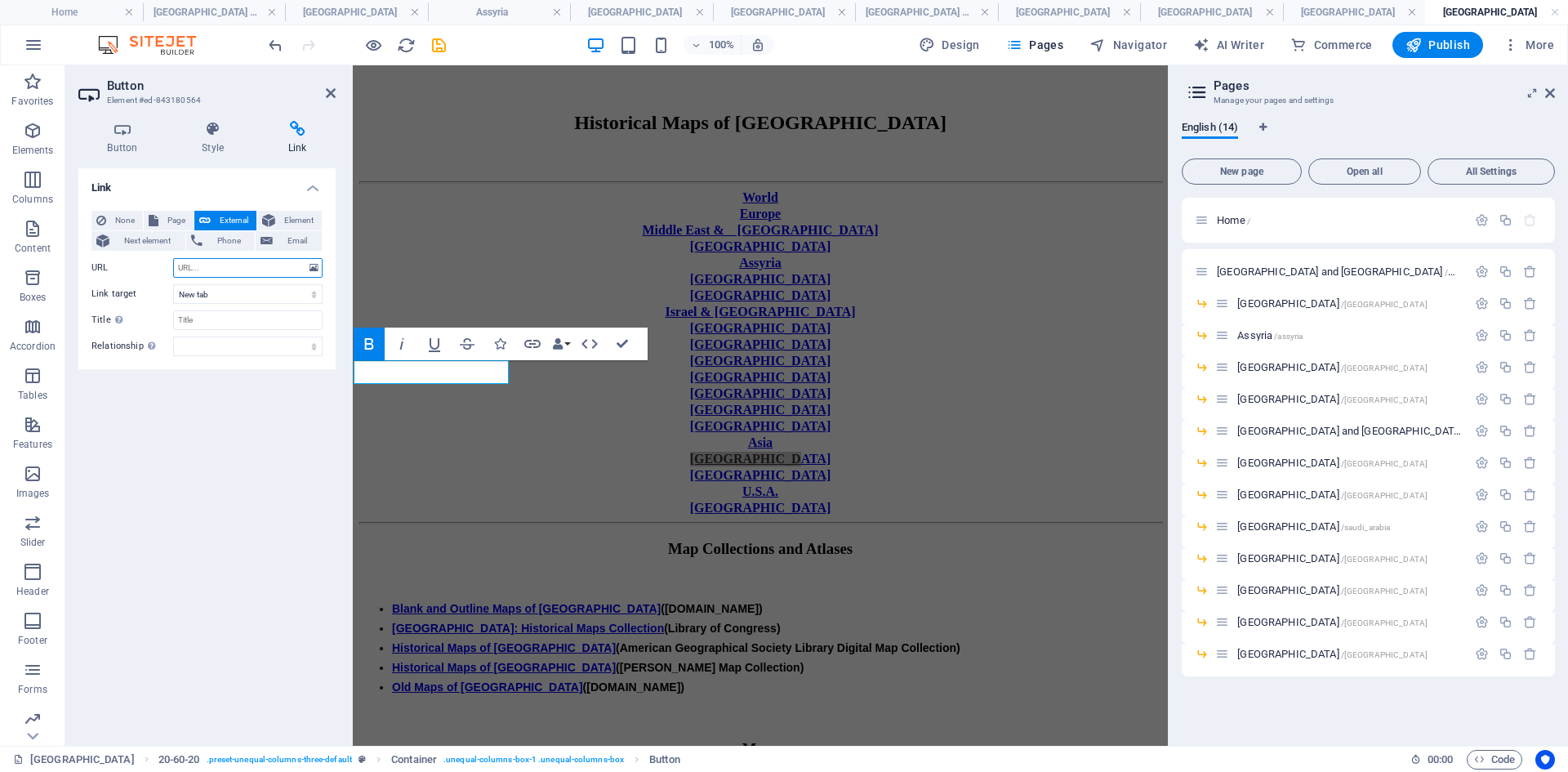
paste input "[URL][DOMAIN_NAME]"
type input "[URL][DOMAIN_NAME]"
click at [310, 295] on select "New tab Same tab Overlay" at bounding box center [247, 294] width 149 height 20
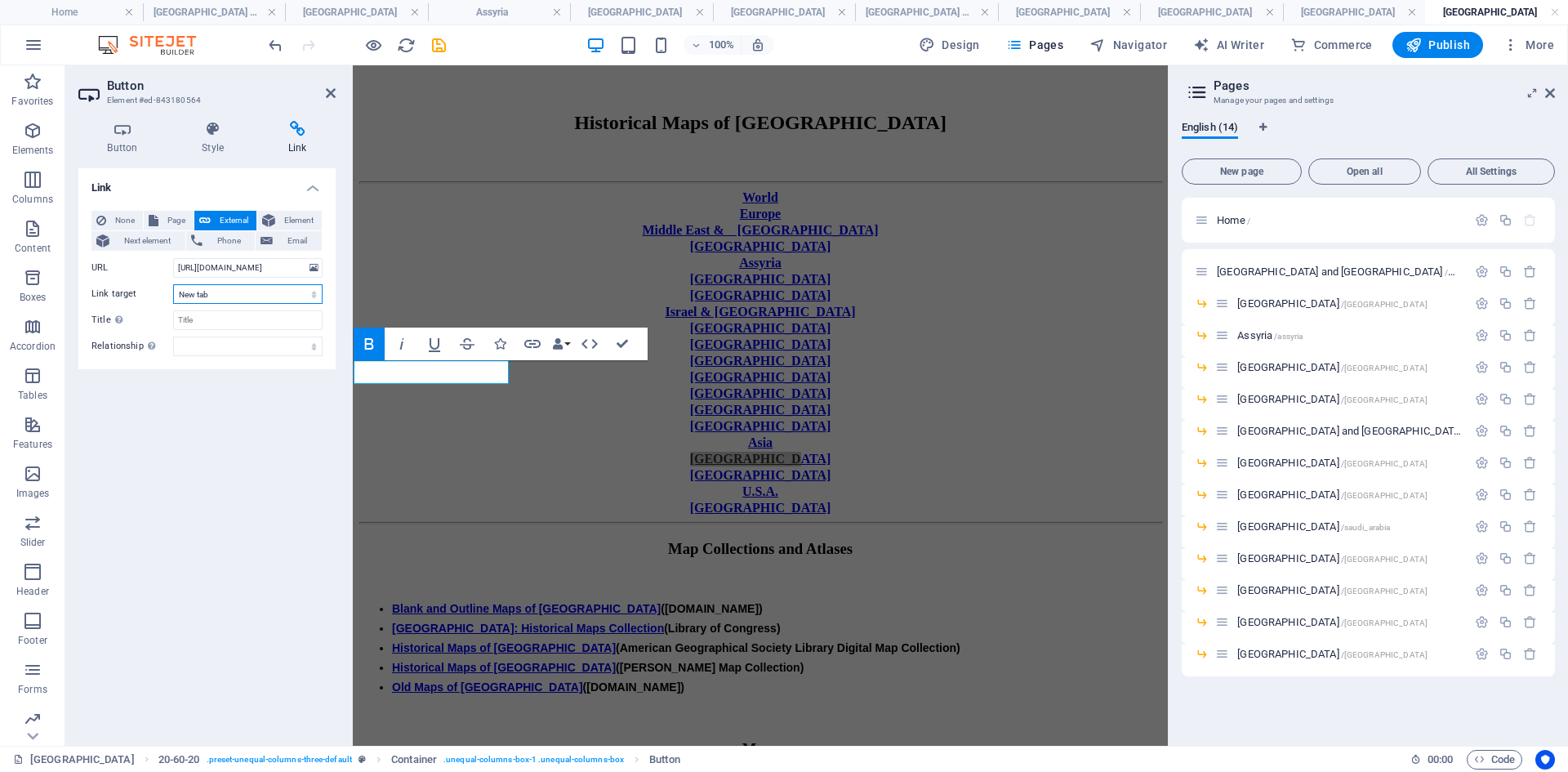
select select
click at [173, 284] on select "New tab Same tab Overlay" at bounding box center [247, 294] width 149 height 20
drag, startPoint x: 626, startPoint y: 342, endPoint x: 561, endPoint y: 277, distance: 91.9
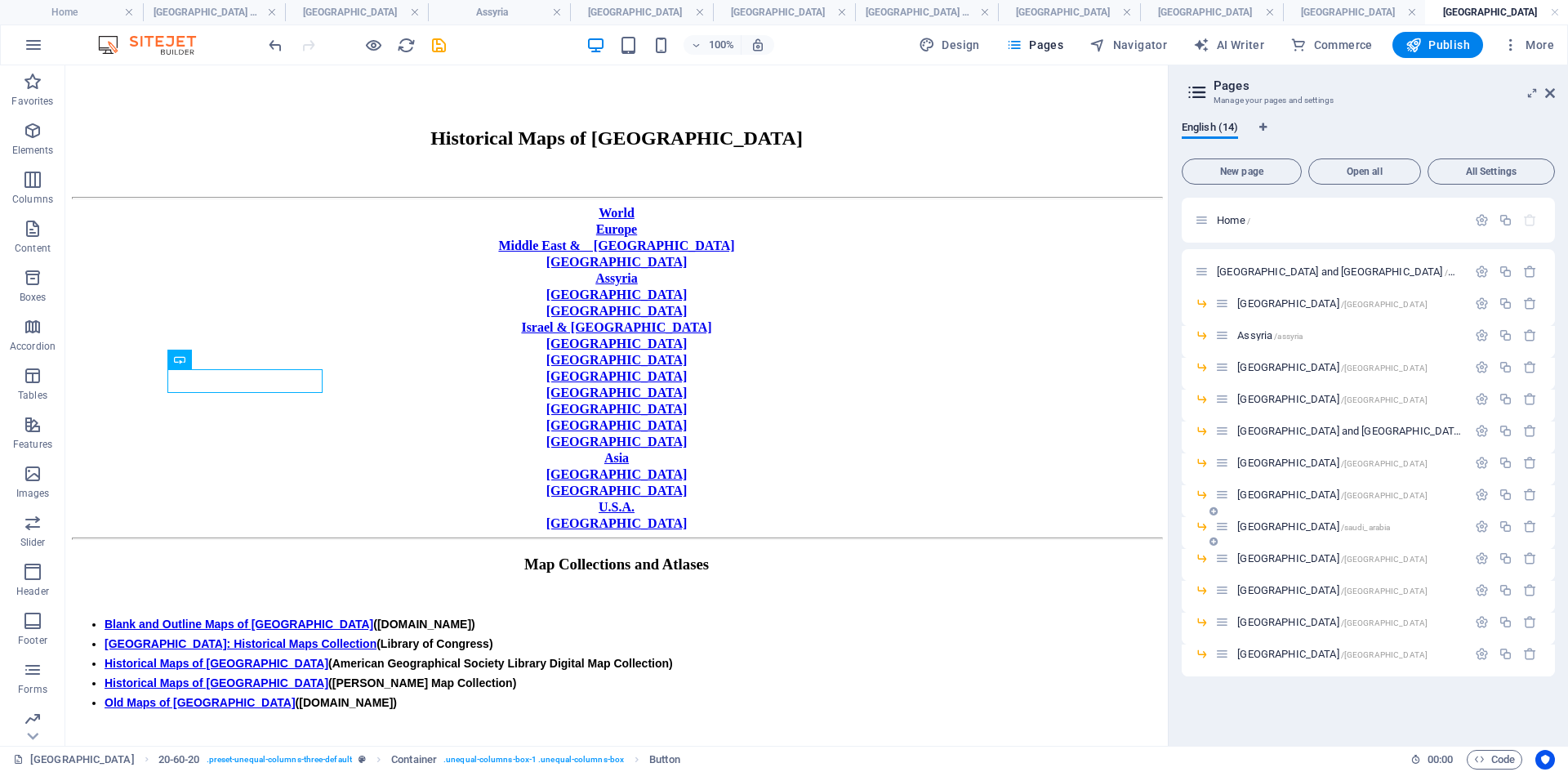
scroll to position [327, 0]
click at [1251, 589] on span "[GEOGRAPHIC_DATA] /[GEOGRAPHIC_DATA]" at bounding box center [1333, 590] width 191 height 12
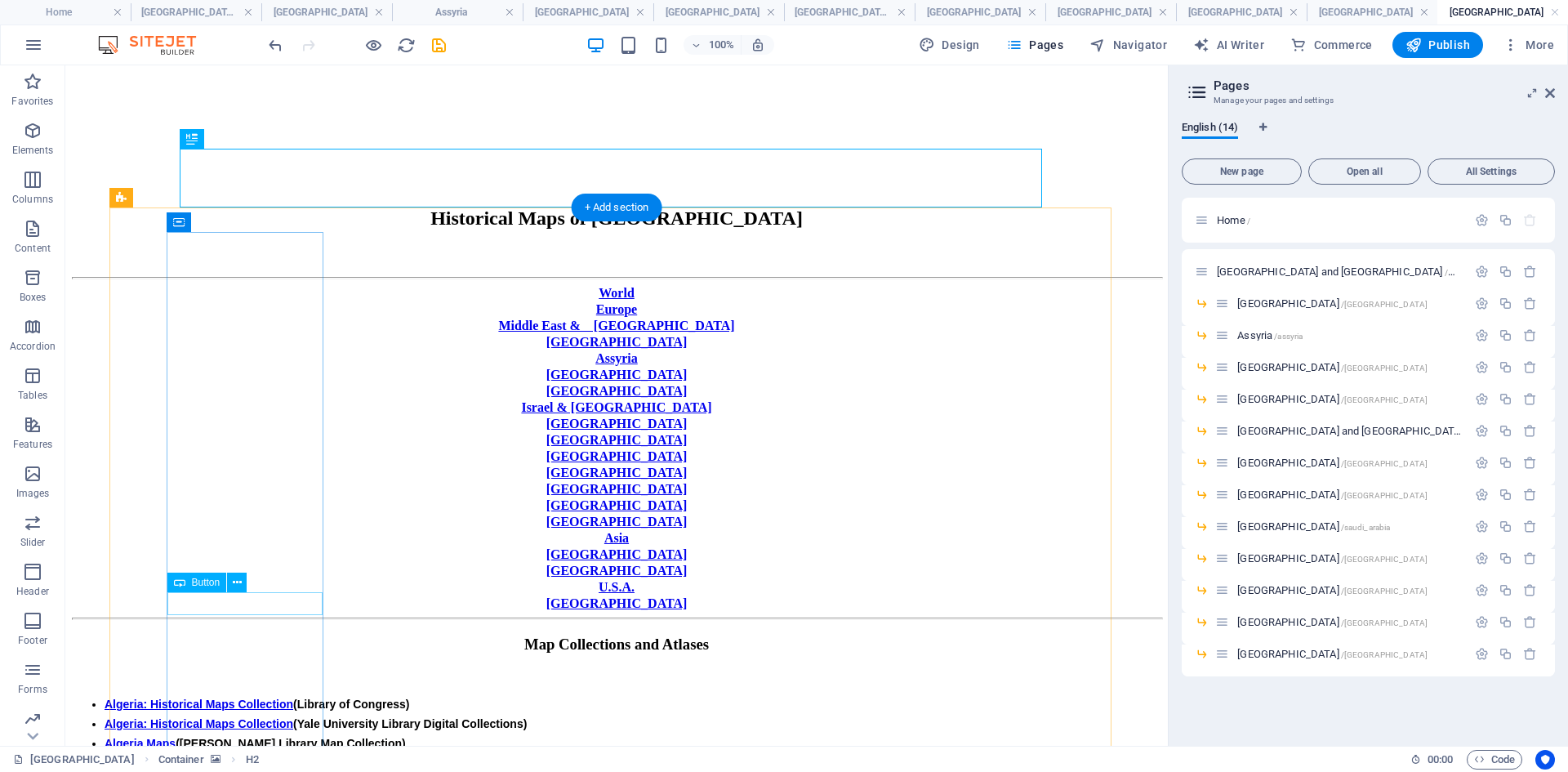
scroll to position [245, 0]
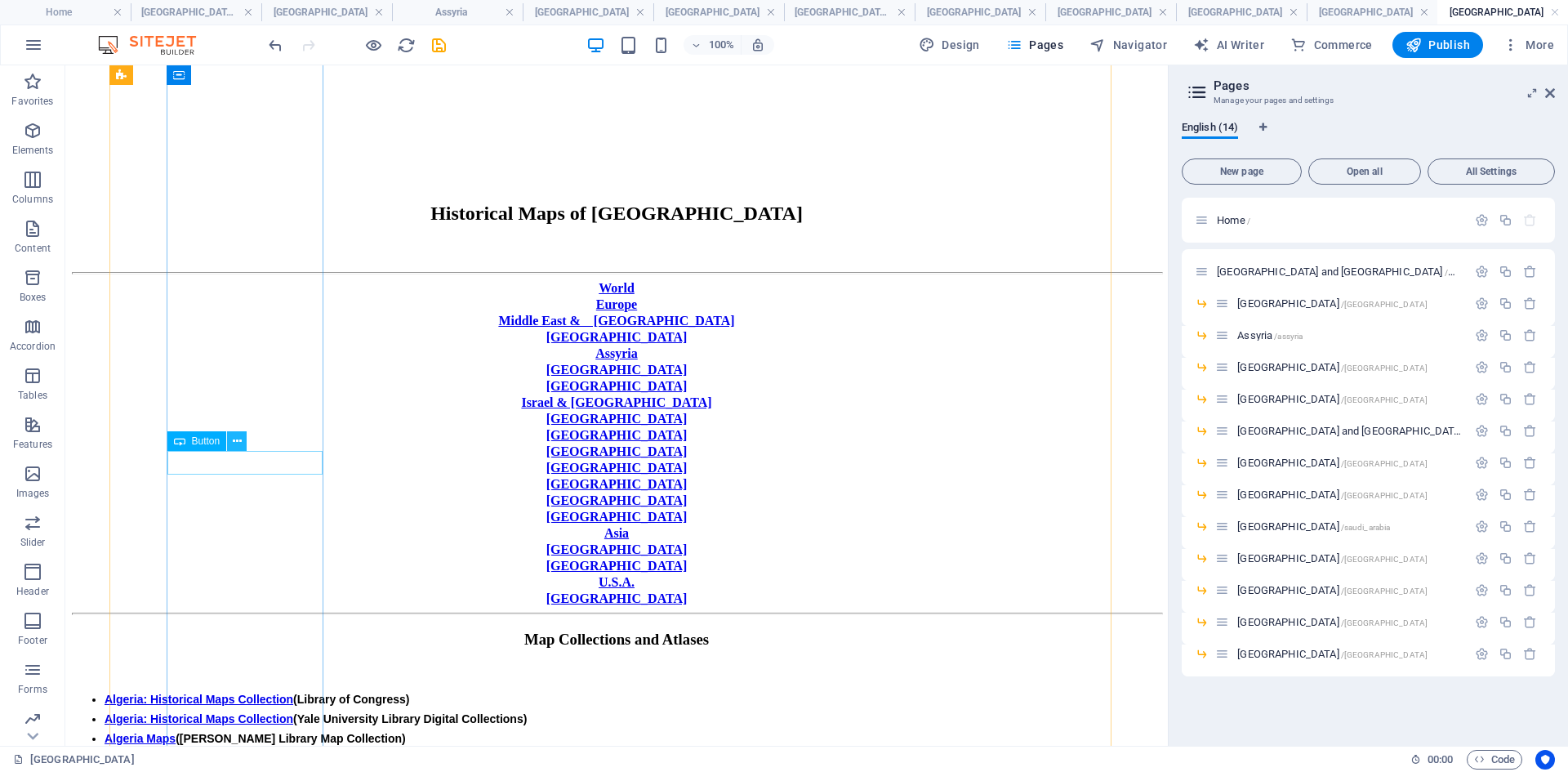
click at [236, 438] on icon at bounding box center [236, 441] width 9 height 17
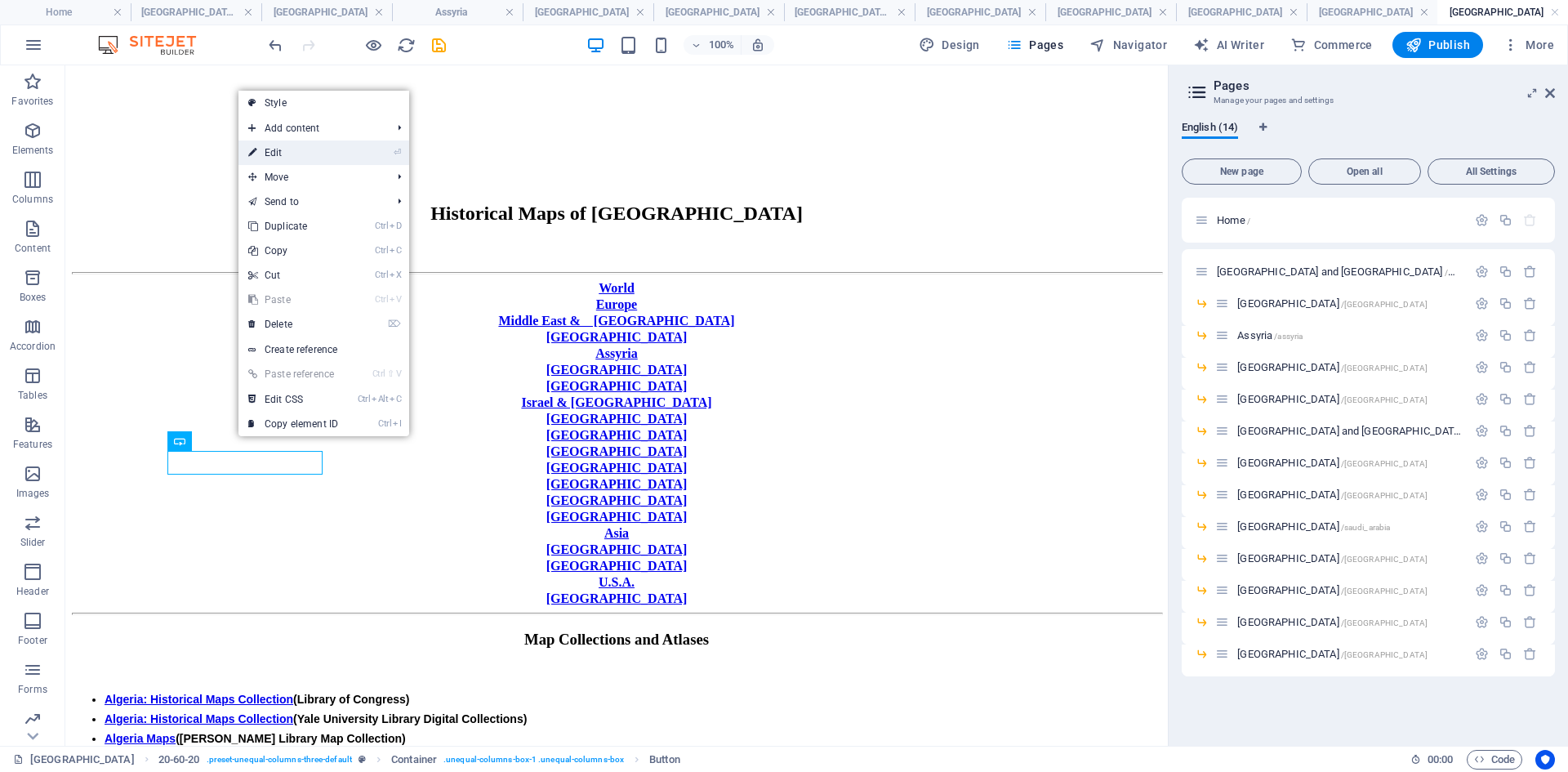
click at [275, 150] on link "⏎ Edit" at bounding box center [293, 152] width 109 height 25
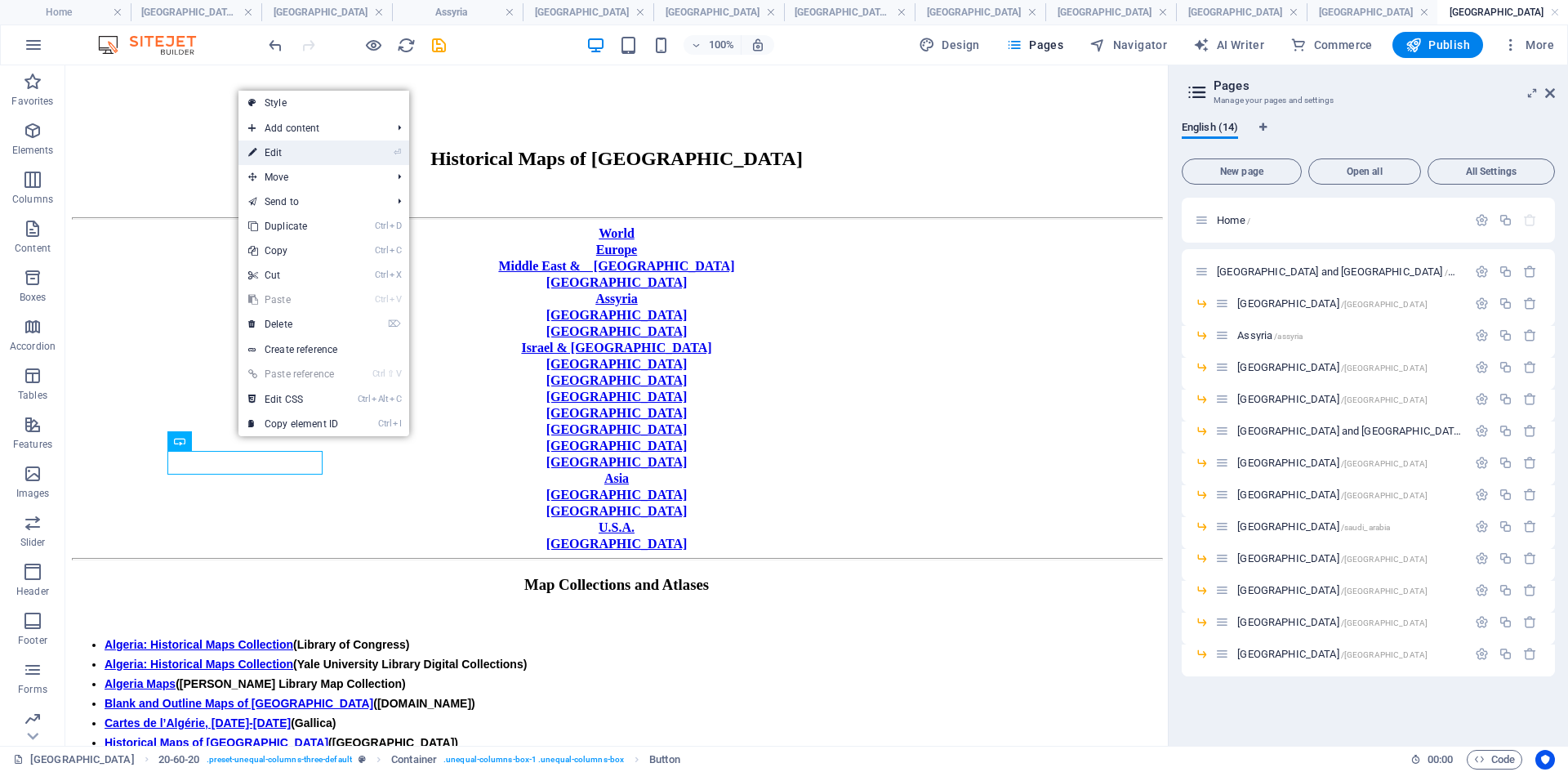
select select "px"
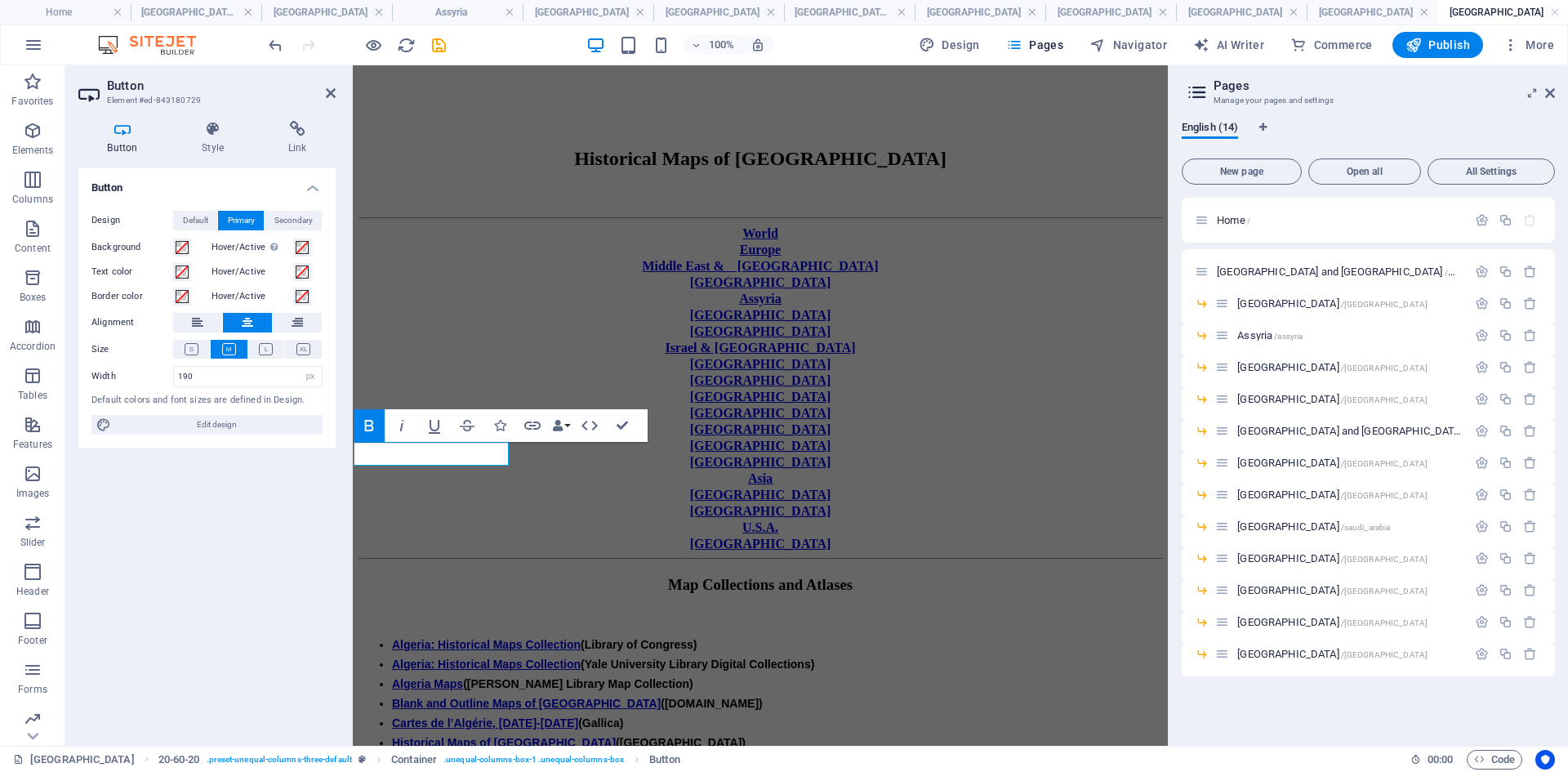
scroll to position [200, 0]
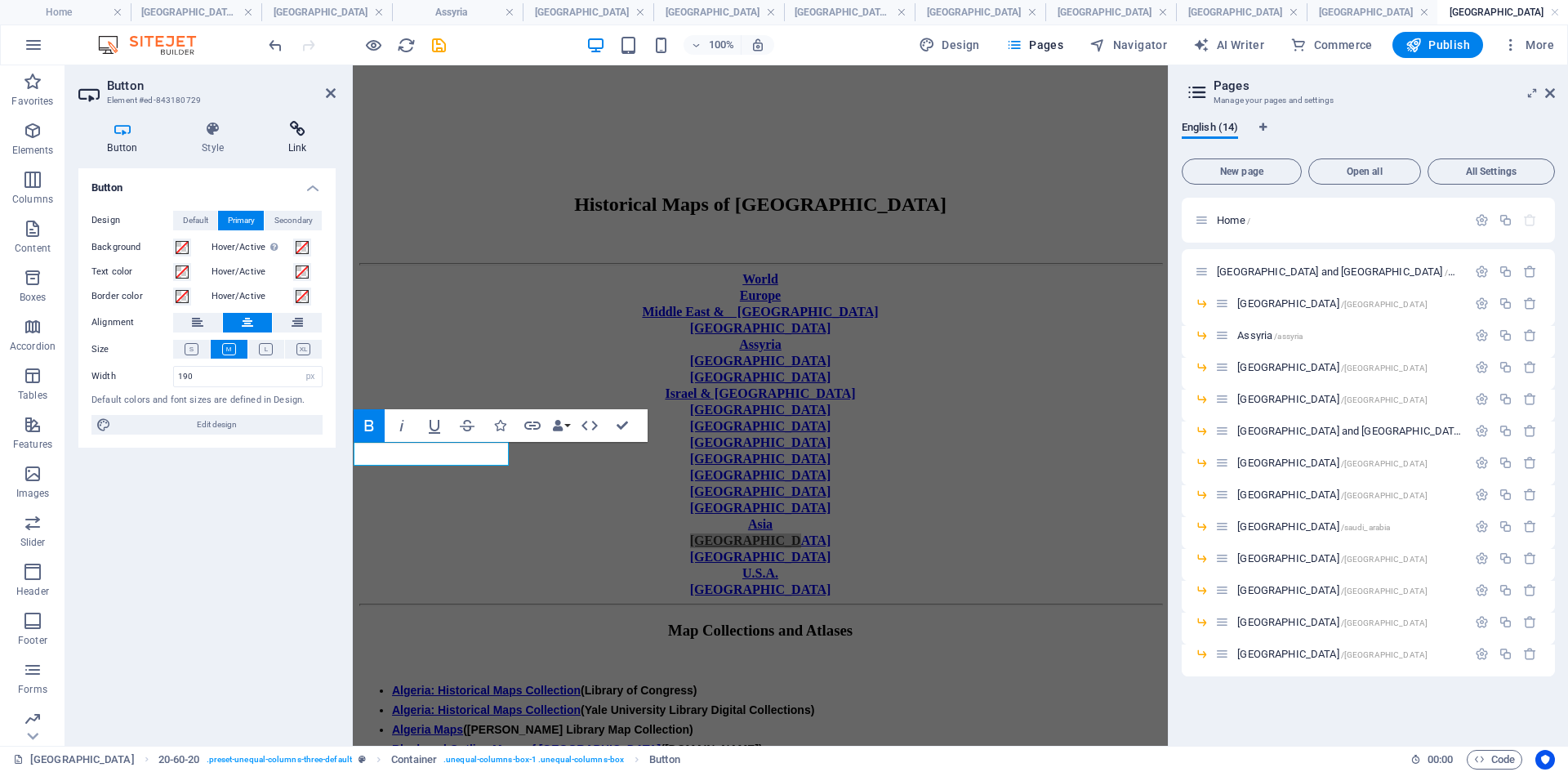
click at [295, 131] on icon at bounding box center [297, 129] width 76 height 16
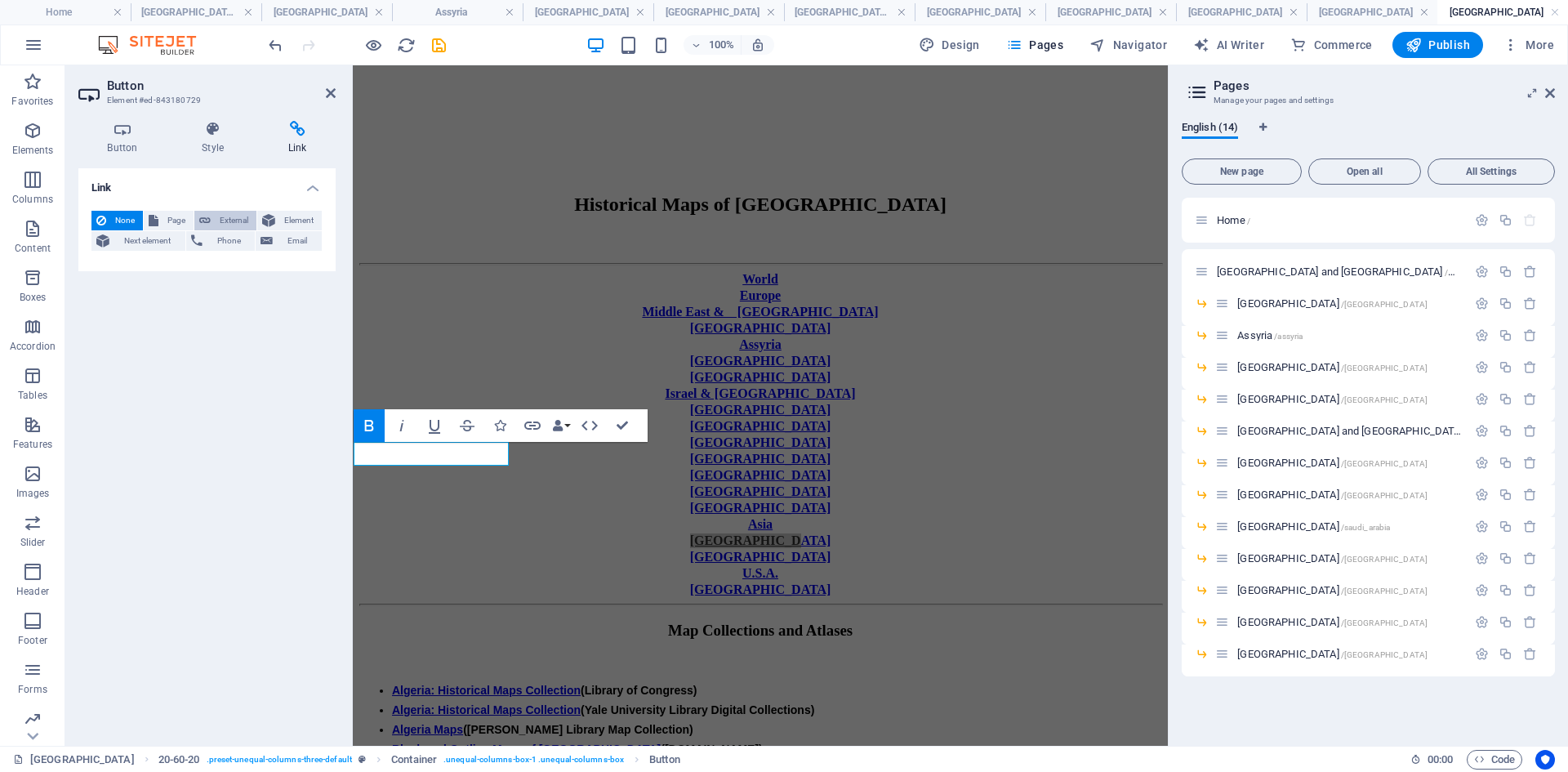
click at [230, 216] on span "External" at bounding box center [233, 221] width 36 height 20
select select "blank"
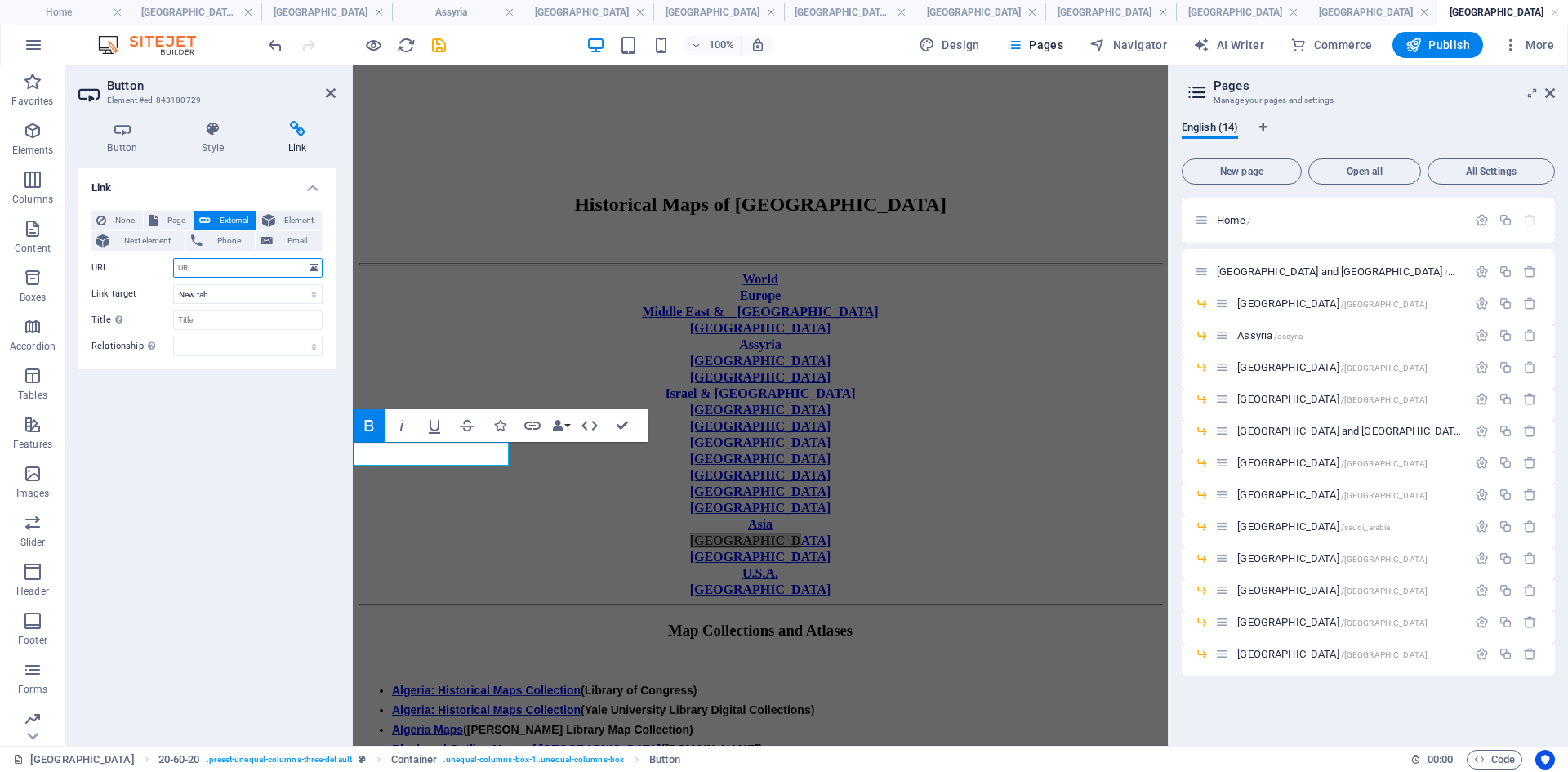
paste input "[URL][DOMAIN_NAME]"
type input "[URL][DOMAIN_NAME]"
click at [315, 295] on select "New tab Same tab Overlay" at bounding box center [247, 294] width 149 height 20
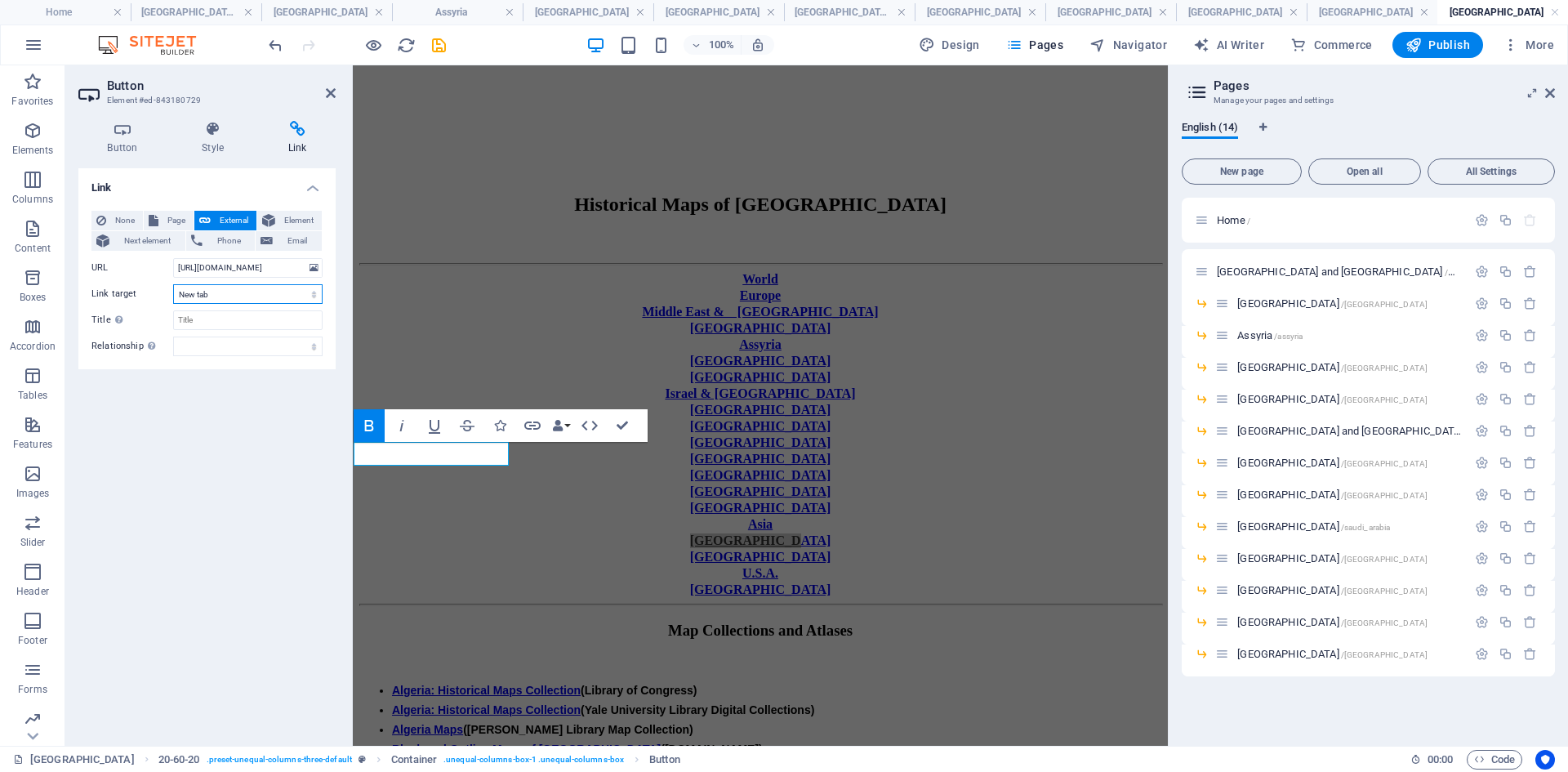
select select
click at [173, 284] on select "New tab Same tab Overlay" at bounding box center [247, 294] width 149 height 20
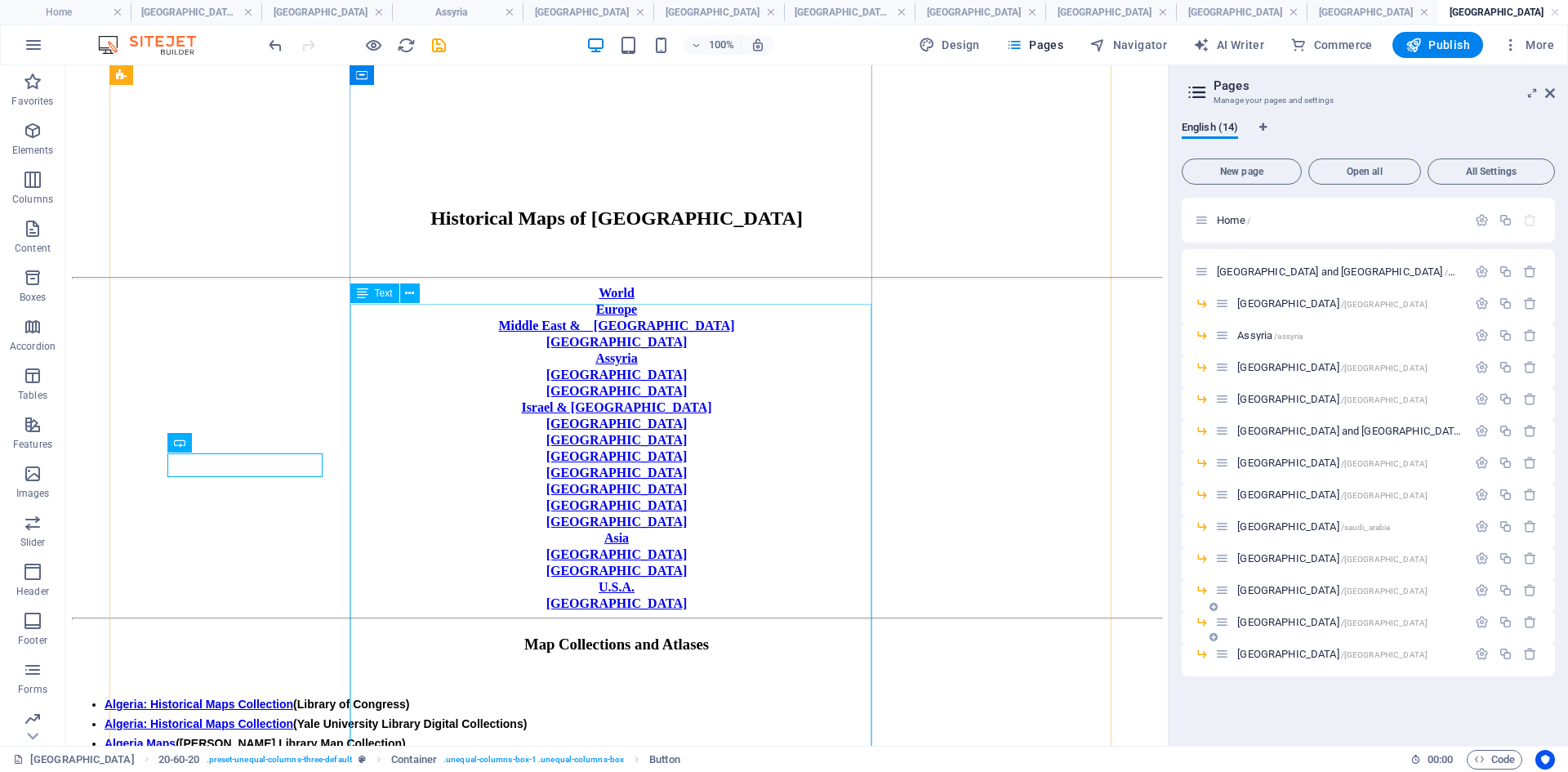
scroll to position [245, 0]
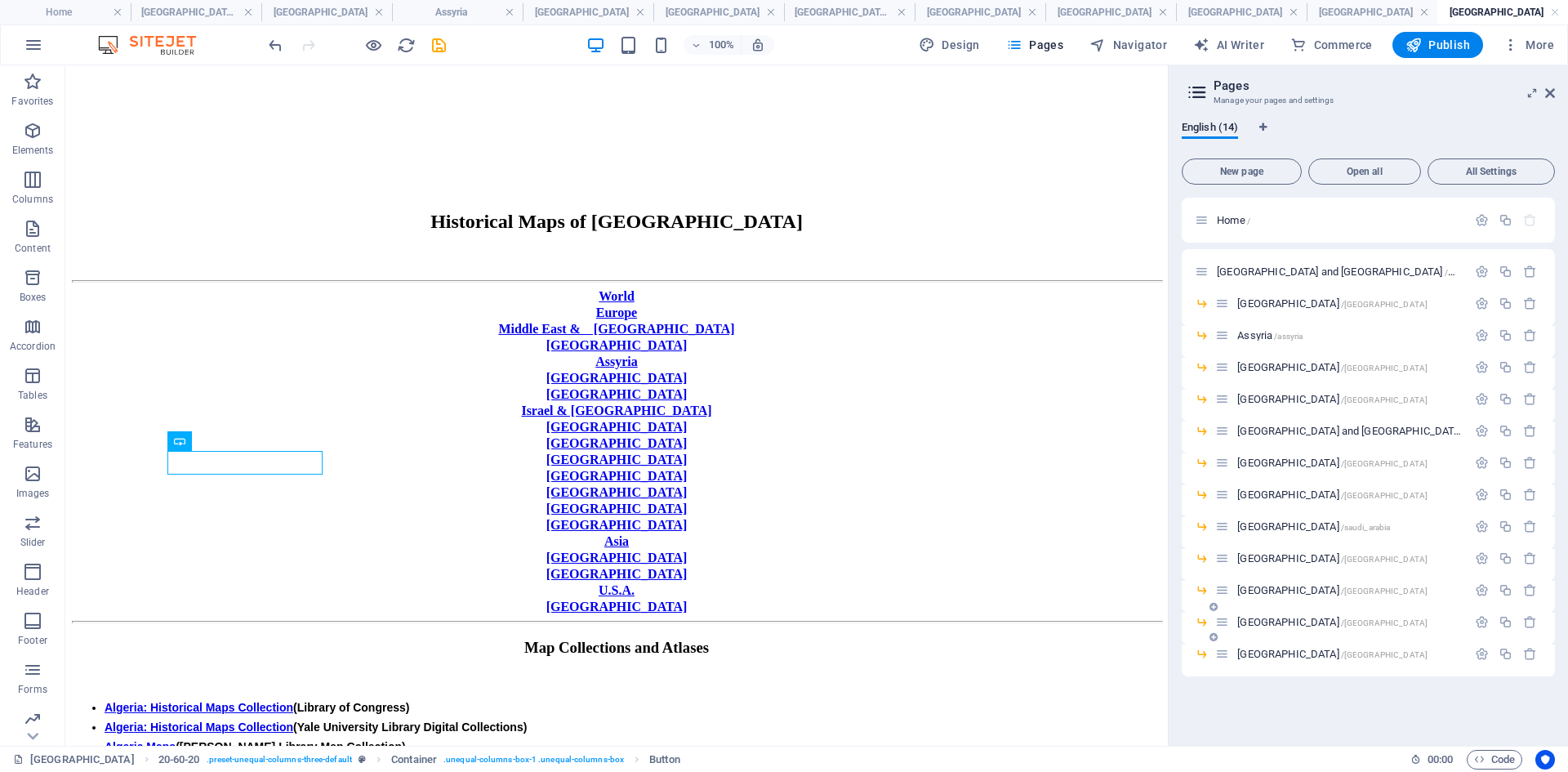
click at [1248, 595] on span "[GEOGRAPHIC_DATA] /[GEOGRAPHIC_DATA]" at bounding box center [1333, 622] width 191 height 12
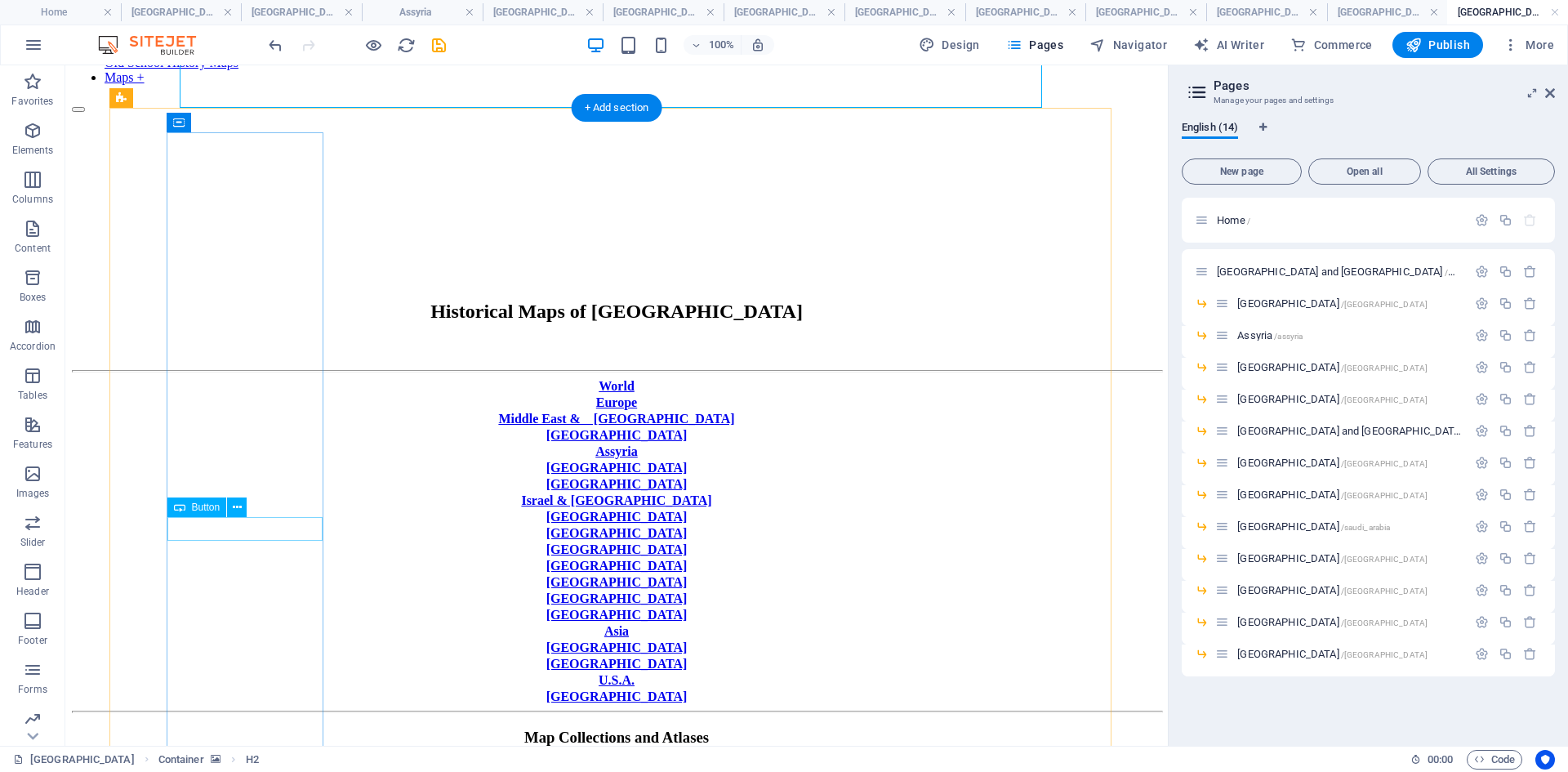
scroll to position [163, 0]
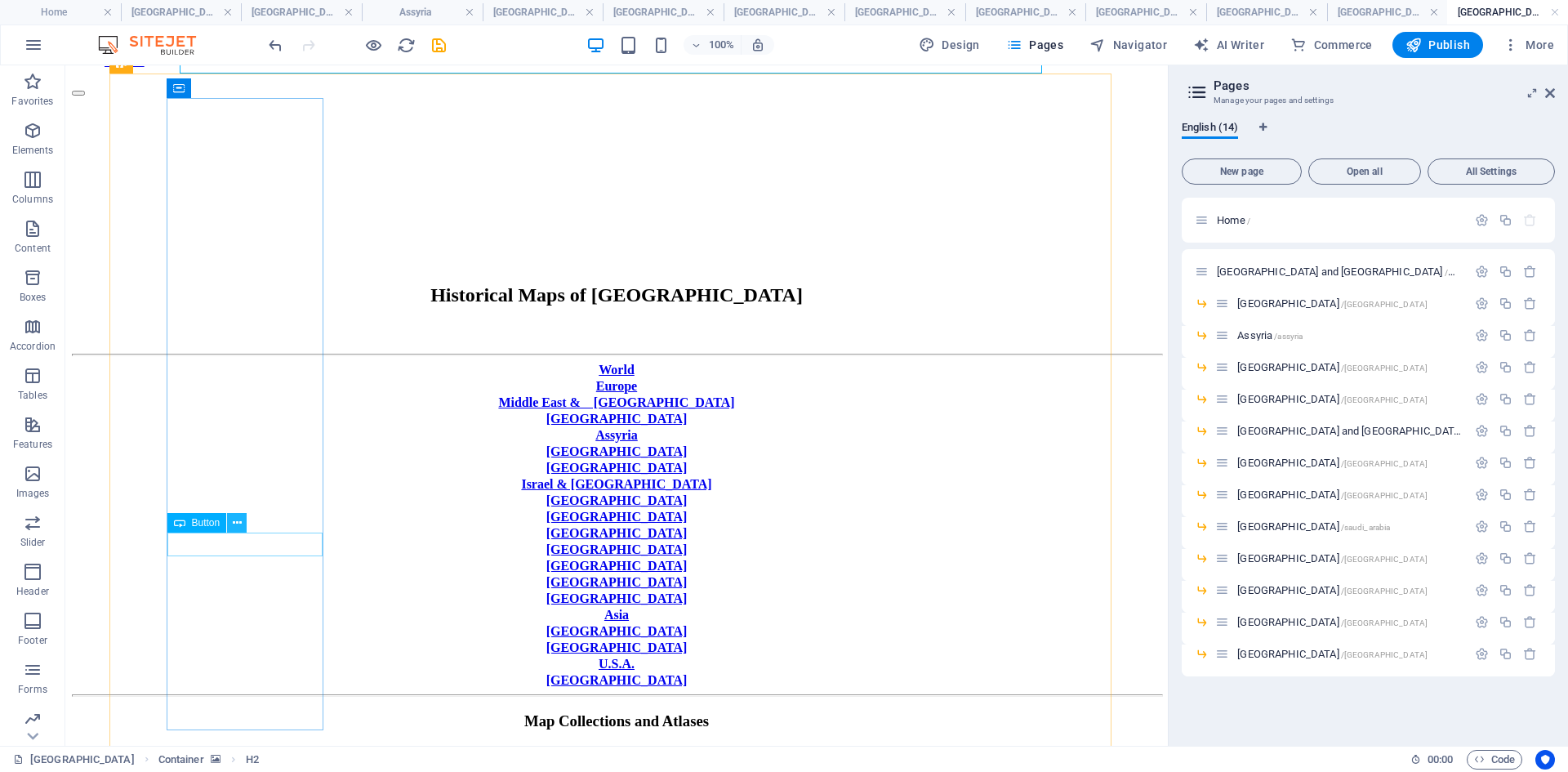
click at [236, 524] on icon at bounding box center [236, 523] width 9 height 17
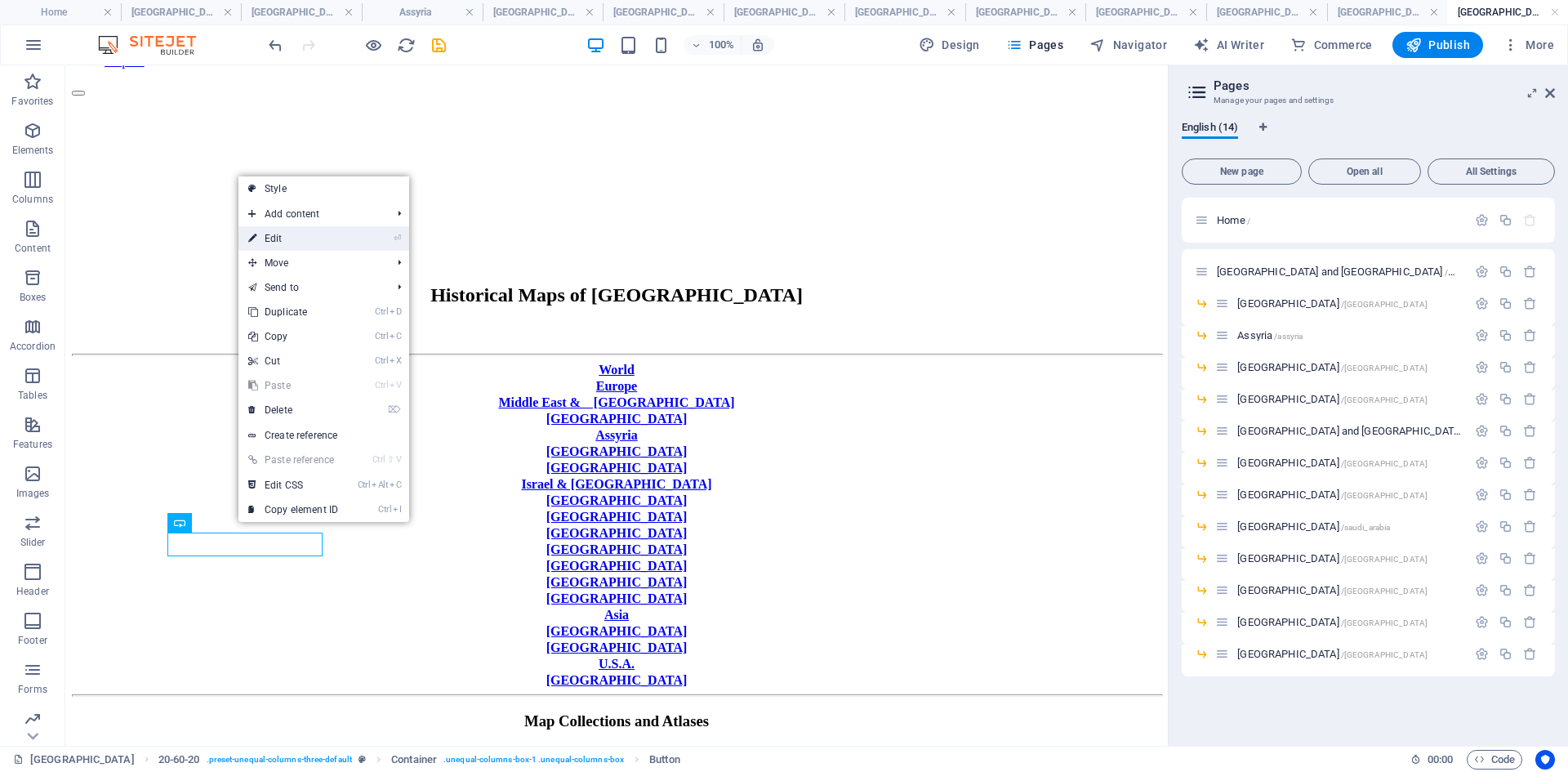
click at [276, 236] on link "⏎ Edit" at bounding box center [293, 238] width 109 height 25
select select "px"
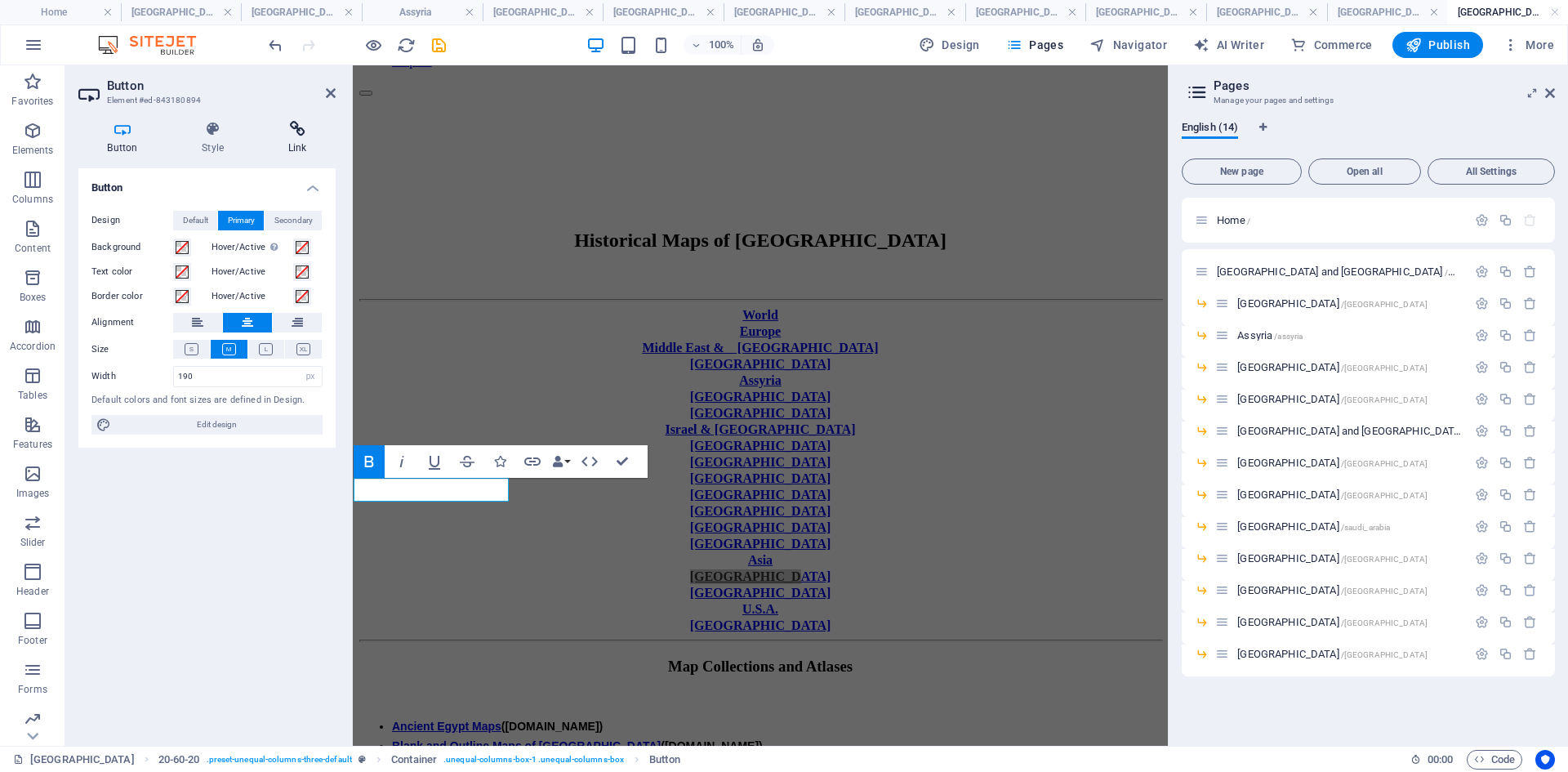
click at [294, 131] on icon at bounding box center [297, 129] width 76 height 16
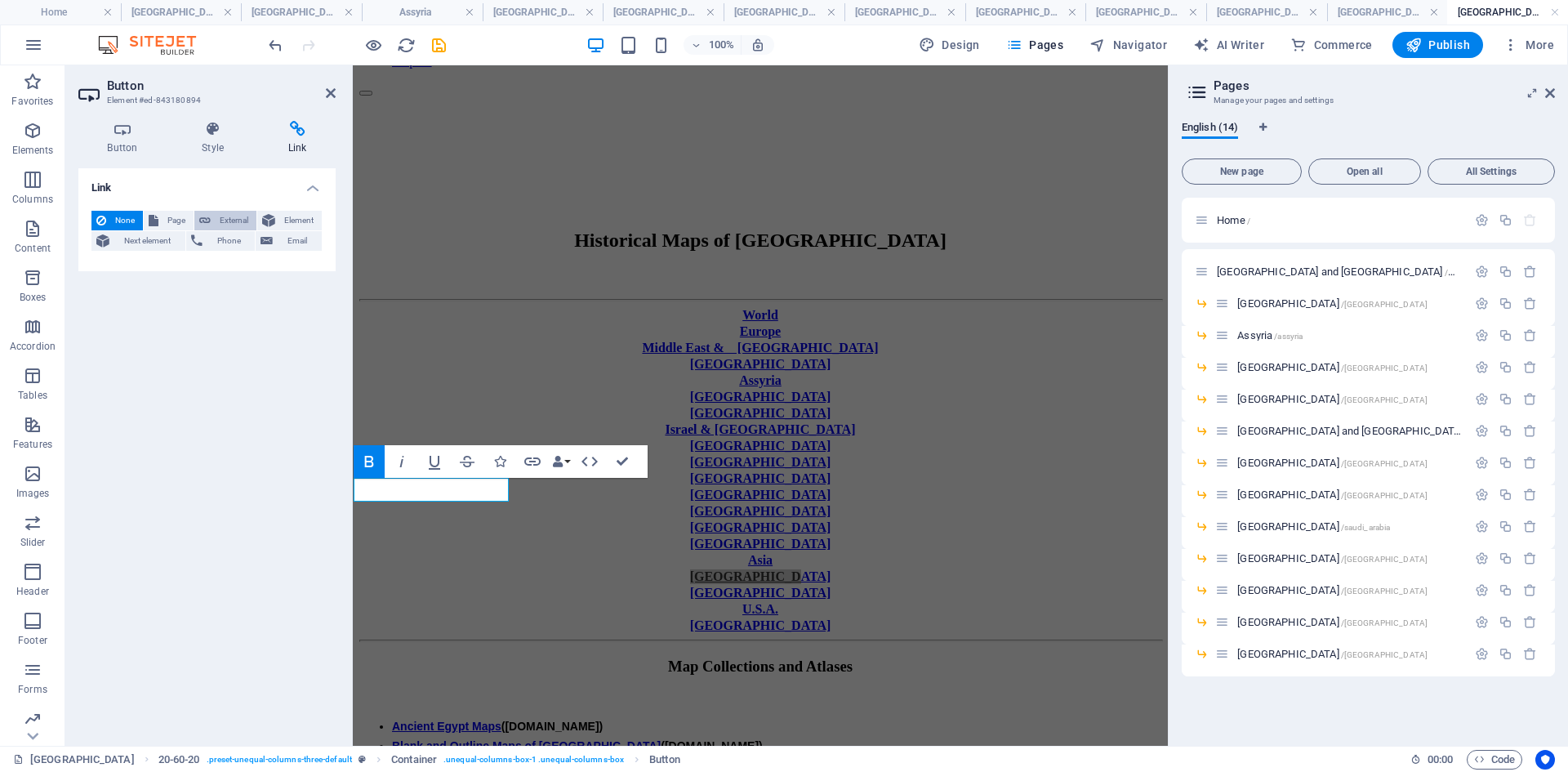
click at [226, 219] on span "External" at bounding box center [233, 221] width 36 height 20
select select "blank"
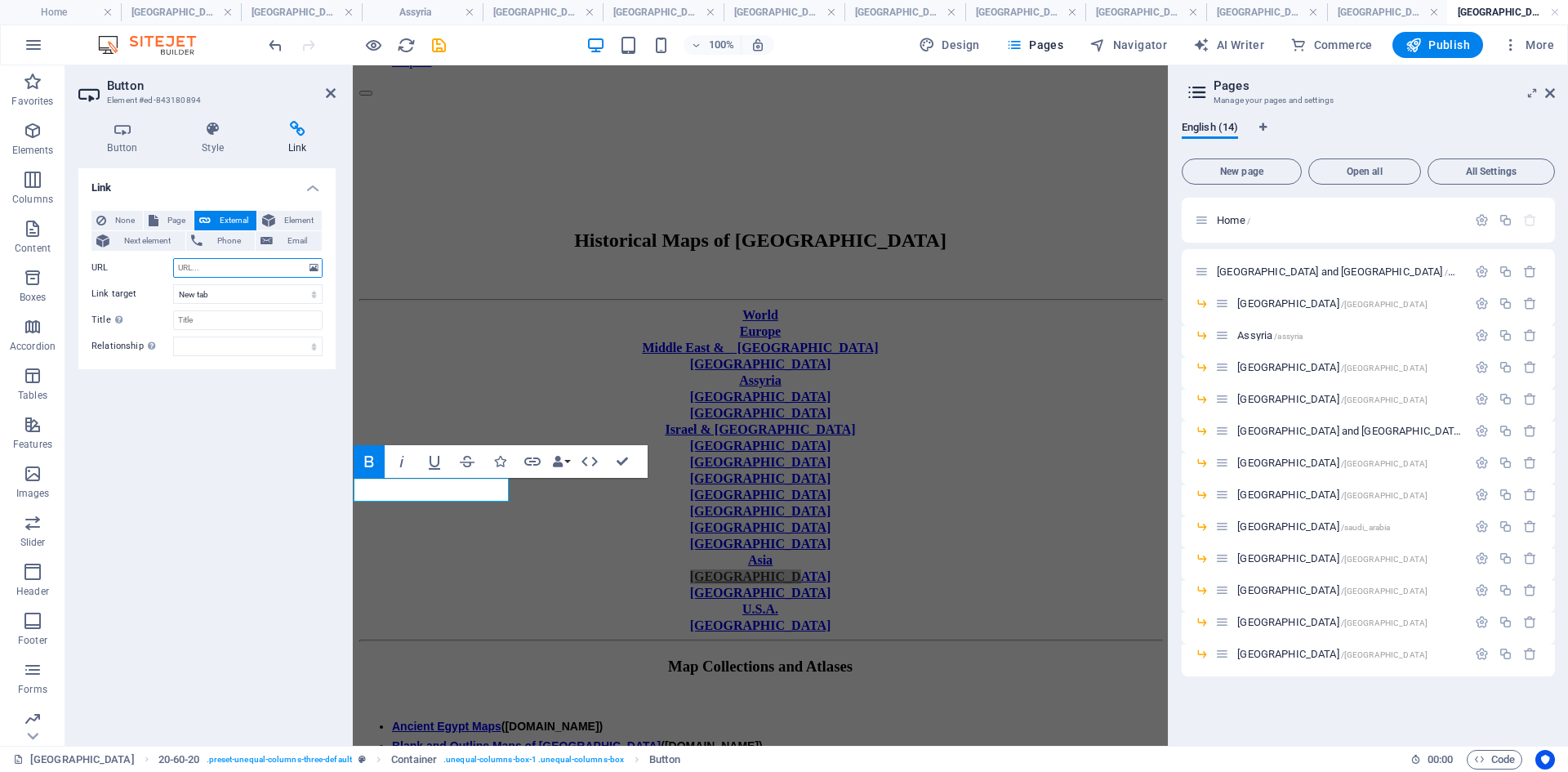
paste input "[URL][DOMAIN_NAME]"
type input "[URL][DOMAIN_NAME]"
click at [315, 296] on select "New tab Same tab Overlay" at bounding box center [247, 294] width 149 height 20
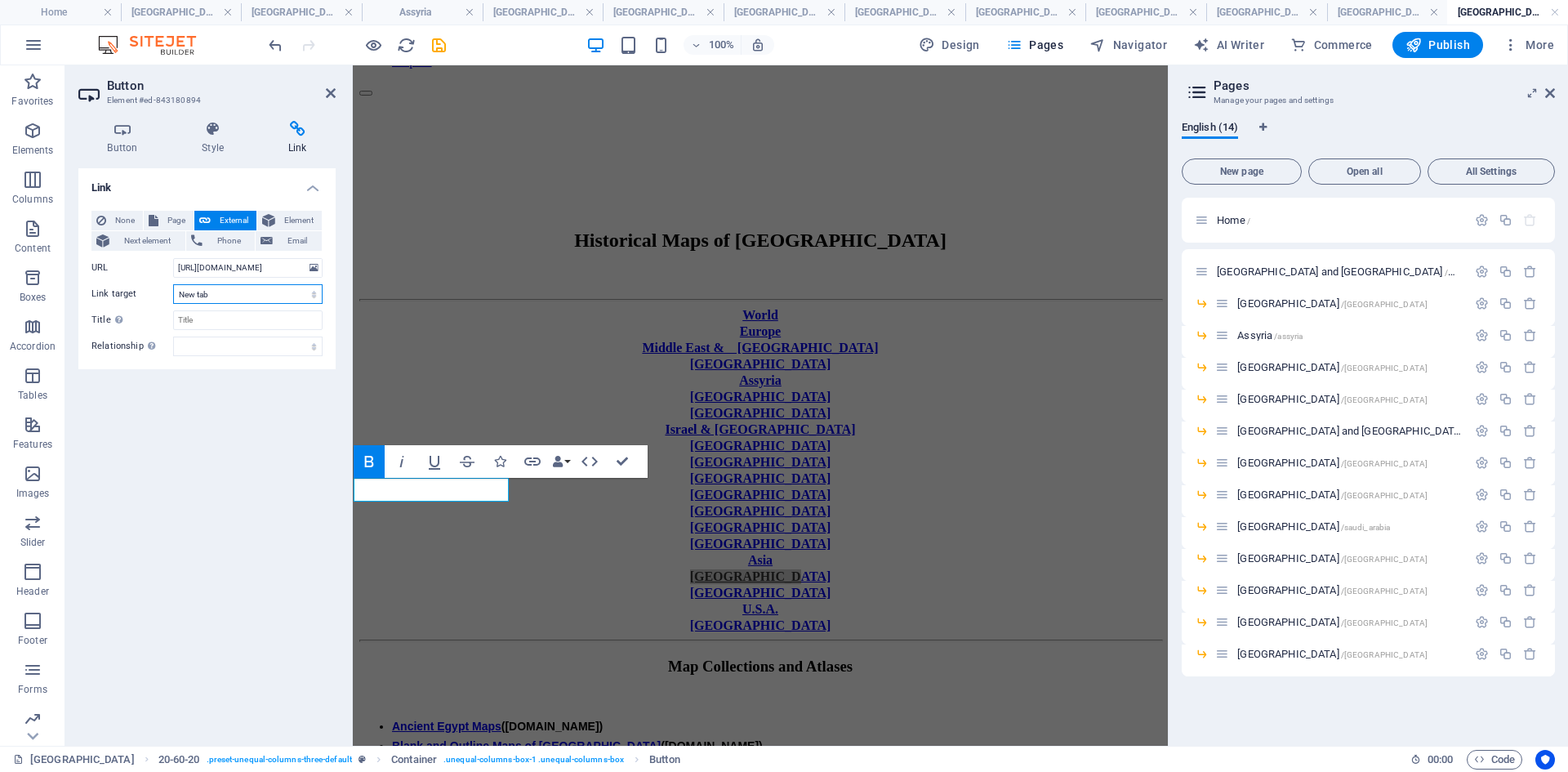
select select
click at [173, 284] on select "New tab Same tab Overlay" at bounding box center [247, 294] width 149 height 20
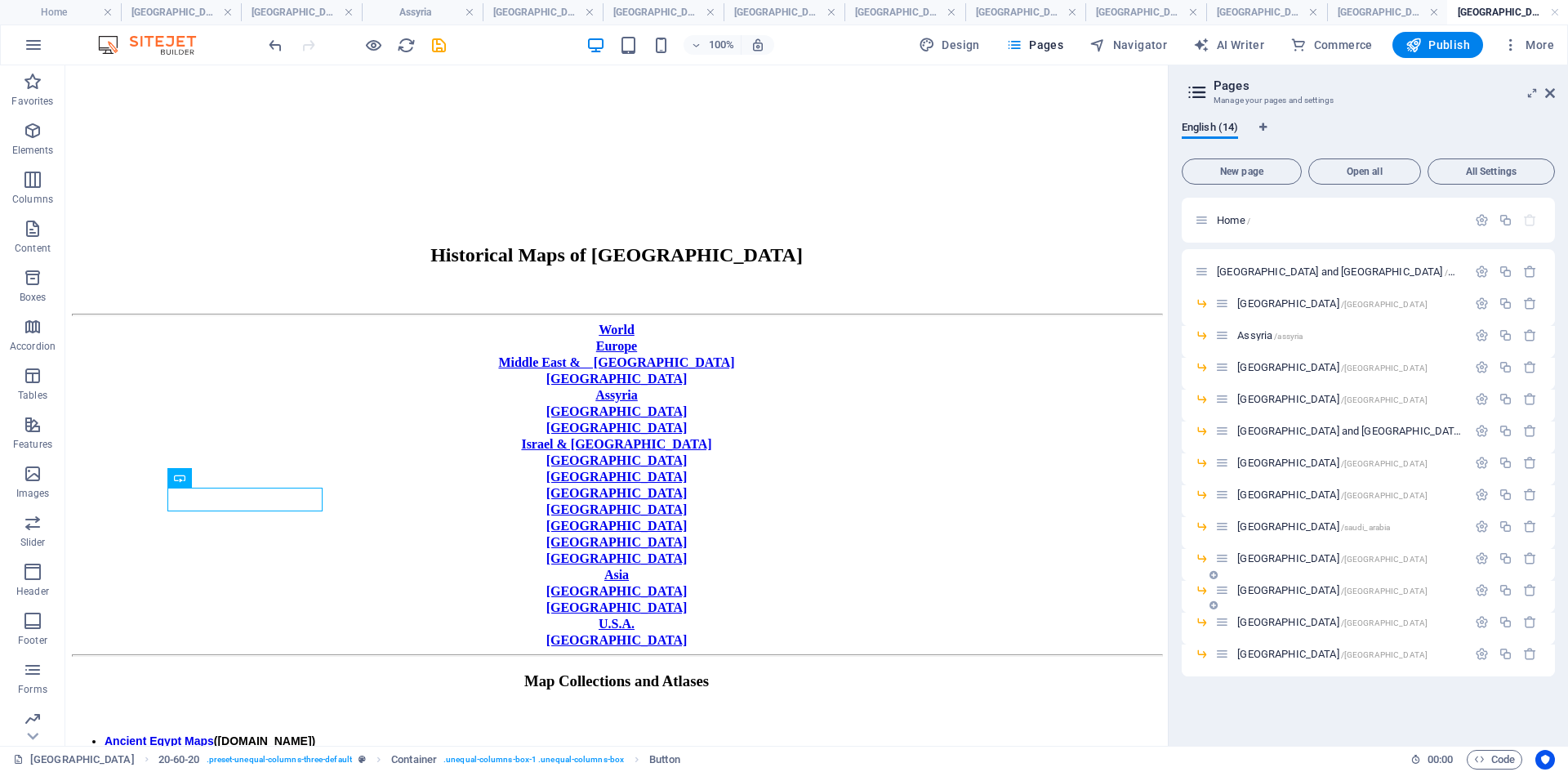
scroll to position [209, 0]
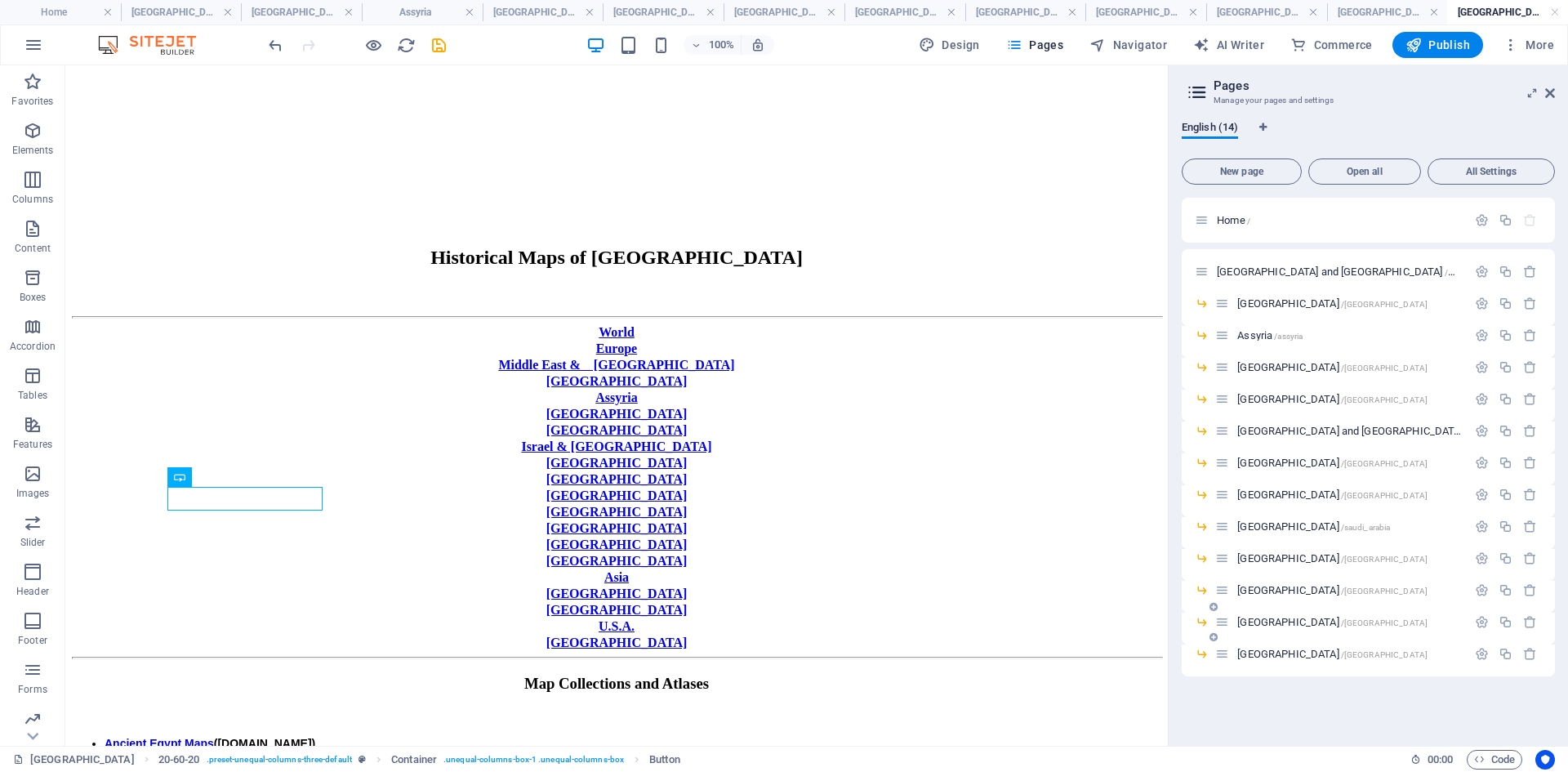
click at [1253, 595] on span "[GEOGRAPHIC_DATA] /[GEOGRAPHIC_DATA]" at bounding box center [1333, 622] width 191 height 12
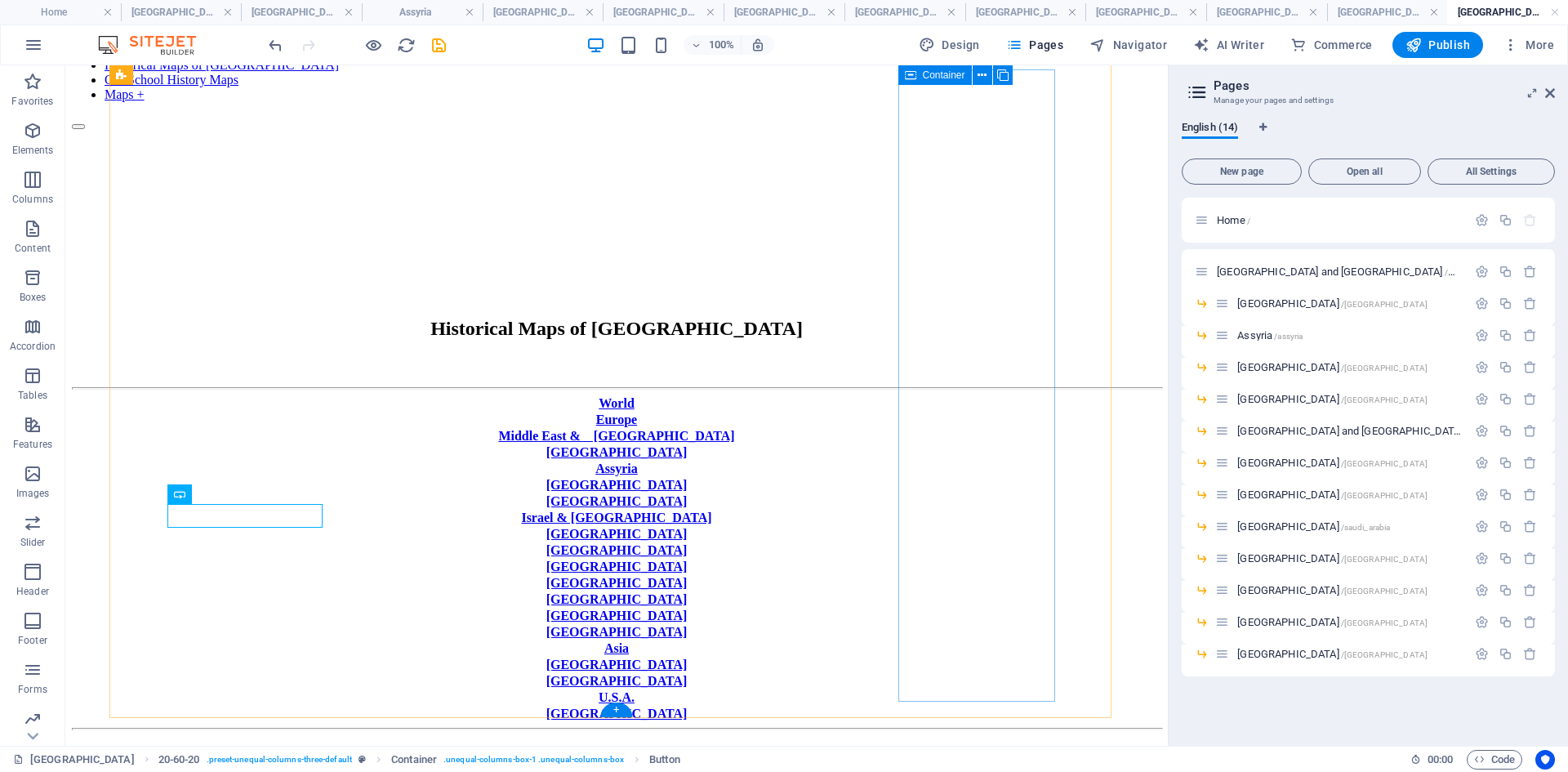
scroll to position [0, 0]
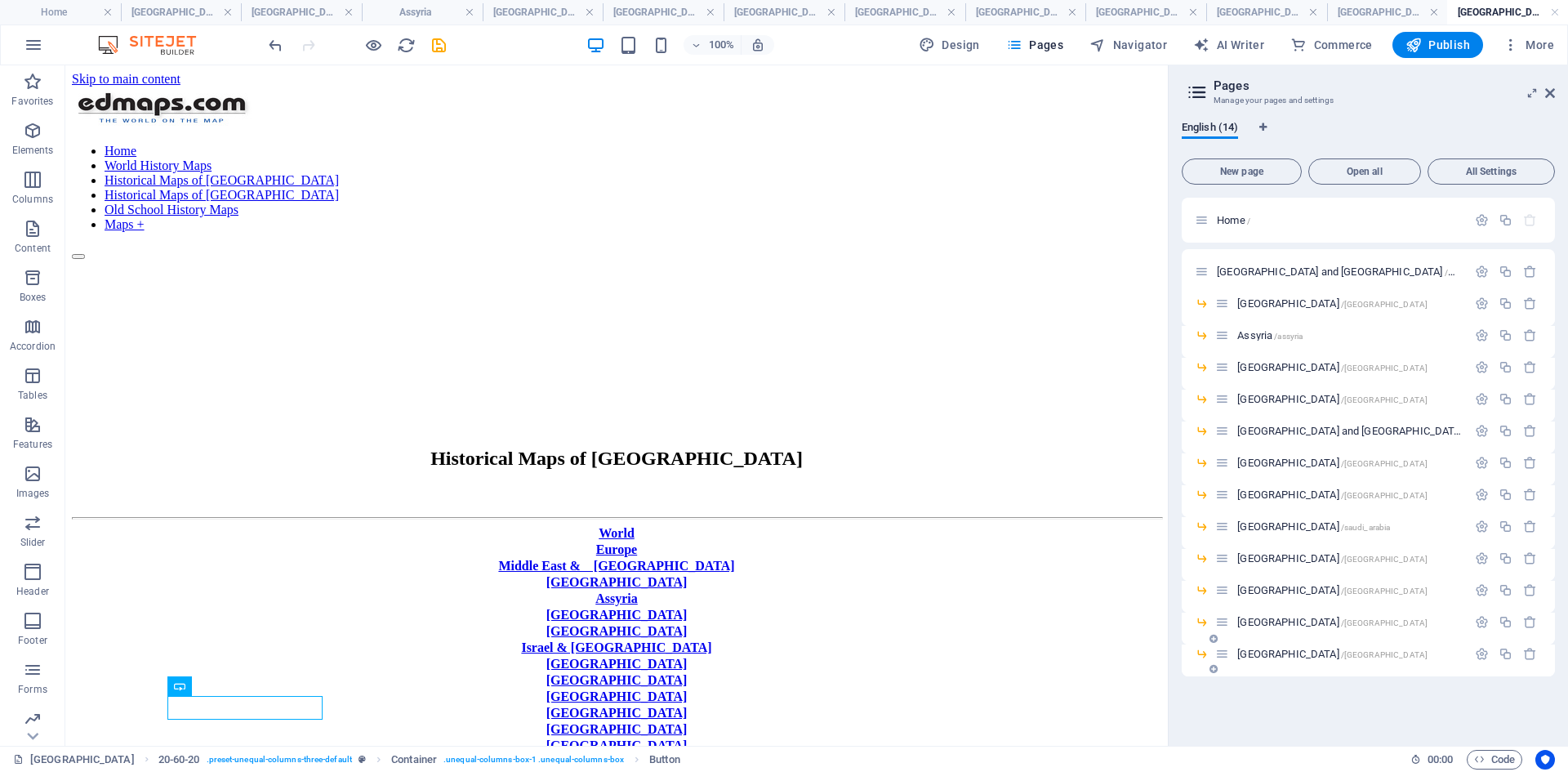
click at [1253, 595] on span "[GEOGRAPHIC_DATA] /[GEOGRAPHIC_DATA]" at bounding box center [1333, 654] width 191 height 12
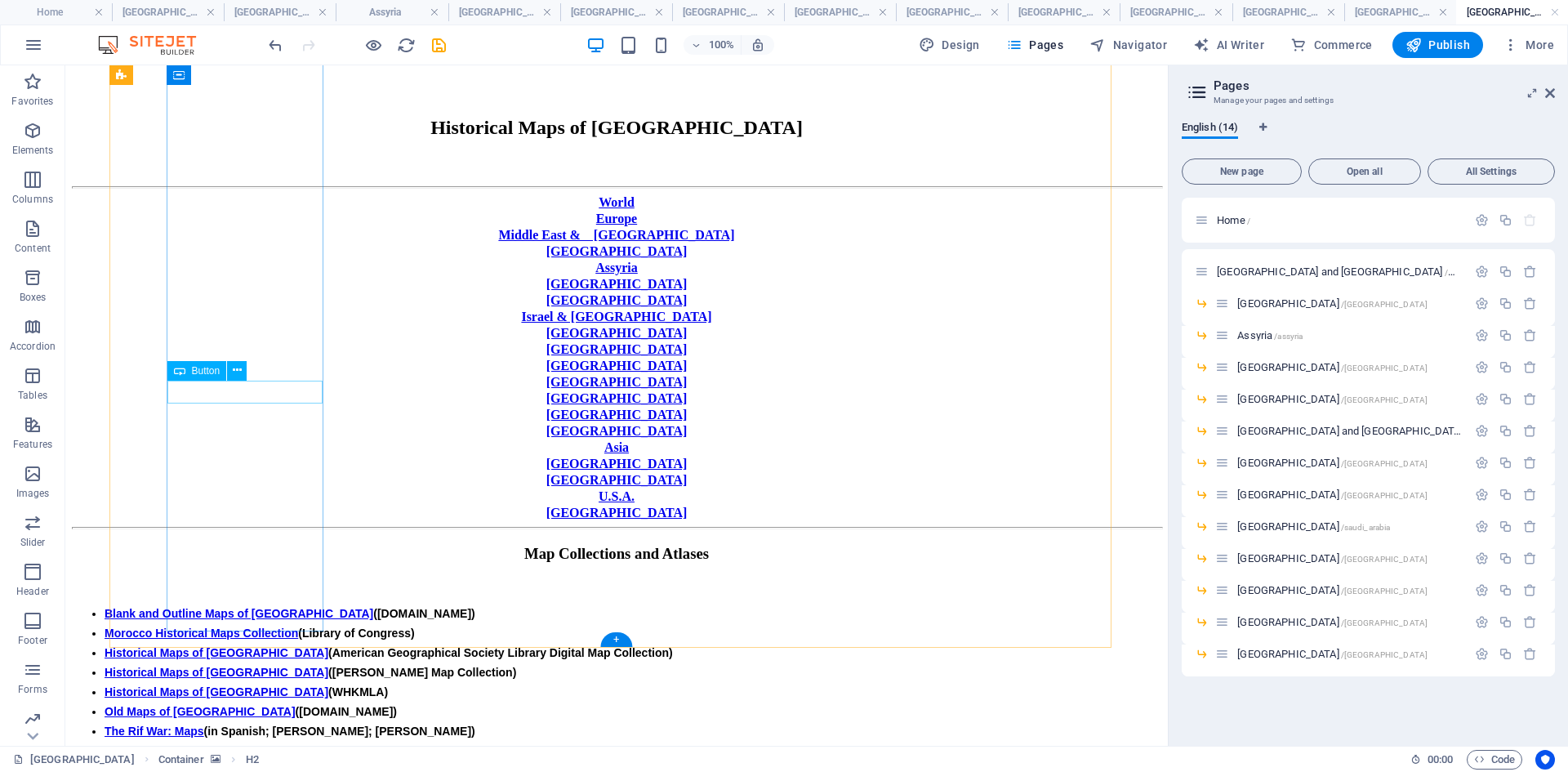
scroll to position [342, 0]
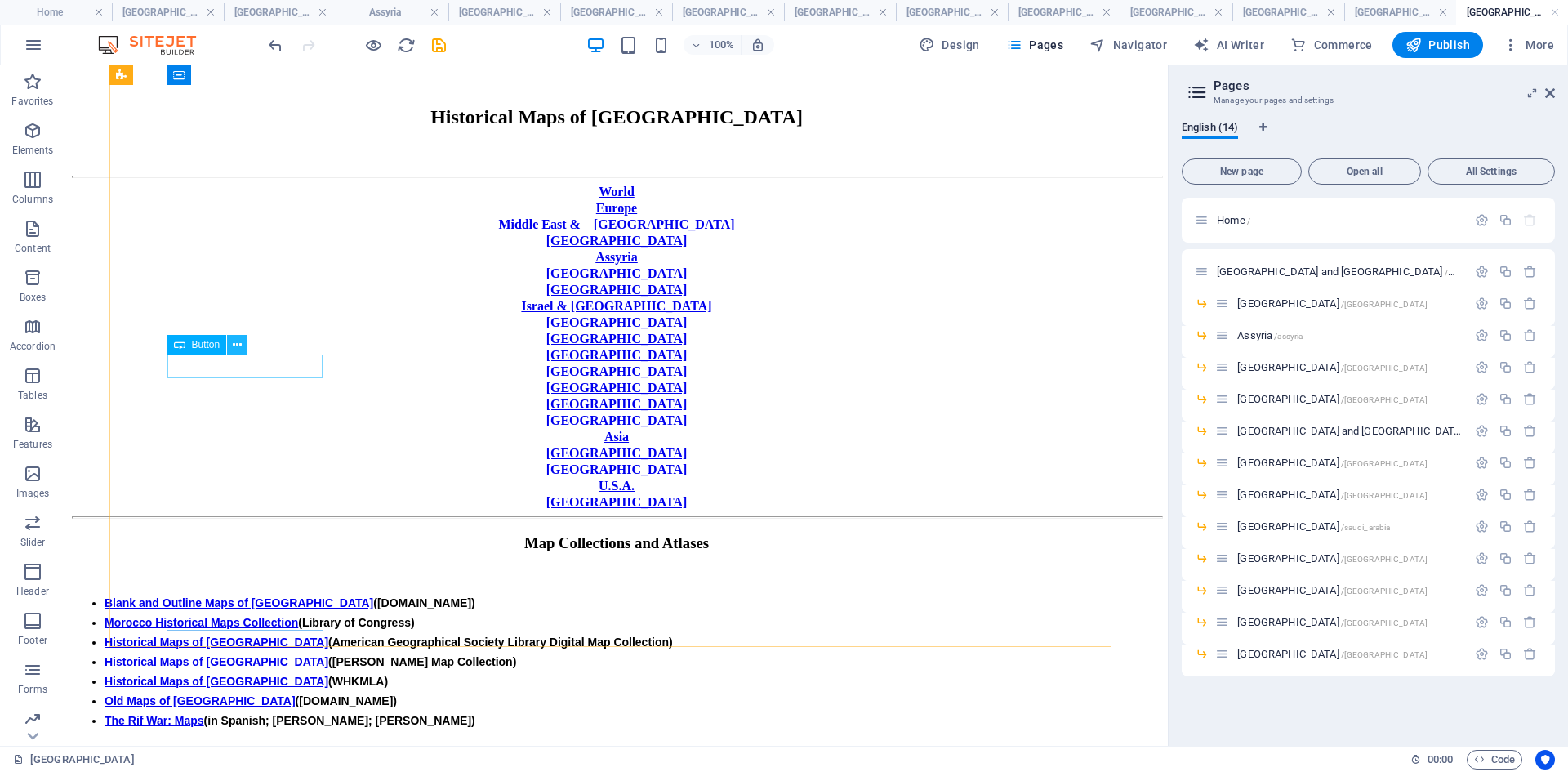
click at [235, 342] on icon at bounding box center [236, 345] width 9 height 17
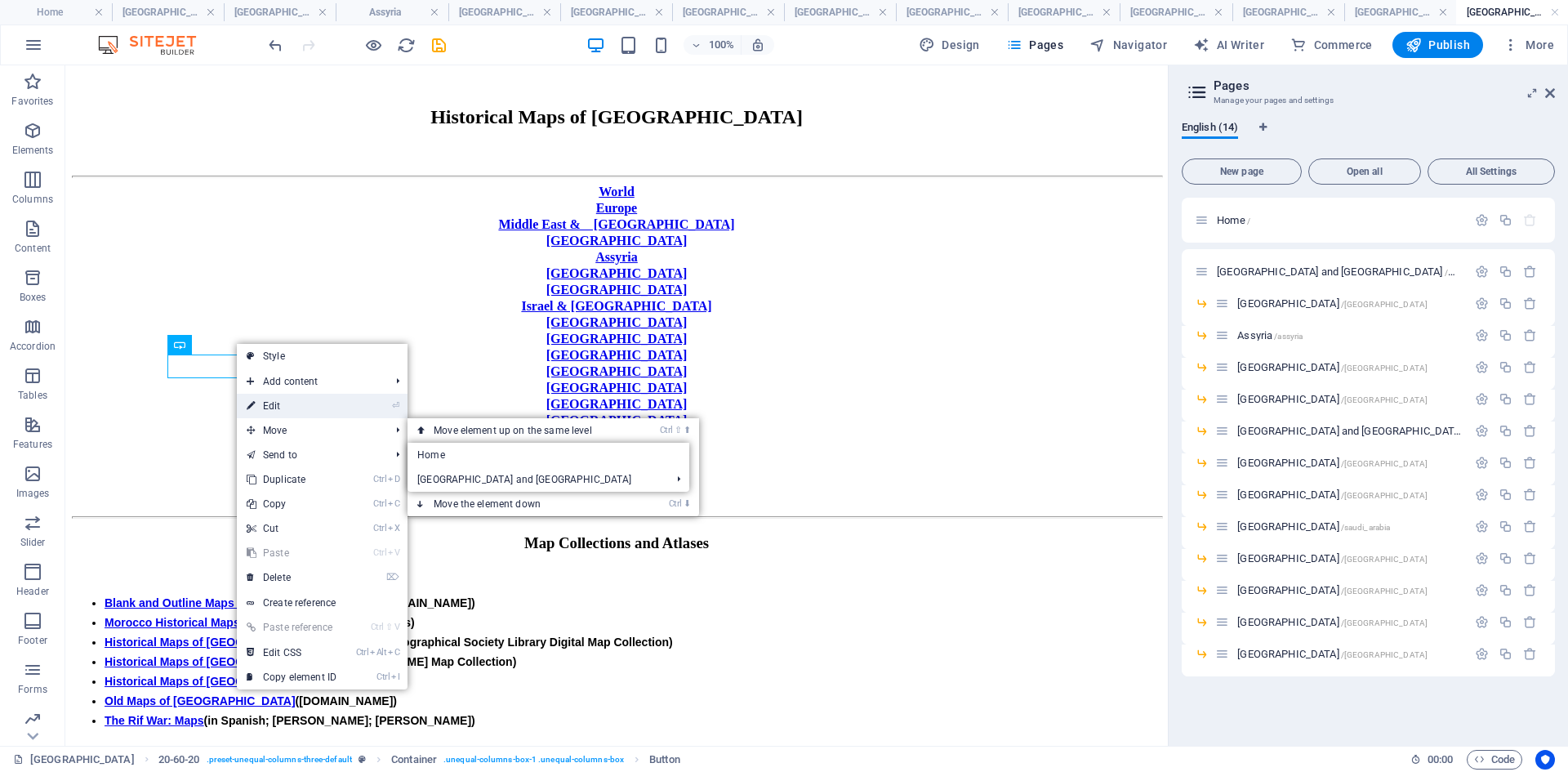
click at [287, 405] on link "⏎ Edit" at bounding box center [291, 405] width 109 height 25
select select "px"
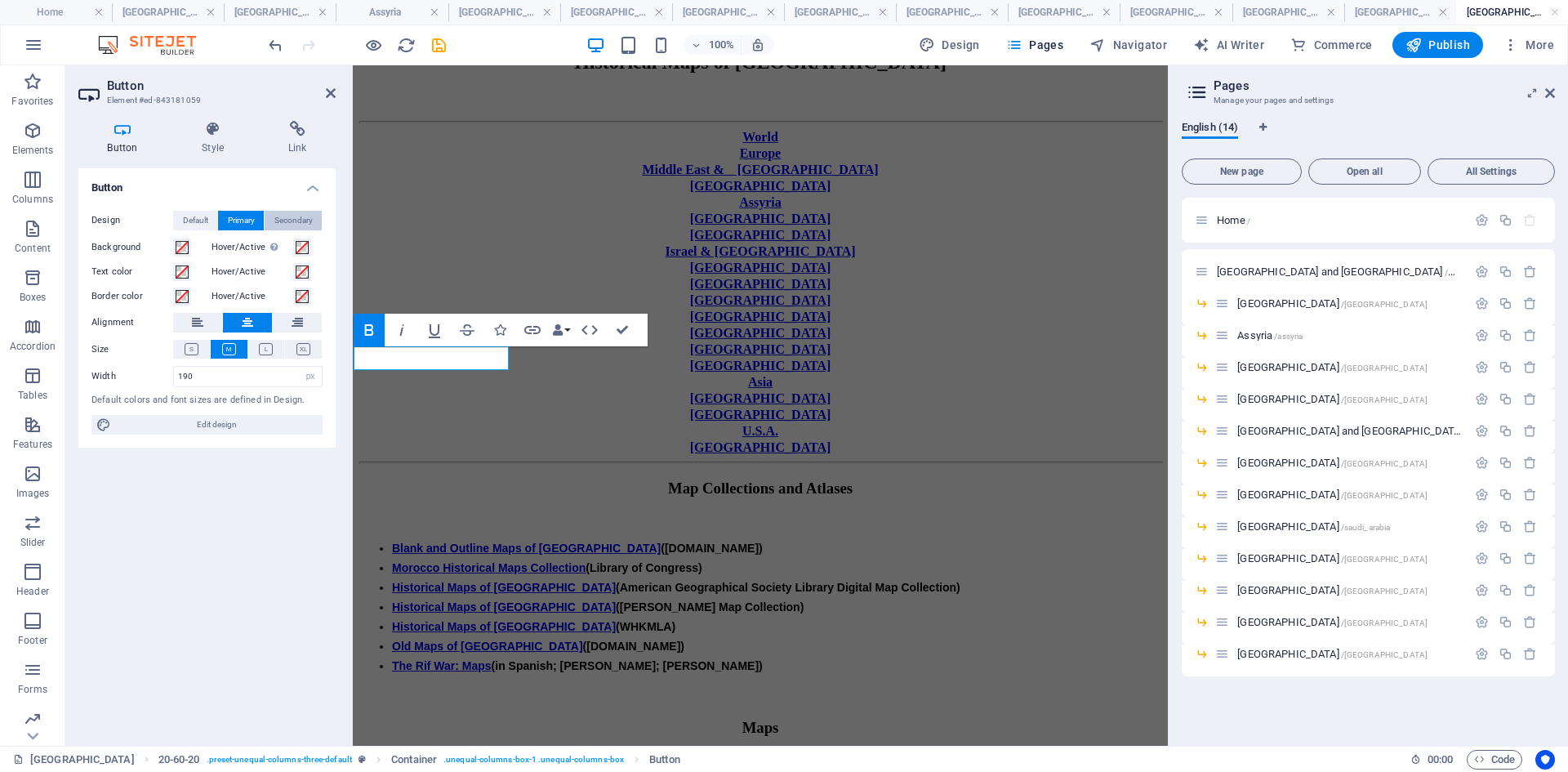
scroll to position [295, 0]
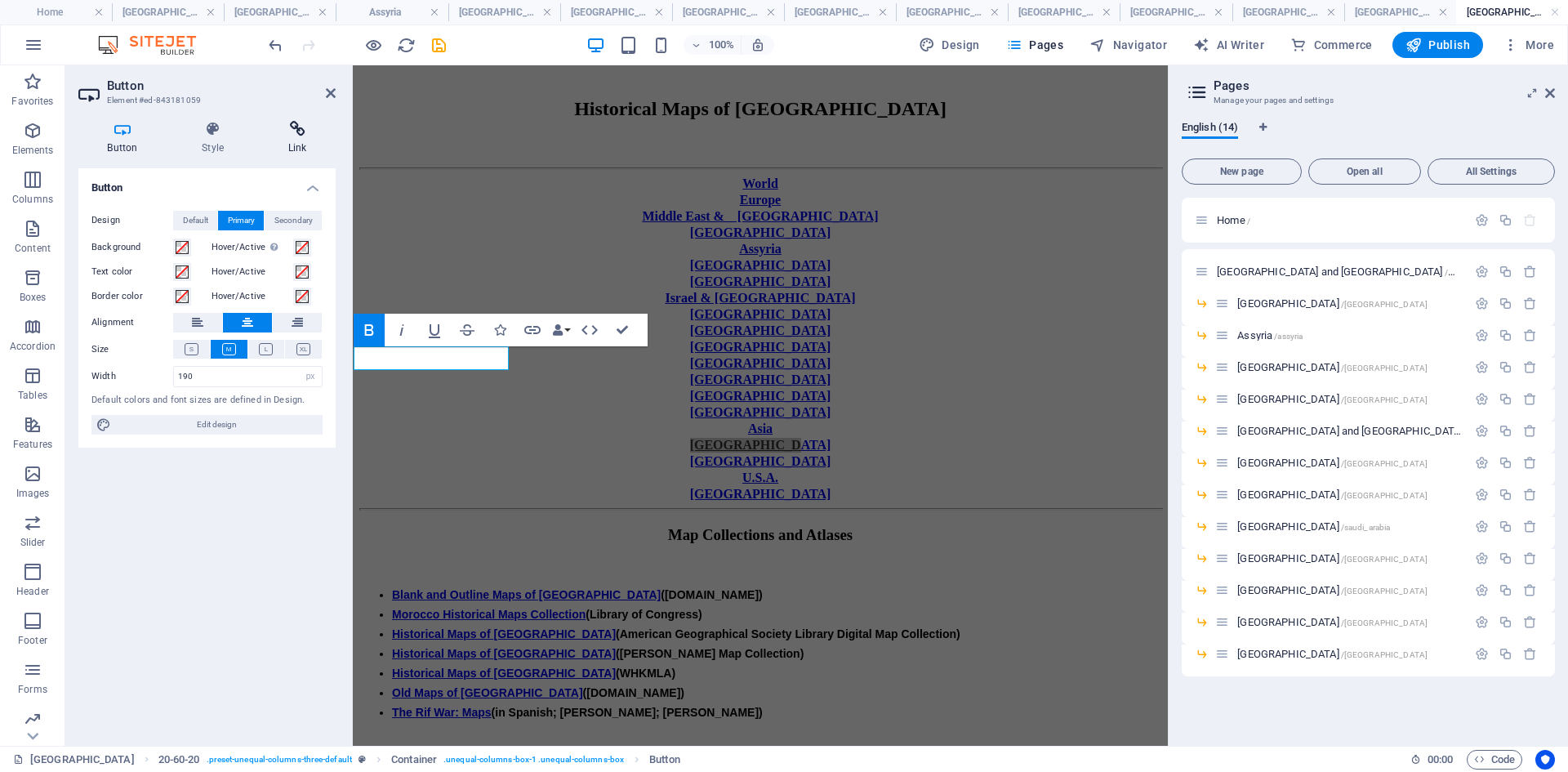
click at [299, 130] on icon at bounding box center [297, 129] width 76 height 16
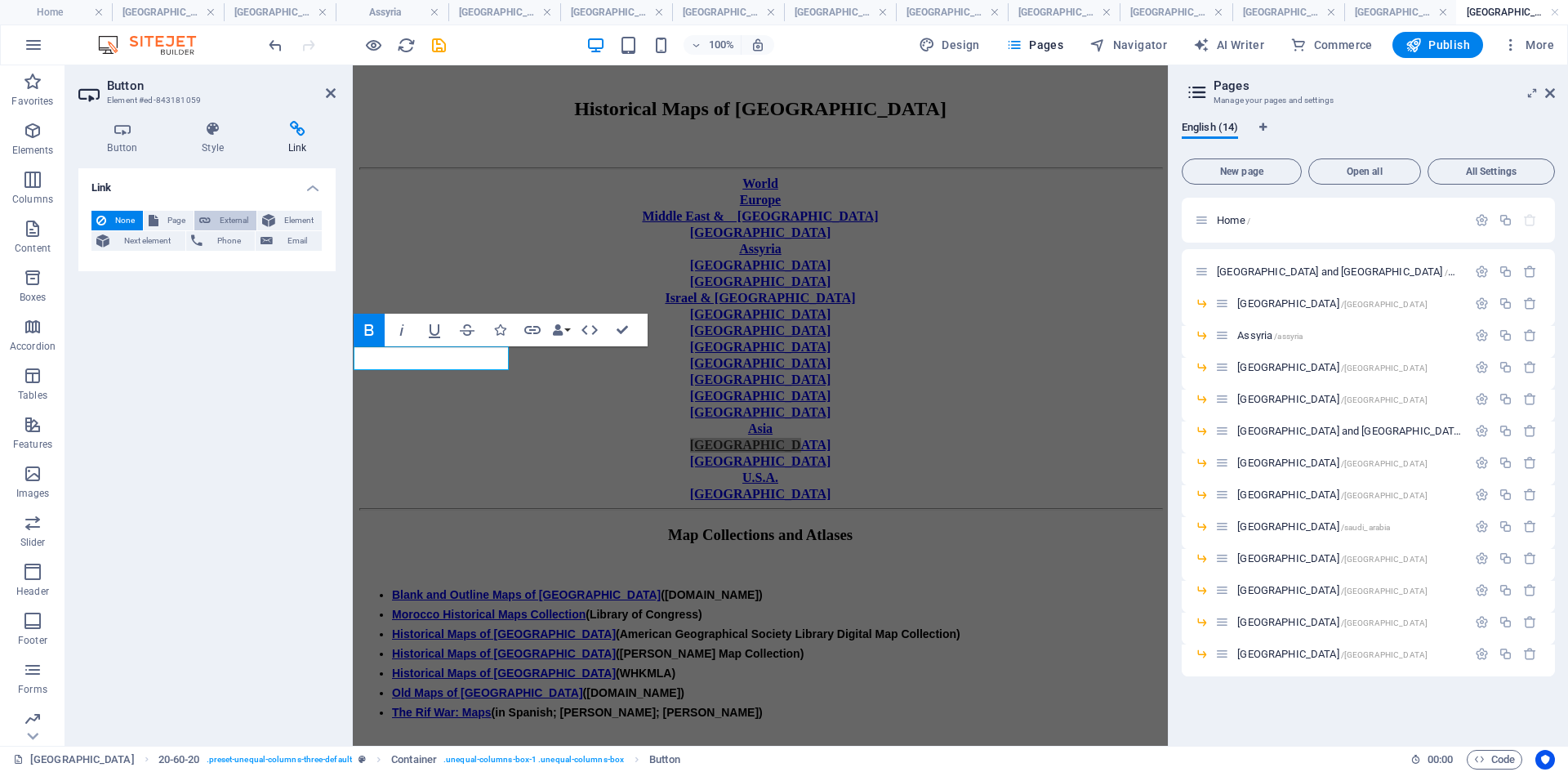
click at [237, 219] on span "External" at bounding box center [233, 221] width 36 height 20
select select "blank"
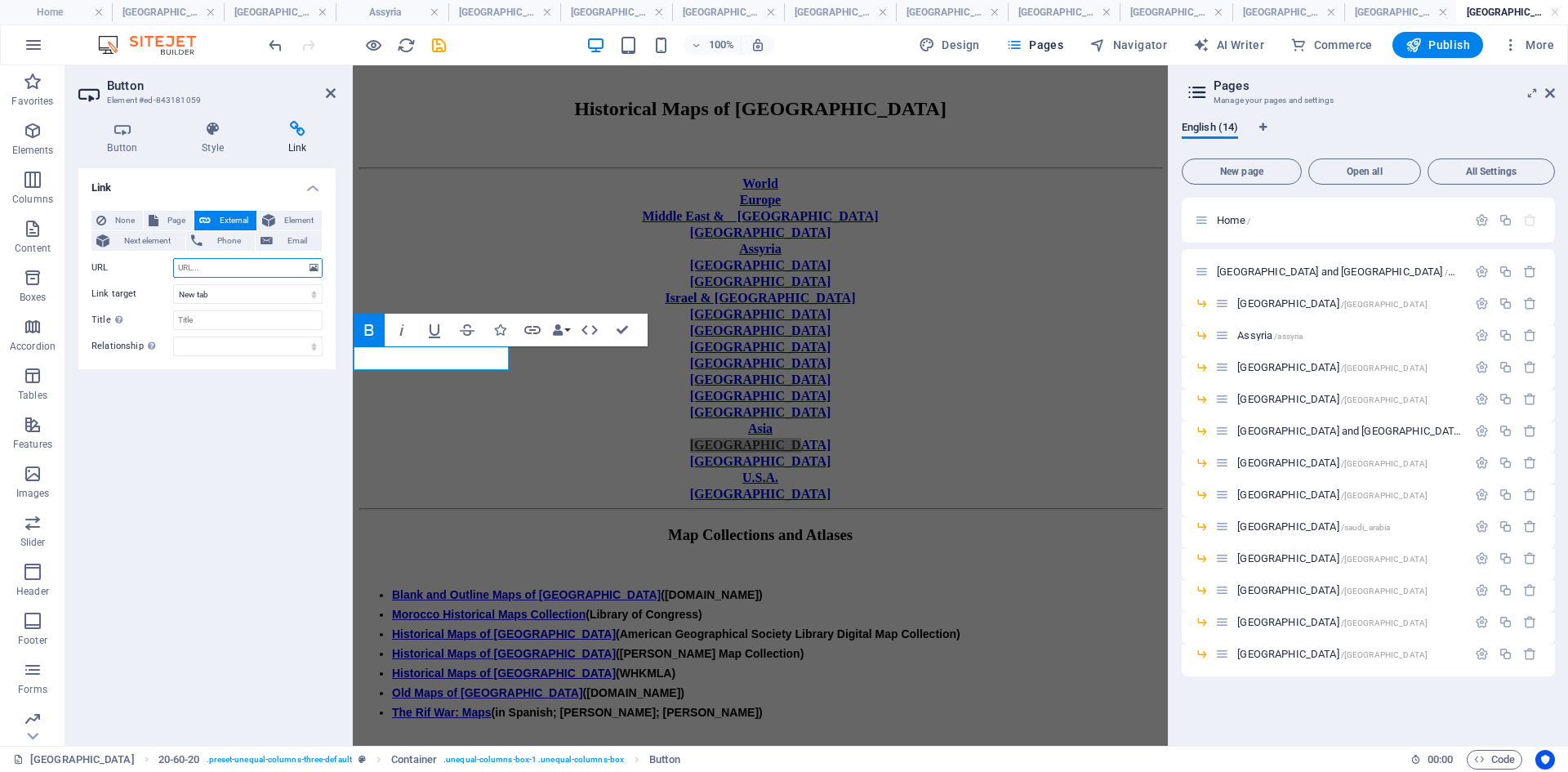
paste input "[URL][DOMAIN_NAME]"
type input "[URL][DOMAIN_NAME]"
click at [319, 296] on select "New tab Same tab Overlay" at bounding box center [247, 294] width 149 height 20
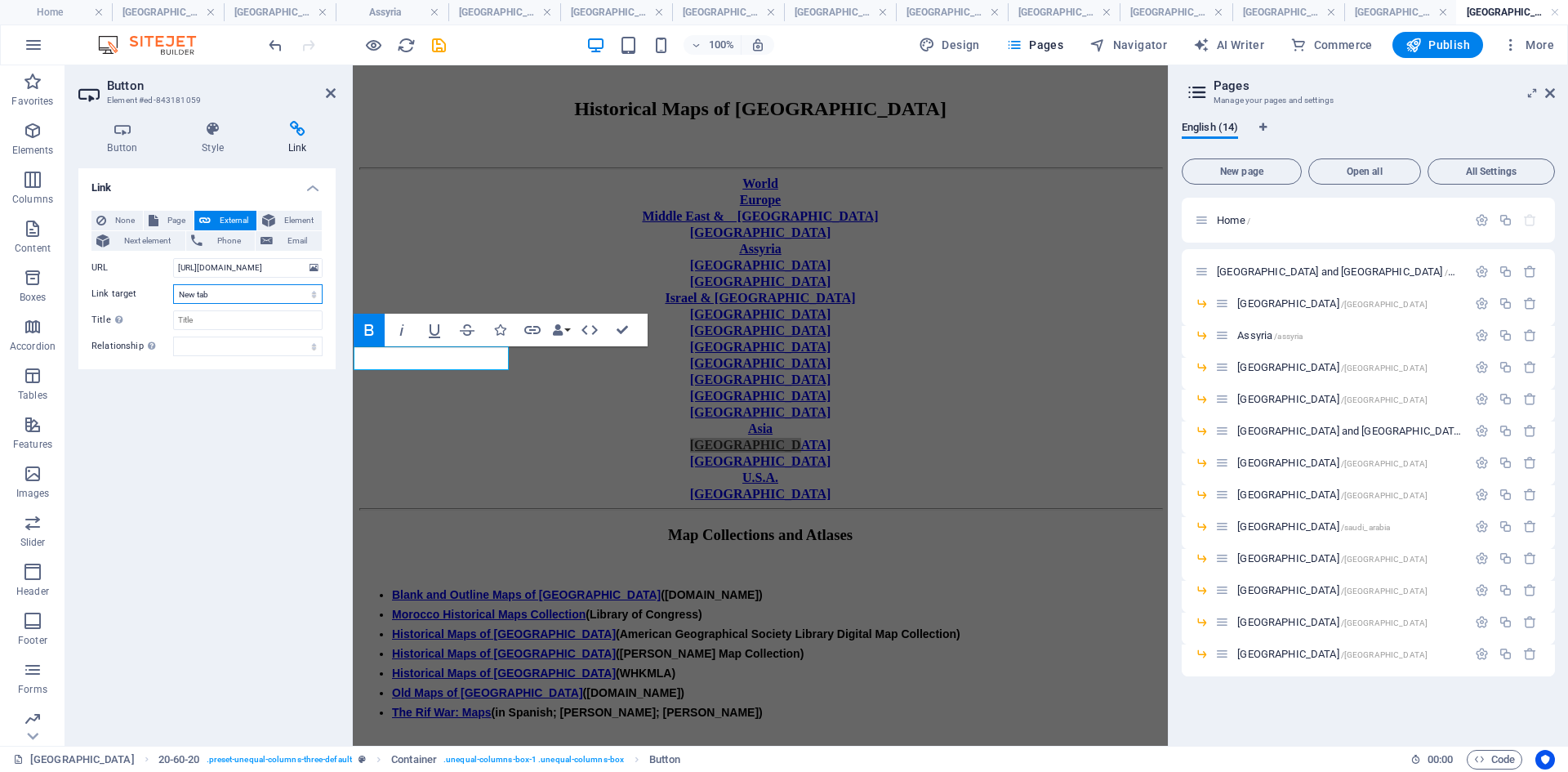
select select
click at [173, 284] on select "New tab Same tab Overlay" at bounding box center [247, 294] width 149 height 20
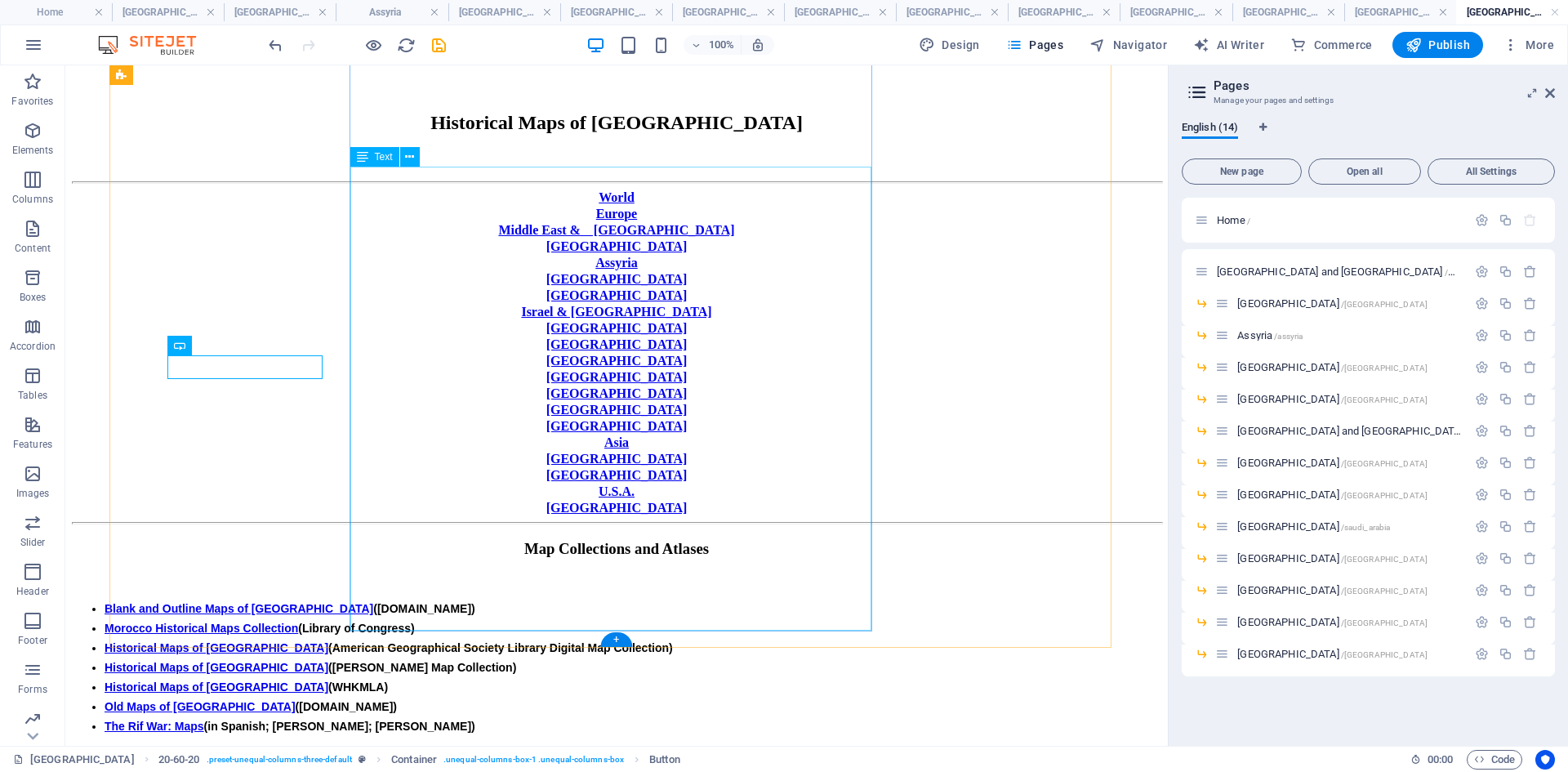
scroll to position [341, 0]
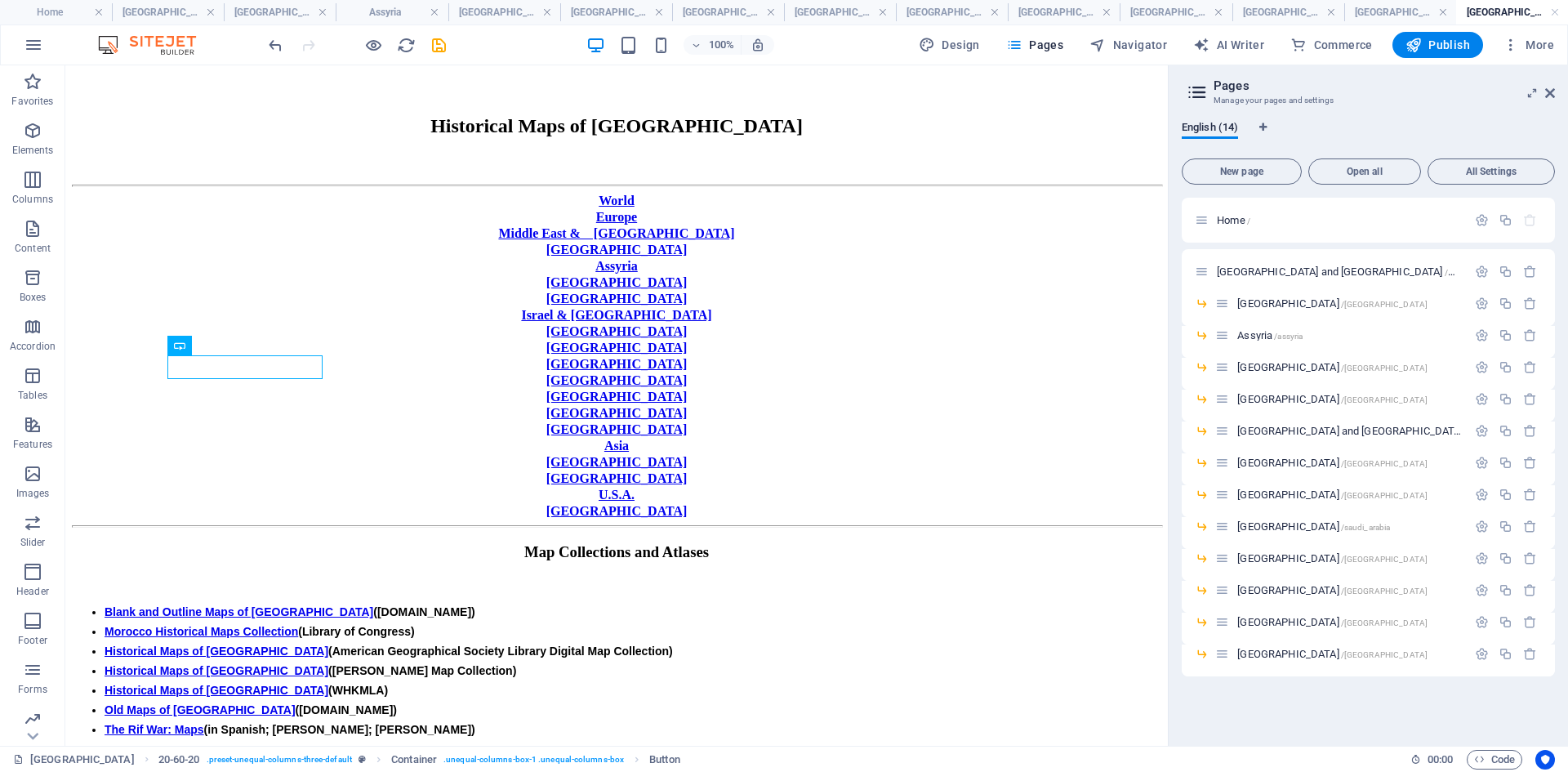
click at [85, 595] on body "Skip to main content Home World History Maps Historical Maps of [GEOGRAPHIC_DAT…" at bounding box center [616, 631] width 1089 height 1799
drag, startPoint x: 438, startPoint y: 47, endPoint x: 460, endPoint y: 151, distance: 106.3
click at [438, 47] on icon "save" at bounding box center [438, 45] width 19 height 19
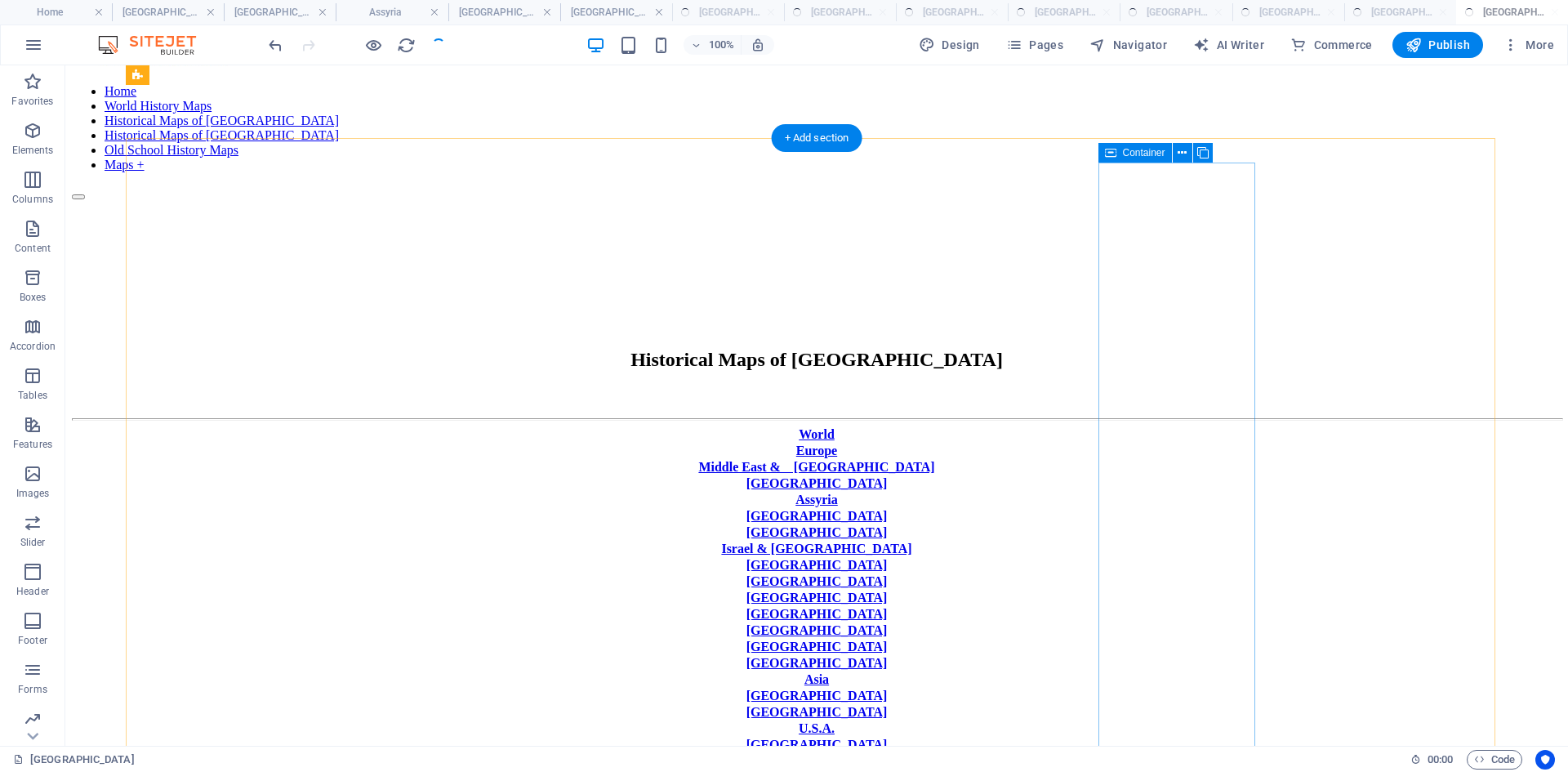
scroll to position [0, 0]
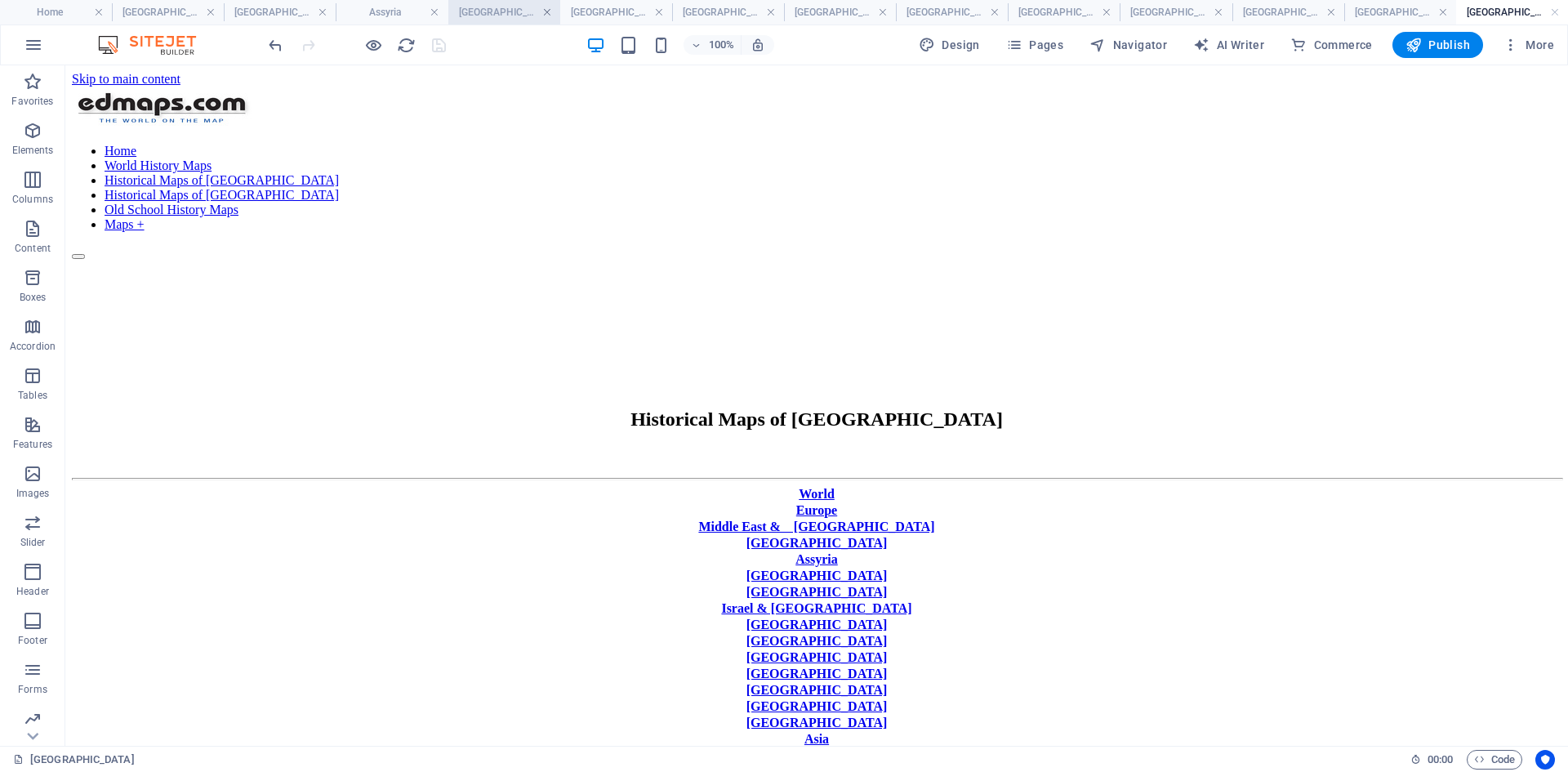
click at [548, 12] on link at bounding box center [547, 13] width 10 height 16
click at [472, 12] on link at bounding box center [470, 13] width 10 height 16
click at [511, 12] on link at bounding box center [509, 13] width 10 height 16
click at [555, 12] on link at bounding box center [557, 13] width 10 height 16
click at [457, 12] on link at bounding box center [457, 13] width 10 height 16
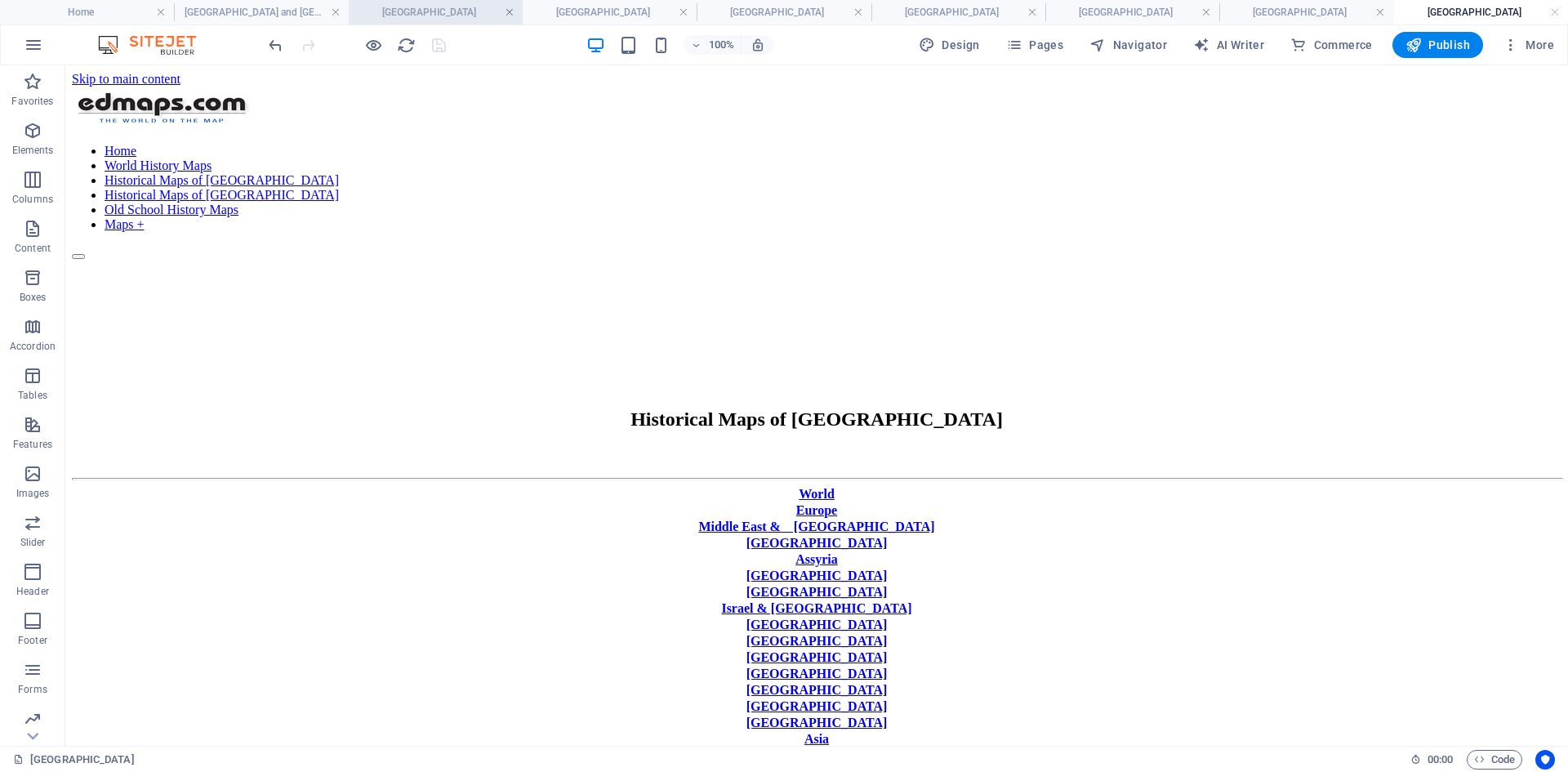
click at [508, 12] on link at bounding box center [509, 13] width 10 height 16
click at [386, 12] on h4 "[GEOGRAPHIC_DATA] and [GEOGRAPHIC_DATA]" at bounding box center [293, 12] width 196 height 18
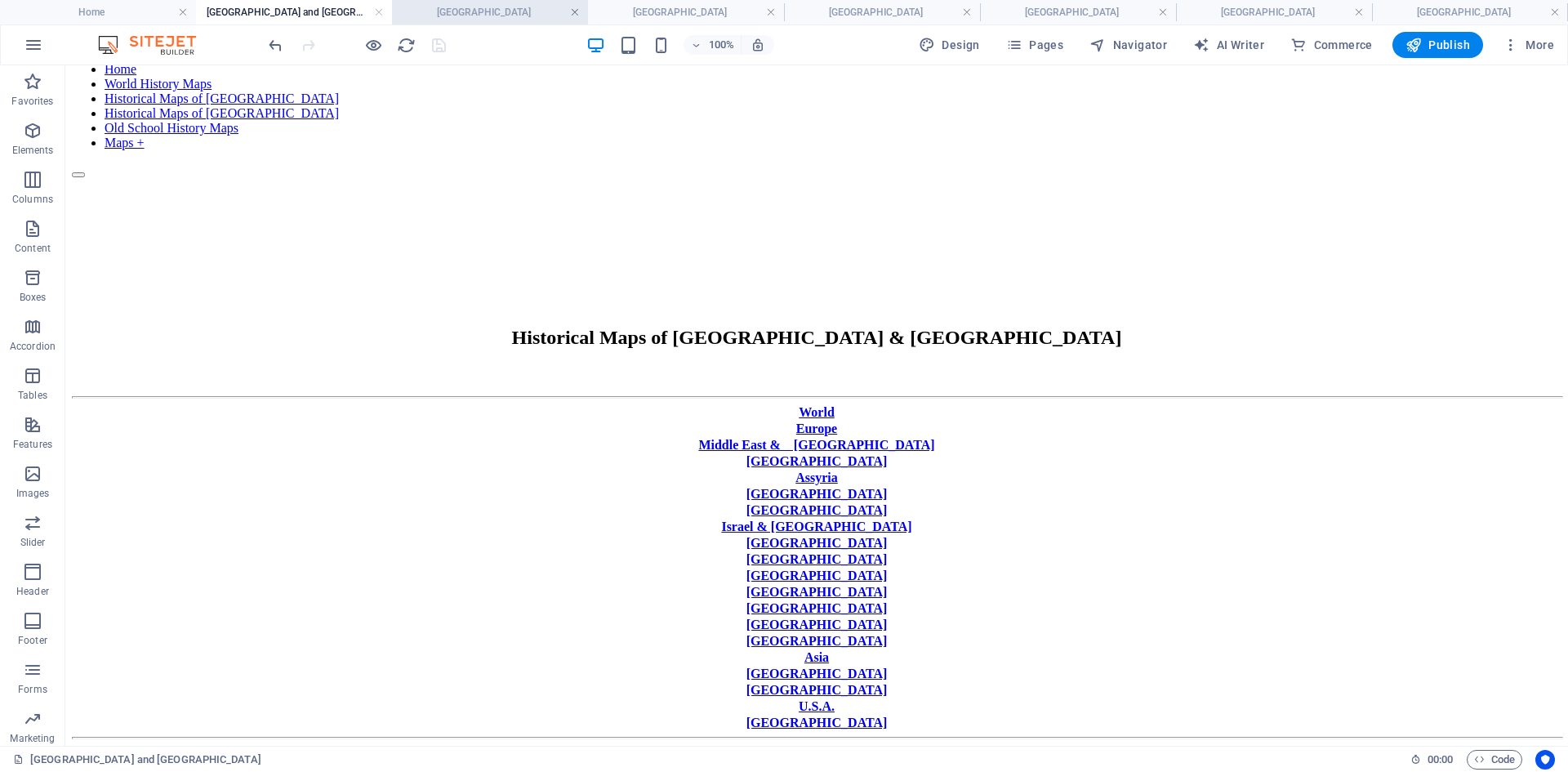
click at [572, 13] on link at bounding box center [575, 13] width 10 height 16
click at [425, 12] on link at bounding box center [421, 13] width 10 height 16
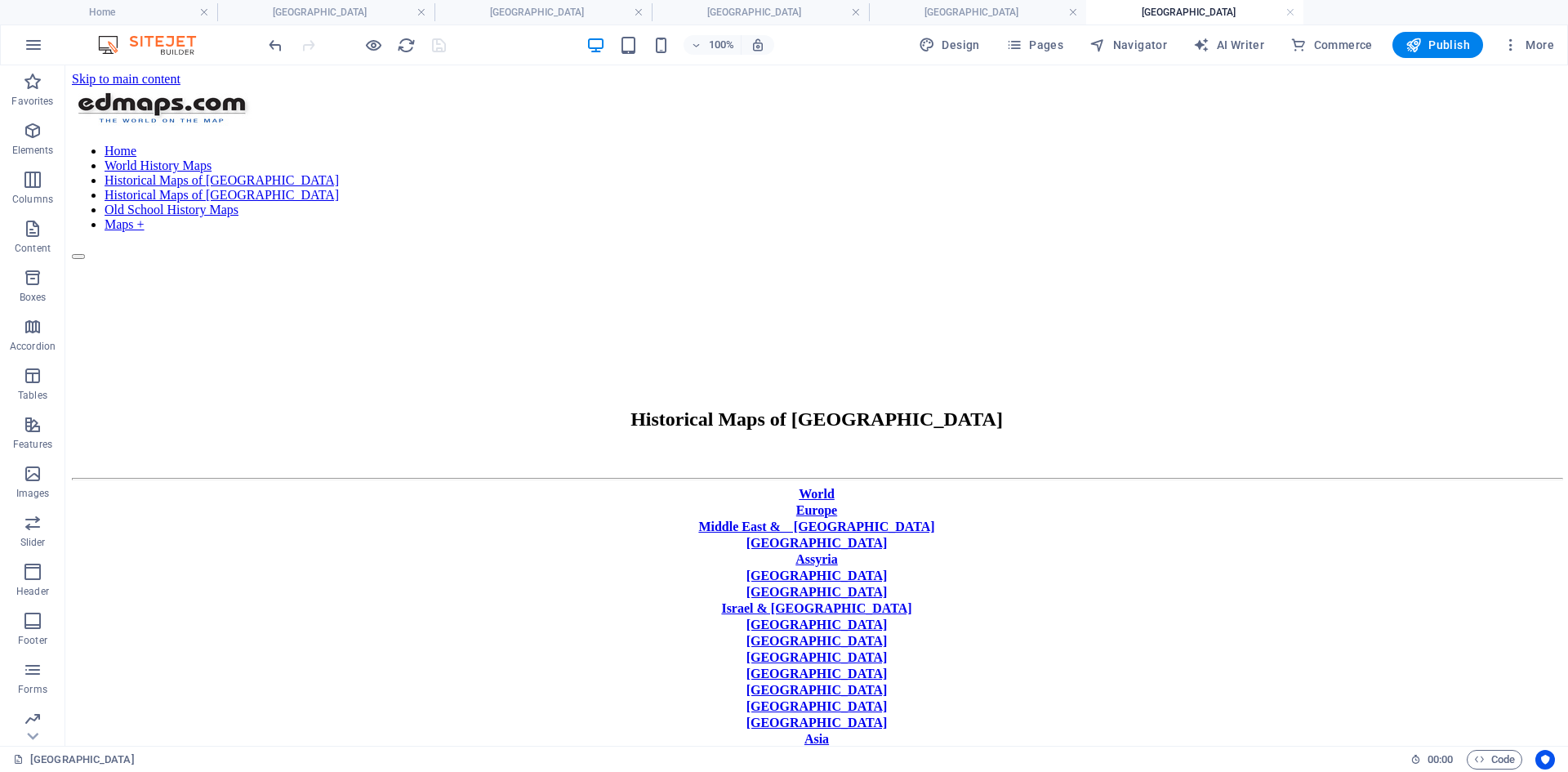
click at [425, 12] on link at bounding box center [421, 13] width 10 height 16
click at [205, 13] on link at bounding box center [205, 13] width 10 height 16
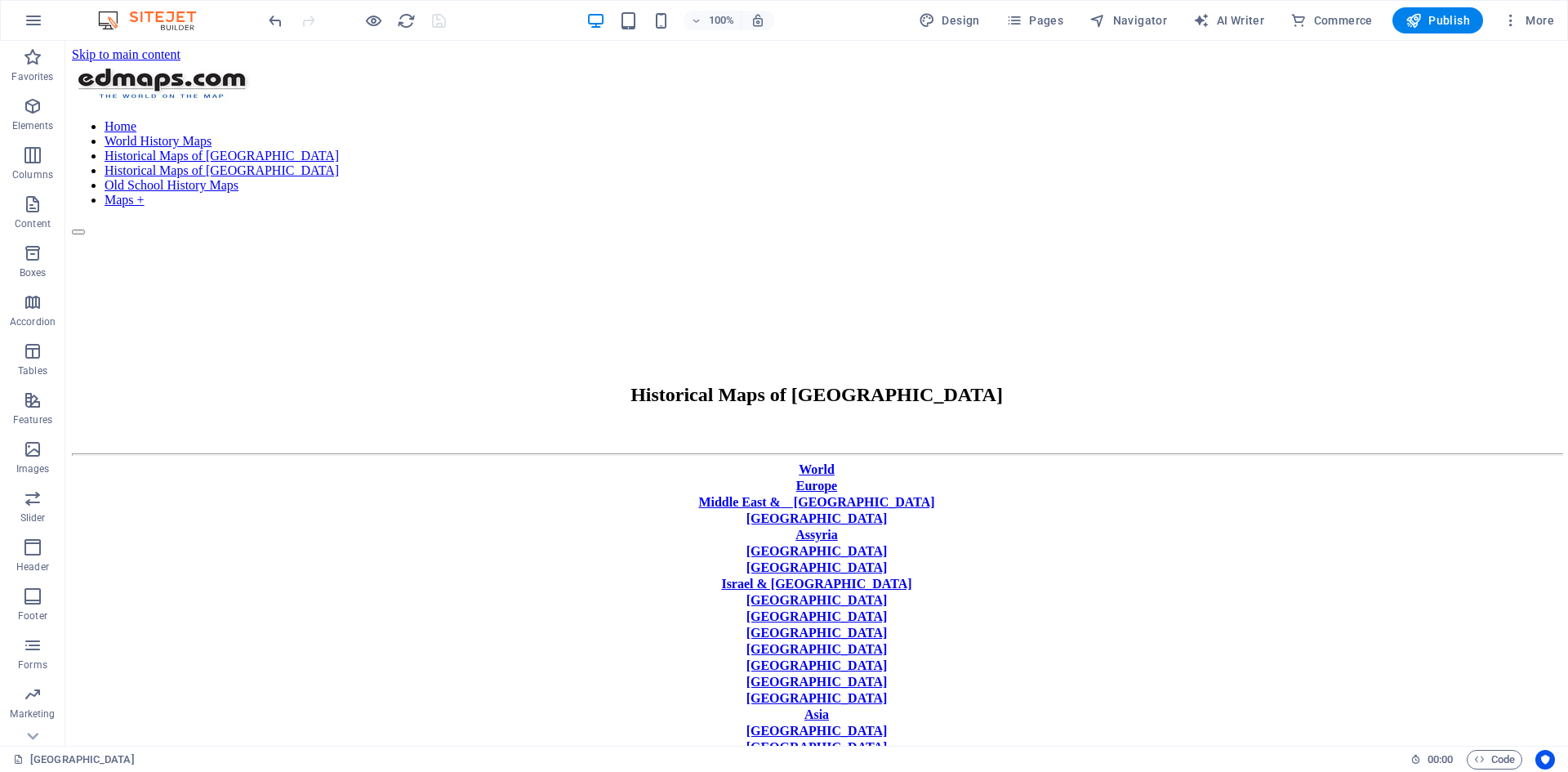
click at [437, 595] on icon at bounding box center [437, 647] width 9 height 17
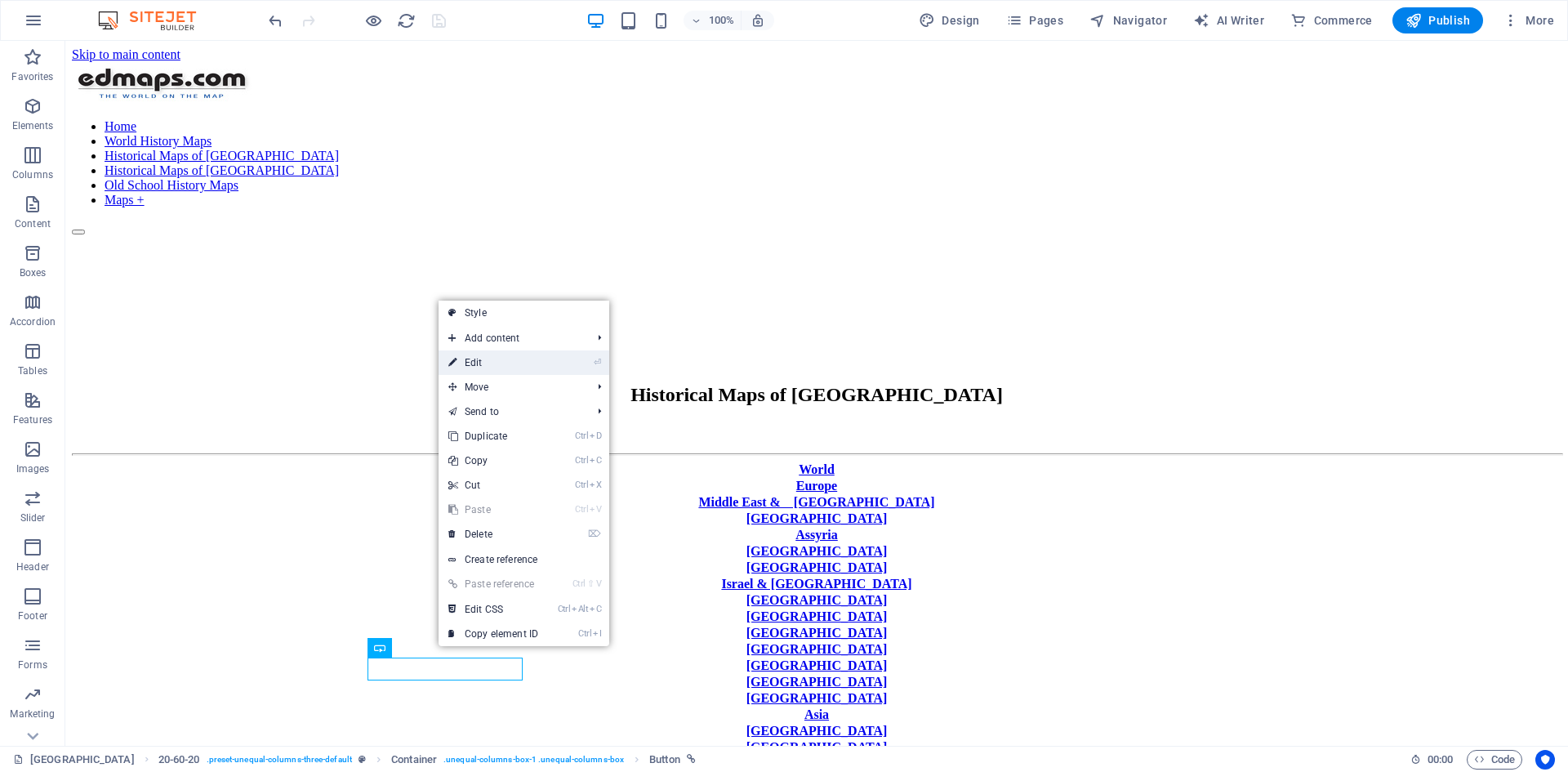
click at [483, 363] on link "⏎ Edit" at bounding box center [493, 363] width 109 height 25
select select "px"
select select
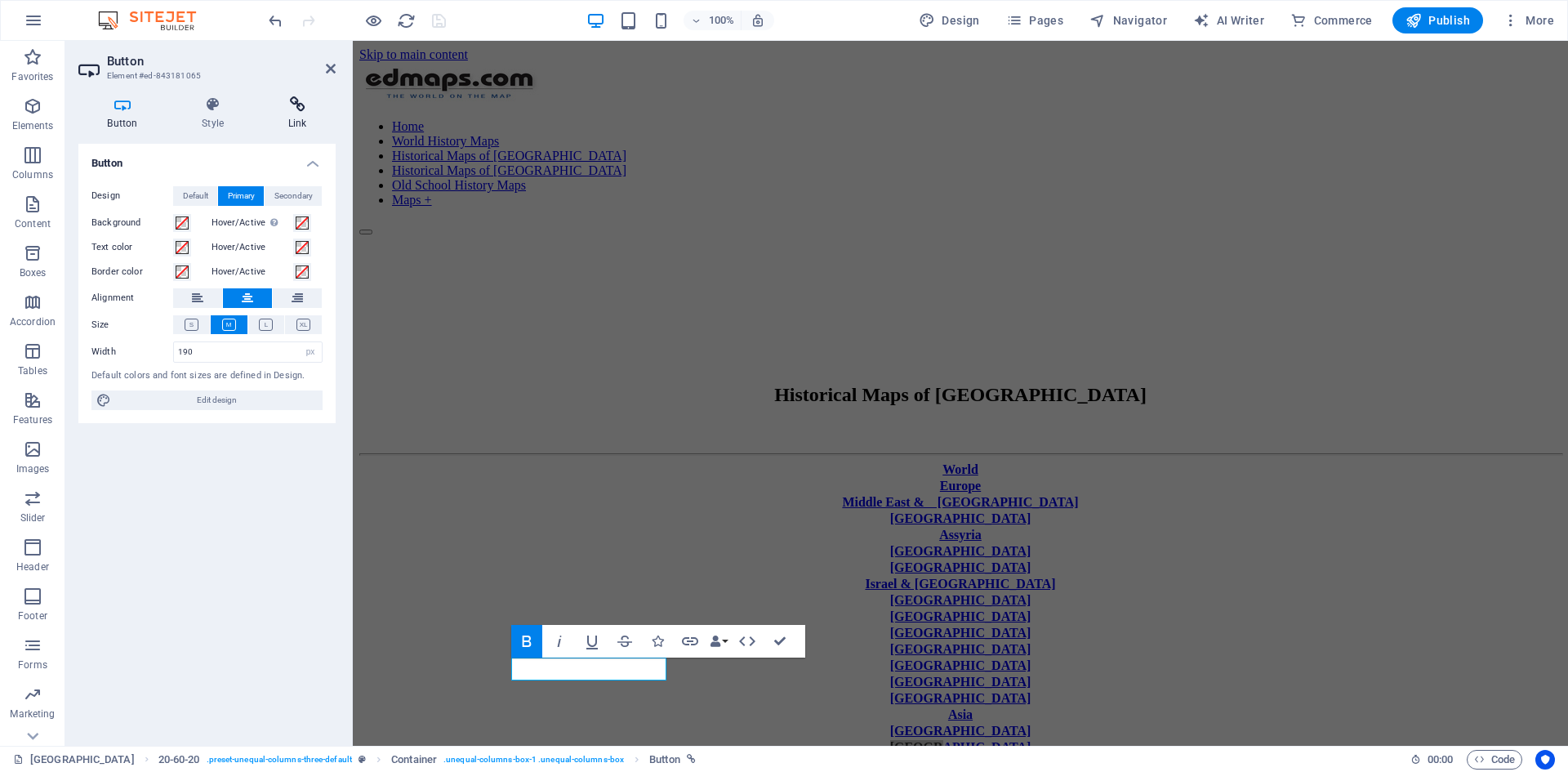
click at [297, 110] on icon at bounding box center [297, 104] width 76 height 16
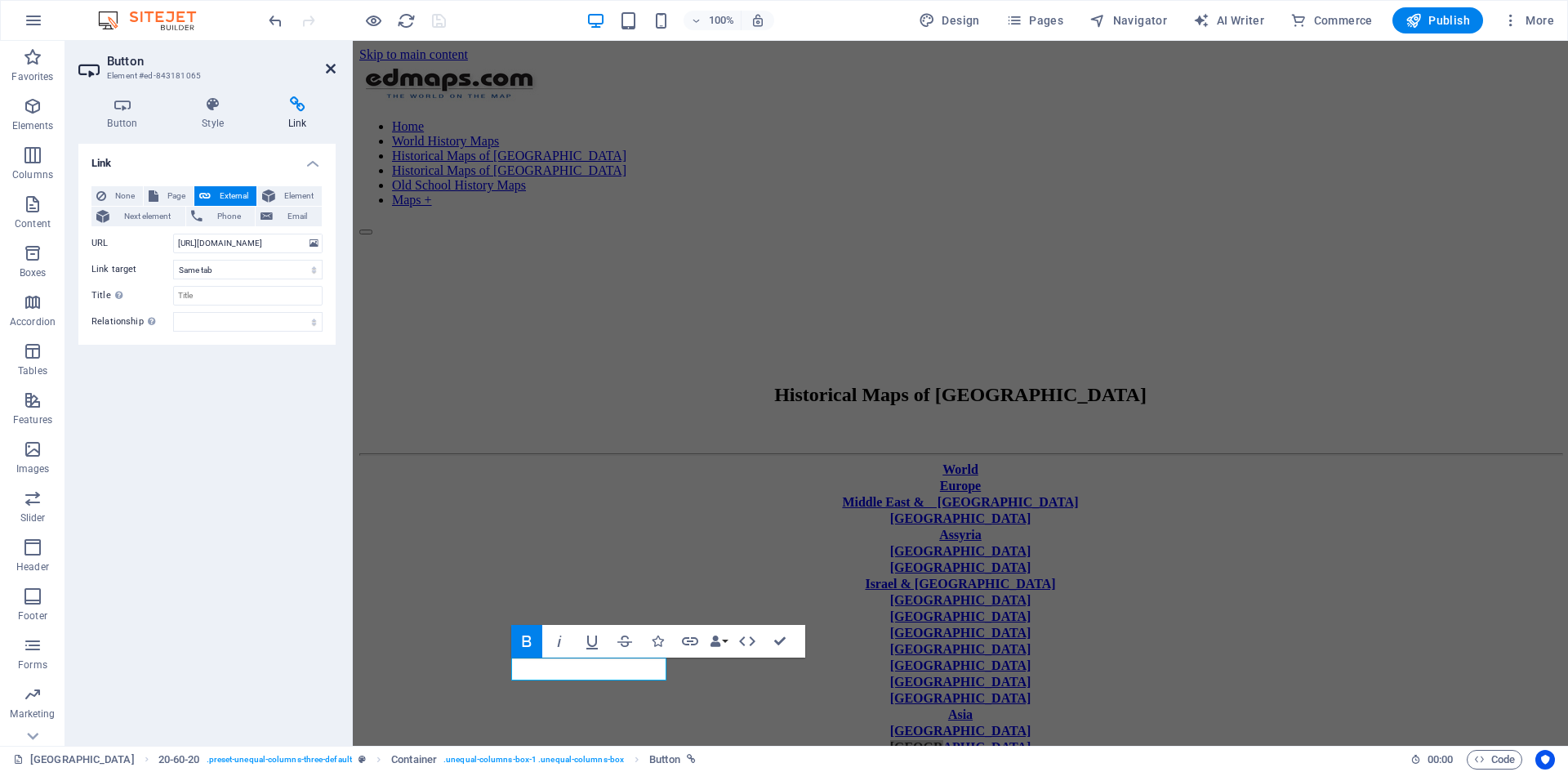
click at [330, 65] on icon at bounding box center [331, 68] width 10 height 13
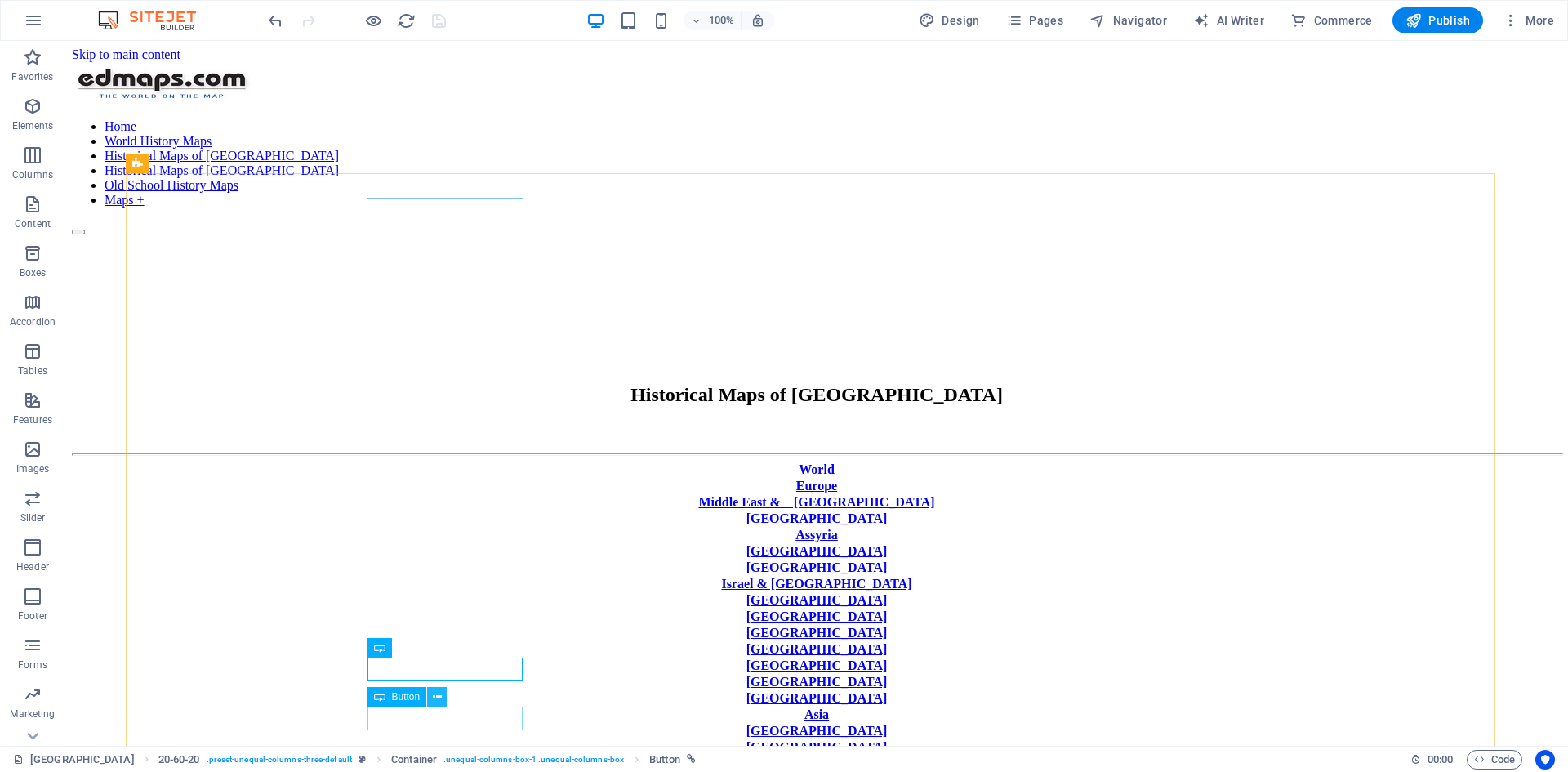
click at [438, 595] on icon at bounding box center [437, 696] width 9 height 17
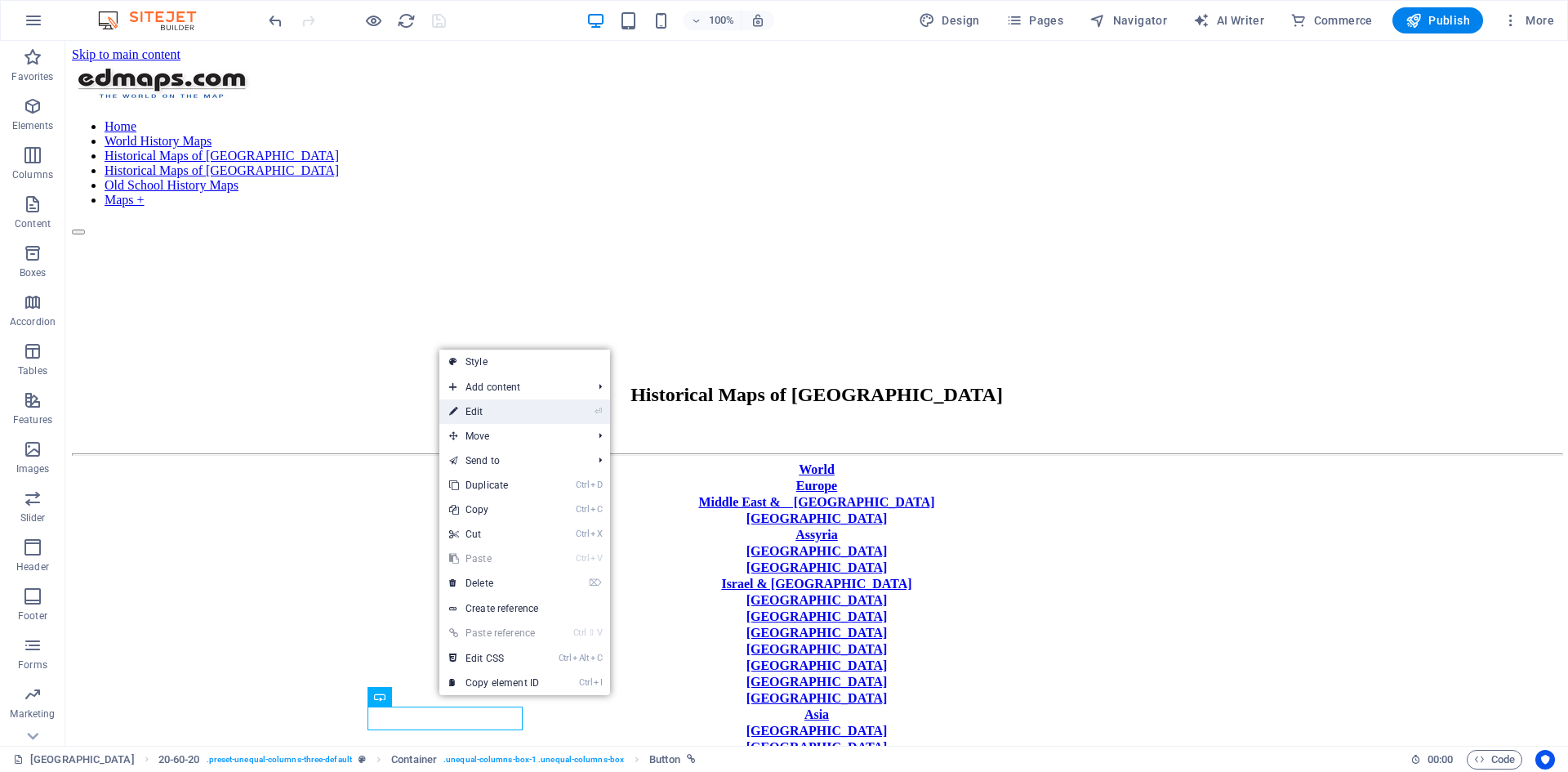
click at [480, 411] on link "⏎ Edit" at bounding box center [494, 411] width 109 height 25
select select "px"
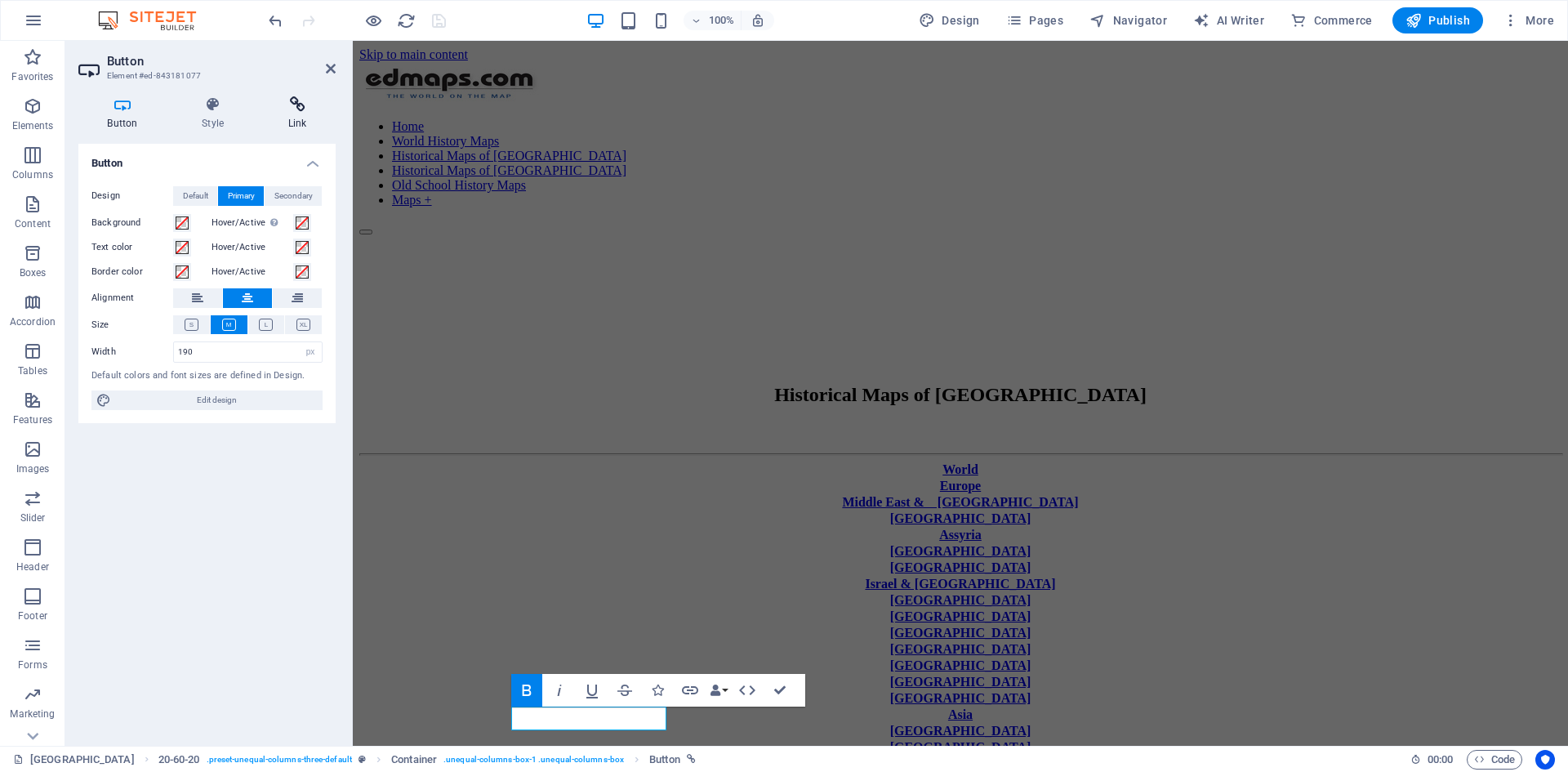
click at [302, 104] on icon at bounding box center [297, 104] width 76 height 16
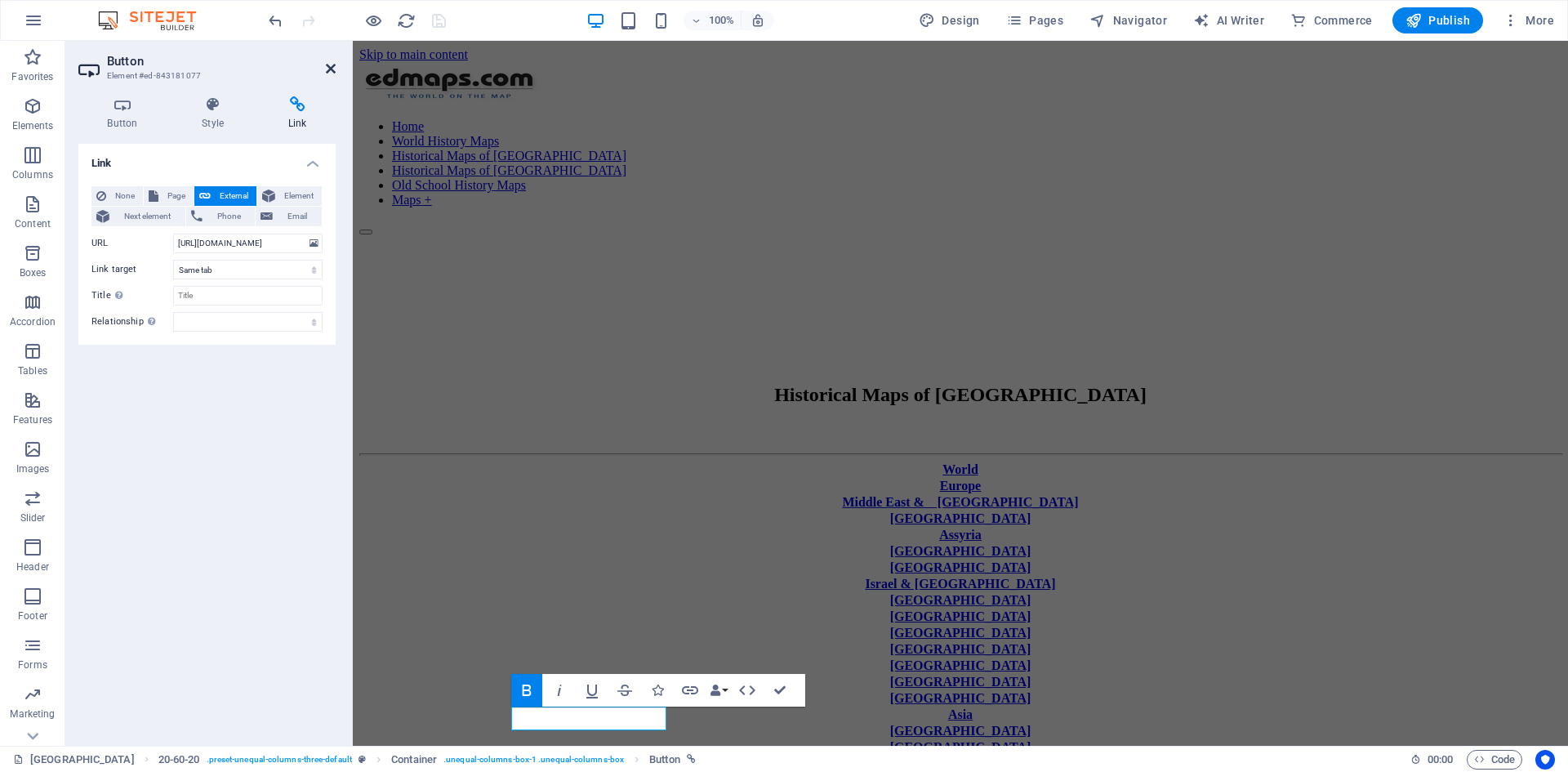
click at [331, 69] on icon at bounding box center [331, 68] width 10 height 13
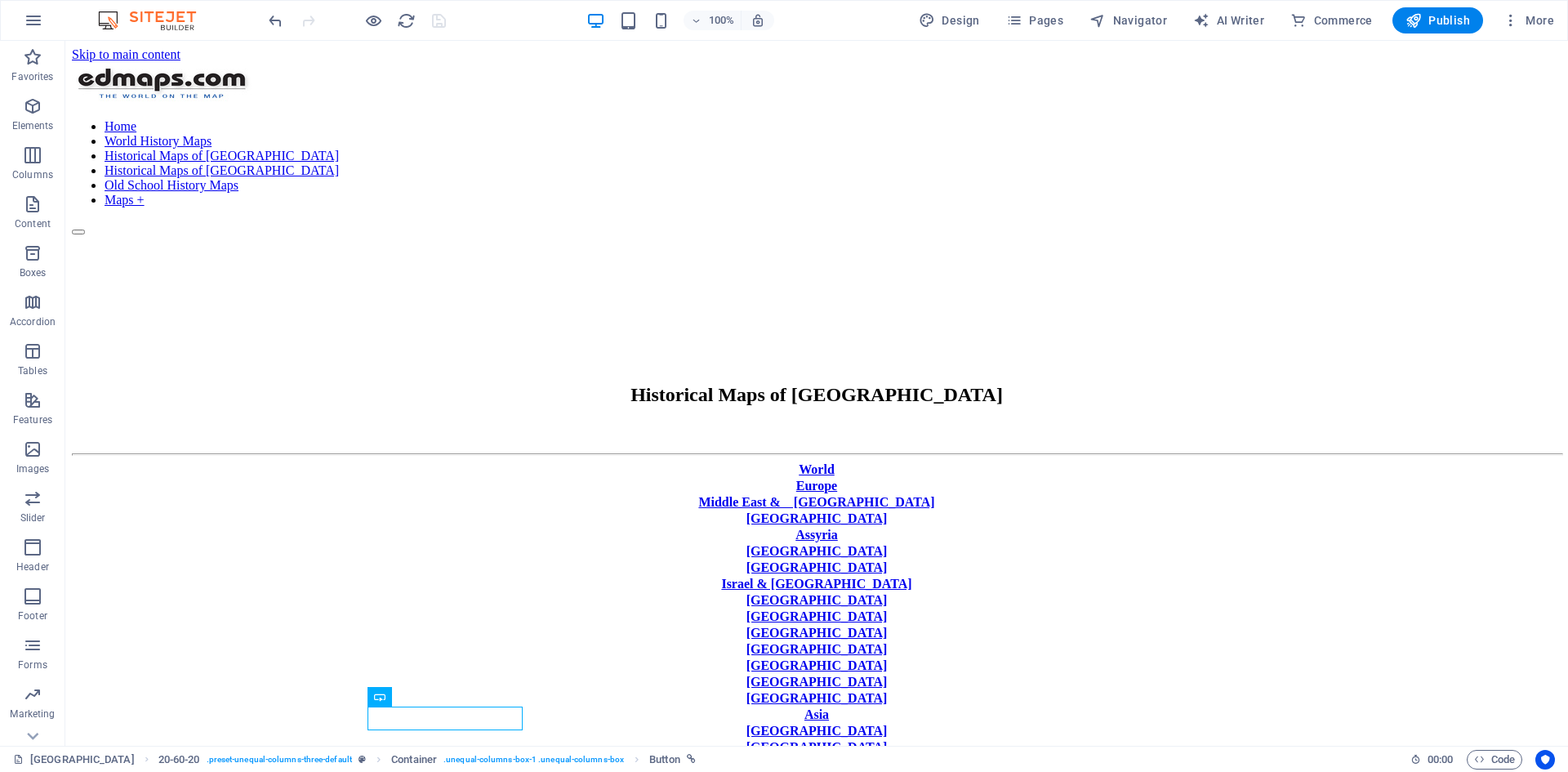
click at [1253, 20] on span "Publish" at bounding box center [1437, 20] width 65 height 16
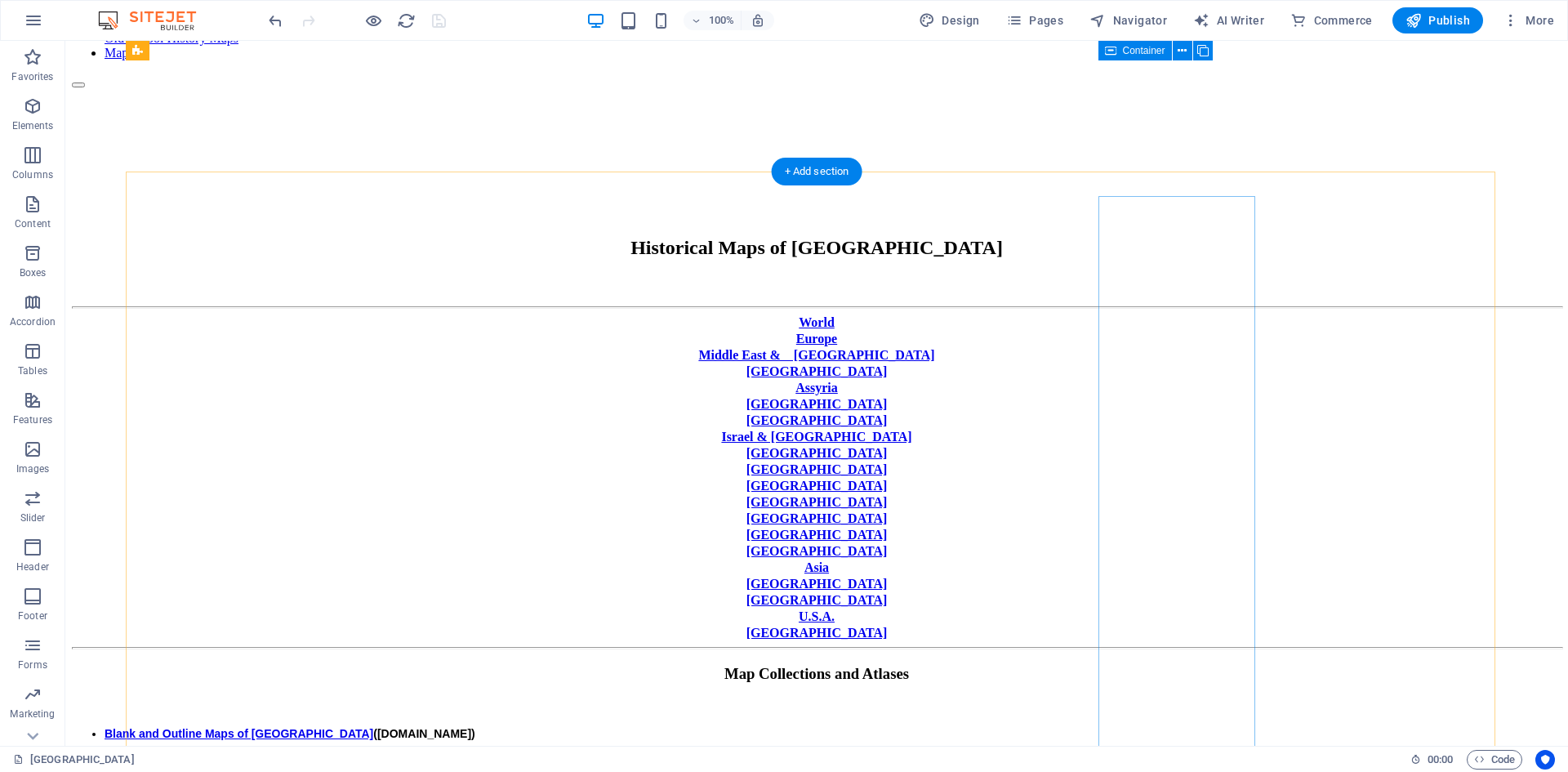
scroll to position [0, 0]
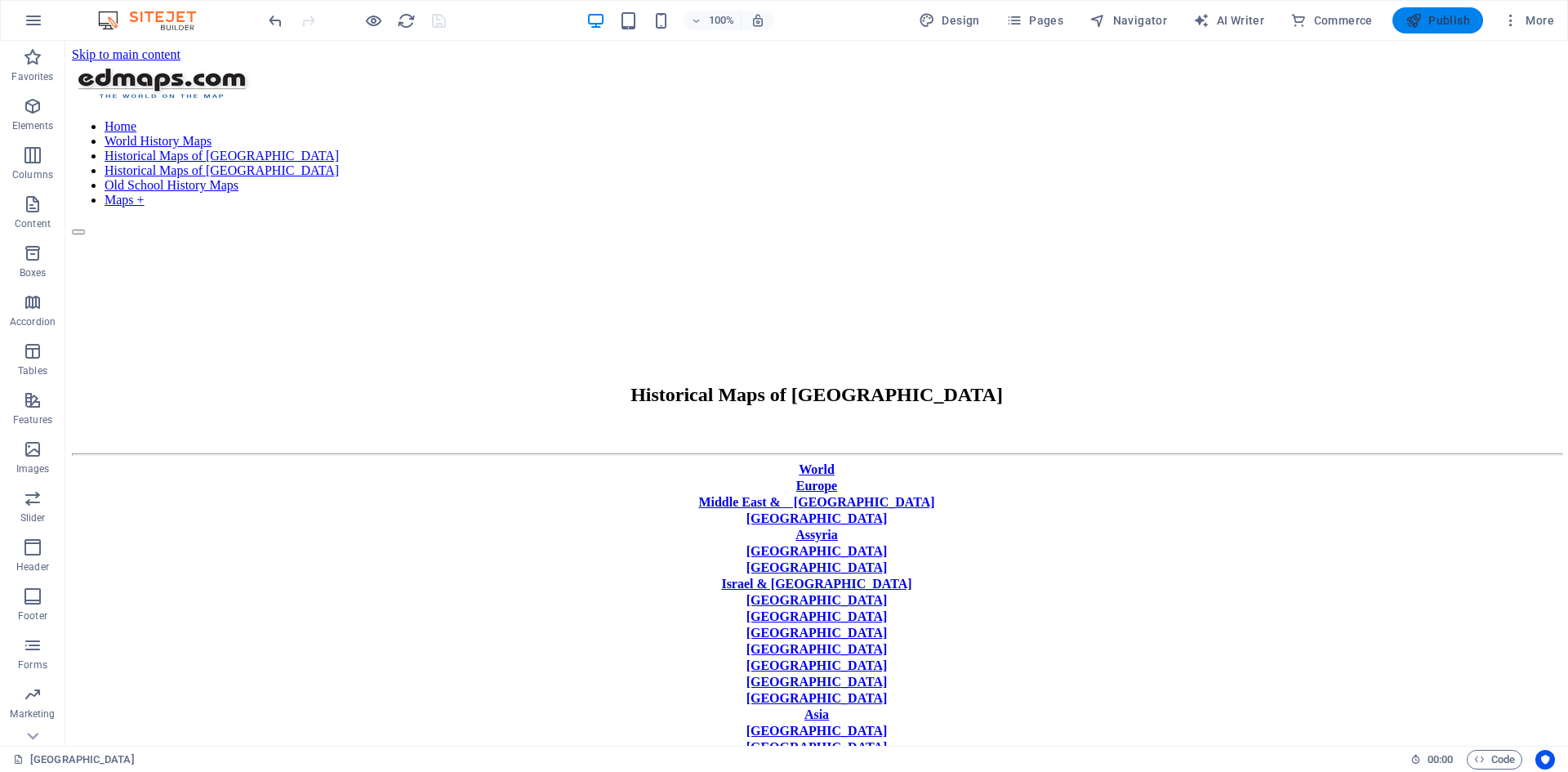
click at [1253, 22] on span "Publish" at bounding box center [1437, 20] width 65 height 16
